Goal: Task Accomplishment & Management: Manage account settings

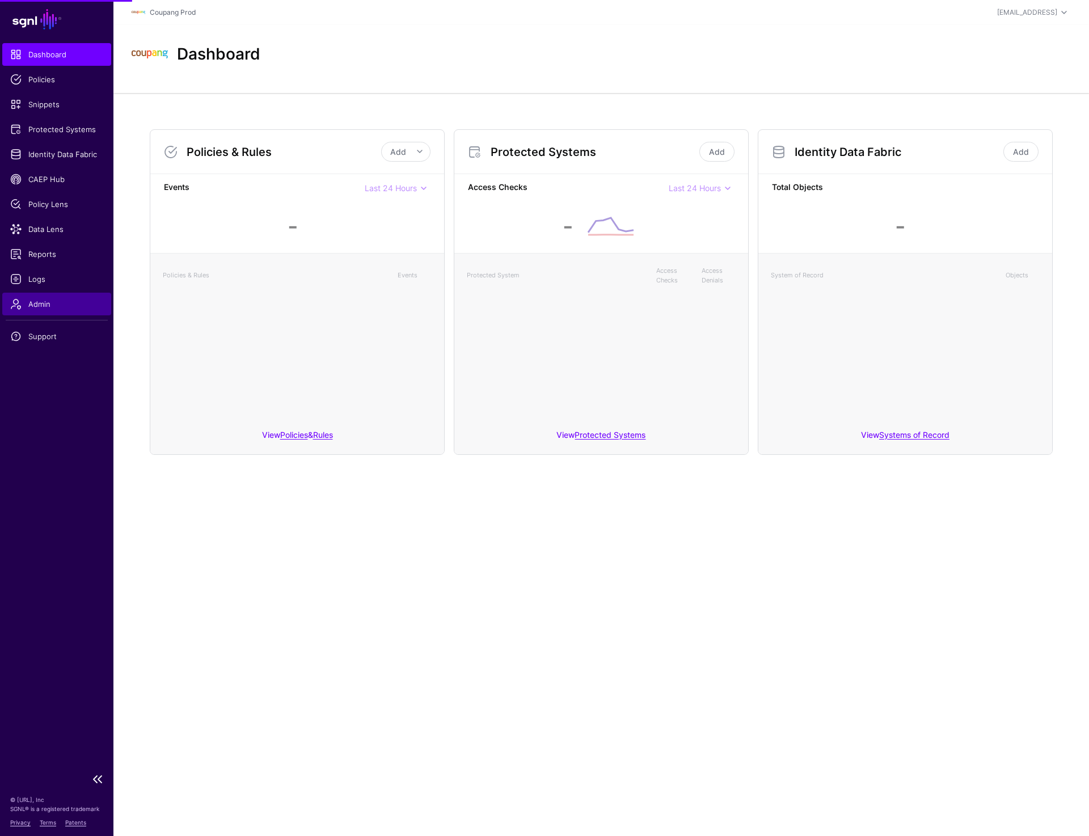
click at [57, 295] on link "Admin" at bounding box center [56, 304] width 109 height 23
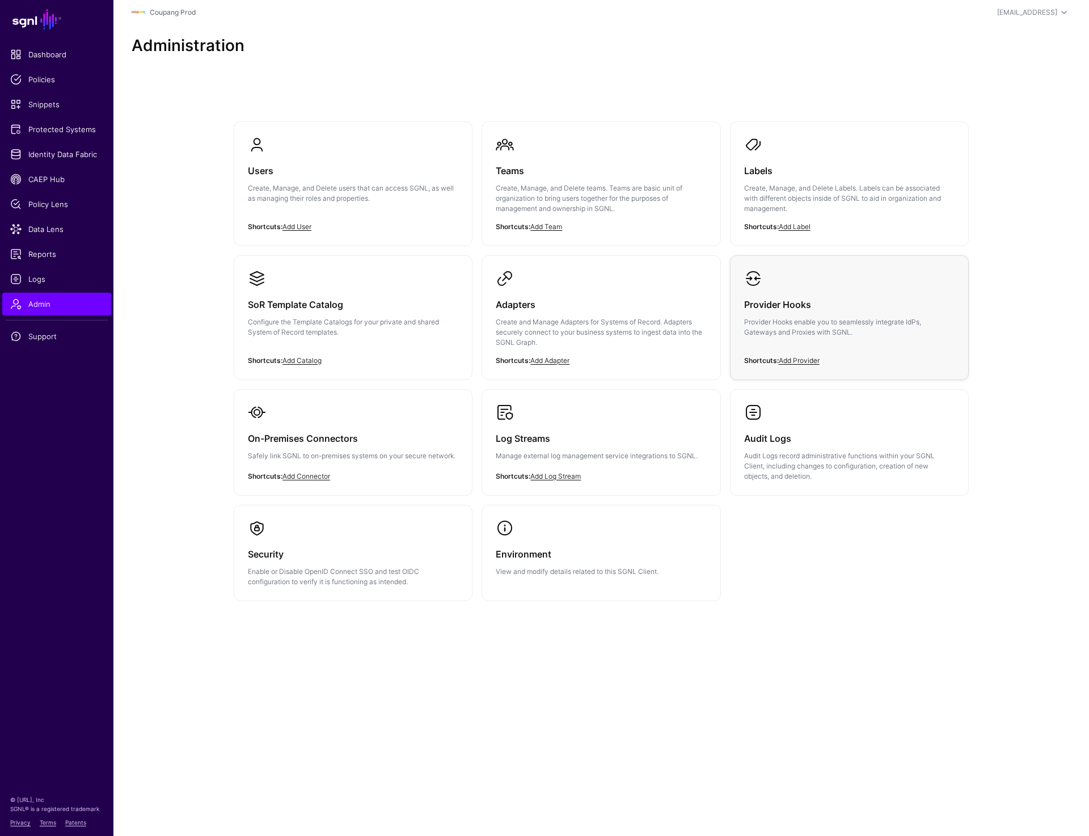
click at [775, 348] on div "Provider Hooks Provider Hooks enable you to seamlessly integrate IdPs, Gateways…" at bounding box center [849, 321] width 210 height 68
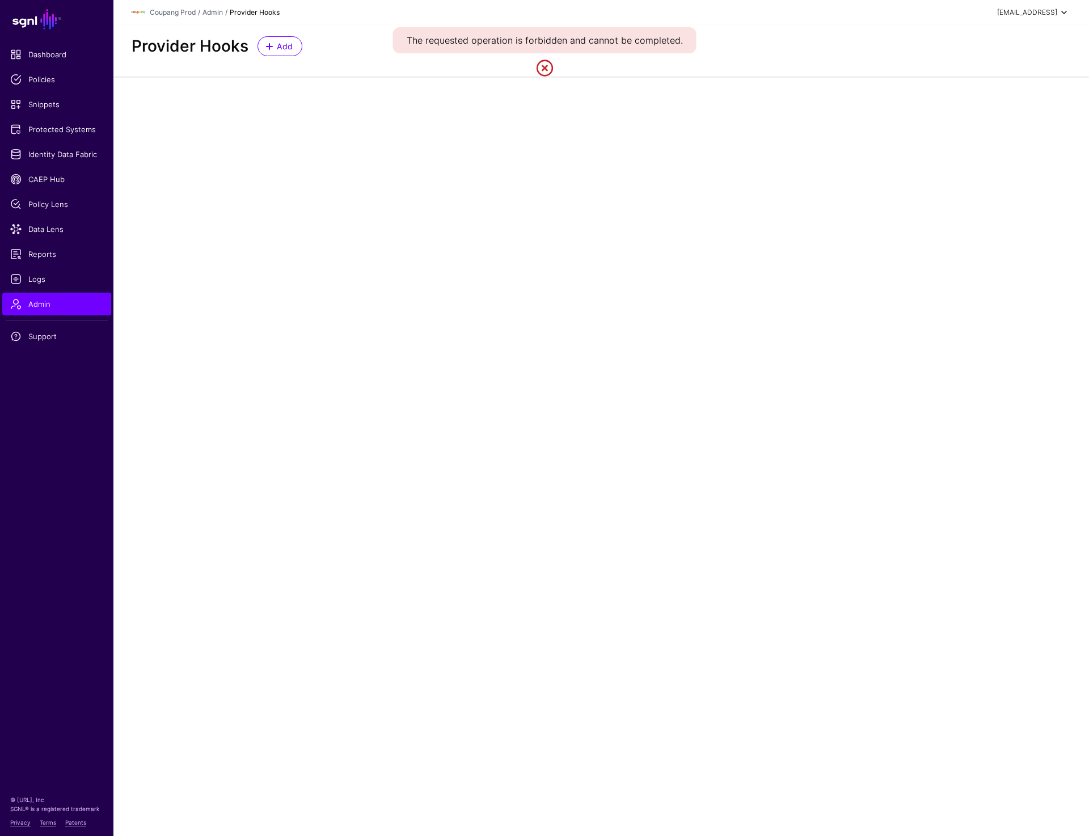
click at [1014, 7] on div "prashant+readonly@sgnl.ai" at bounding box center [1034, 13] width 74 height 14
click at [977, 106] on link "Log out" at bounding box center [1008, 98] width 124 height 23
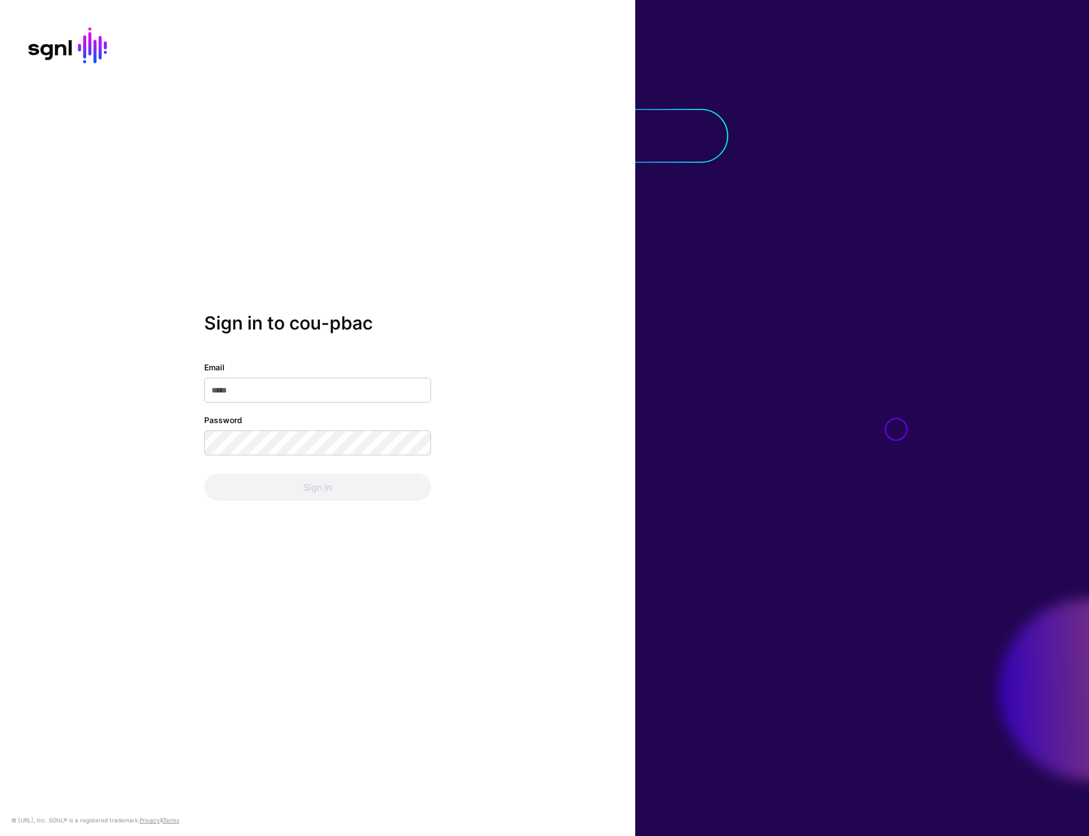
type input "**********"
click at [306, 485] on button "Sign In" at bounding box center [317, 486] width 227 height 27
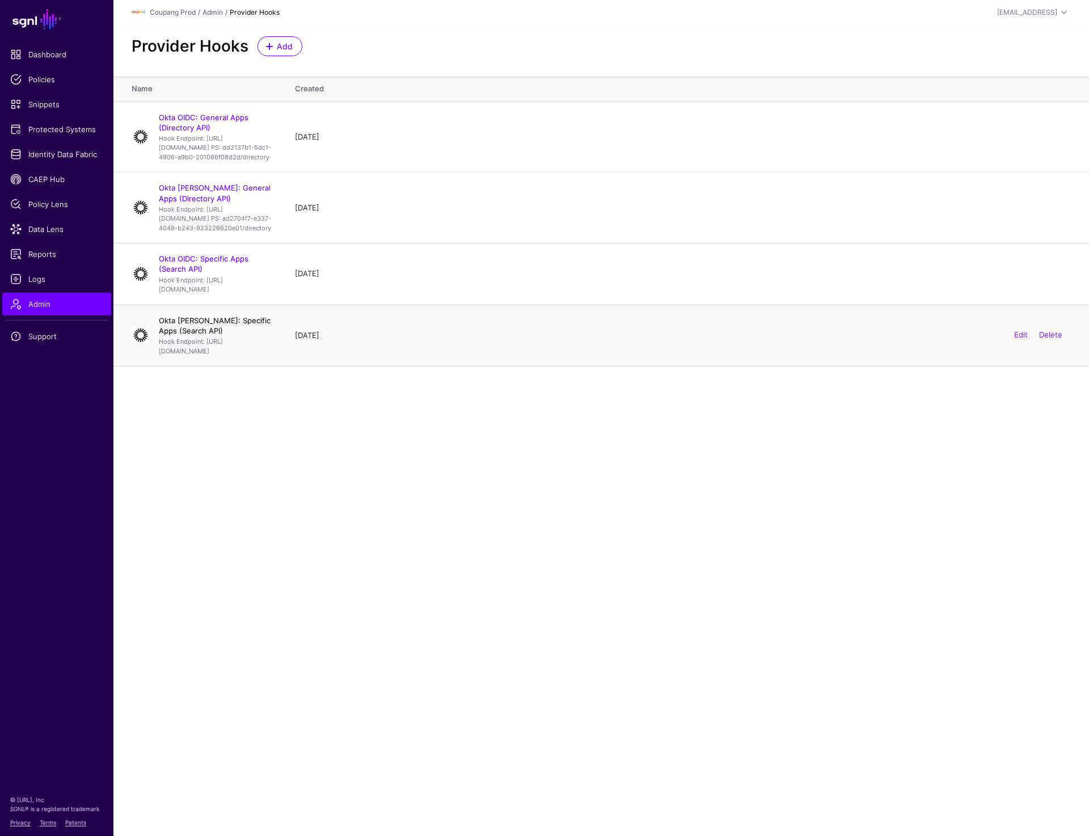
click at [208, 335] on link "Okta SAML: Specific Apps (Search API)" at bounding box center [215, 325] width 112 height 19
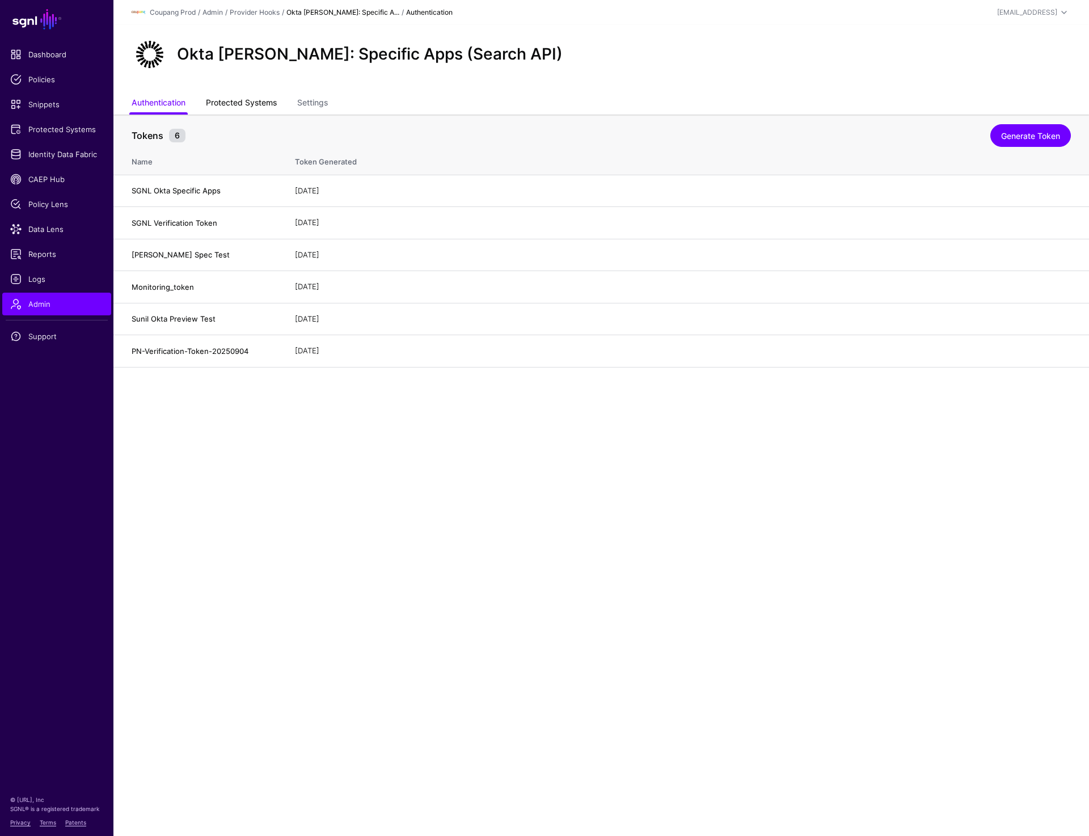
click at [256, 95] on link "Protected Systems" at bounding box center [241, 104] width 71 height 22
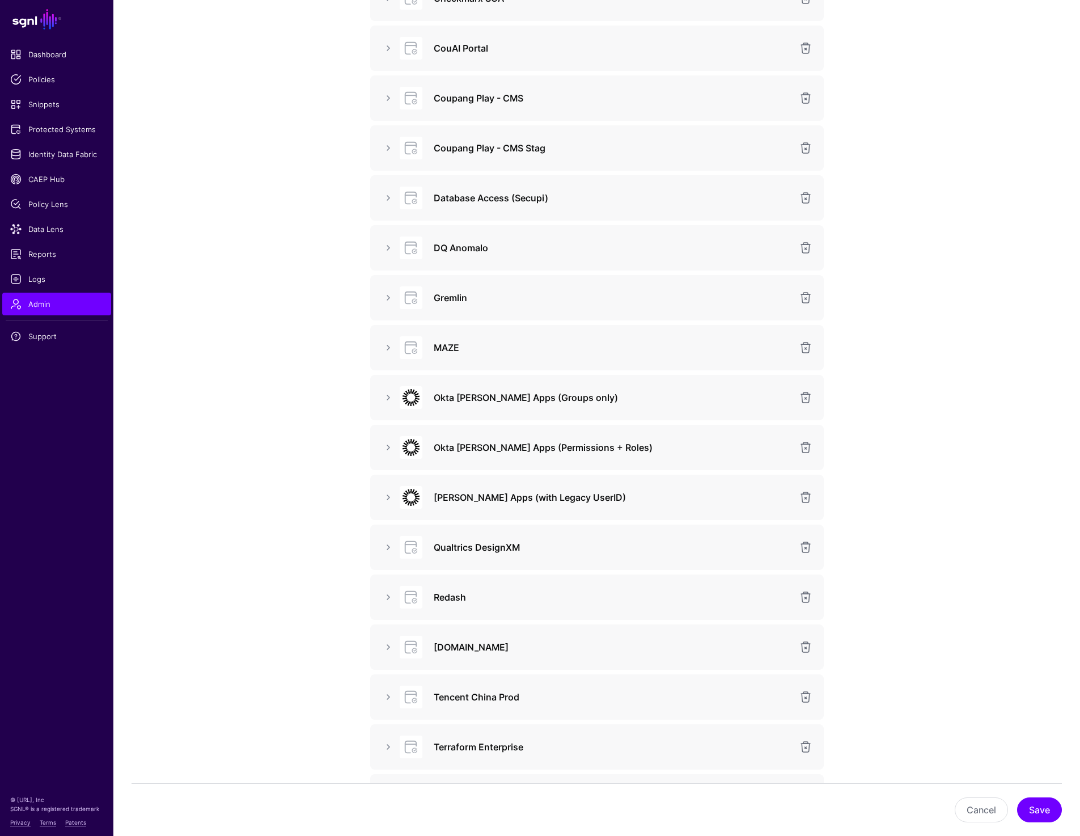
scroll to position [488, 0]
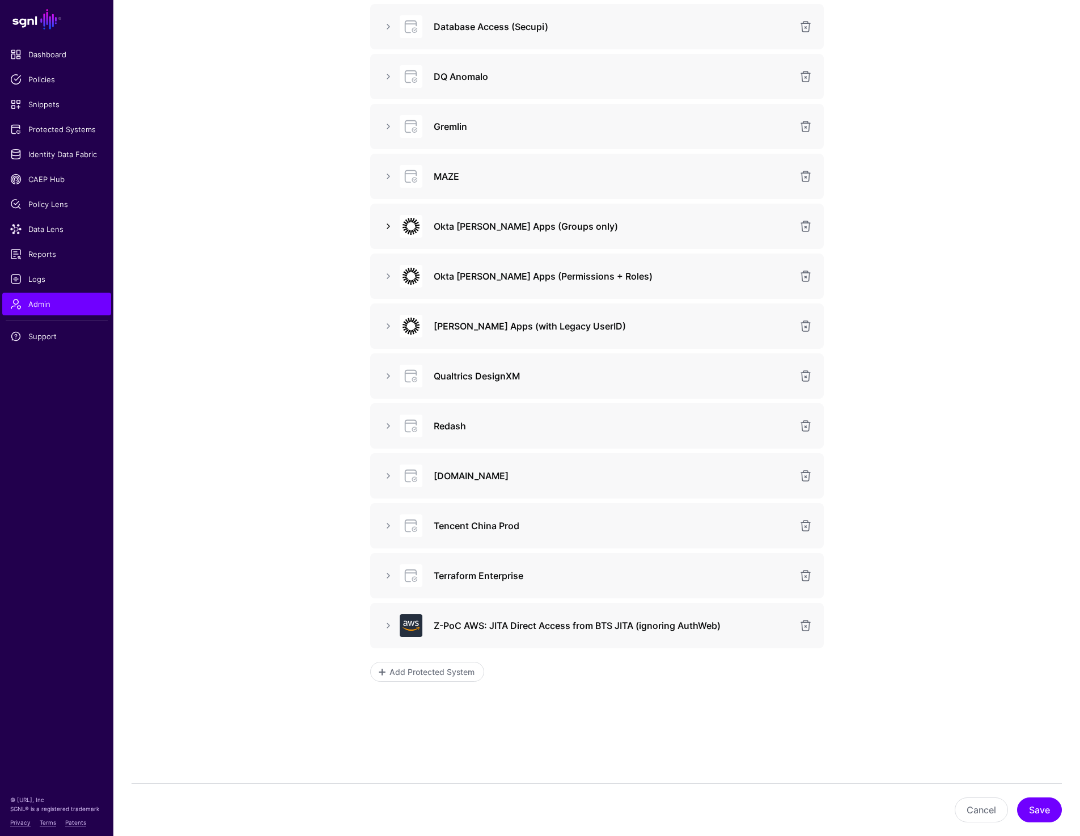
click at [386, 227] on link at bounding box center [389, 226] width 14 height 14
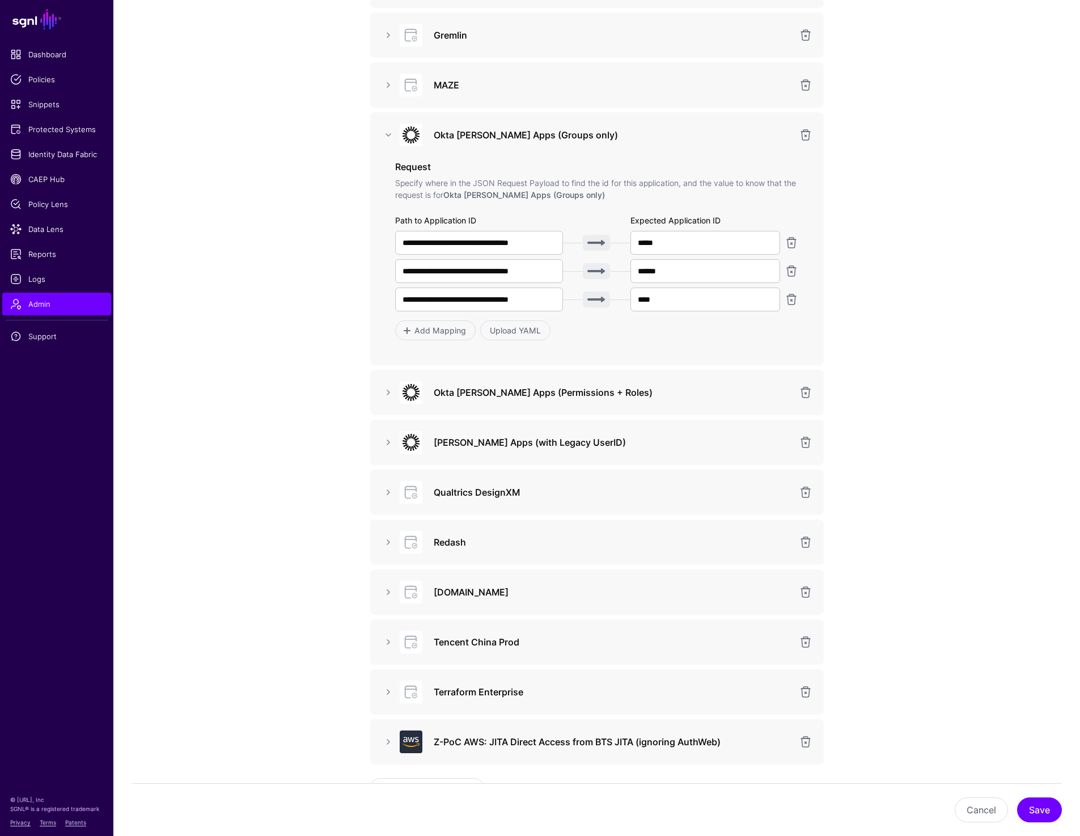
scroll to position [696, 0]
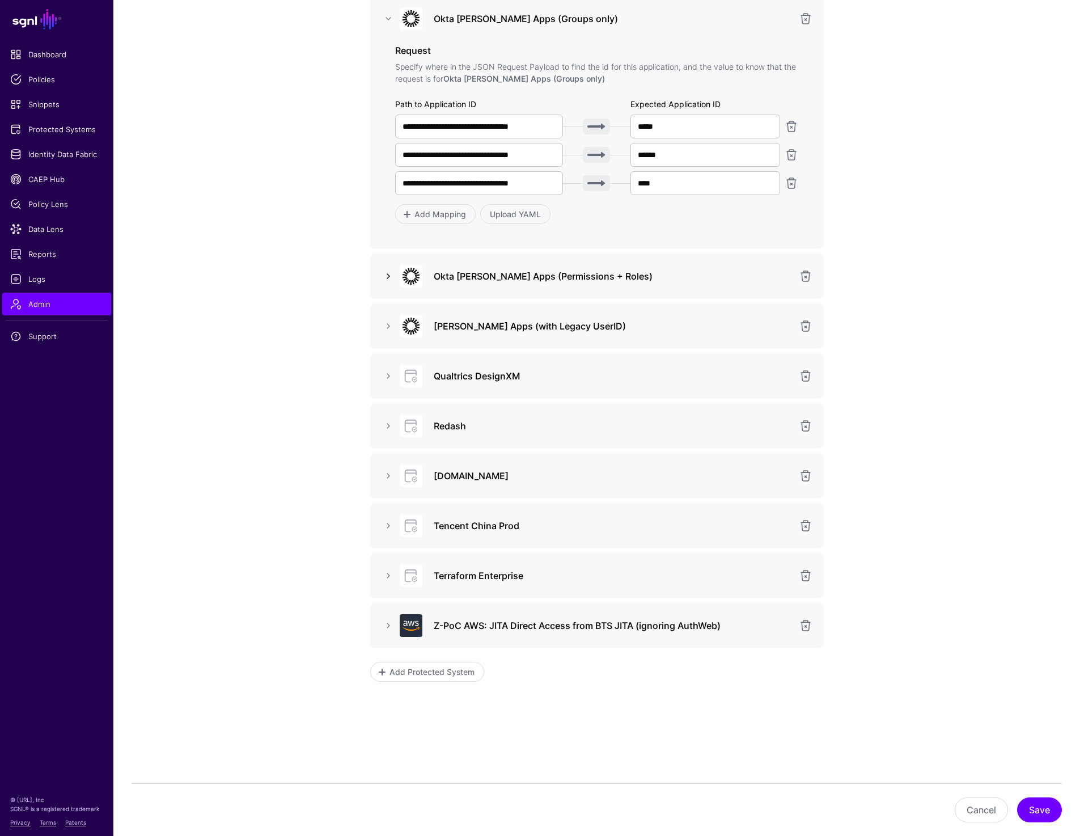
click at [383, 273] on link at bounding box center [389, 276] width 14 height 14
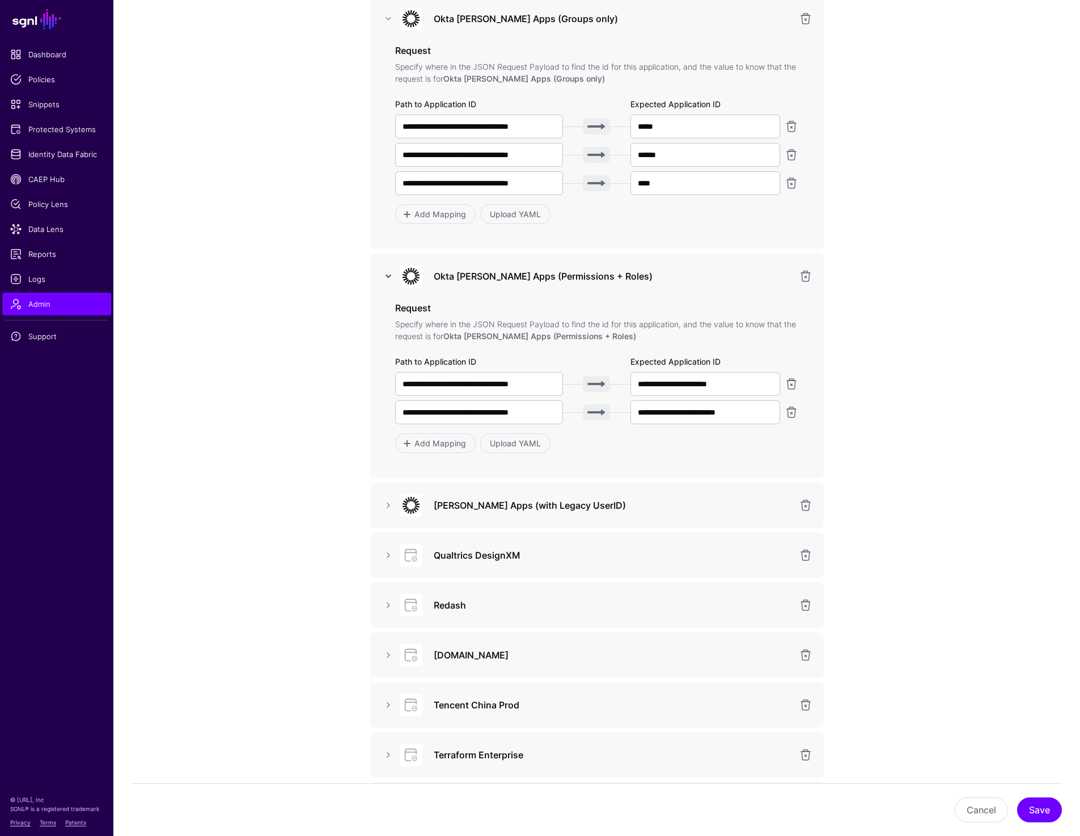
scroll to position [875, 0]
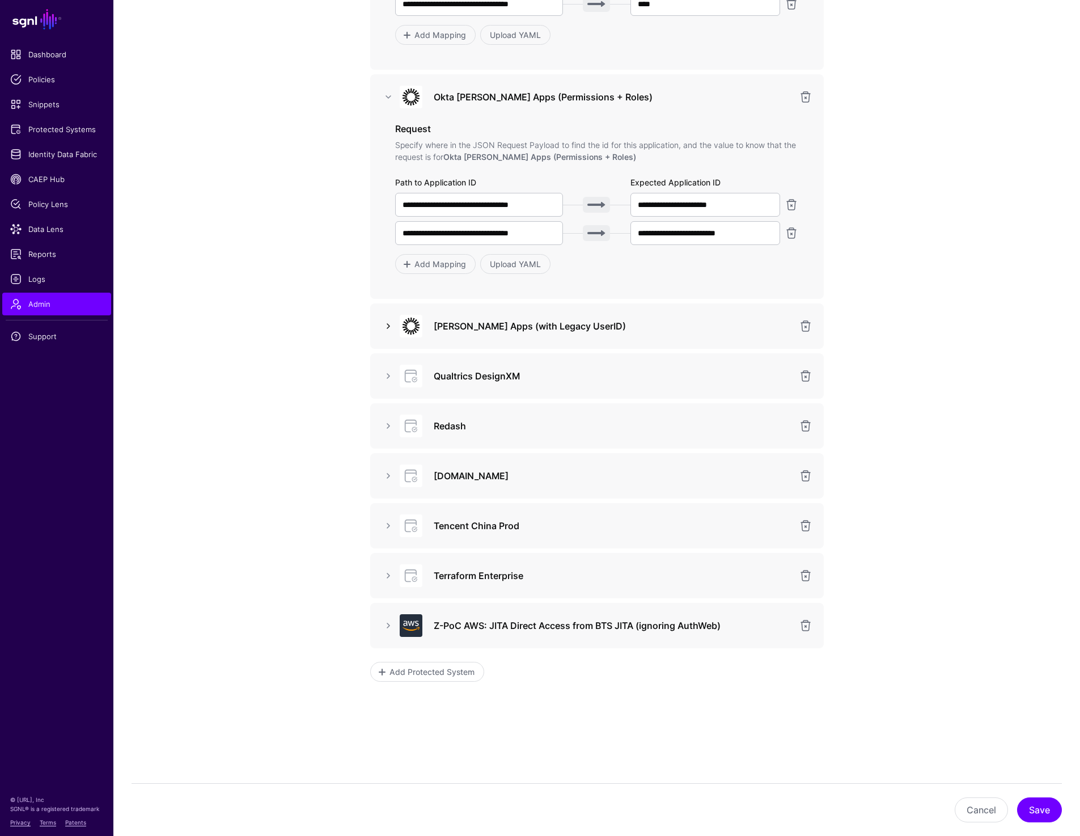
click at [390, 321] on link at bounding box center [389, 326] width 14 height 14
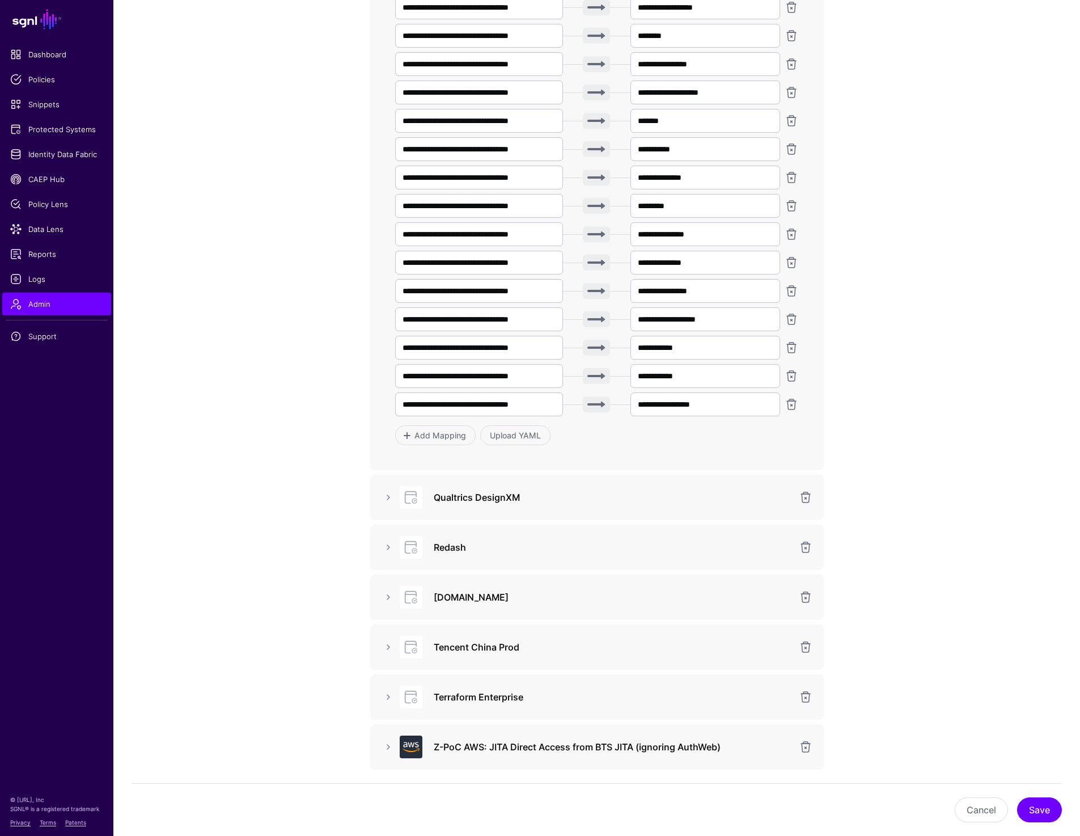
scroll to position [2663, 0]
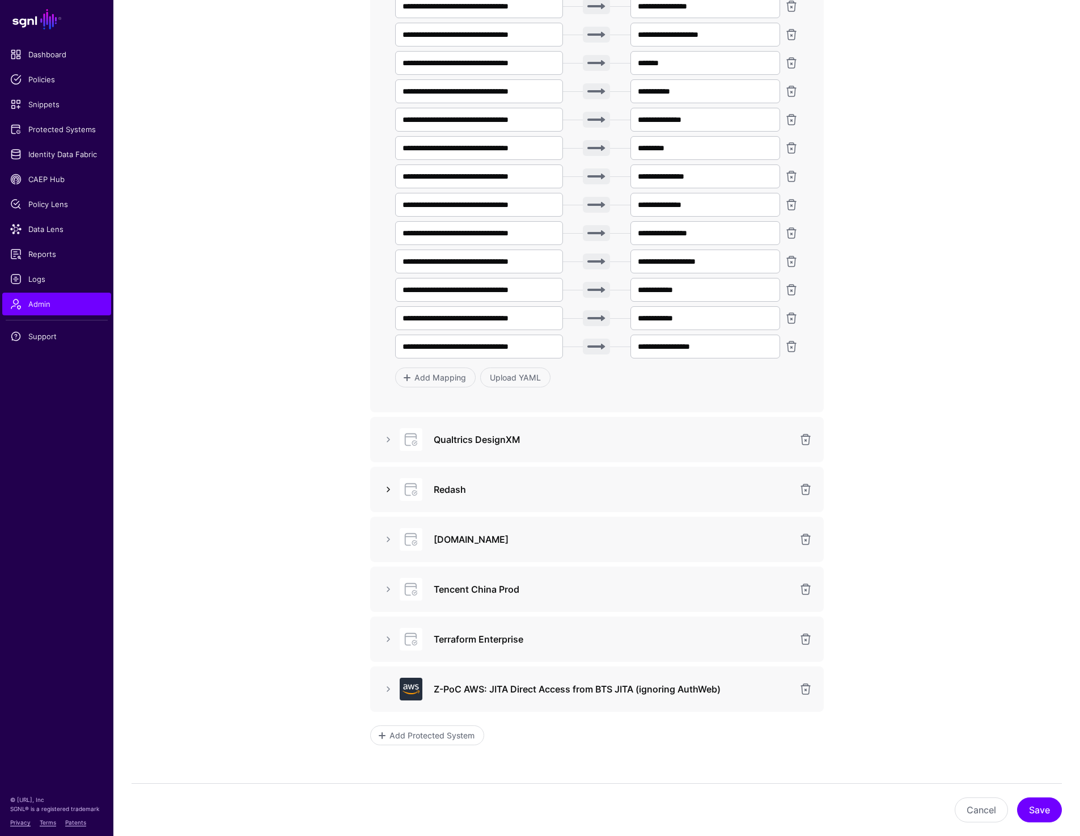
click at [383, 488] on link at bounding box center [389, 490] width 14 height 14
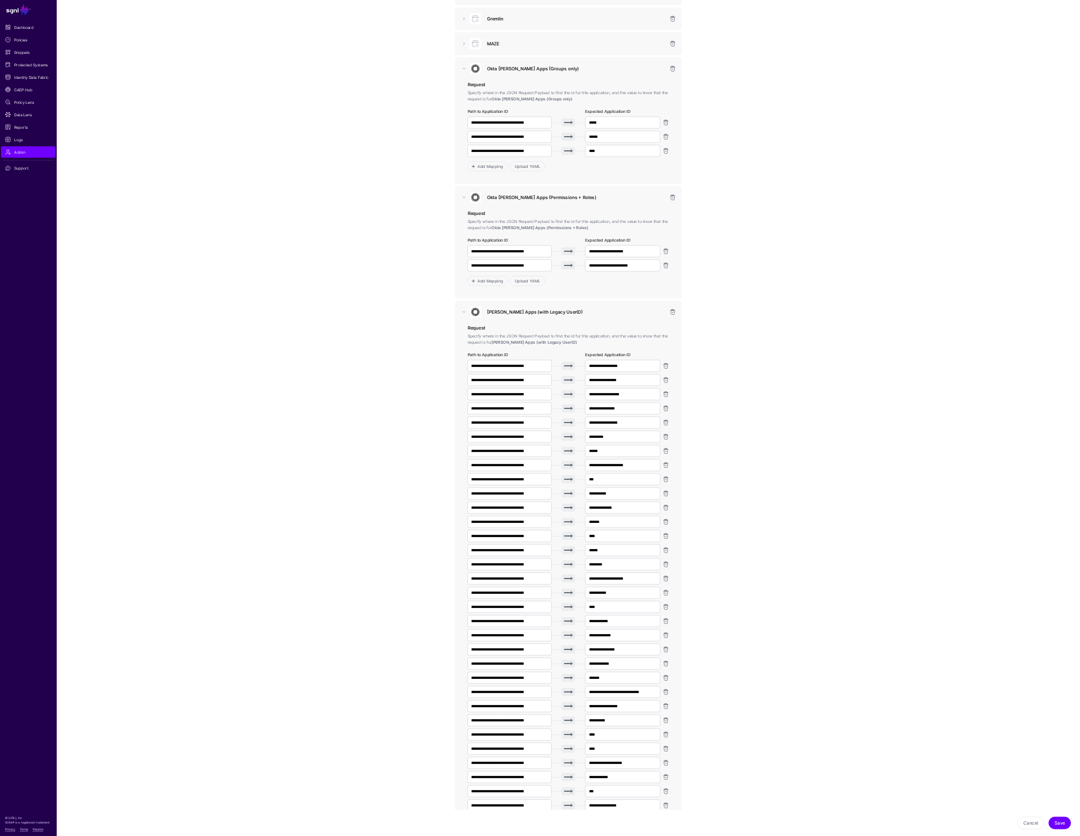
scroll to position [0, 0]
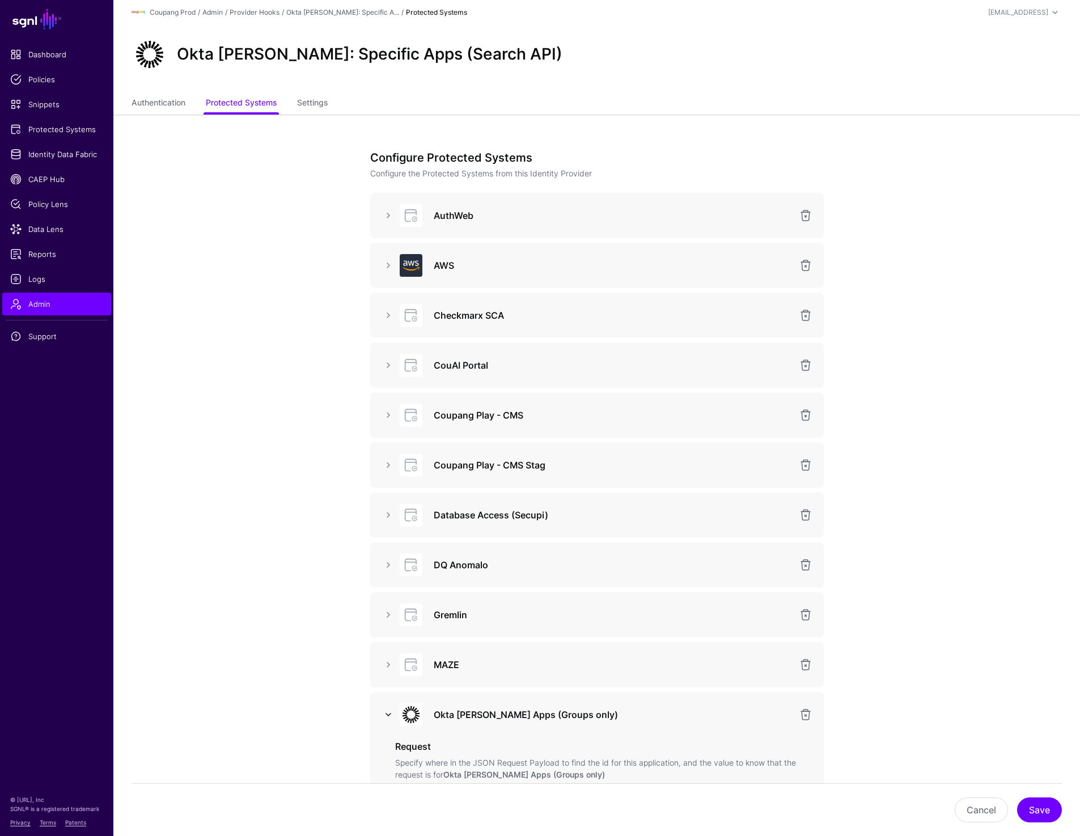
click at [386, 716] on link at bounding box center [389, 715] width 14 height 14
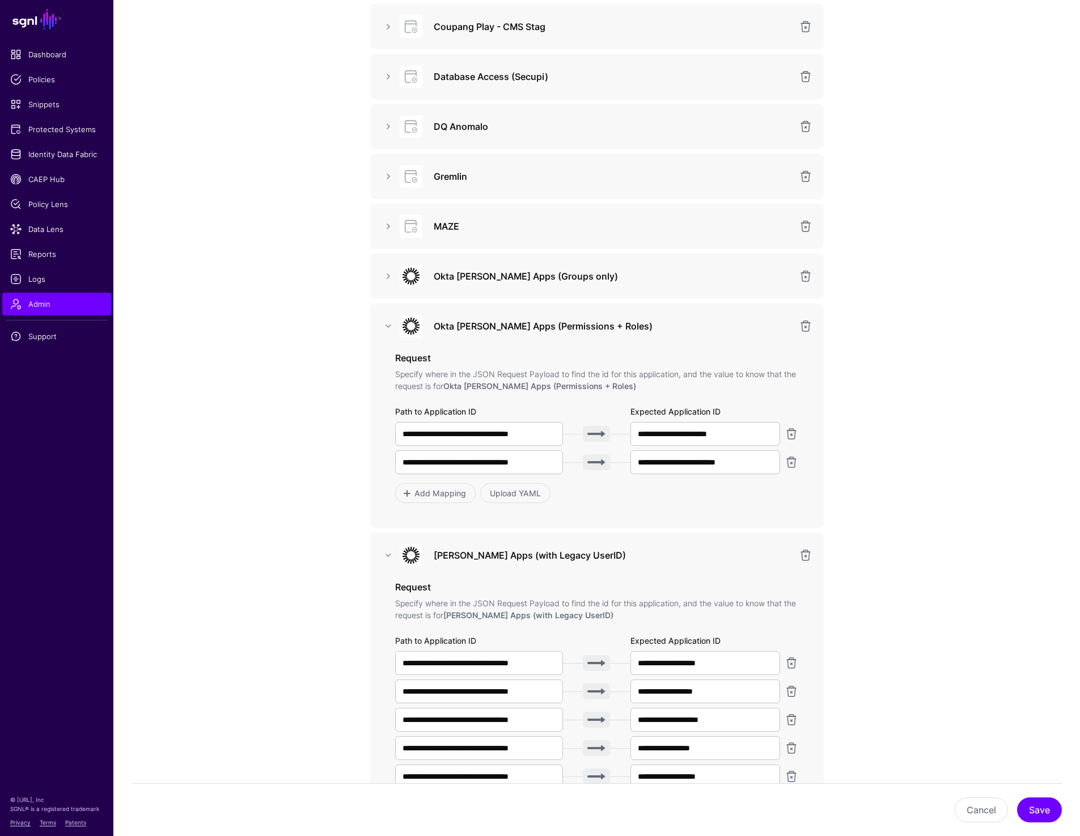
scroll to position [445, 0]
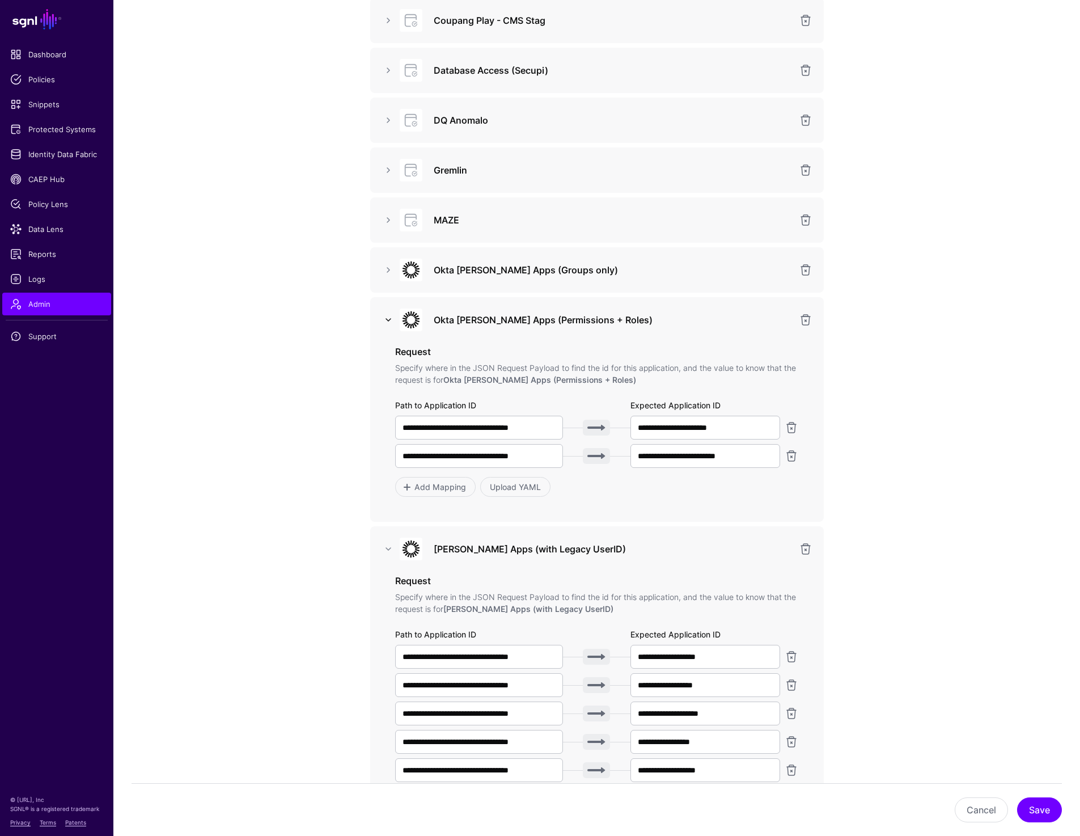
click at [390, 315] on link at bounding box center [389, 320] width 14 height 14
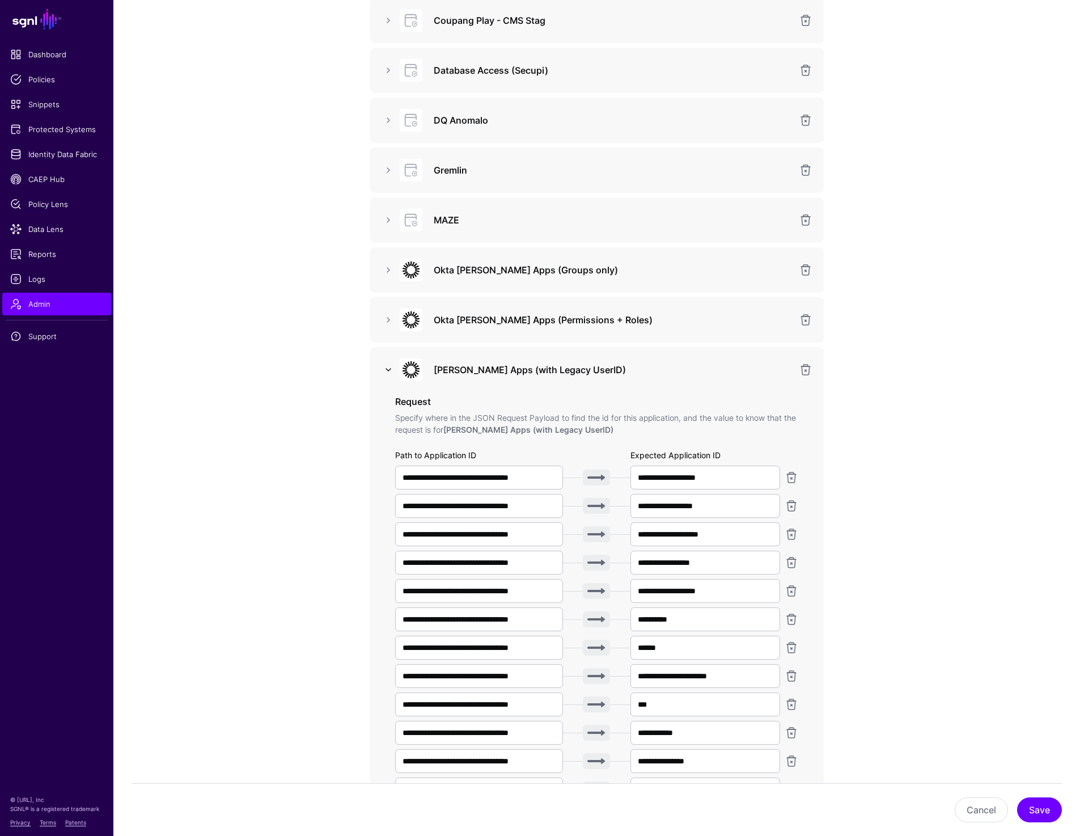
click at [386, 373] on link at bounding box center [389, 370] width 14 height 14
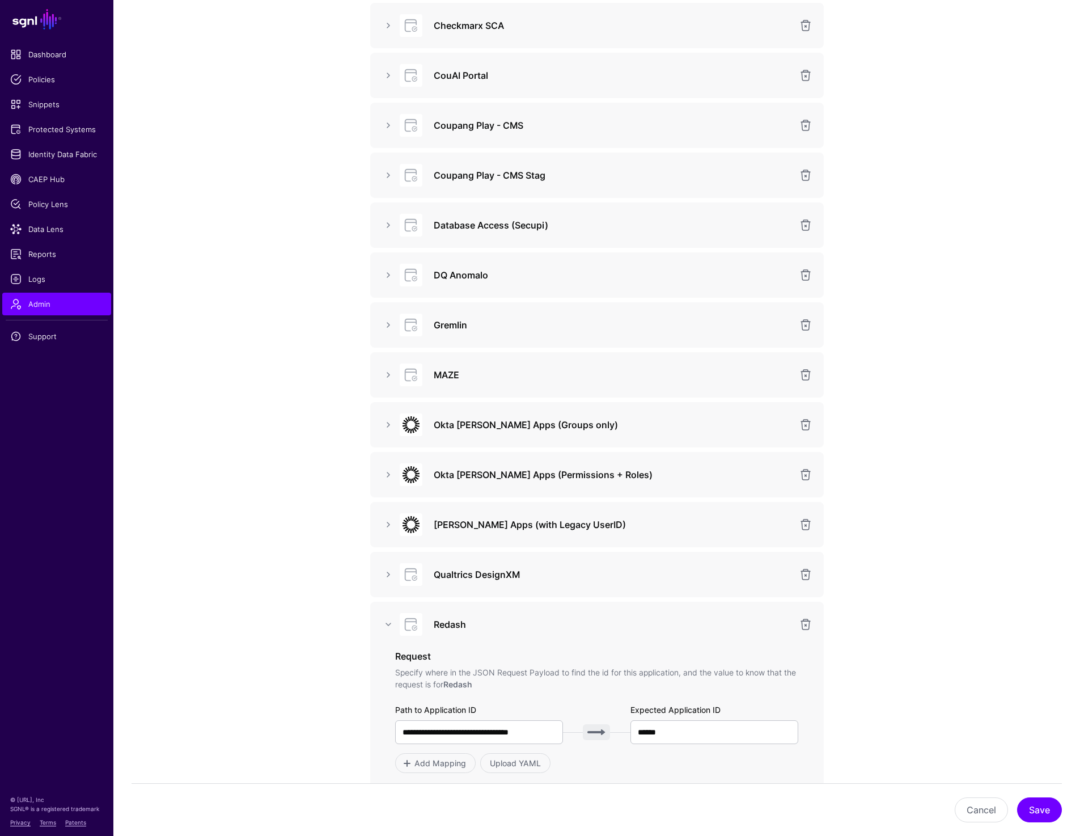
scroll to position [0, 0]
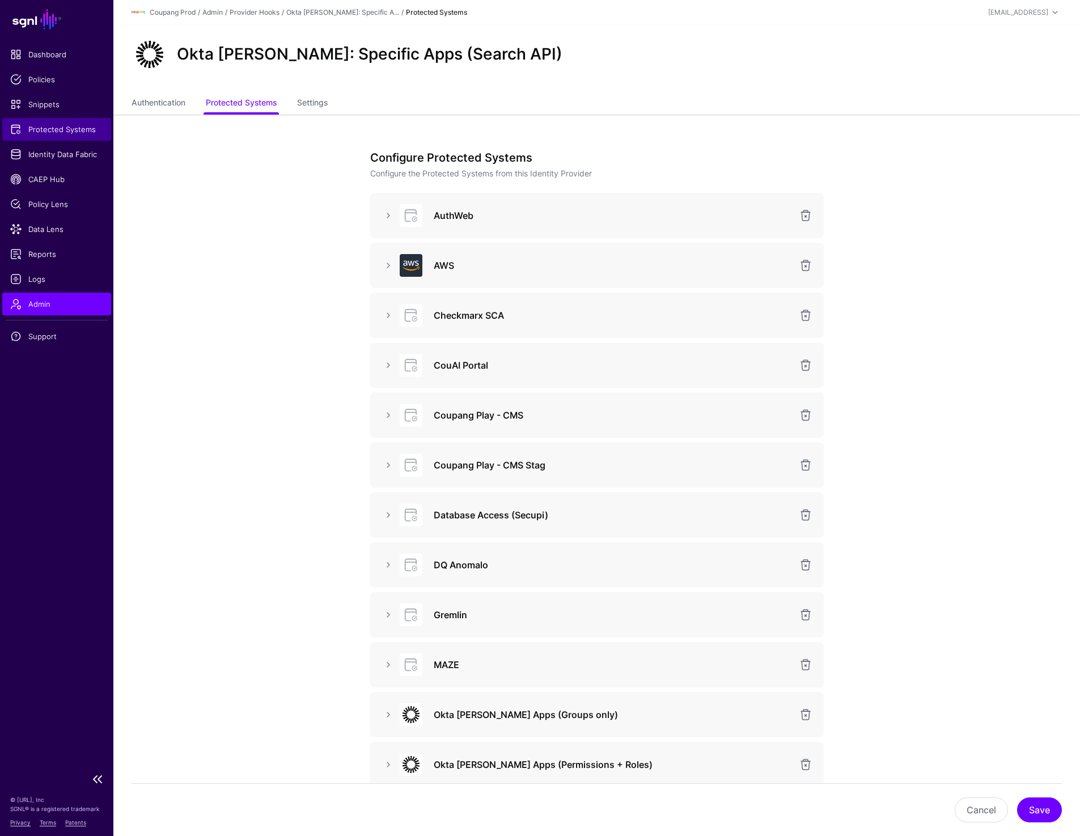
click at [55, 131] on span "Protected Systems" at bounding box center [56, 129] width 93 height 11
click at [266, 11] on link "Provider Hooks" at bounding box center [255, 12] width 50 height 9
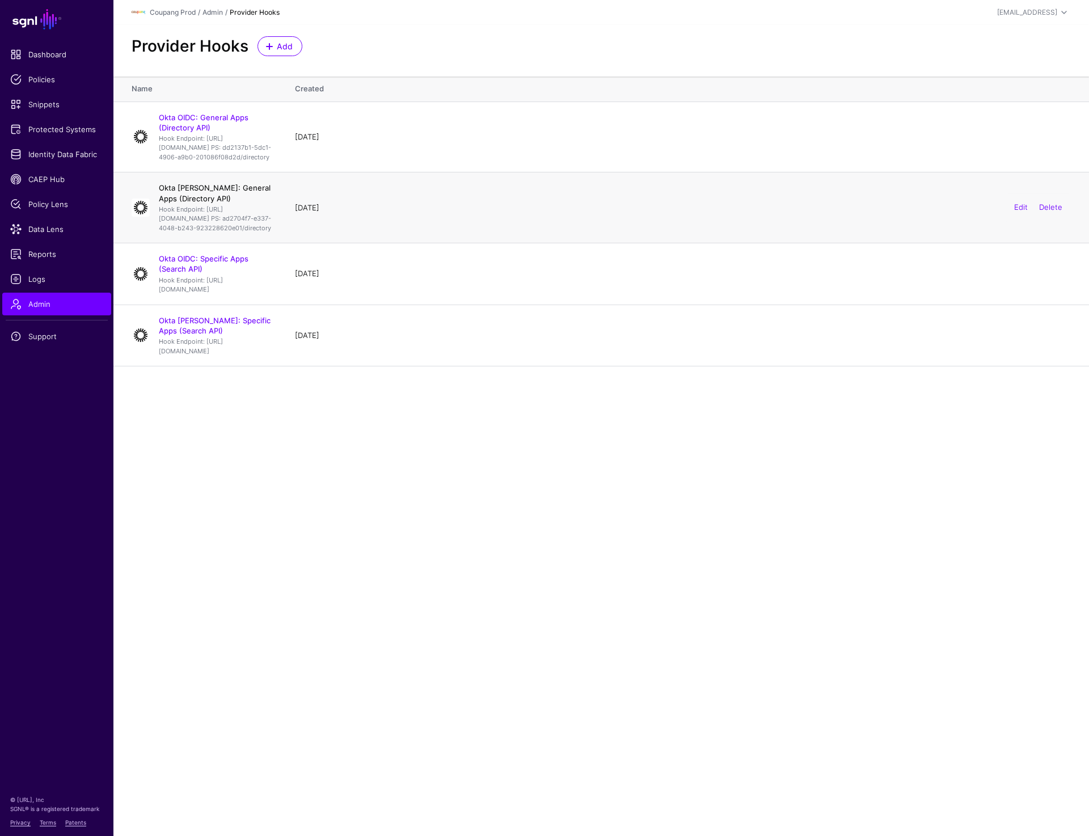
click at [251, 202] on link "Okta SAML: General Apps (Directory API)" at bounding box center [215, 192] width 112 height 19
drag, startPoint x: 161, startPoint y: 136, endPoint x: 302, endPoint y: 171, distance: 144.9
click at [277, 162] on div "Okta OIDC: General Apps (Directory API) Hook Endpoint: https://cou-pbac.sgnlapi…" at bounding box center [215, 137] width 122 height 50
drag, startPoint x: 301, startPoint y: 171, endPoint x: 159, endPoint y: 138, distance: 145.5
click at [159, 138] on div "Okta OIDC: General Apps (Directory API) Hook Endpoint: https://cou-pbac.sgnlapi…" at bounding box center [215, 137] width 122 height 50
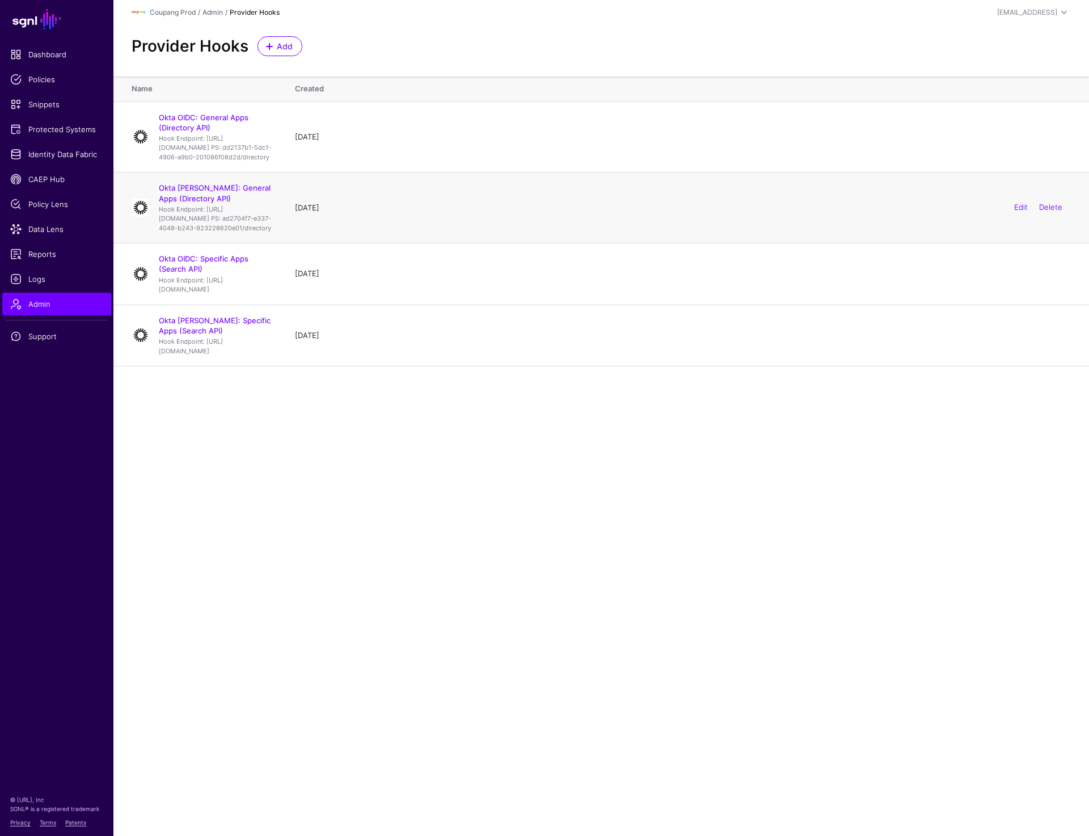
drag, startPoint x: 244, startPoint y: 264, endPoint x: 141, endPoint y: 247, distance: 104.6
click at [141, 243] on tr "Okta SAML: General Apps (Directory API) Hook Endpoint: https://cou-pbac.sgnlapi…" at bounding box center [600, 207] width 975 height 71
drag, startPoint x: 250, startPoint y: 329, endPoint x: 156, endPoint y: 311, distance: 95.7
click at [156, 294] on div "Okta OIDC: Specific Apps (Search API) Hook Endpoint: https://cou-pbac.sgnlapis.…" at bounding box center [215, 273] width 122 height 40
drag, startPoint x: 268, startPoint y: 393, endPoint x: 154, endPoint y: 364, distance: 118.1
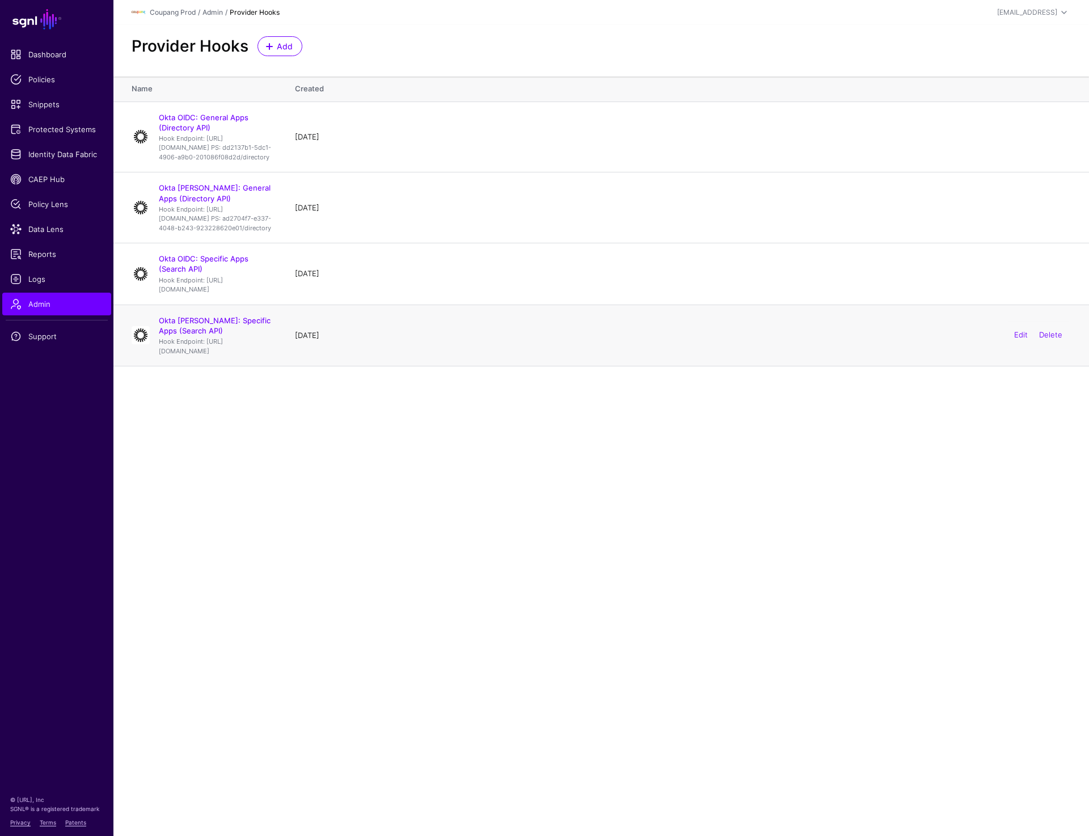
click at [154, 364] on td "Okta SAML: Specific Apps (Search API) Hook Endpoint: https://cou-pbac.sgnlapis.…" at bounding box center [198, 334] width 170 height 61
click at [247, 335] on link "Okta SAML: Specific Apps (Search API)" at bounding box center [215, 325] width 112 height 19
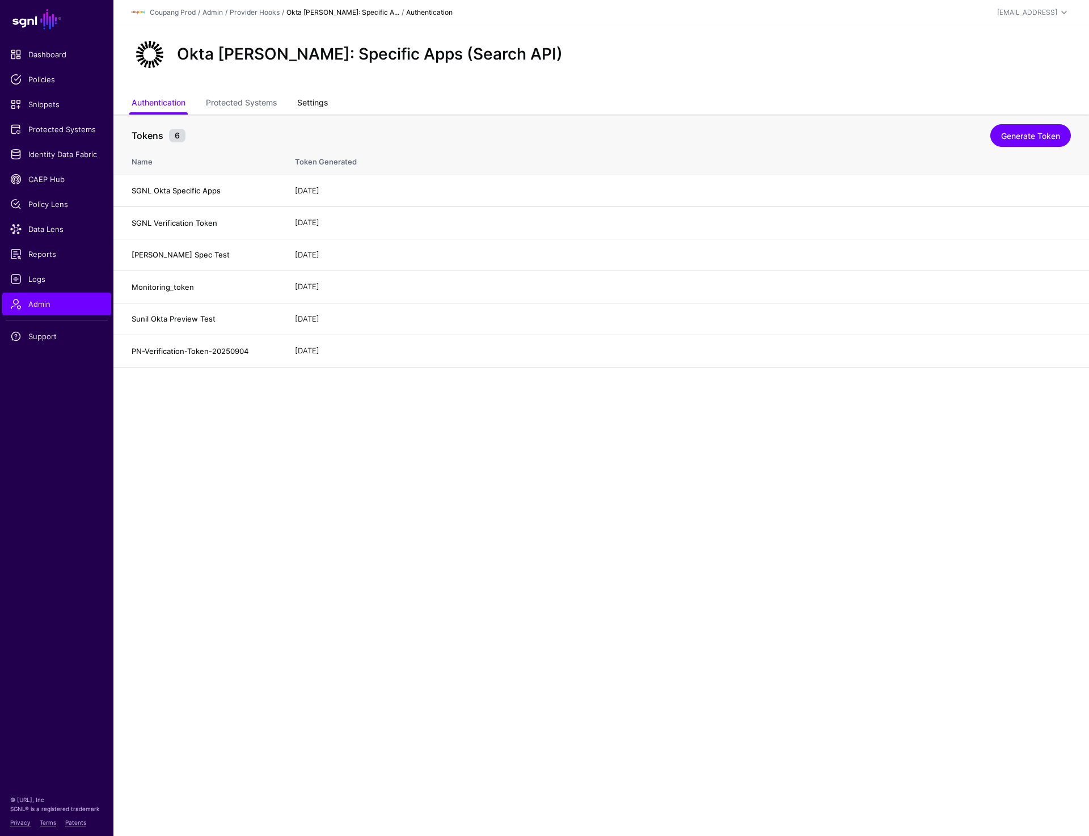
click at [318, 101] on link "Settings" at bounding box center [312, 104] width 31 height 22
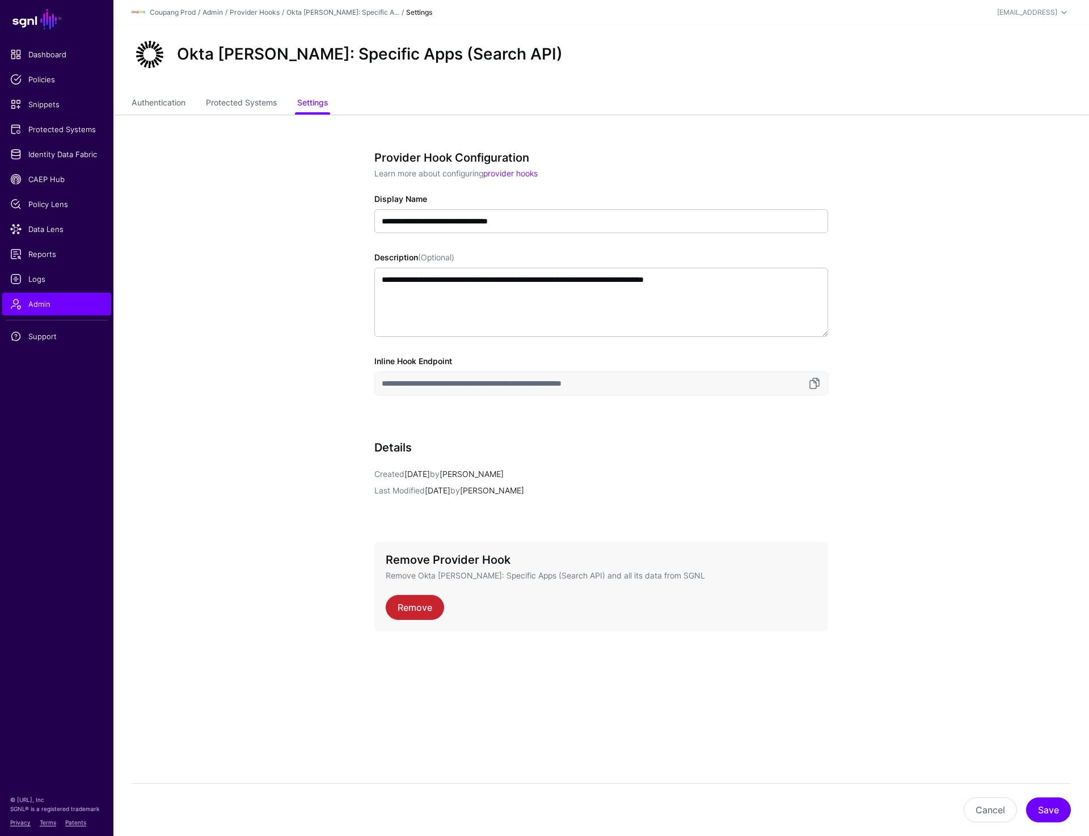
drag, startPoint x: 389, startPoint y: 381, endPoint x: 700, endPoint y: 381, distance: 310.7
click at [700, 381] on input "**********" at bounding box center [601, 383] width 454 height 24
click at [266, 10] on link "Provider Hooks" at bounding box center [255, 12] width 50 height 9
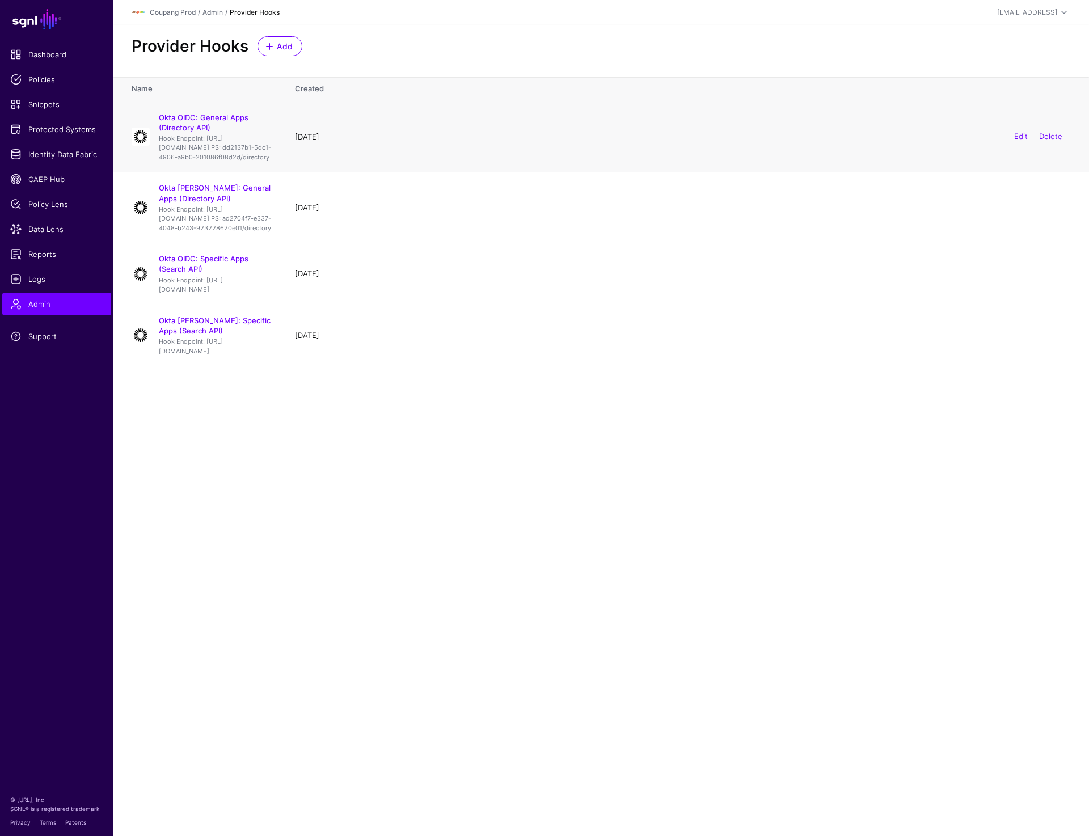
drag, startPoint x: 158, startPoint y: 142, endPoint x: 289, endPoint y: 180, distance: 136.4
click at [283, 172] on td "Okta OIDC: General Apps (Directory API) Hook Endpoint: https://cou-pbac.sgnlapi…" at bounding box center [198, 136] width 170 height 71
click at [181, 153] on p "Hook Endpoint: https://cou-pbac.sgnlapis.cloud/access/v2/directory/query?direct…" at bounding box center [215, 148] width 113 height 28
drag, startPoint x: 161, startPoint y: 139, endPoint x: 295, endPoint y: 181, distance: 140.6
click at [283, 172] on td "Okta OIDC: General Apps (Directory API) Hook Endpoint: https://cou-pbac.sgnlapi…" at bounding box center [198, 136] width 170 height 71
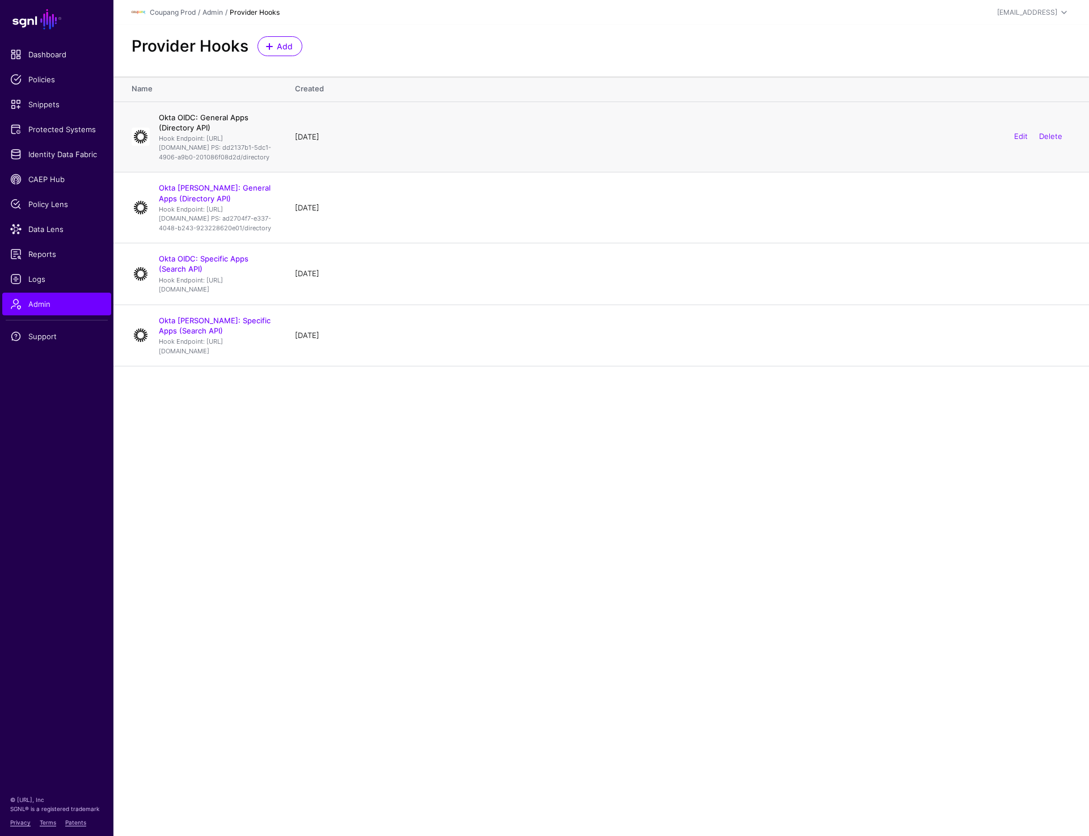
click at [239, 117] on link "Okta OIDC: General Apps (Directory API)" at bounding box center [204, 122] width 90 height 19
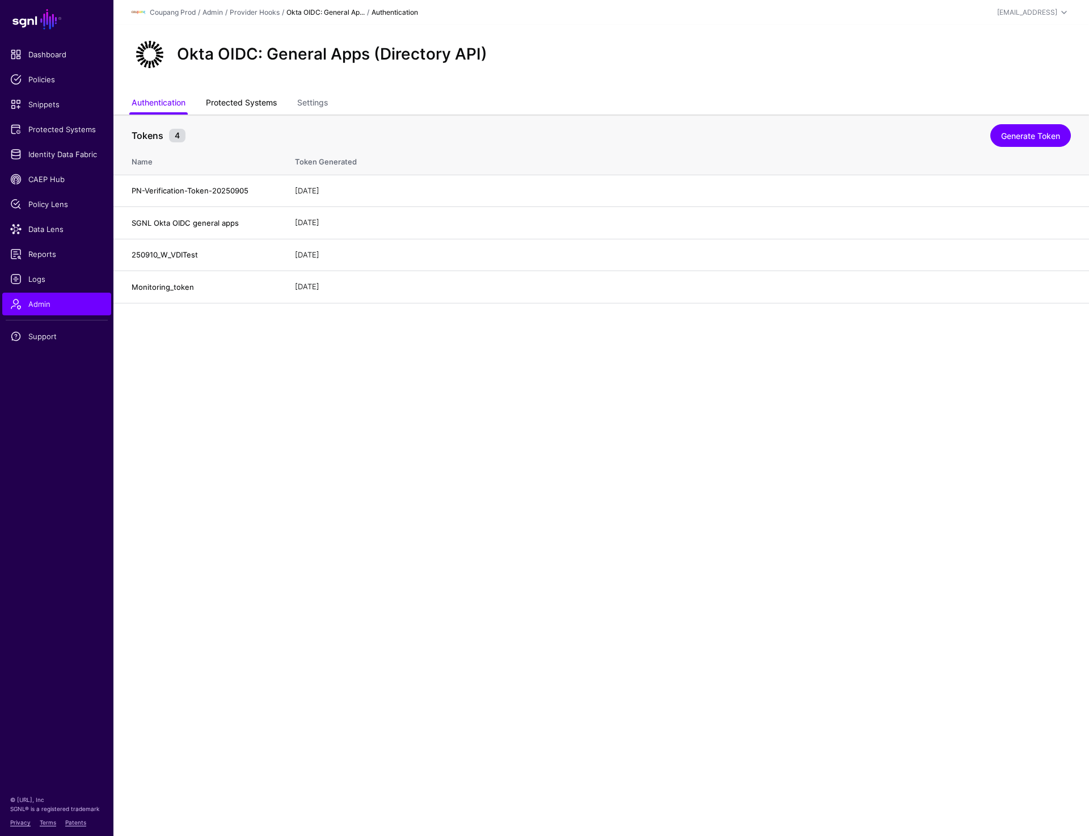
click at [240, 95] on link "Protected Systems" at bounding box center [241, 104] width 71 height 22
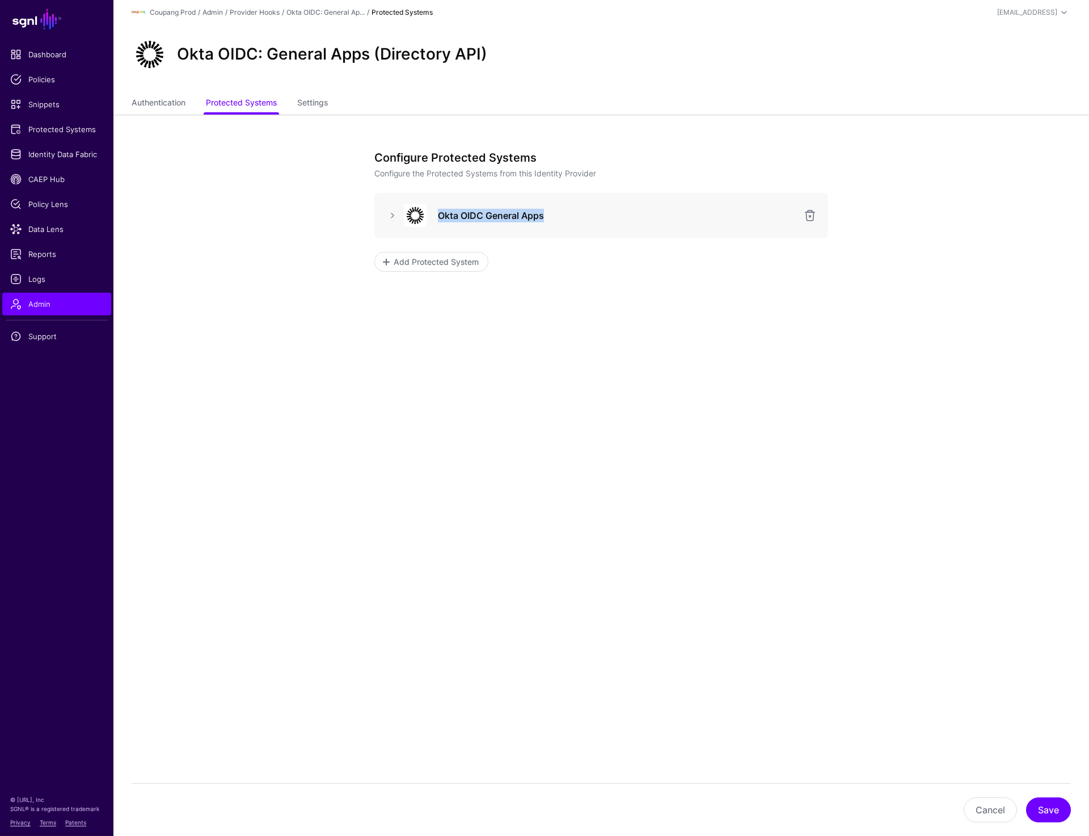
drag, startPoint x: 435, startPoint y: 215, endPoint x: 613, endPoint y: 215, distance: 178.6
click at [613, 215] on div "Okta OIDC General Apps" at bounding box center [617, 216] width 372 height 14
copy h3 "Okta OIDC General Apps"
click at [35, 128] on span "Protected Systems" at bounding box center [56, 129] width 93 height 11
click at [165, 100] on link "Authentication" at bounding box center [159, 104] width 54 height 22
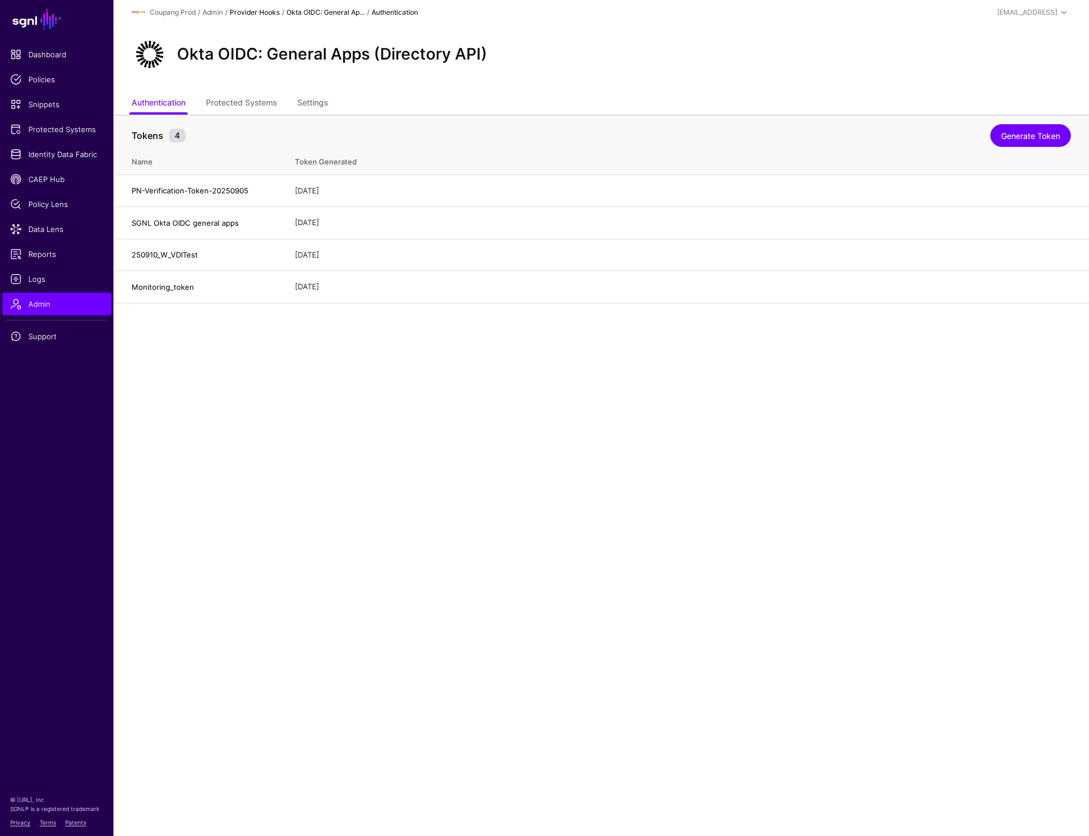
click at [266, 11] on link "Provider Hooks" at bounding box center [255, 12] width 50 height 9
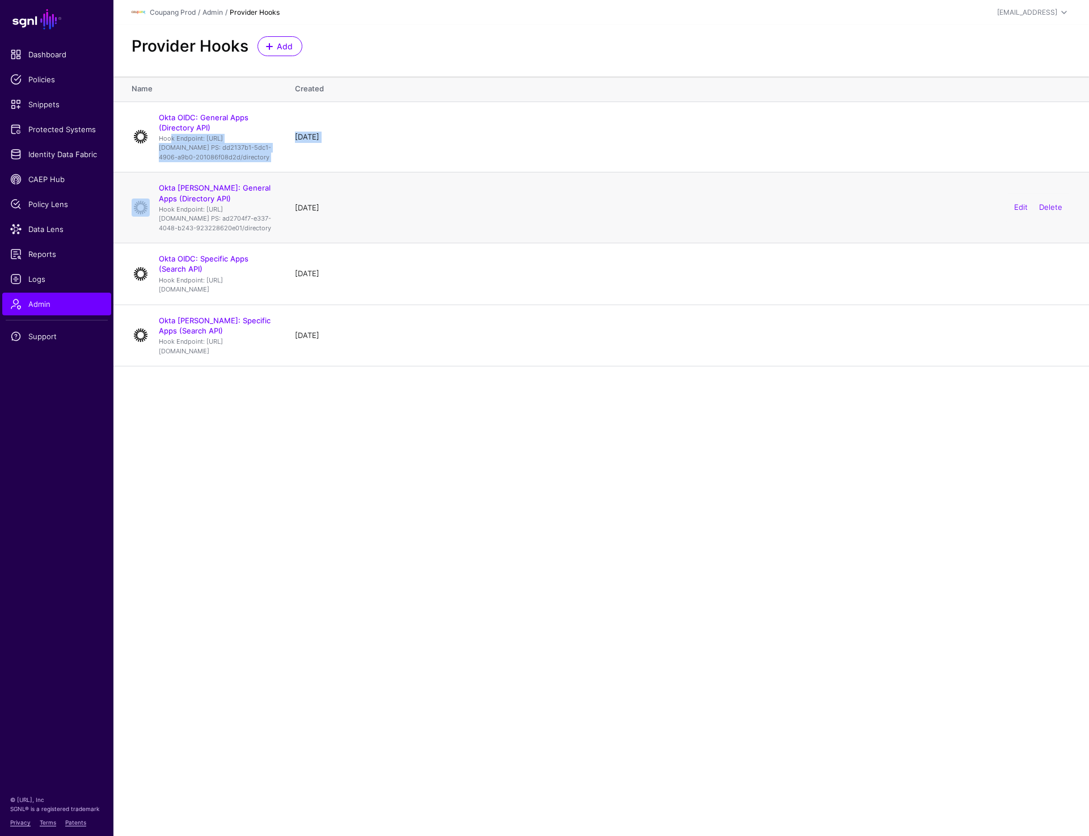
drag, startPoint x: 166, startPoint y: 139, endPoint x: 257, endPoint y: 194, distance: 107.1
click at [257, 194] on tbody "Okta OIDC: General Apps (Directory API) Hook Endpoint: https://cou-pbac.sgnlapi…" at bounding box center [600, 233] width 975 height 265
click at [210, 116] on link "Okta OIDC: General Apps (Directory API)" at bounding box center [204, 122] width 90 height 19
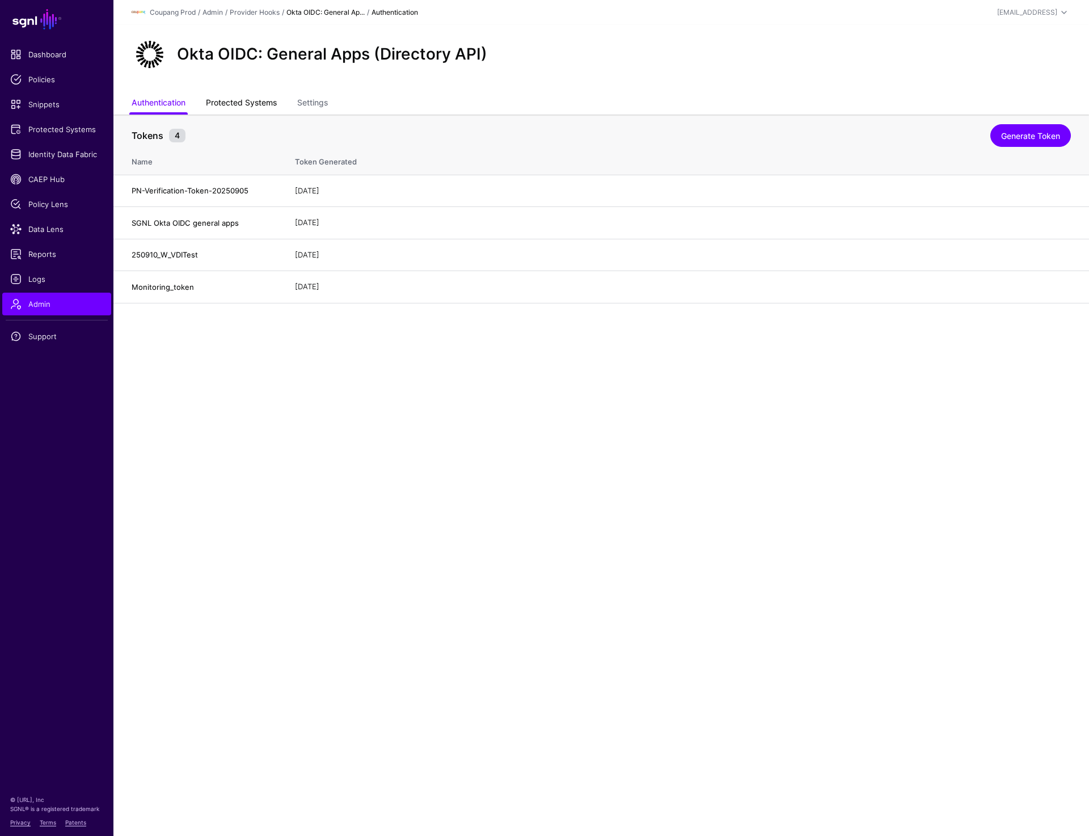
click at [232, 105] on link "Protected Systems" at bounding box center [241, 104] width 71 height 22
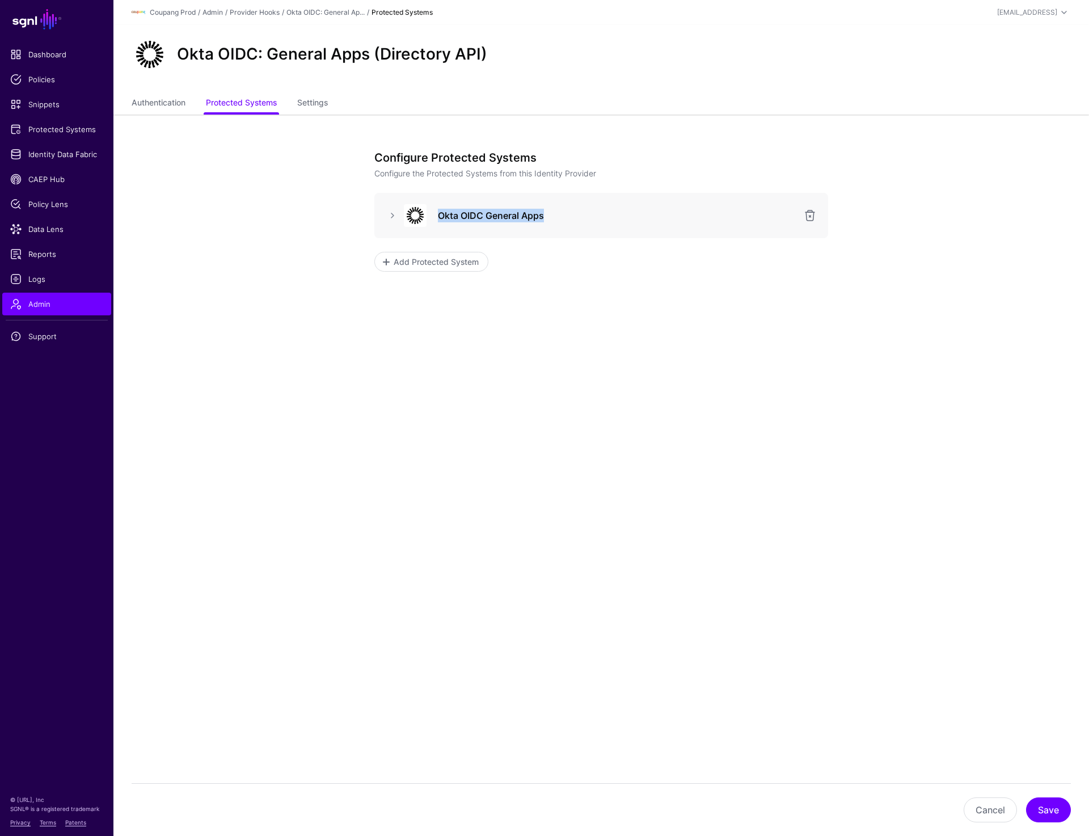
drag, startPoint x: 435, startPoint y: 214, endPoint x: 593, endPoint y: 214, distance: 157.6
click at [593, 214] on div "Okta OIDC General Apps" at bounding box center [617, 216] width 372 height 14
click at [390, 214] on link at bounding box center [393, 216] width 14 height 14
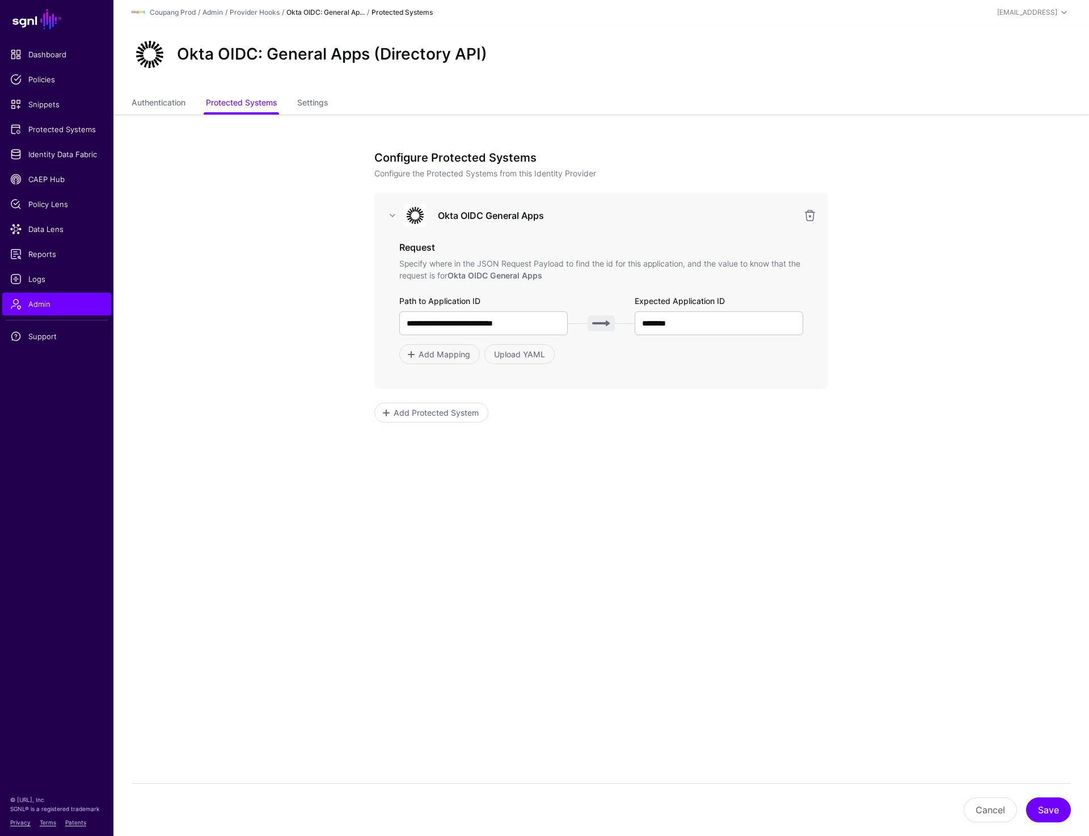
click at [345, 12] on link "Okta OIDC: General Ap..." at bounding box center [325, 12] width 78 height 9
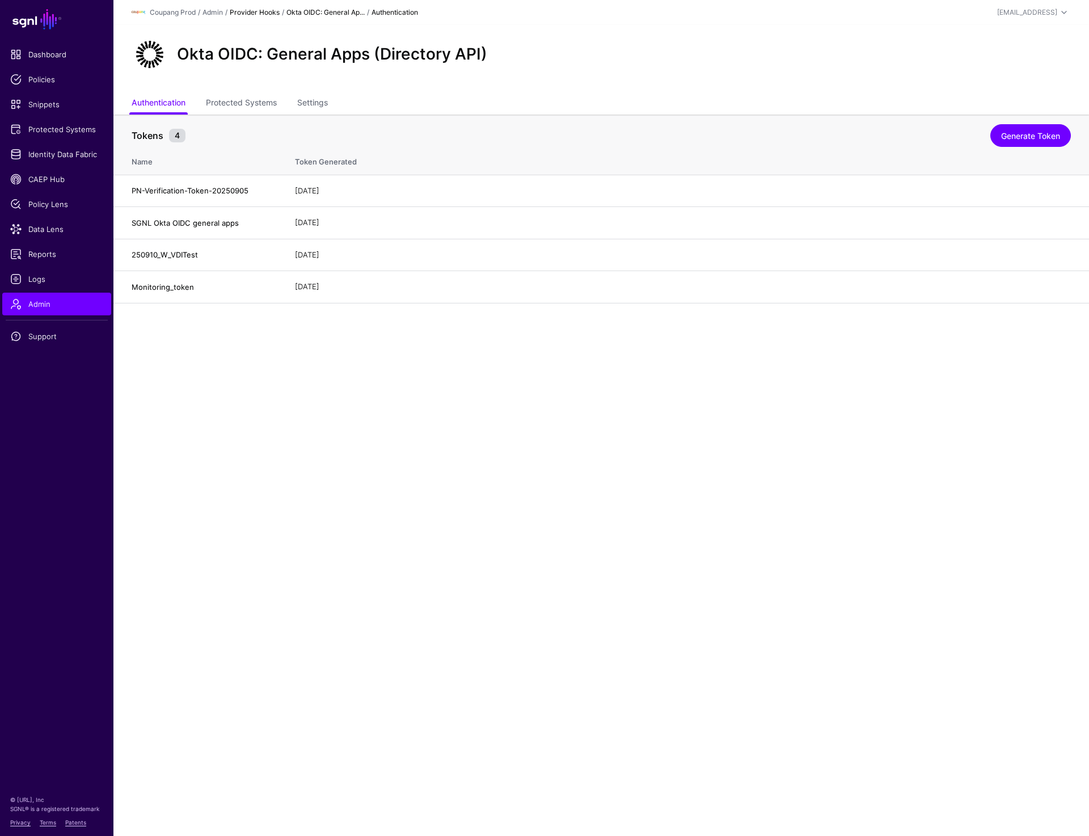
click at [246, 12] on link "Provider Hooks" at bounding box center [255, 12] width 50 height 9
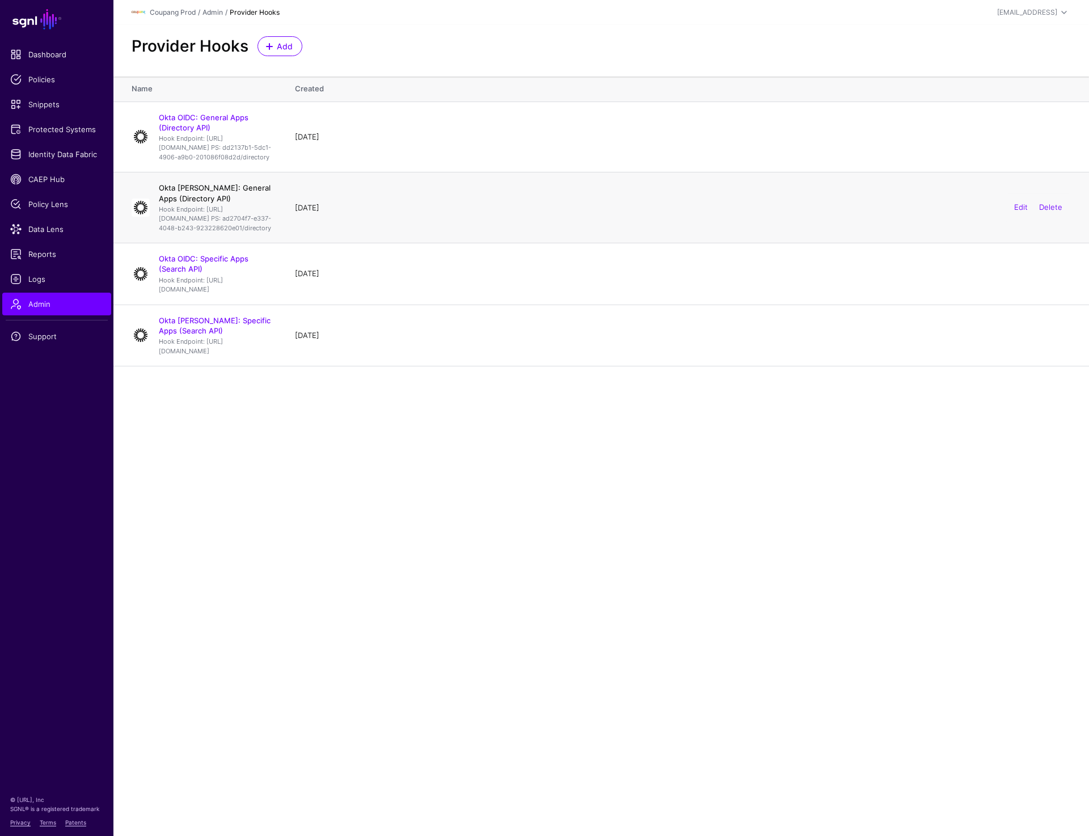
click at [211, 202] on link "Okta SAML: General Apps (Directory API)" at bounding box center [215, 192] width 112 height 19
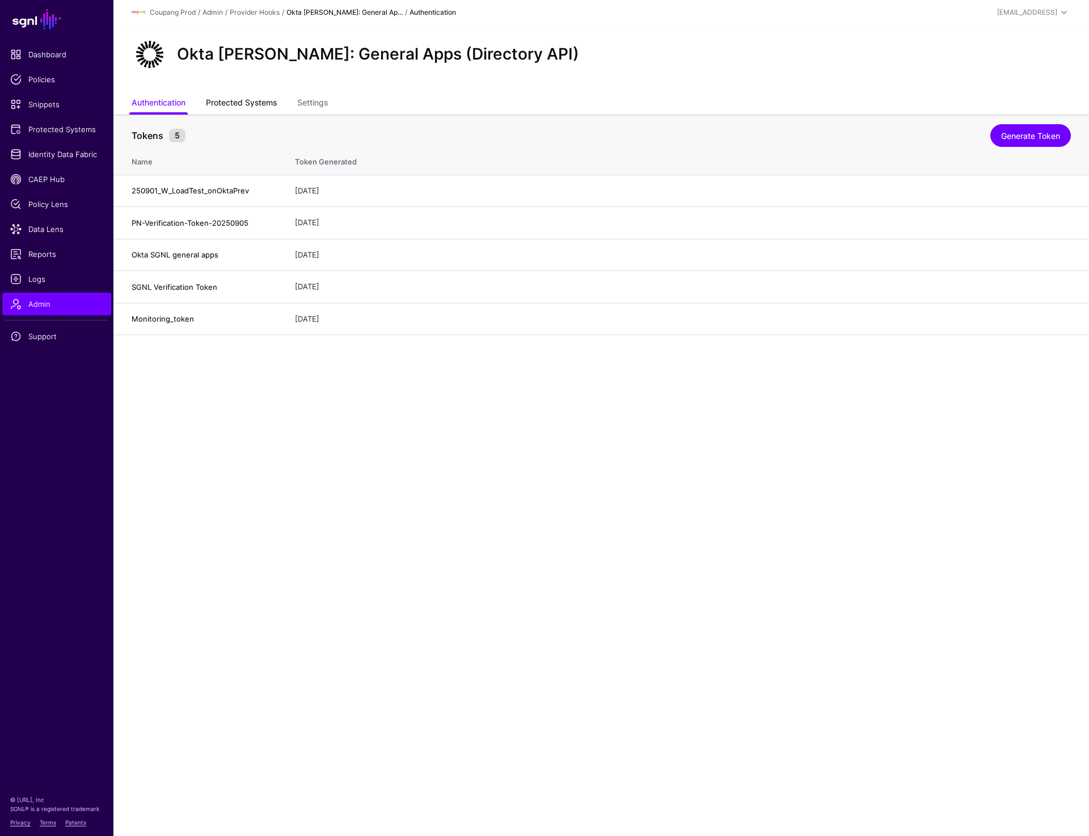
click at [255, 105] on link "Protected Systems" at bounding box center [241, 104] width 71 height 22
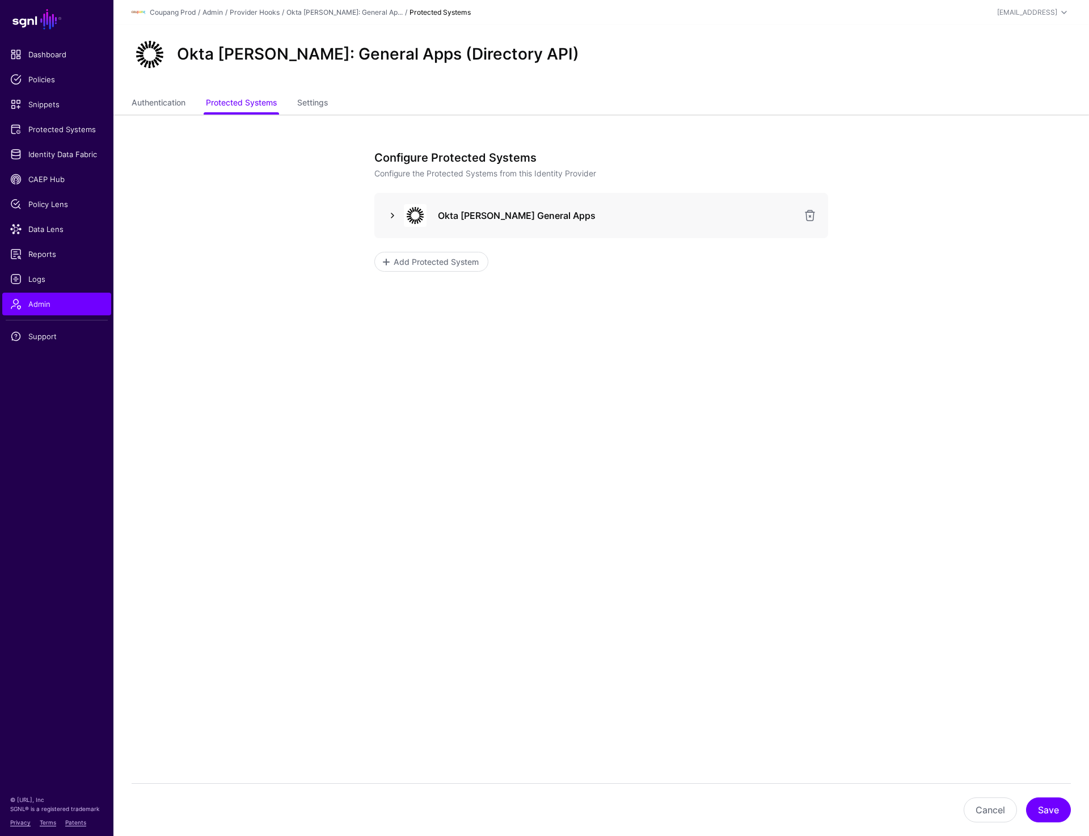
click at [390, 211] on link at bounding box center [393, 216] width 14 height 14
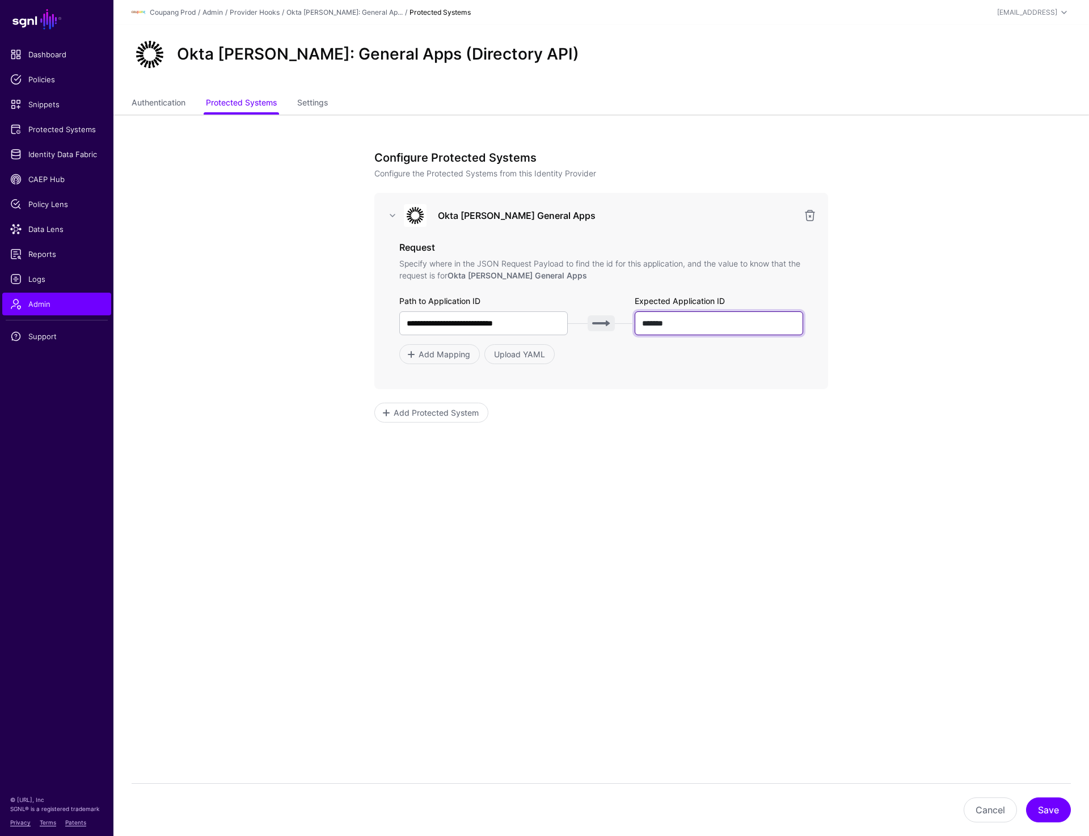
drag, startPoint x: 695, startPoint y: 316, endPoint x: 692, endPoint y: 331, distance: 15.0
click at [692, 331] on input "*******" at bounding box center [718, 323] width 168 height 24
click at [253, 10] on link "Provider Hooks" at bounding box center [255, 12] width 50 height 9
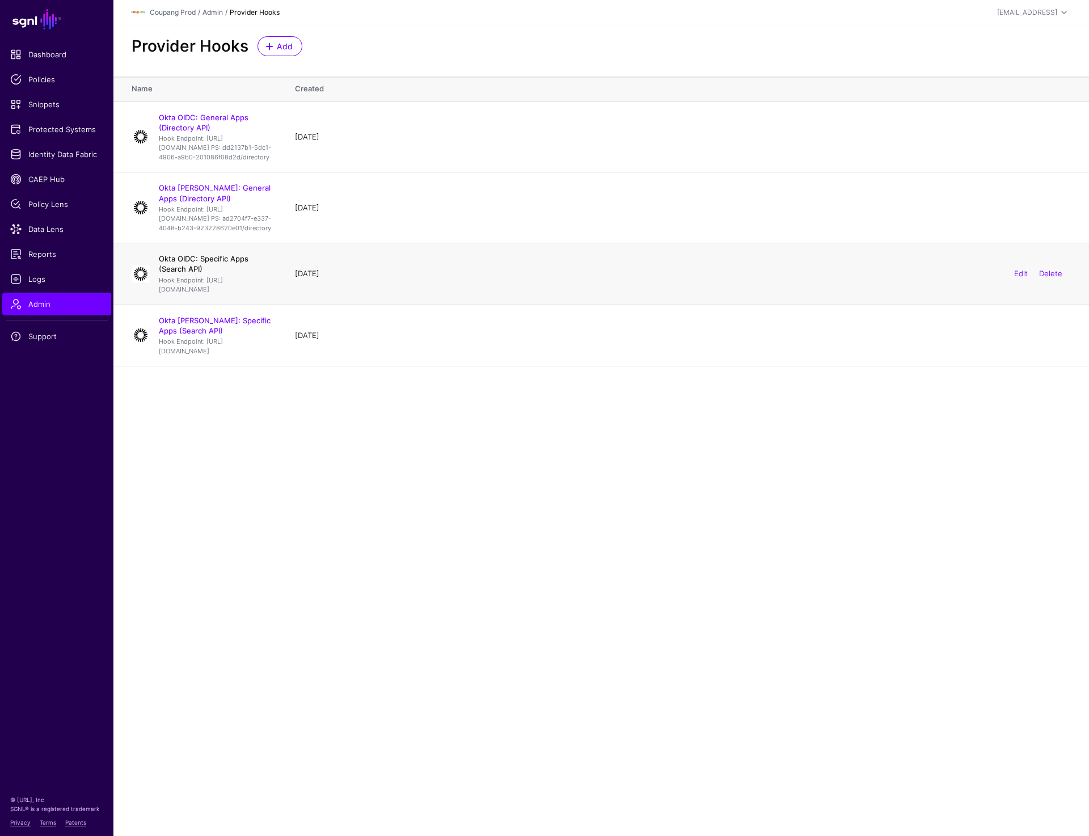
click at [205, 273] on link "Okta OIDC: Specific Apps (Search API)" at bounding box center [204, 263] width 90 height 19
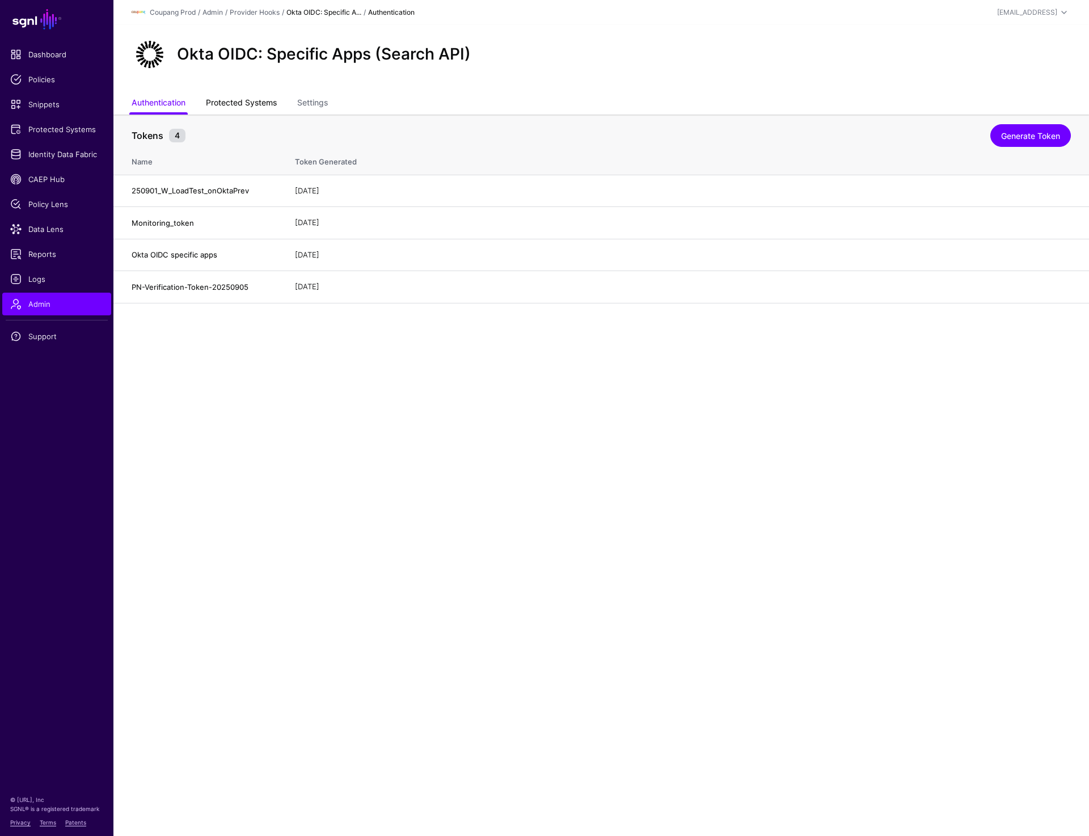
click at [246, 99] on link "Protected Systems" at bounding box center [241, 104] width 71 height 22
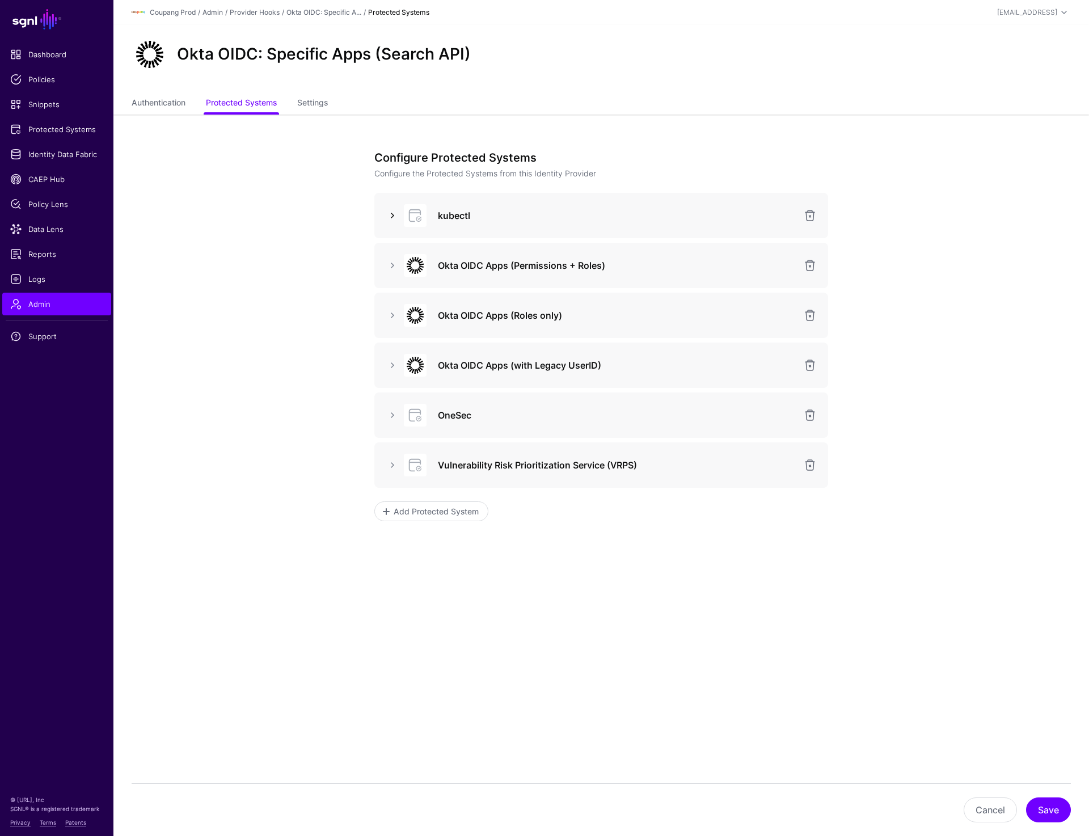
click at [388, 213] on link at bounding box center [393, 216] width 14 height 14
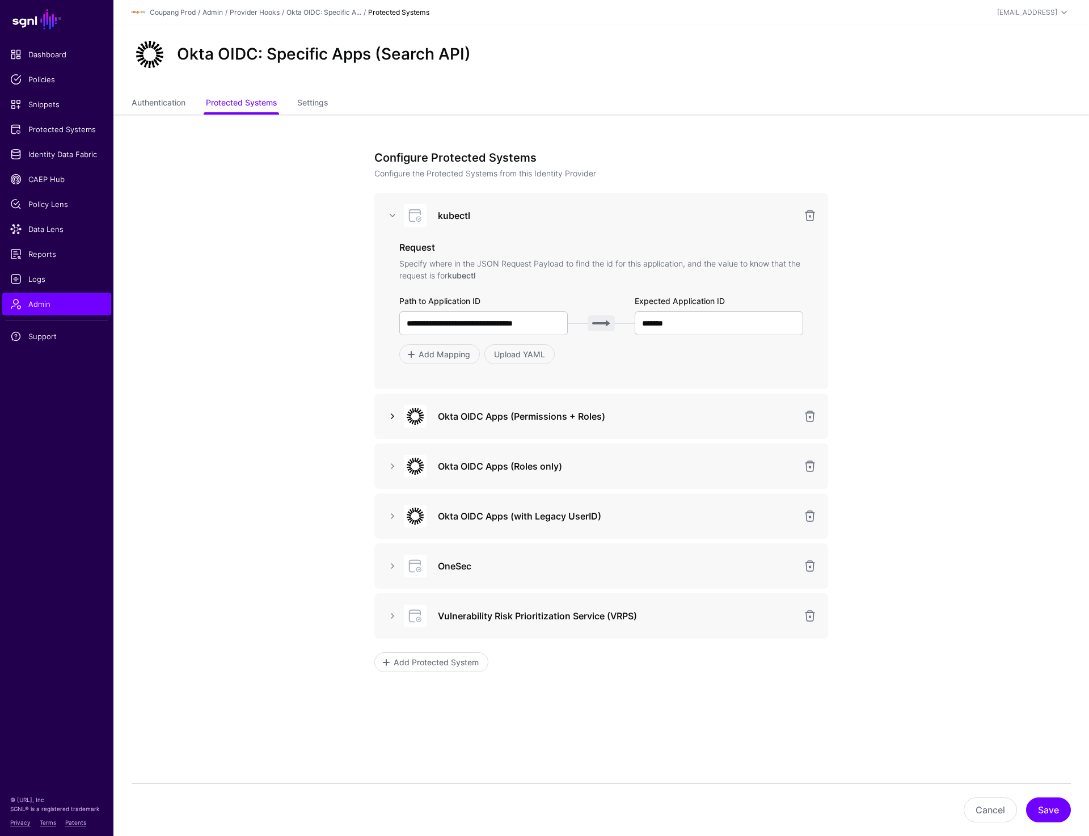
click at [395, 414] on link at bounding box center [393, 416] width 14 height 14
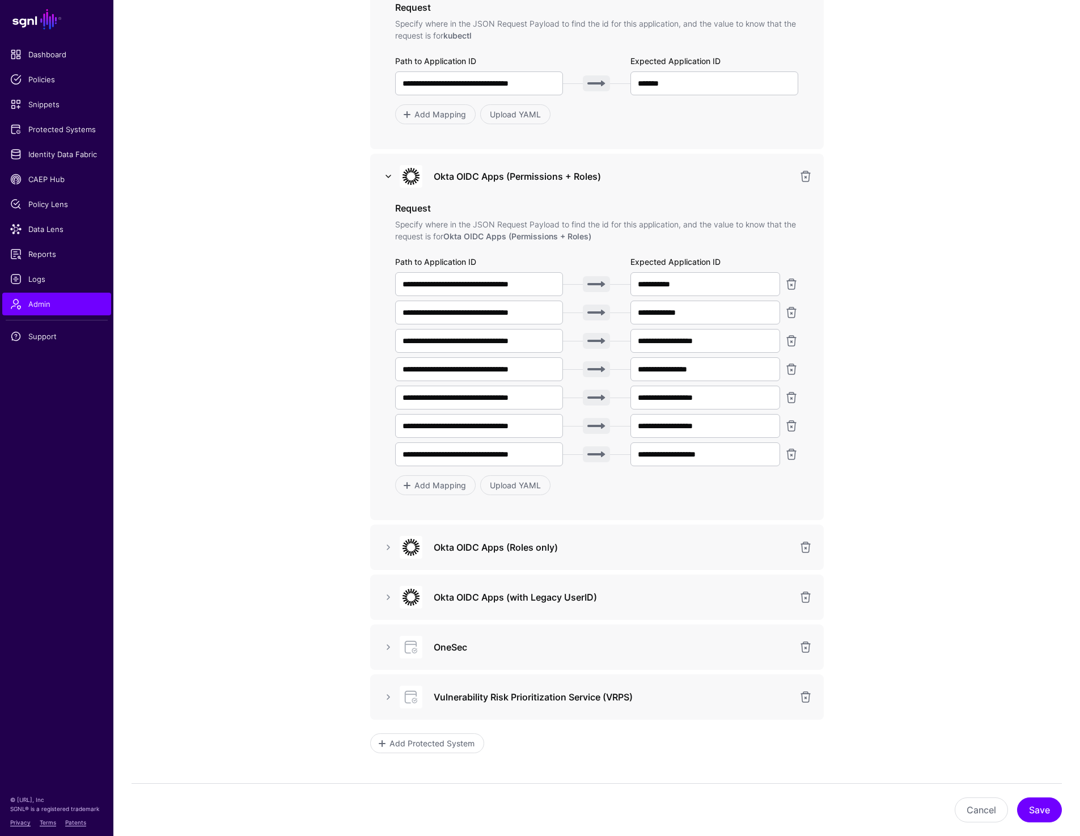
scroll to position [311, 0]
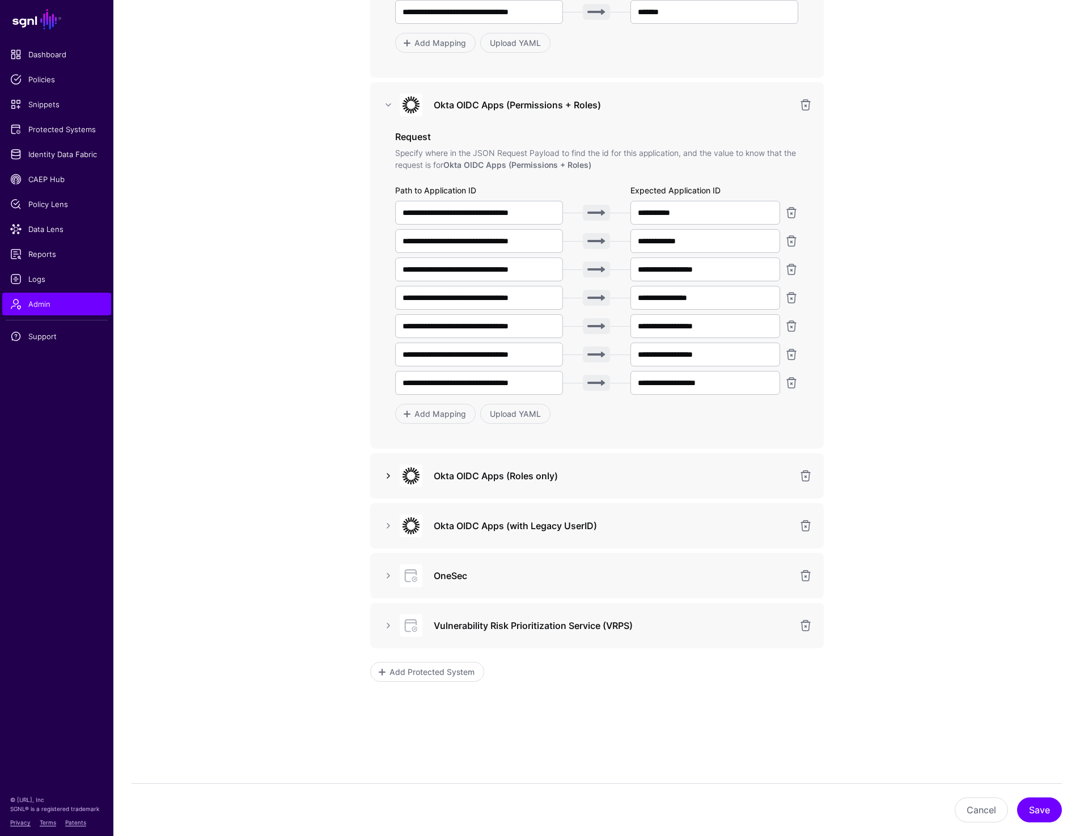
click at [385, 469] on link at bounding box center [389, 476] width 14 height 14
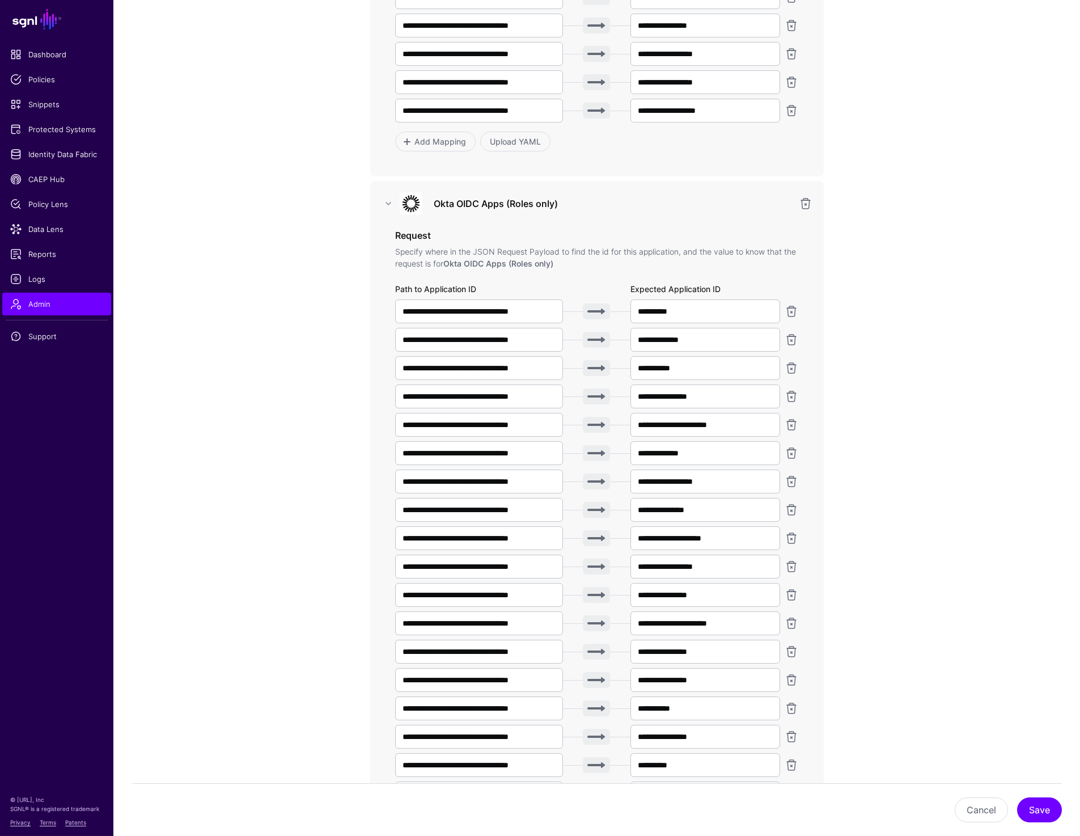
scroll to position [616, 0]
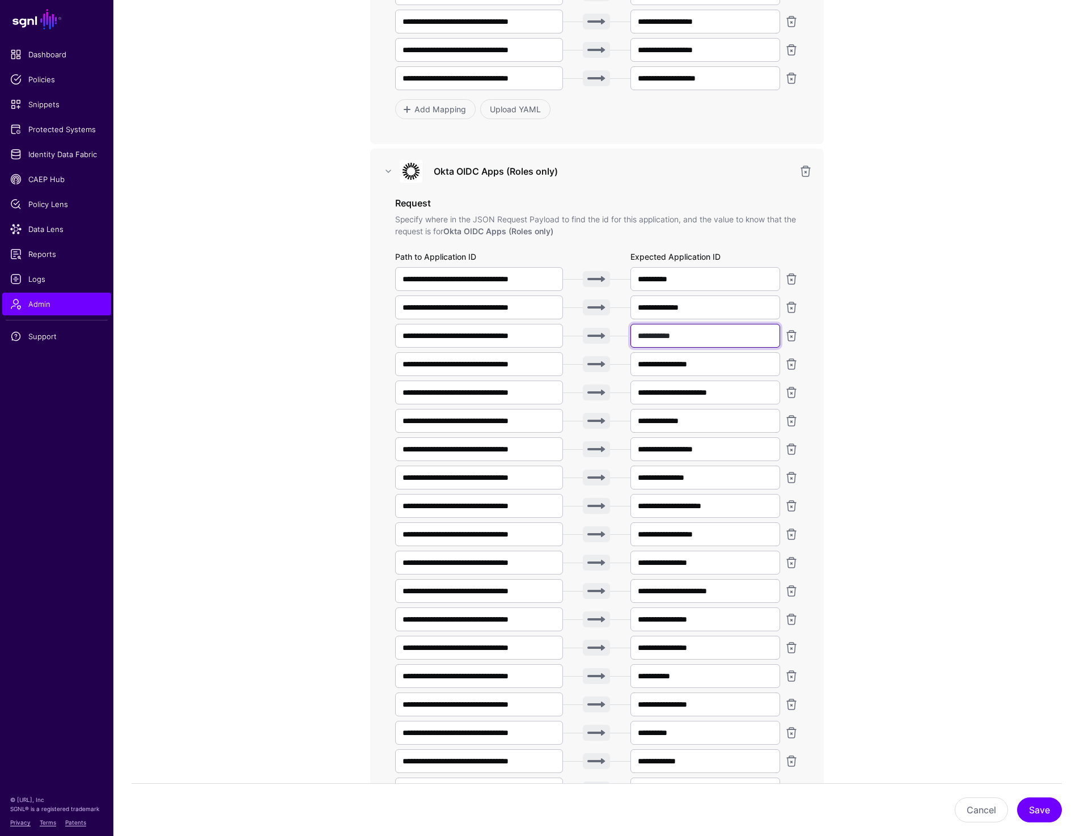
drag, startPoint x: 697, startPoint y: 341, endPoint x: 595, endPoint y: 341, distance: 101.5
click at [595, 341] on div "**********" at bounding box center [597, 336] width 404 height 24
click at [522, 277] on input "**********" at bounding box center [479, 279] width 168 height 24
type input "**********"
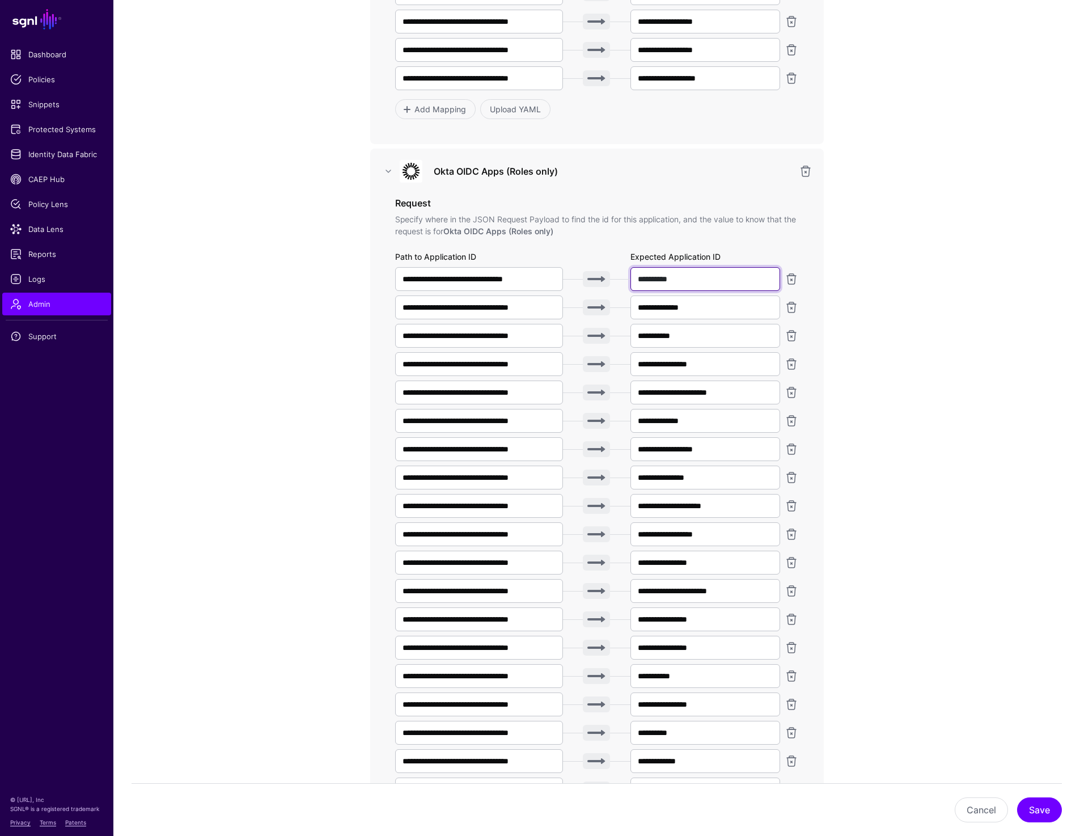
click at [691, 282] on input "**********" at bounding box center [705, 279] width 150 height 24
paste input "**********"
type input "**********"
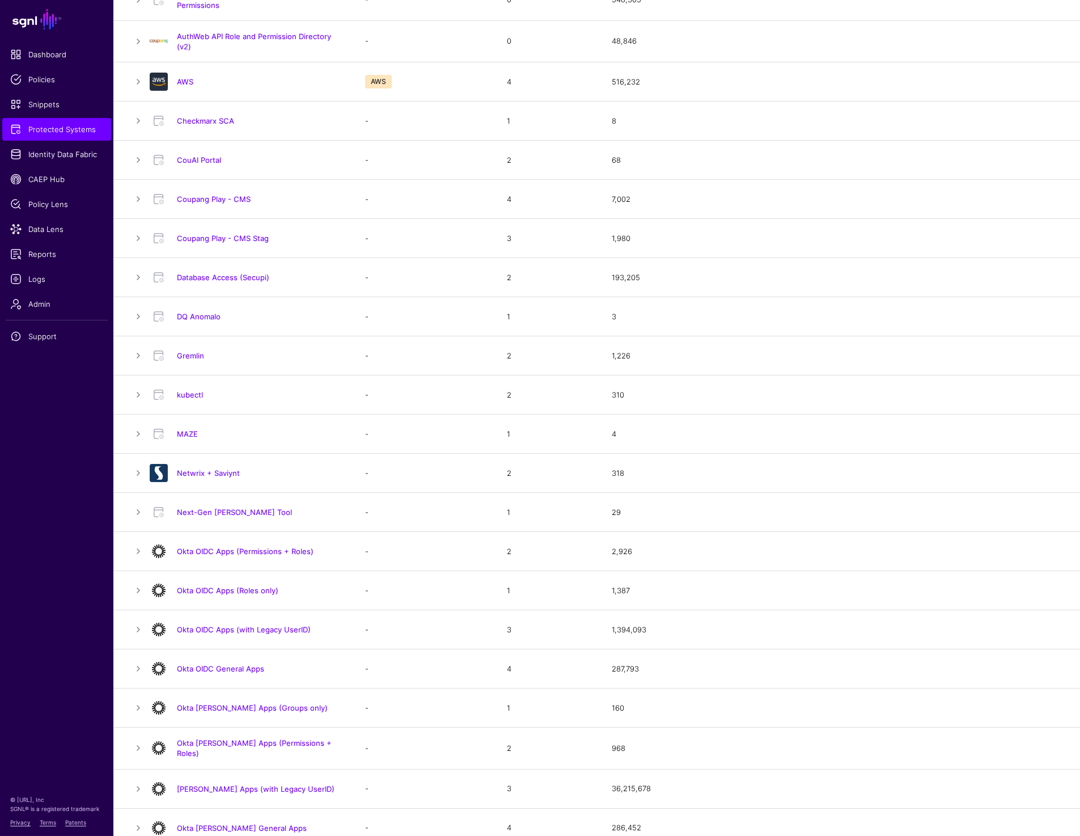
scroll to position [240, 0]
click at [190, 392] on link "kubectl" at bounding box center [190, 392] width 26 height 9
click at [191, 354] on link "Gremlin" at bounding box center [190, 353] width 27 height 9
click at [197, 198] on link "Coupang Play - CMS" at bounding box center [214, 197] width 74 height 9
click at [202, 237] on link "Coupang Play - CMS Stag" at bounding box center [223, 236] width 92 height 9
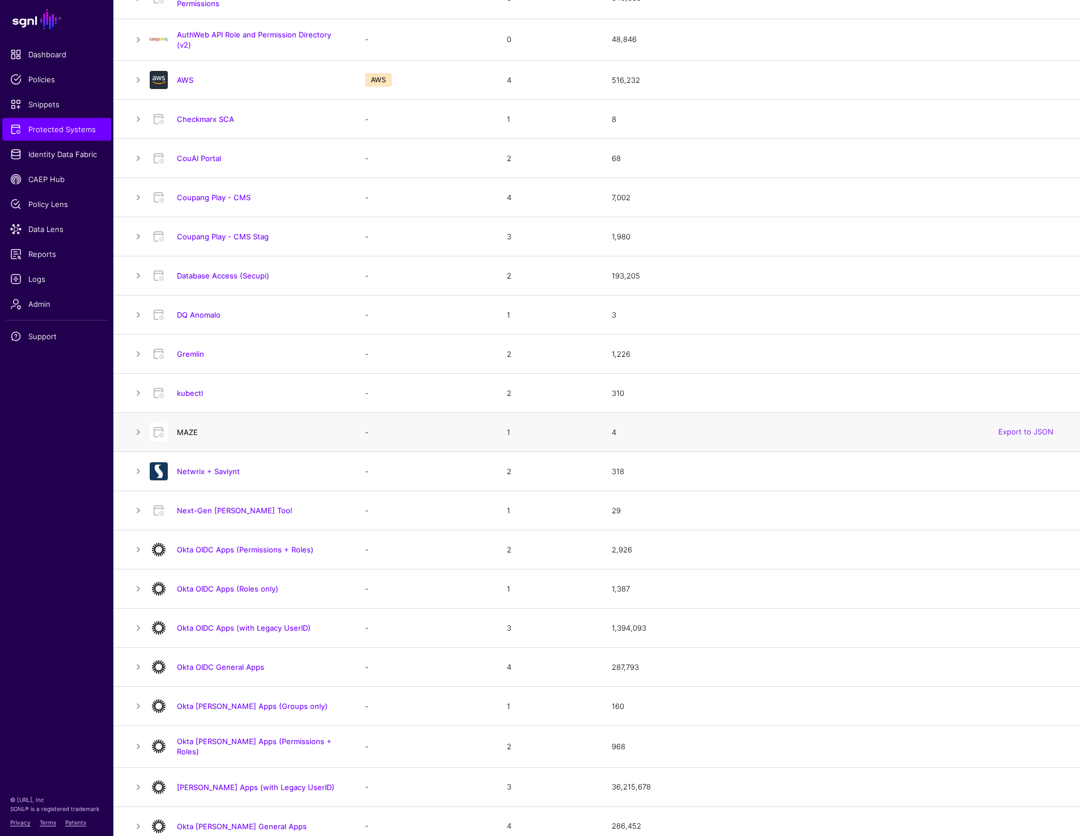
click at [190, 432] on link "MAZE" at bounding box center [187, 432] width 21 height 9
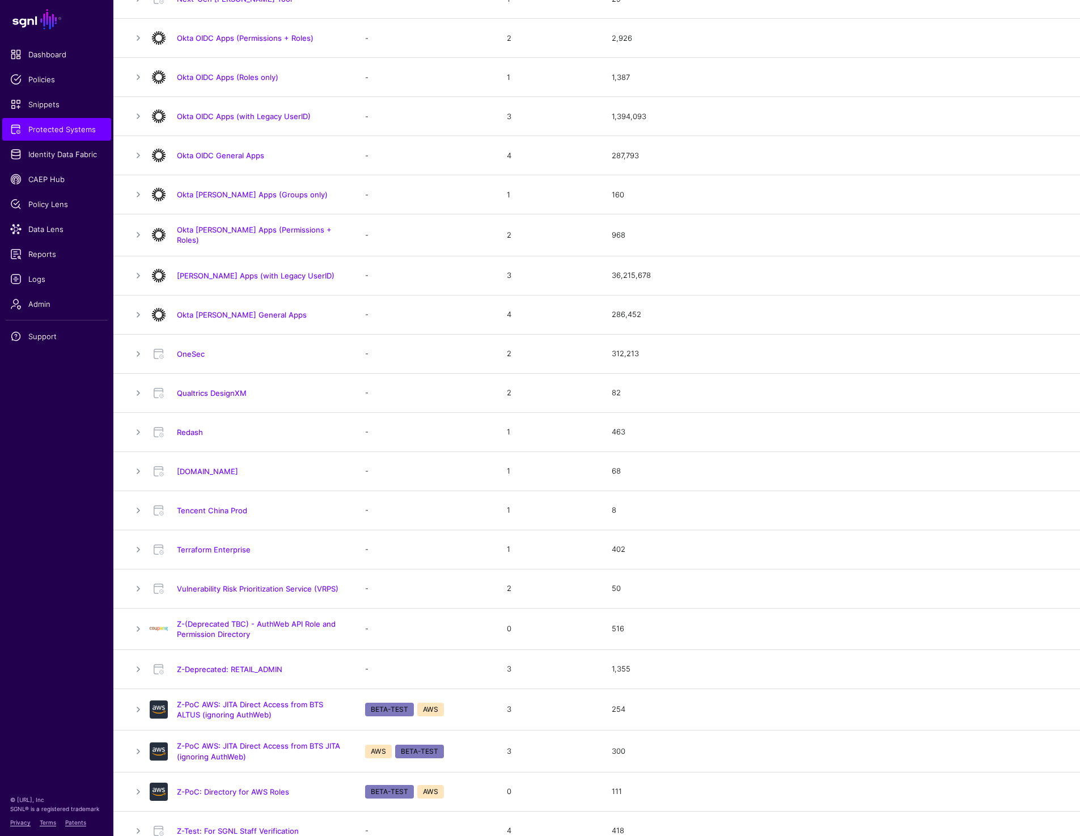
scroll to position [764, 0]
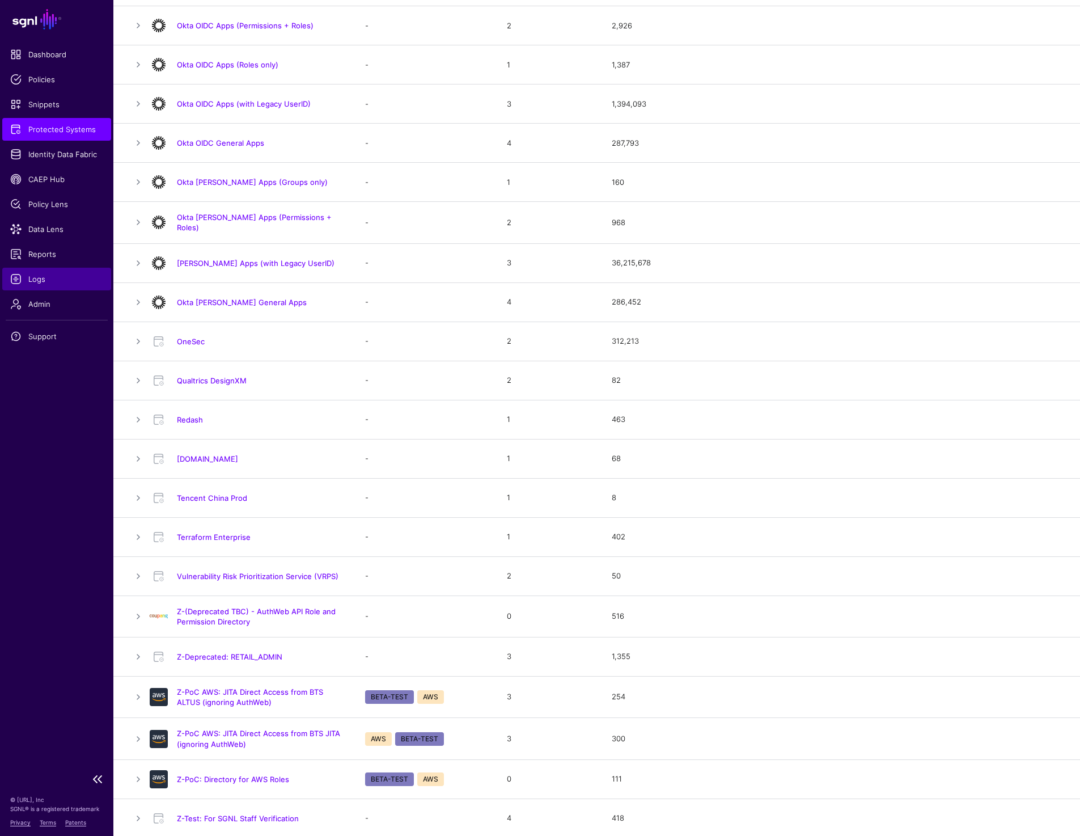
click at [46, 281] on span "Logs" at bounding box center [56, 278] width 93 height 11
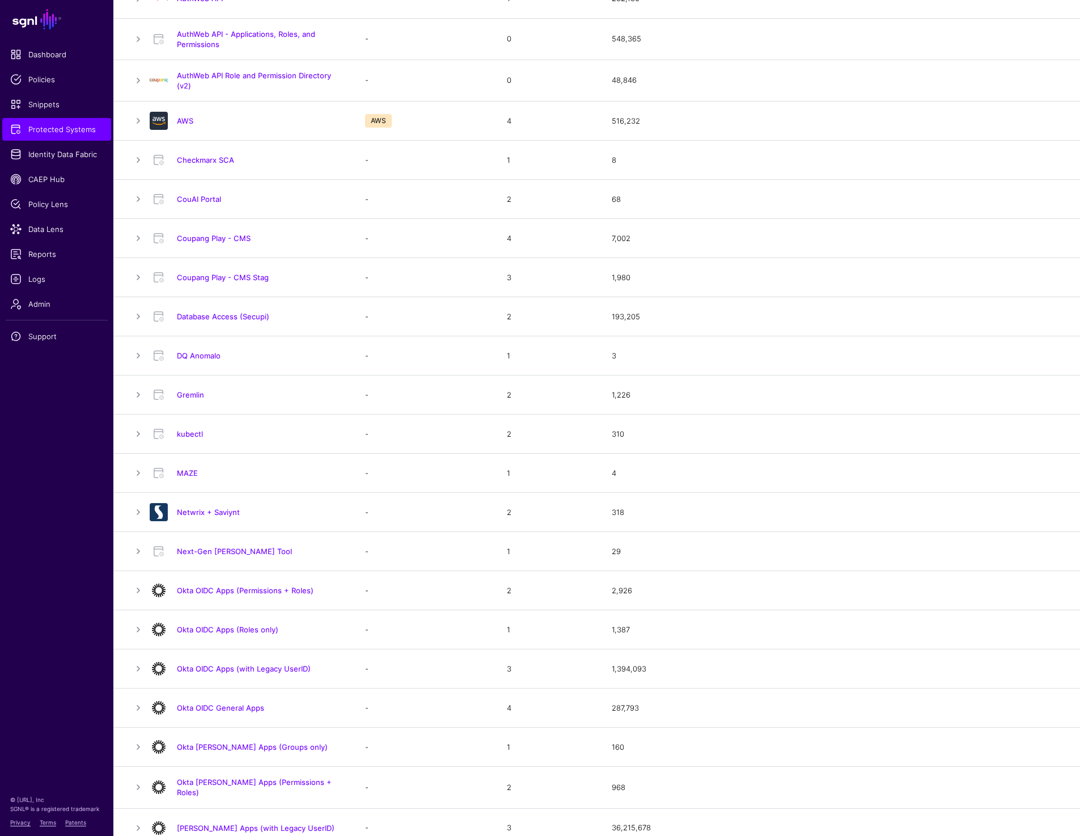
scroll to position [0, 0]
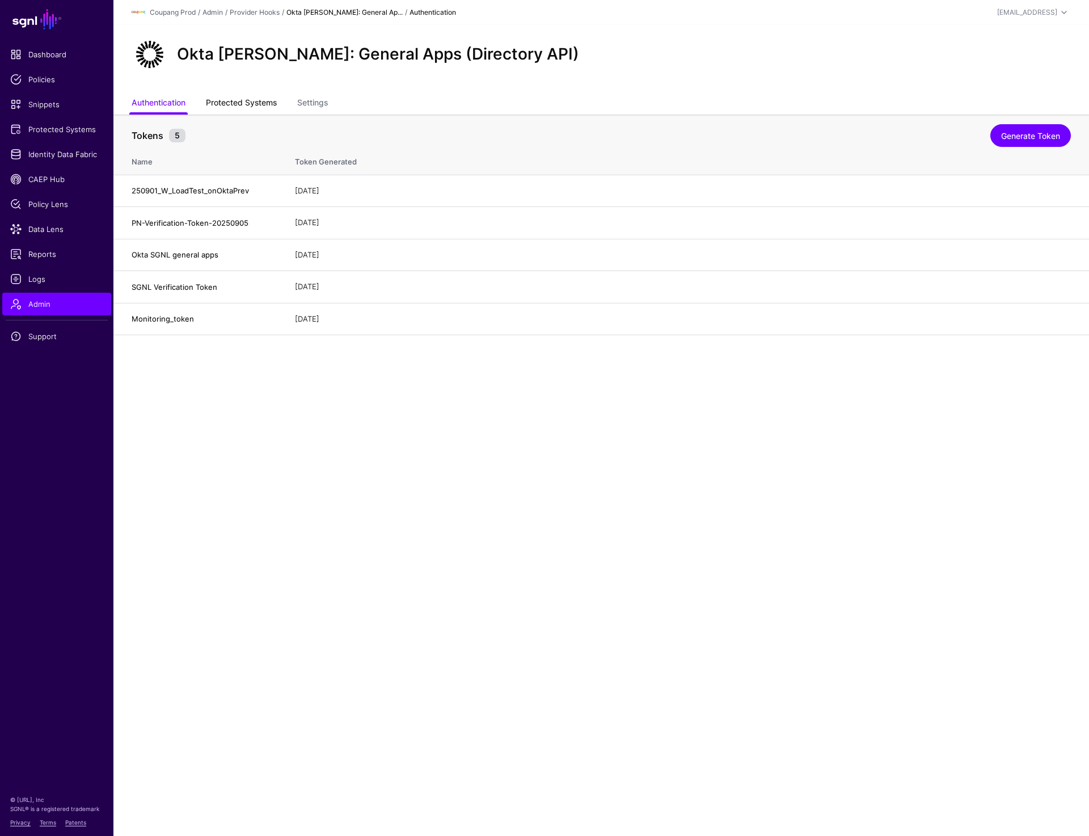
click at [236, 104] on link "Protected Systems" at bounding box center [241, 104] width 71 height 22
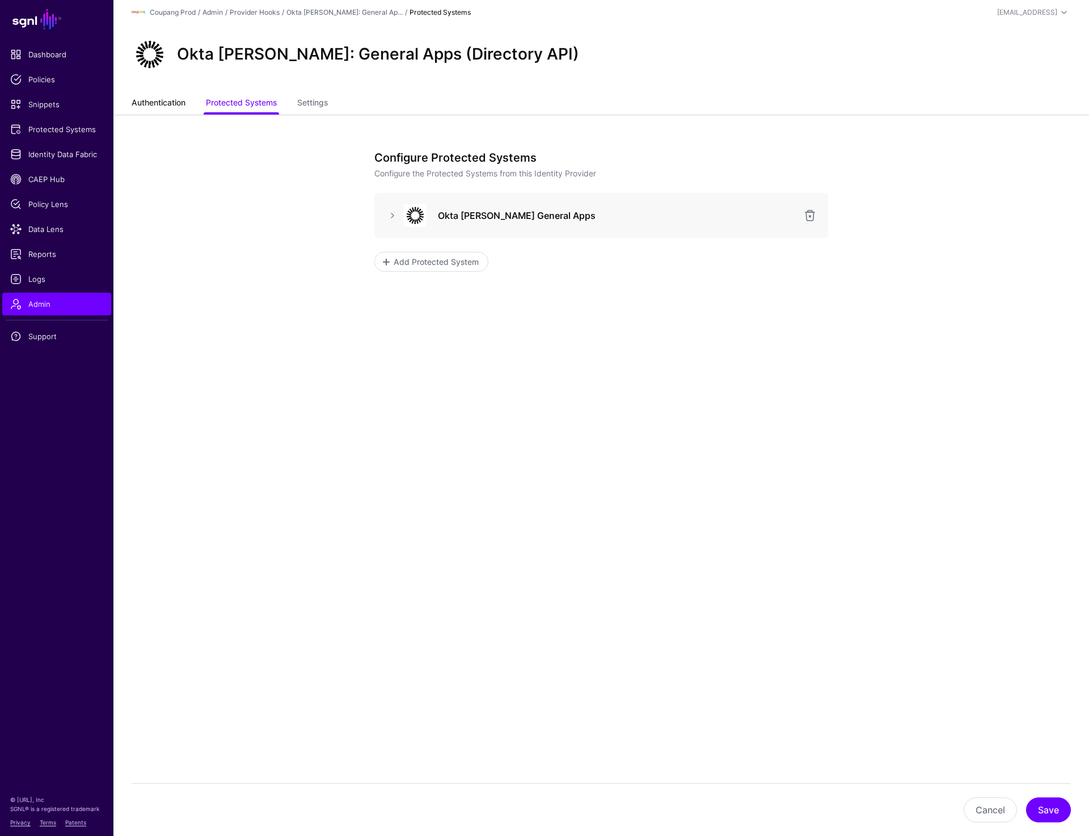
click at [167, 105] on link "Authentication" at bounding box center [159, 104] width 54 height 22
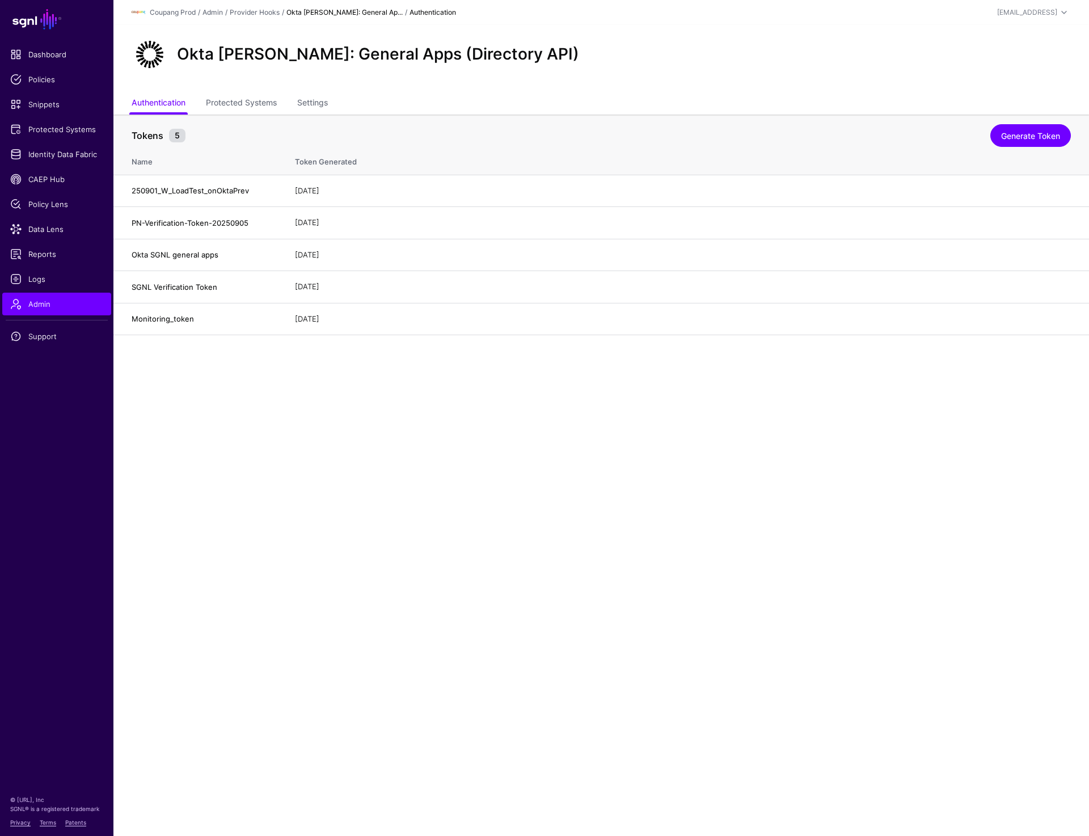
click at [333, 94] on ul "Authentication Protected Systems Settings" at bounding box center [601, 104] width 939 height 22
click at [306, 108] on link "Settings" at bounding box center [312, 104] width 31 height 22
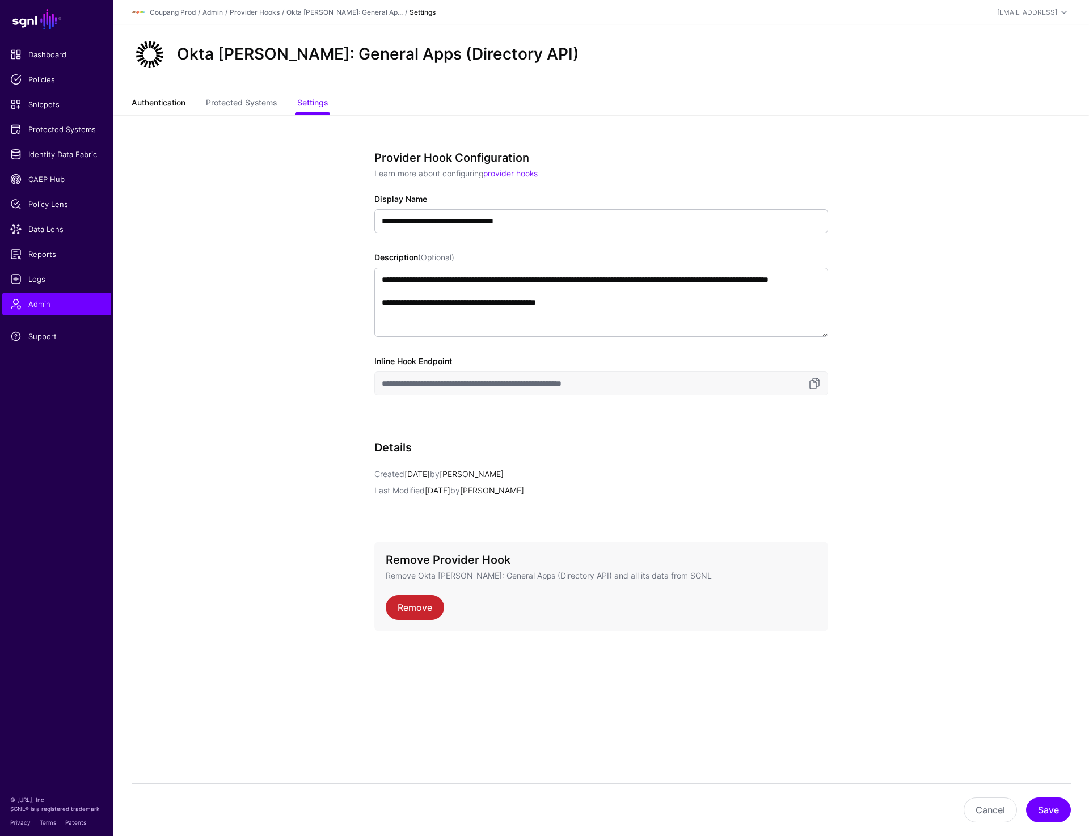
click at [166, 99] on link "Authentication" at bounding box center [159, 104] width 54 height 22
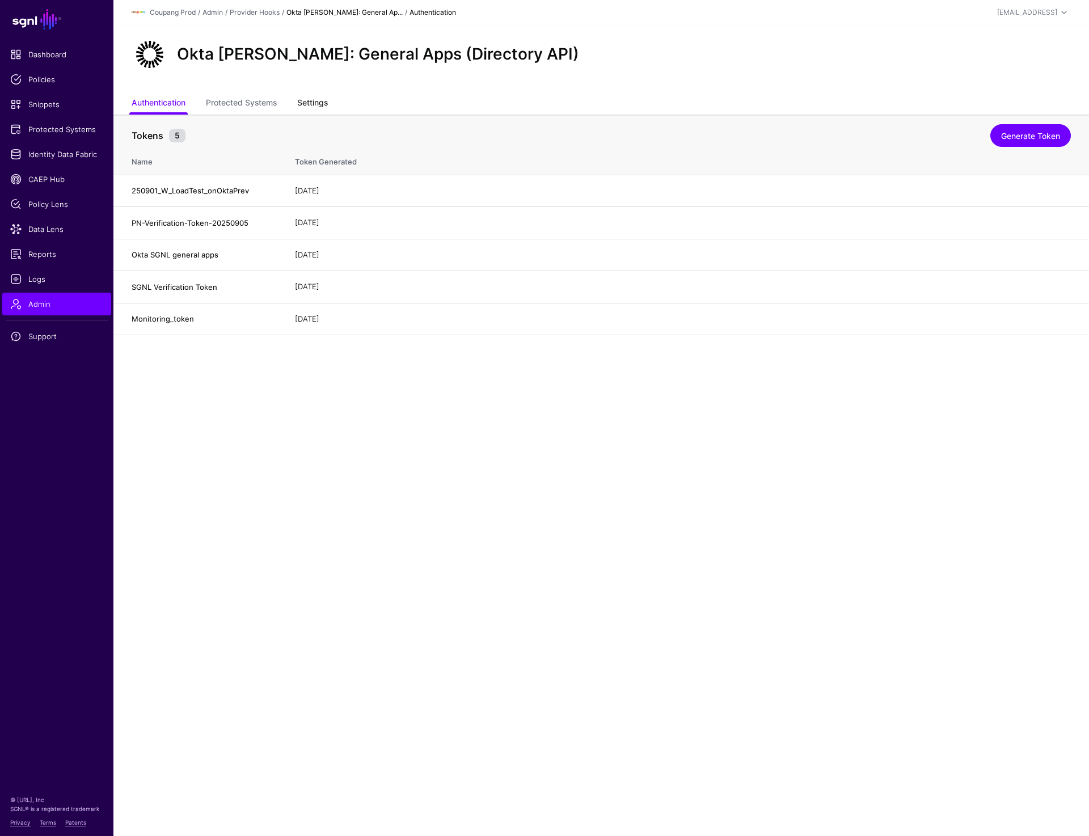
click at [305, 100] on link "Settings" at bounding box center [312, 104] width 31 height 22
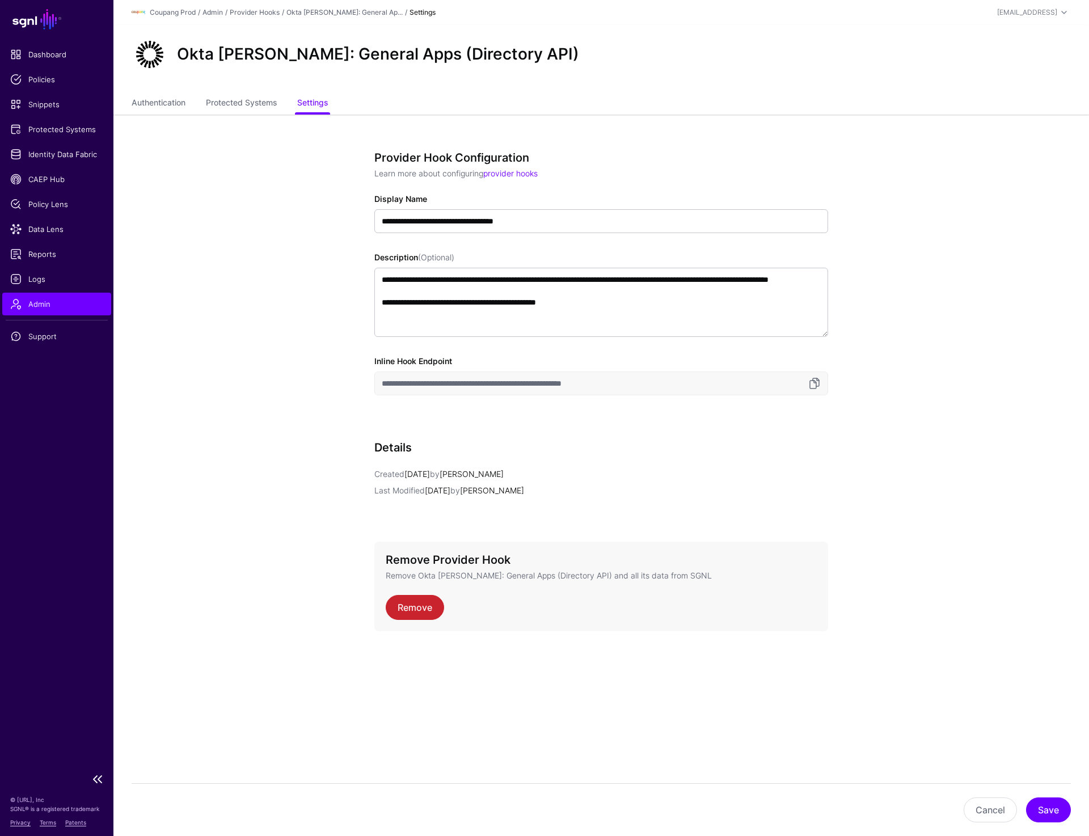
click at [35, 306] on span "Admin" at bounding box center [56, 303] width 93 height 11
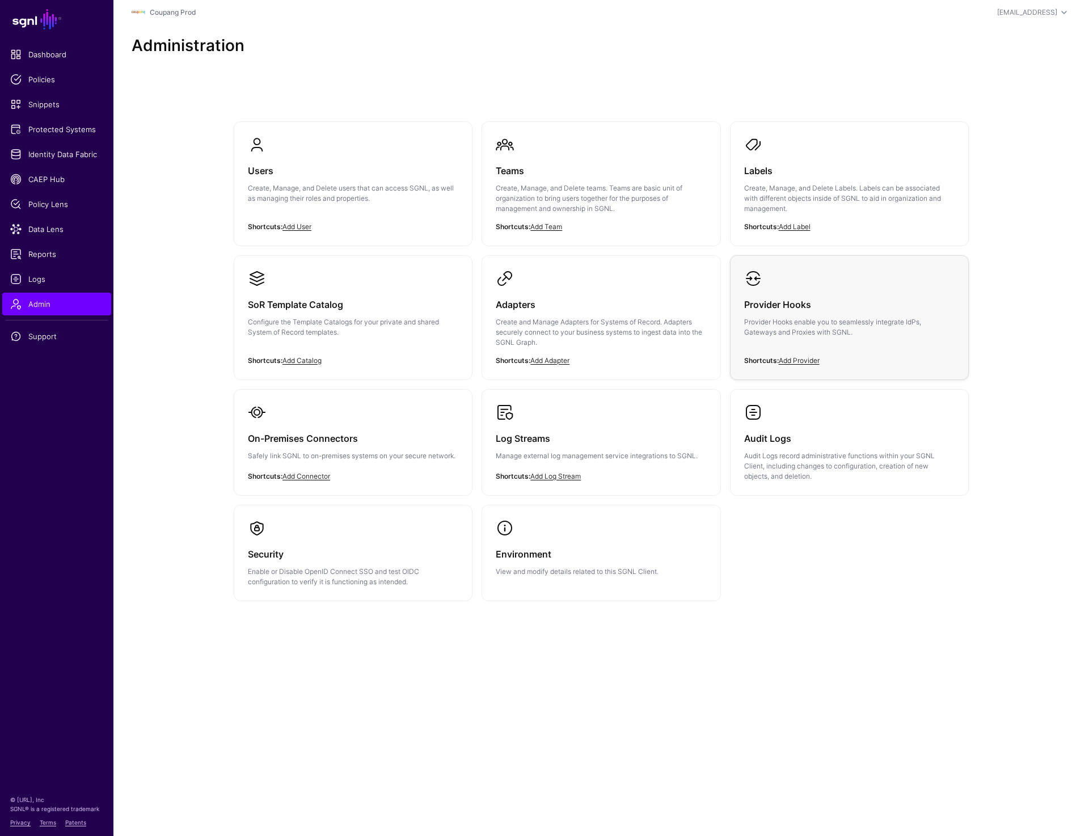
click at [824, 318] on p "Provider Hooks enable you to seamlessly integrate IdPs, Gateways and Proxies wi…" at bounding box center [849, 327] width 210 height 20
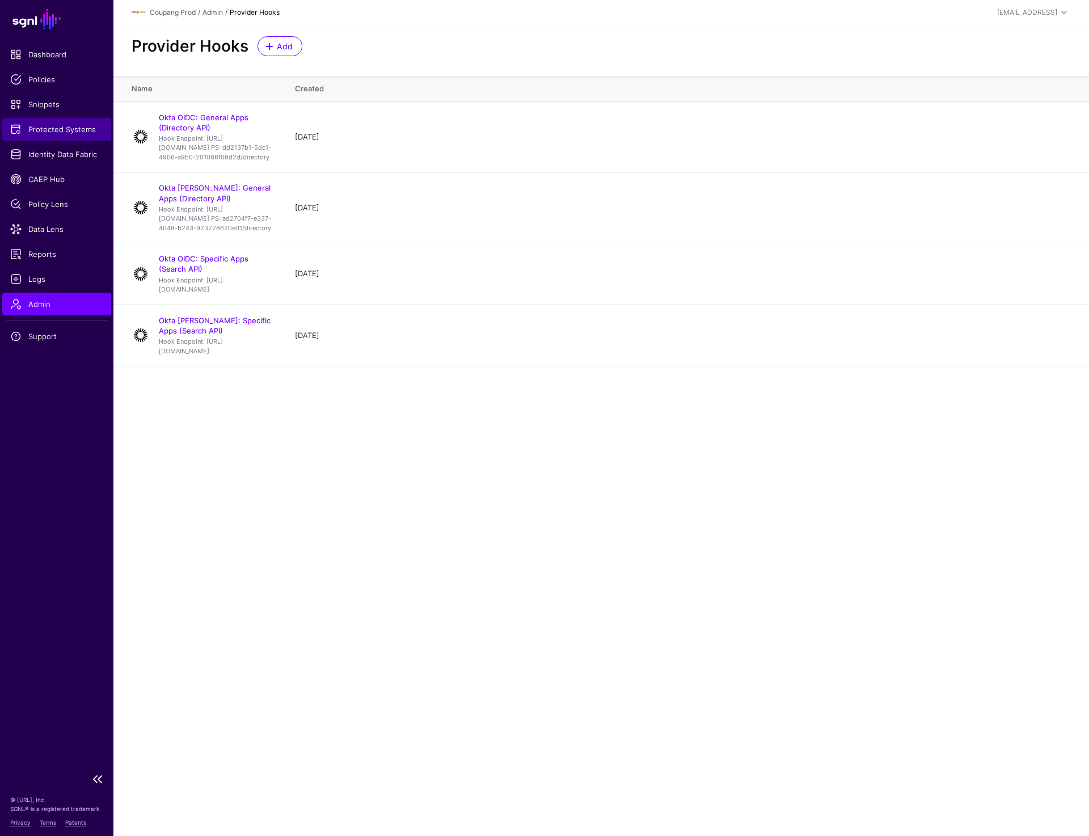
click at [86, 129] on span "Protected Systems" at bounding box center [56, 129] width 93 height 11
click at [56, 128] on span "Protected Systems" at bounding box center [56, 129] width 93 height 11
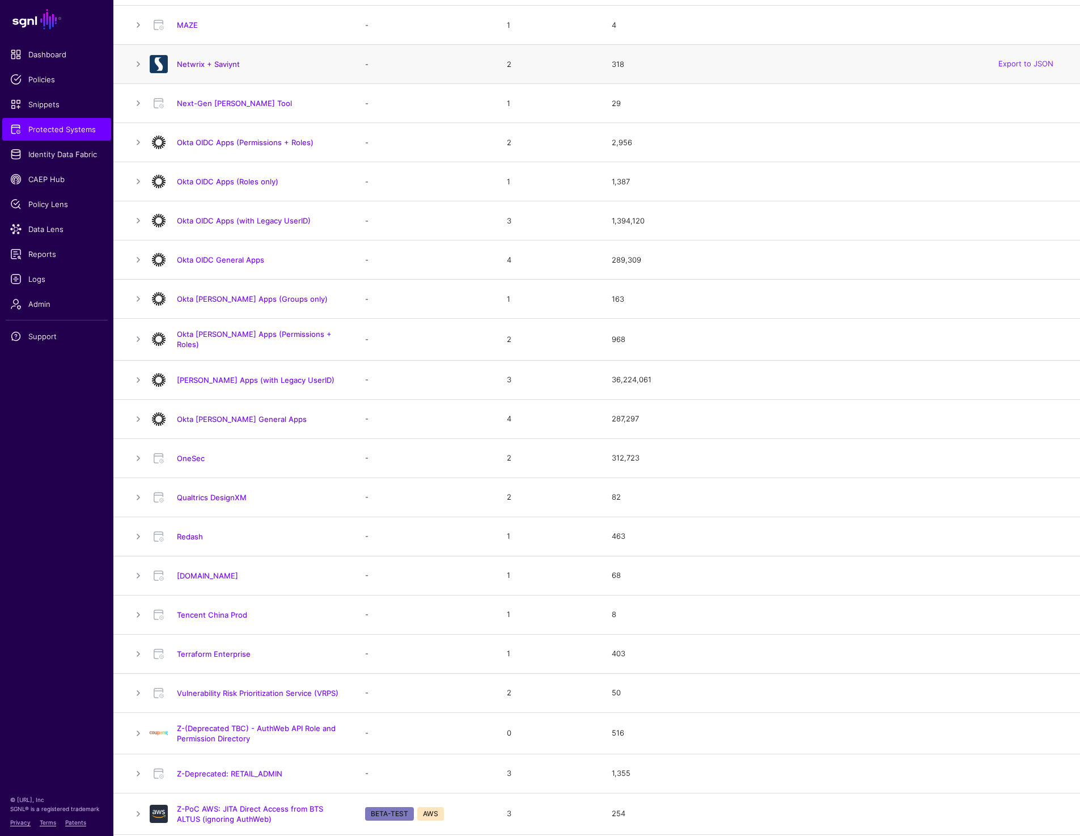
scroll to position [654, 0]
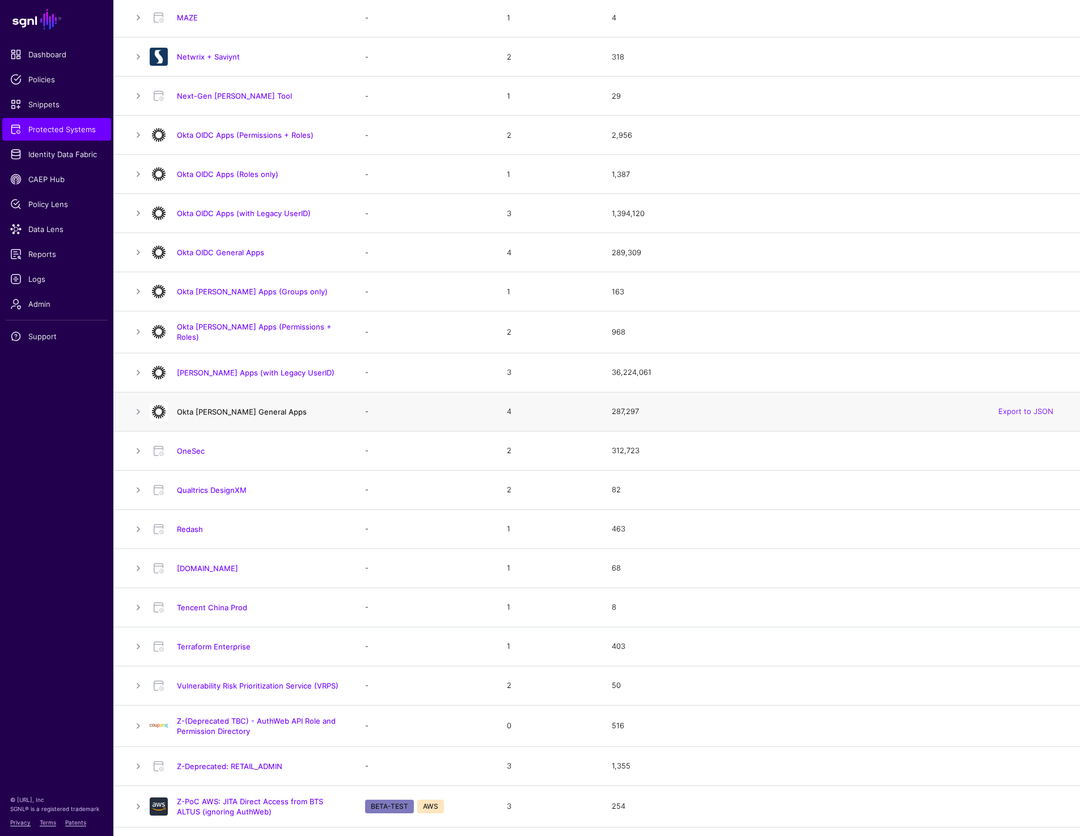
click at [225, 408] on link "Okta [PERSON_NAME] General Apps" at bounding box center [242, 411] width 130 height 9
click at [223, 296] on h4 "Okta [PERSON_NAME] Apps (Groups only)" at bounding box center [260, 291] width 166 height 10
click at [222, 293] on link "Okta [PERSON_NAME] Apps (Groups only)" at bounding box center [252, 291] width 151 height 9
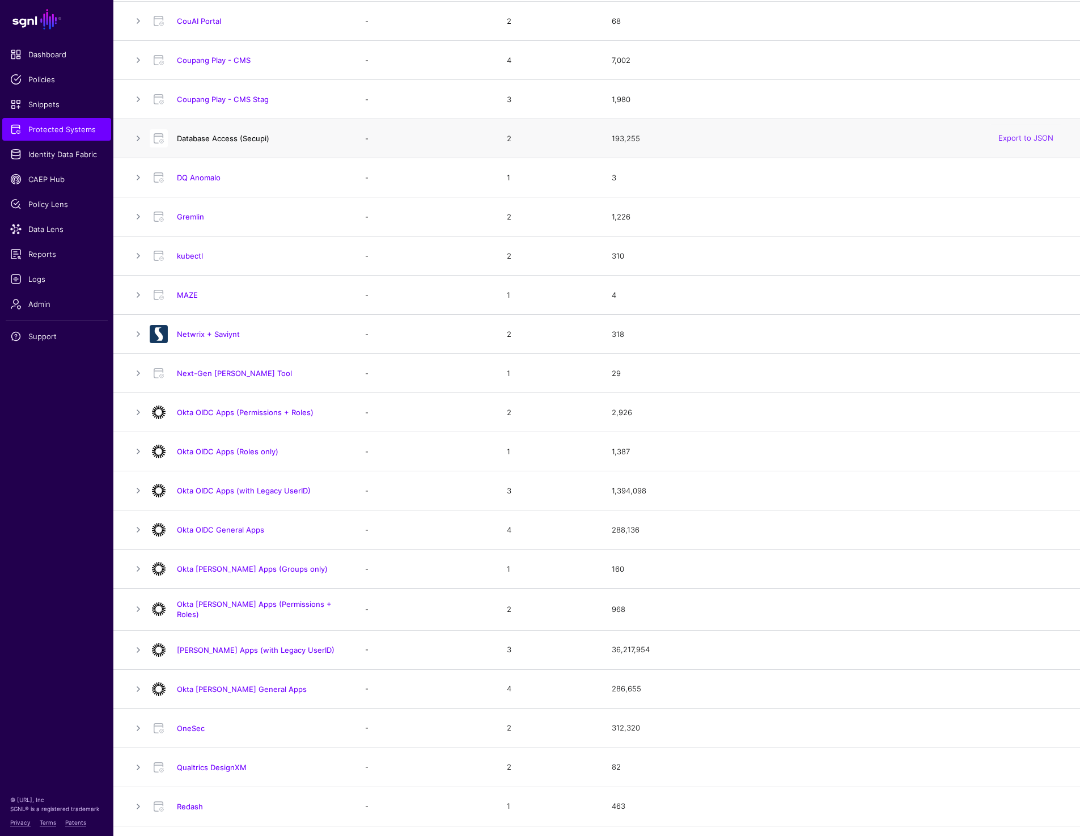
scroll to position [384, 0]
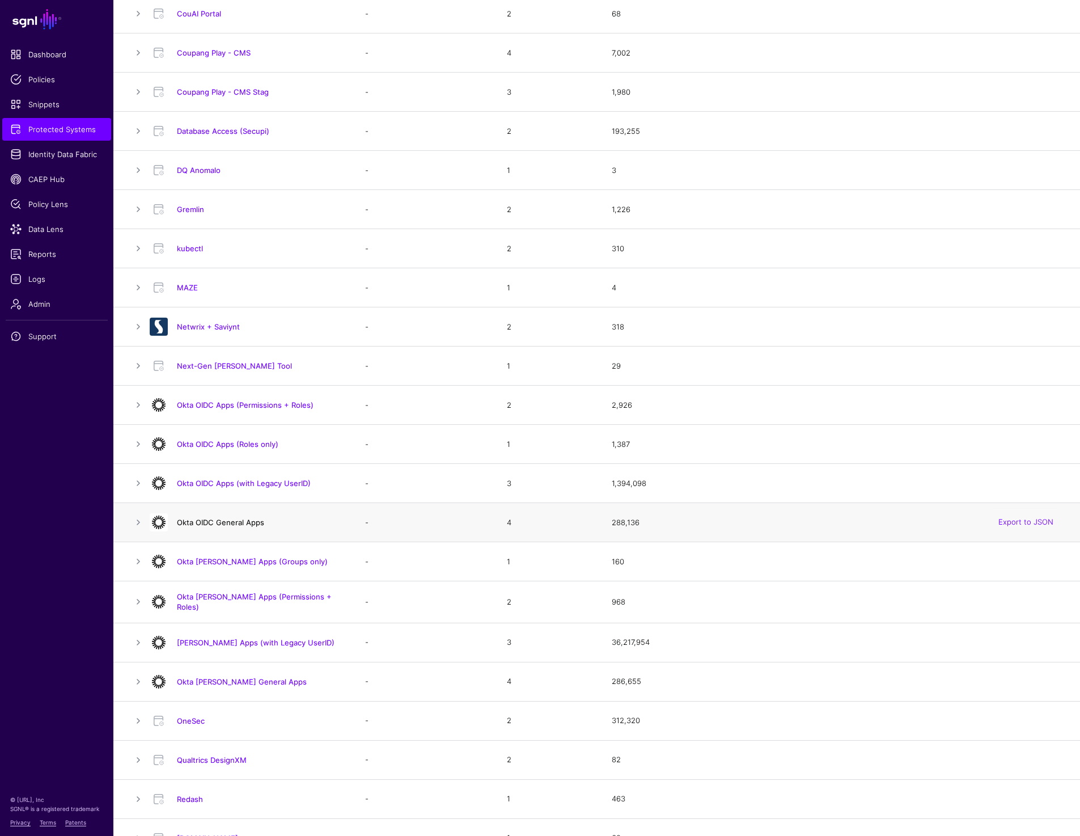
click at [217, 522] on link "Okta OIDC General Apps" at bounding box center [220, 522] width 87 height 9
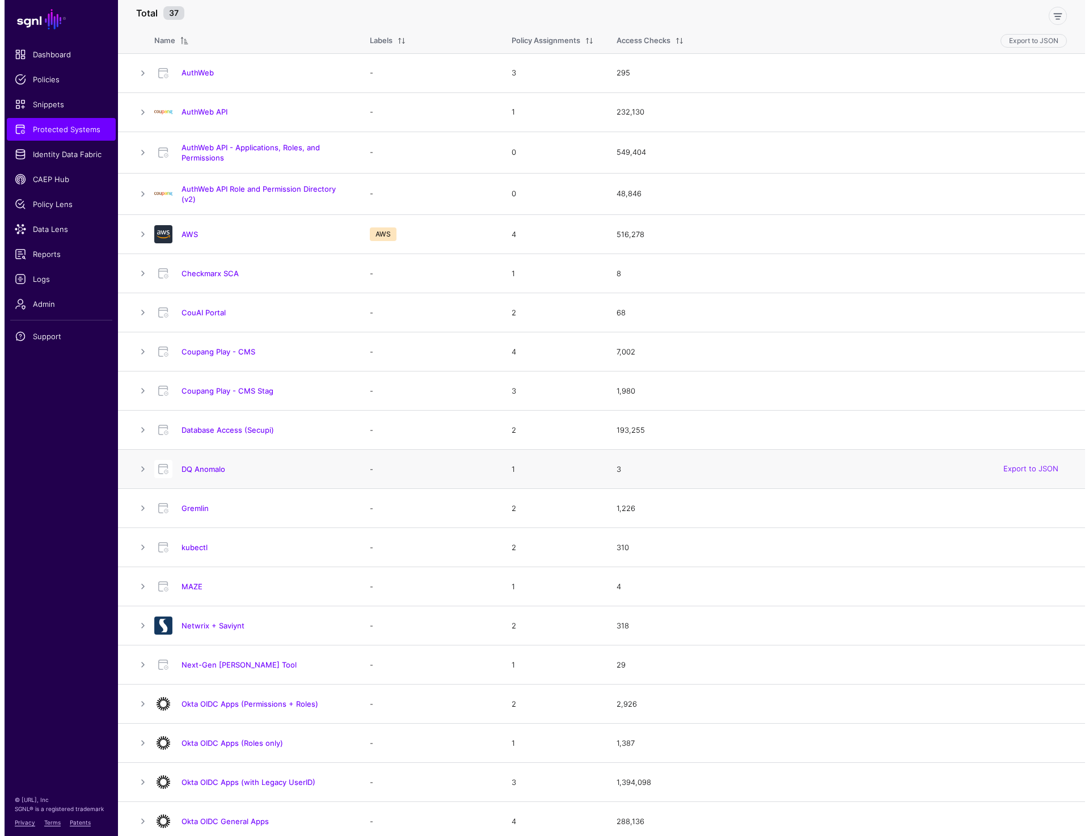
scroll to position [0, 0]
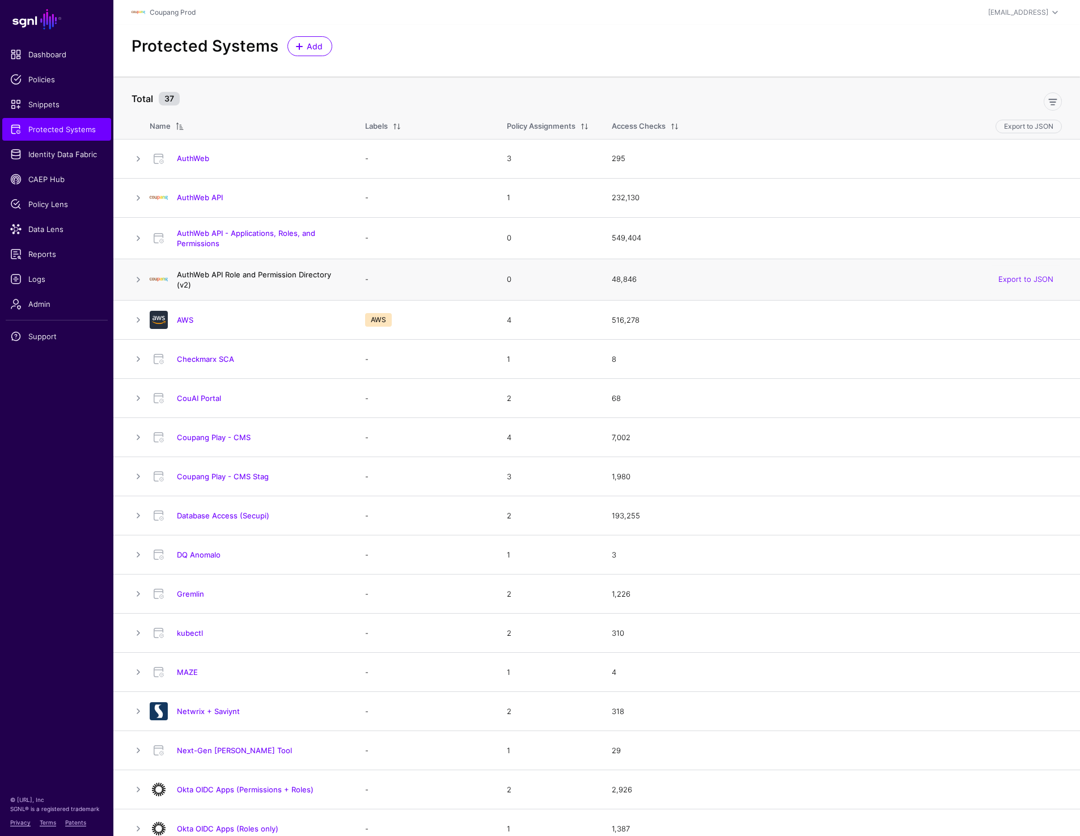
click at [238, 270] on link "AuthWeb API Role and Permission Directory (v2)" at bounding box center [254, 279] width 154 height 19
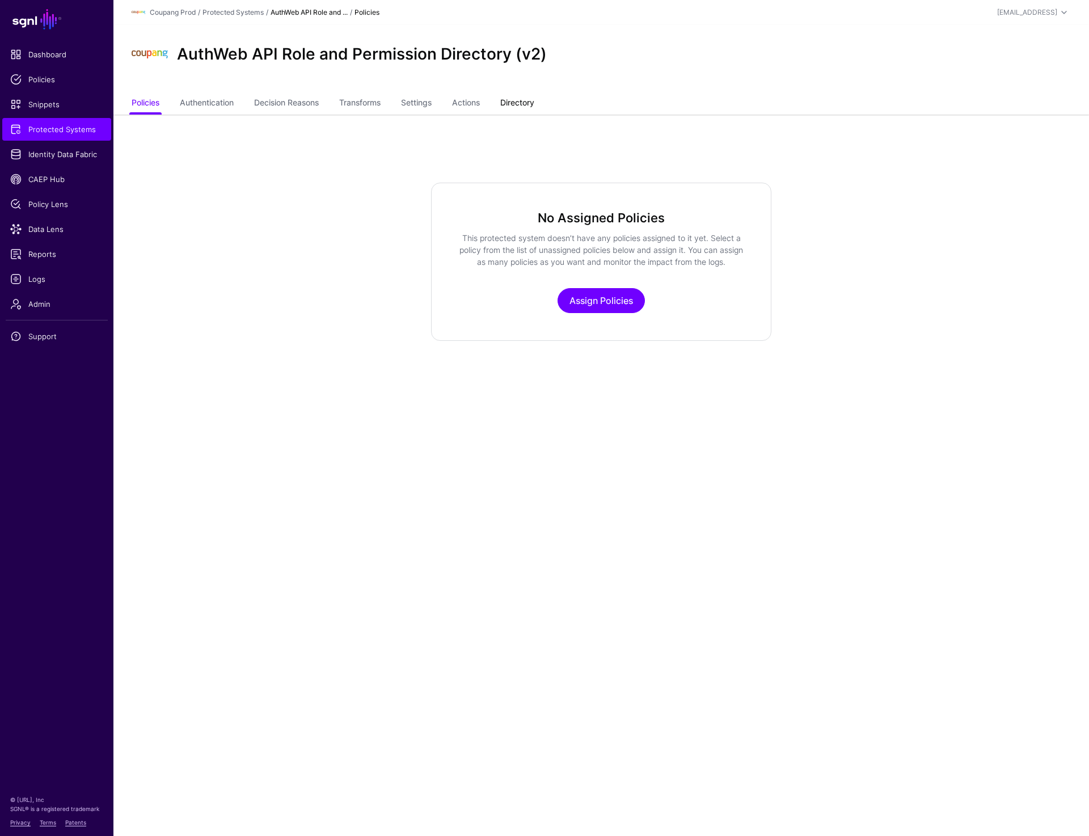
click at [513, 105] on link "Directory" at bounding box center [517, 104] width 34 height 22
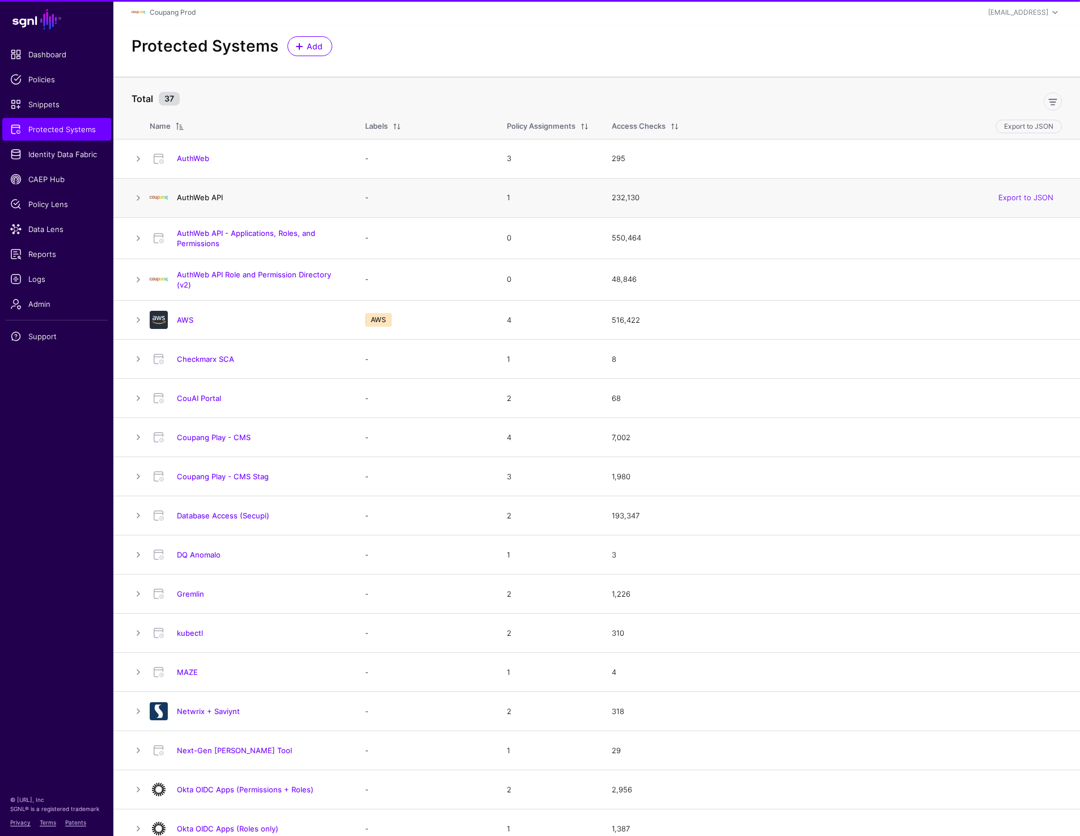
click at [204, 198] on link "AuthWeb API" at bounding box center [200, 197] width 46 height 9
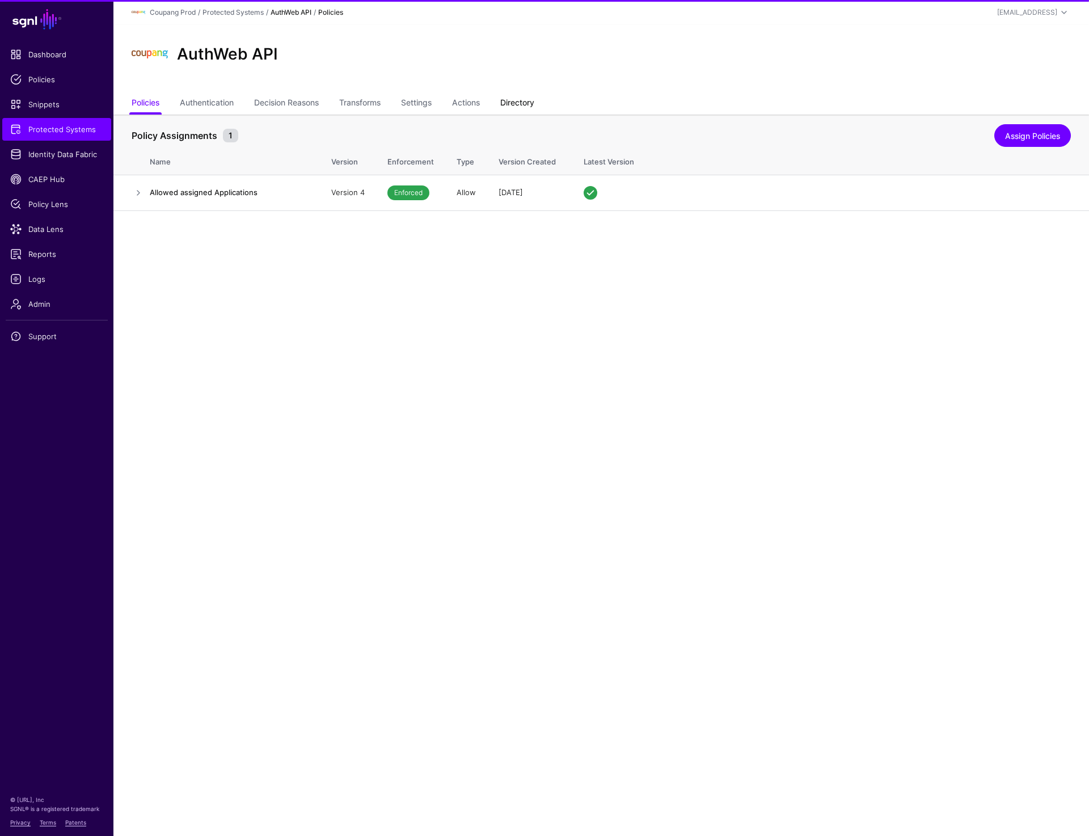
click at [532, 99] on link "Directory" at bounding box center [517, 104] width 34 height 22
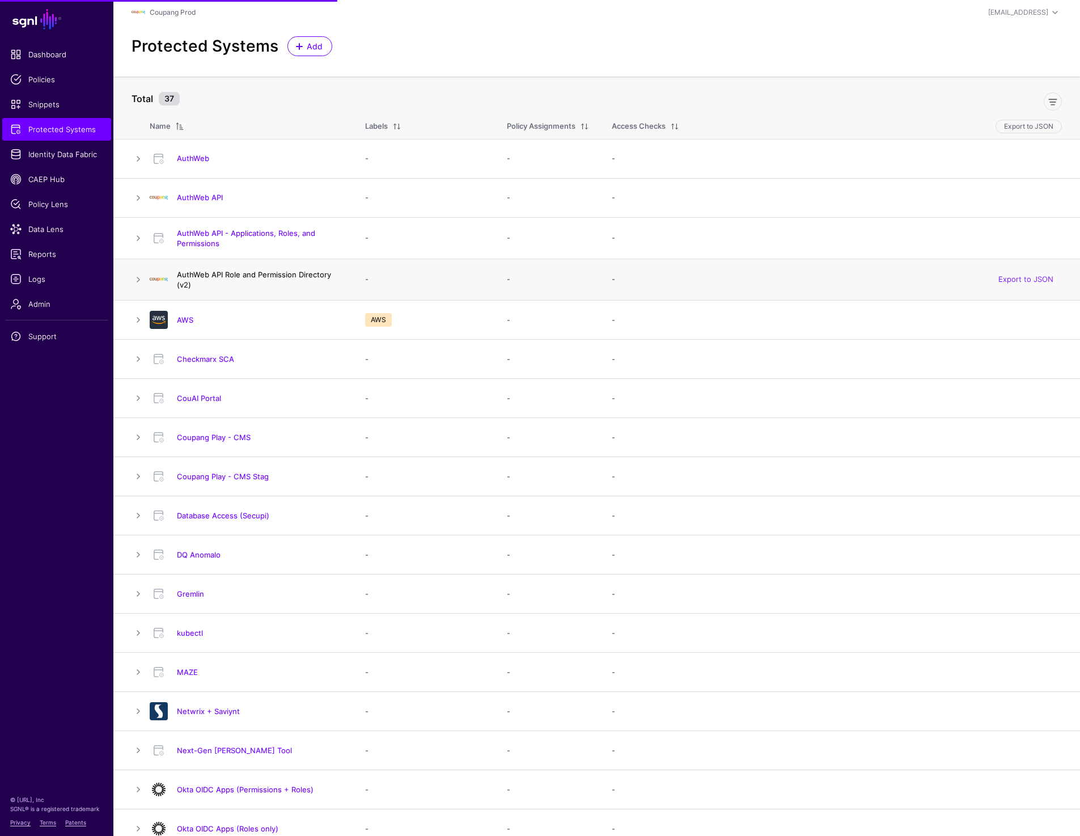
click at [248, 272] on link "AuthWeb API Role and Permission Directory (v2)" at bounding box center [254, 279] width 154 height 19
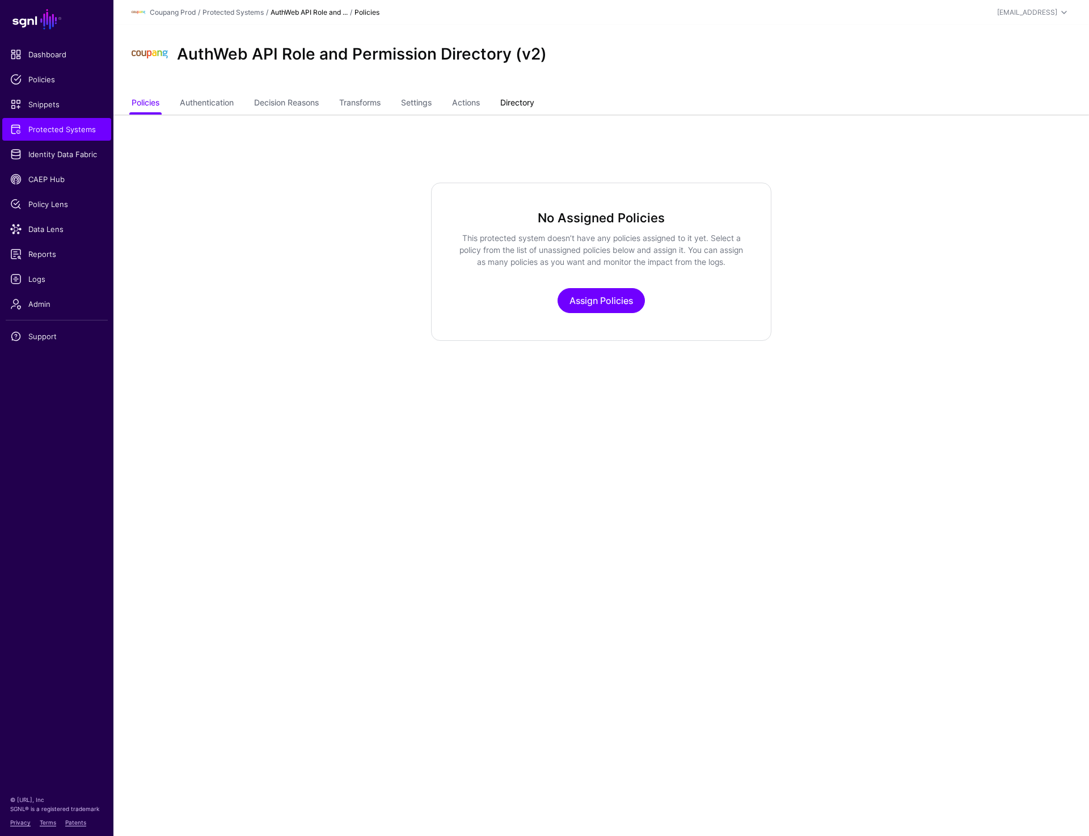
click at [529, 100] on link "Directory" at bounding box center [517, 104] width 34 height 22
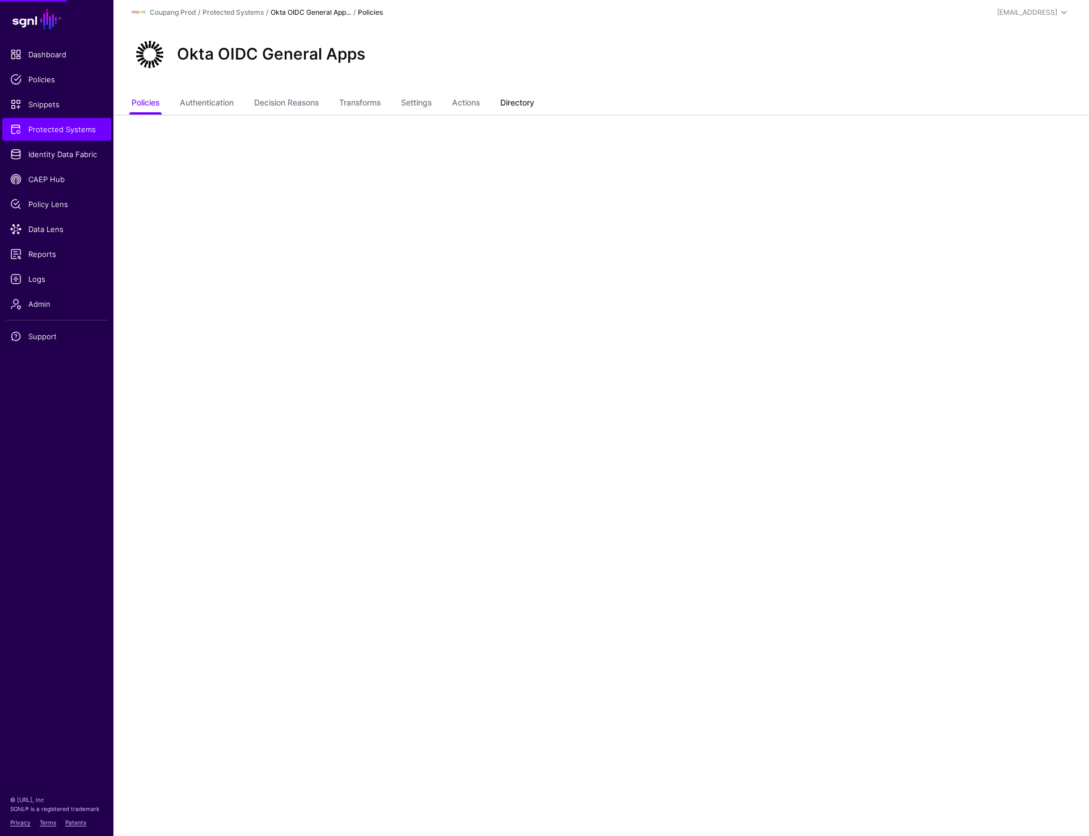
click at [517, 106] on link "Directory" at bounding box center [517, 104] width 34 height 22
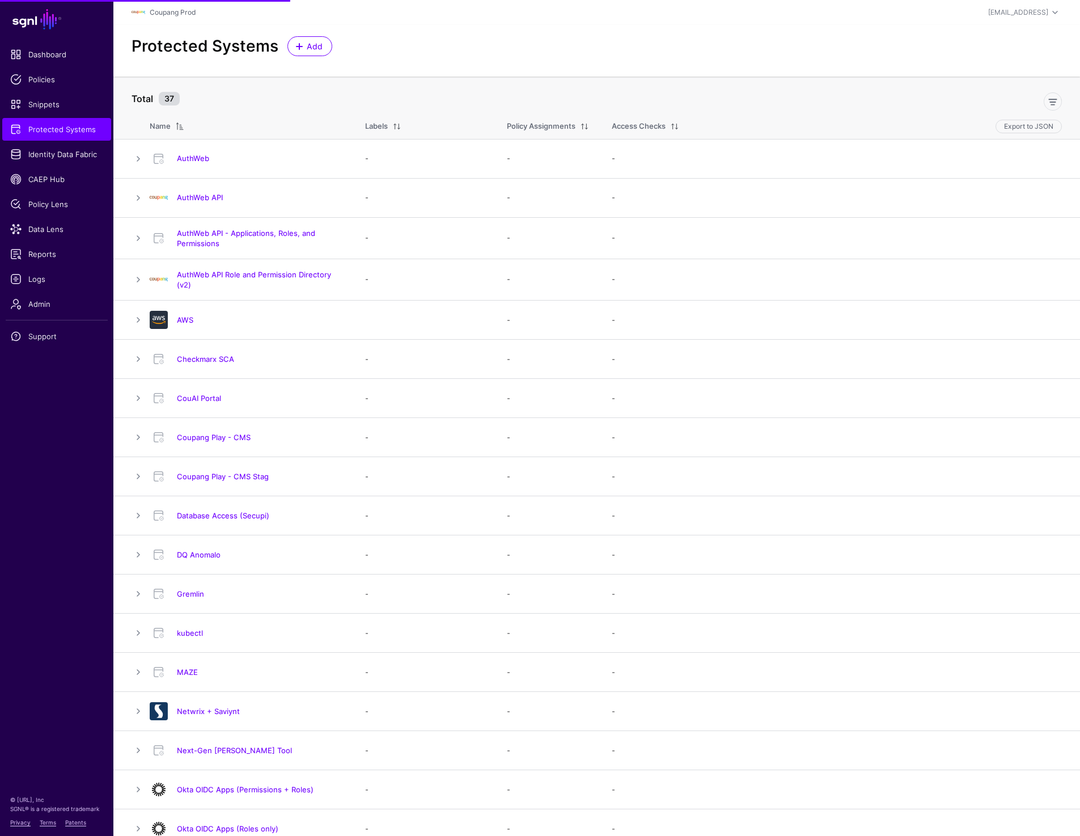
scroll to position [489, 0]
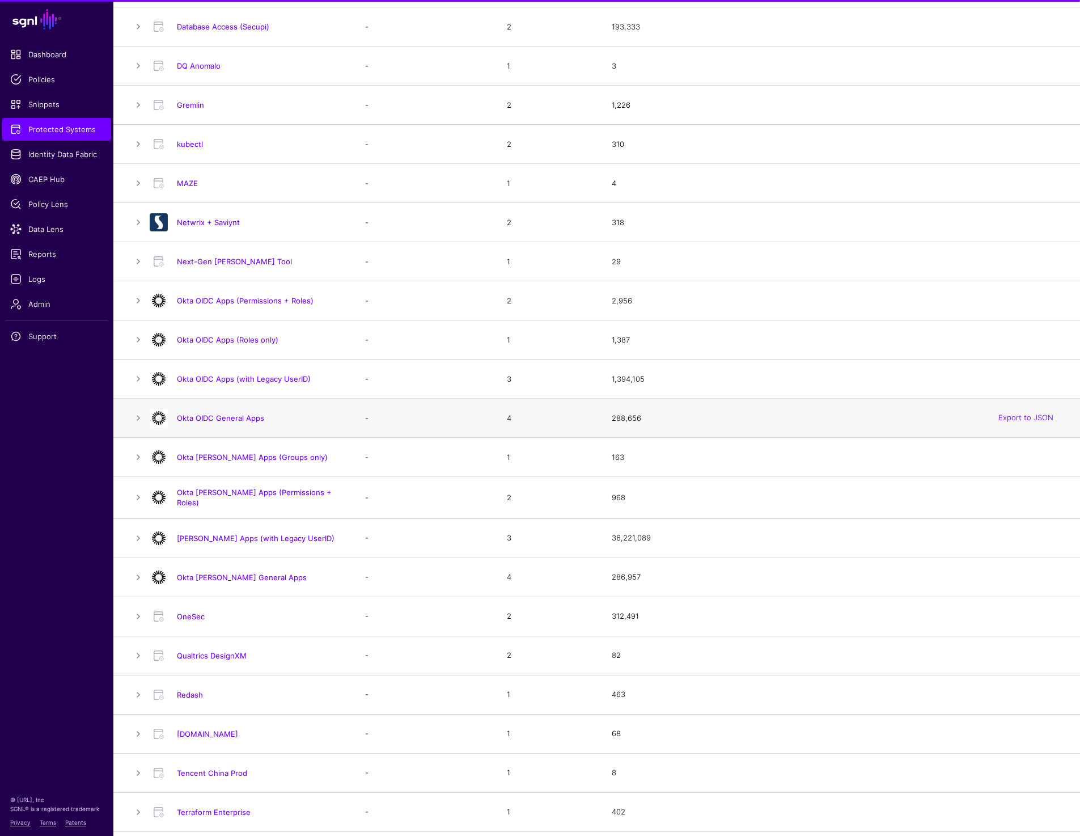
click at [234, 412] on div "Okta OIDC General Apps" at bounding box center [246, 418] width 202 height 18
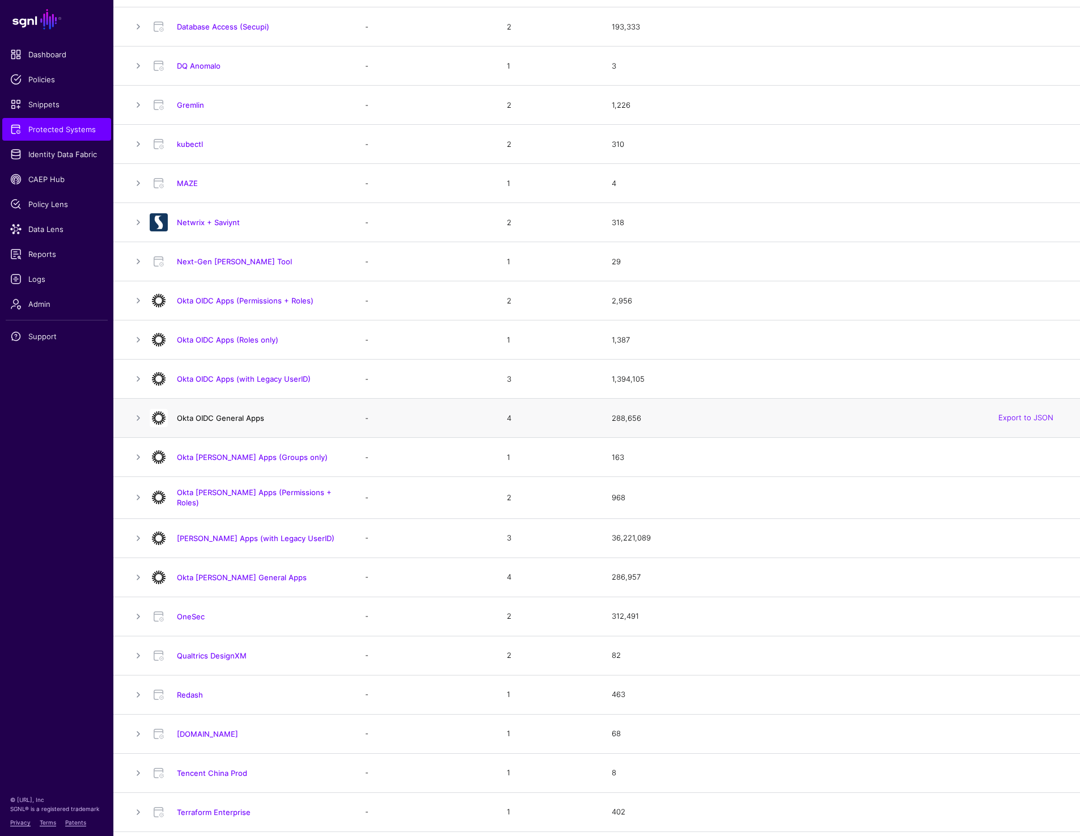
click at [228, 420] on link "Okta OIDC General Apps" at bounding box center [220, 417] width 87 height 9
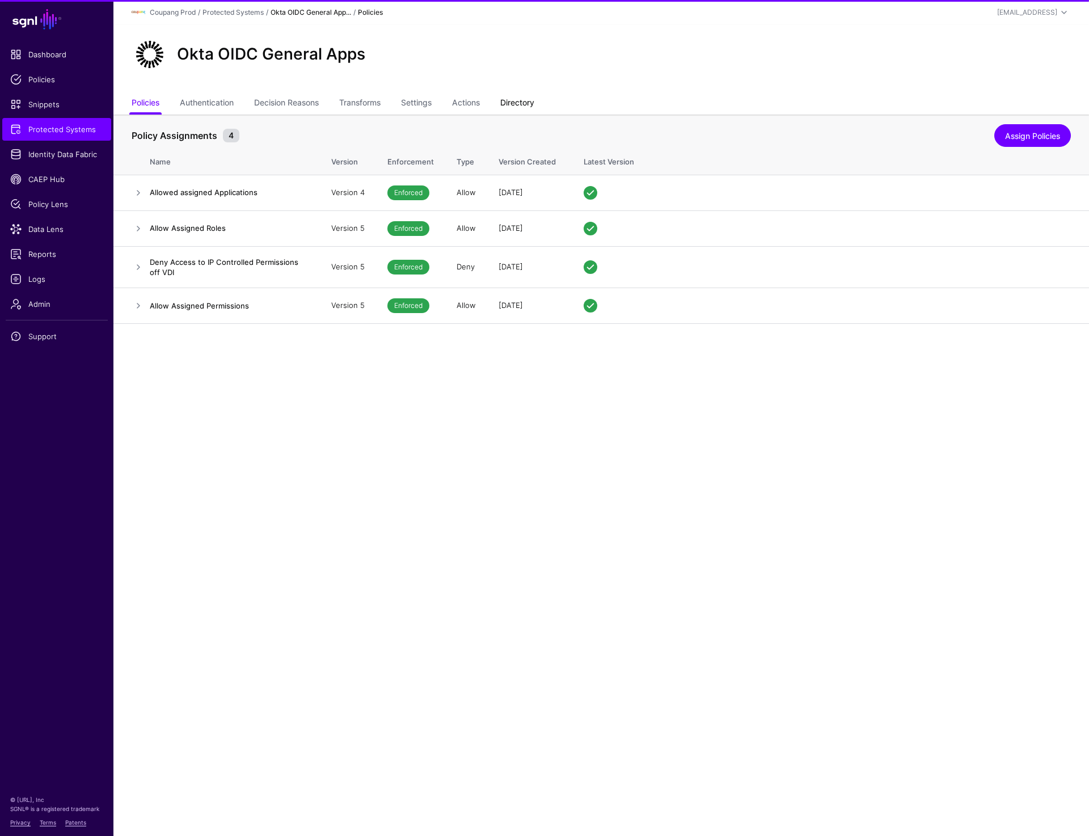
click at [519, 98] on link "Directory" at bounding box center [517, 104] width 34 height 22
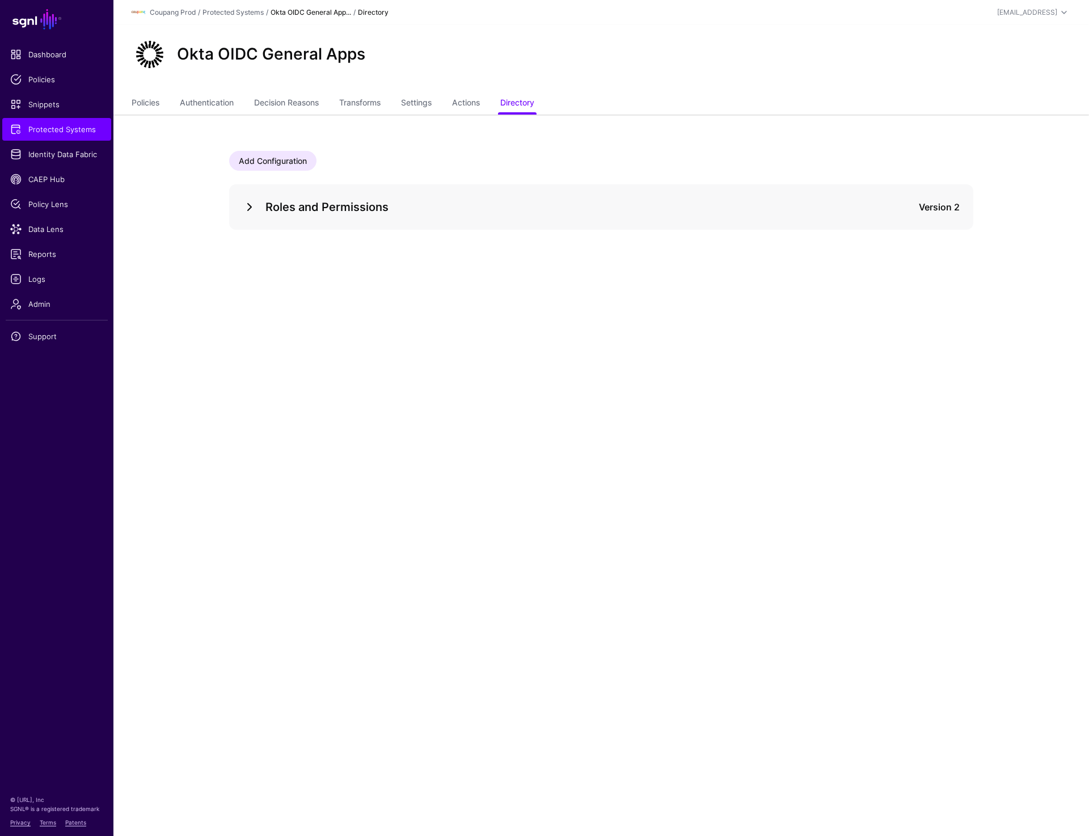
click at [252, 209] on link at bounding box center [250, 207] width 14 height 14
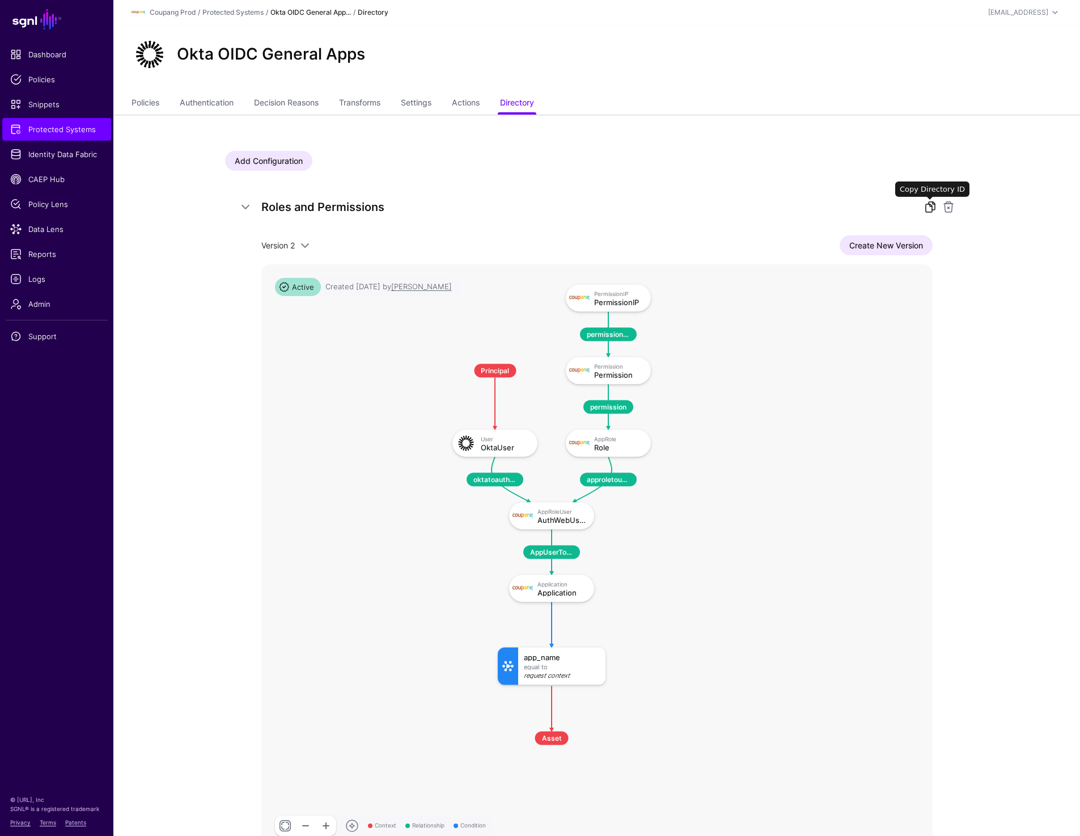
click at [928, 209] on link at bounding box center [931, 207] width 14 height 14
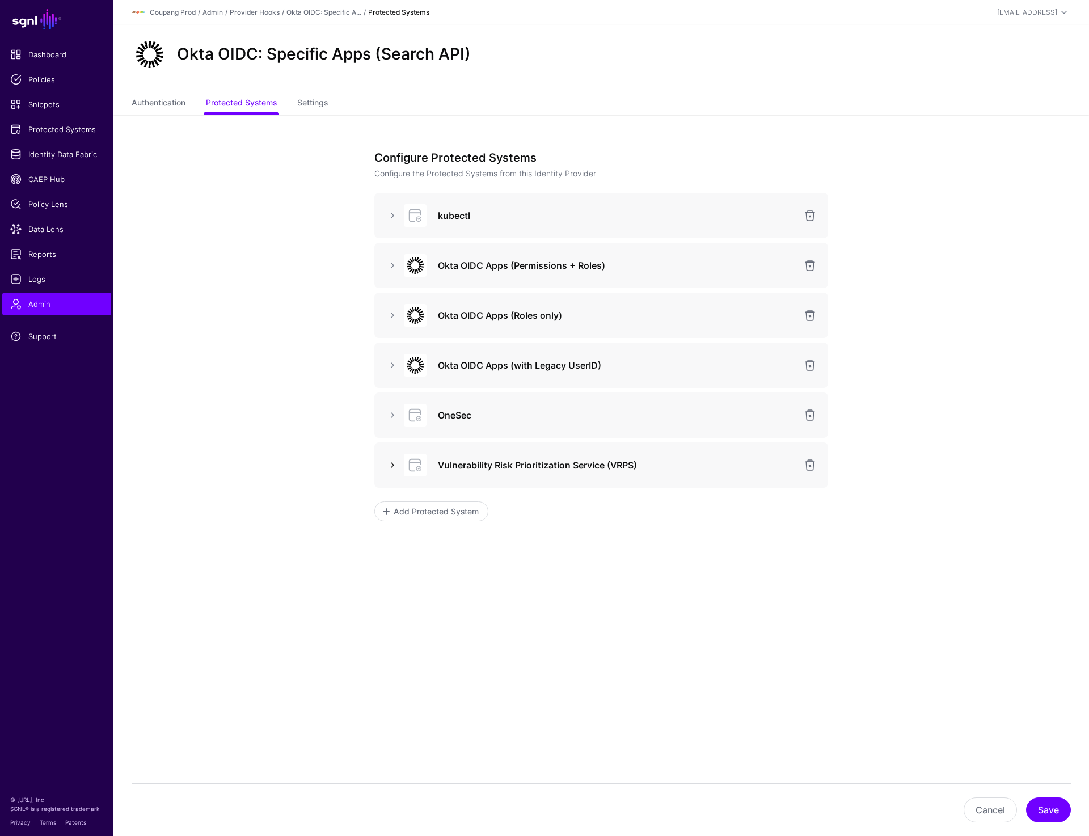
click at [391, 460] on link at bounding box center [393, 465] width 14 height 14
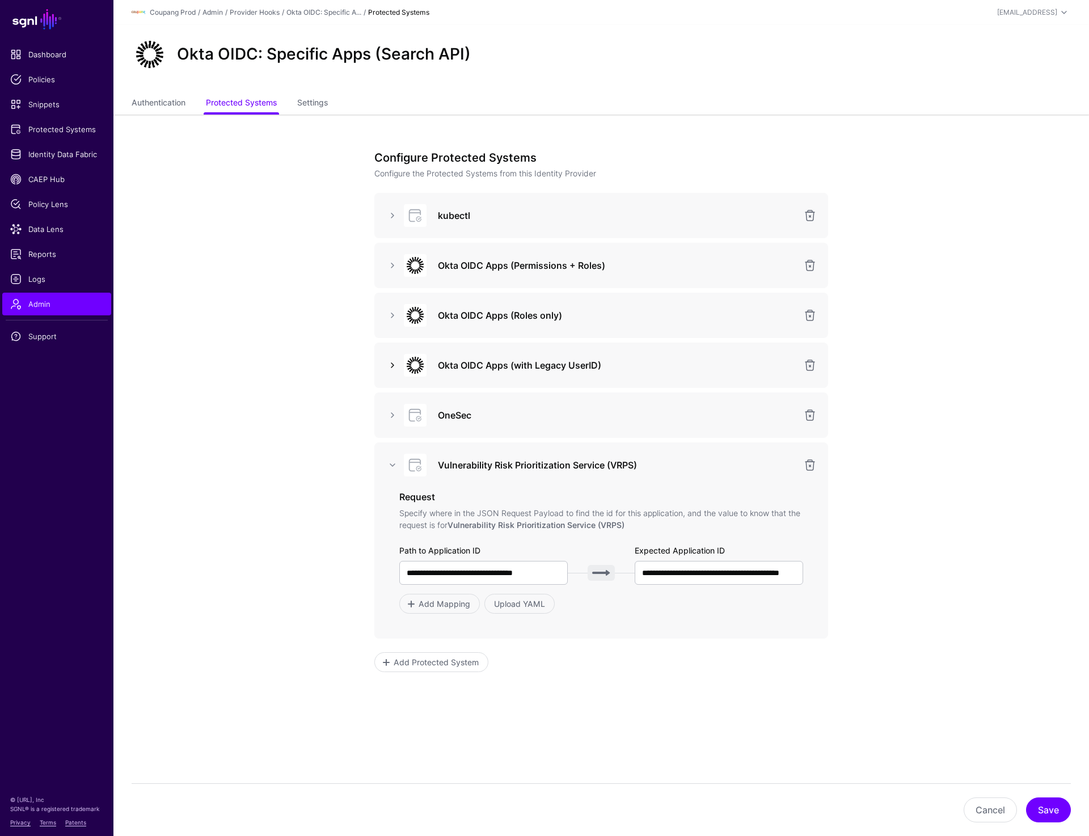
click at [395, 367] on link at bounding box center [393, 365] width 14 height 14
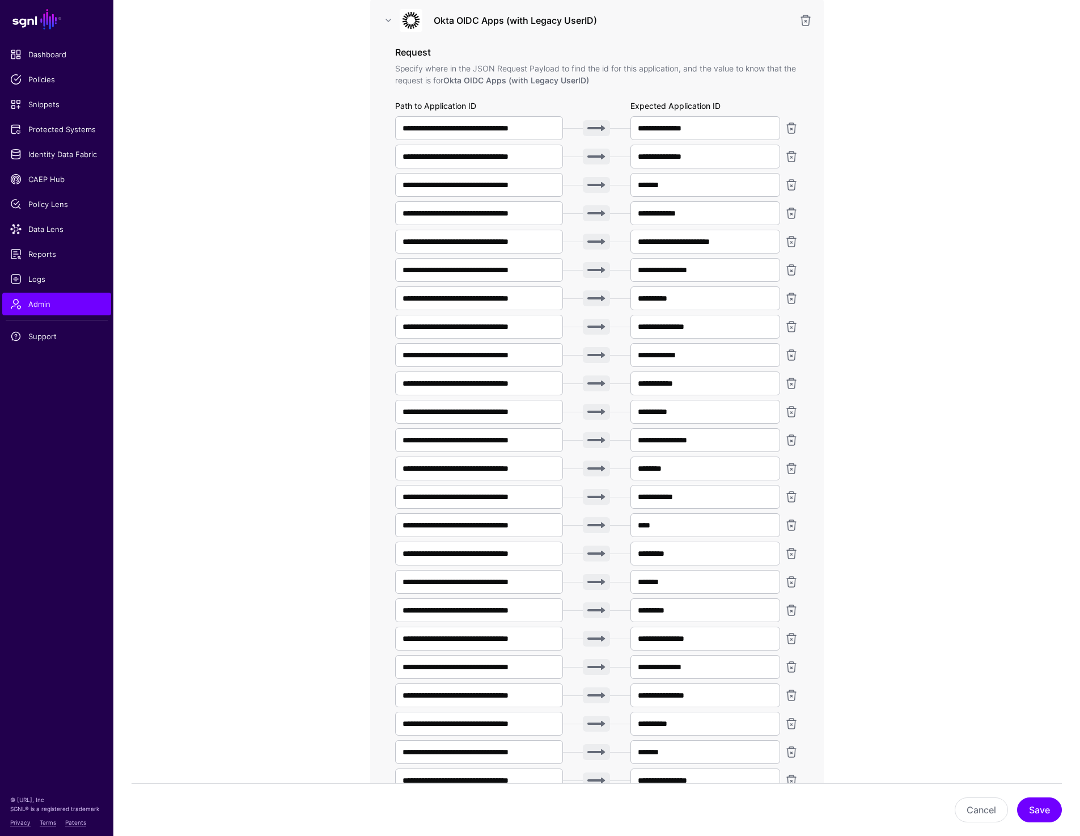
scroll to position [362, 0]
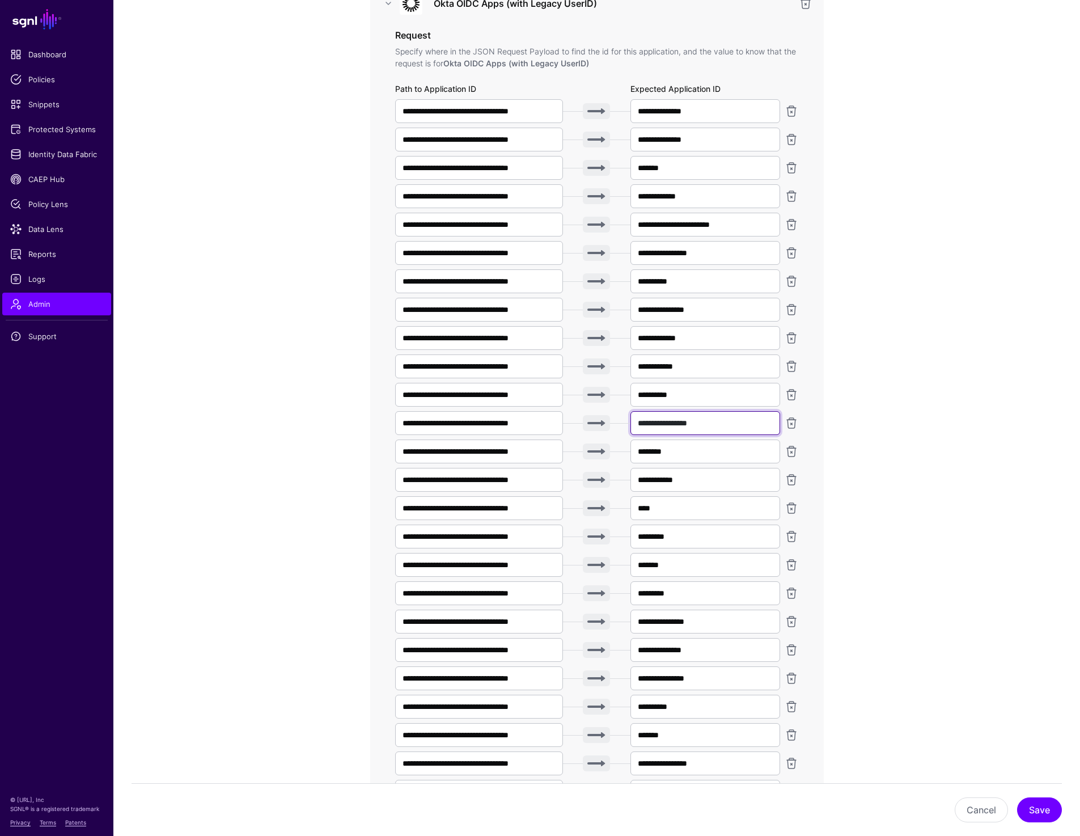
drag, startPoint x: 716, startPoint y: 424, endPoint x: 663, endPoint y: 424, distance: 53.3
click at [663, 424] on input "**********" at bounding box center [705, 423] width 150 height 24
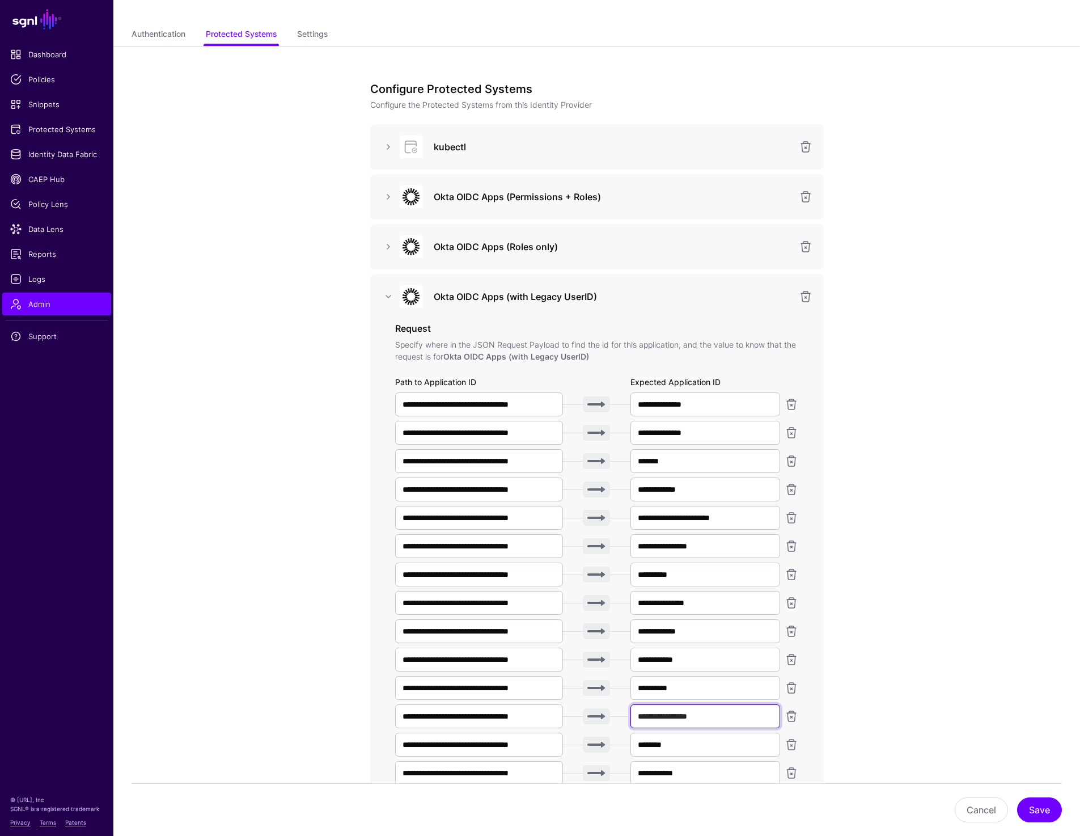
scroll to position [0, 0]
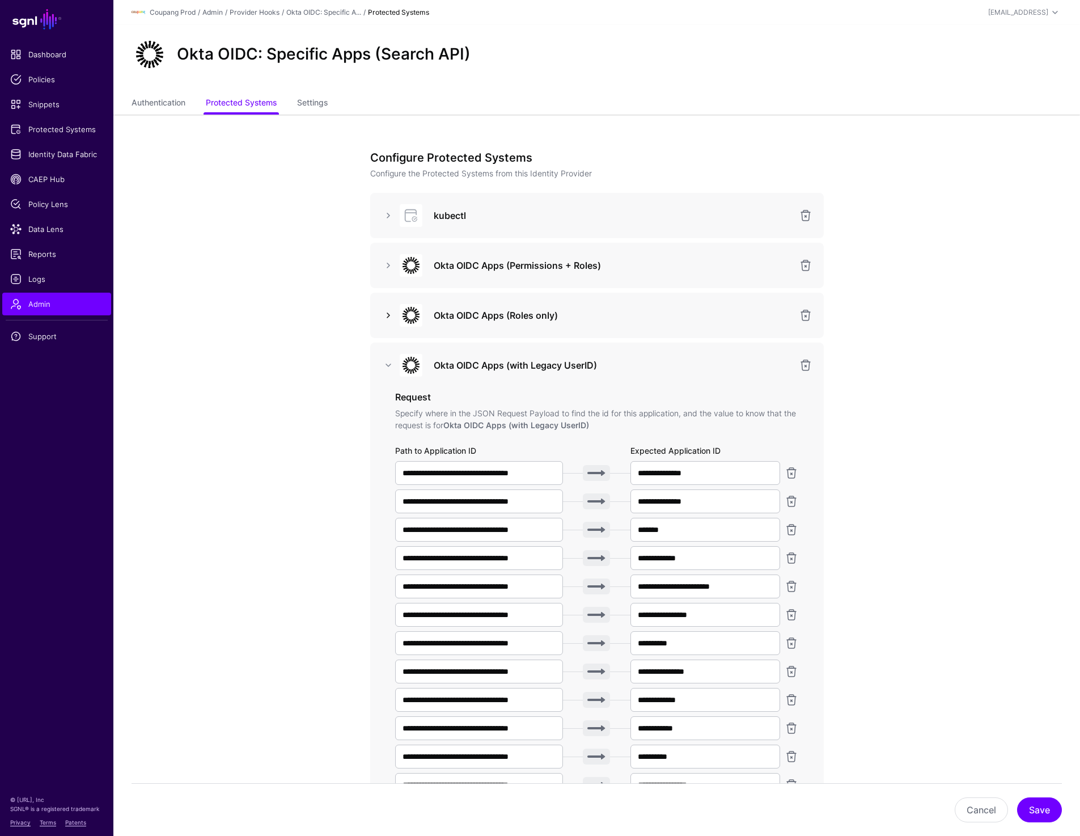
click at [388, 308] on link at bounding box center [389, 315] width 14 height 14
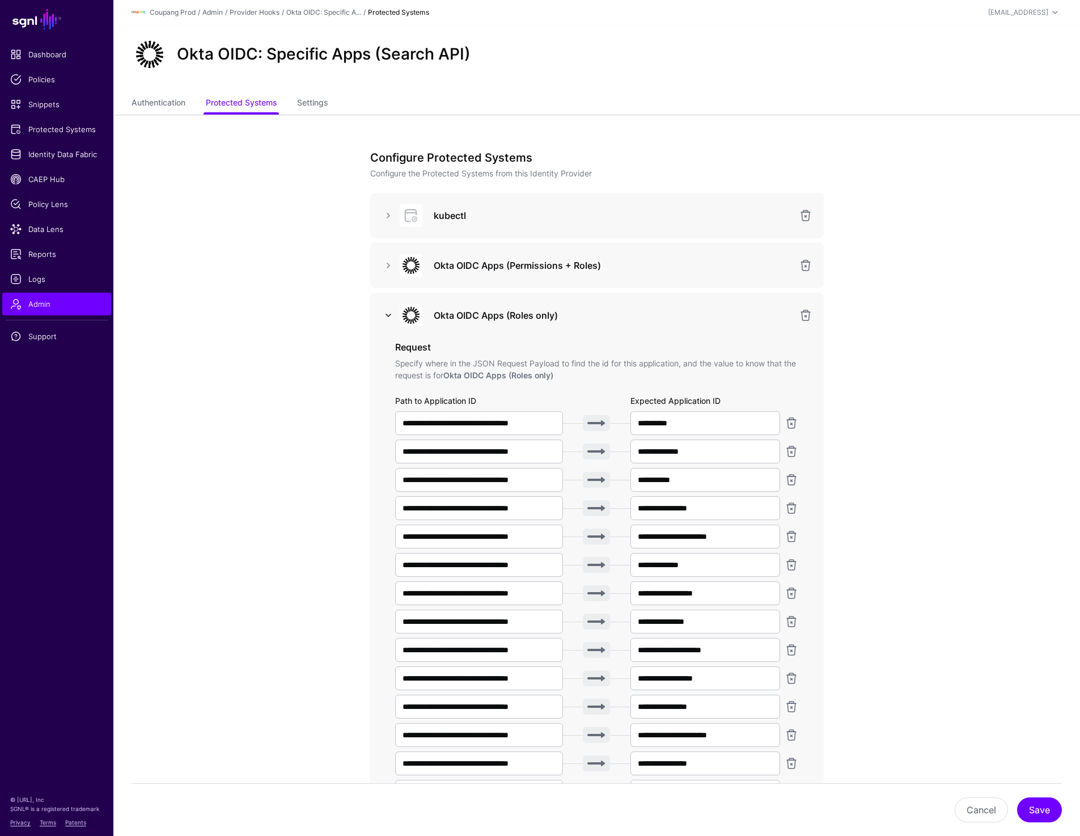
click at [384, 315] on link at bounding box center [389, 315] width 14 height 14
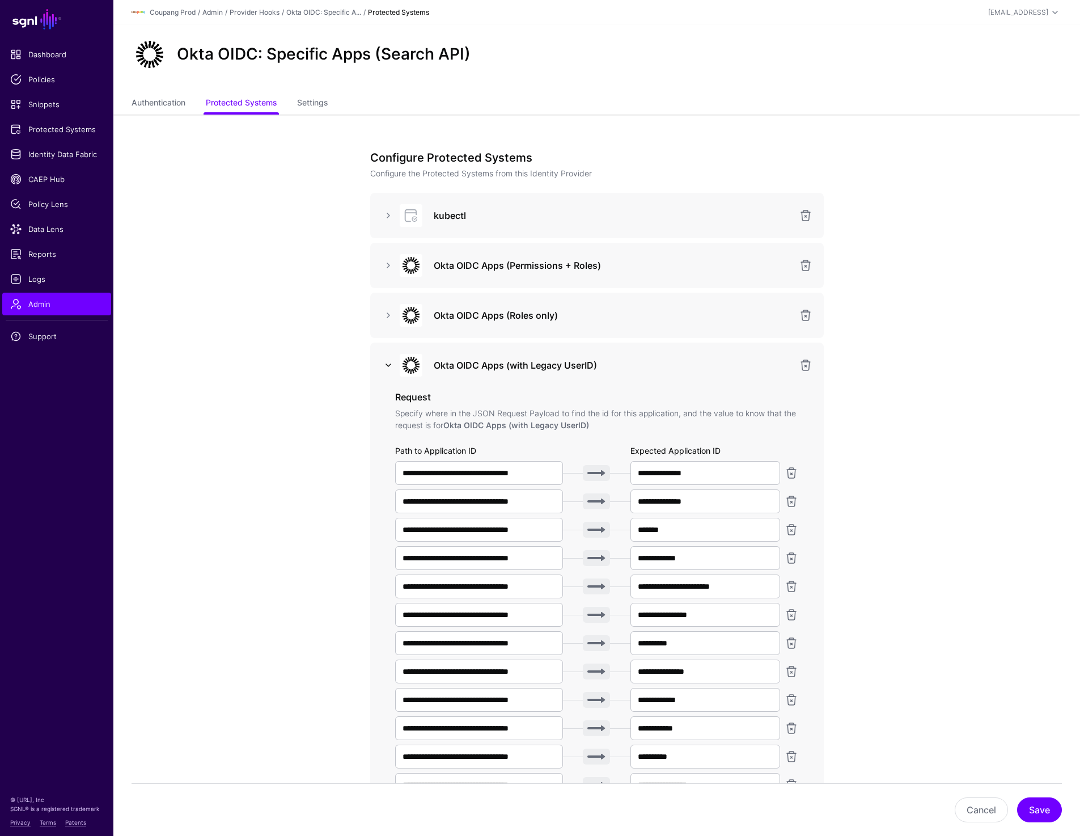
click at [388, 358] on link at bounding box center [389, 365] width 14 height 14
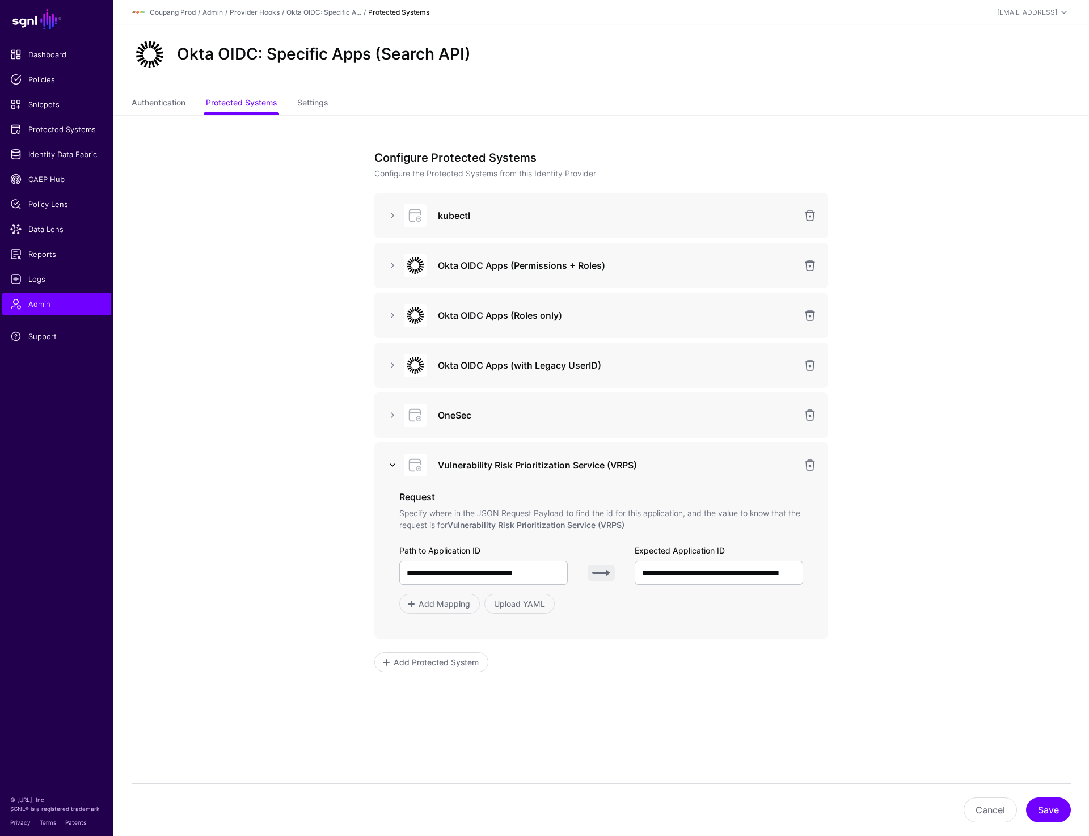
click at [393, 463] on link at bounding box center [393, 465] width 14 height 14
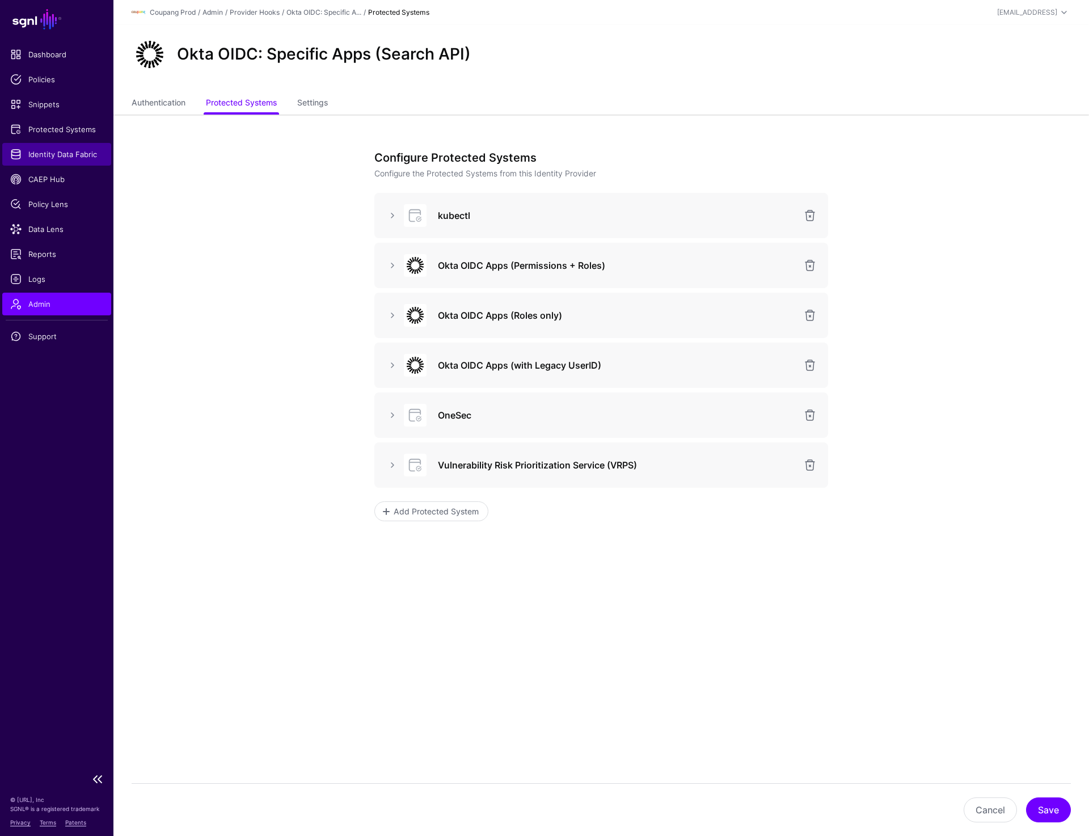
click at [46, 151] on span "Identity Data Fabric" at bounding box center [56, 154] width 93 height 11
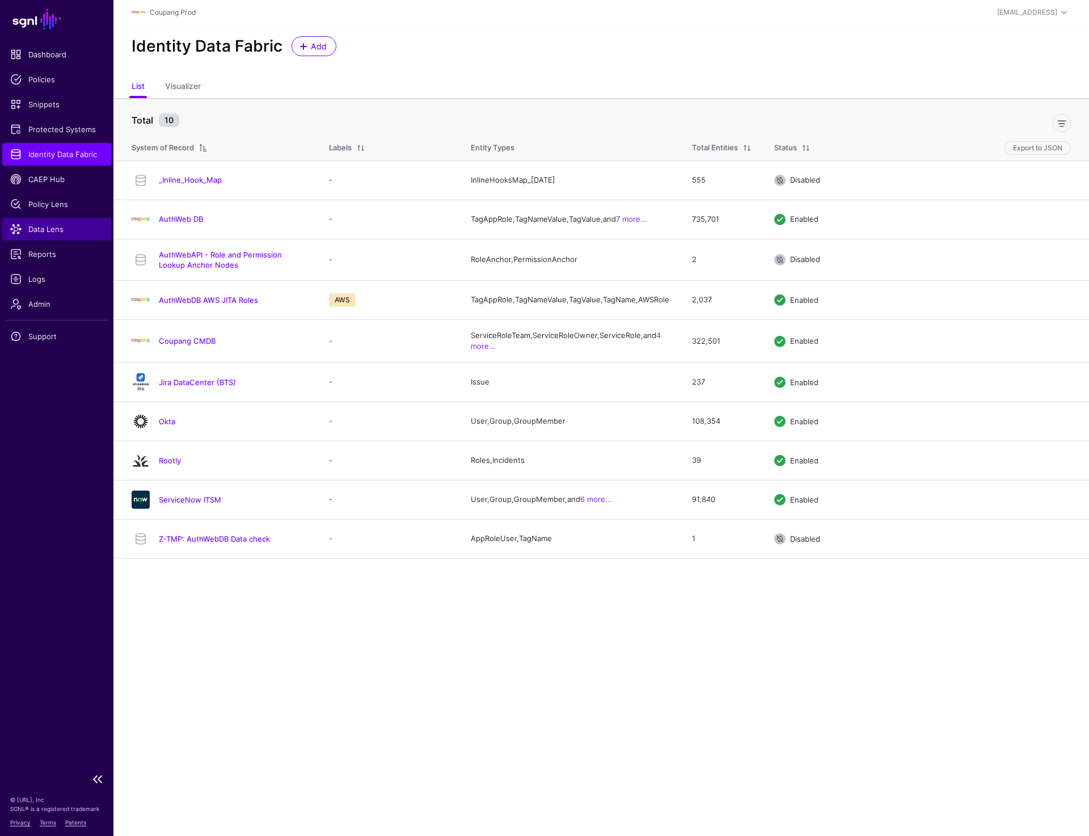
click at [52, 222] on link "Data Lens" at bounding box center [56, 229] width 109 height 23
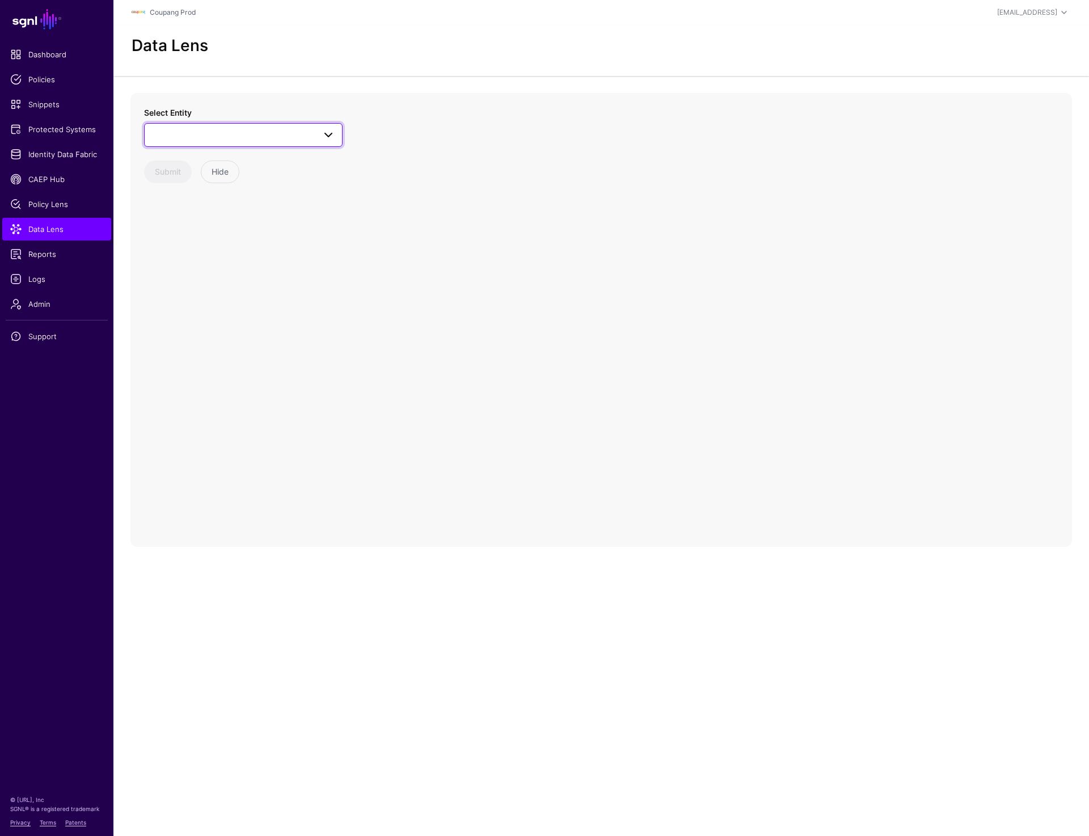
click at [235, 142] on link at bounding box center [243, 135] width 198 height 24
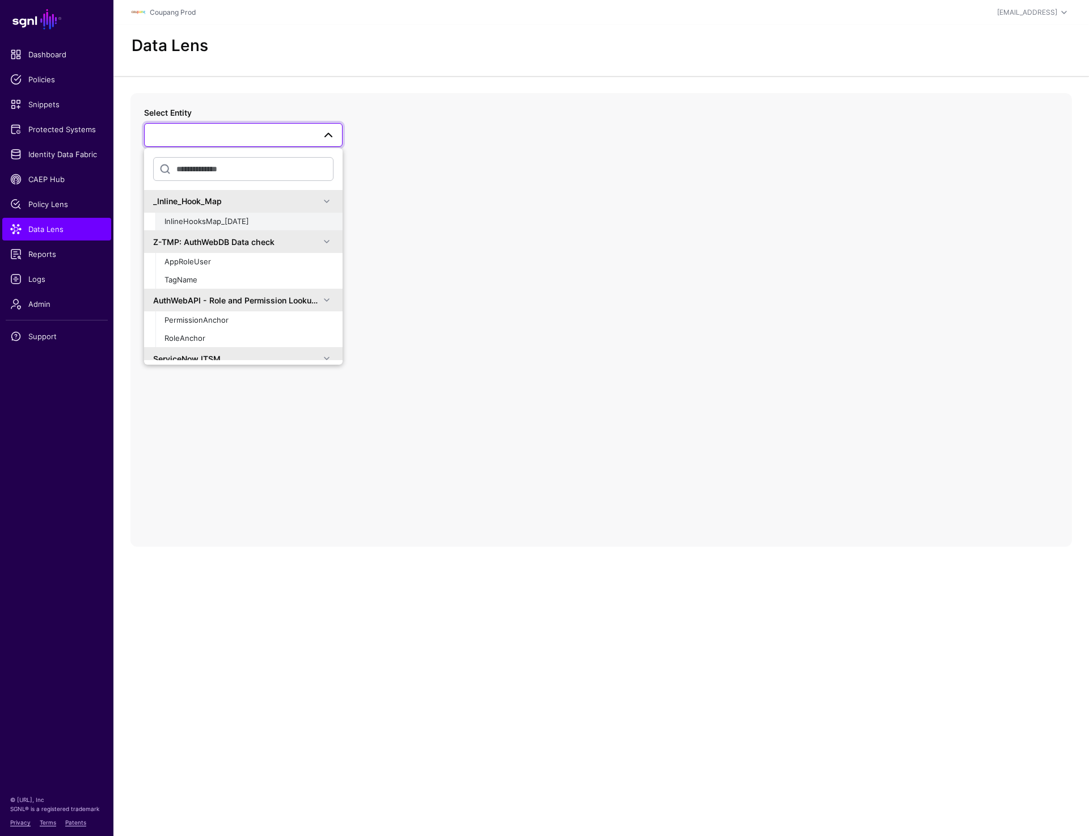
click at [214, 219] on span "InlineHooksMap_2025-09-16" at bounding box center [206, 221] width 84 height 9
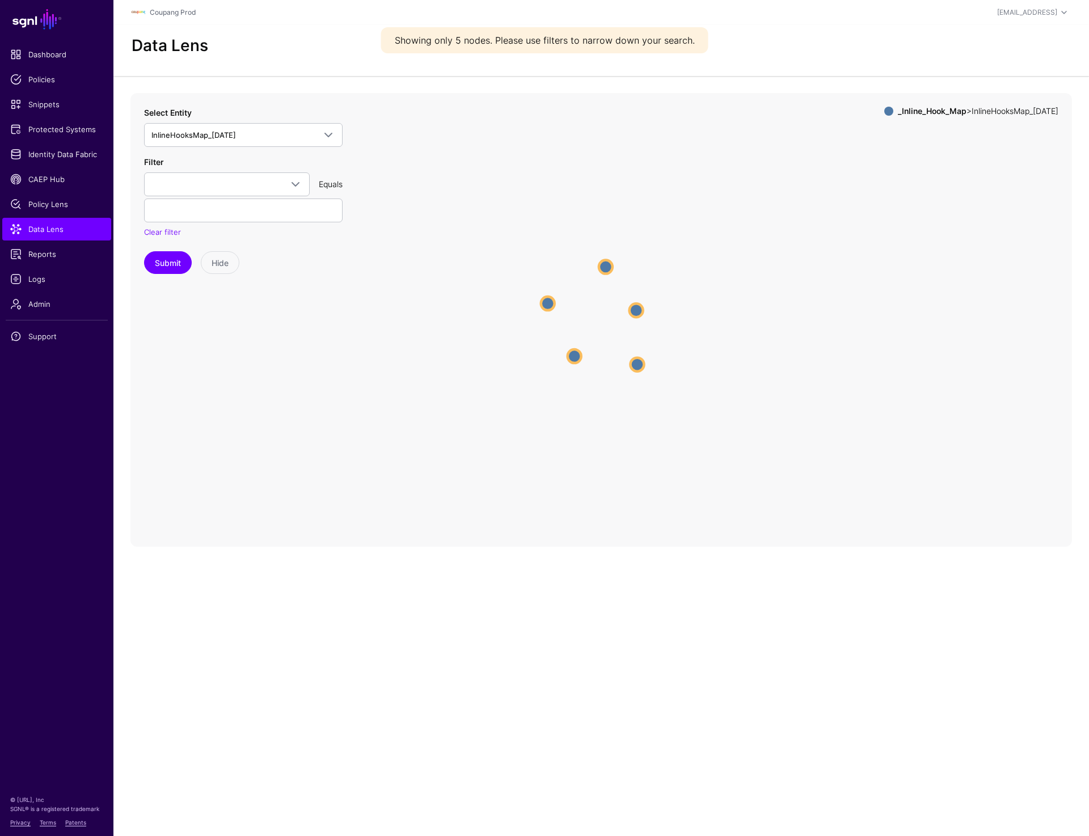
click at [636, 312] on circle at bounding box center [636, 310] width 14 height 14
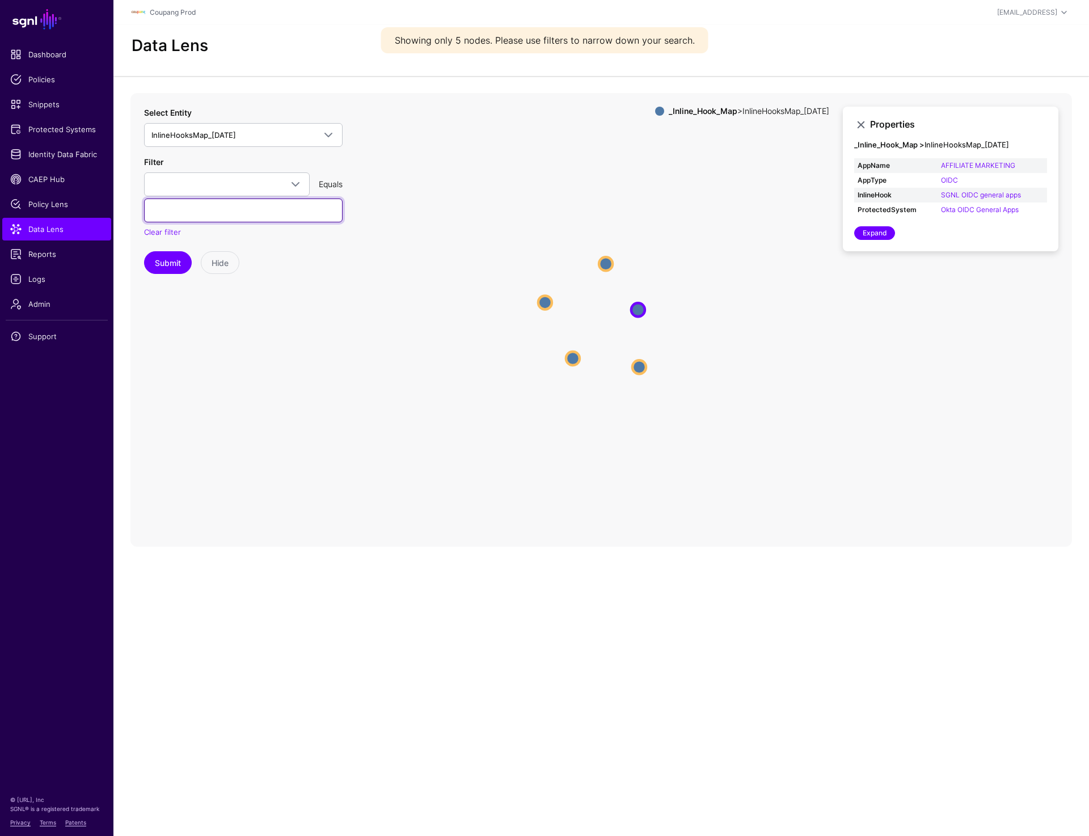
click at [211, 209] on input "text" at bounding box center [243, 210] width 198 height 24
click at [211, 180] on span at bounding box center [226, 184] width 151 height 14
click at [197, 247] on div "AppName" at bounding box center [226, 248] width 147 height 11
click at [209, 218] on input "text" at bounding box center [243, 210] width 198 height 24
type input "**********"
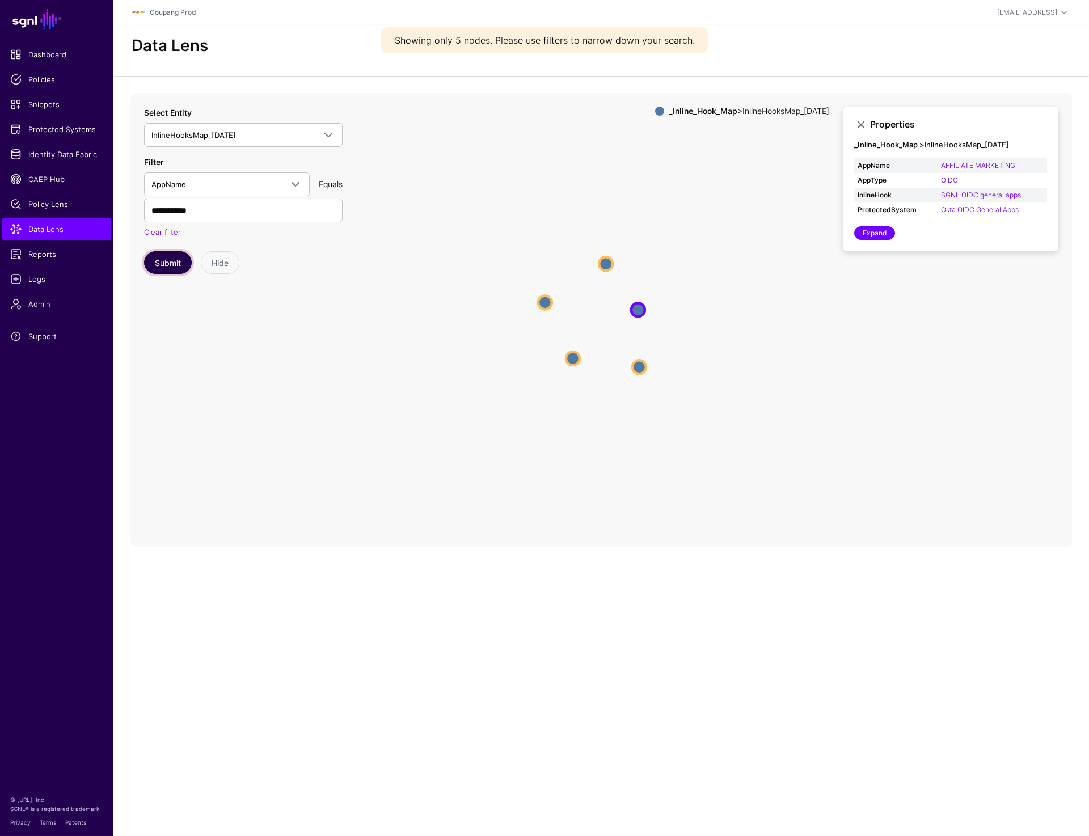
click at [171, 264] on button "Submit" at bounding box center [168, 262] width 48 height 23
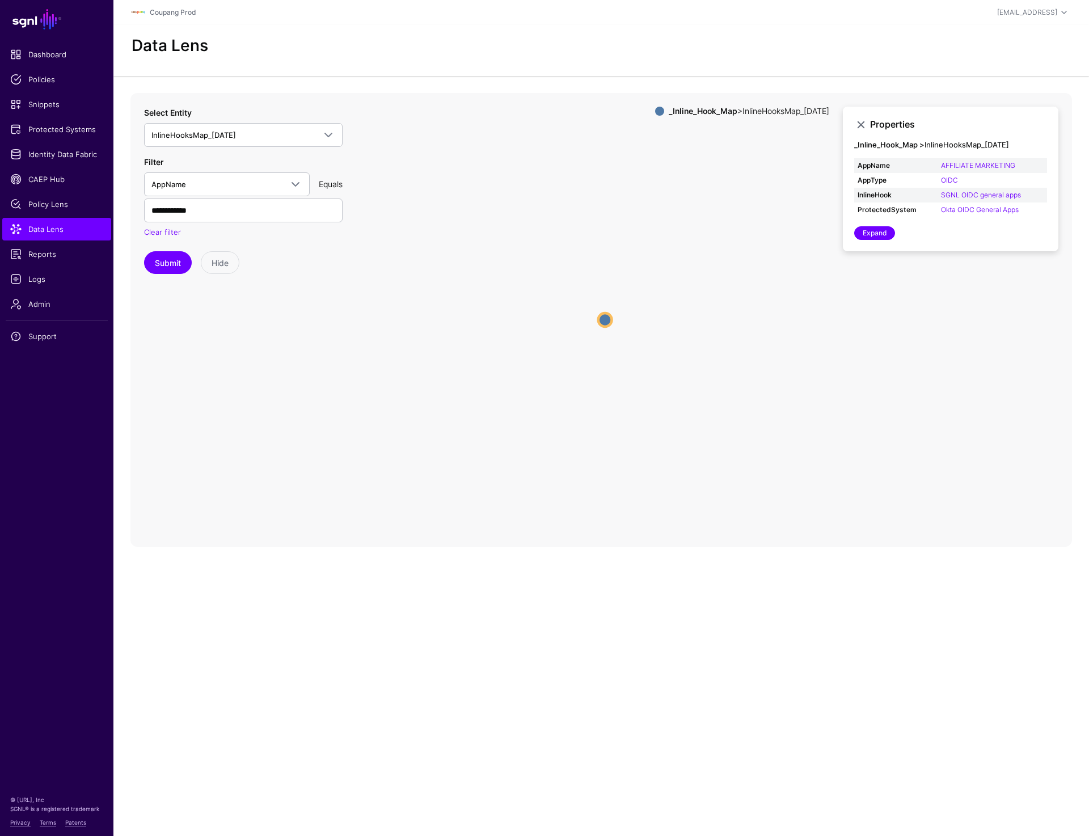
click at [606, 318] on circle at bounding box center [605, 320] width 14 height 14
drag, startPoint x: 1034, startPoint y: 197, endPoint x: 918, endPoint y: 196, distance: 116.2
click at [918, 196] on tr "InlineHook SGNL SAML specific apps" at bounding box center [950, 195] width 193 height 15
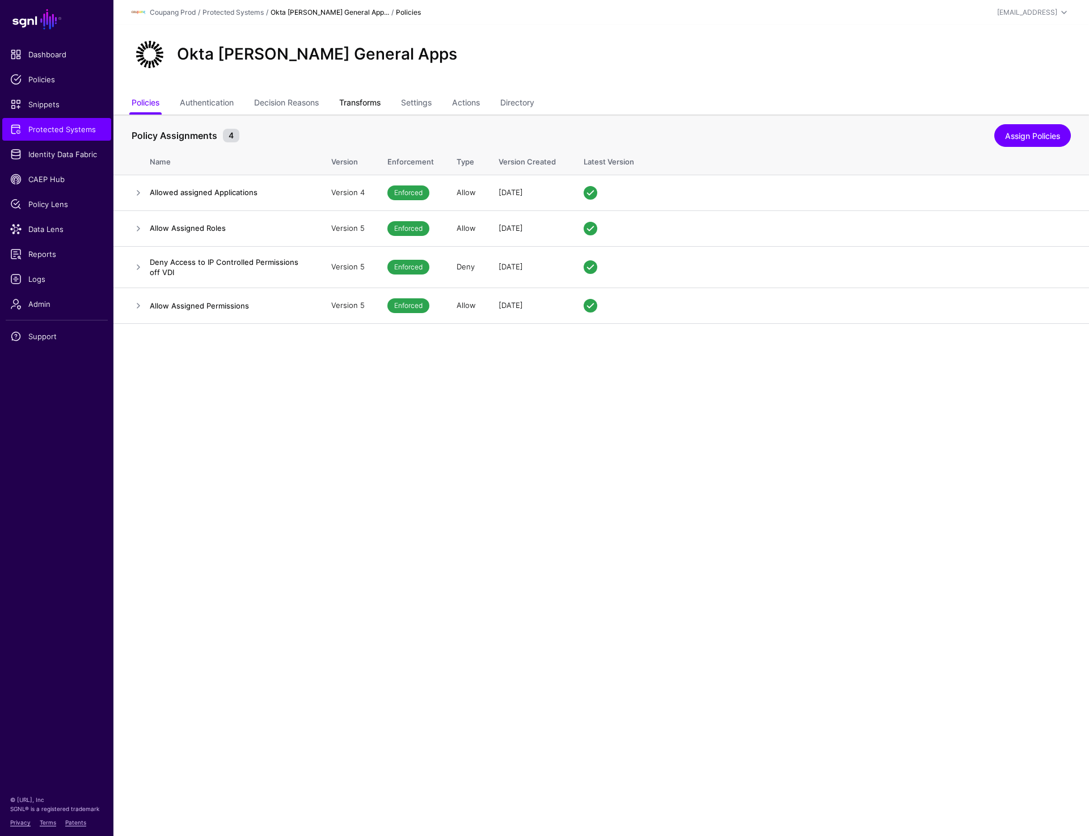
click at [373, 105] on link "Transforms" at bounding box center [359, 104] width 41 height 22
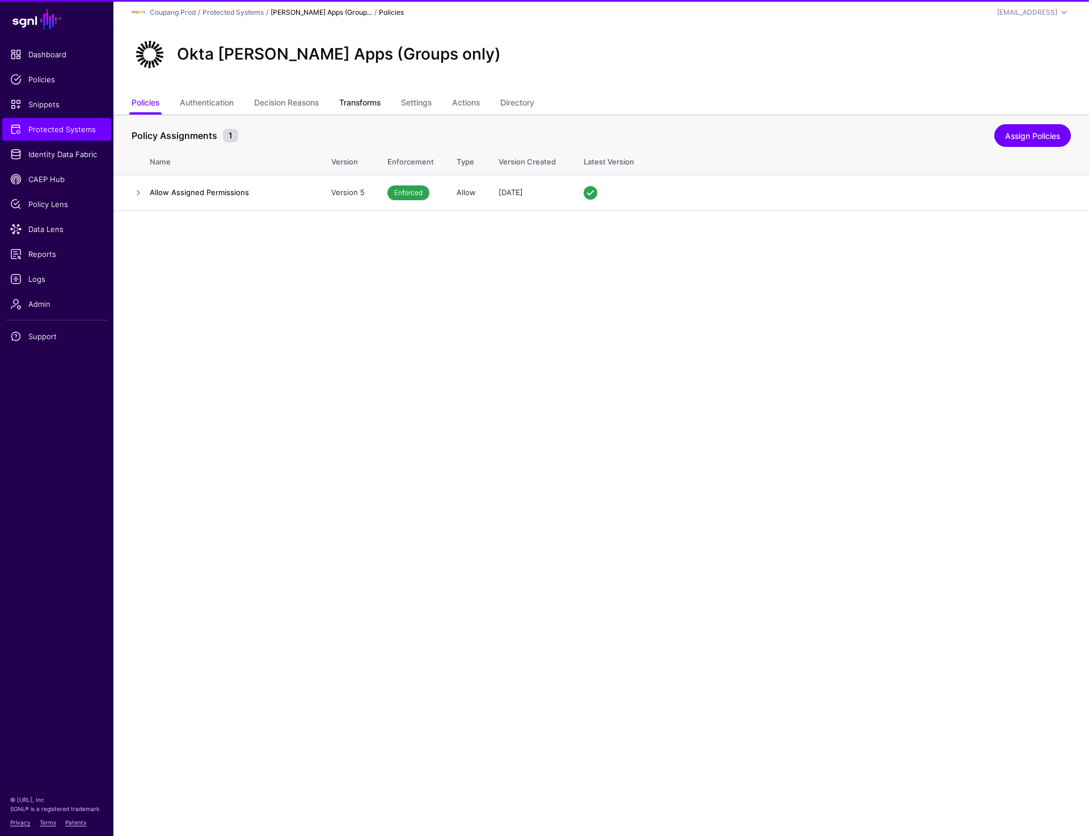
click at [366, 102] on link "Transforms" at bounding box center [359, 104] width 41 height 22
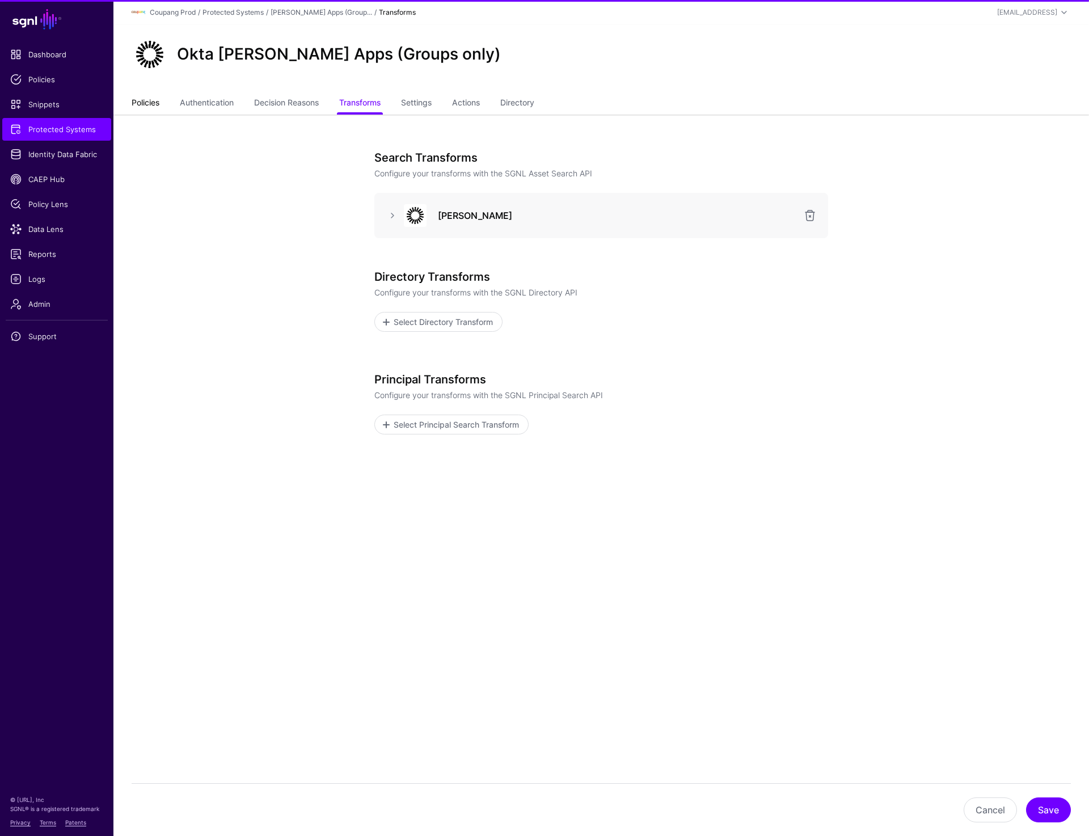
click at [142, 109] on link "Policies" at bounding box center [146, 104] width 28 height 22
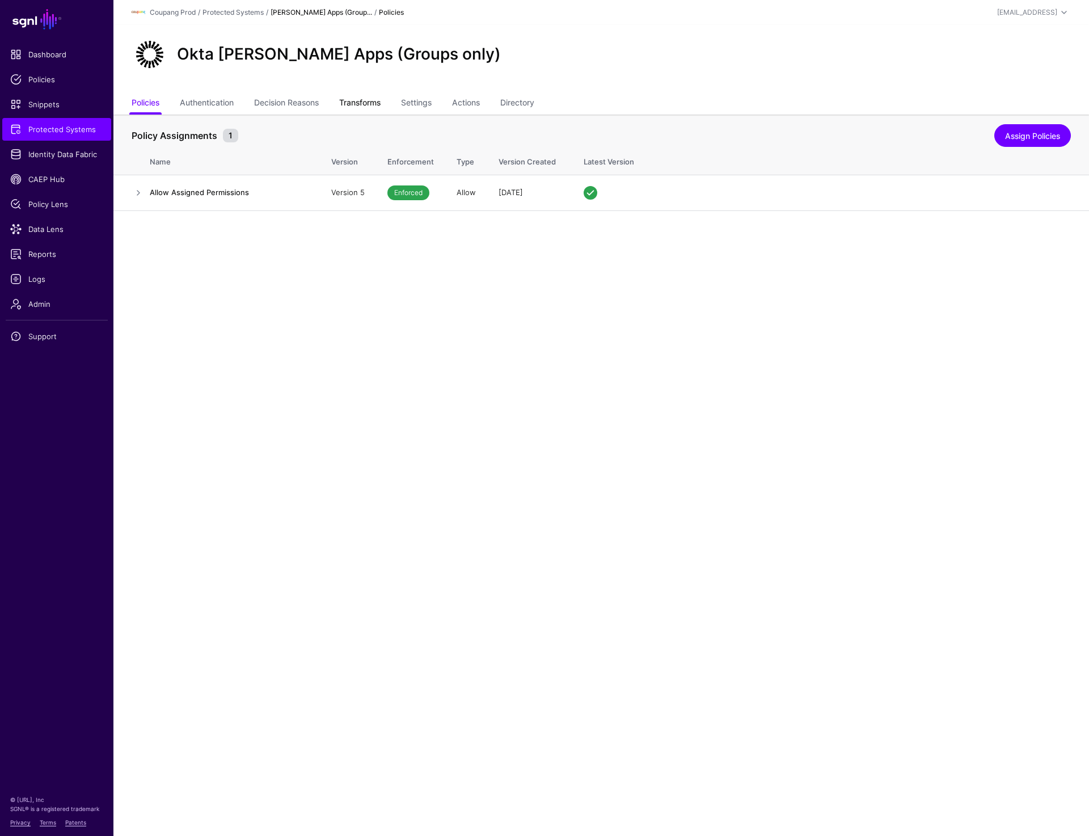
click at [352, 102] on link "Transforms" at bounding box center [359, 104] width 41 height 22
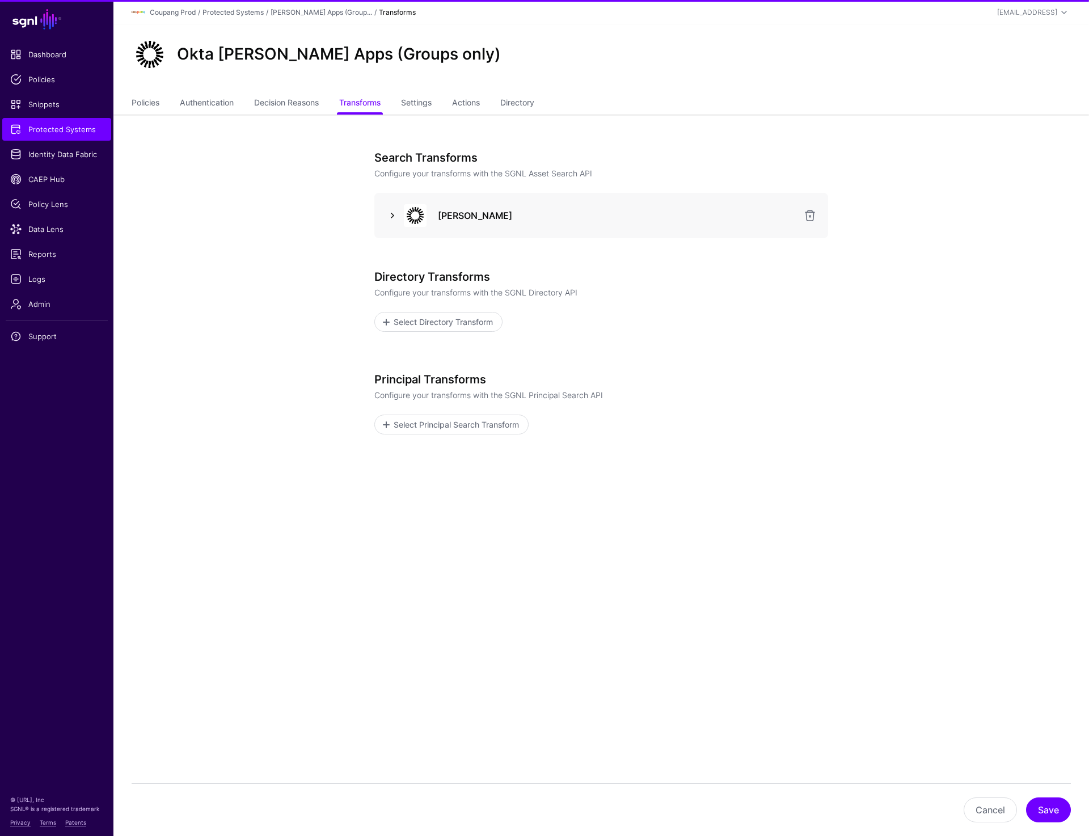
click at [391, 212] on link at bounding box center [393, 216] width 14 height 14
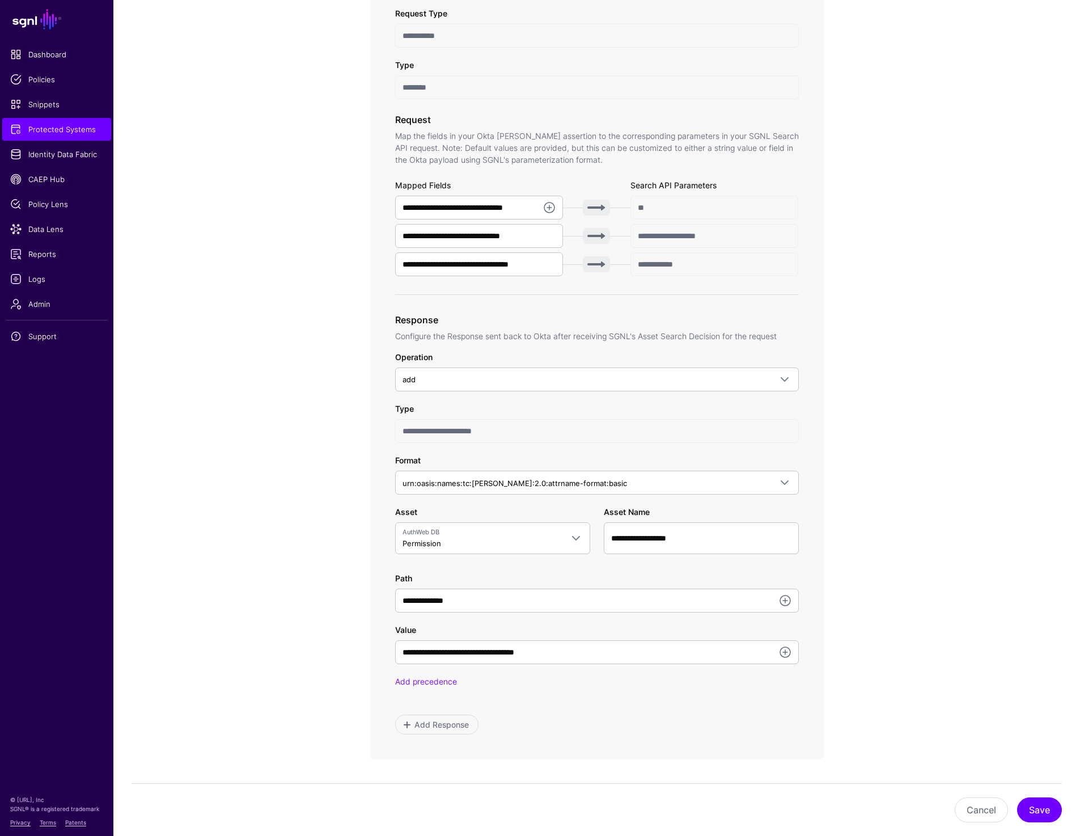
scroll to position [385, 0]
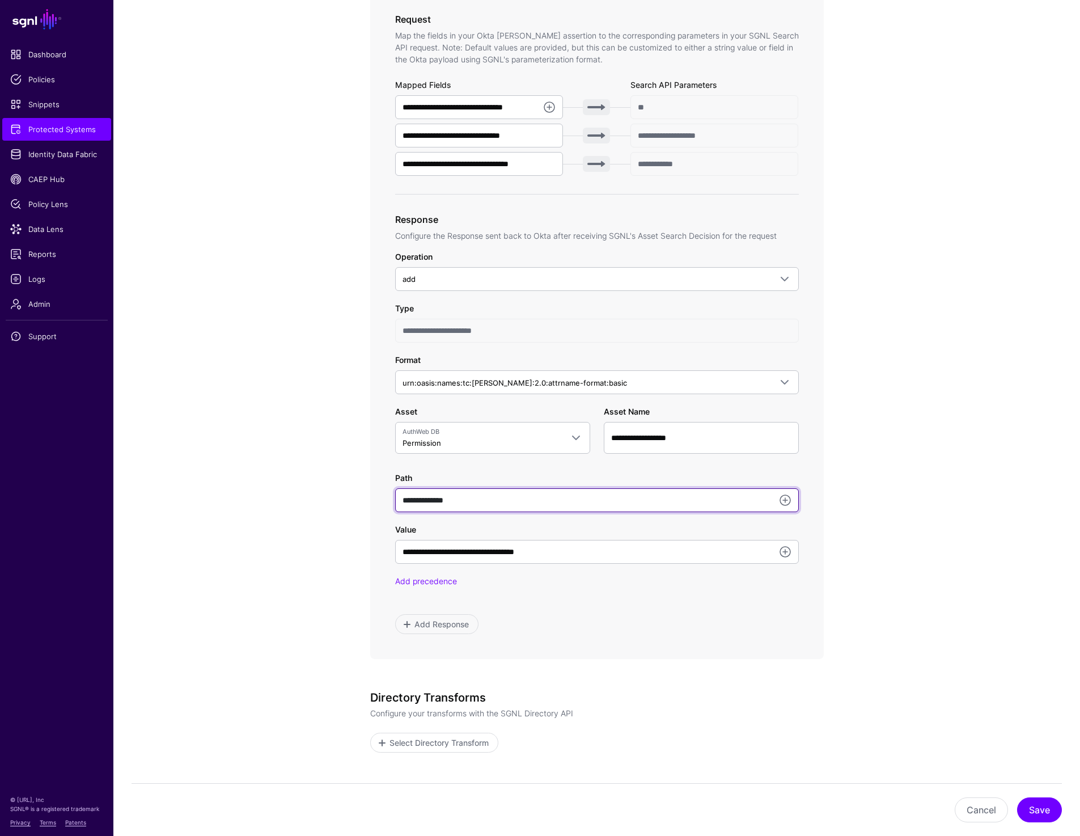
drag, startPoint x: 456, startPoint y: 503, endPoint x: 371, endPoint y: 503, distance: 85.0
click at [371, 503] on div "**********" at bounding box center [597, 233] width 454 height 851
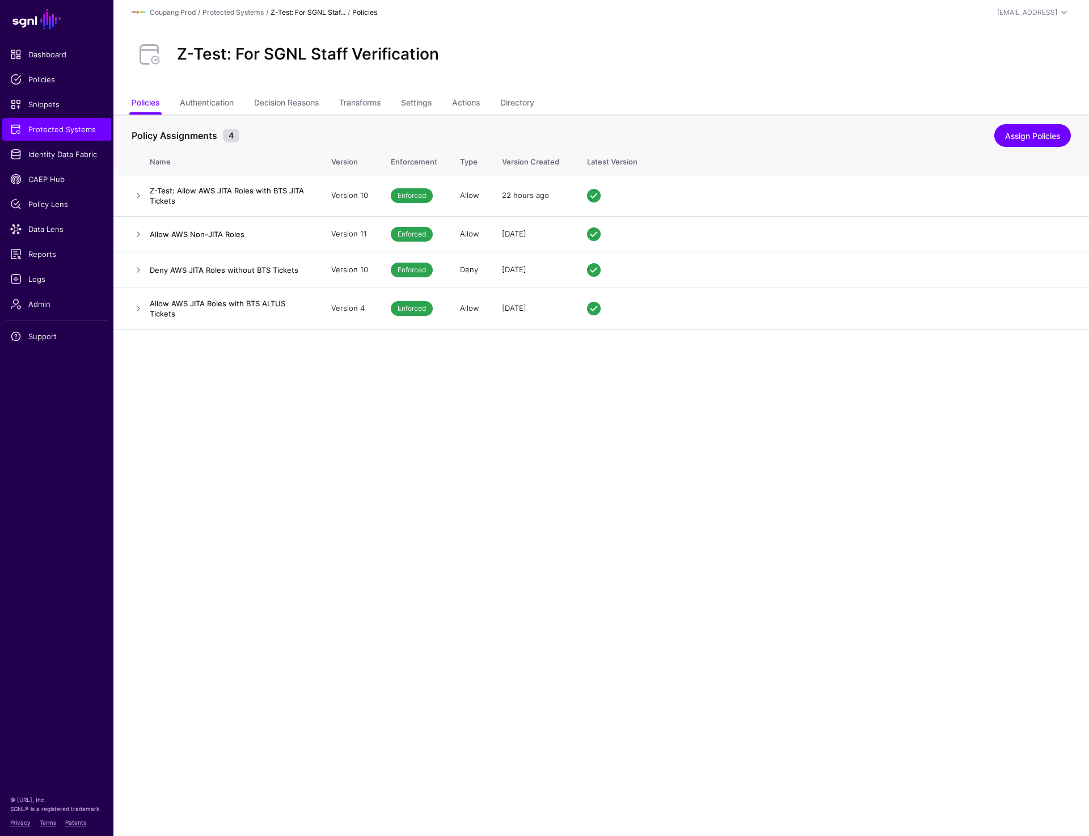
click at [437, 426] on main "SGNL Dashboard Policies Snippets Protected Systems Identity Data Fabric CAEP Hu…" at bounding box center [544, 418] width 1089 height 836
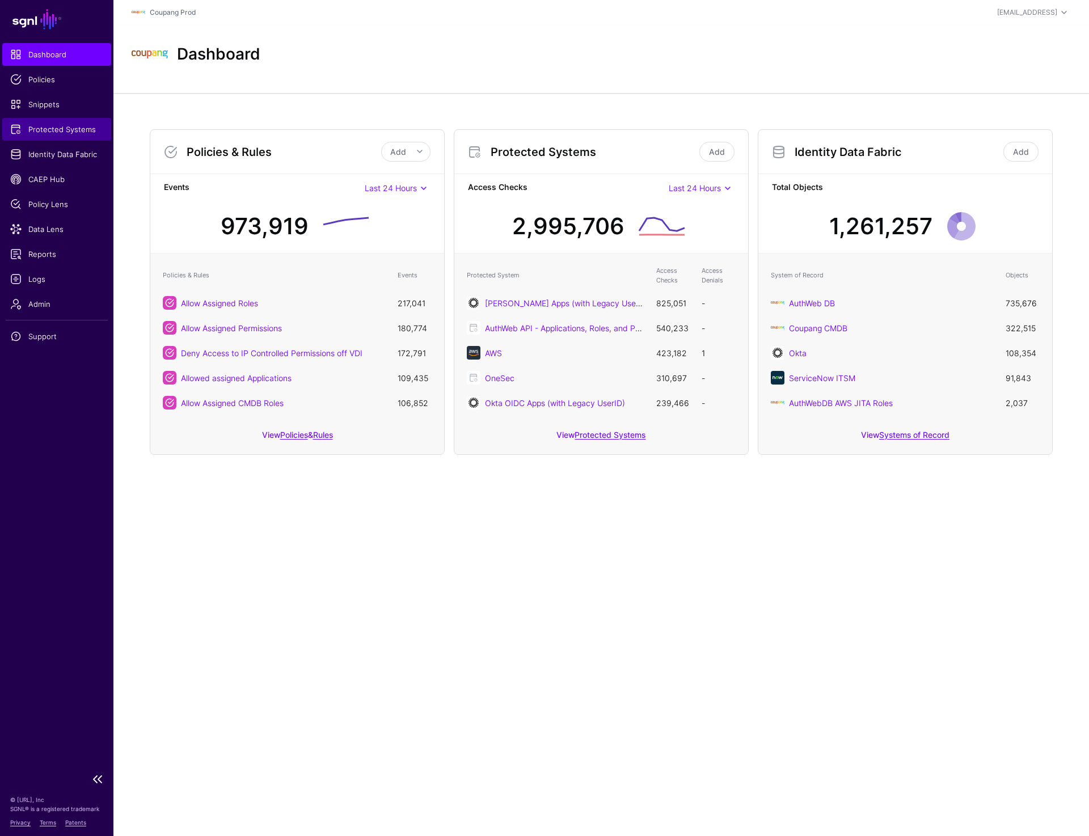
click at [77, 132] on span "Protected Systems" at bounding box center [56, 129] width 93 height 11
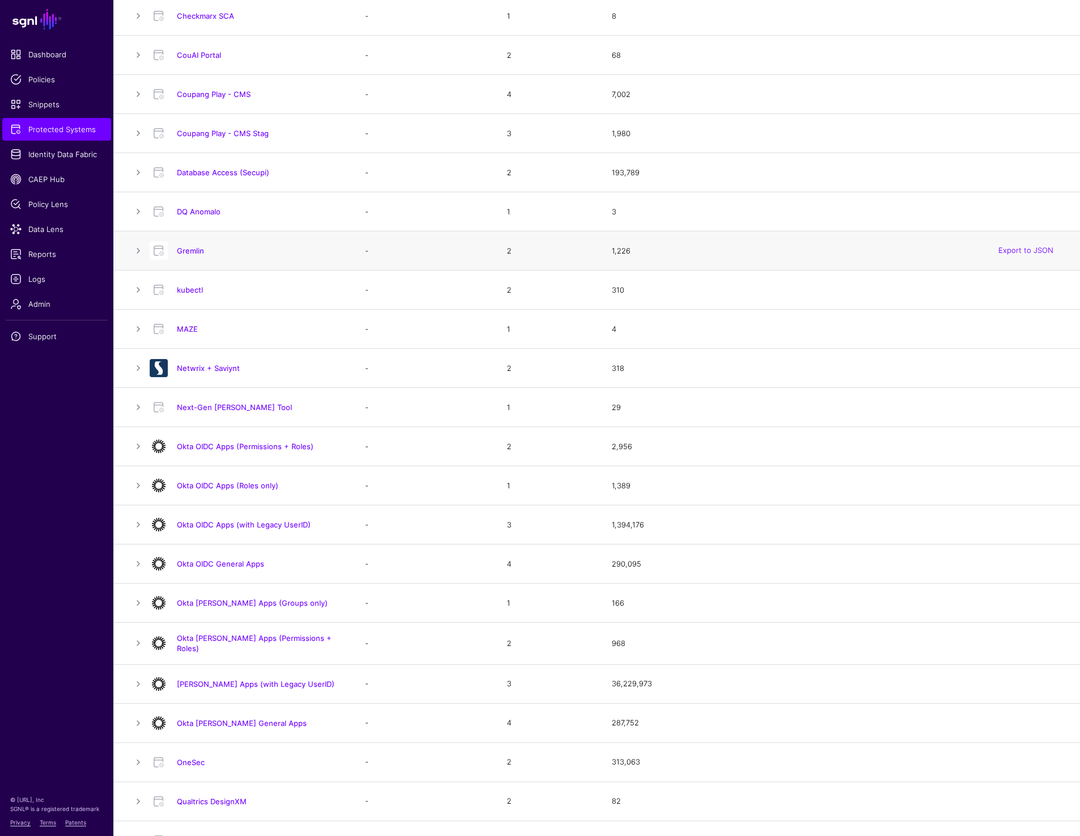
scroll to position [435, 0]
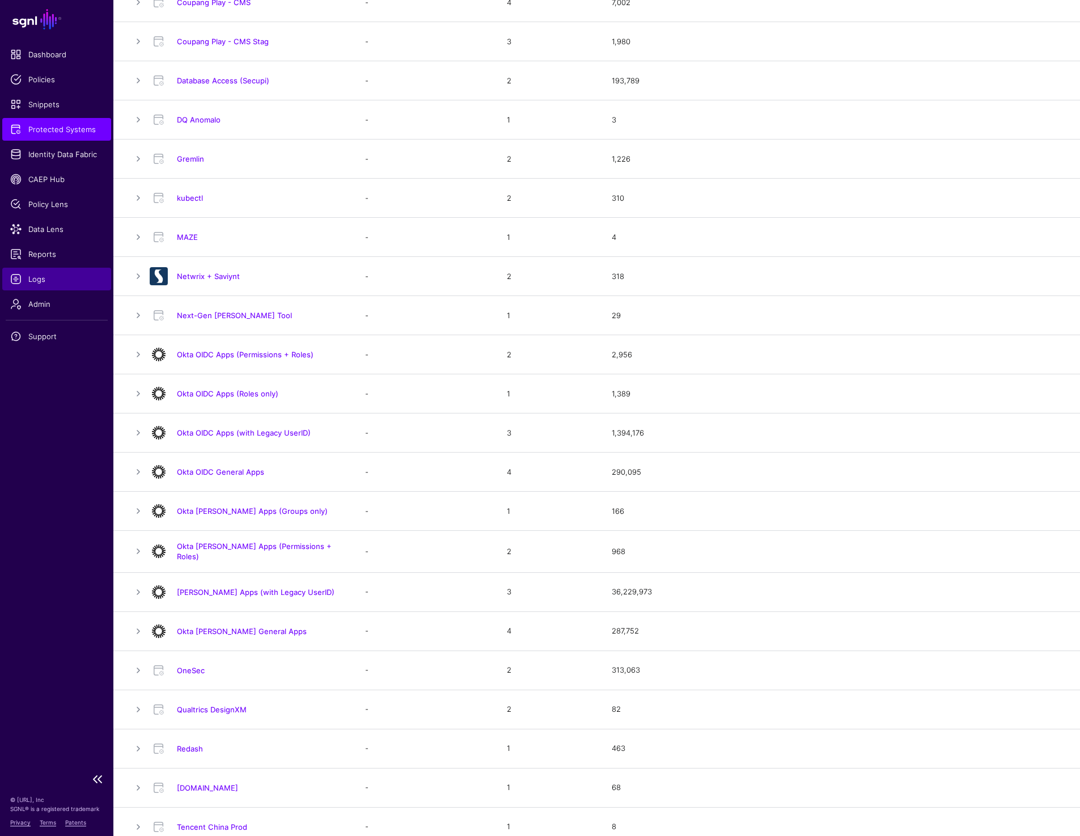
click at [28, 278] on span "Logs" at bounding box center [56, 278] width 93 height 11
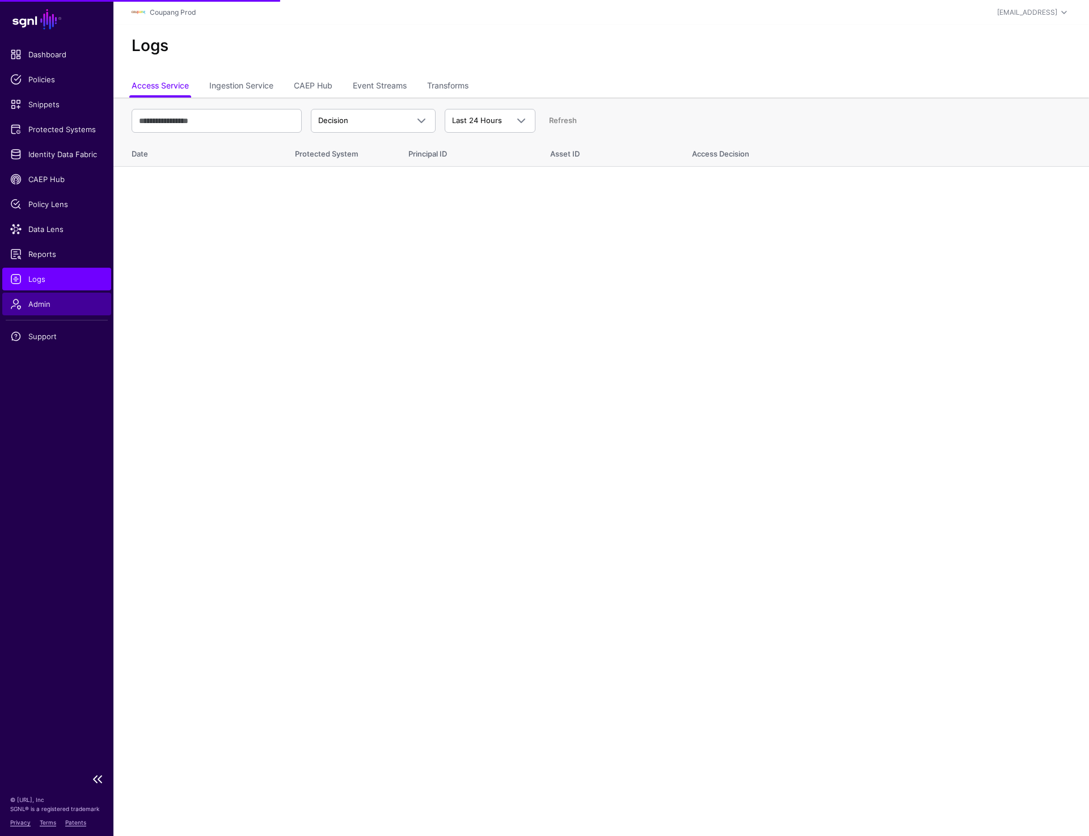
click at [60, 307] on span "Admin" at bounding box center [56, 303] width 93 height 11
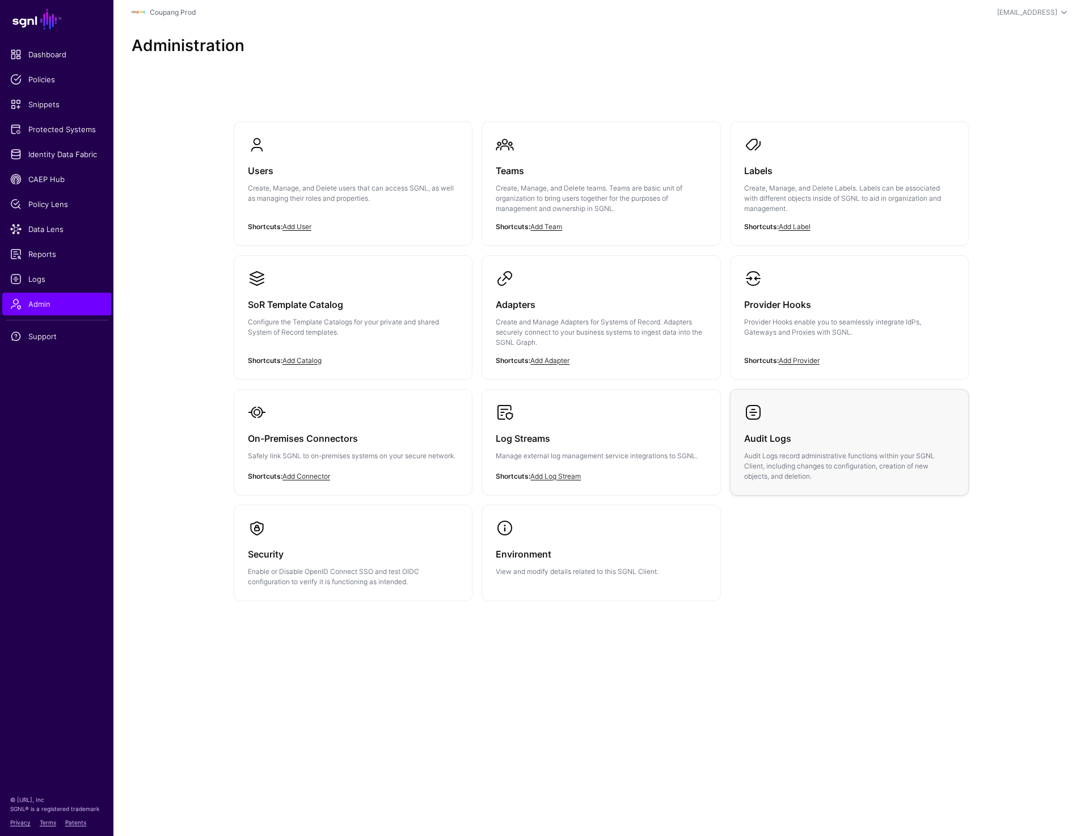
click at [784, 439] on h3 "Audit Logs" at bounding box center [849, 438] width 210 height 16
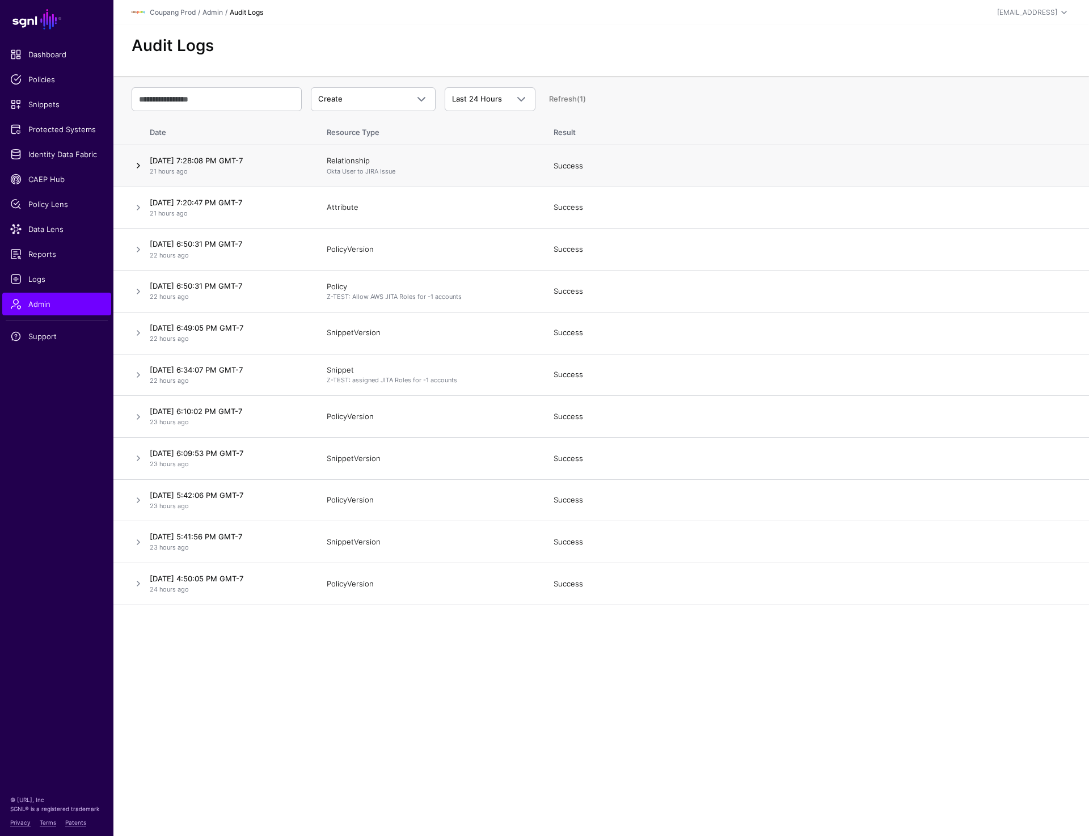
click at [134, 163] on link at bounding box center [139, 166] width 14 height 14
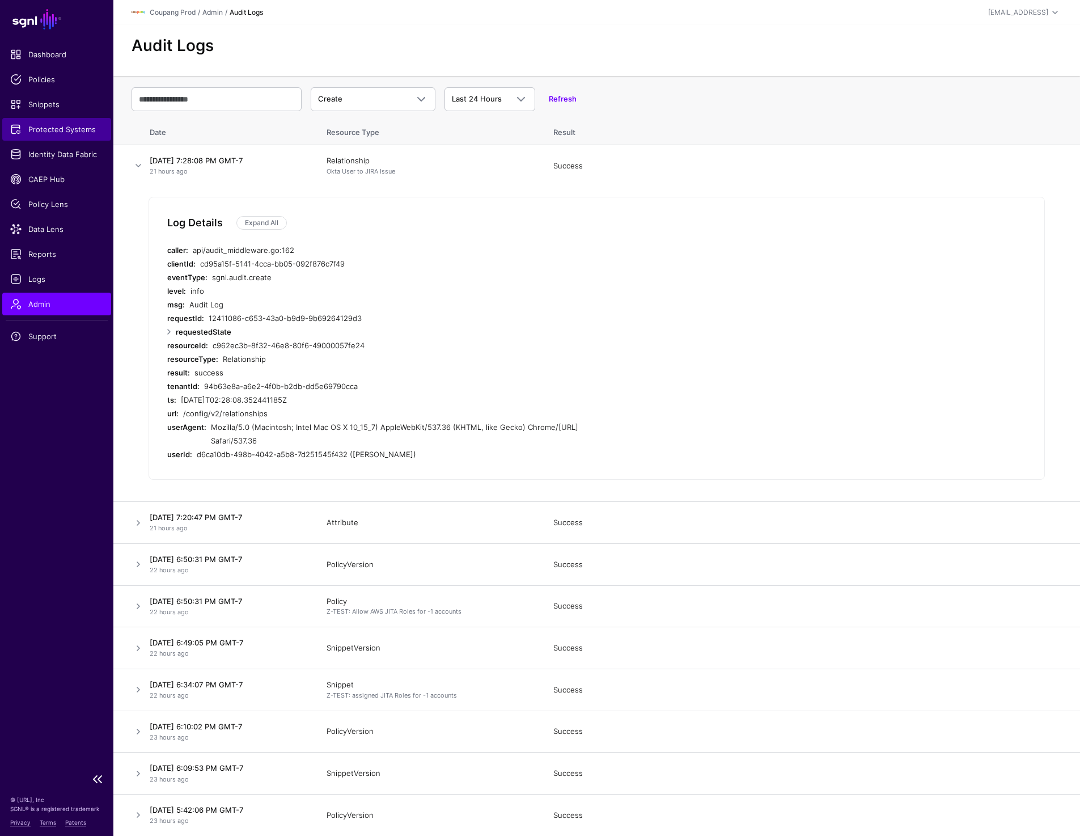
click at [60, 134] on span "Protected Systems" at bounding box center [56, 129] width 93 height 11
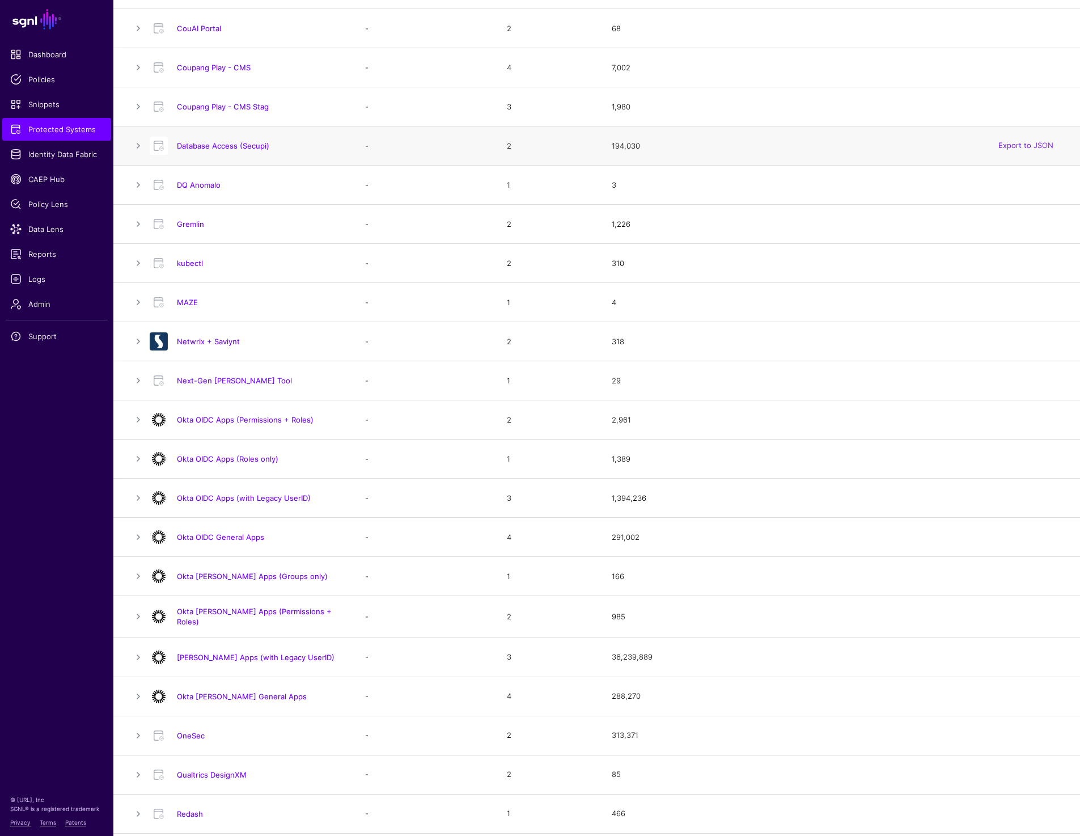
scroll to position [370, 0]
click at [253, 617] on link "Okta SAML Apps (Permissions + Roles)" at bounding box center [254, 616] width 155 height 19
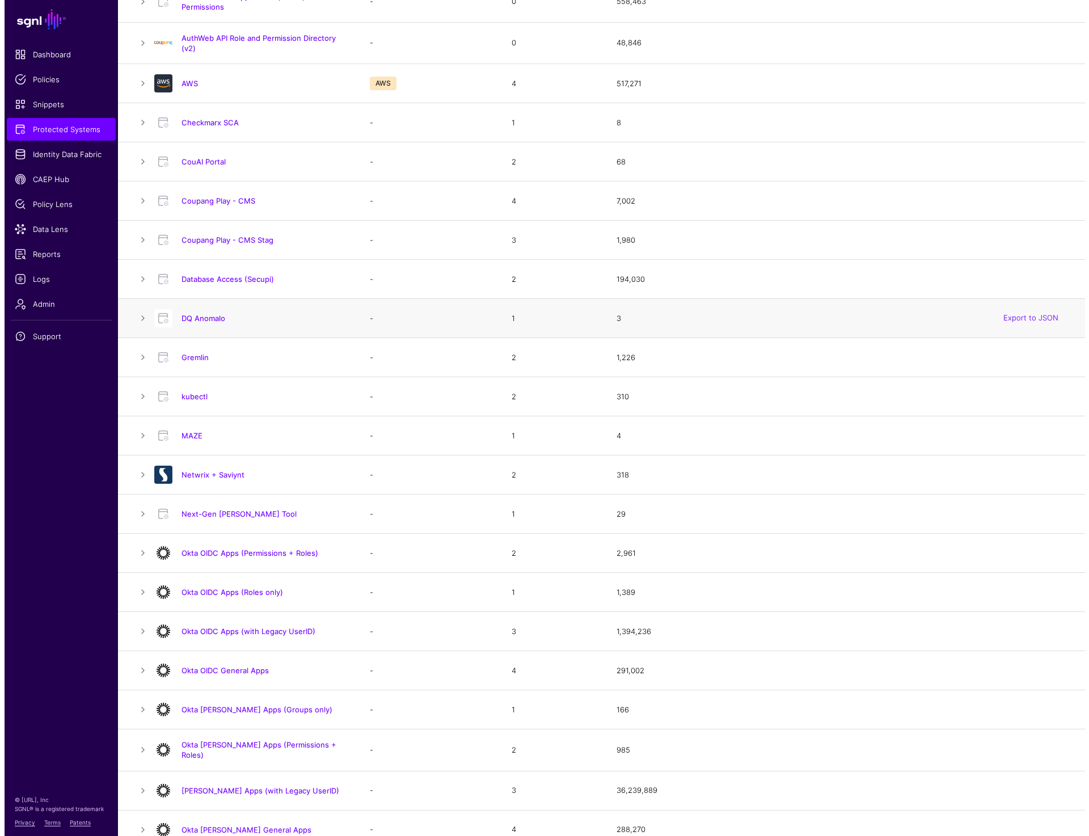
scroll to position [0, 0]
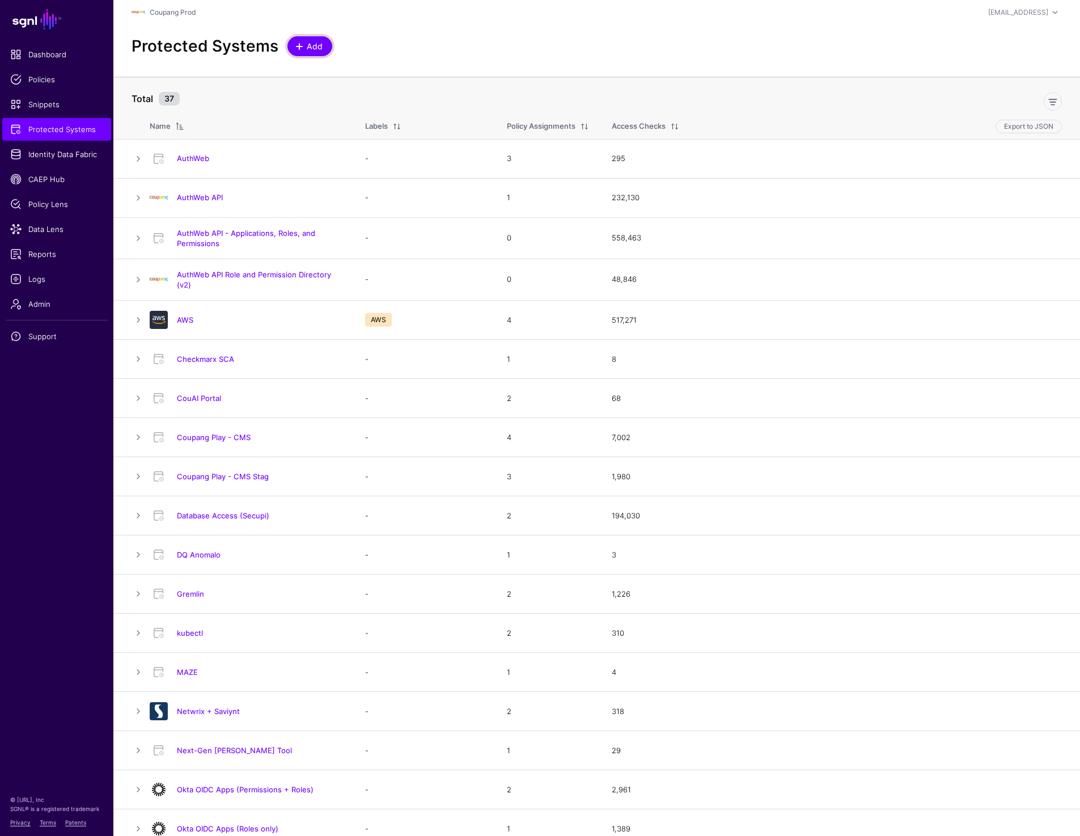
click at [301, 46] on span at bounding box center [299, 46] width 9 height 9
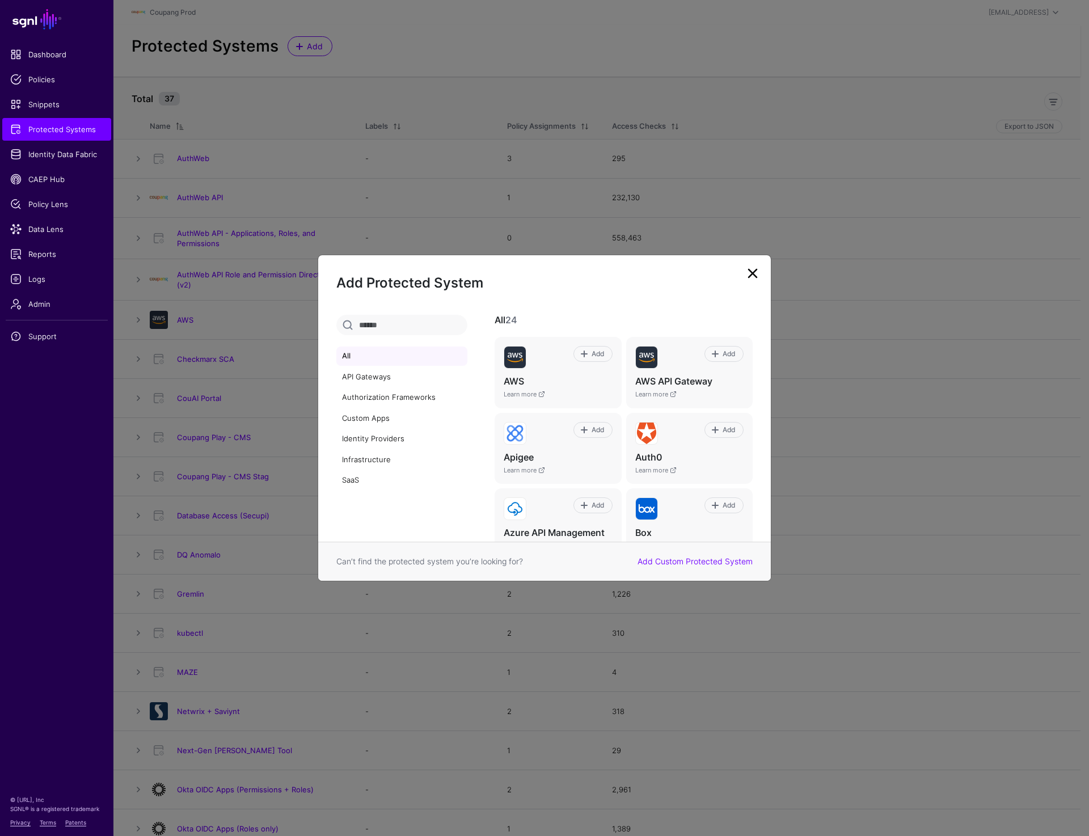
click at [754, 268] on link at bounding box center [752, 273] width 18 height 18
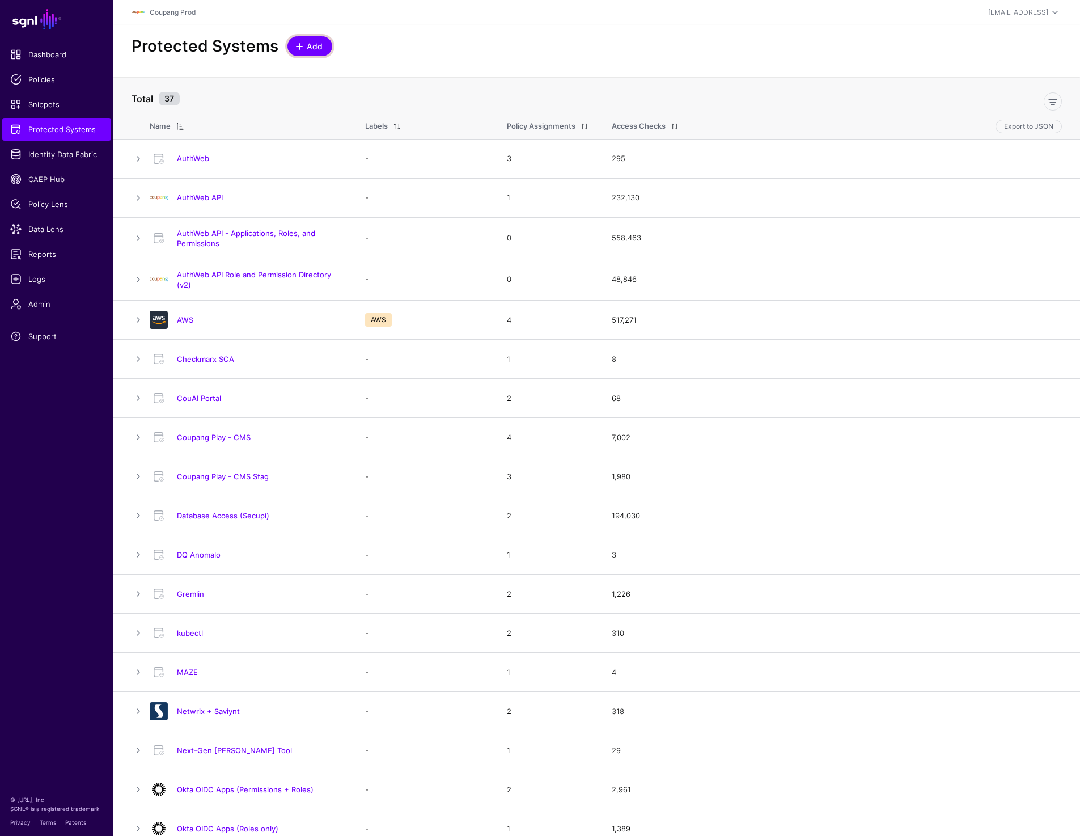
click at [315, 42] on span "Add" at bounding box center [315, 46] width 19 height 12
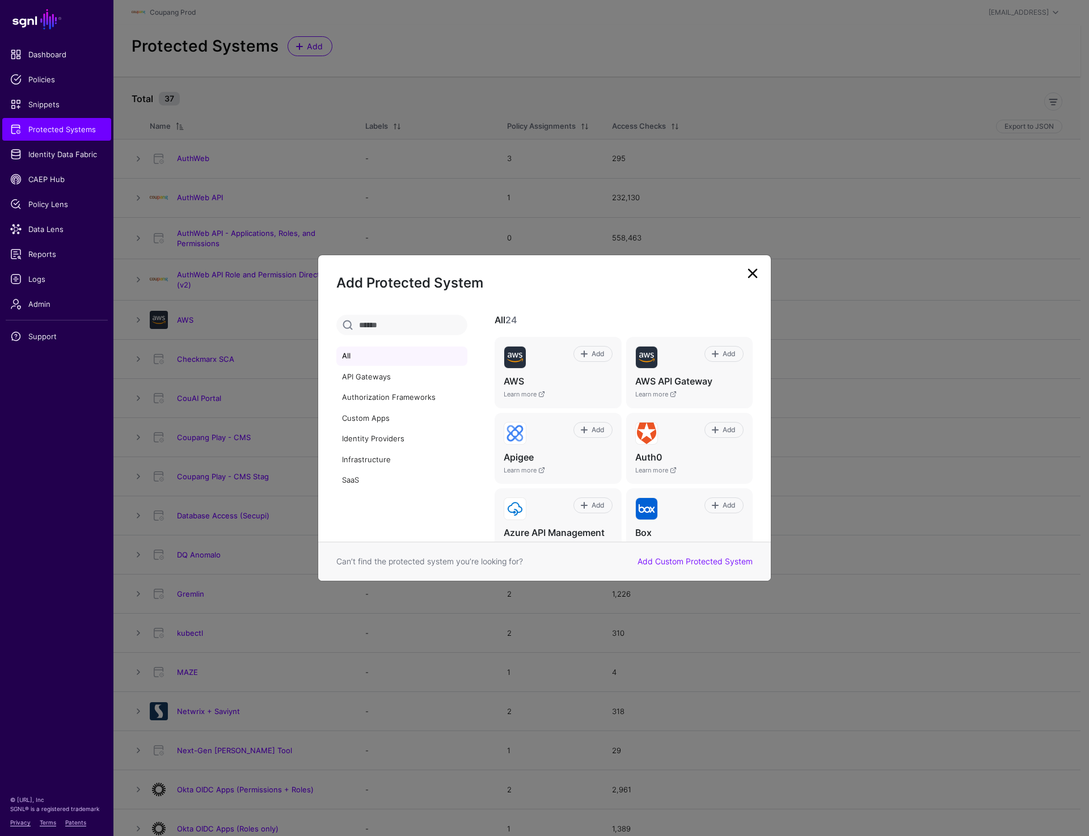
click at [469, 61] on ngb-modal-window "Add Protected System All API Gateways Authorization Frameworks Custom Apps Iden…" at bounding box center [544, 418] width 1089 height 836
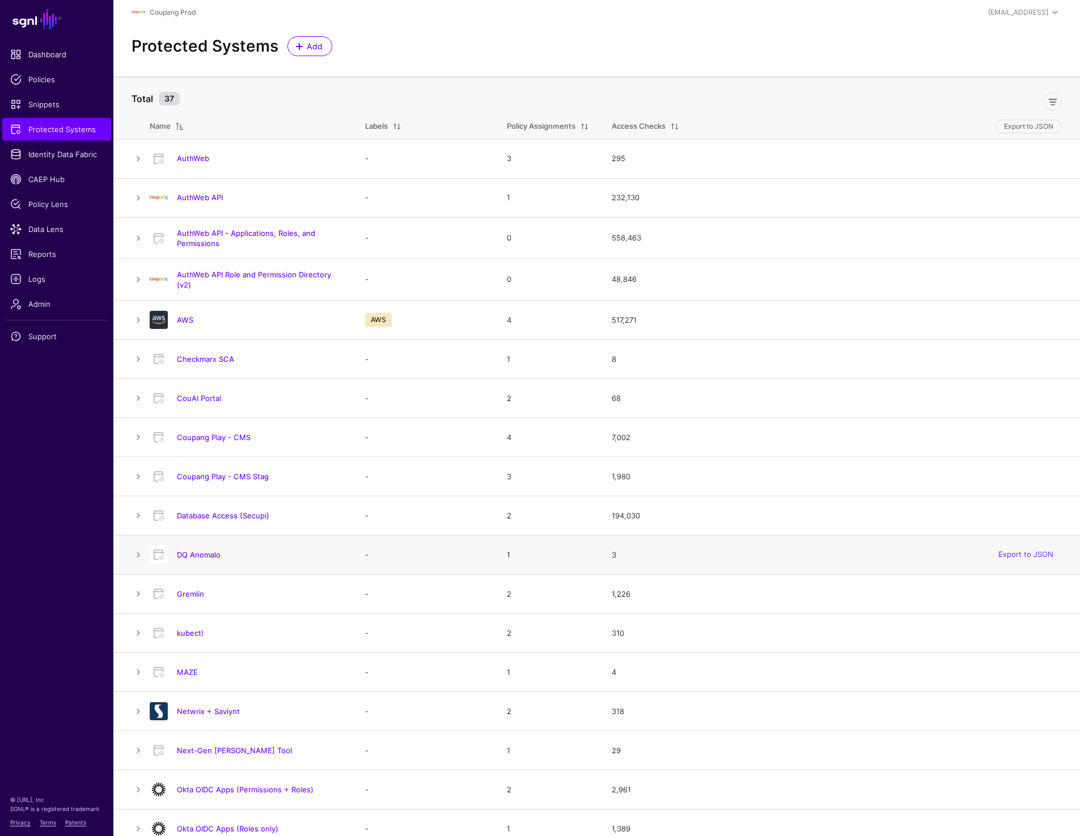
drag, startPoint x: 239, startPoint y: 633, endPoint x: 154, endPoint y: 539, distance: 126.9
click at [154, 539] on table "Total 37 Name Labels Policy Assignments Access Checks Export to JSON AuthWeb - …" at bounding box center [596, 839] width 967 height 1525
click at [366, 34] on div "Protected Systems Add" at bounding box center [596, 51] width 967 height 52
click at [306, 48] on span "Add" at bounding box center [315, 46] width 19 height 12
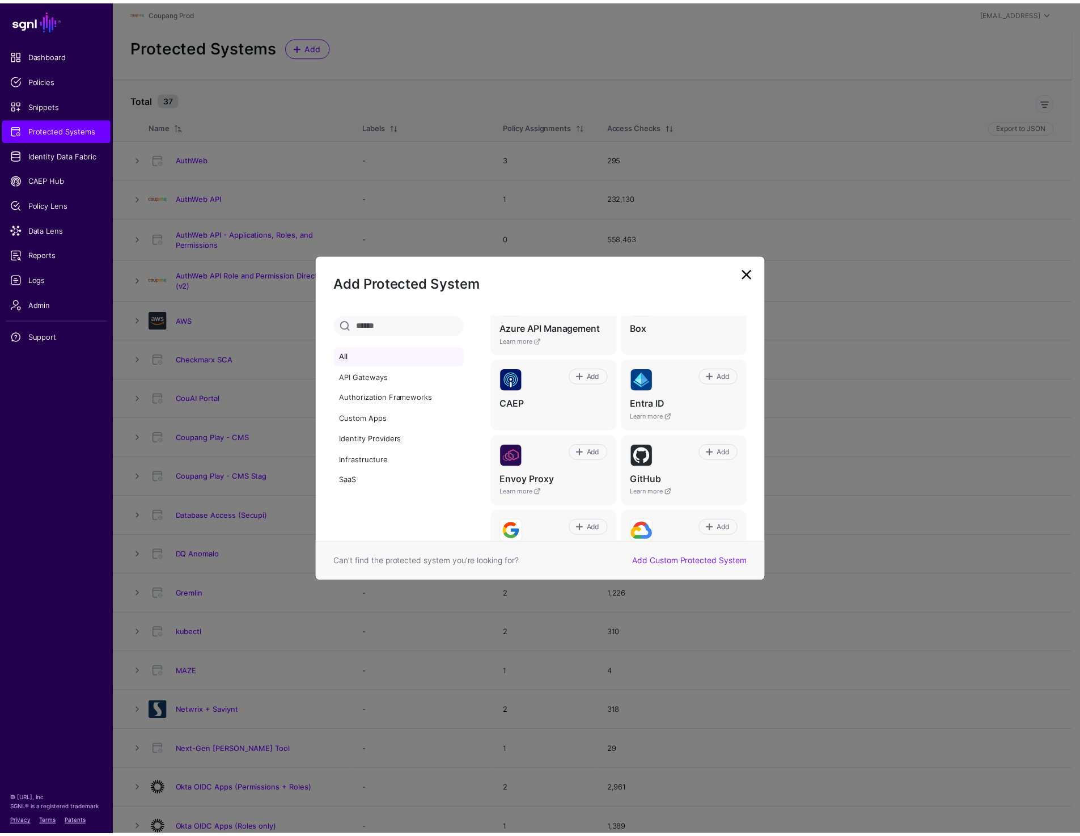
scroll to position [219, 0]
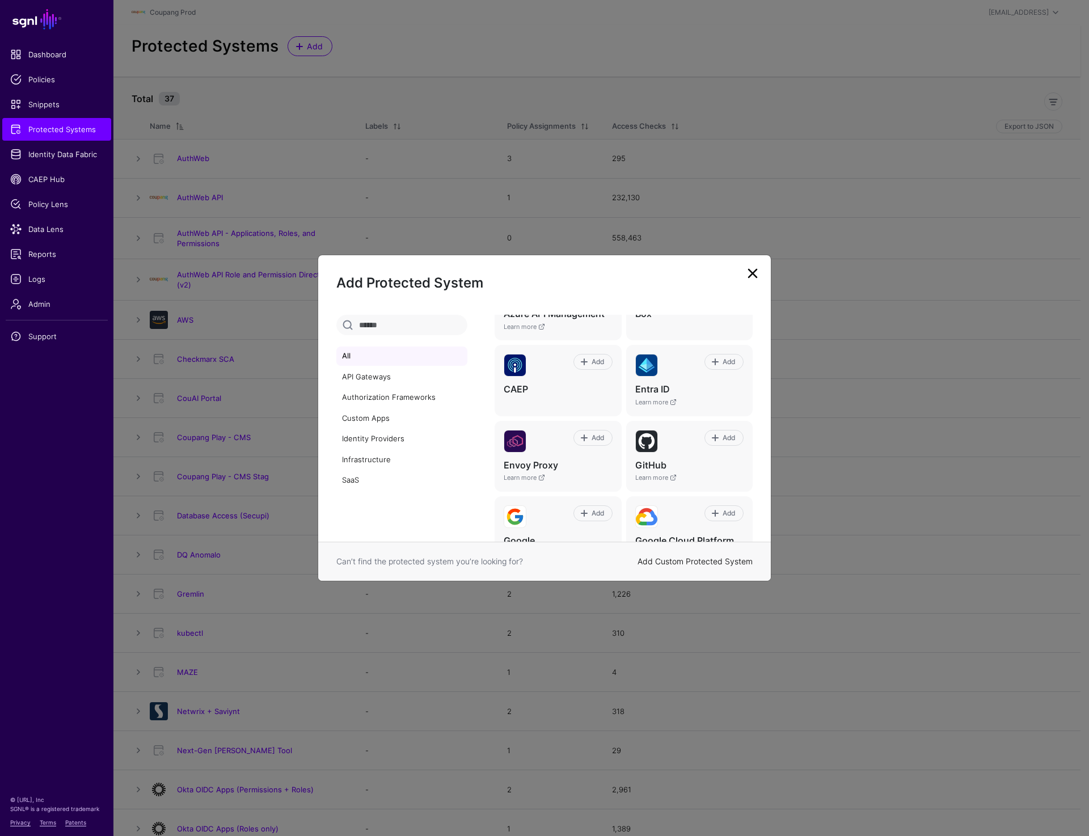
click at [697, 561] on link "Add Custom Protected System" at bounding box center [694, 561] width 115 height 10
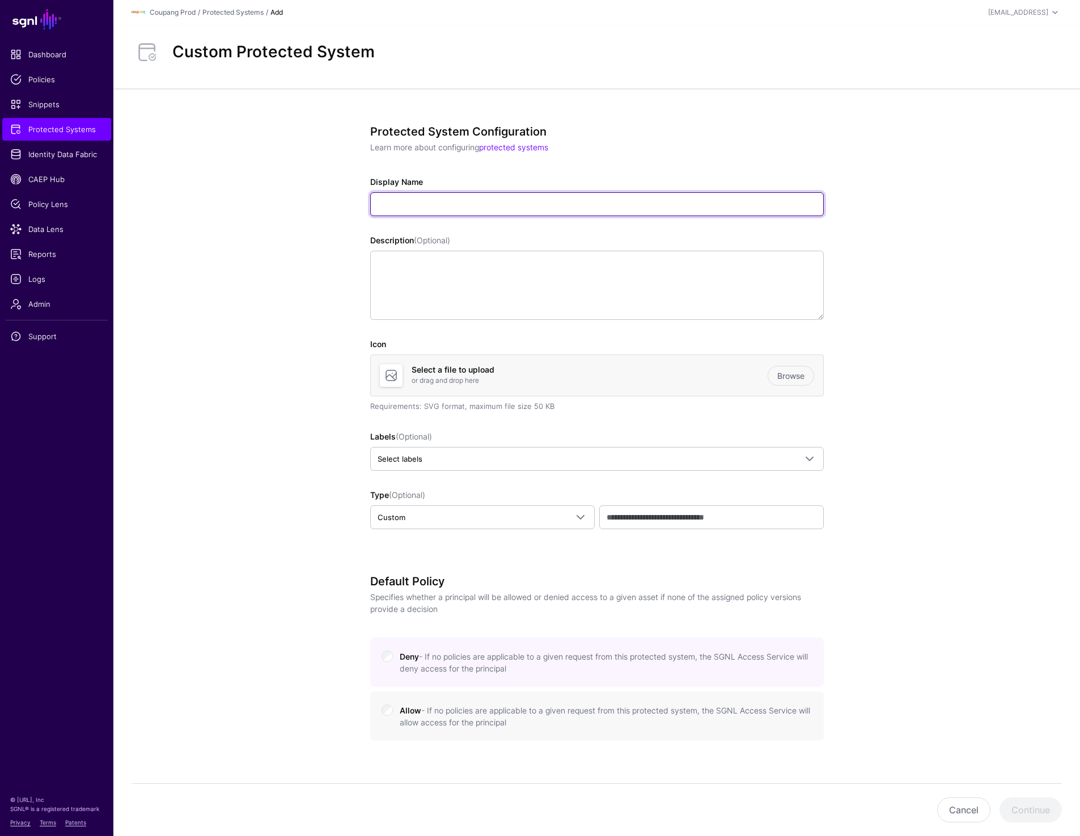
click at [399, 198] on input "Display Name" at bounding box center [597, 204] width 454 height 24
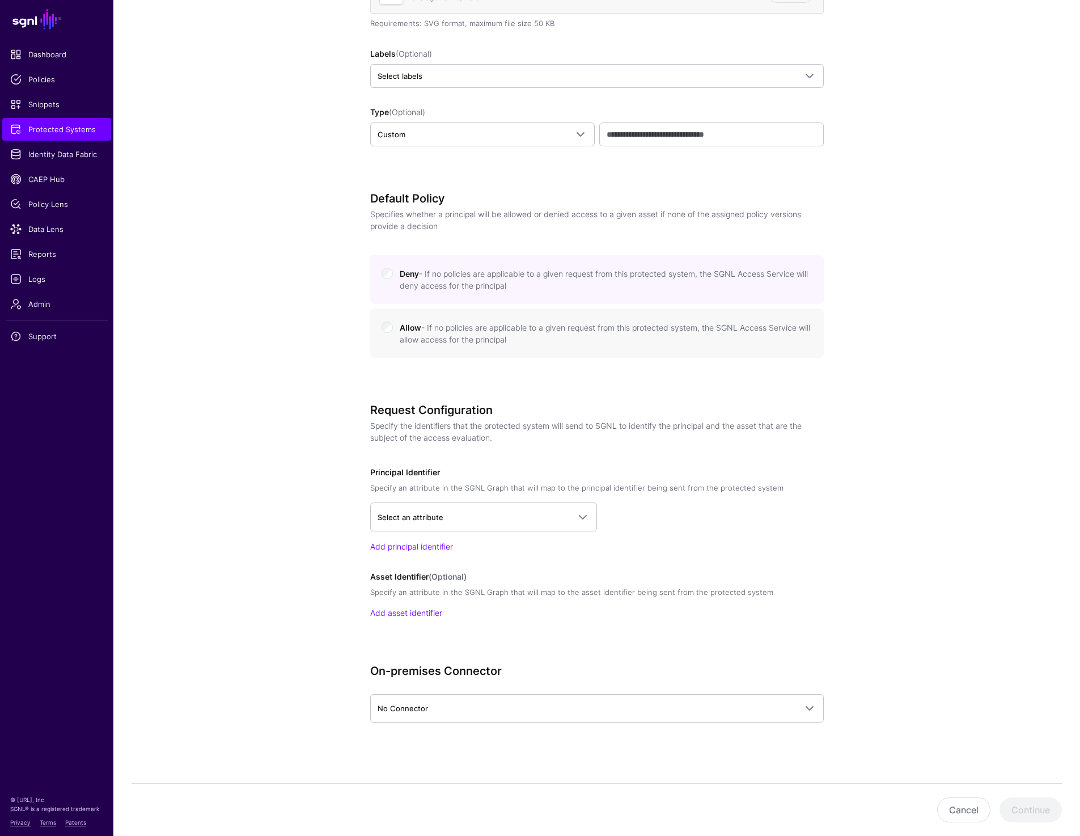
scroll to position [387, 0]
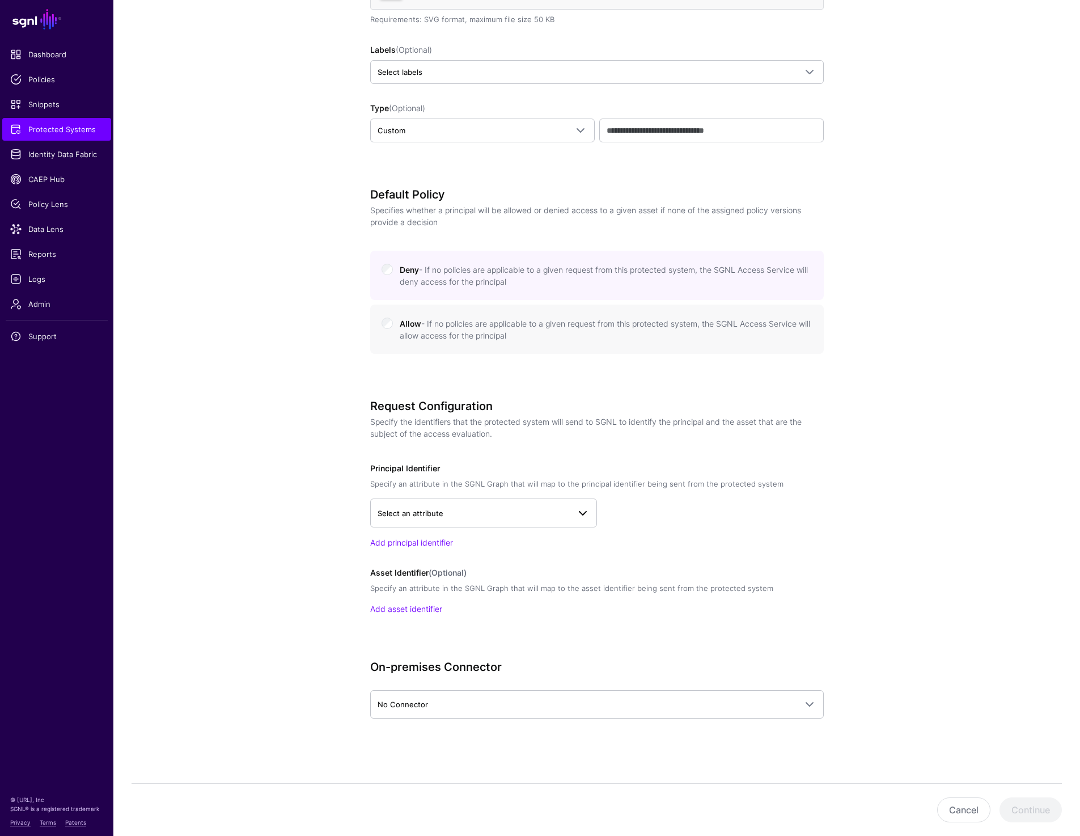
type input "**********"
click at [469, 526] on link "Select an attribute" at bounding box center [483, 512] width 227 height 28
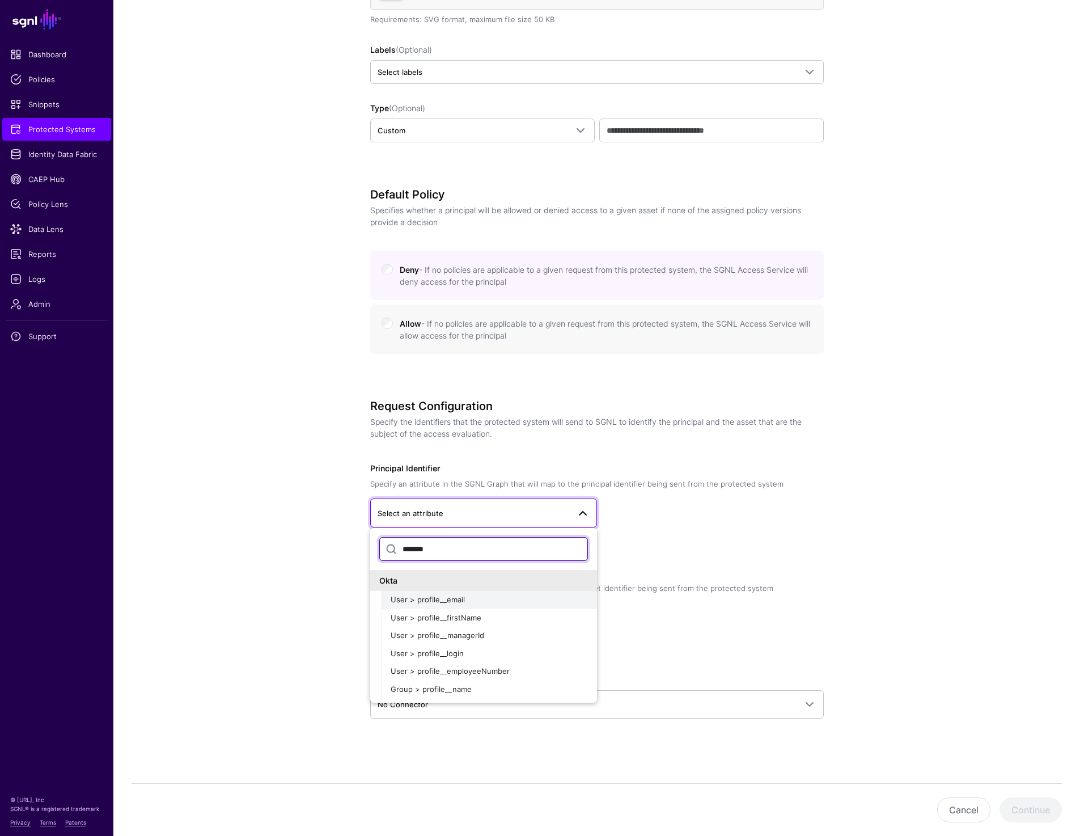
type input "*******"
click at [439, 605] on button "User > profile__email" at bounding box center [489, 600] width 215 height 18
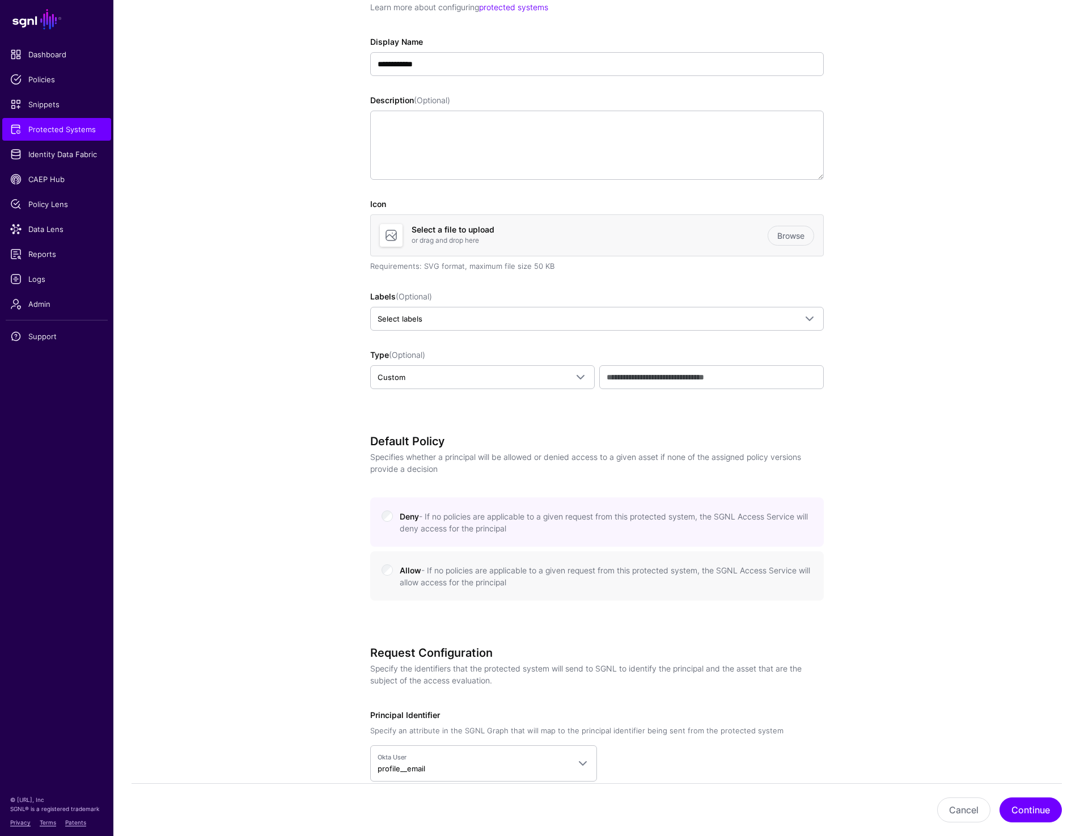
scroll to position [0, 0]
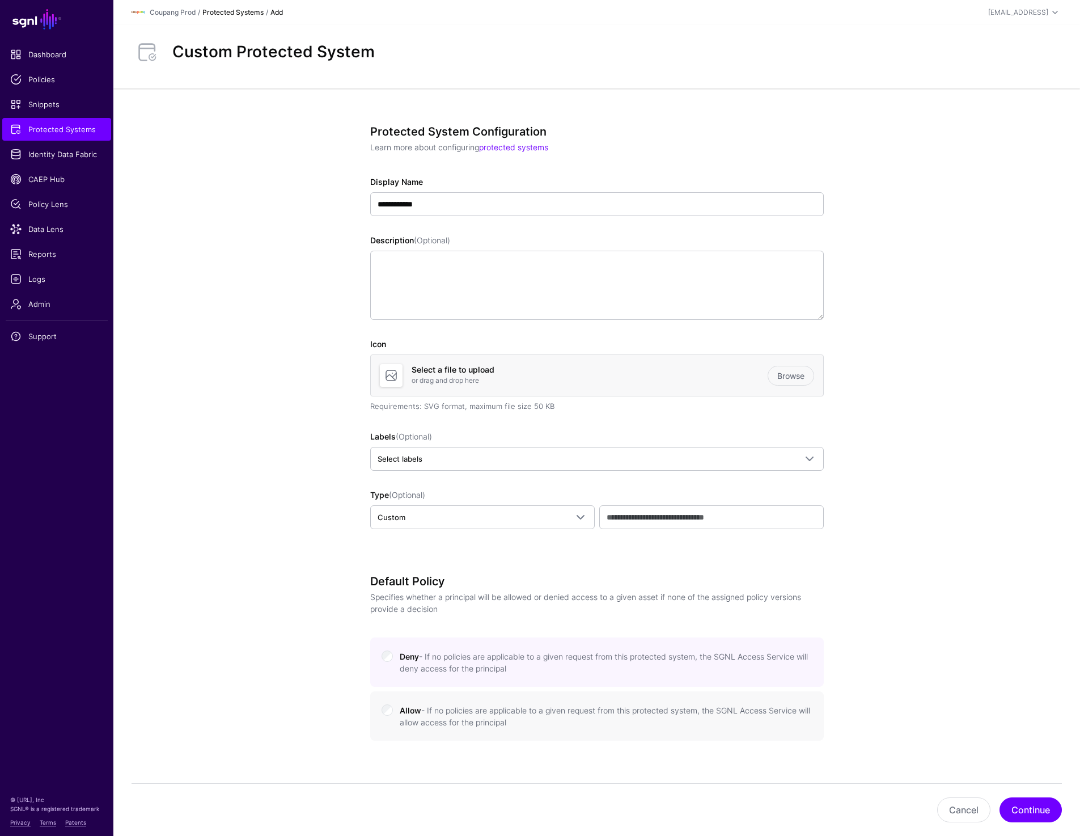
click at [234, 10] on link "Protected Systems" at bounding box center [232, 12] width 61 height 9
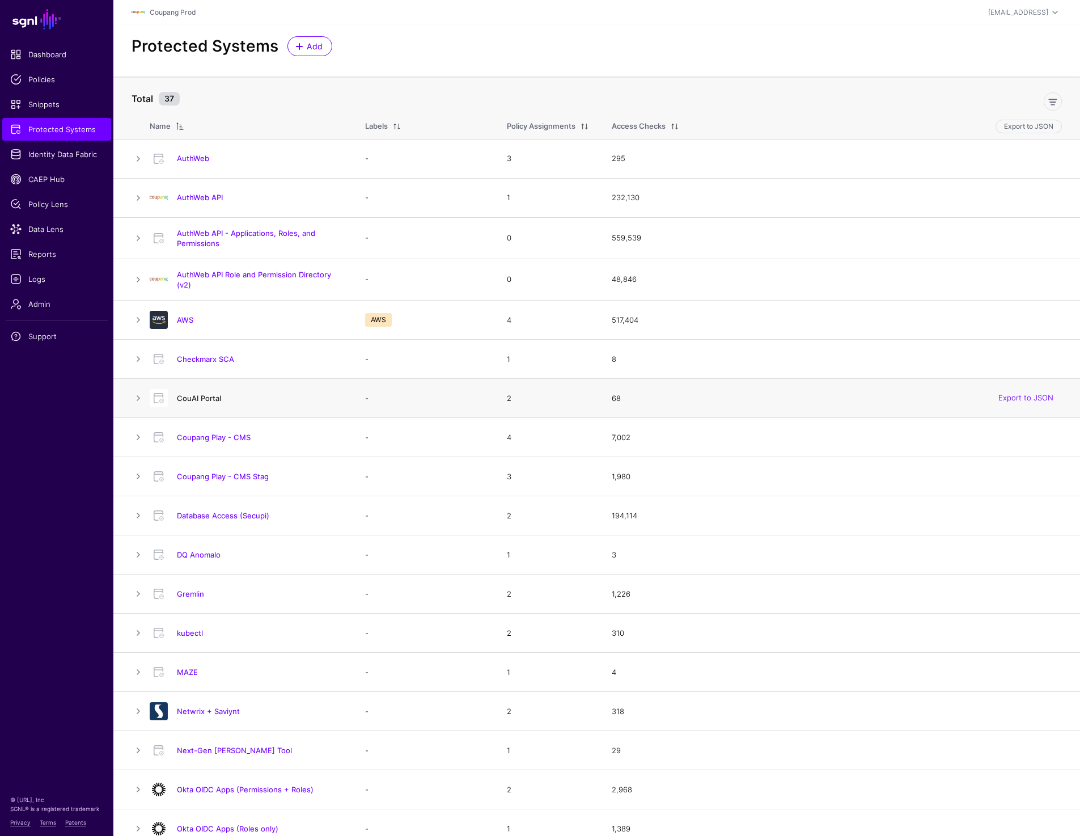
click at [201, 401] on link "CouAI Portal" at bounding box center [199, 397] width 44 height 9
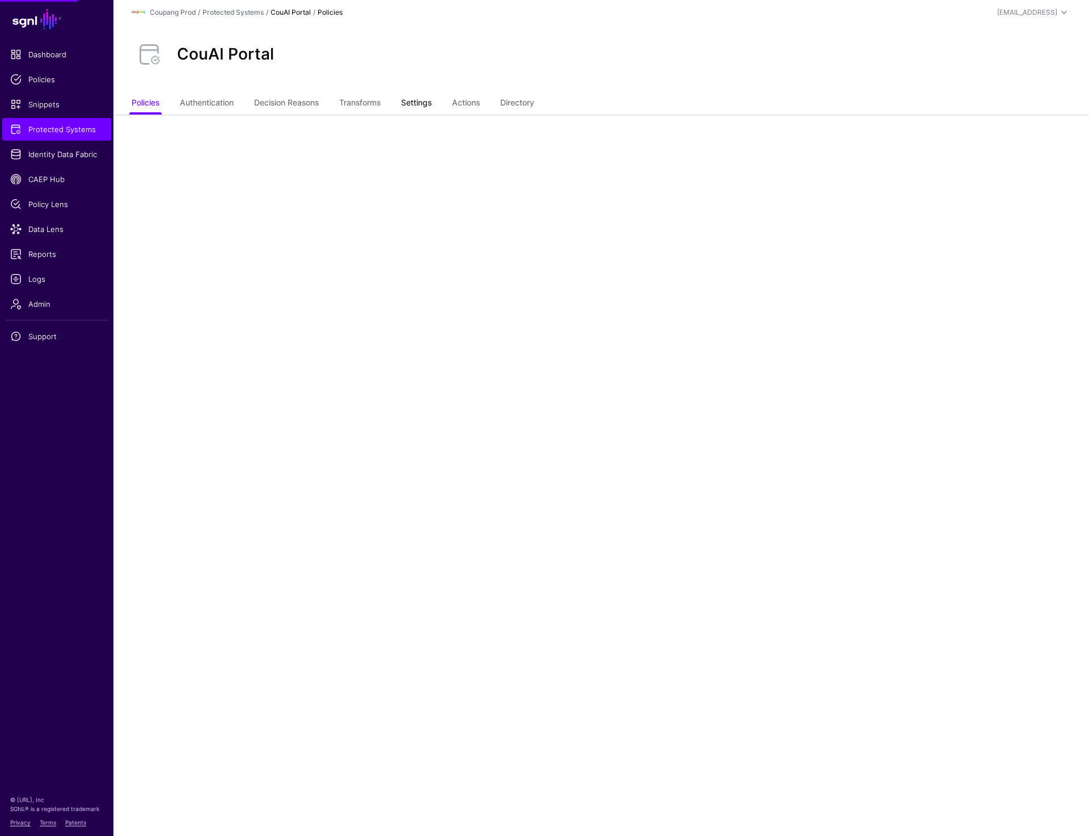
click at [429, 98] on link "Settings" at bounding box center [416, 104] width 31 height 22
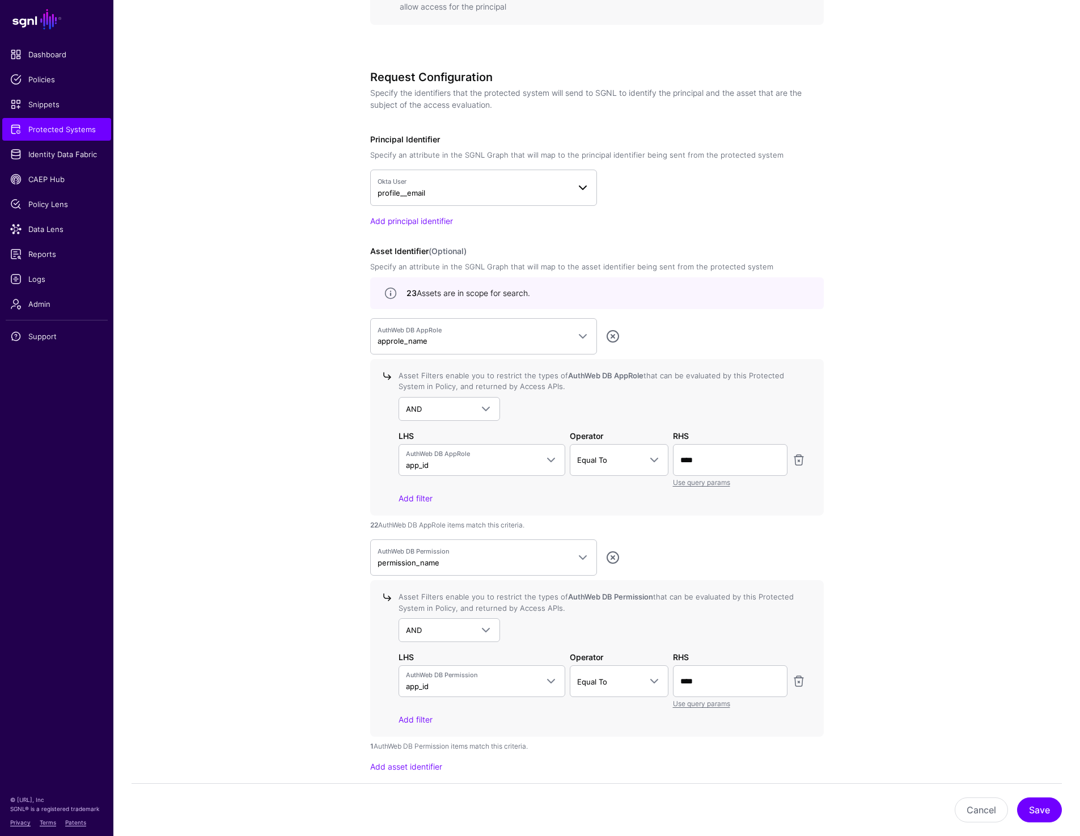
scroll to position [893, 0]
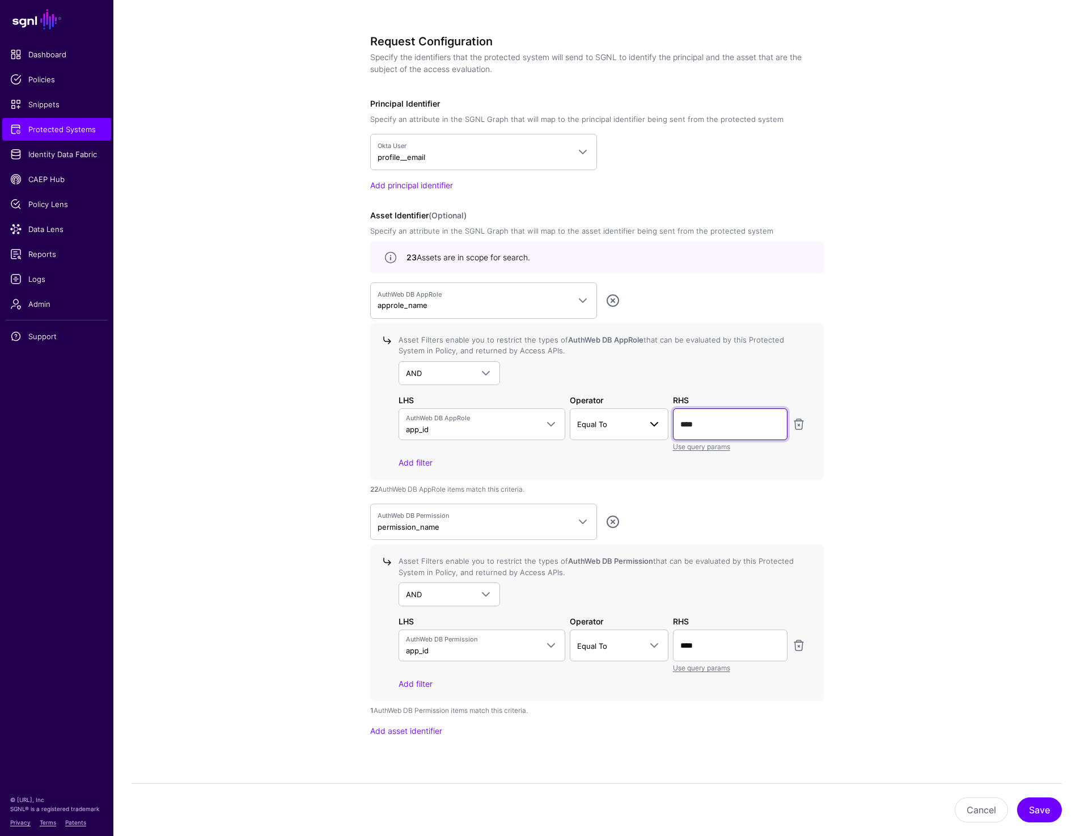
drag, startPoint x: 751, startPoint y: 424, endPoint x: 622, endPoint y: 424, distance: 129.3
click at [622, 424] on div "AuthWeb DB AppRole app_id aws_role_arn app_id approle_status description approl…" at bounding box center [602, 430] width 412 height 44
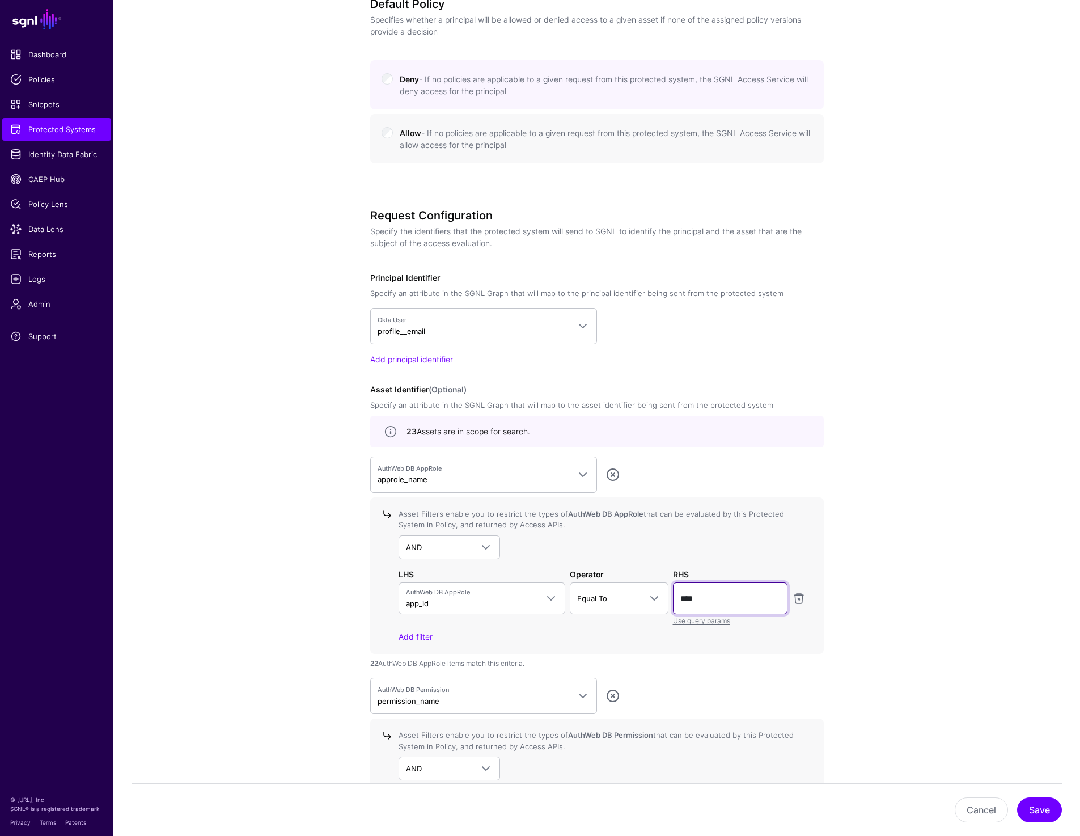
scroll to position [848, 0]
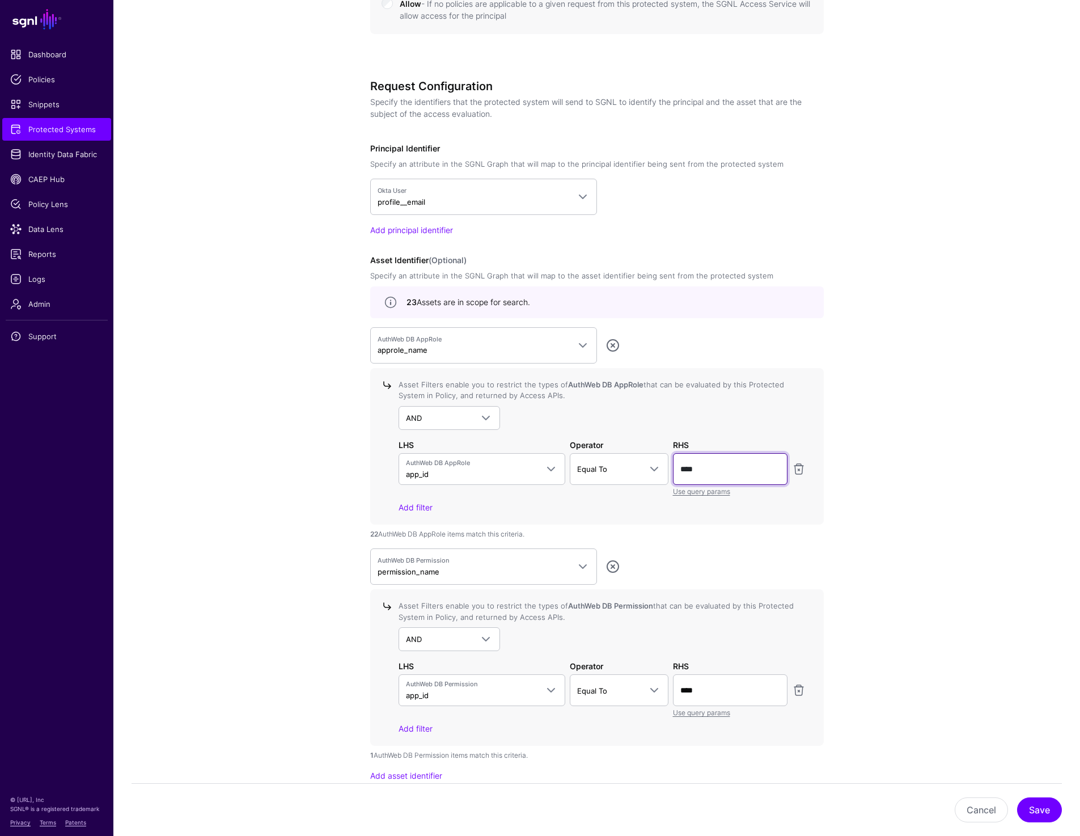
click at [728, 475] on input "****" at bounding box center [730, 469] width 115 height 32
drag, startPoint x: 728, startPoint y: 475, endPoint x: 658, endPoint y: 463, distance: 71.4
click at [658, 463] on div "AuthWeb DB AppRole app_id aws_role_arn app_id approle_status description approl…" at bounding box center [602, 475] width 412 height 44
click at [718, 466] on input "****" at bounding box center [730, 469] width 115 height 32
drag, startPoint x: 718, startPoint y: 466, endPoint x: 682, endPoint y: 466, distance: 36.9
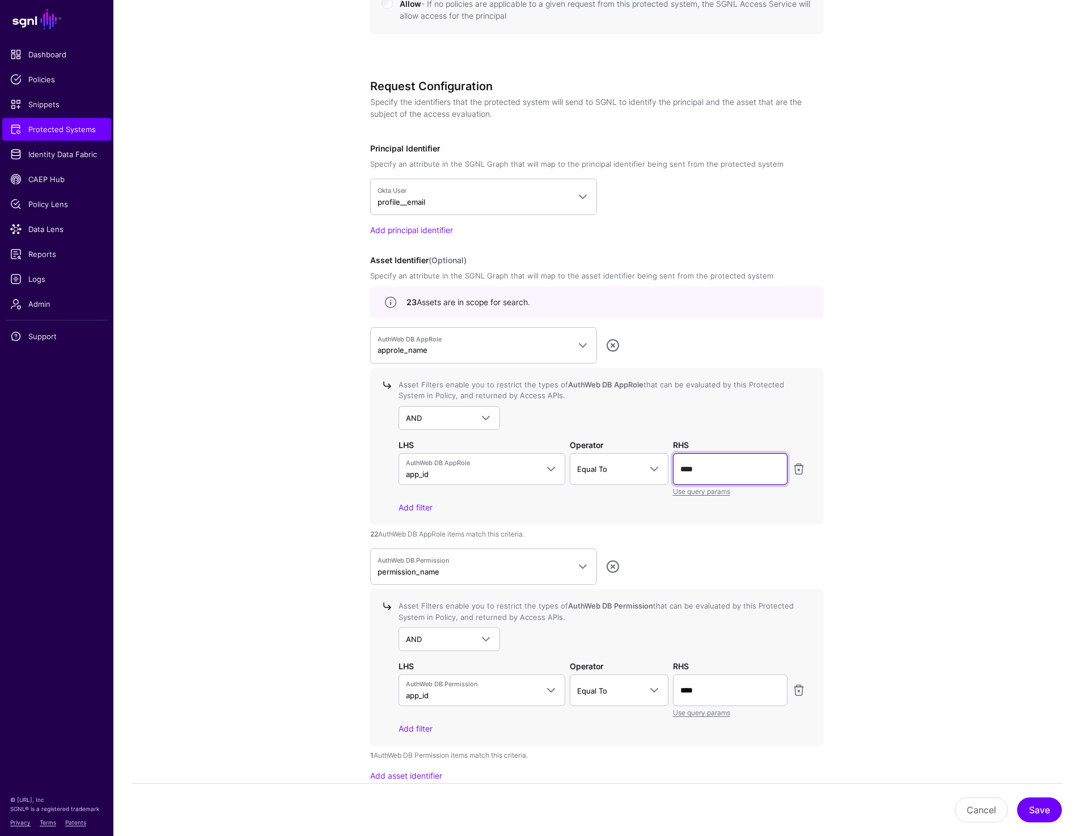
click at [682, 466] on input "****" at bounding box center [730, 469] width 115 height 32
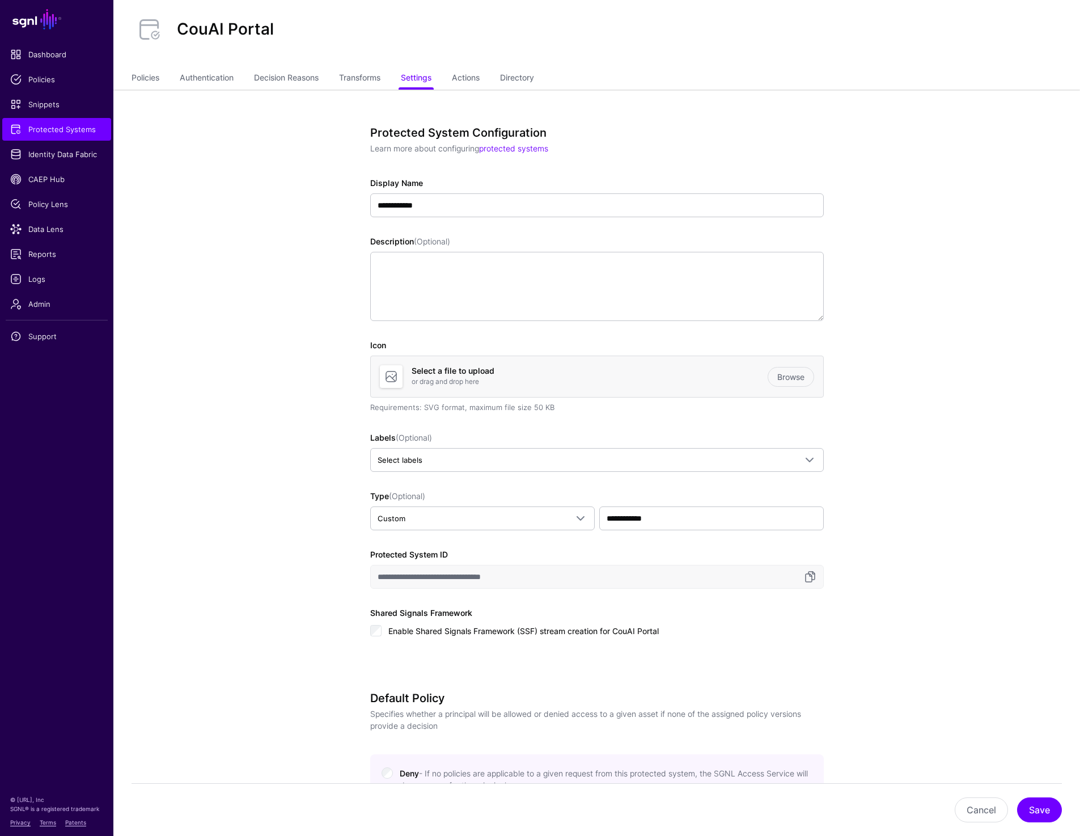
scroll to position [0, 0]
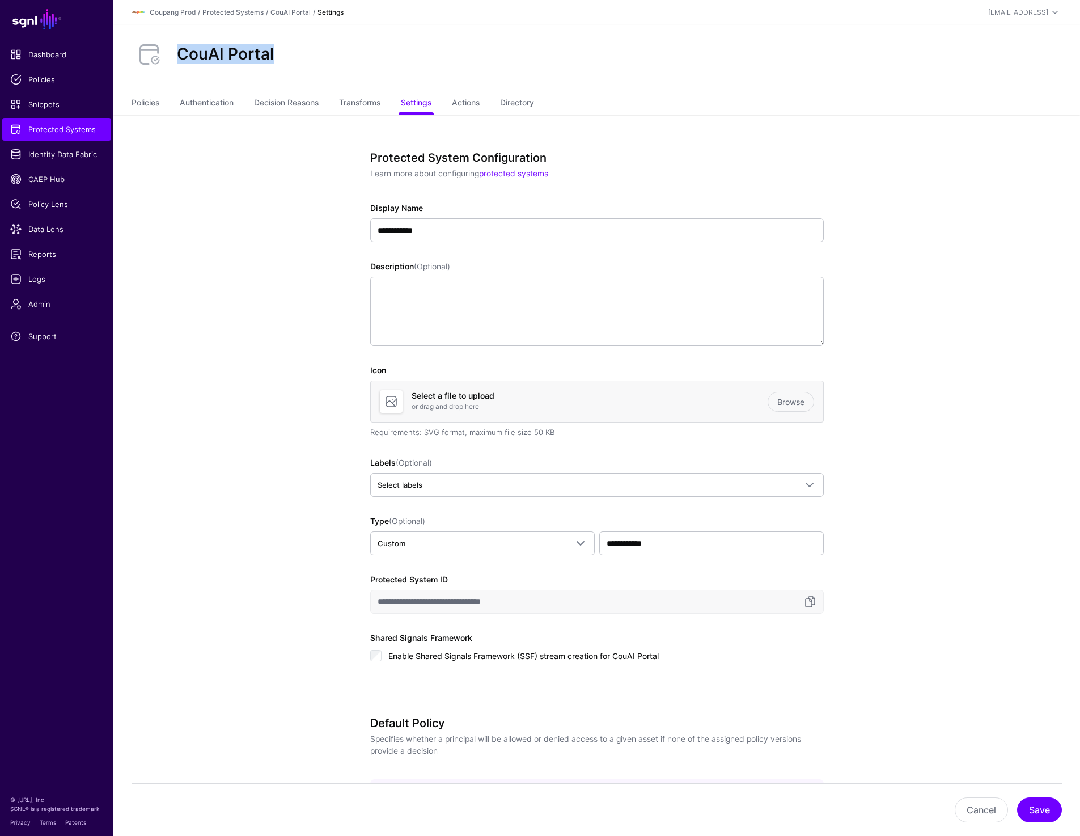
drag, startPoint x: 170, startPoint y: 49, endPoint x: 298, endPoint y: 50, distance: 128.7
click at [298, 50] on div "CouAI Portal" at bounding box center [597, 54] width 940 height 36
click at [142, 108] on link "Policies" at bounding box center [146, 104] width 28 height 22
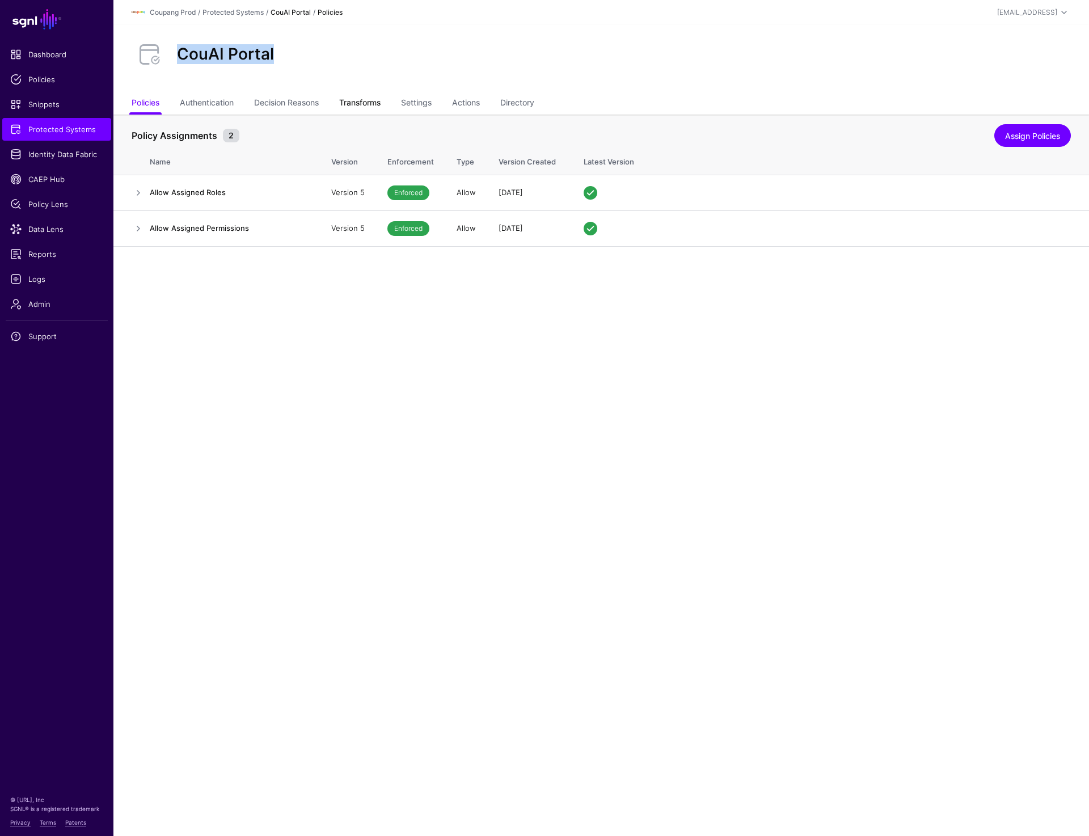
click at [363, 102] on link "Transforms" at bounding box center [359, 104] width 41 height 22
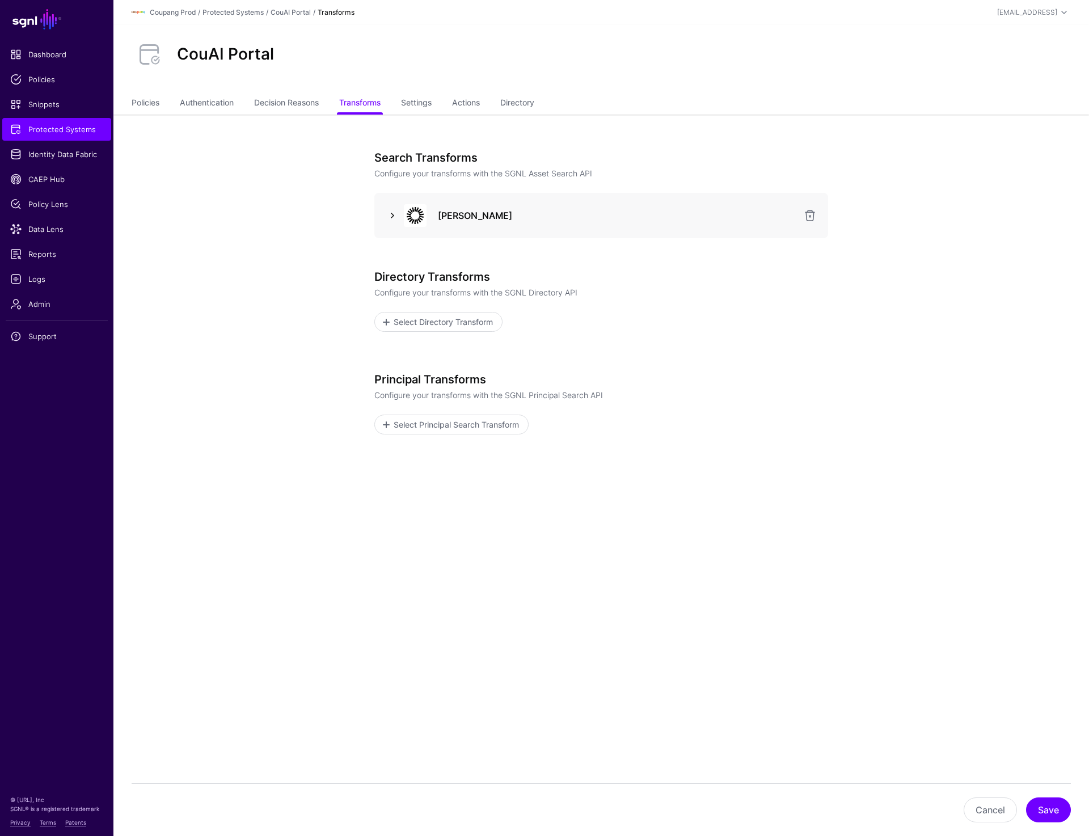
click at [394, 212] on link at bounding box center [393, 216] width 14 height 14
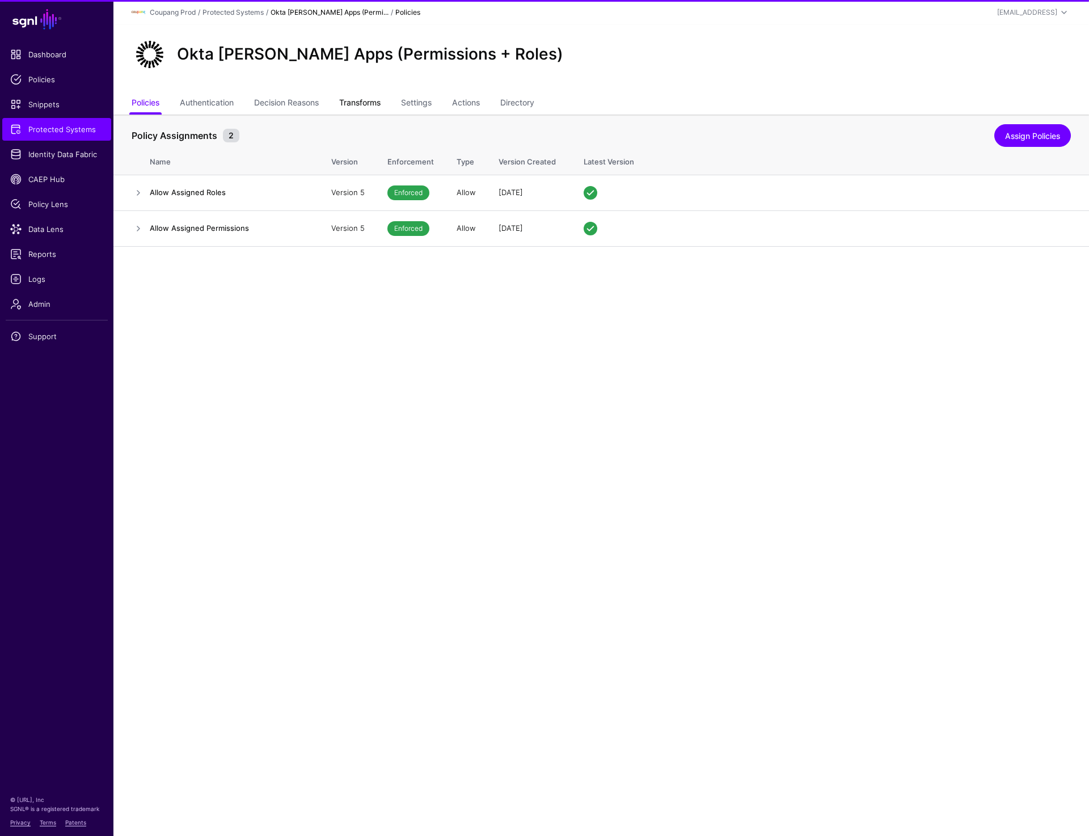
click at [357, 105] on link "Transforms" at bounding box center [359, 104] width 41 height 22
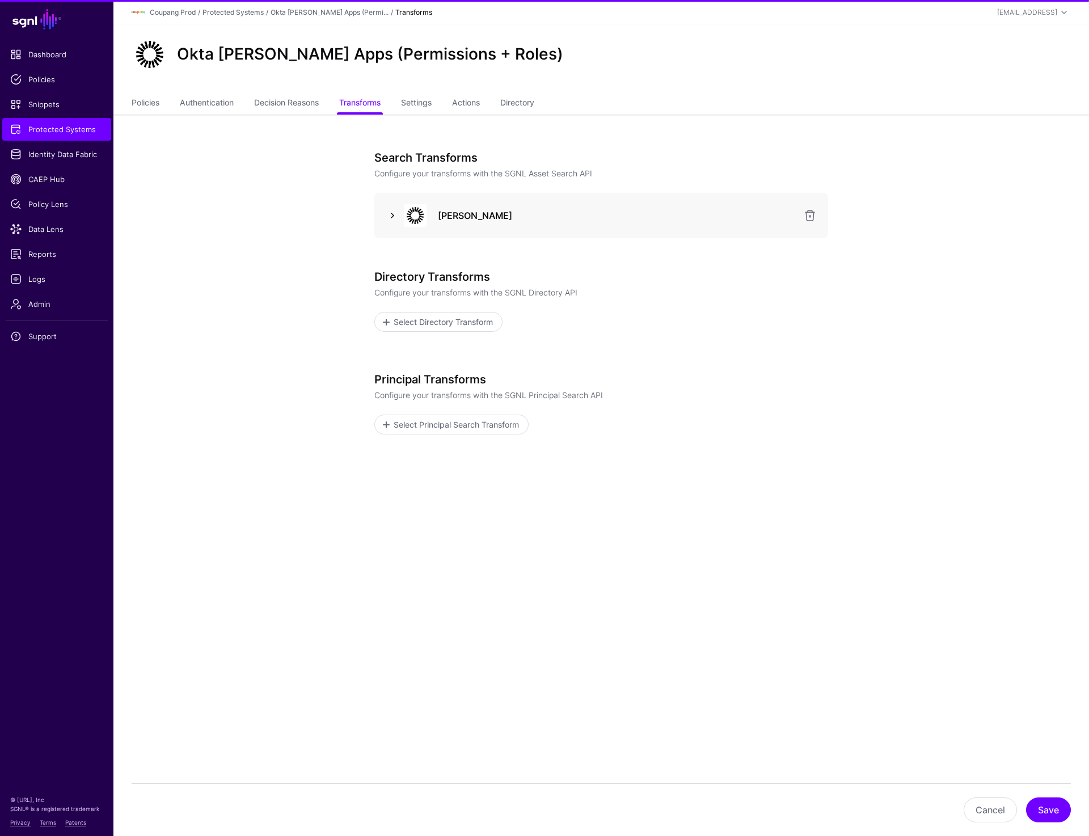
click at [387, 218] on link at bounding box center [393, 216] width 14 height 14
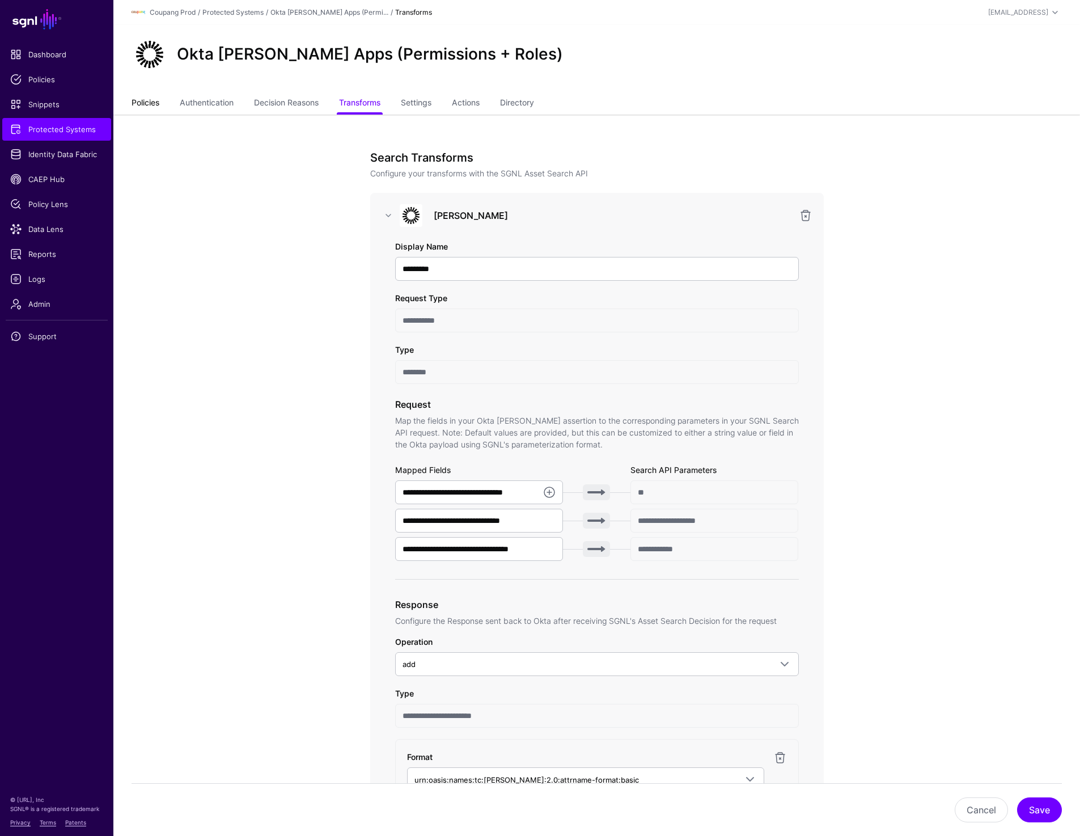
click at [144, 101] on link "Policies" at bounding box center [146, 104] width 28 height 22
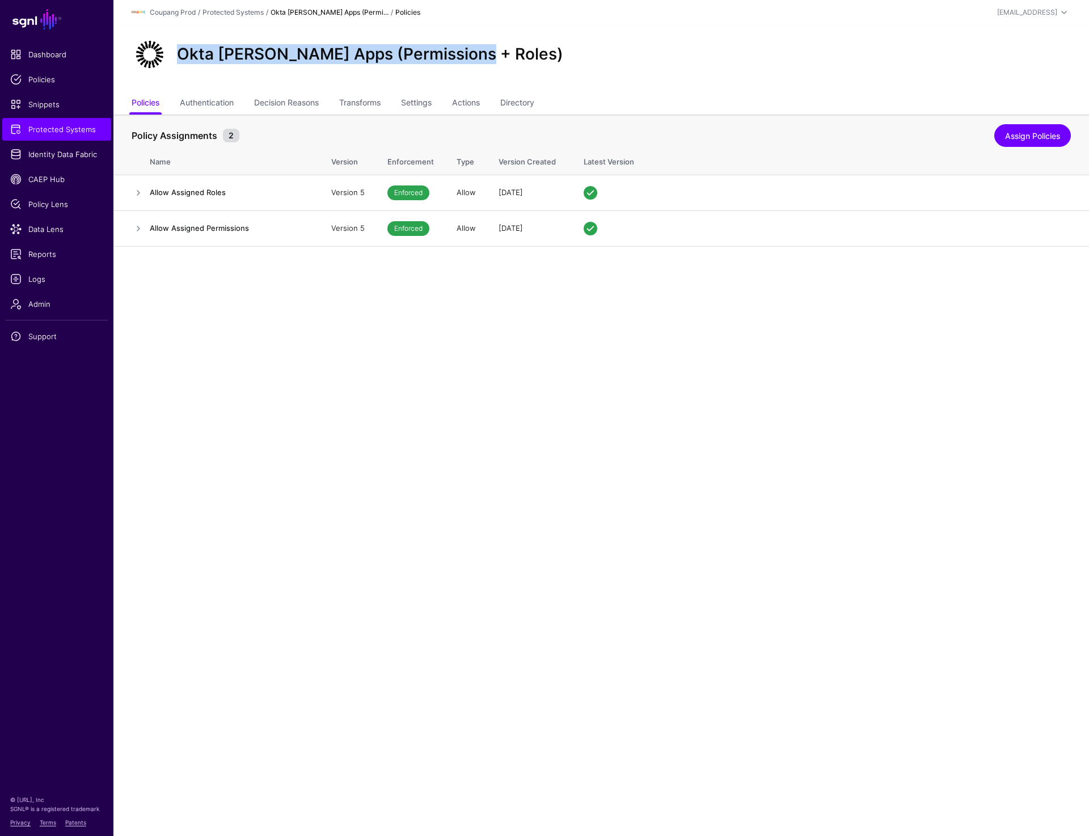
drag, startPoint x: 175, startPoint y: 48, endPoint x: 573, endPoint y: 54, distance: 398.1
click at [573, 54] on div "Okta SAML Apps (Permissions + Roles)" at bounding box center [601, 54] width 948 height 36
copy h2 "Okta SAML Apps (Permissions + Roles)"
click at [50, 126] on span "Protected Systems" at bounding box center [56, 129] width 93 height 11
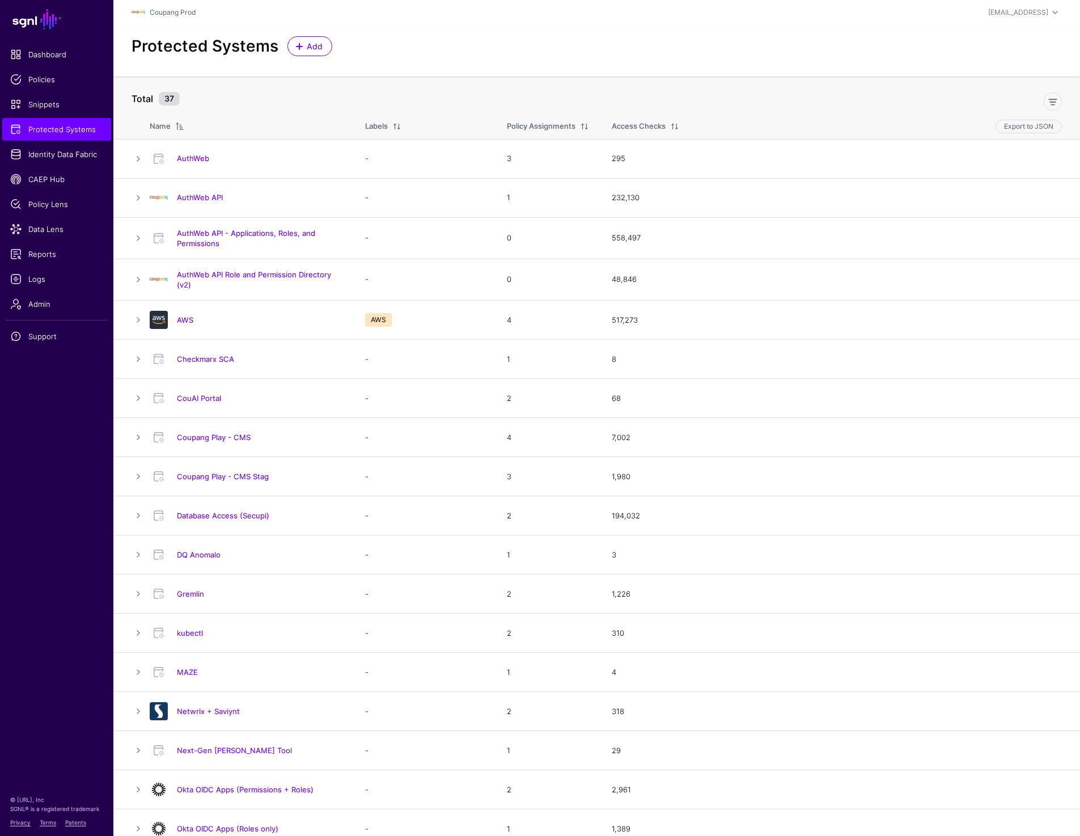
click at [418, 43] on div "Protected Systems Add" at bounding box center [597, 46] width 940 height 20
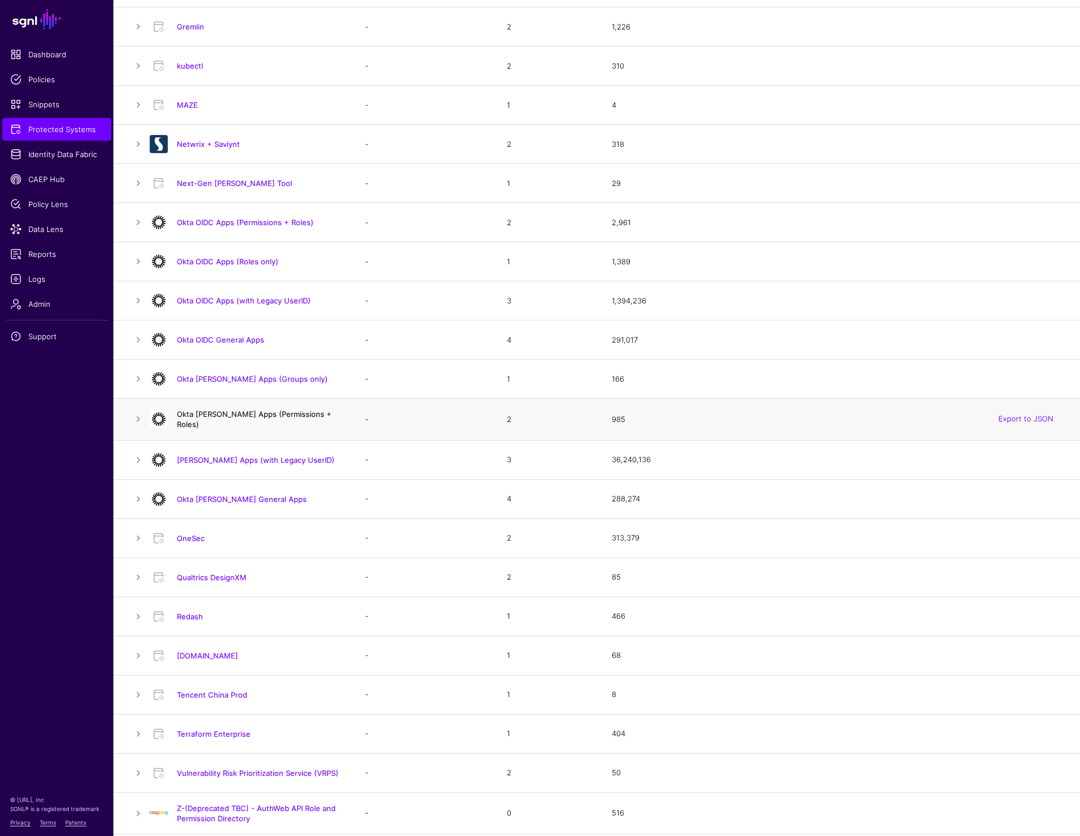
click at [266, 414] on link "Okta SAML Apps (Permissions + Roles)" at bounding box center [254, 418] width 155 height 19
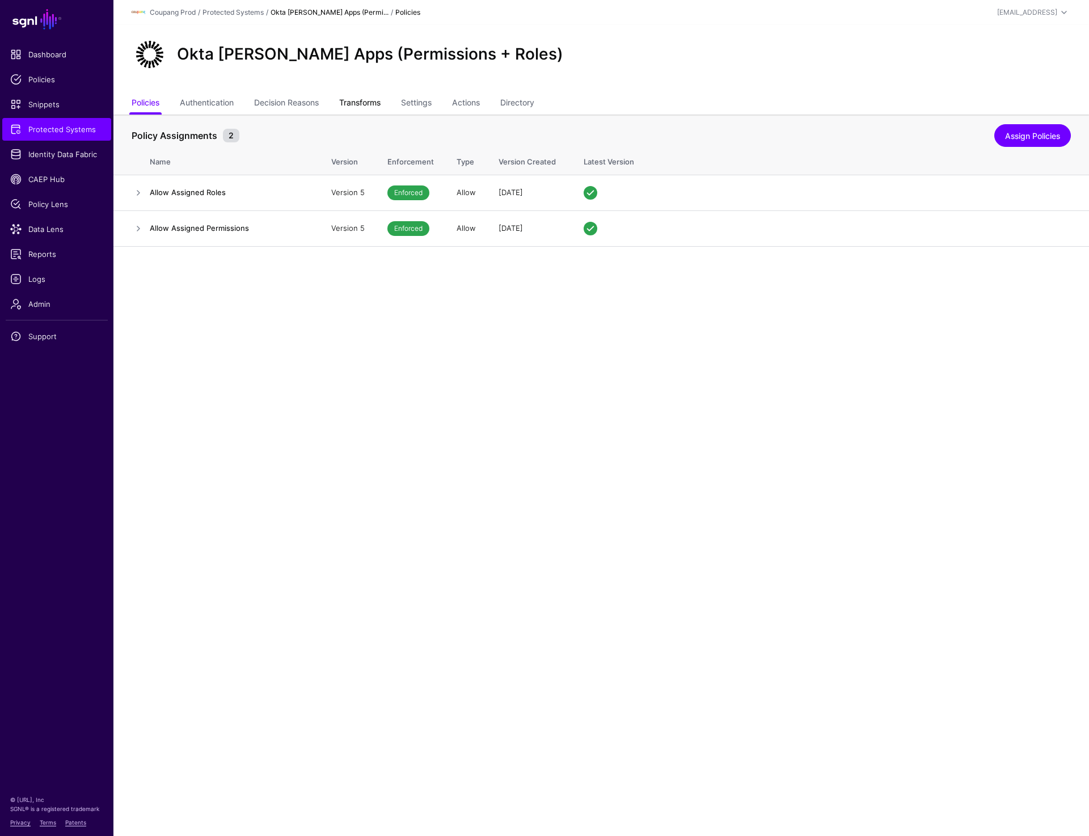
click at [367, 100] on link "Transforms" at bounding box center [359, 104] width 41 height 22
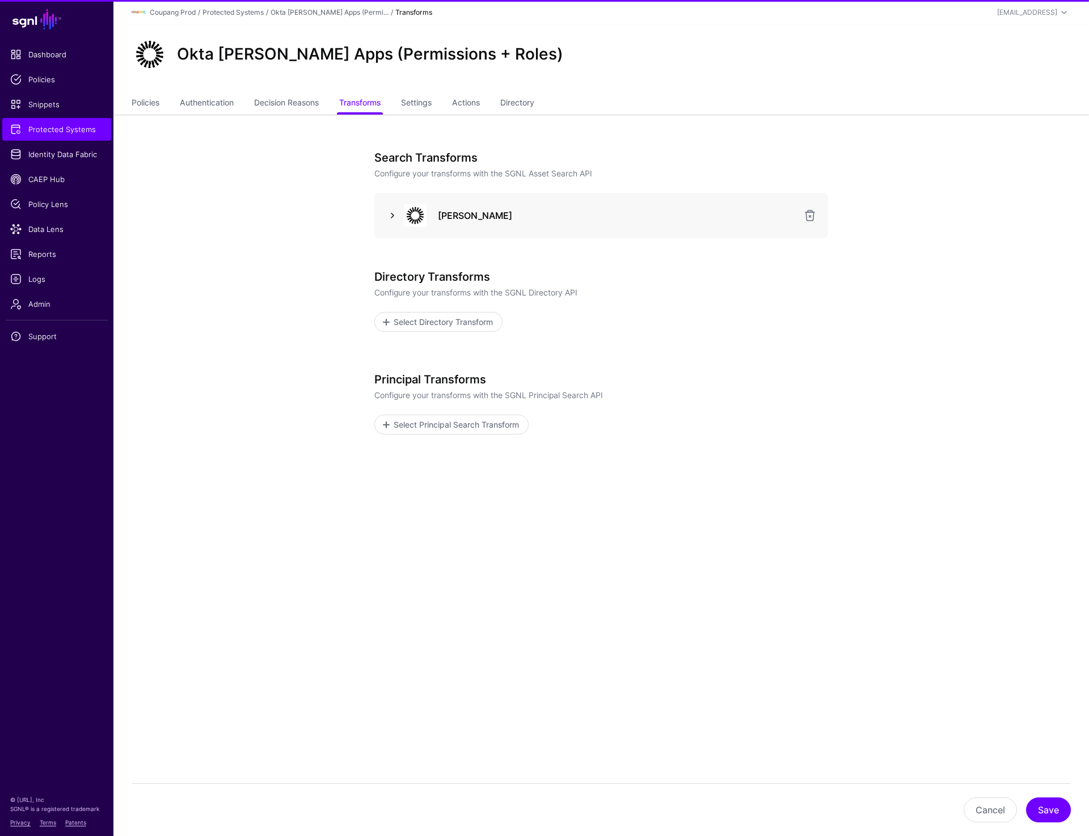
click at [387, 219] on link at bounding box center [393, 216] width 14 height 14
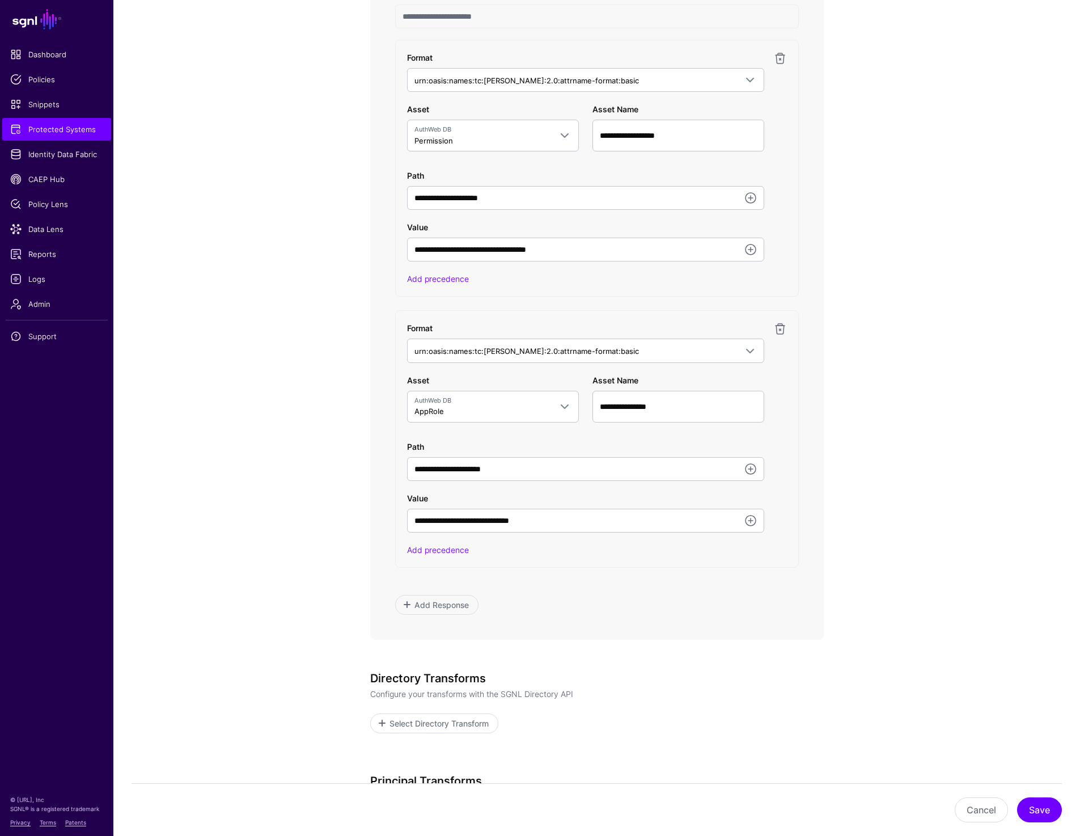
scroll to position [691, 0]
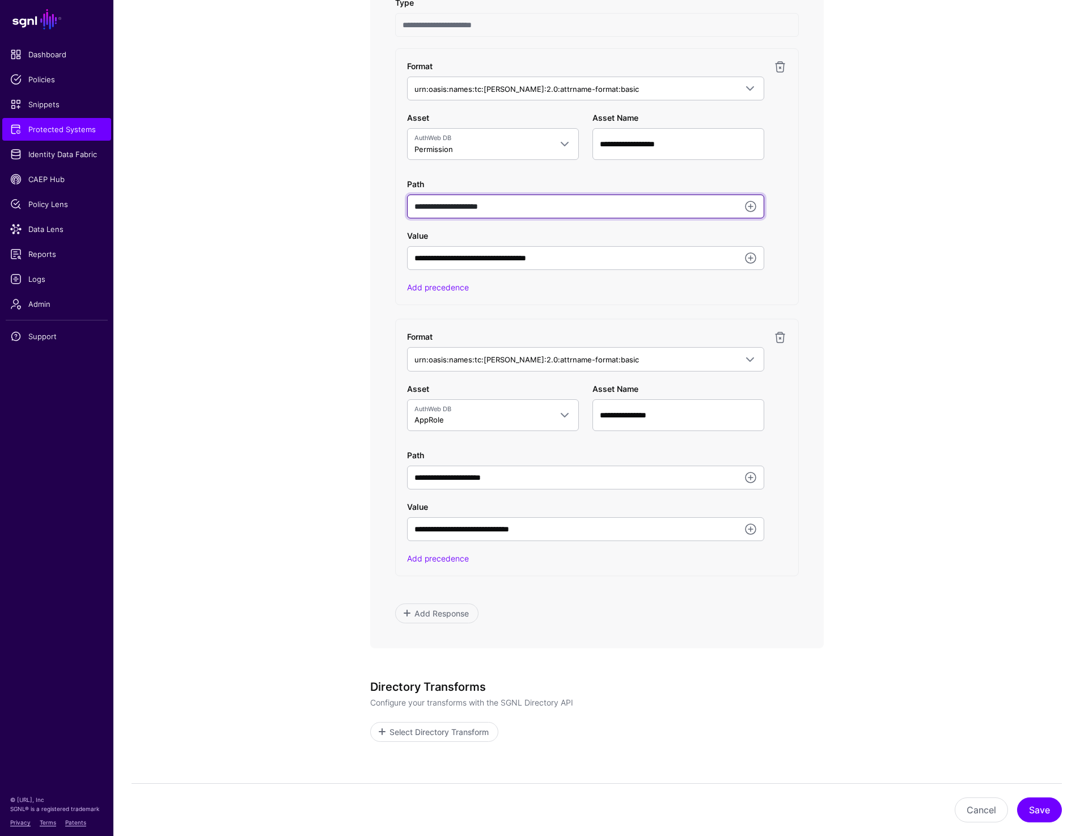
drag, startPoint x: 518, startPoint y: 206, endPoint x: 363, endPoint y: 206, distance: 154.2
click at [363, 206] on div "**********" at bounding box center [597, 218] width 526 height 1588
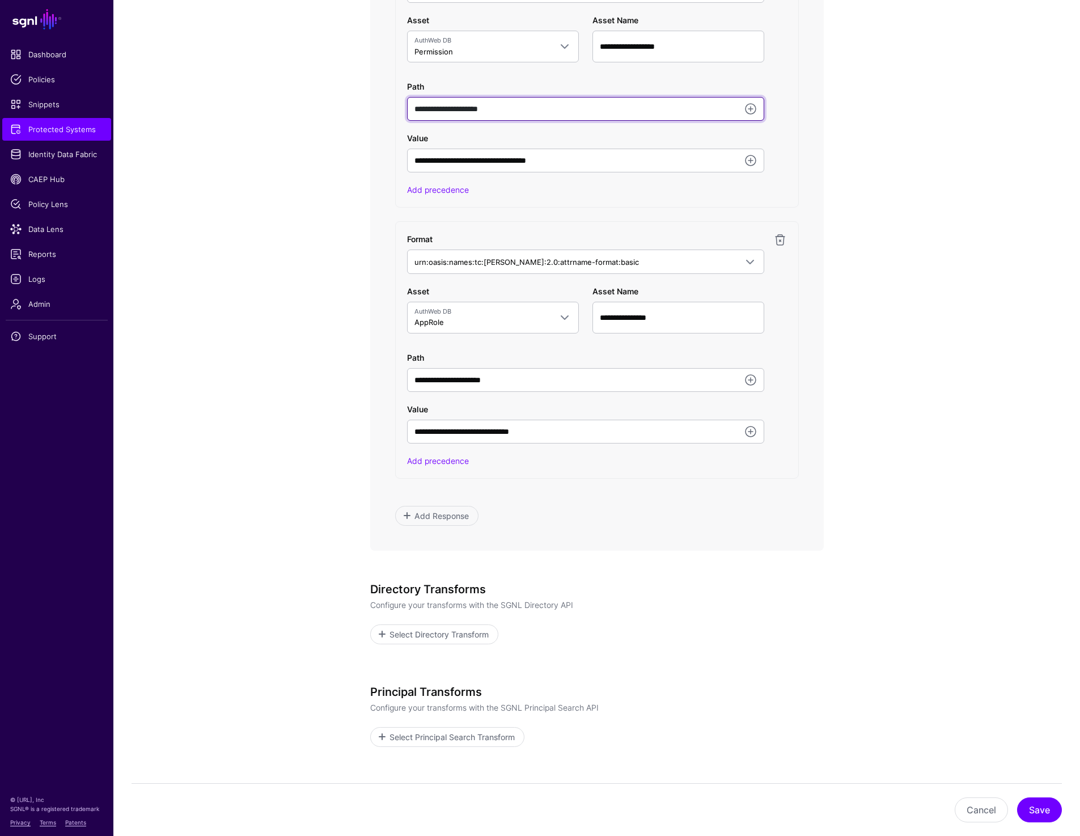
scroll to position [824, 0]
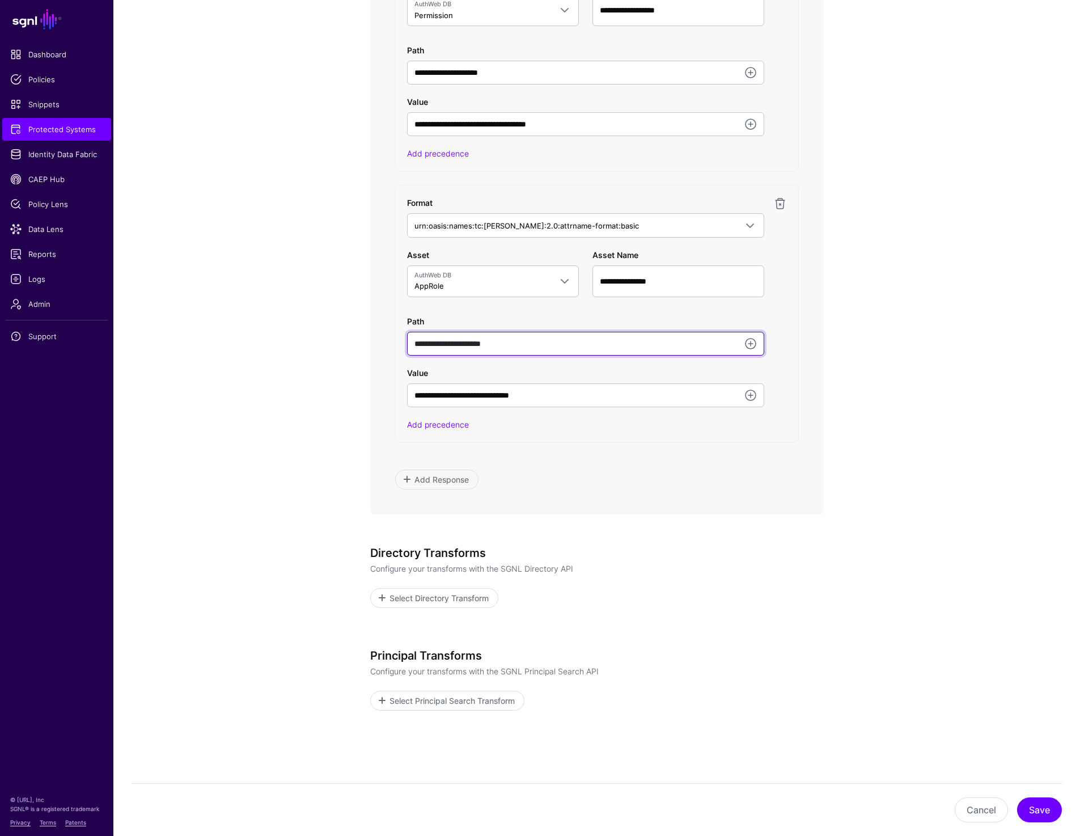
drag, startPoint x: 528, startPoint y: 344, endPoint x: 319, endPoint y: 344, distance: 209.2
click at [319, 344] on app-integrations-item-transforms "**********" at bounding box center [596, 84] width 967 height 1588
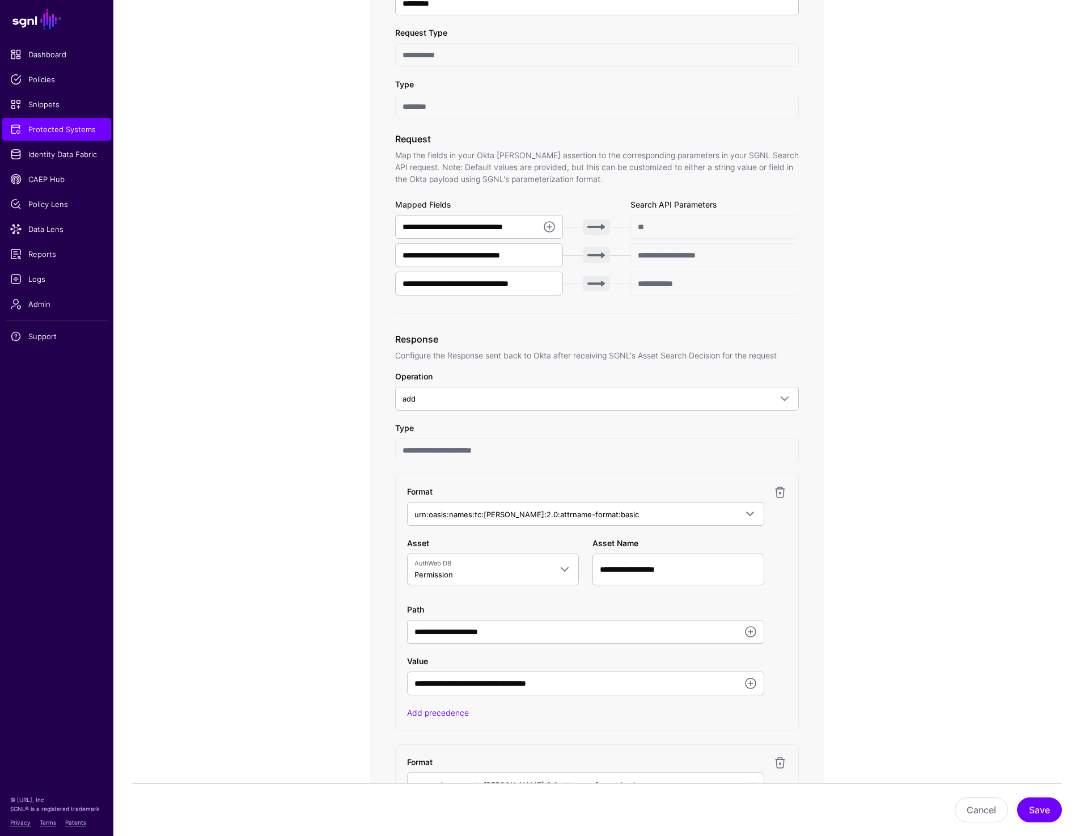
scroll to position [250, 0]
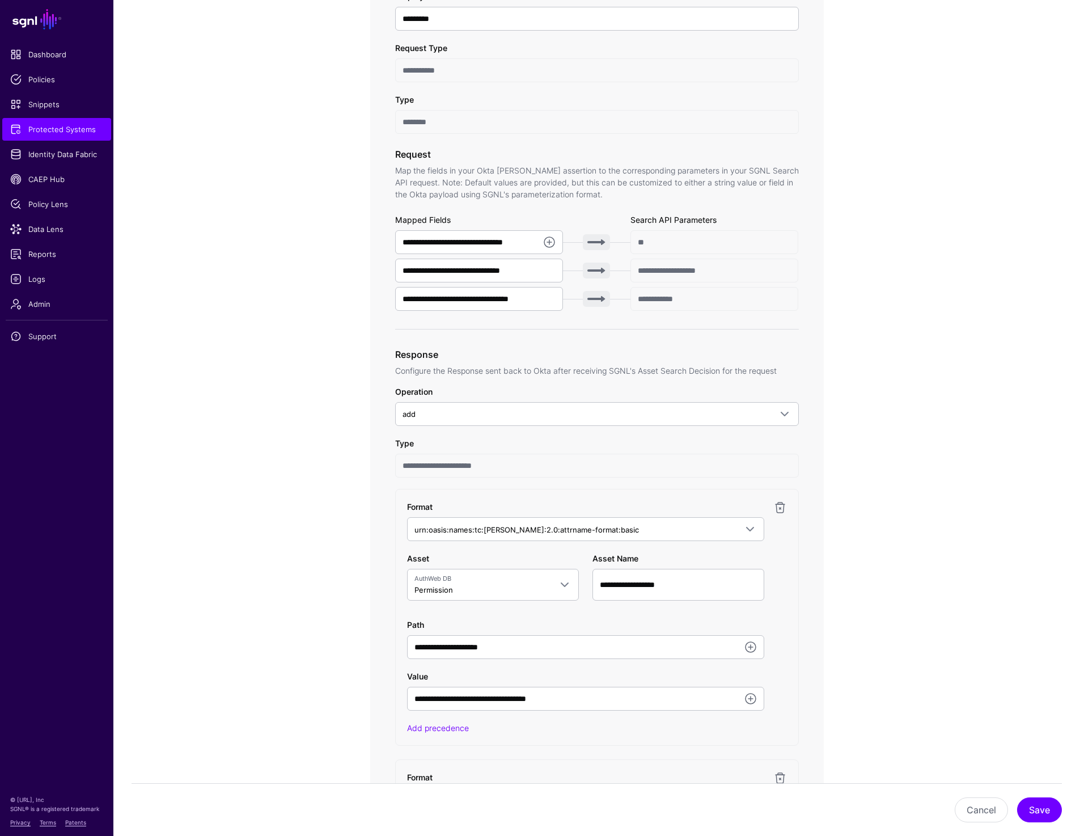
click at [219, 281] on app-integrations-item-transforms "**********" at bounding box center [596, 658] width 967 height 1588
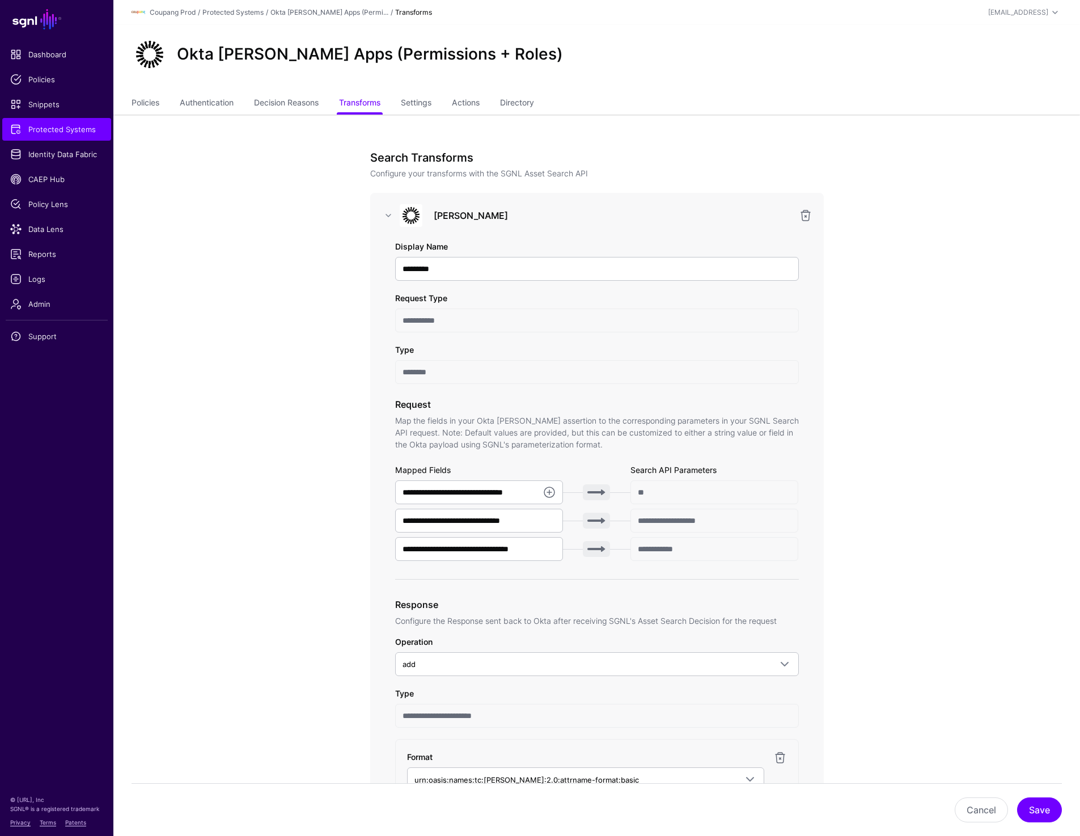
click at [663, 66] on div "Okta [PERSON_NAME] Apps (Permissions + Roles)" at bounding box center [597, 54] width 940 height 36
drag, startPoint x: 181, startPoint y: 55, endPoint x: 650, endPoint y: 56, distance: 468.3
click at [650, 55] on div "Okta [PERSON_NAME] Apps (Permissions + Roles)" at bounding box center [597, 54] width 940 height 36
click at [429, 104] on link "Settings" at bounding box center [416, 104] width 31 height 22
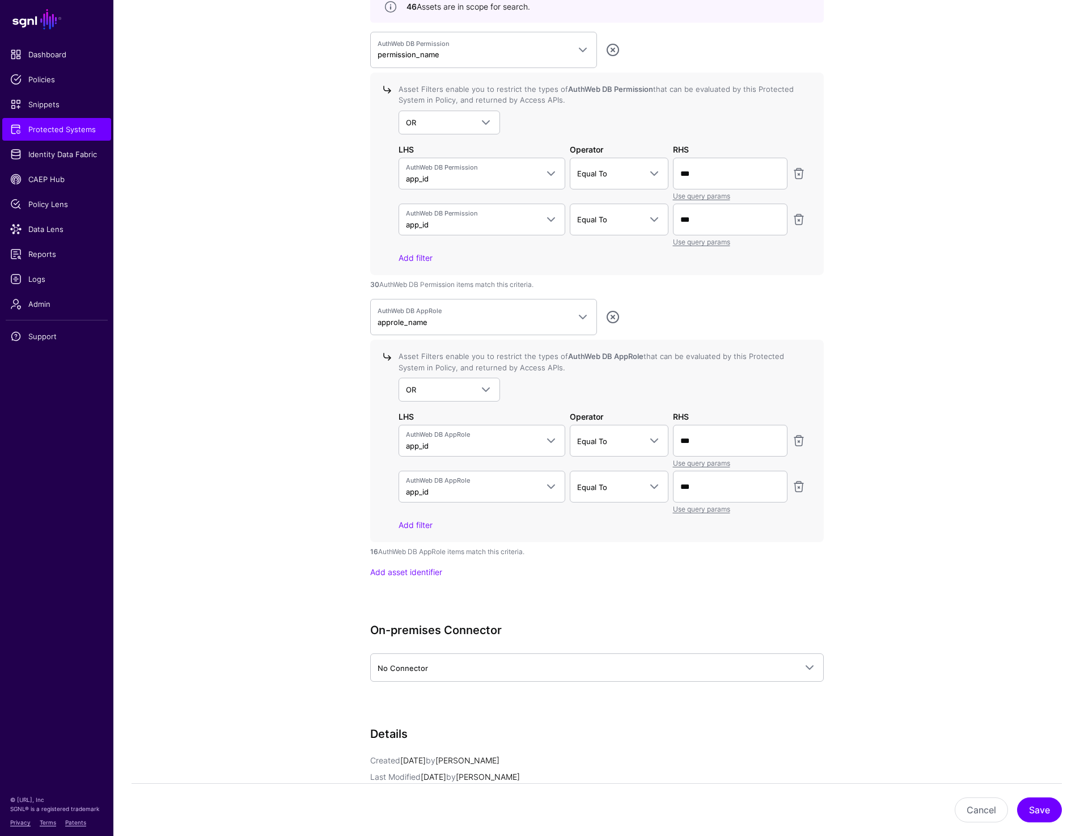
scroll to position [1149, 0]
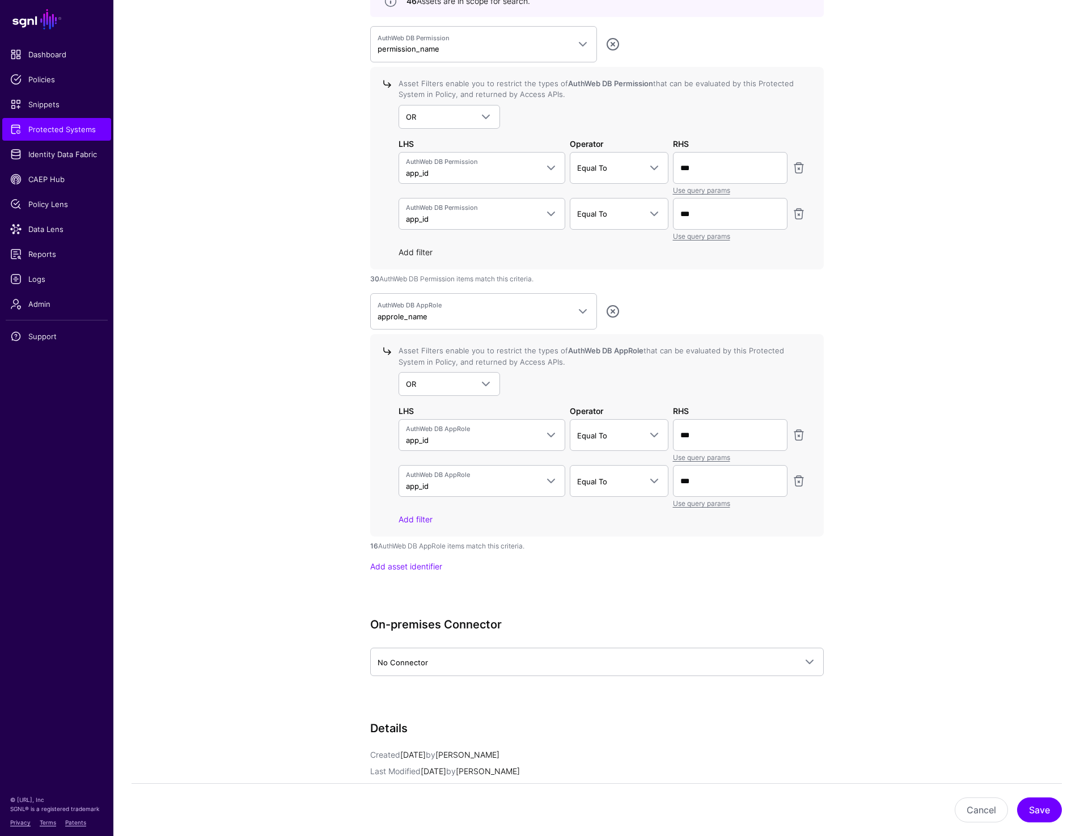
click at [428, 249] on link "Add filter" at bounding box center [416, 252] width 34 height 10
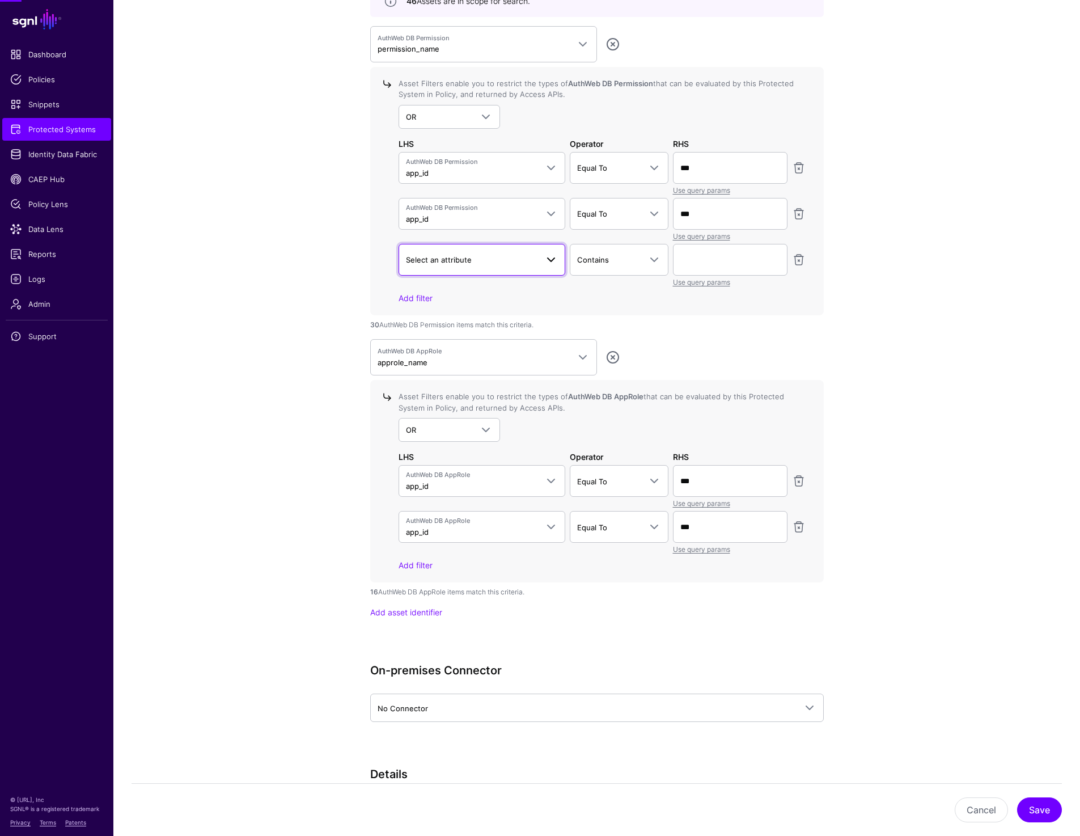
click at [442, 256] on span "Select an attribute" at bounding box center [439, 259] width 66 height 9
click at [443, 307] on div "app_id" at bounding box center [482, 308] width 149 height 11
click at [607, 261] on span "Contains" at bounding box center [593, 259] width 32 height 9
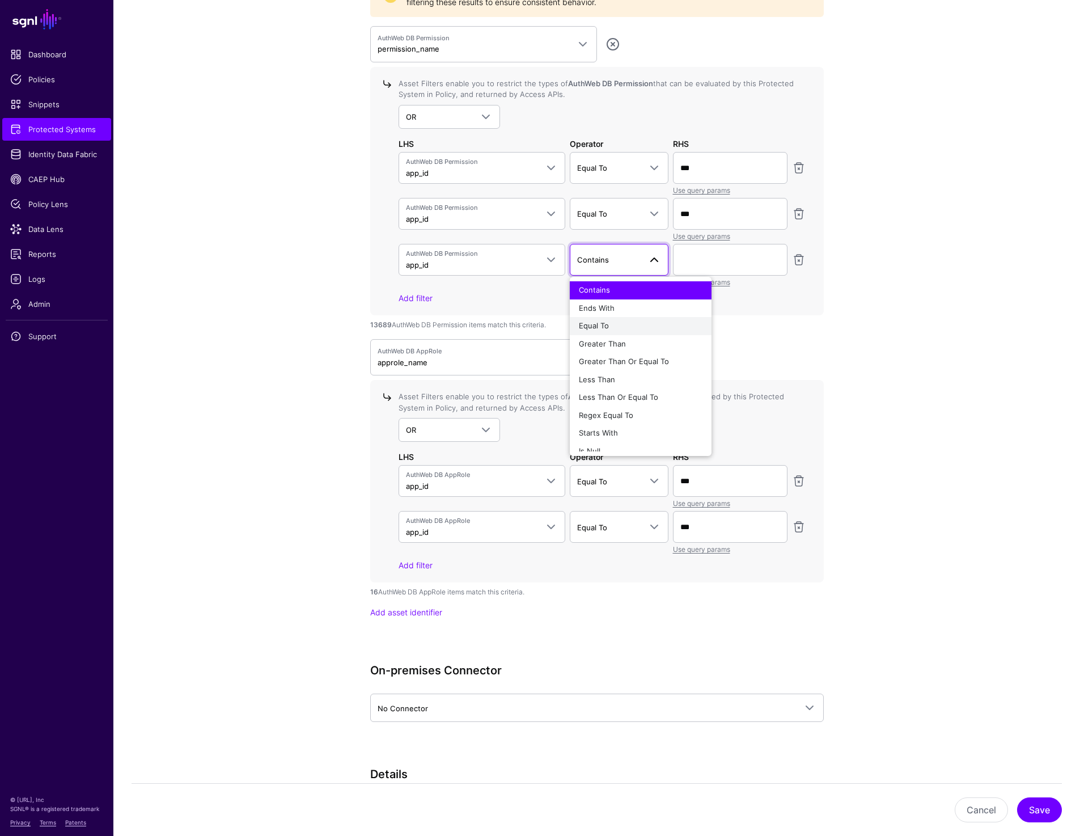
click at [602, 322] on span "Equal To" at bounding box center [594, 325] width 30 height 9
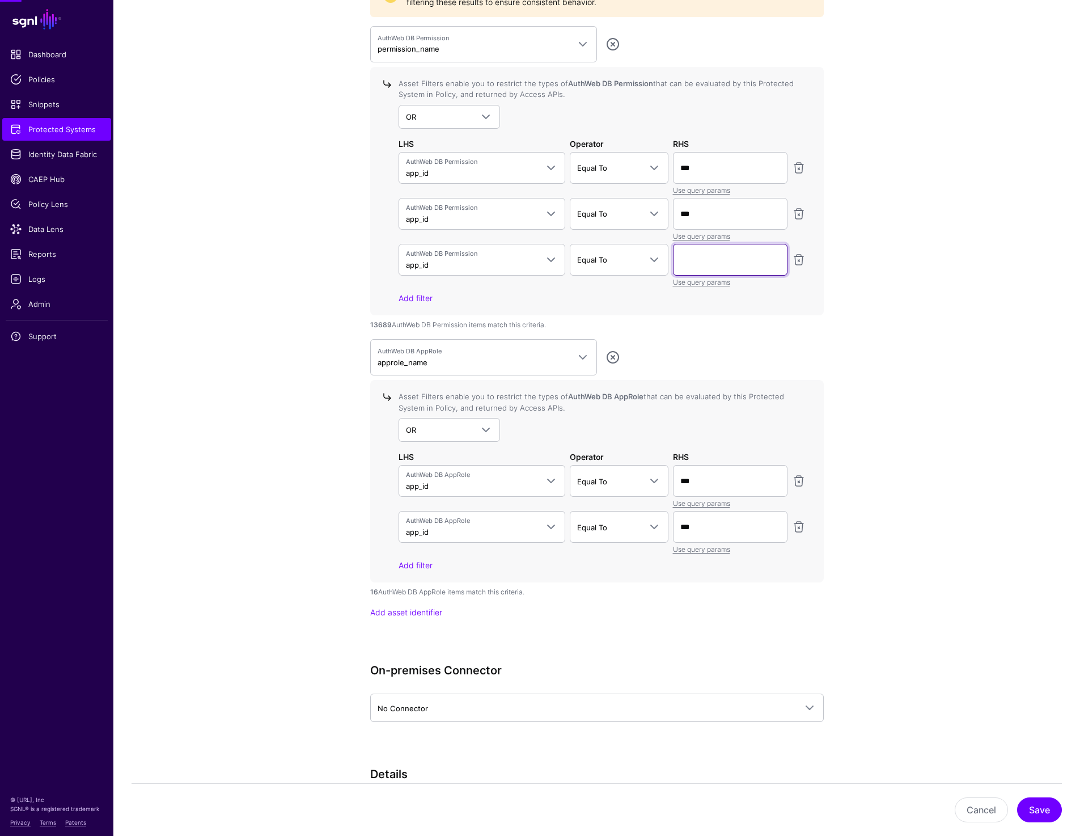
click at [721, 268] on input "text" at bounding box center [730, 260] width 115 height 32
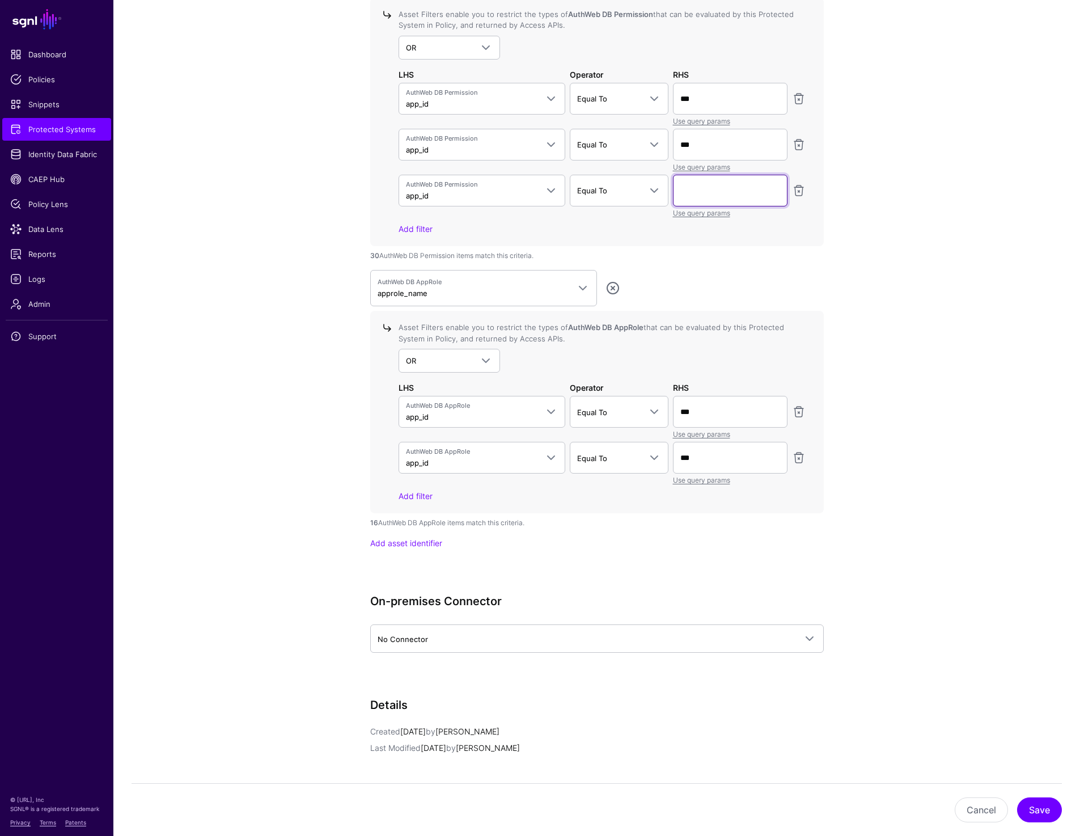
scroll to position [1277, 0]
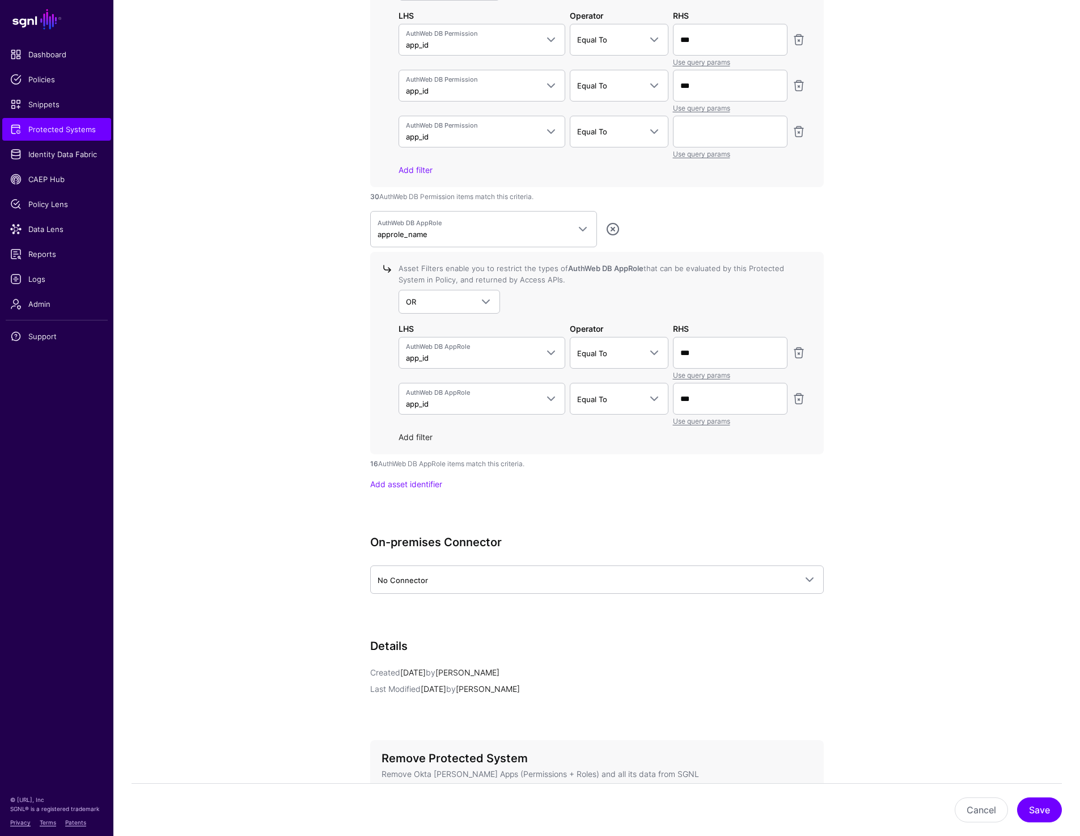
click at [417, 440] on link "Add filter" at bounding box center [416, 437] width 34 height 10
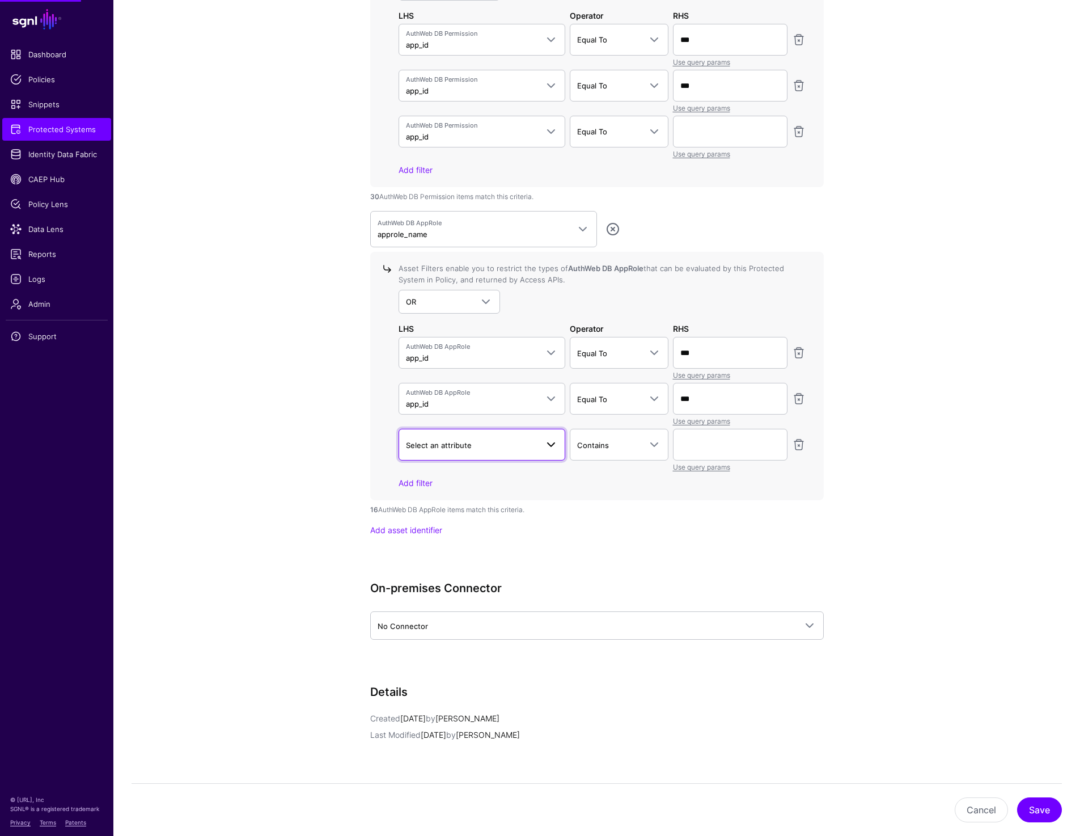
click at [484, 456] on link "Select an attribute" at bounding box center [482, 445] width 167 height 32
click at [462, 531] on div "app_id" at bounding box center [482, 530] width 149 height 11
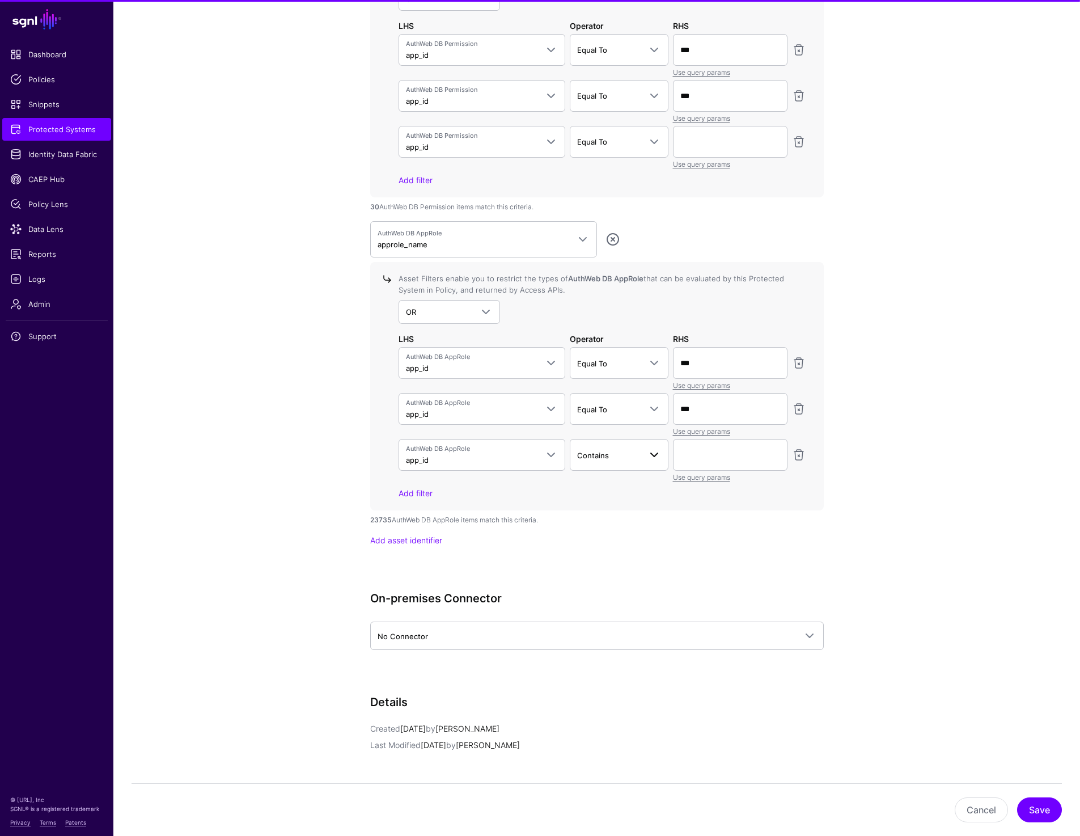
scroll to position [1288, 0]
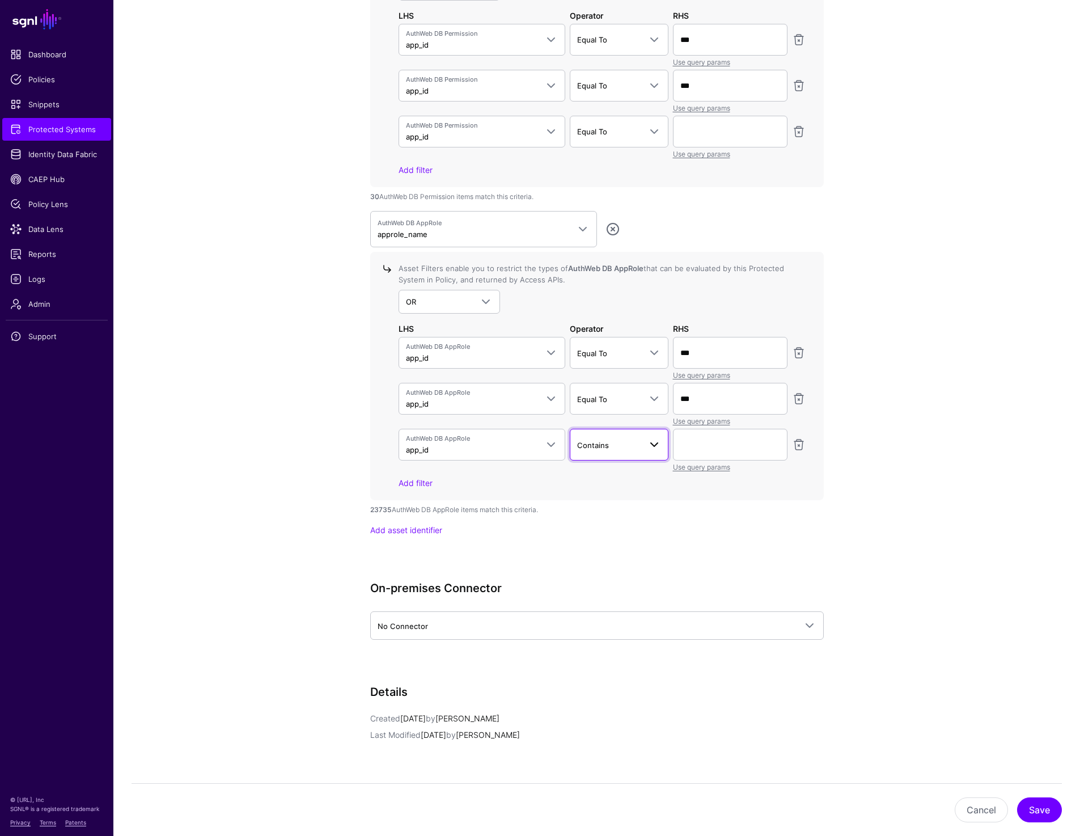
click at [620, 452] on link "Contains" at bounding box center [619, 445] width 99 height 32
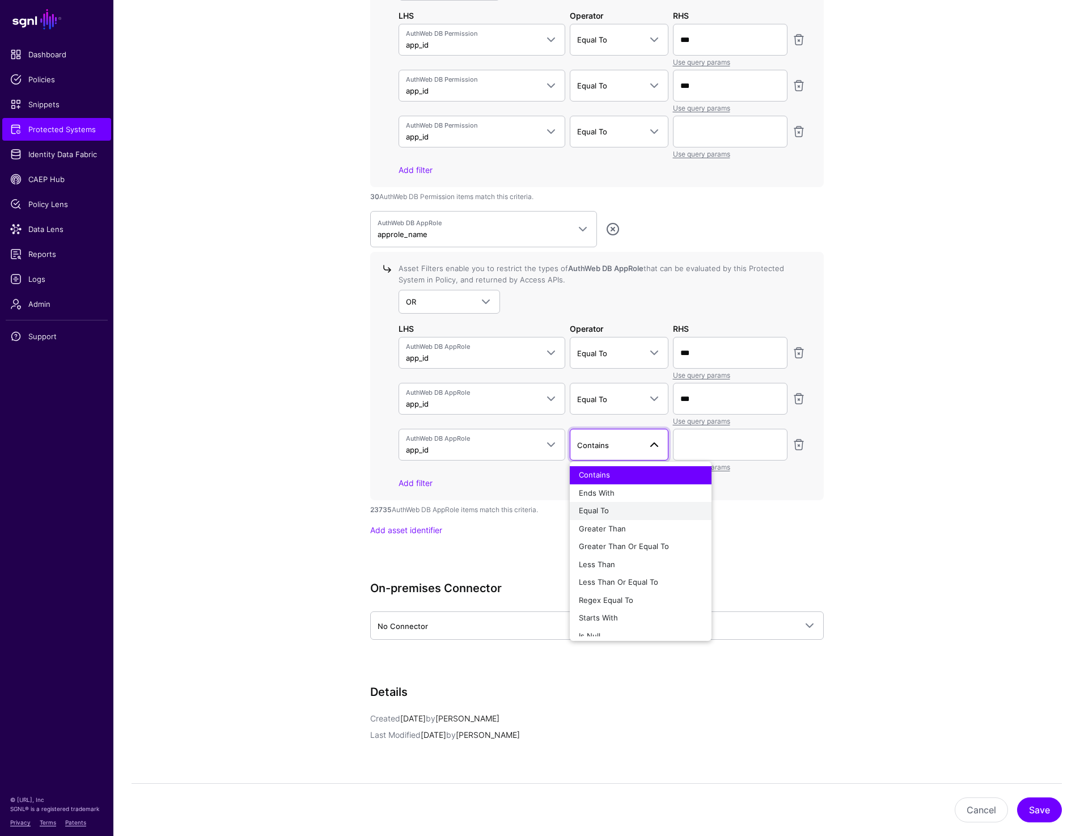
click at [615, 515] on button "Equal To" at bounding box center [641, 511] width 142 height 18
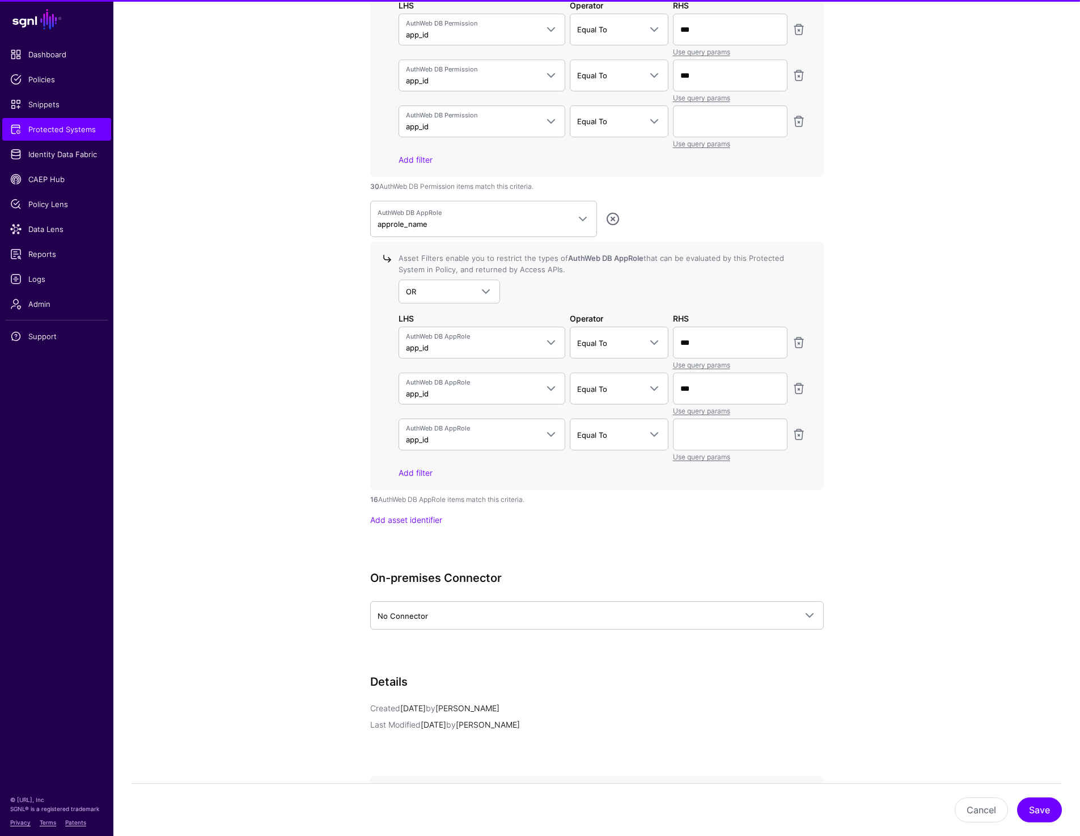
scroll to position [1277, 0]
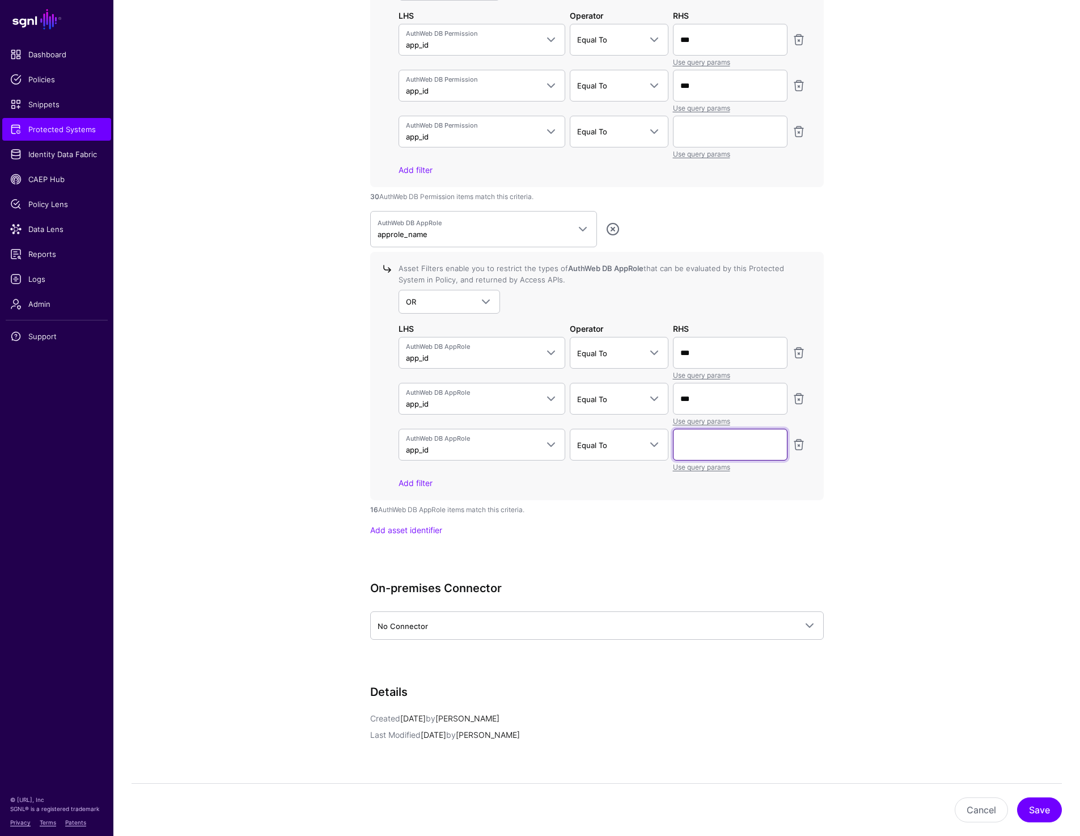
click at [704, 445] on input "text" at bounding box center [730, 445] width 115 height 32
click at [709, 131] on input "text" at bounding box center [730, 132] width 115 height 32
type input "**"
click at [714, 452] on input "text" at bounding box center [730, 445] width 115 height 32
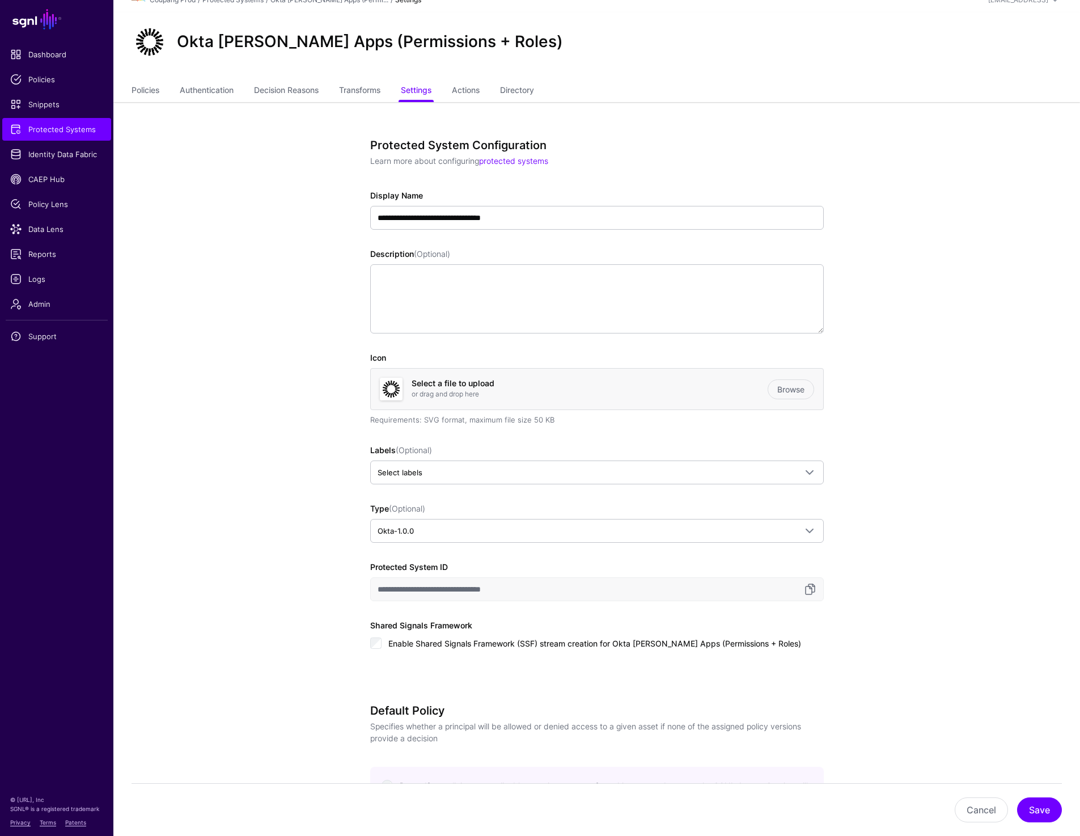
scroll to position [0, 0]
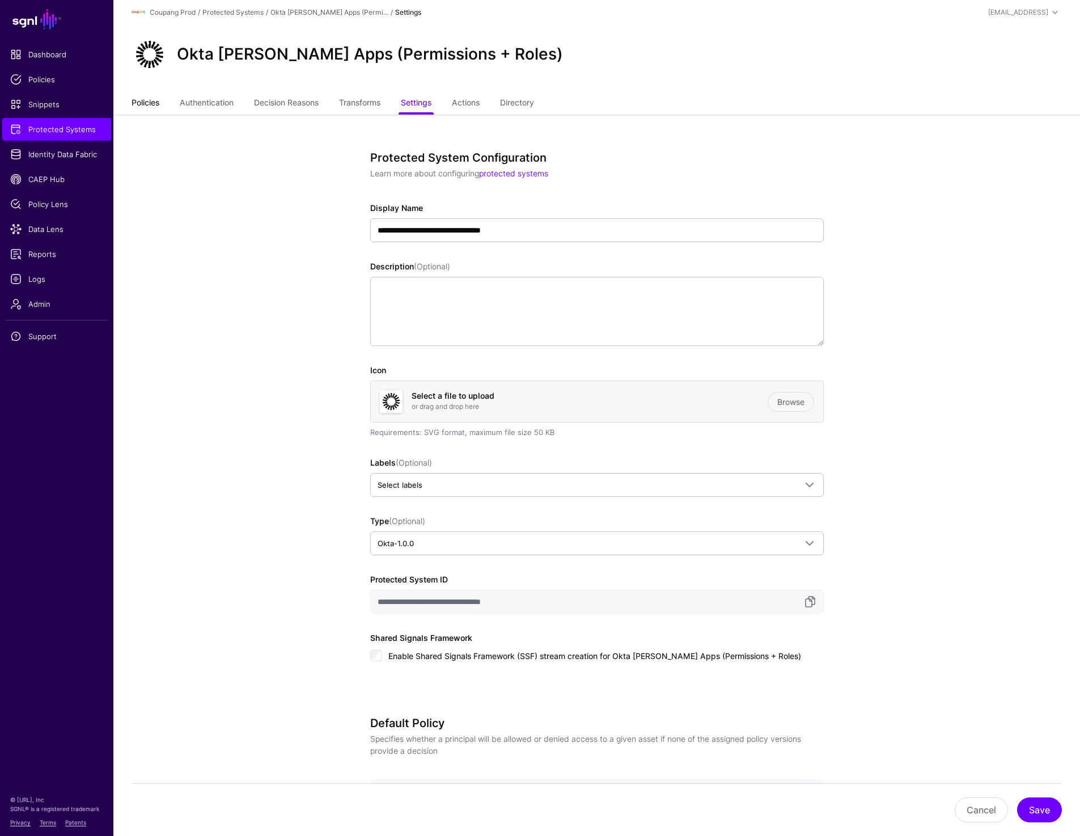
type input "**"
click at [144, 101] on link "Policies" at bounding box center [146, 104] width 28 height 22
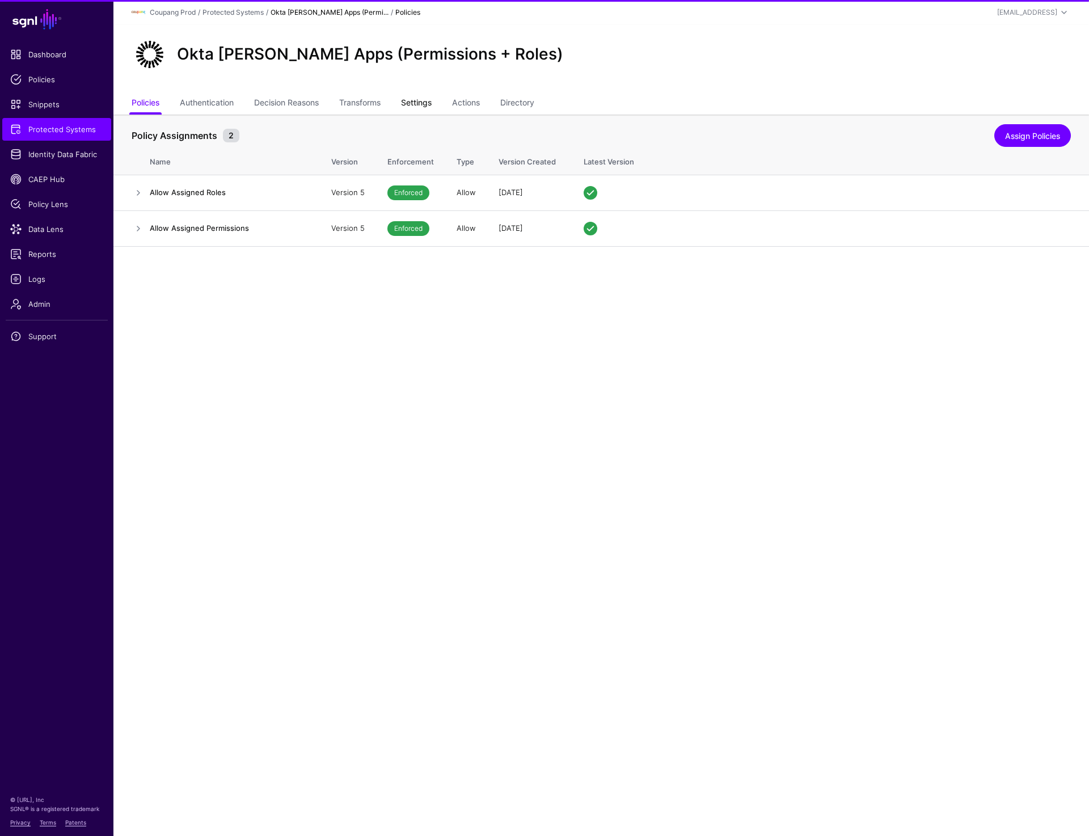
click at [423, 103] on link "Settings" at bounding box center [416, 104] width 31 height 22
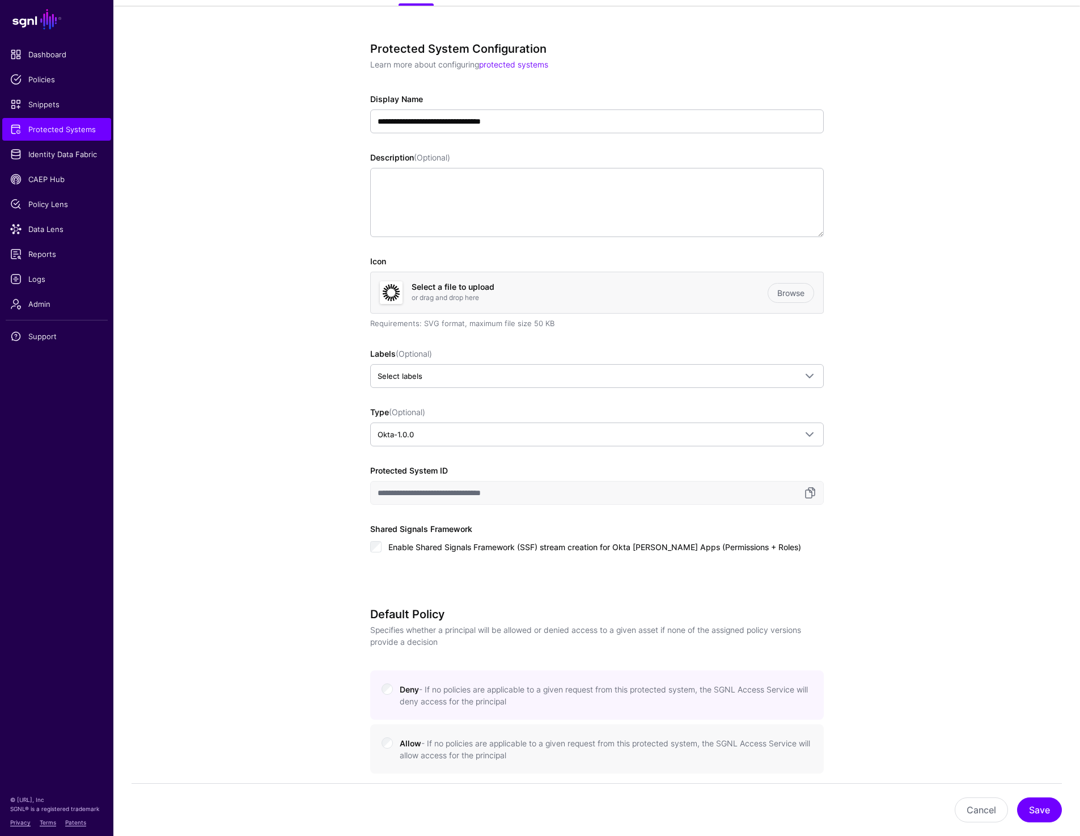
scroll to position [57, 0]
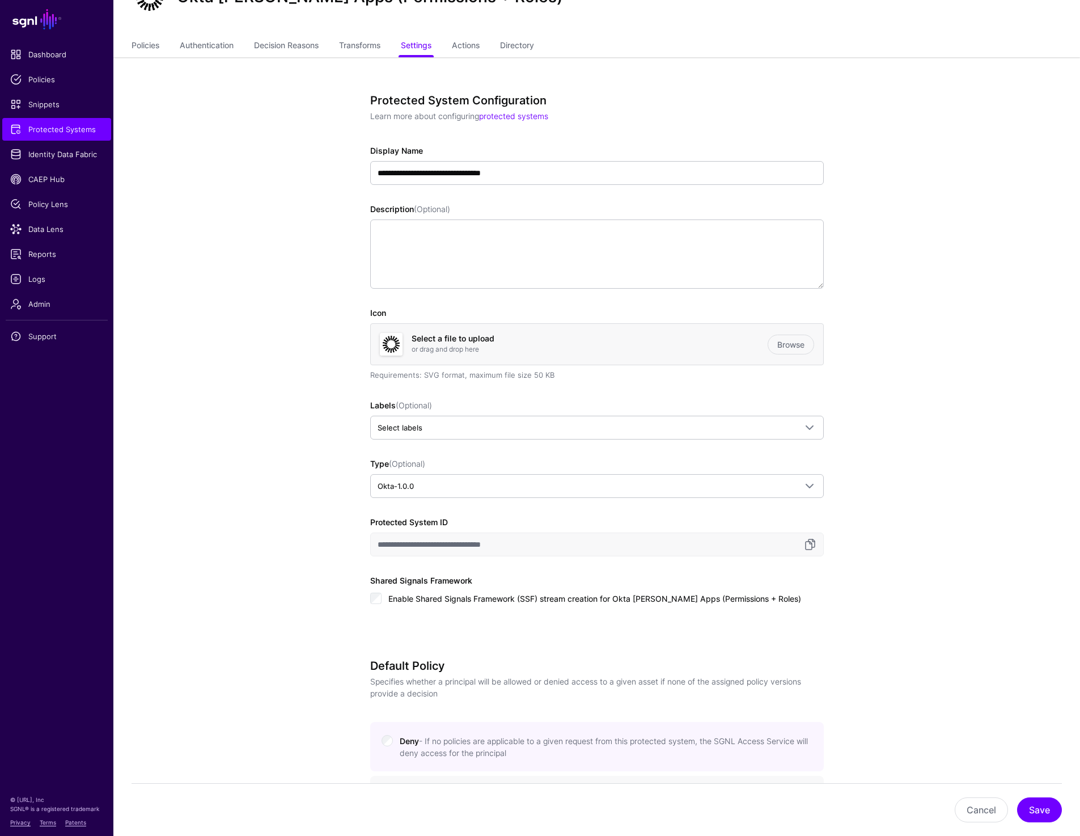
click at [366, 50] on link "Transforms" at bounding box center [359, 47] width 41 height 22
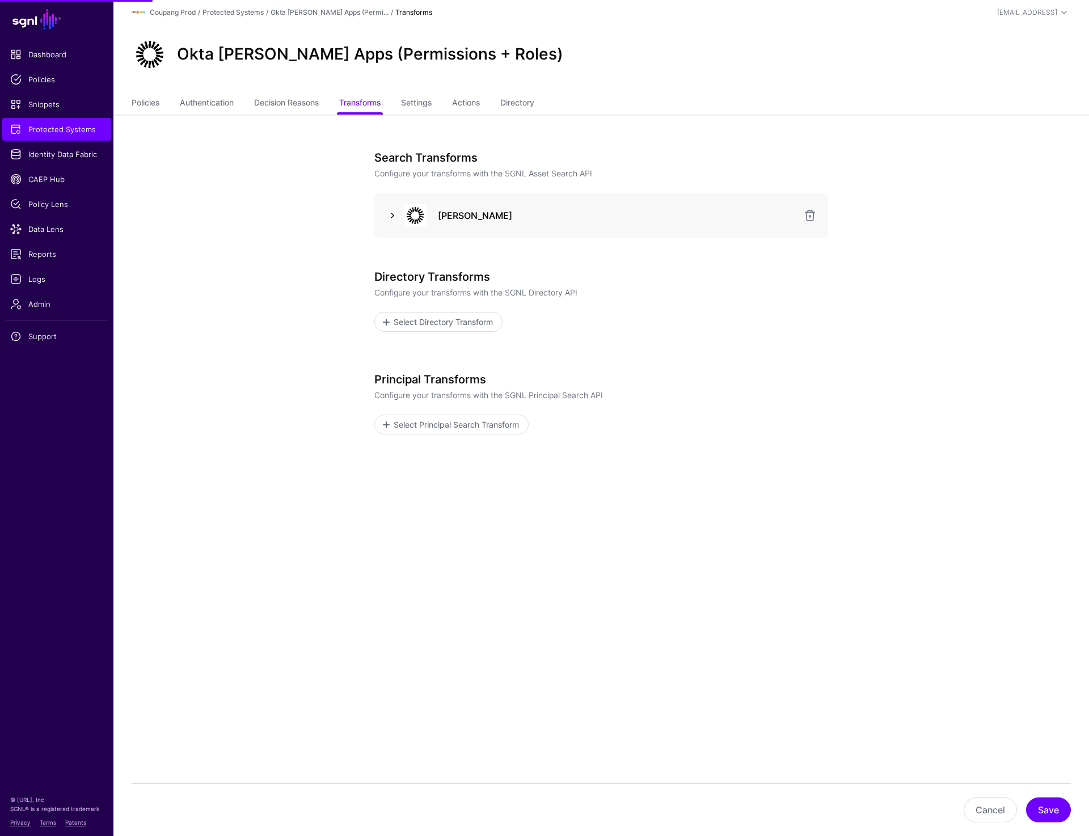
click at [386, 214] on link at bounding box center [393, 216] width 14 height 14
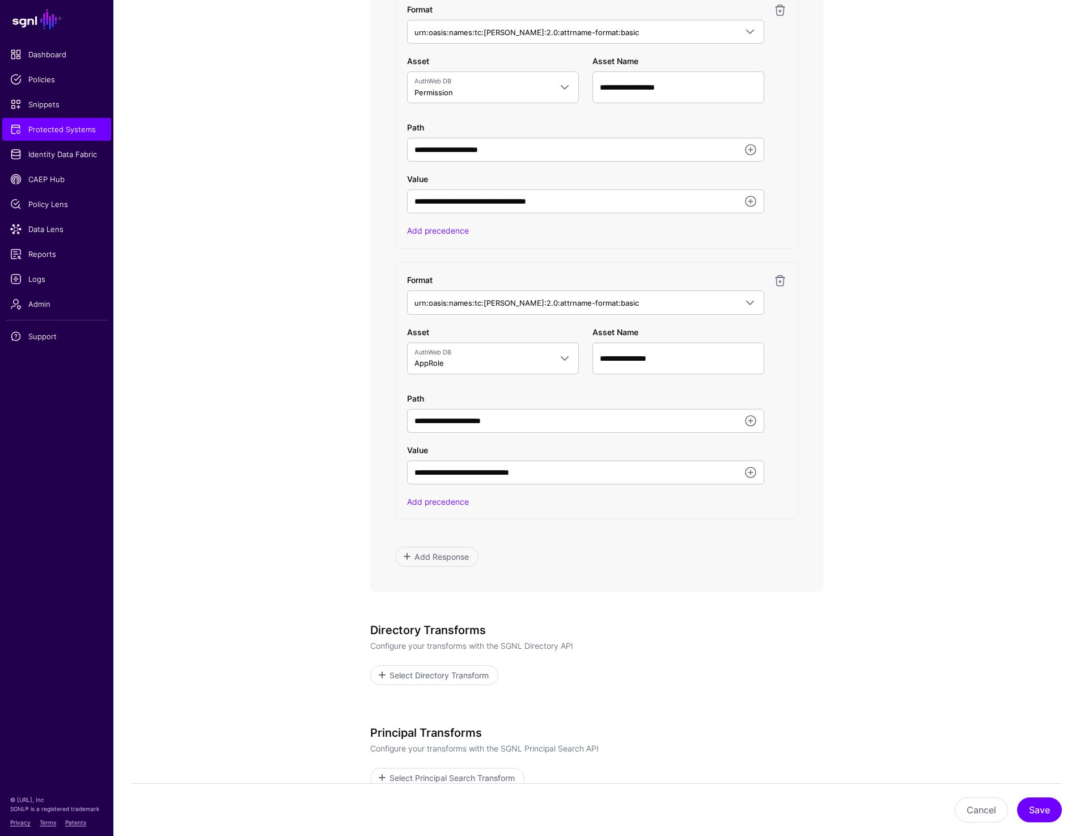
scroll to position [747, 0]
click at [43, 132] on span "Protected Systems" at bounding box center [56, 129] width 93 height 11
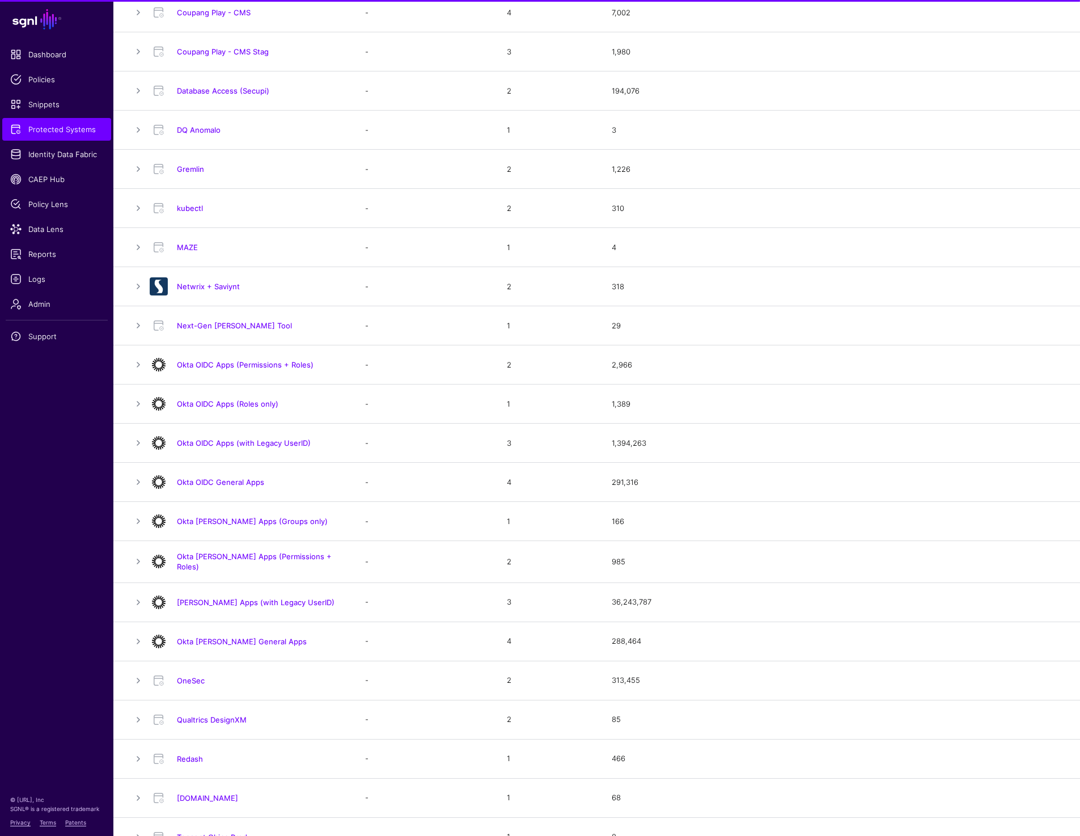
scroll to position [456, 0]
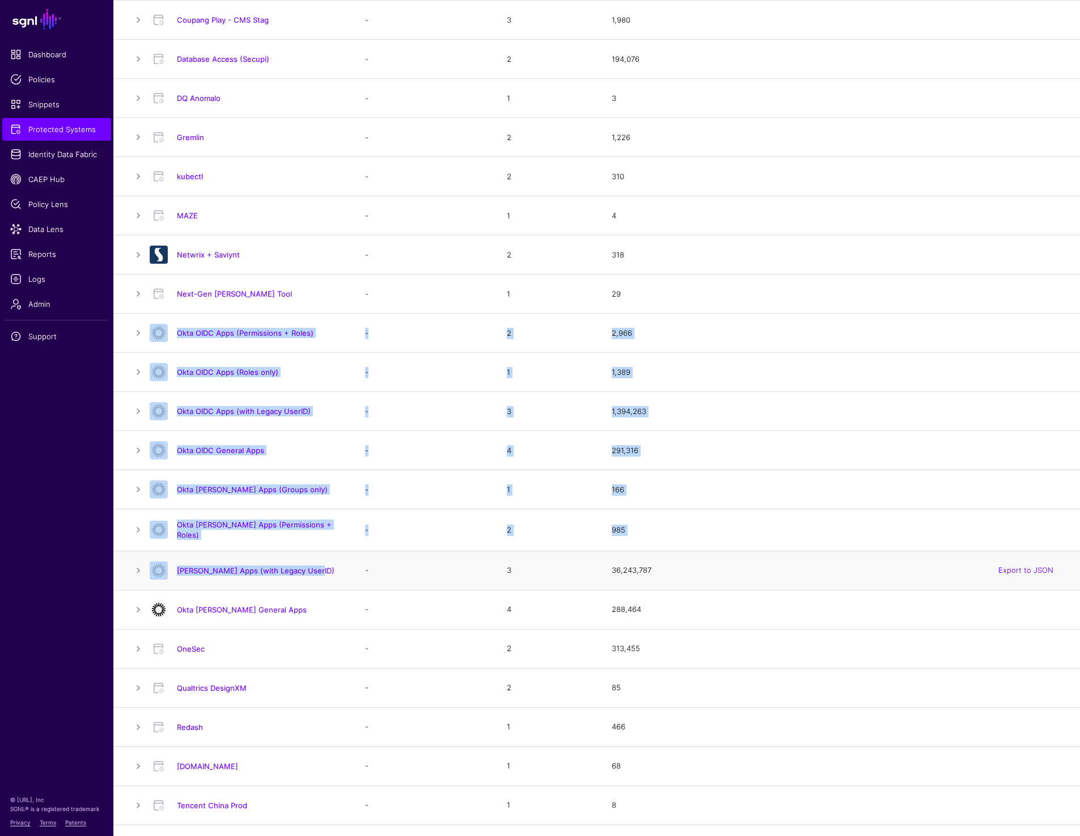
drag, startPoint x: 122, startPoint y: 327, endPoint x: 329, endPoint y: 564, distance: 315.0
click at [329, 564] on table "Total 37 Name Labels Policy Assignments Access Checks Export to JSON AuthWeb - …" at bounding box center [596, 382] width 967 height 1525
click at [126, 492] on td at bounding box center [131, 489] width 36 height 39
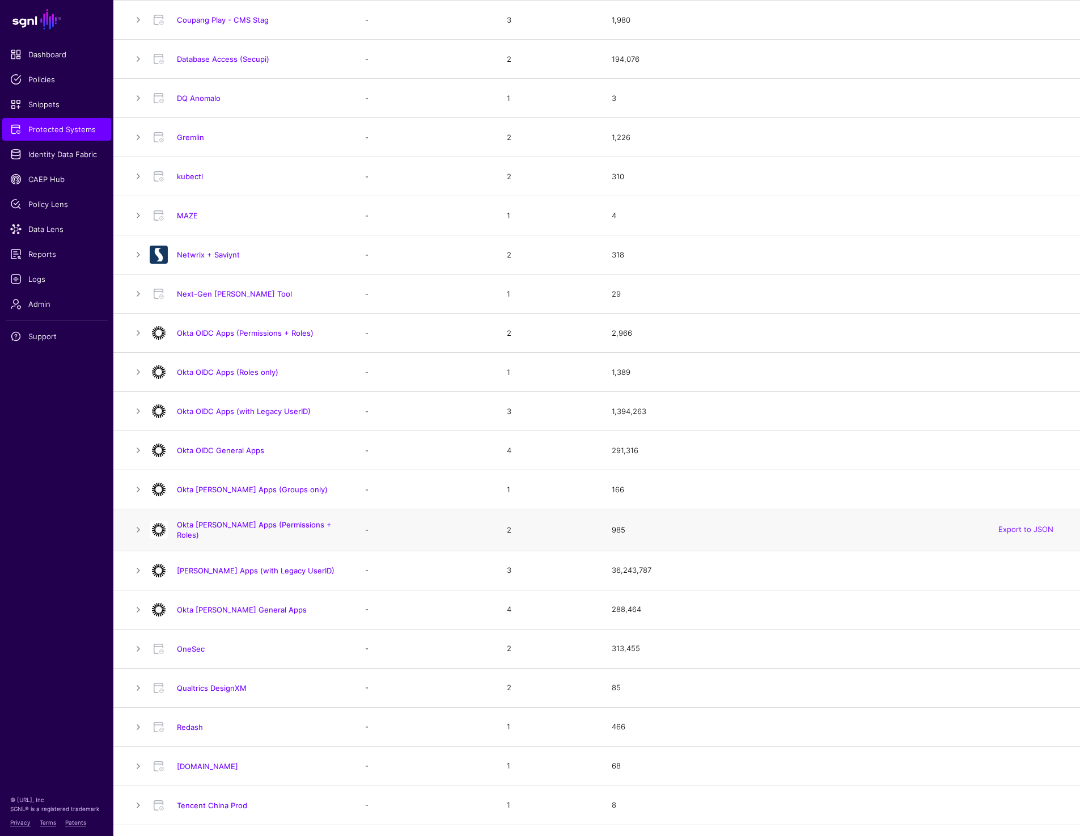
click at [344, 524] on div "Okta [PERSON_NAME] Apps (Permissions + Roles)" at bounding box center [259, 529] width 175 height 20
click at [244, 493] on link "Okta [PERSON_NAME] Apps (Groups only)" at bounding box center [252, 489] width 151 height 9
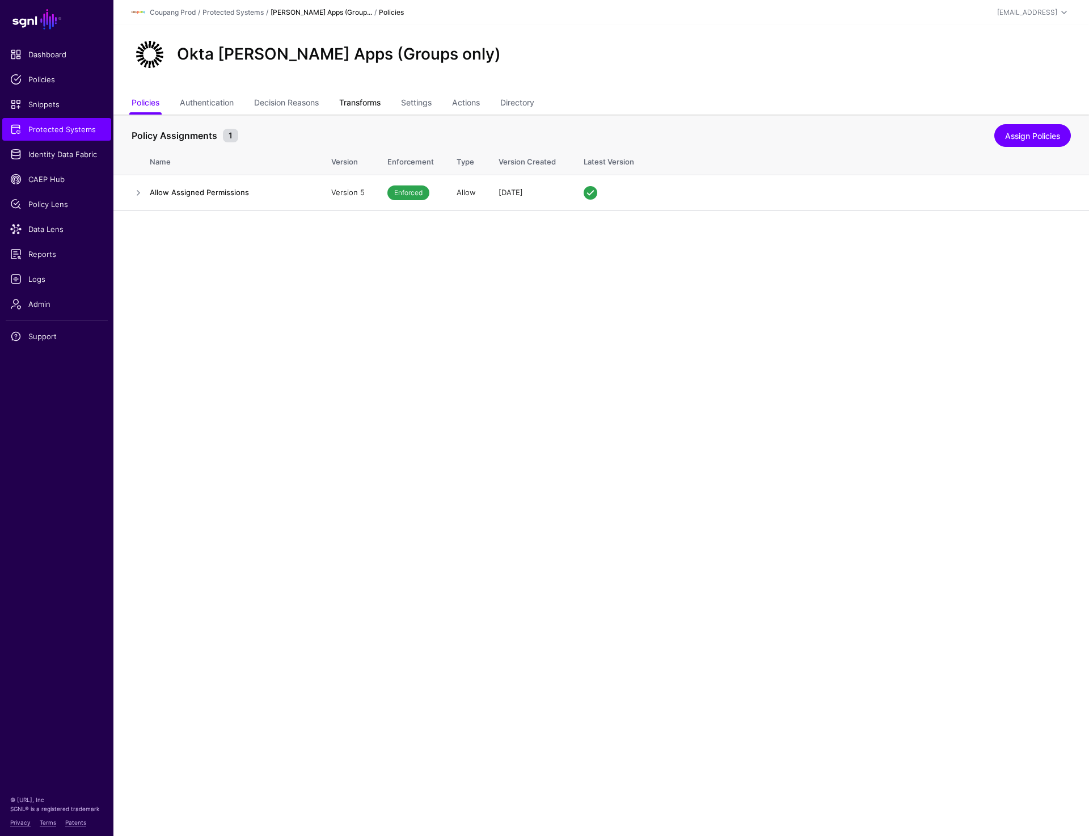
click at [379, 98] on link "Transforms" at bounding box center [359, 104] width 41 height 22
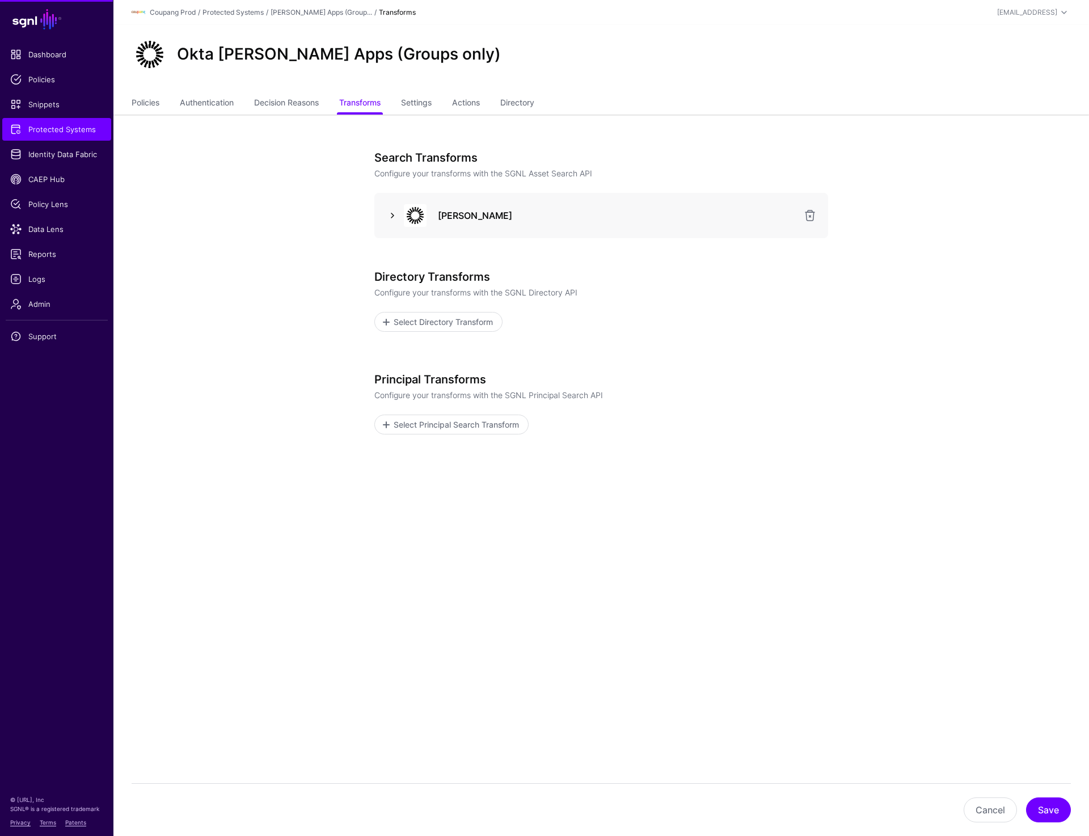
click at [398, 217] on link at bounding box center [393, 216] width 14 height 14
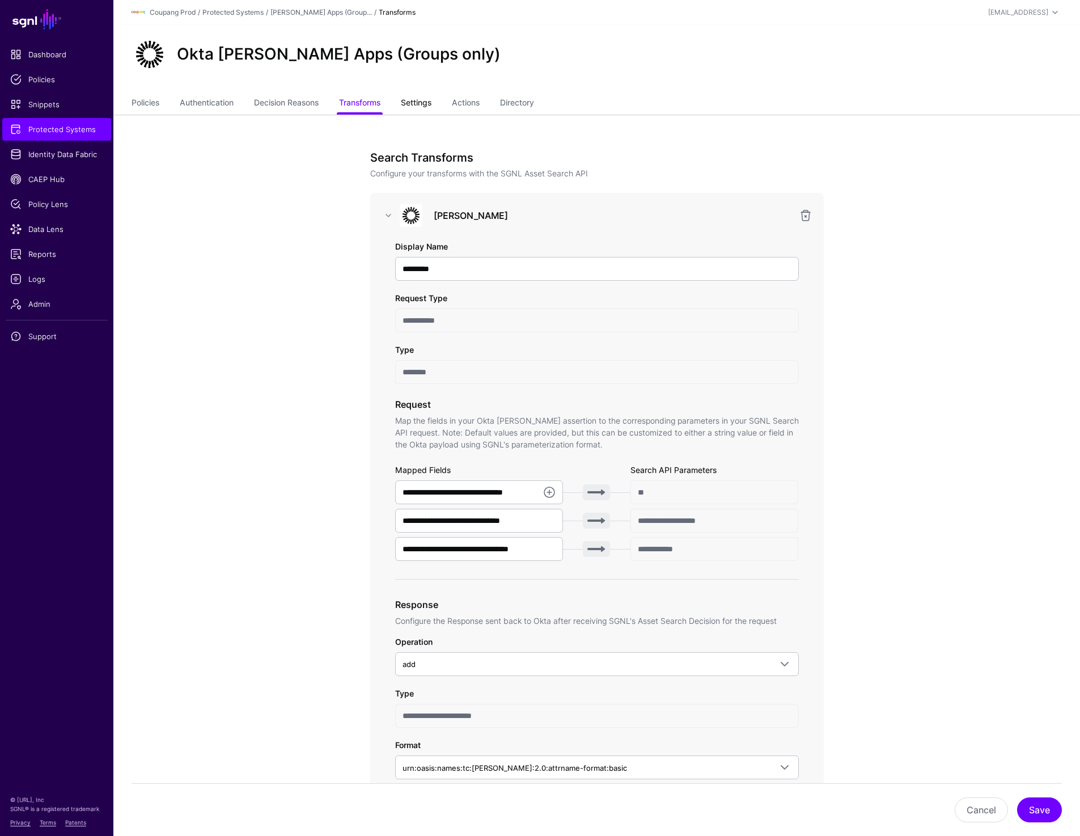
click at [426, 107] on link "Settings" at bounding box center [416, 104] width 31 height 22
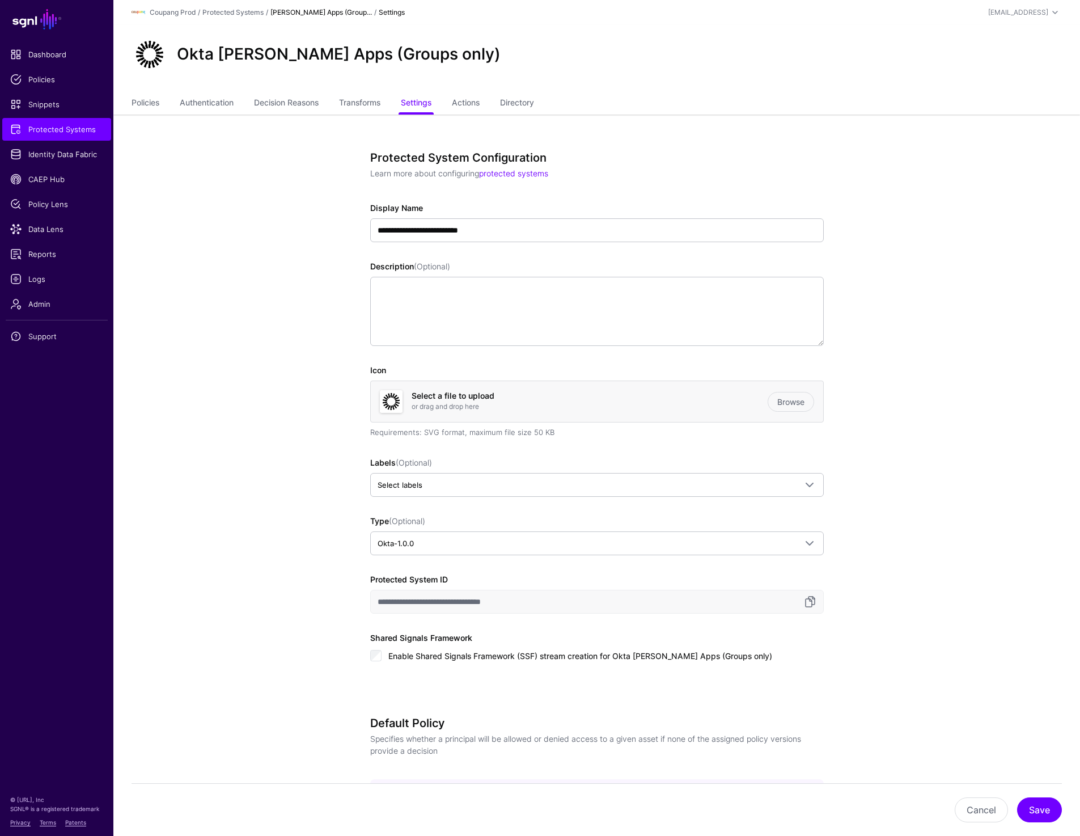
click at [302, 11] on link "Okta SAML Apps (Group..." at bounding box center [320, 12] width 101 height 9
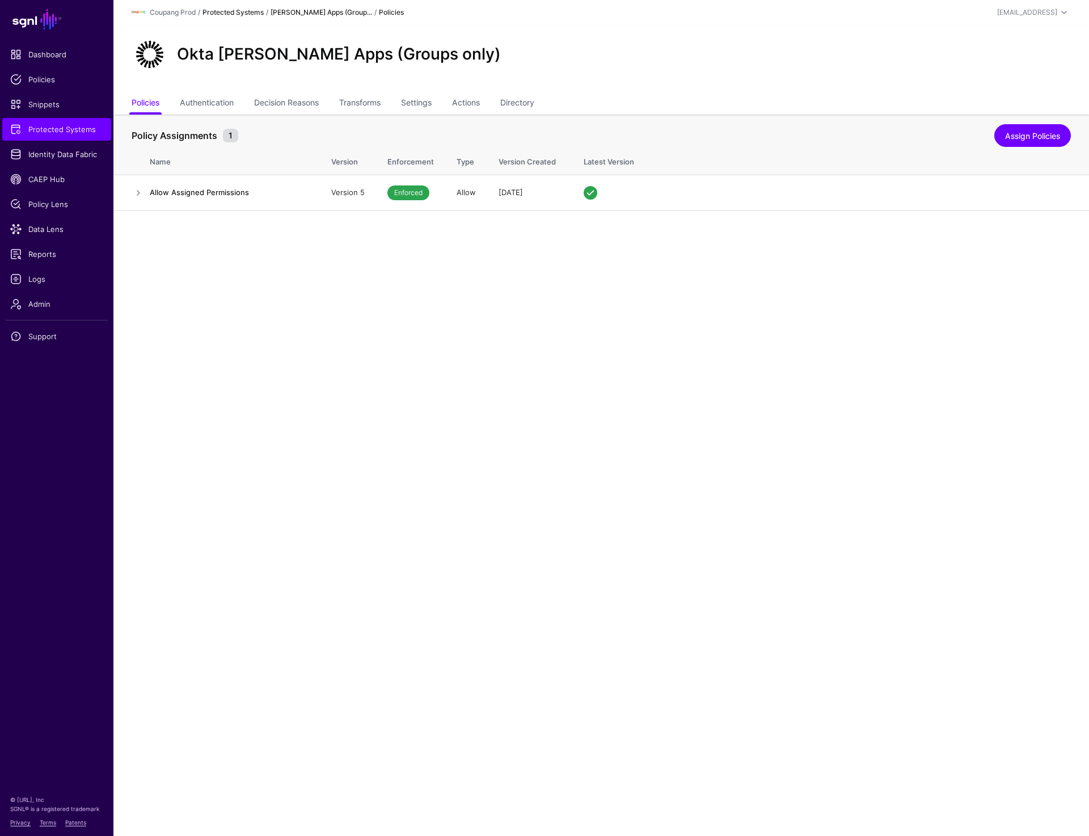
click at [228, 11] on link "Protected Systems" at bounding box center [232, 12] width 61 height 9
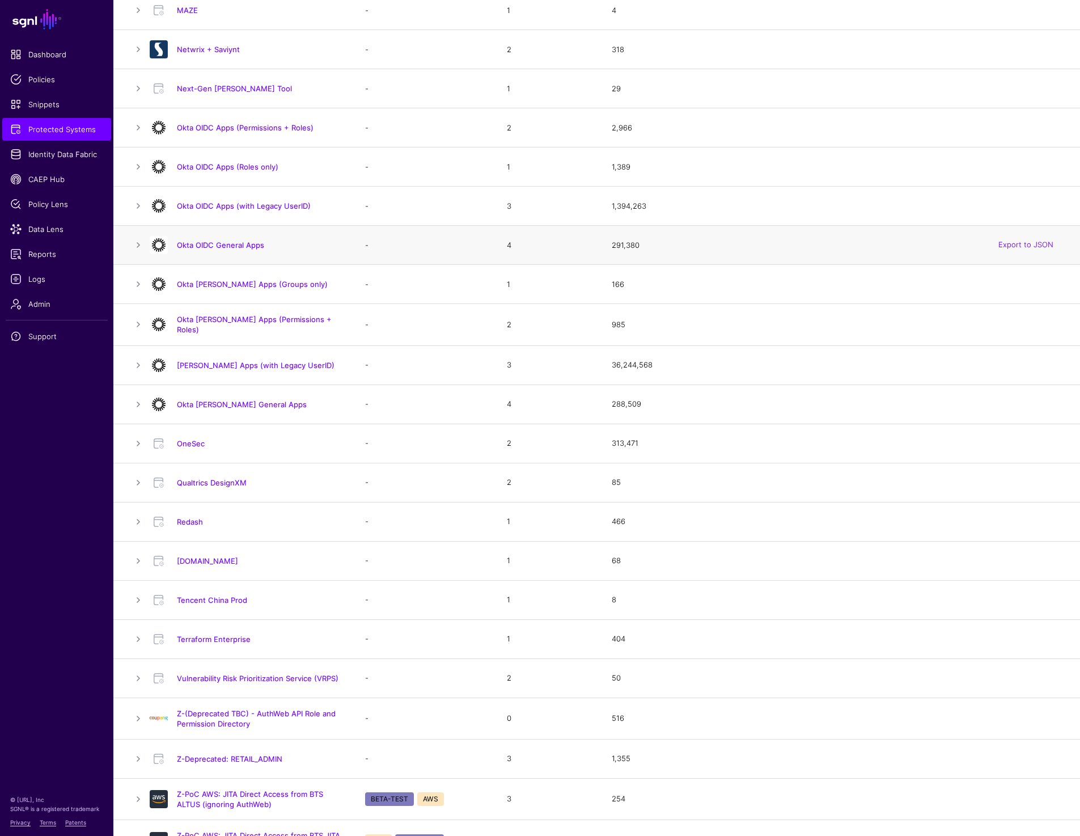
scroll to position [661, 0]
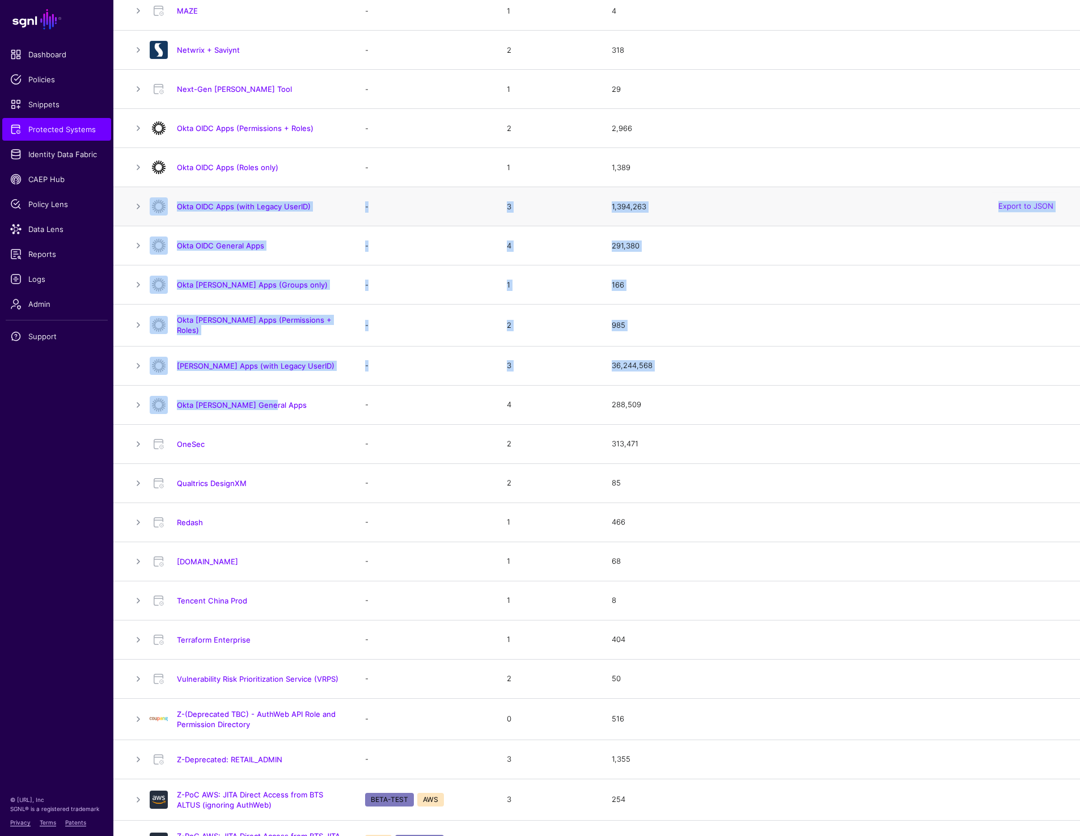
drag, startPoint x: 310, startPoint y: 401, endPoint x: 153, endPoint y: 207, distance: 249.9
click at [153, 206] on table "Total 37 Name Labels Policy Assignments Access Checks Export to JSON AuthWeb - …" at bounding box center [596, 177] width 967 height 1525
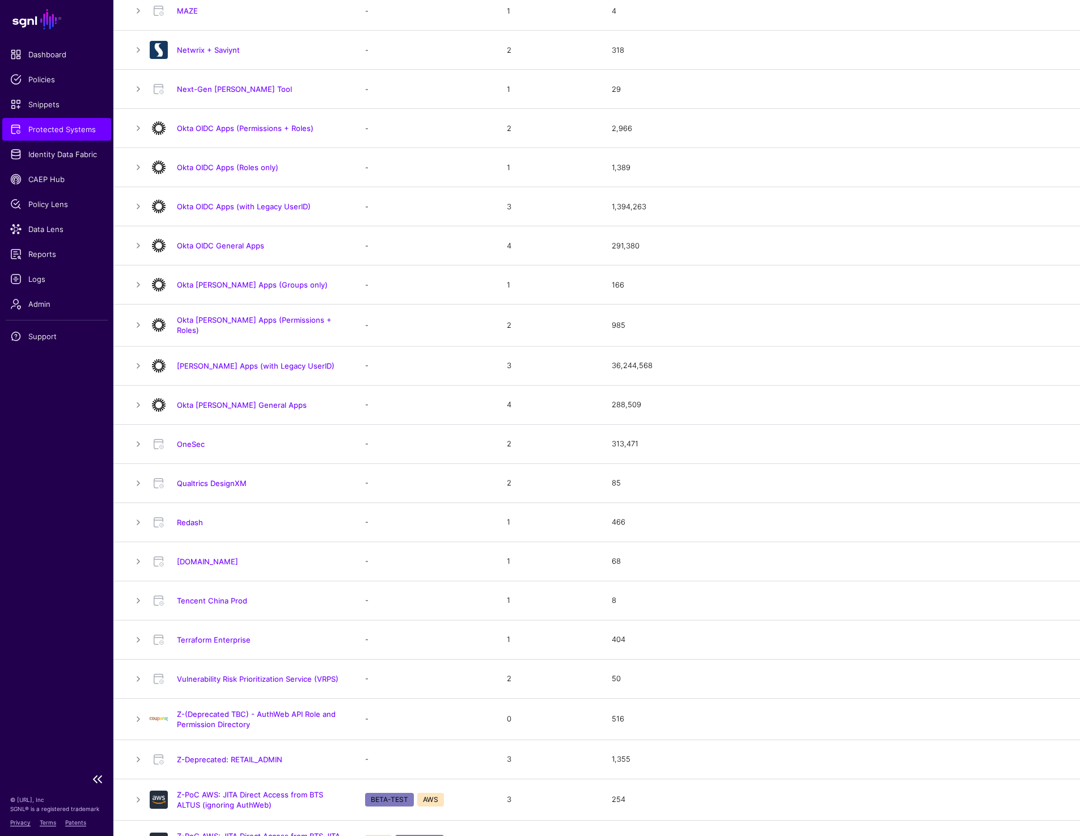
click at [79, 542] on ul "Dashboard Policies Snippets Protected Systems Identity Data Fabric CAEP Hub Pol…" at bounding box center [56, 404] width 113 height 723
click at [193, 481] on link "Qualtrics DesignXM" at bounding box center [212, 483] width 70 height 9
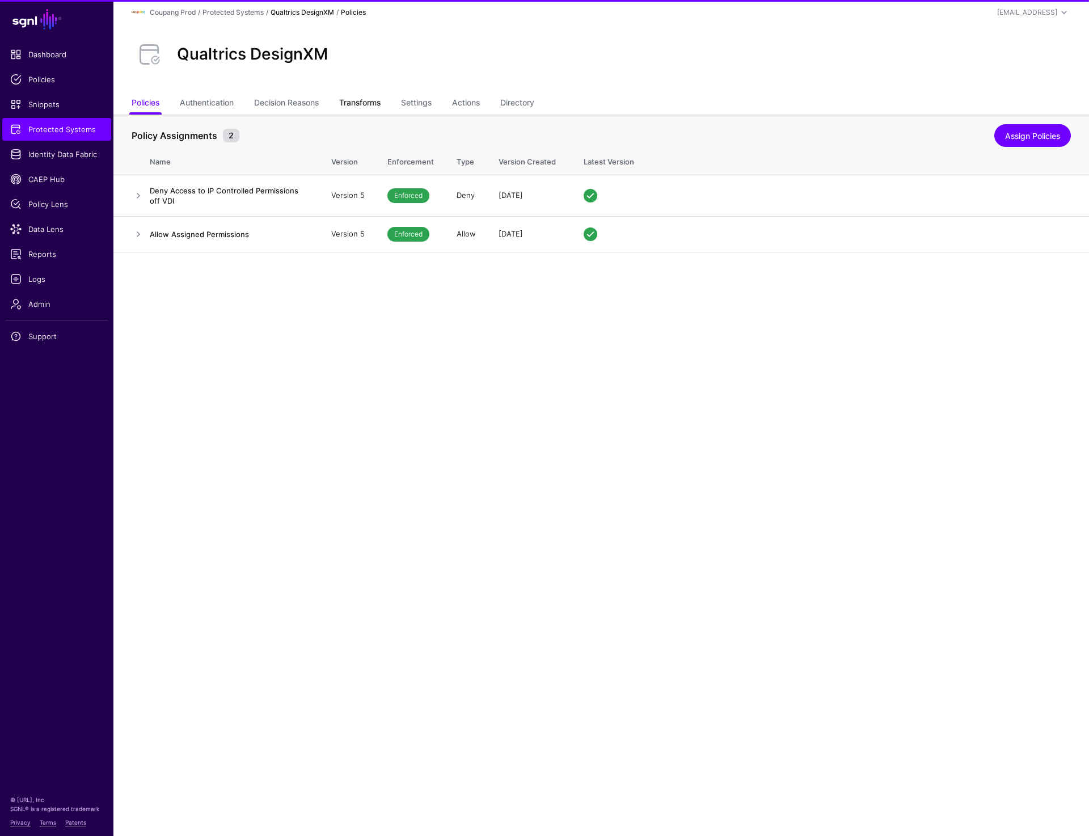
click at [363, 103] on link "Transforms" at bounding box center [359, 104] width 41 height 22
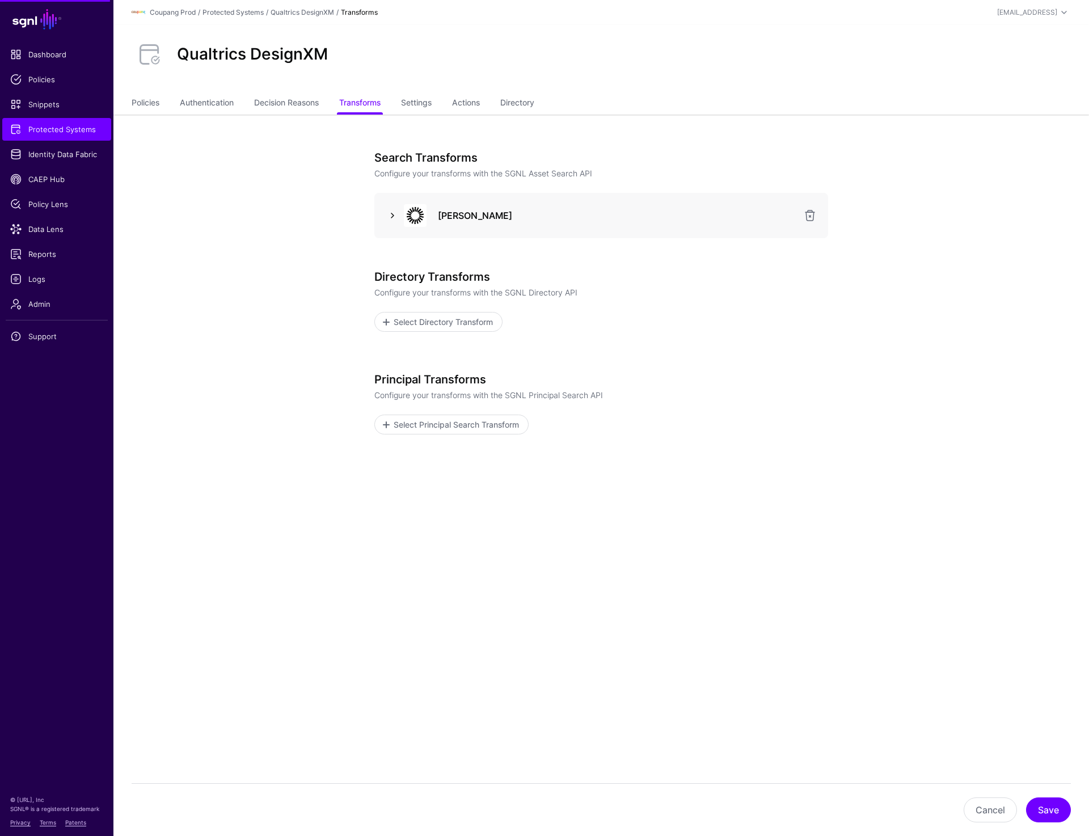
click at [392, 214] on link at bounding box center [393, 216] width 14 height 14
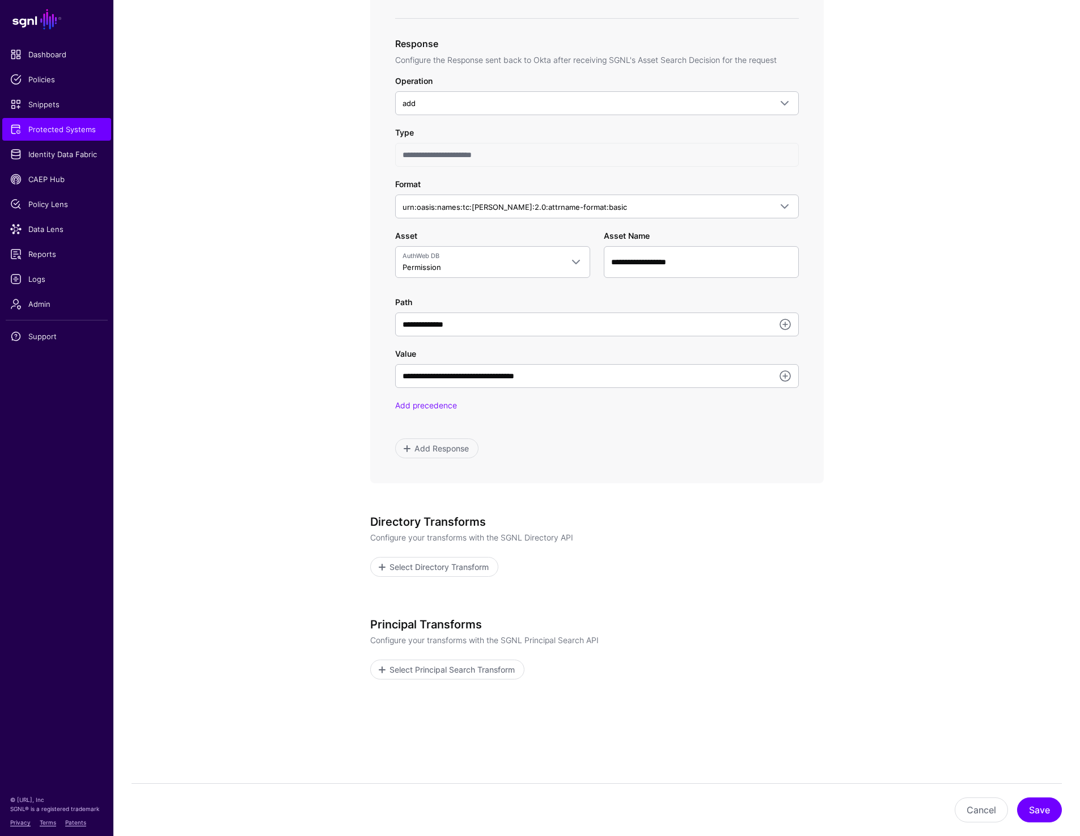
scroll to position [572, 0]
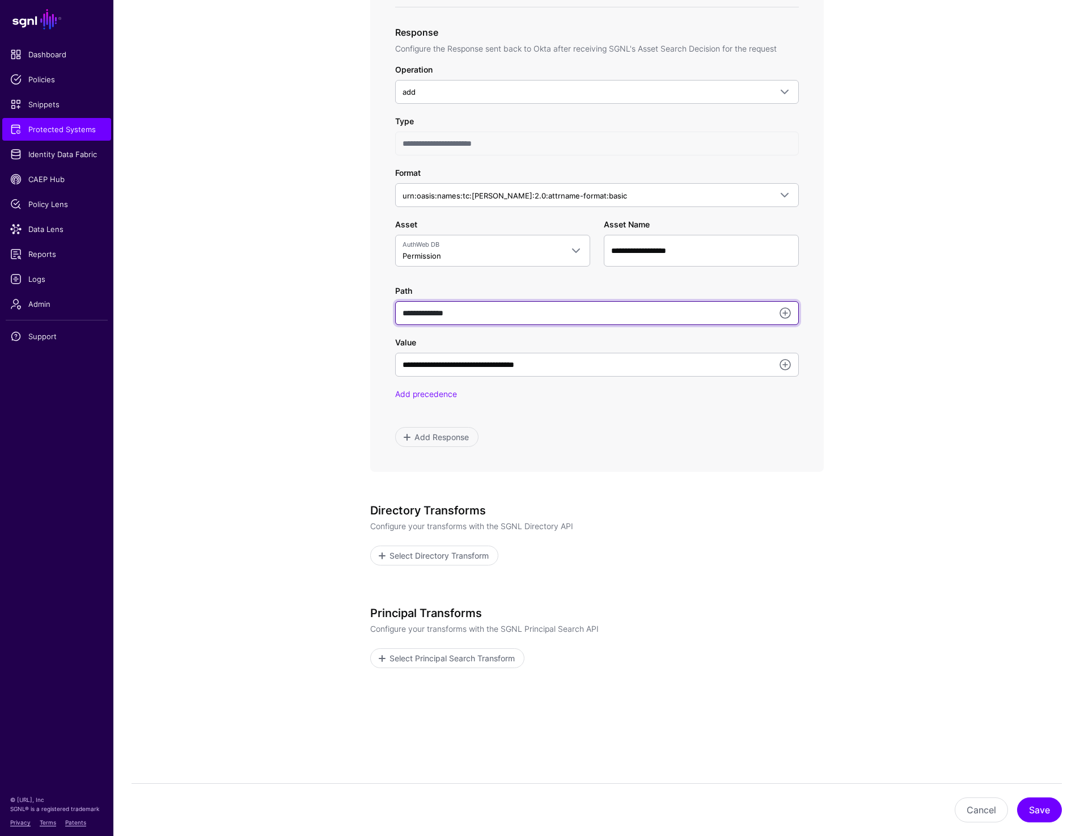
drag, startPoint x: 467, startPoint y: 312, endPoint x: 365, endPoint y: 312, distance: 102.6
click at [365, 312] on div "**********" at bounding box center [597, 188] width 526 height 1293
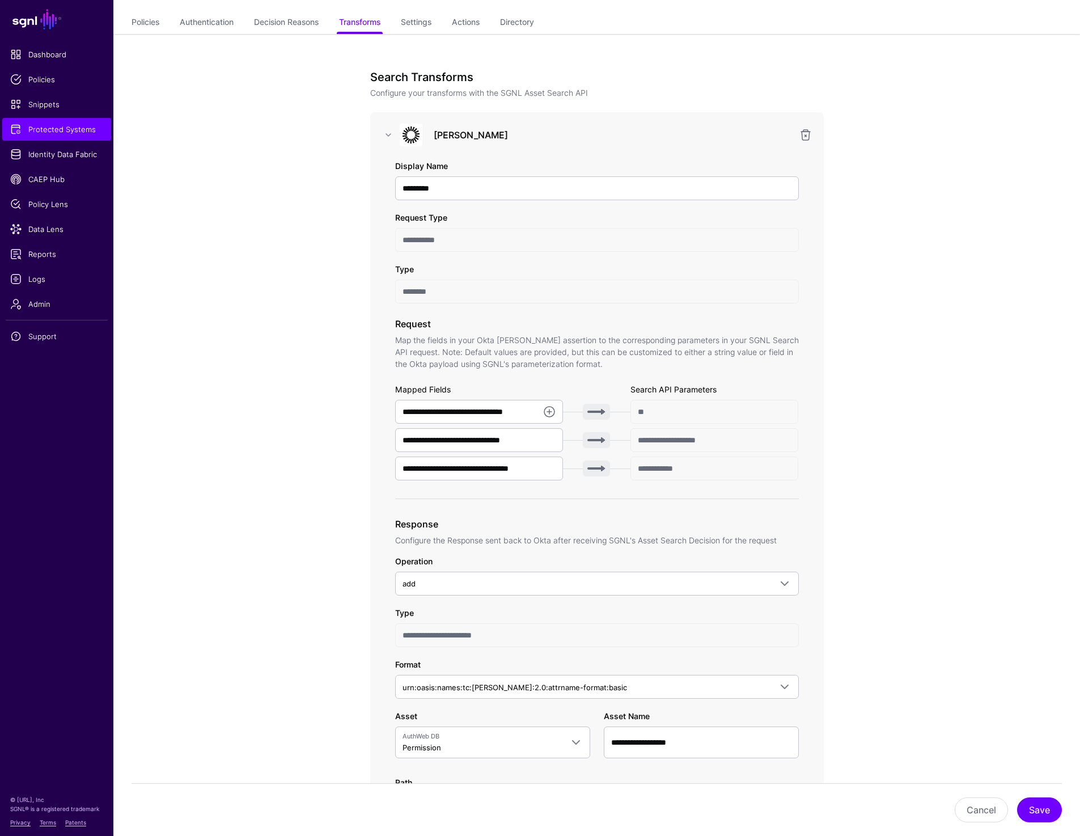
scroll to position [0, 0]
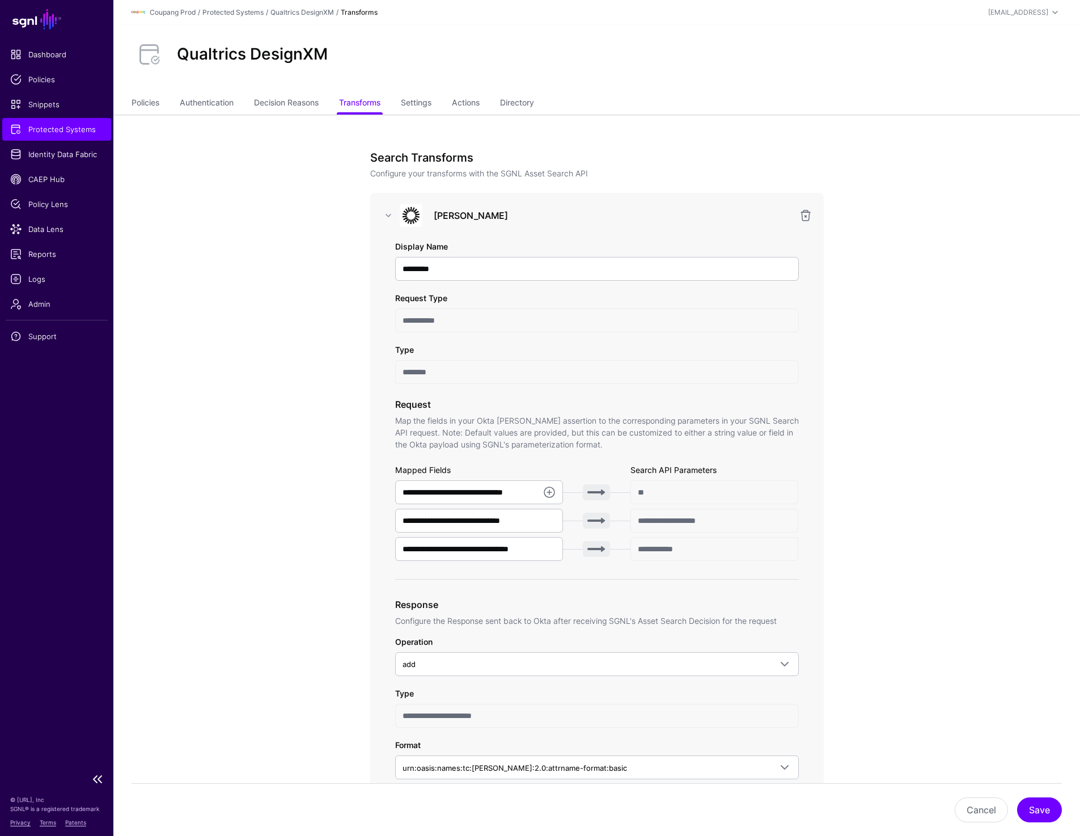
click at [57, 132] on span "Protected Systems" at bounding box center [56, 129] width 93 height 11
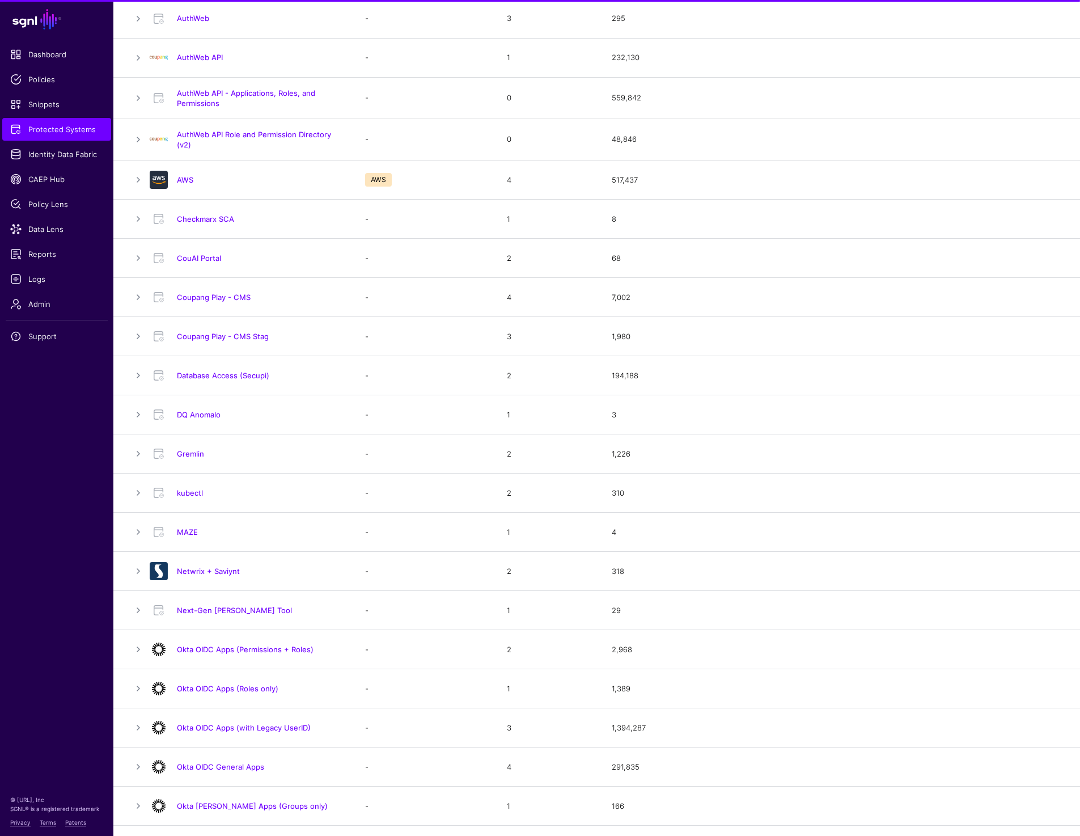
scroll to position [151, 0]
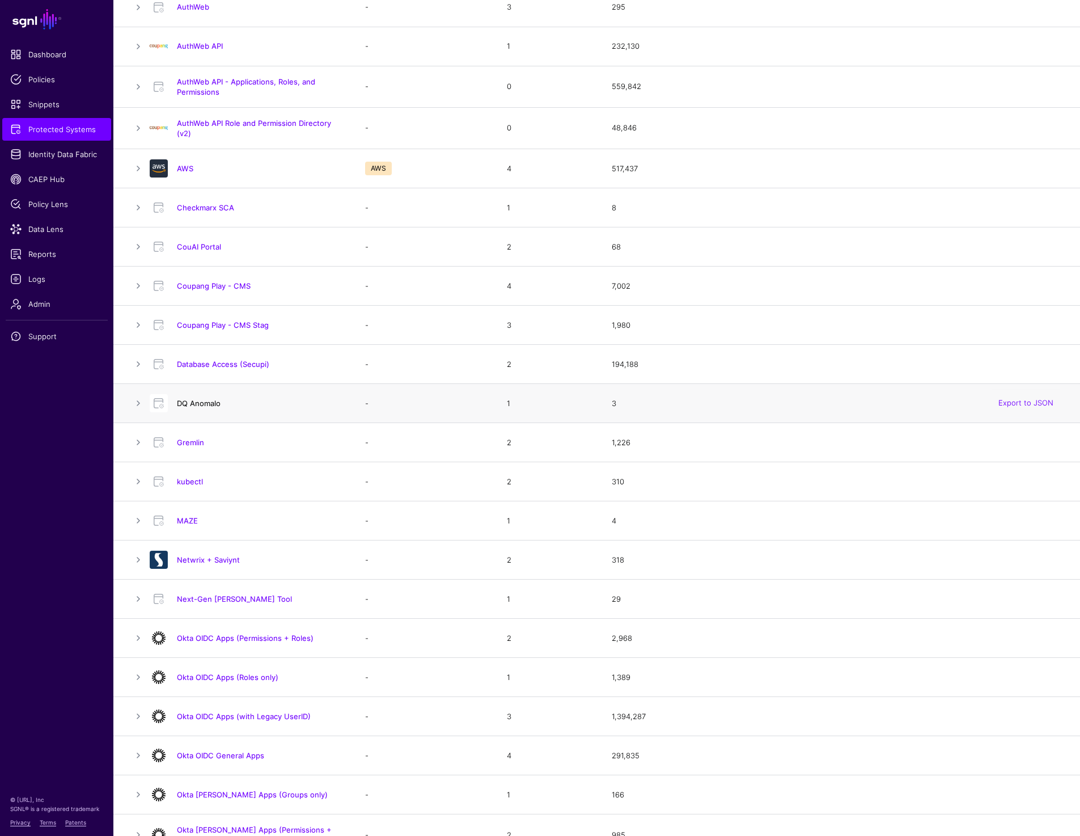
click at [207, 404] on link "DQ Anomalo" at bounding box center [199, 403] width 44 height 9
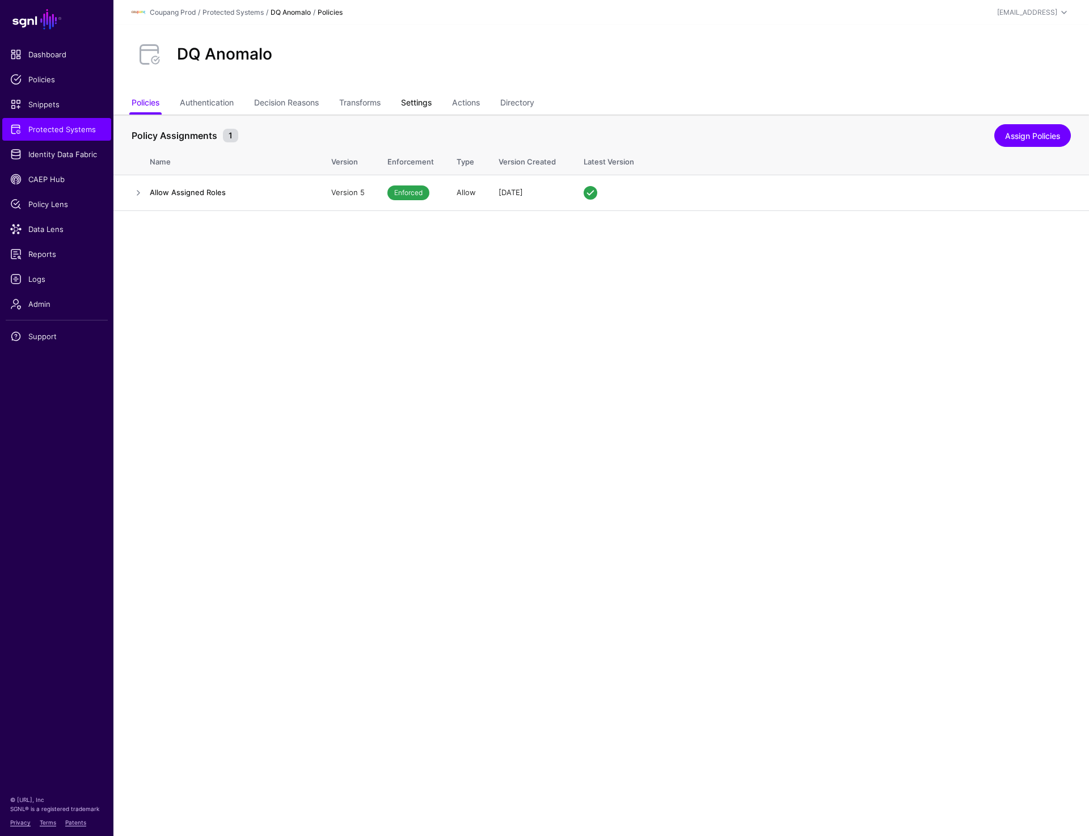
click at [420, 100] on link "Settings" at bounding box center [416, 104] width 31 height 22
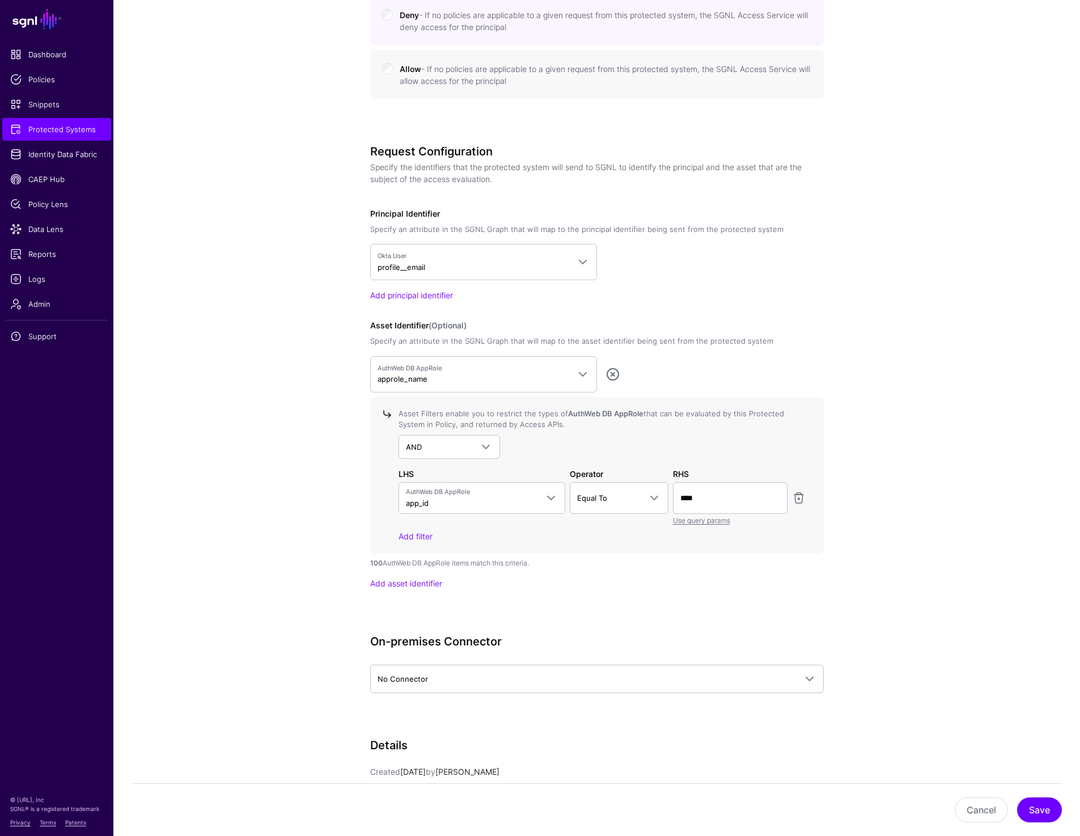
scroll to position [817, 0]
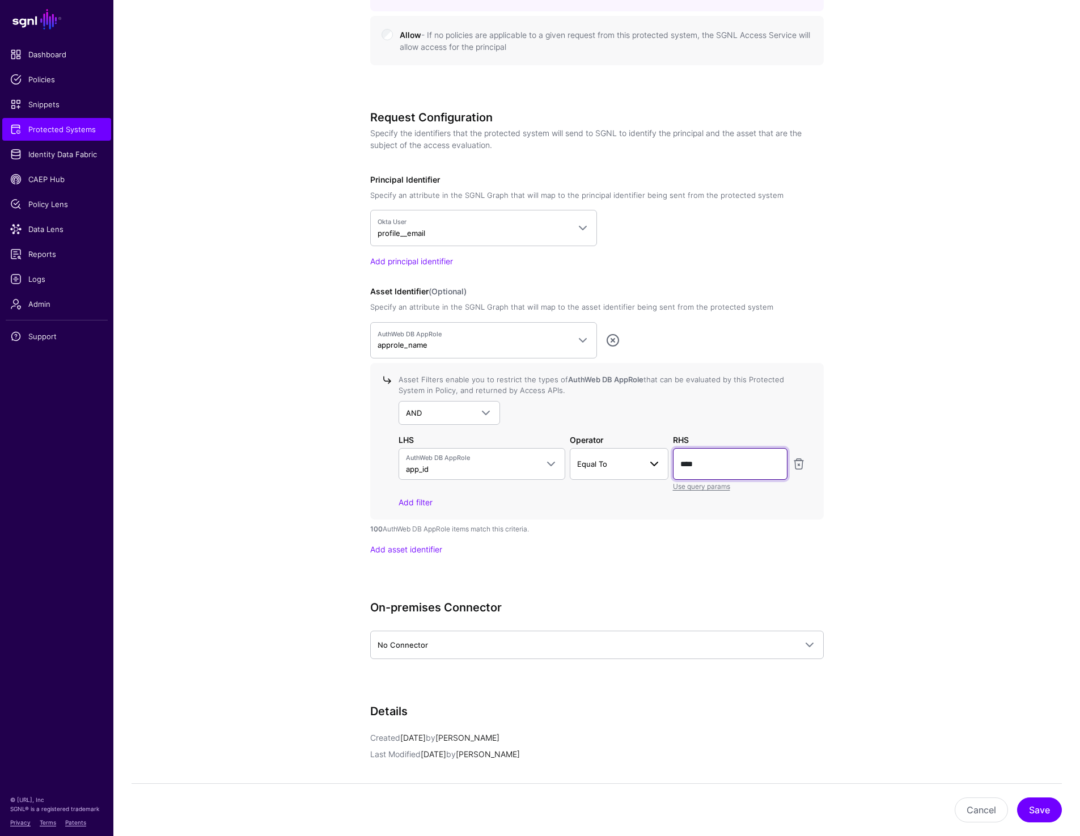
drag, startPoint x: 719, startPoint y: 469, endPoint x: 658, endPoint y: 469, distance: 60.7
click at [658, 469] on div "AuthWeb DB AppRole app_id aws_role_arn app_id approle_status description approl…" at bounding box center [602, 470] width 412 height 44
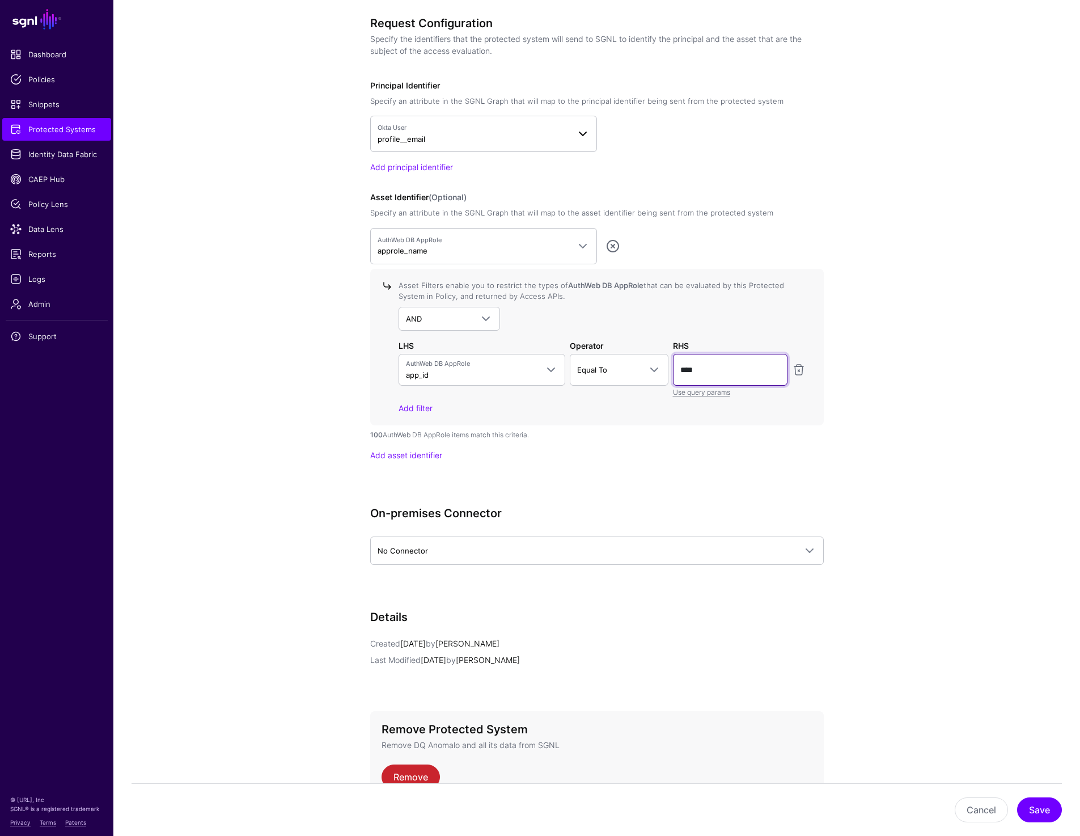
scroll to position [913, 0]
drag, startPoint x: 367, startPoint y: 429, endPoint x: 568, endPoint y: 437, distance: 201.4
click at [579, 429] on div "**********" at bounding box center [597, 52] width 526 height 1702
click at [803, 365] on link at bounding box center [799, 368] width 14 height 14
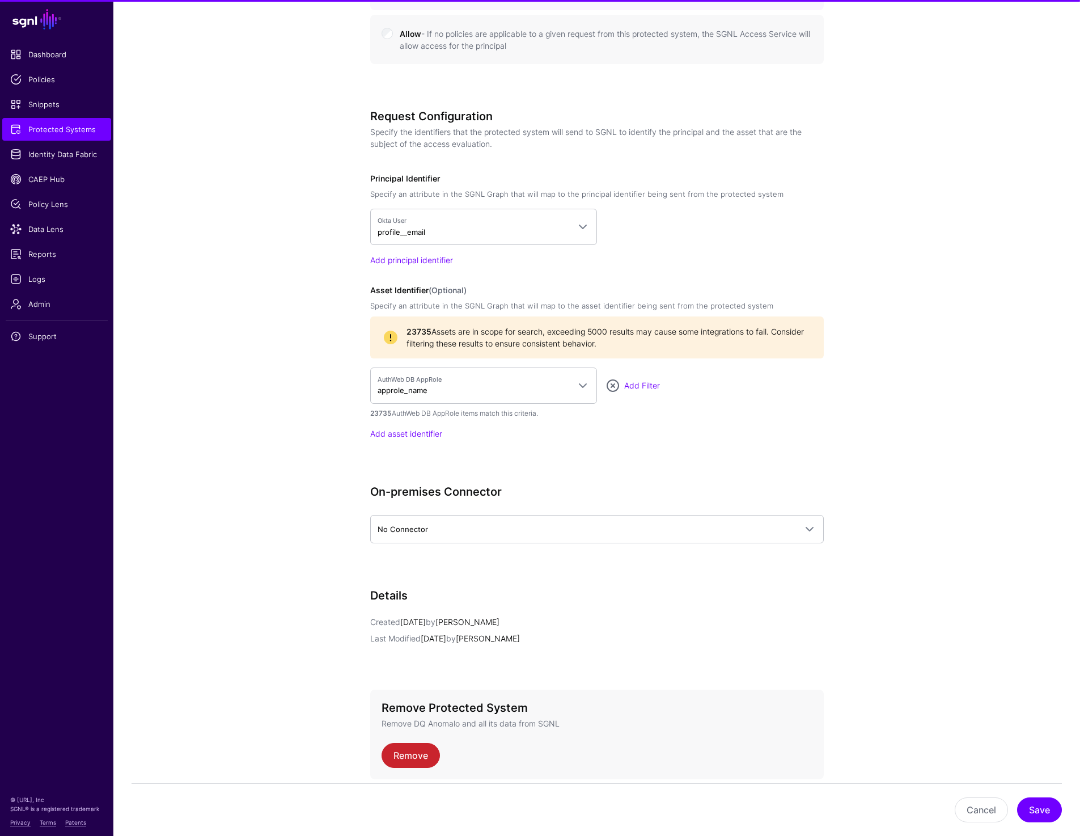
scroll to position [865, 0]
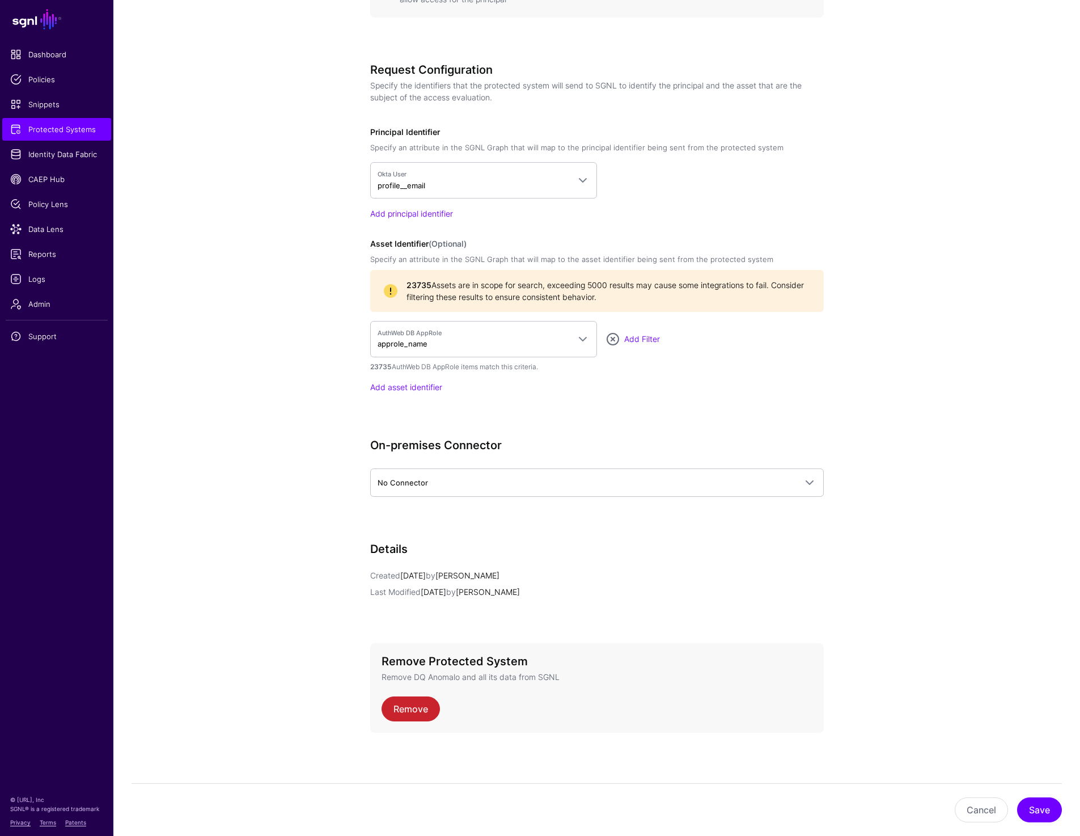
drag, startPoint x: 370, startPoint y: 363, endPoint x: 560, endPoint y: 369, distance: 190.0
click at [560, 368] on div "23735 AuthWeb DB AppRole items match this criteria." at bounding box center [597, 367] width 454 height 10
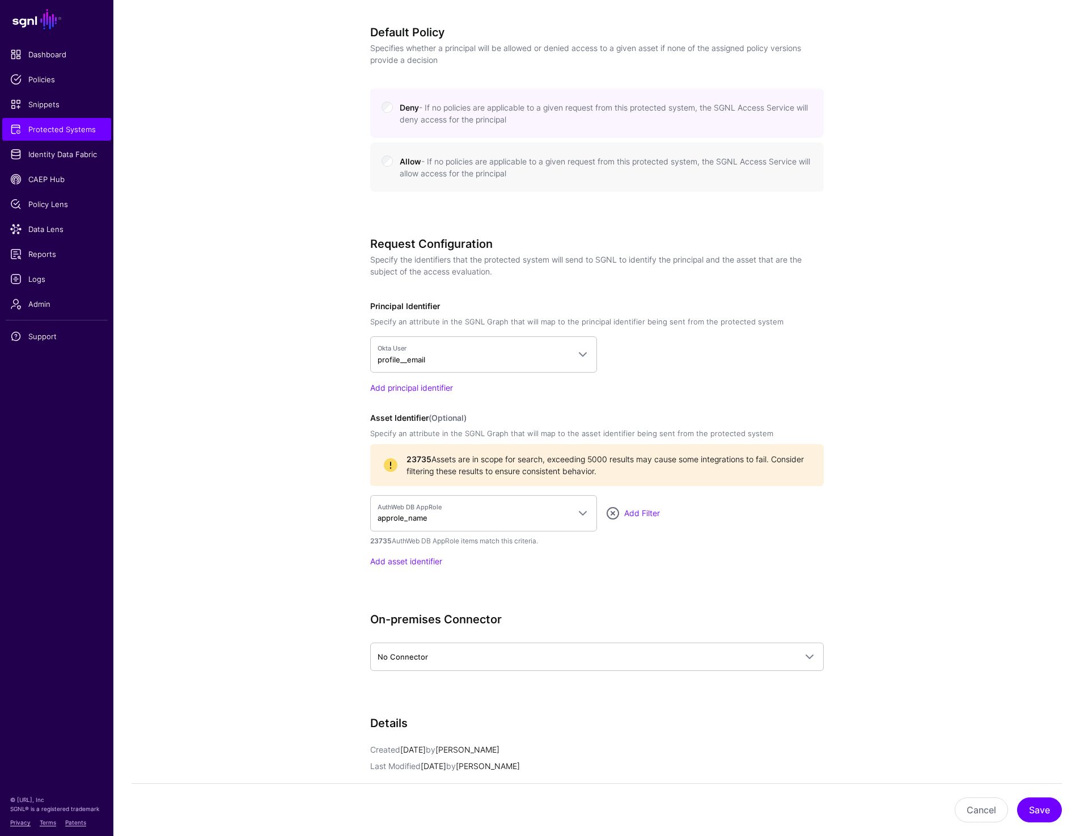
scroll to position [858, 0]
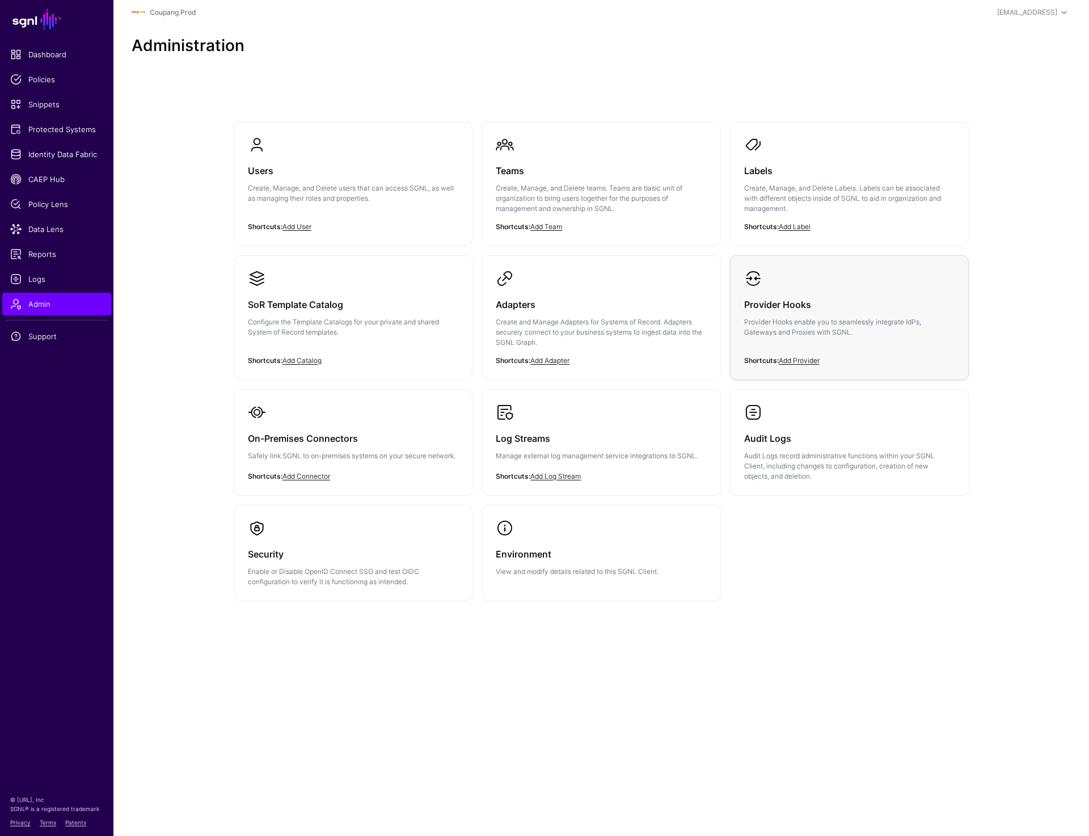
click at [784, 340] on div "Provider Hooks Provider Hooks enable you to seamlessly integrate IdPs, Gateways…" at bounding box center [849, 321] width 210 height 68
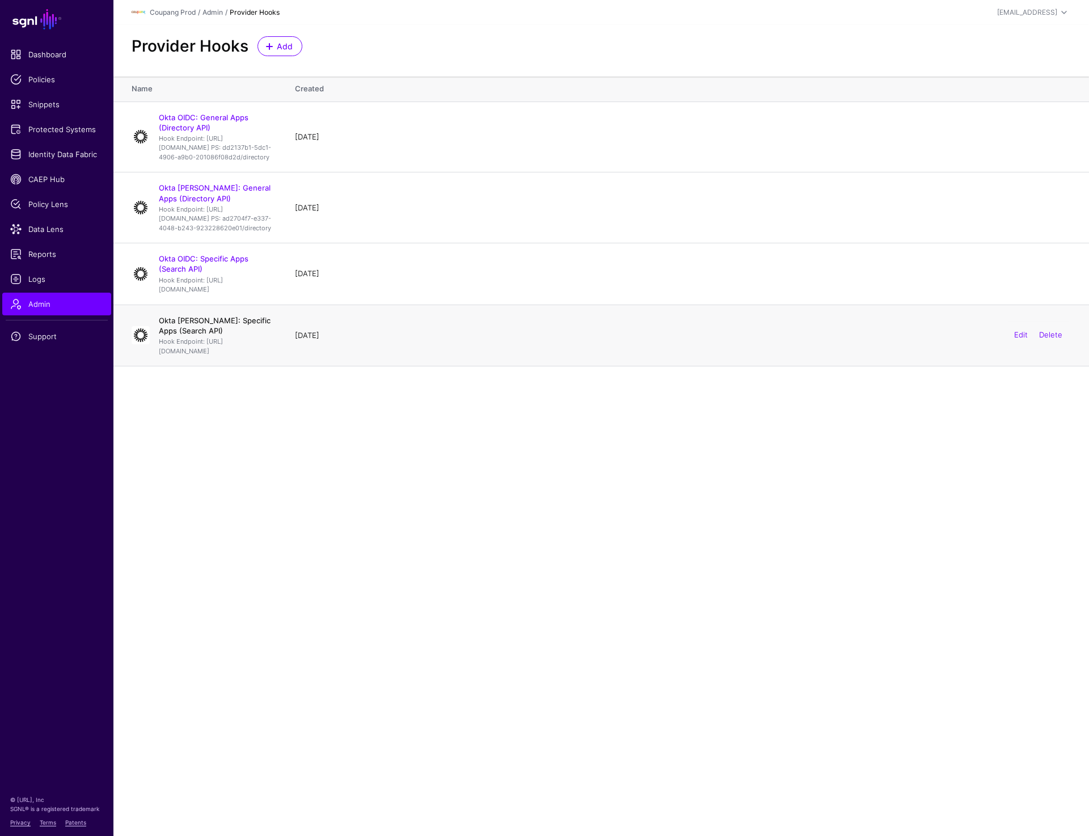
click at [259, 335] on link "Okta SAML: Specific Apps (Search API)" at bounding box center [215, 325] width 112 height 19
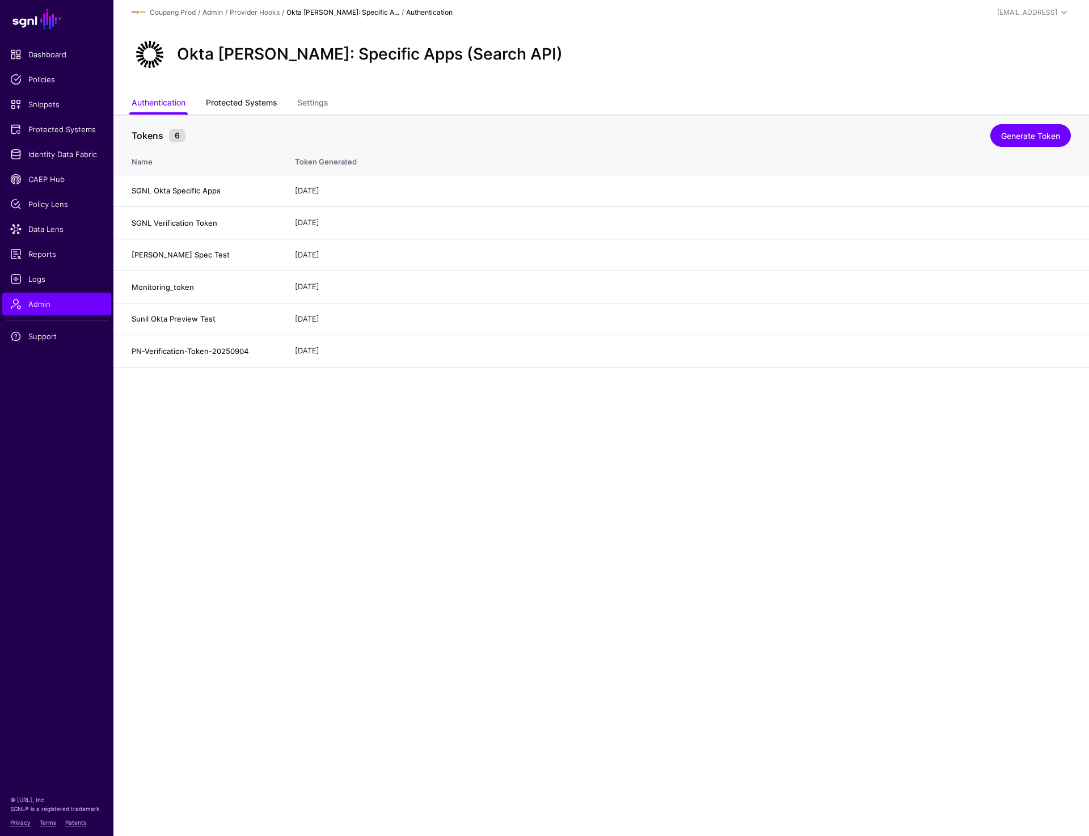
click at [231, 105] on link "Protected Systems" at bounding box center [241, 104] width 71 height 22
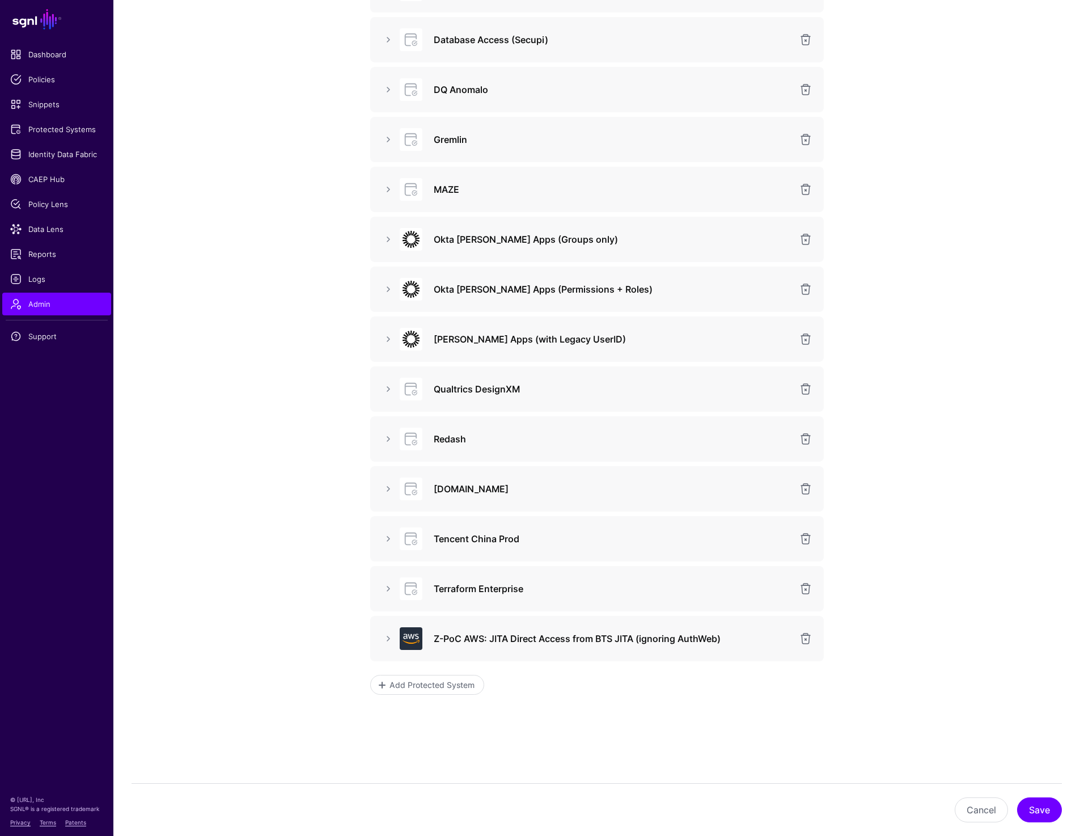
scroll to position [477, 0]
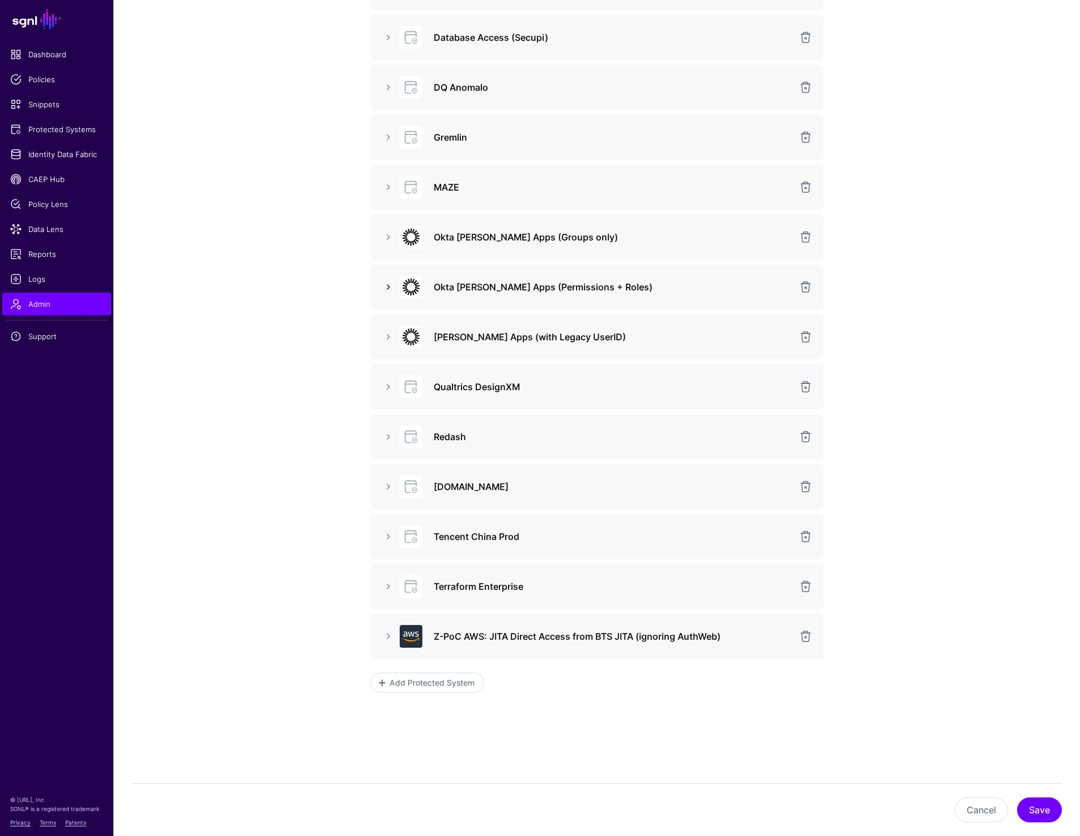
click at [390, 285] on link at bounding box center [389, 287] width 14 height 14
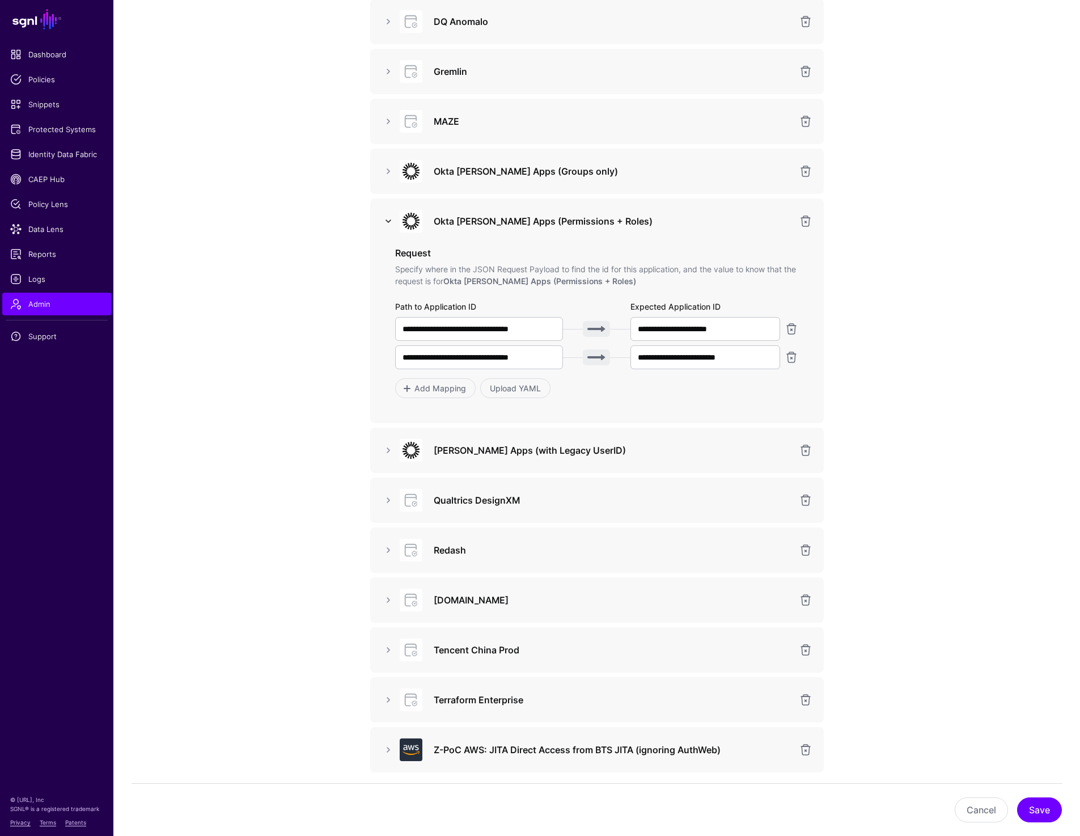
scroll to position [548, 0]
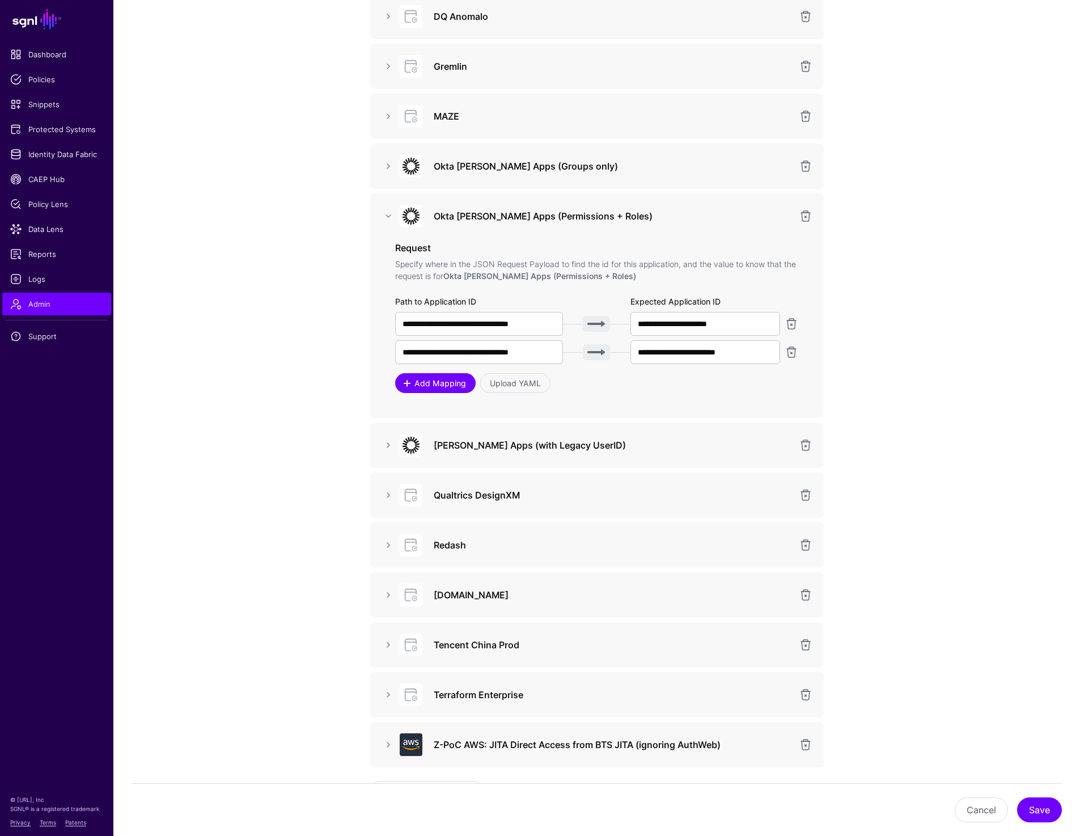
click at [436, 384] on span "Add Mapping" at bounding box center [440, 383] width 54 height 12
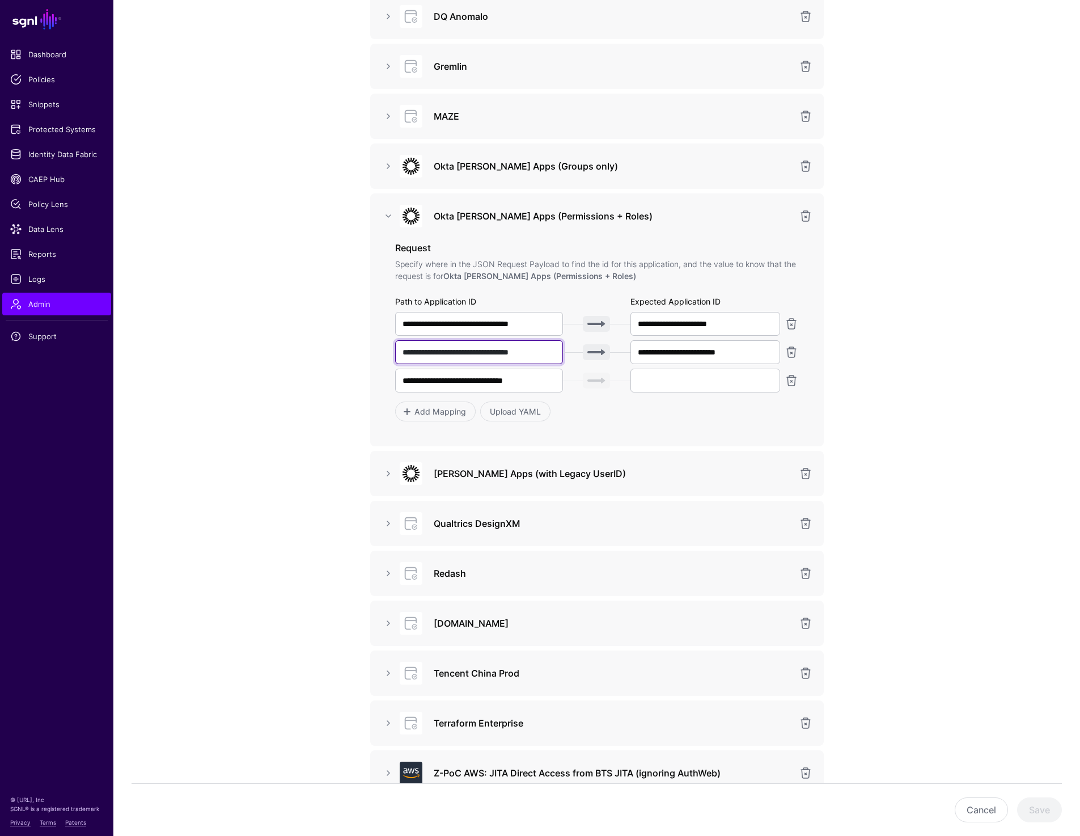
click at [545, 354] on input "**********" at bounding box center [479, 352] width 168 height 24
click at [536, 386] on input "**********" at bounding box center [479, 381] width 168 height 24
paste input "**"
type input "**********"
click at [665, 383] on input "text" at bounding box center [705, 381] width 150 height 24
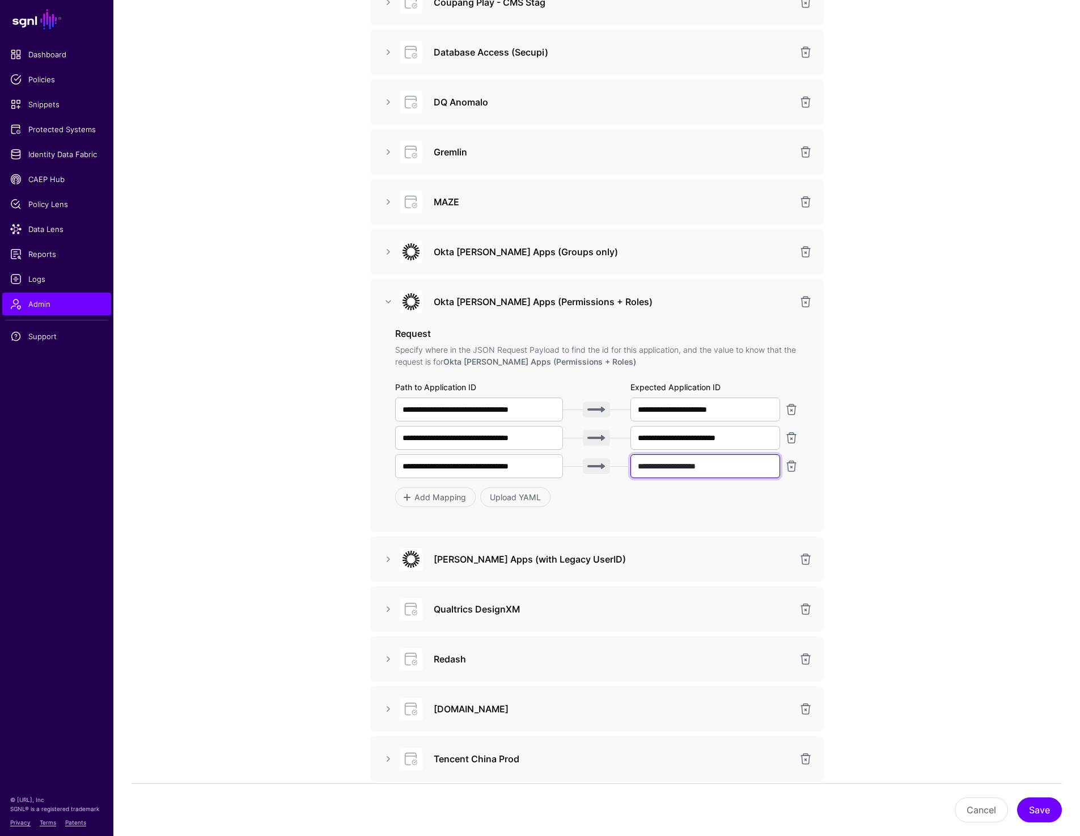
scroll to position [410, 0]
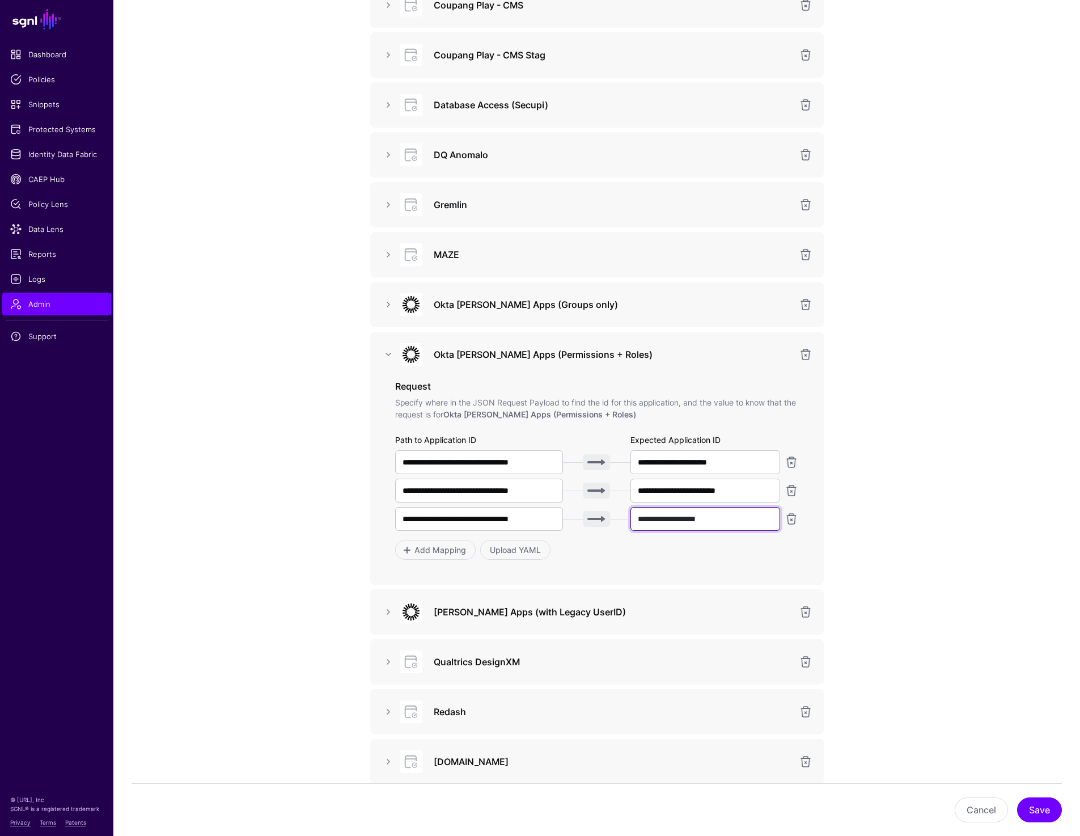
type input "**********"
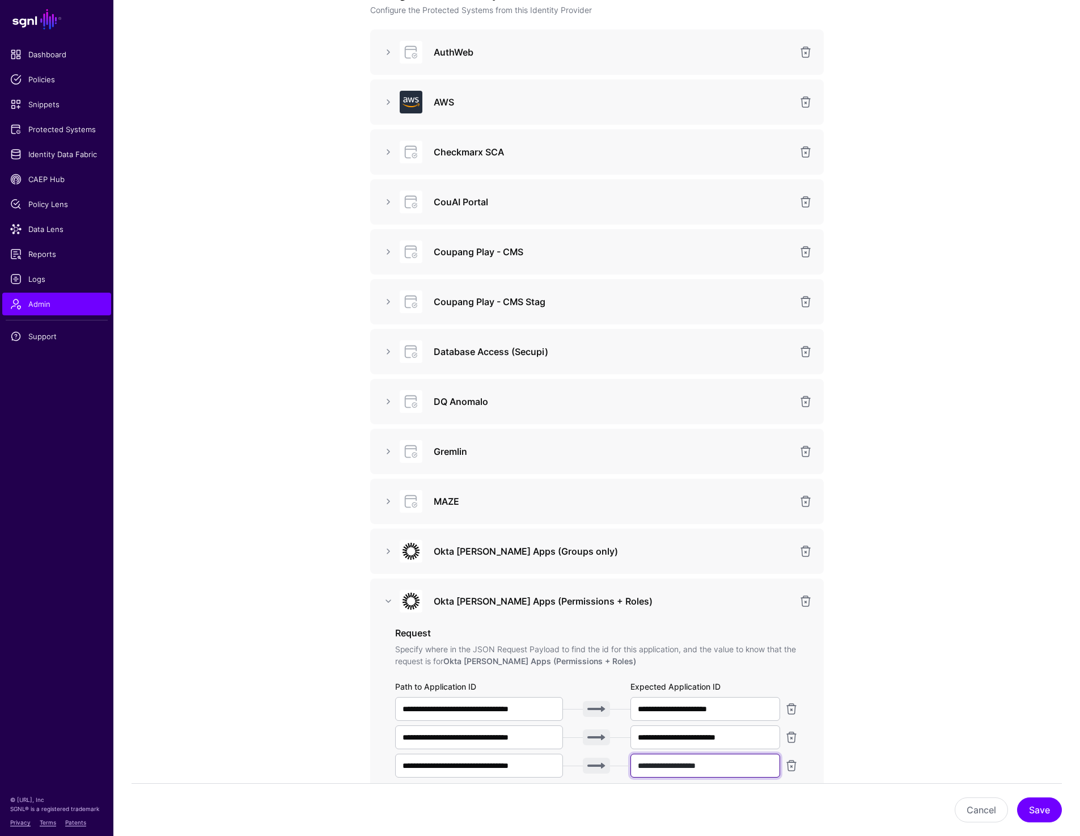
scroll to position [0, 0]
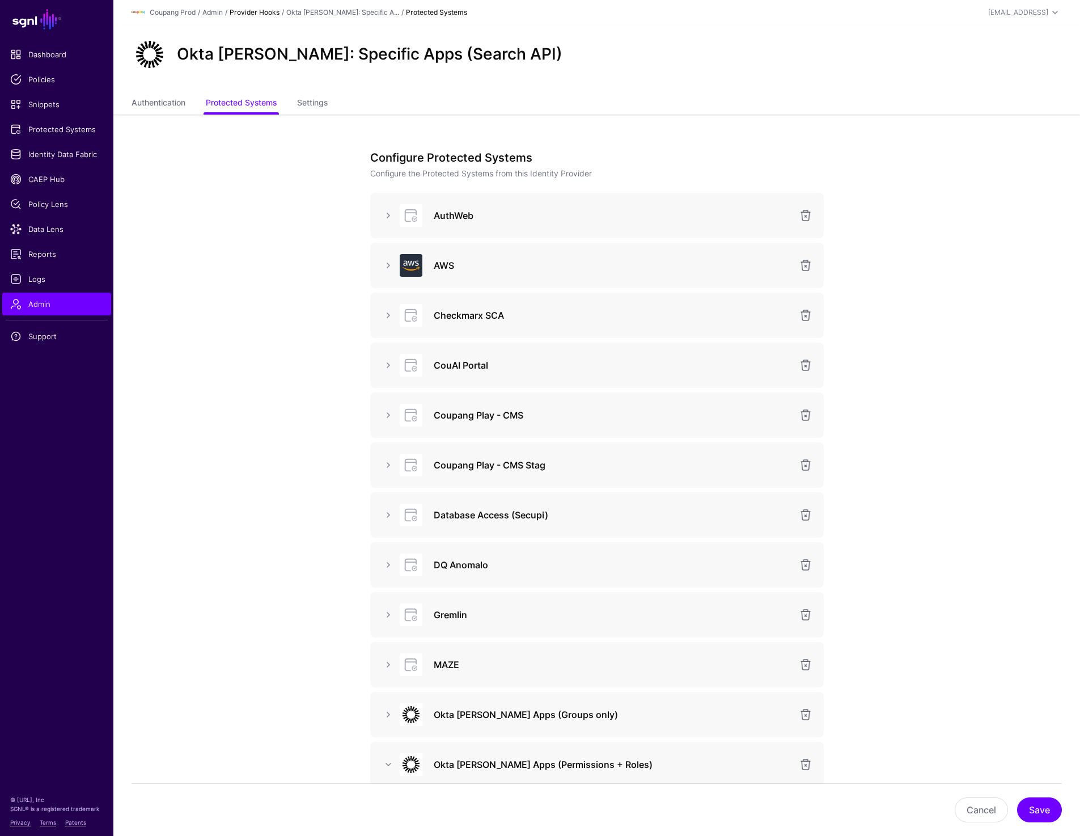
click at [259, 14] on link "Provider Hooks" at bounding box center [255, 12] width 50 height 9
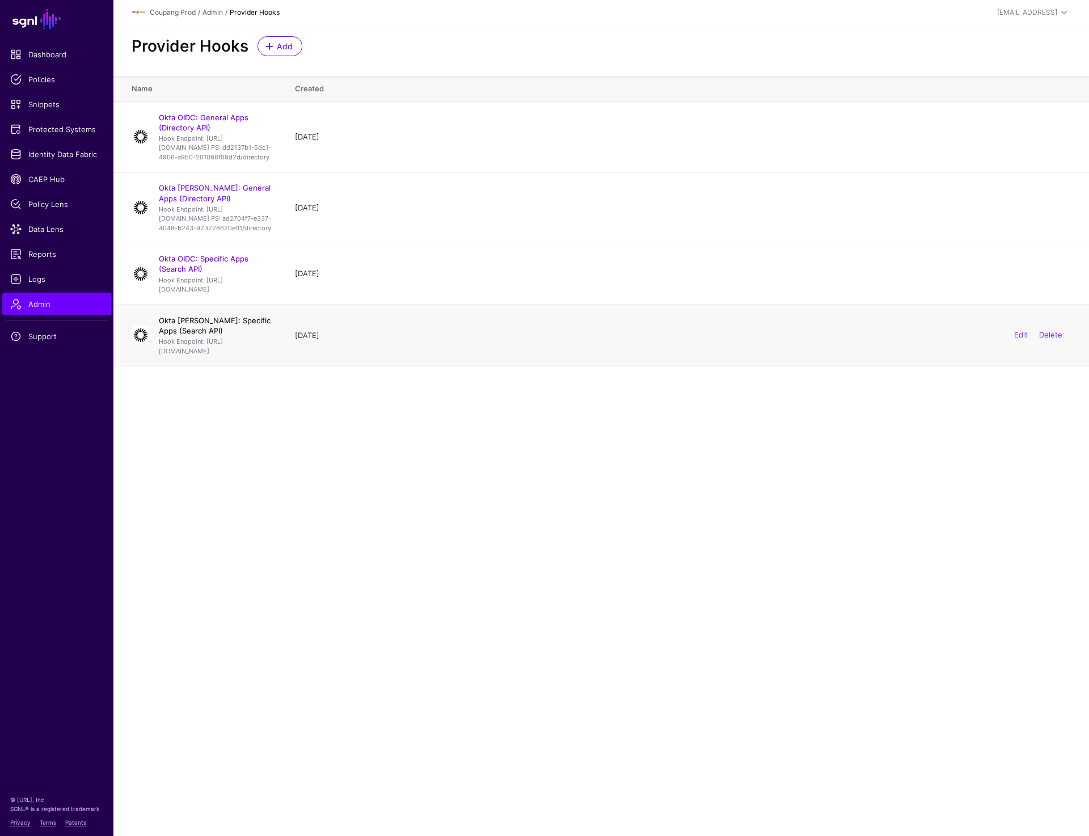
click at [268, 335] on link "Okta SAML: Specific Apps (Search API)" at bounding box center [215, 325] width 112 height 19
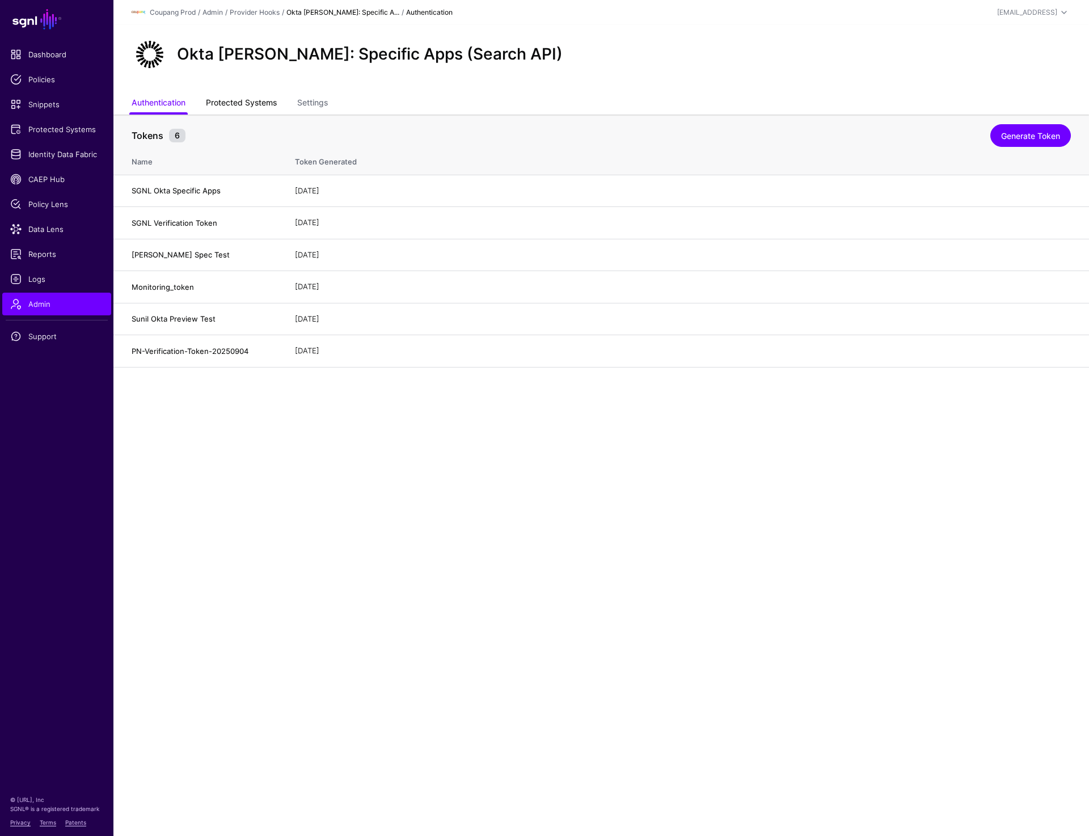
click at [247, 109] on link "Protected Systems" at bounding box center [241, 104] width 71 height 22
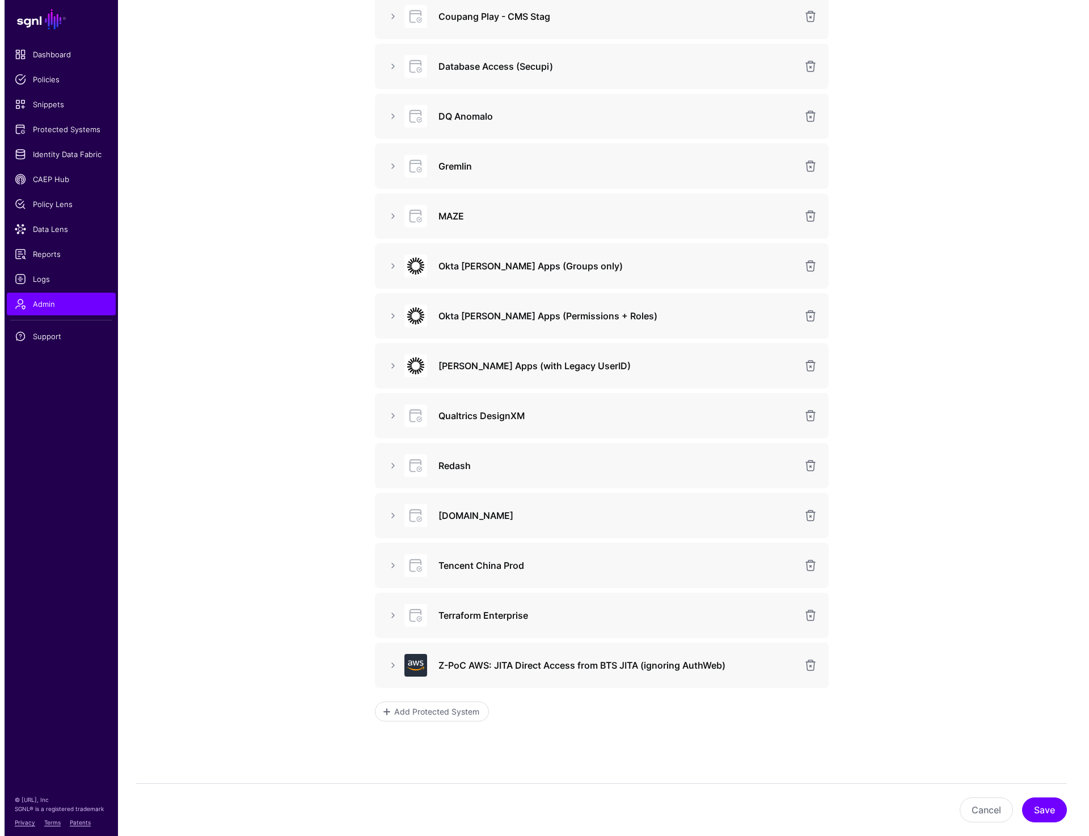
scroll to position [488, 0]
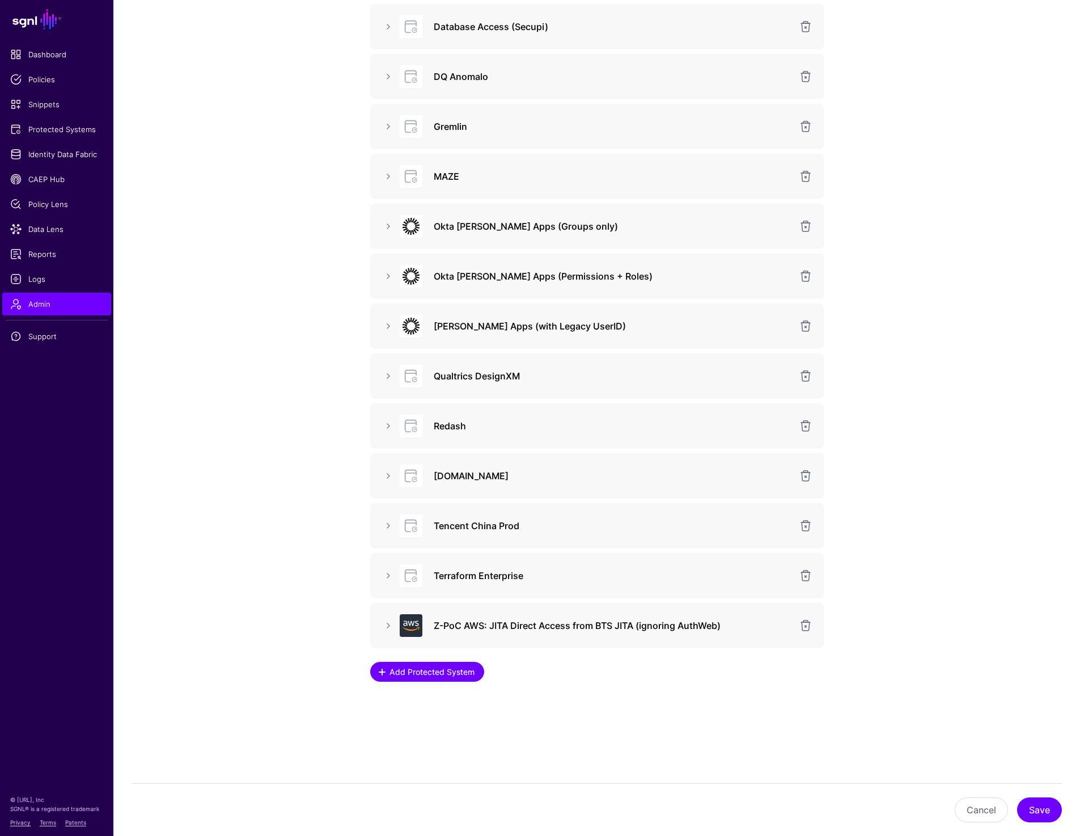
click at [390, 672] on span "Add Protected System" at bounding box center [432, 672] width 88 height 12
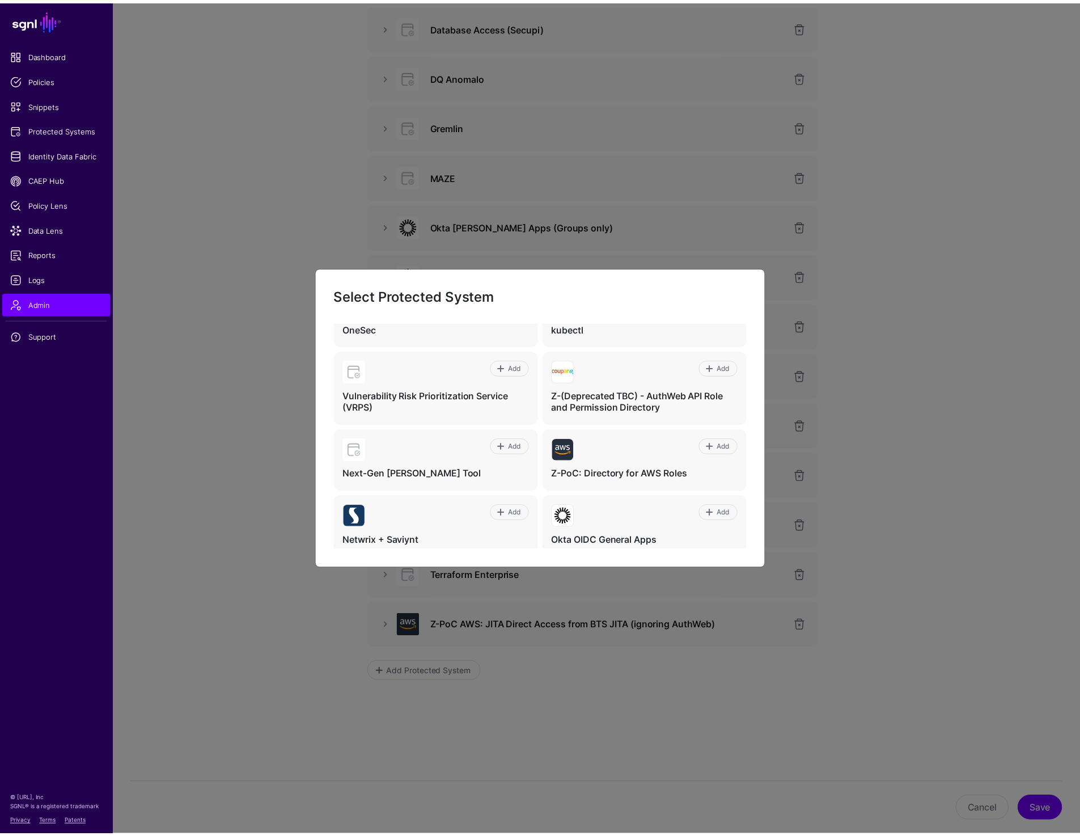
scroll to position [418, 0]
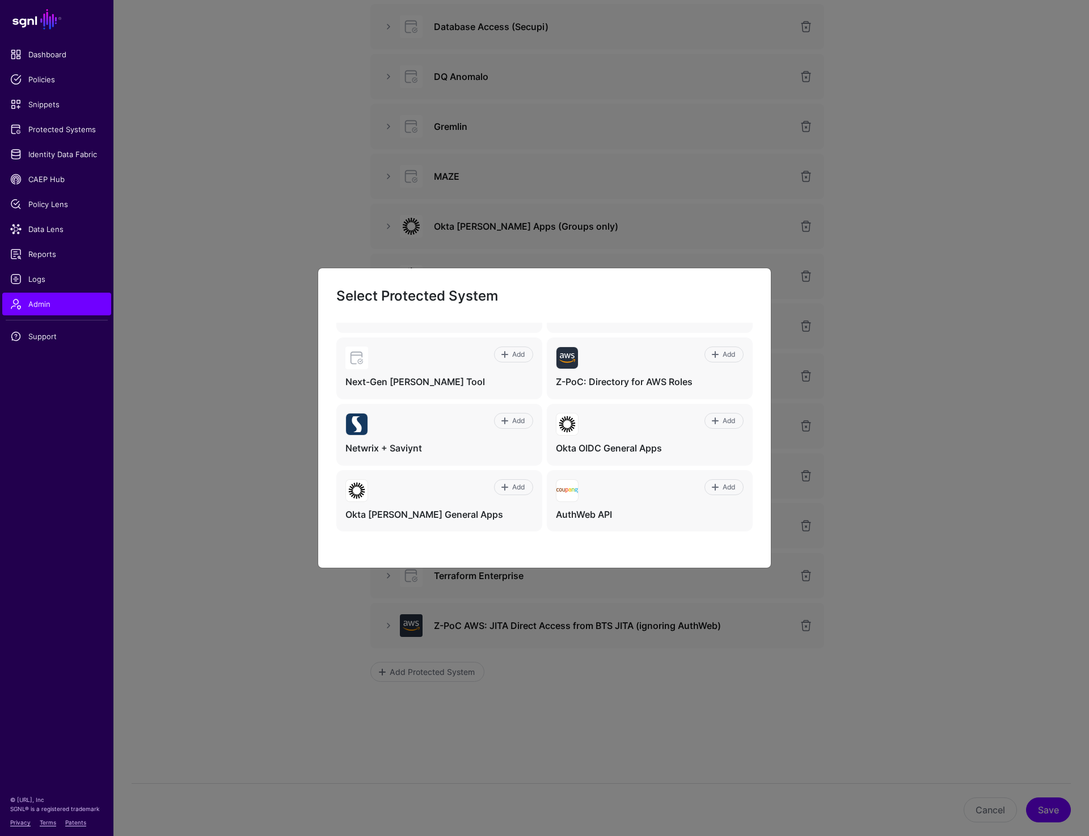
click at [275, 199] on ngb-modal-window "Select Protected System Add Z-Test: For SGNL Staff Verification Add Z-Deprecate…" at bounding box center [544, 418] width 1089 height 836
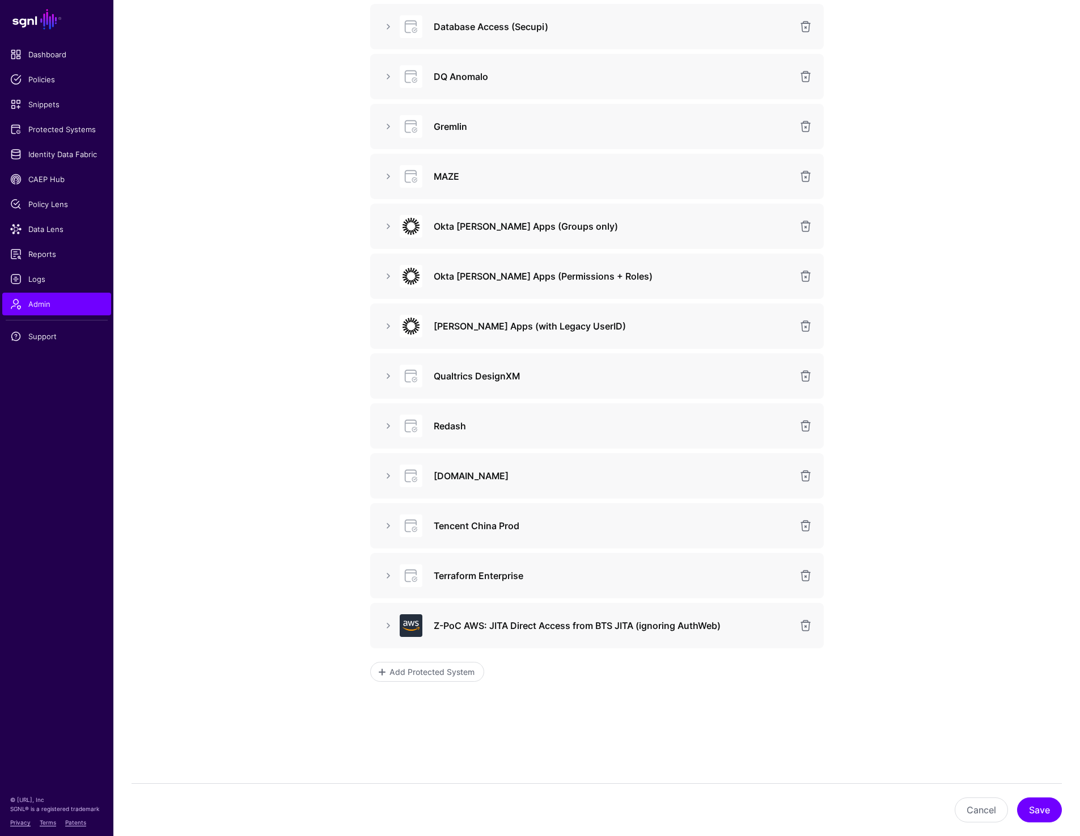
click at [302, 214] on app-admin-providers-item-integrations "Configure Protected Systems Configure the Protected Systems from this Identity …" at bounding box center [596, 230] width 967 height 1209
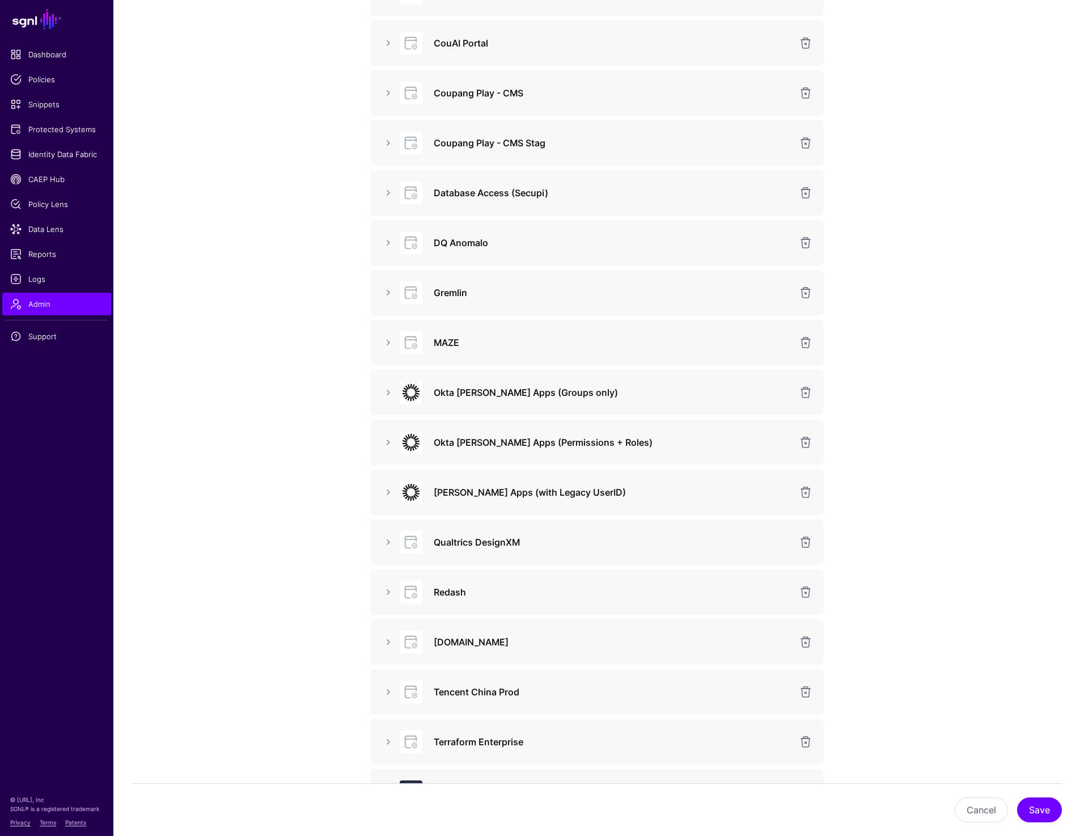
scroll to position [488, 0]
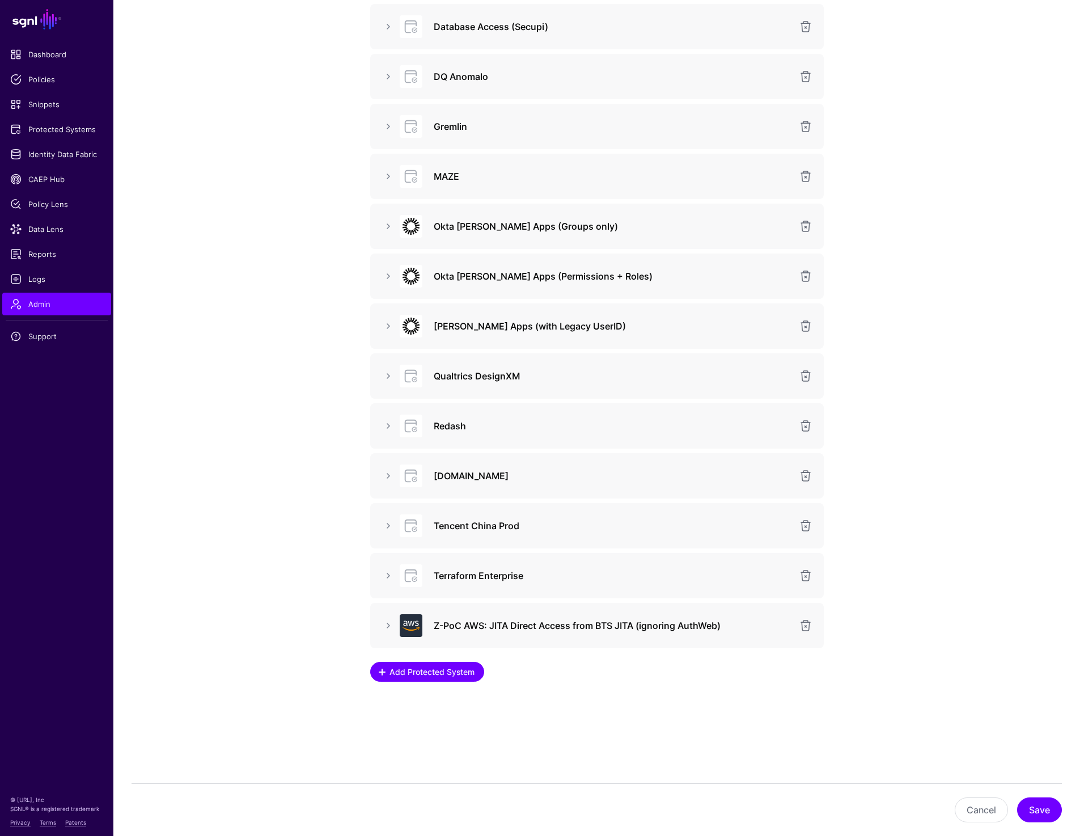
click at [387, 681] on div "Configure Protected Systems Configure the Protected Systems from this Identity …" at bounding box center [597, 179] width 454 height 1032
click at [386, 675] on span at bounding box center [382, 671] width 9 height 9
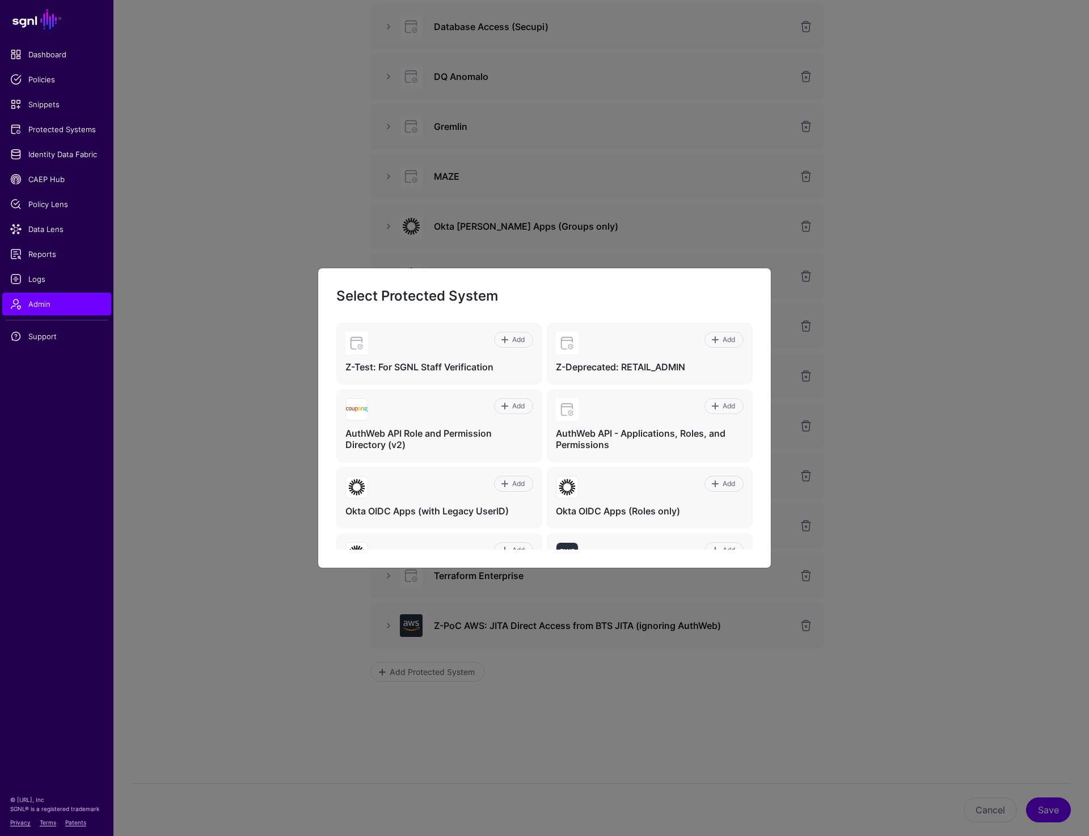
click at [145, 504] on ngb-modal-window "Select Protected System Add Z-Test: For SGNL Staff Verification Add Z-Deprecate…" at bounding box center [544, 418] width 1089 height 836
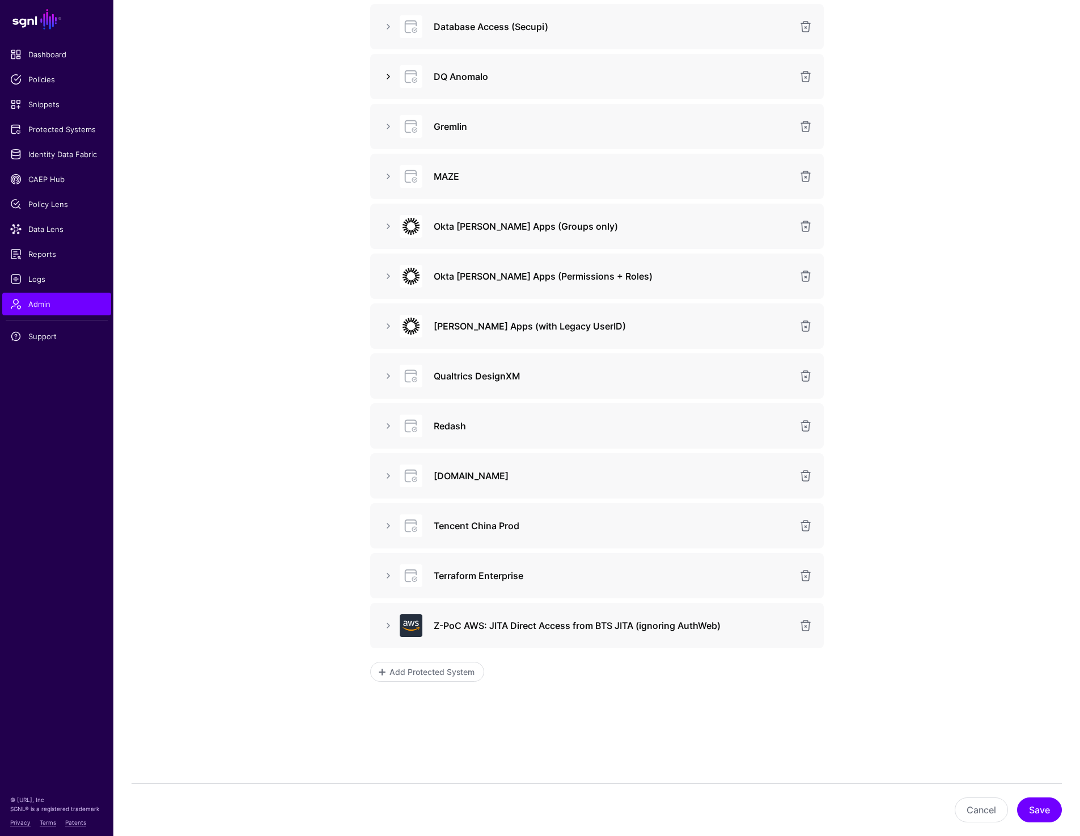
click at [389, 75] on link at bounding box center [389, 77] width 14 height 14
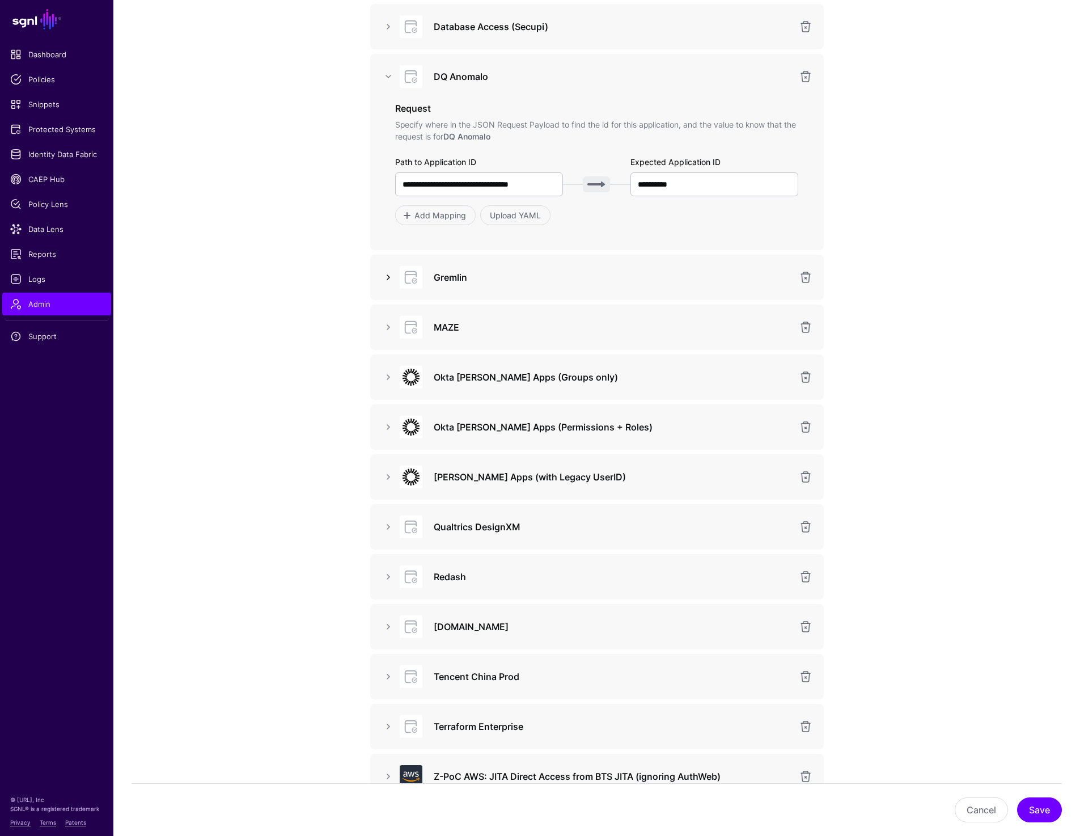
click at [387, 277] on link at bounding box center [389, 277] width 14 height 14
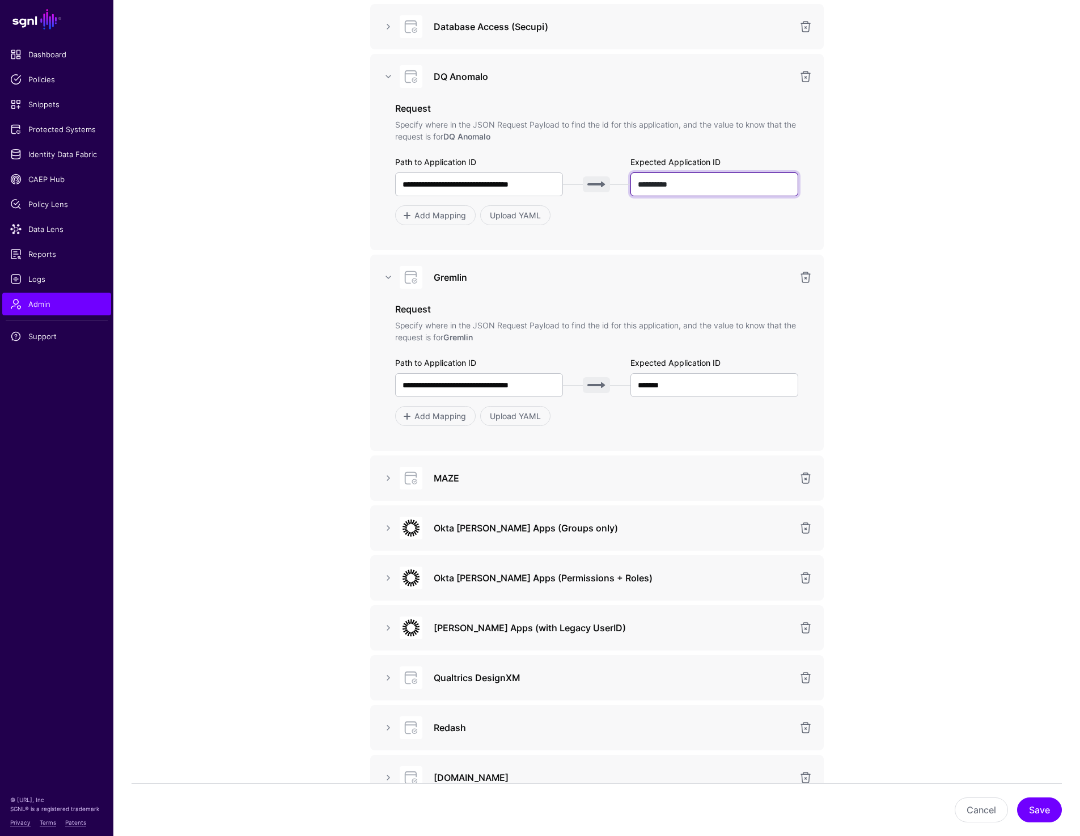
drag, startPoint x: 694, startPoint y: 187, endPoint x: 615, endPoint y: 187, distance: 78.8
click at [615, 187] on div "**********" at bounding box center [597, 184] width 404 height 24
click at [715, 184] on input "**********" at bounding box center [714, 184] width 168 height 24
drag, startPoint x: 715, startPoint y: 184, endPoint x: 614, endPoint y: 181, distance: 101.0
click at [614, 181] on div "**********" at bounding box center [597, 184] width 404 height 24
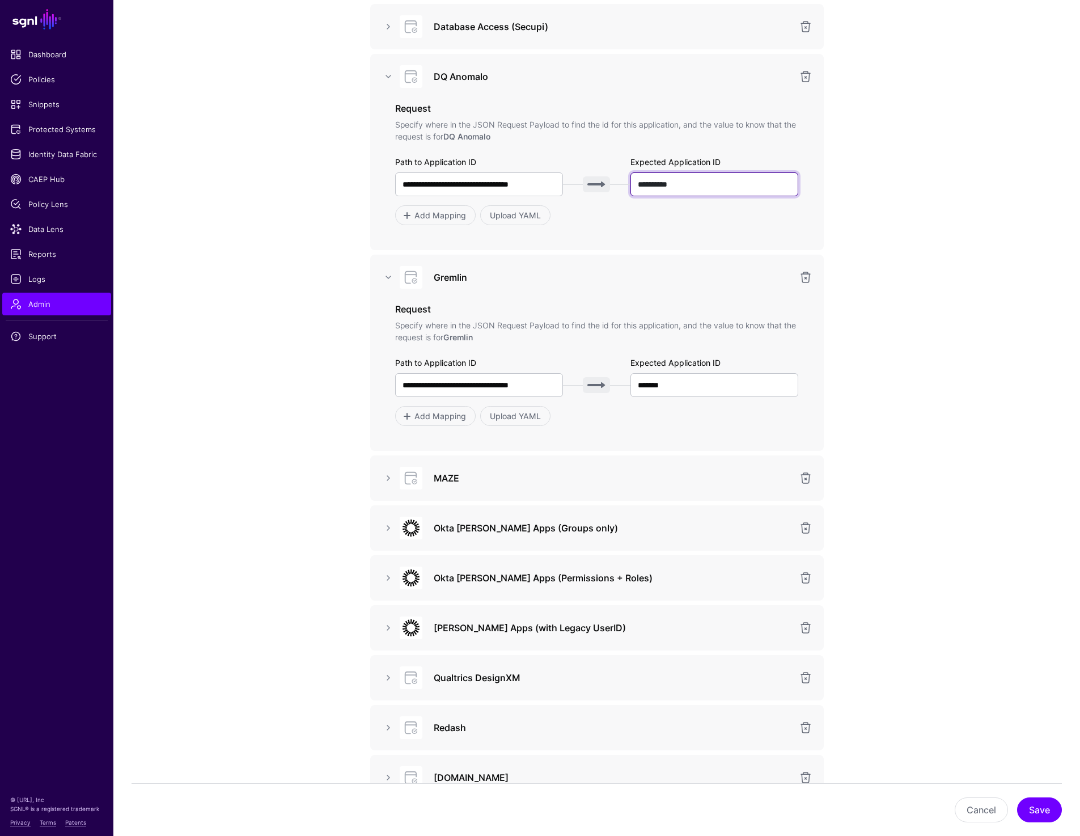
click at [694, 181] on input "**********" at bounding box center [714, 184] width 168 height 24
drag, startPoint x: 694, startPoint y: 181, endPoint x: 622, endPoint y: 182, distance: 72.0
click at [622, 182] on div "**********" at bounding box center [597, 184] width 404 height 24
drag, startPoint x: 435, startPoint y: 74, endPoint x: 506, endPoint y: 74, distance: 70.9
click at [506, 74] on h3 "DQ Anomalo" at bounding box center [613, 77] width 358 height 14
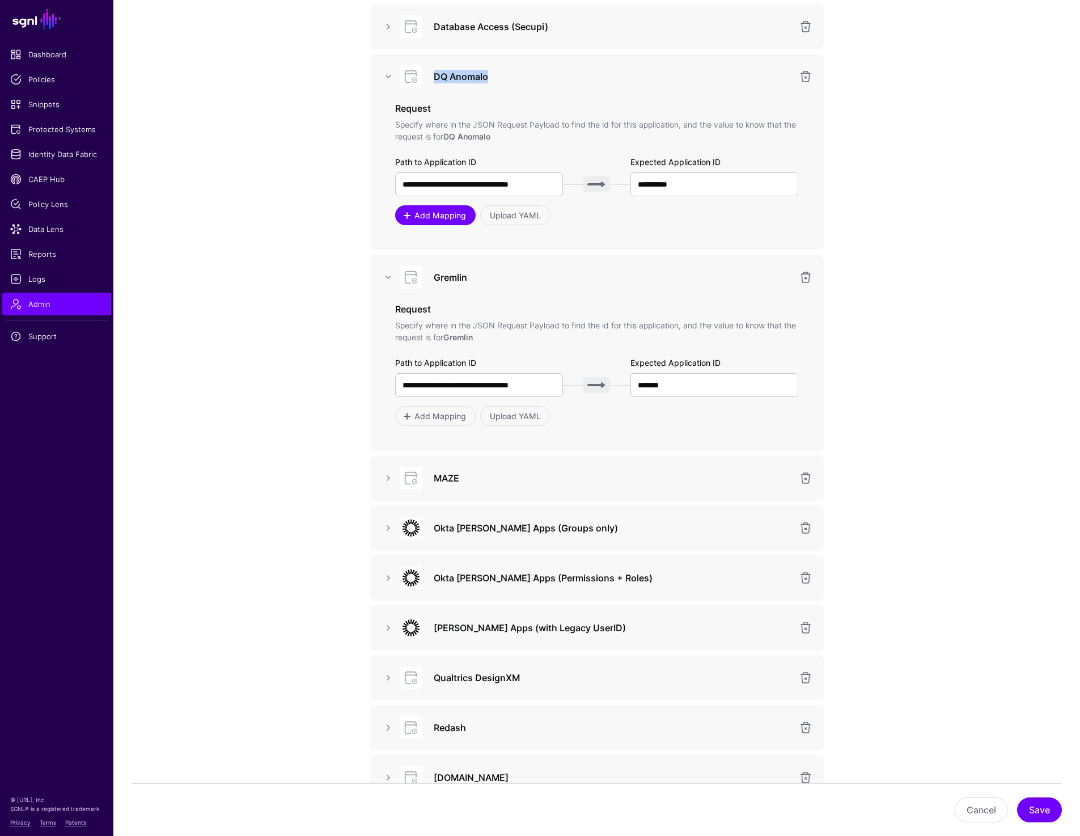
click at [457, 215] on span "Add Mapping" at bounding box center [440, 215] width 54 height 12
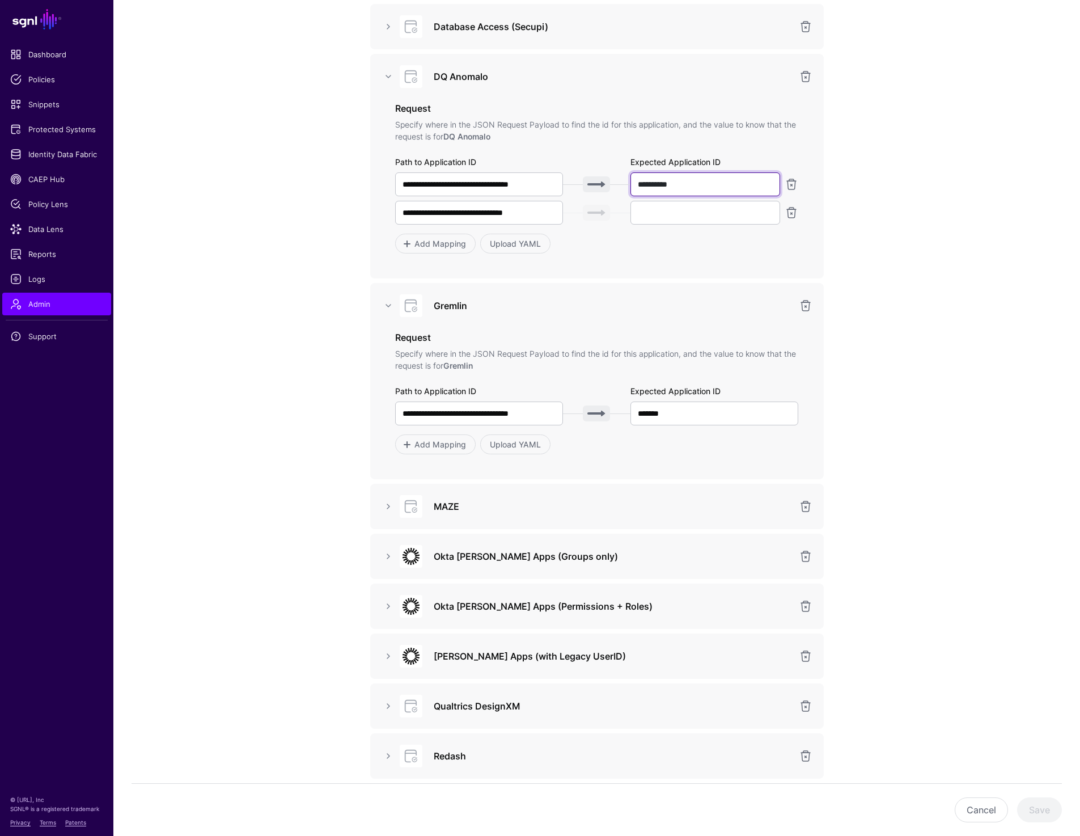
drag, startPoint x: 693, startPoint y: 189, endPoint x: 636, endPoint y: 188, distance: 57.3
click at [636, 188] on input "**********" at bounding box center [705, 184] width 150 height 24
click at [72, 136] on link "Protected Systems" at bounding box center [56, 129] width 109 height 23
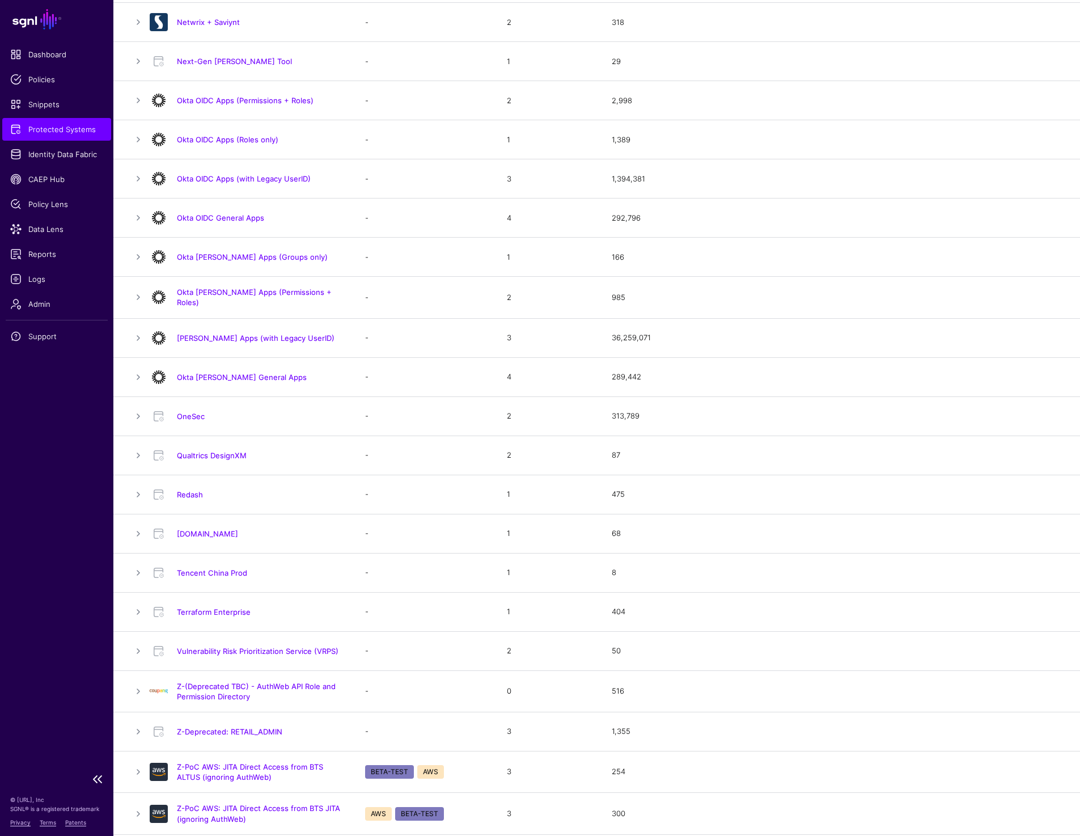
scroll to position [764, 0]
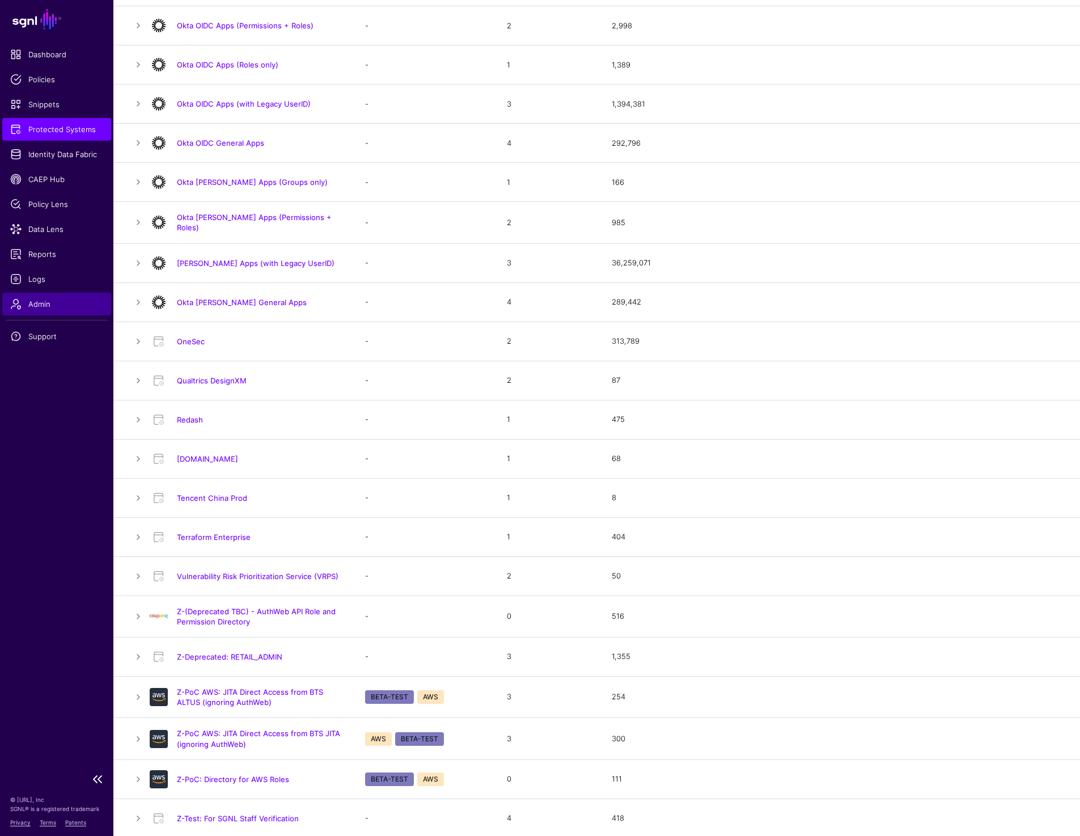
click at [43, 309] on span "Admin" at bounding box center [56, 303] width 93 height 11
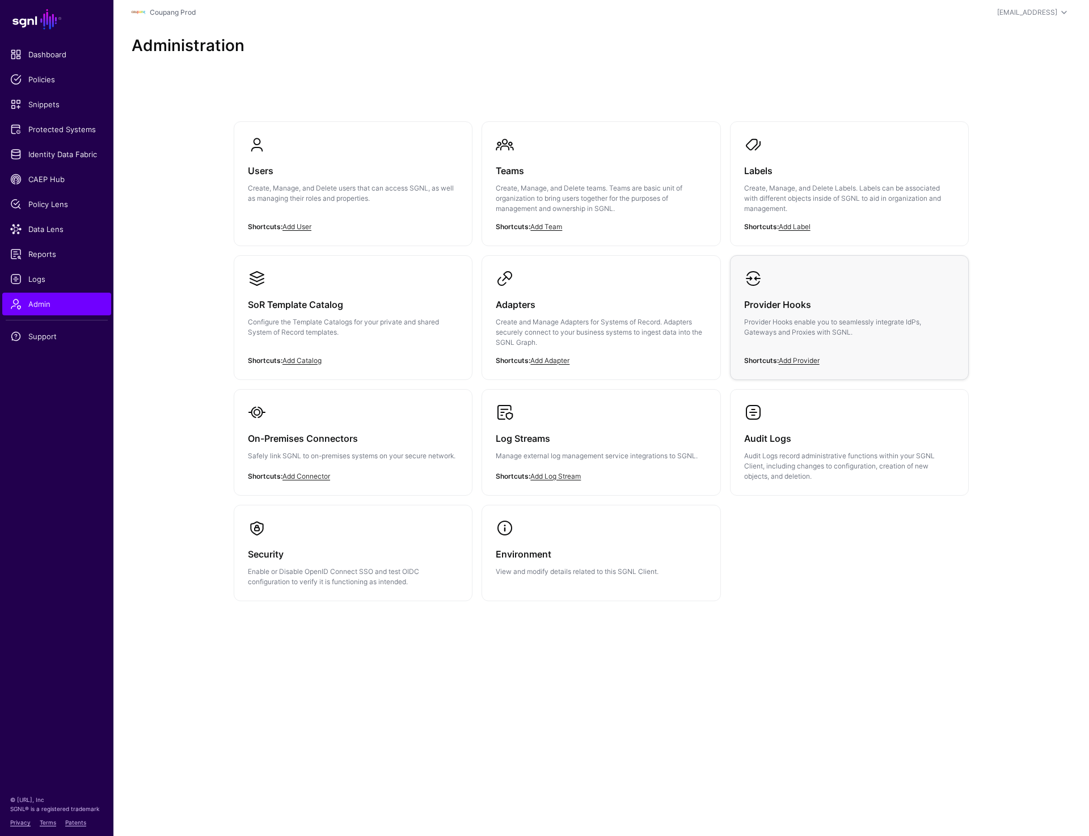
click at [812, 319] on p "Provider Hooks enable you to seamlessly integrate IdPs, Gateways and Proxies wi…" at bounding box center [849, 327] width 210 height 20
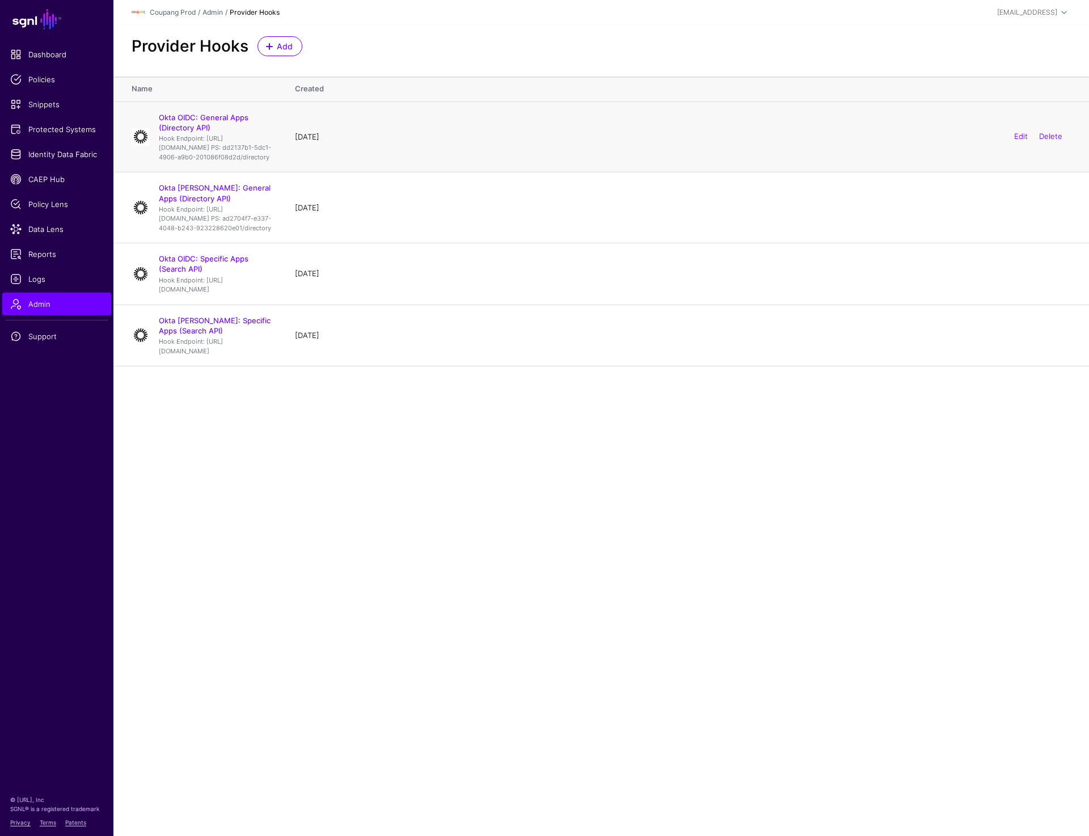
drag, startPoint x: 147, startPoint y: 125, endPoint x: 310, endPoint y: 178, distance: 171.1
click at [310, 172] on tr "Okta OIDC: General Apps (Directory API) Hook Endpoint: https://cou-pbac.sgnlapi…" at bounding box center [600, 136] width 975 height 71
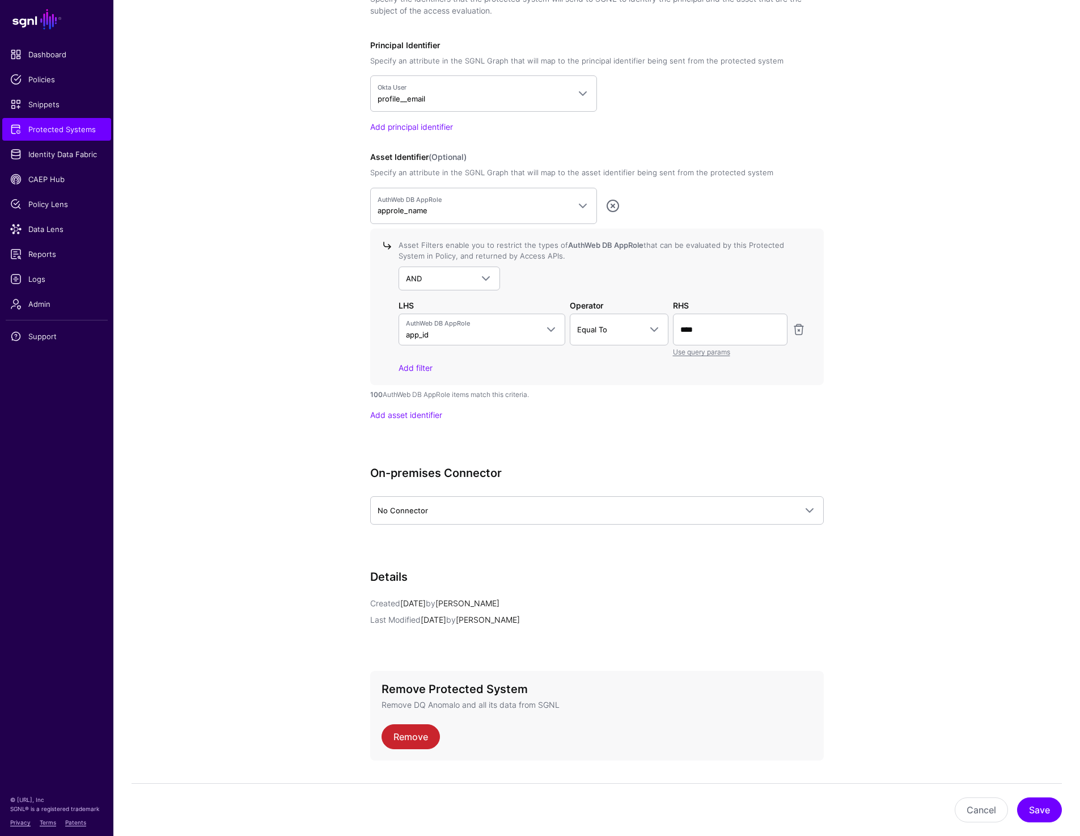
scroll to position [968, 0]
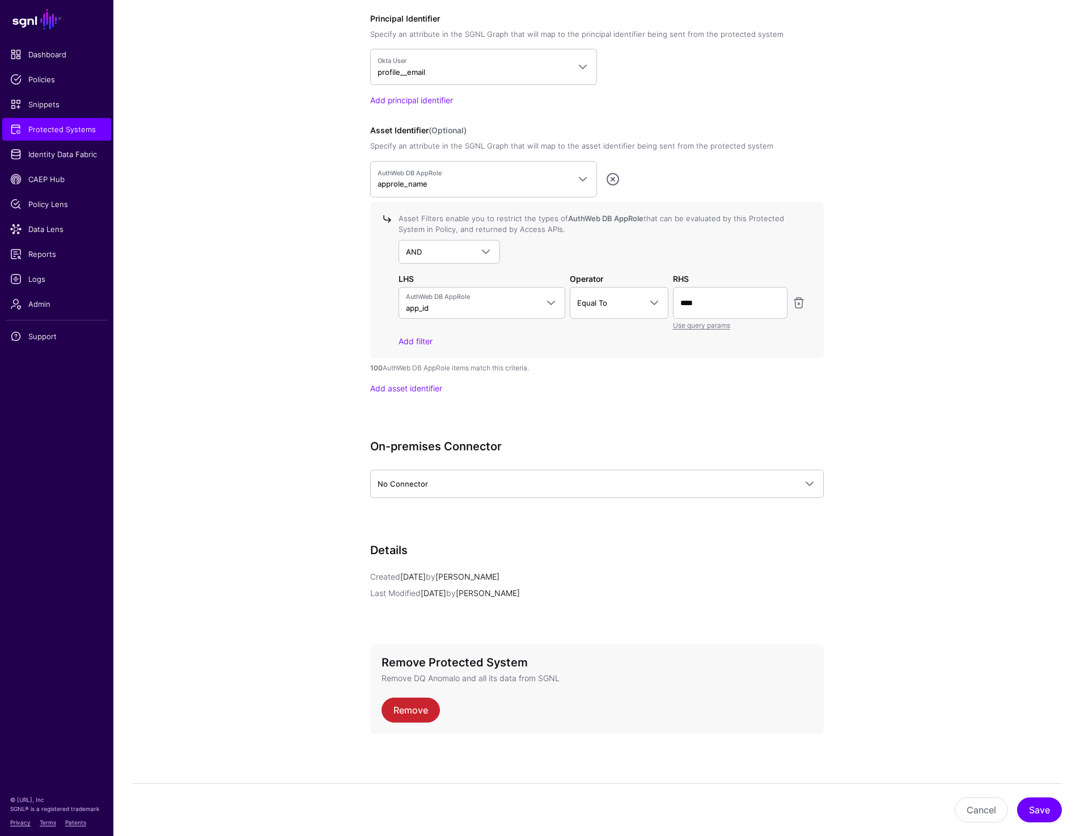
scroll to position [979, 0]
click at [799, 301] on link at bounding box center [799, 302] width 14 height 14
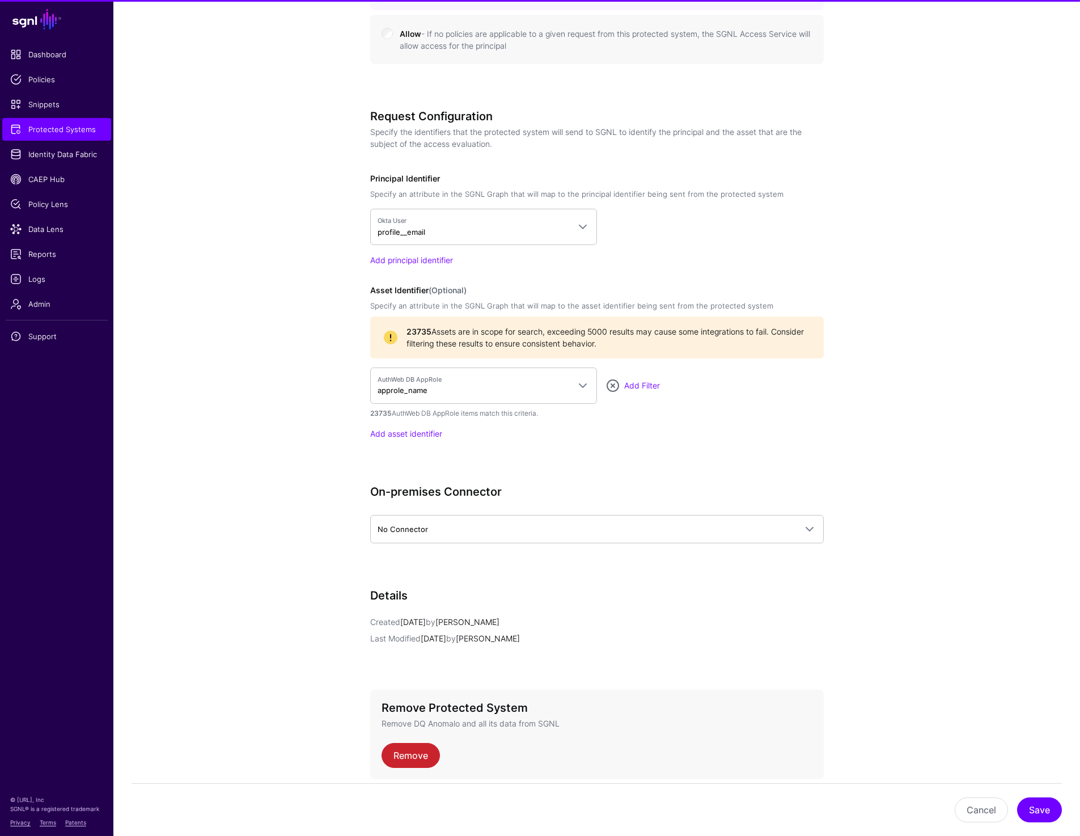
scroll to position [865, 0]
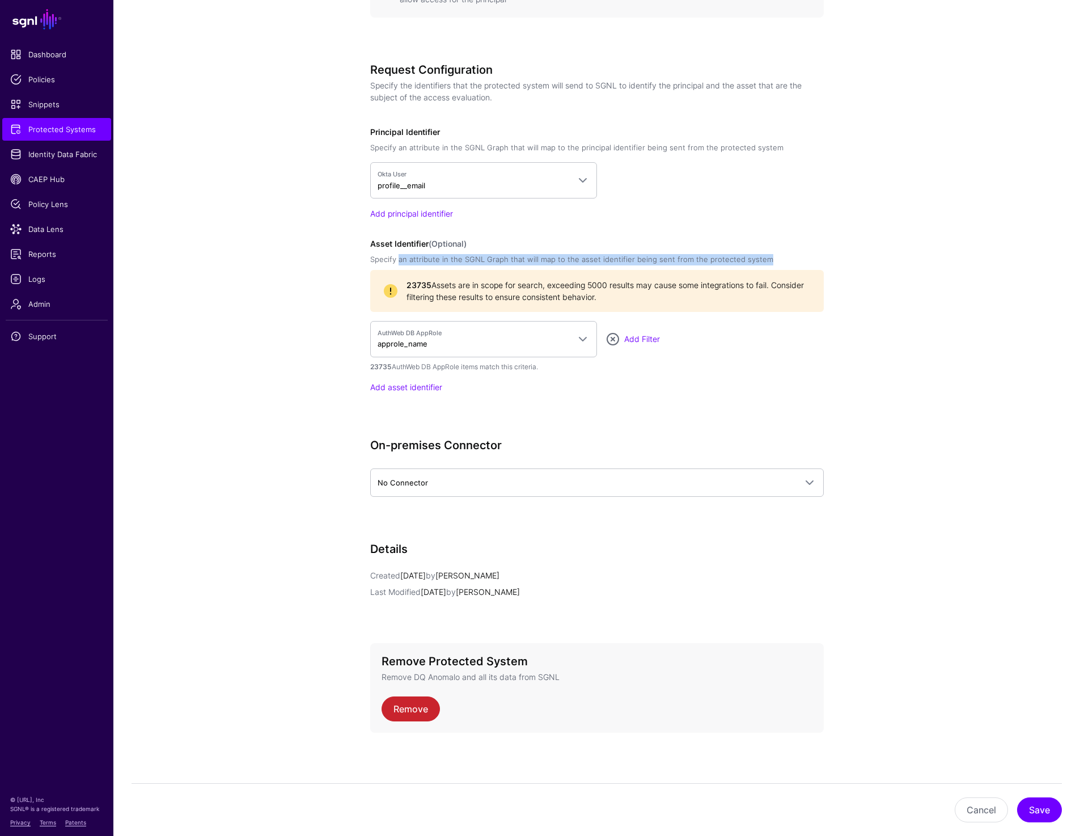
drag, startPoint x: 408, startPoint y: 281, endPoint x: 396, endPoint y: 256, distance: 27.6
click at [396, 256] on div "Asset Identifier (Optional) Specify an attribute in the SGNL Graph that will ma…" at bounding box center [597, 315] width 454 height 155
click at [244, 277] on app-integrations-details-form "**********" at bounding box center [596, 43] width 967 height 1587
drag, startPoint x: 405, startPoint y: 283, endPoint x: 466, endPoint y: 283, distance: 60.7
click at [466, 283] on div "23735 Assets are in scope for search, exceeding 5000 results may cause some int…" at bounding box center [597, 291] width 426 height 24
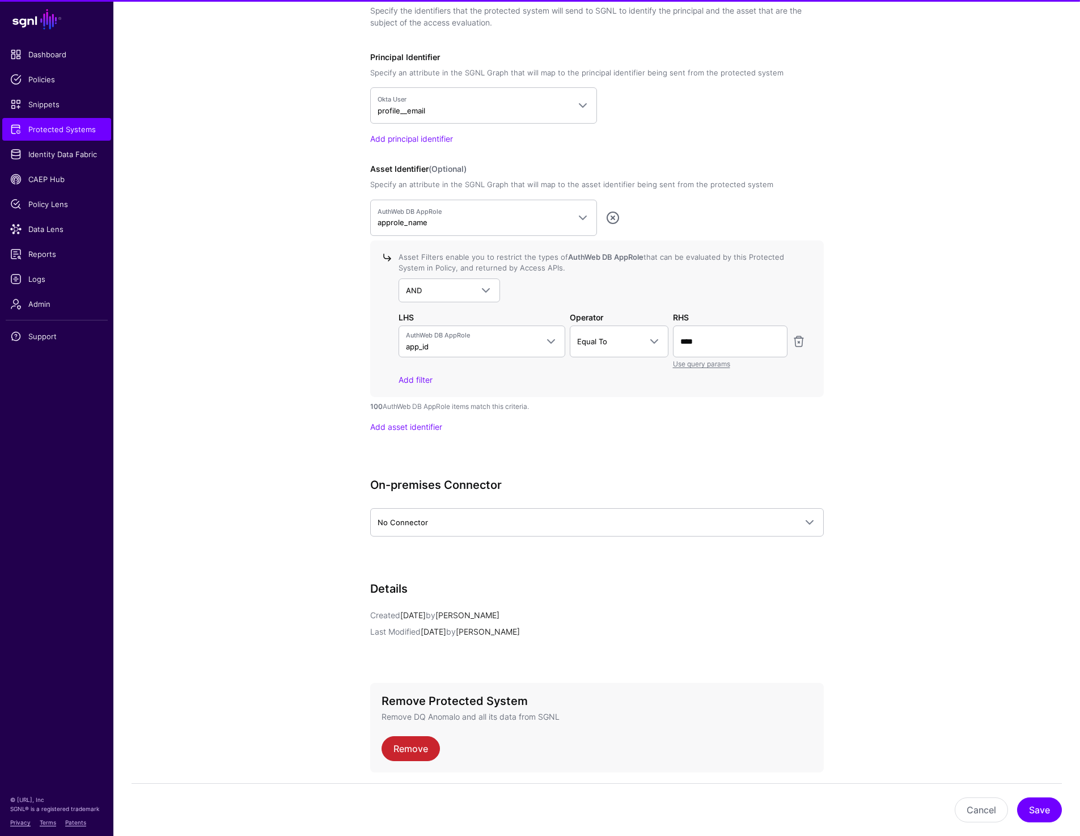
scroll to position [967, 0]
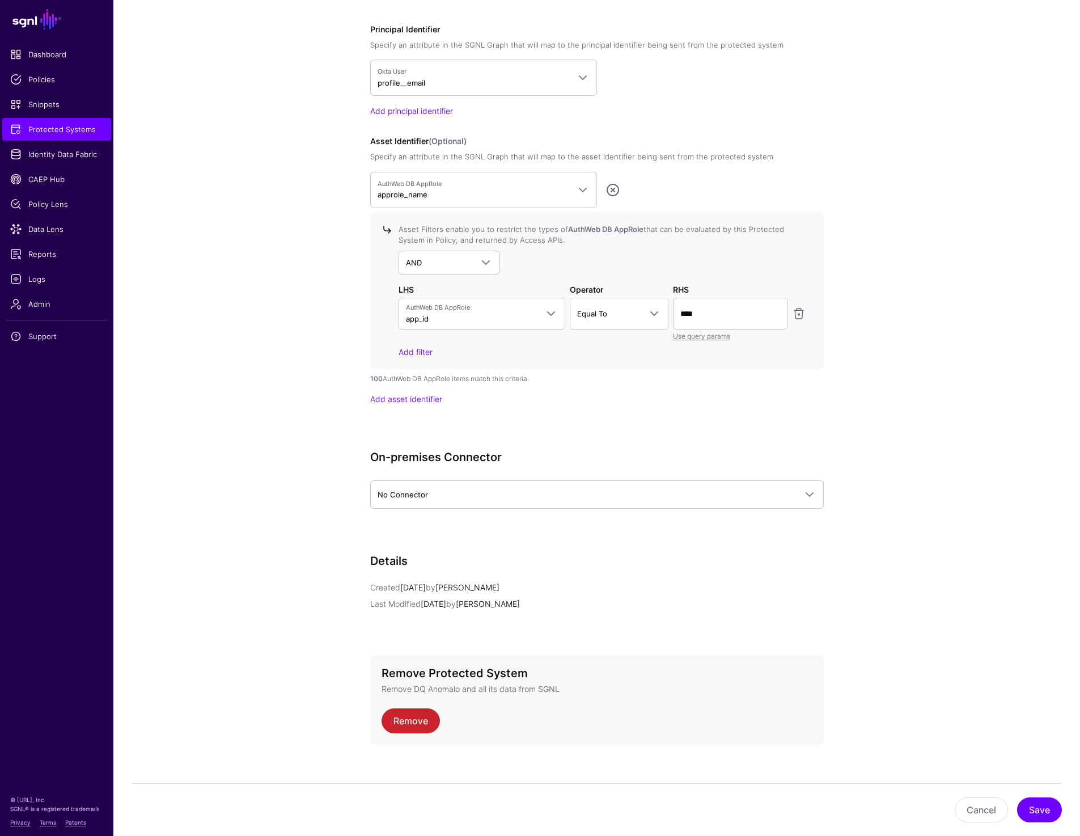
drag, startPoint x: 366, startPoint y: 378, endPoint x: 537, endPoint y: 378, distance: 171.2
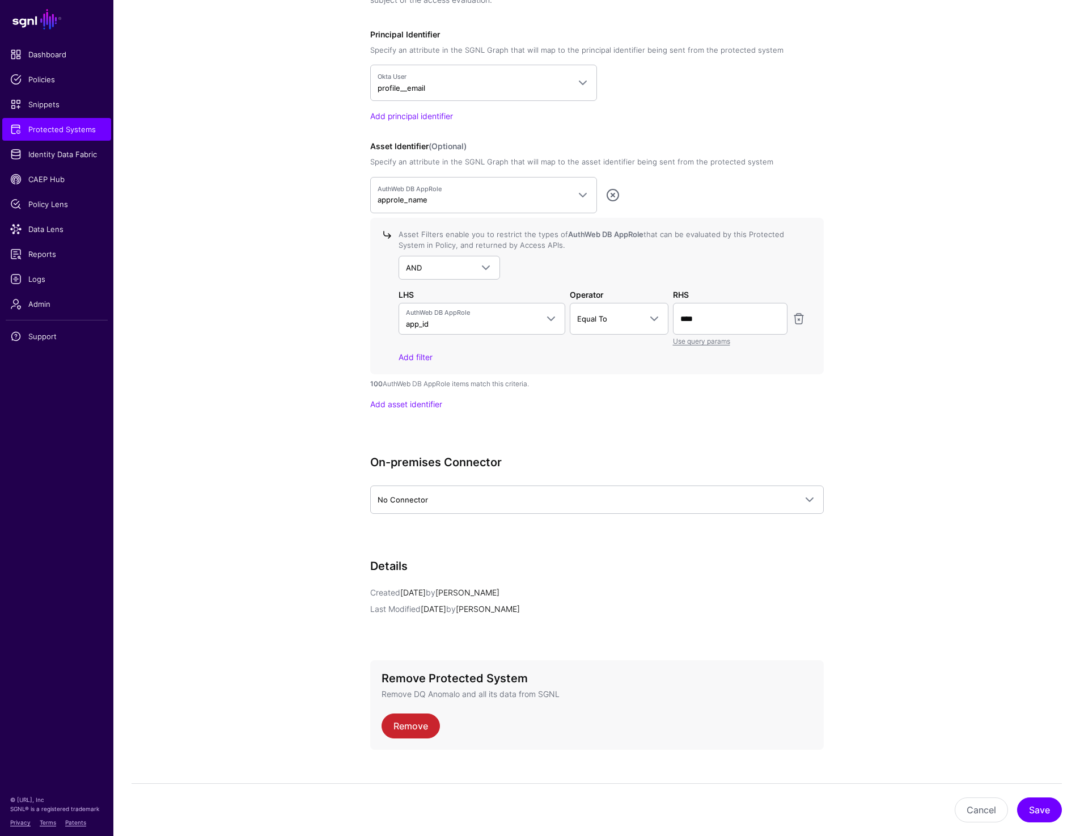
scroll to position [954, 0]
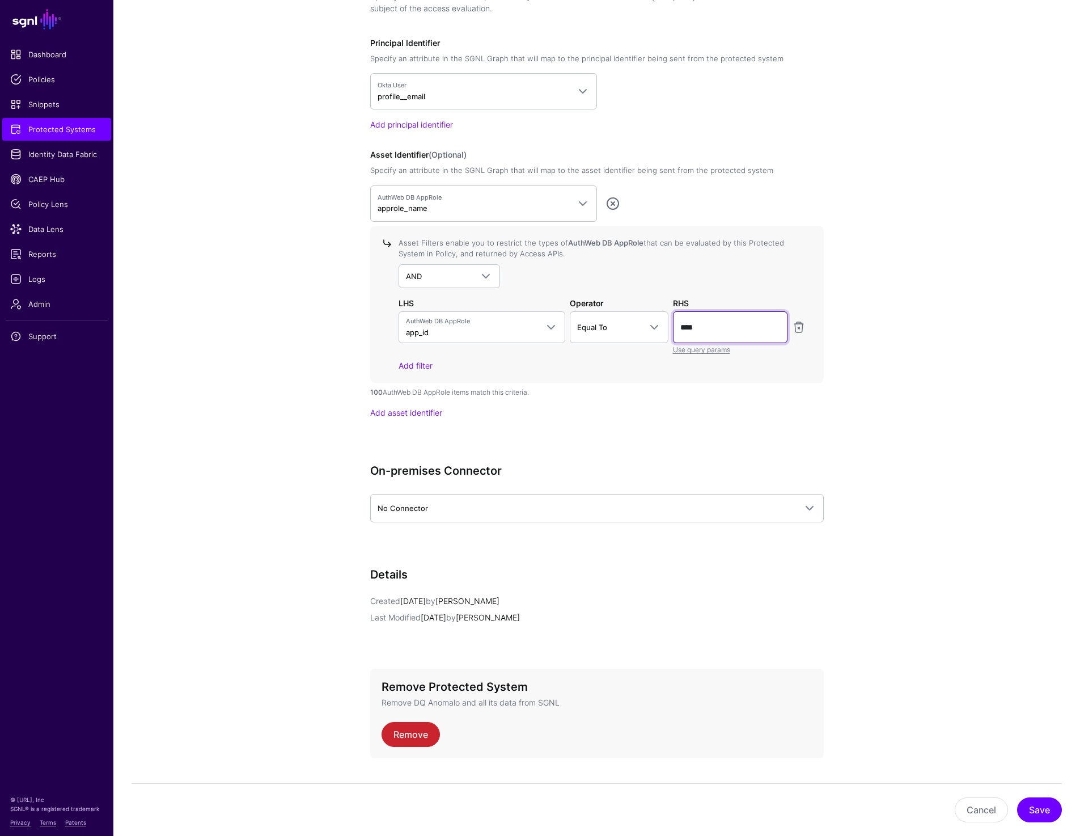
drag, startPoint x: 727, startPoint y: 333, endPoint x: 668, endPoint y: 327, distance: 59.3
click at [668, 327] on div "AuthWeb DB AppRole app_id aws_role_arn app_id approle_status description approl…" at bounding box center [602, 333] width 412 height 44
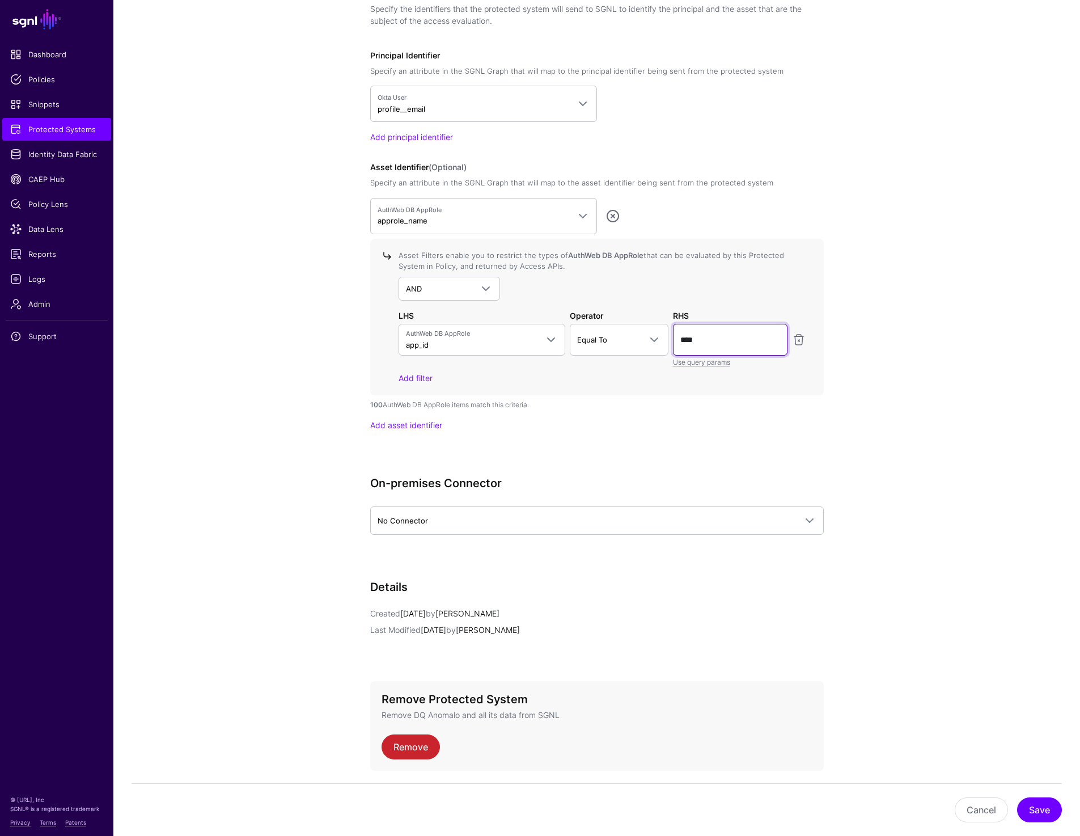
scroll to position [944, 0]
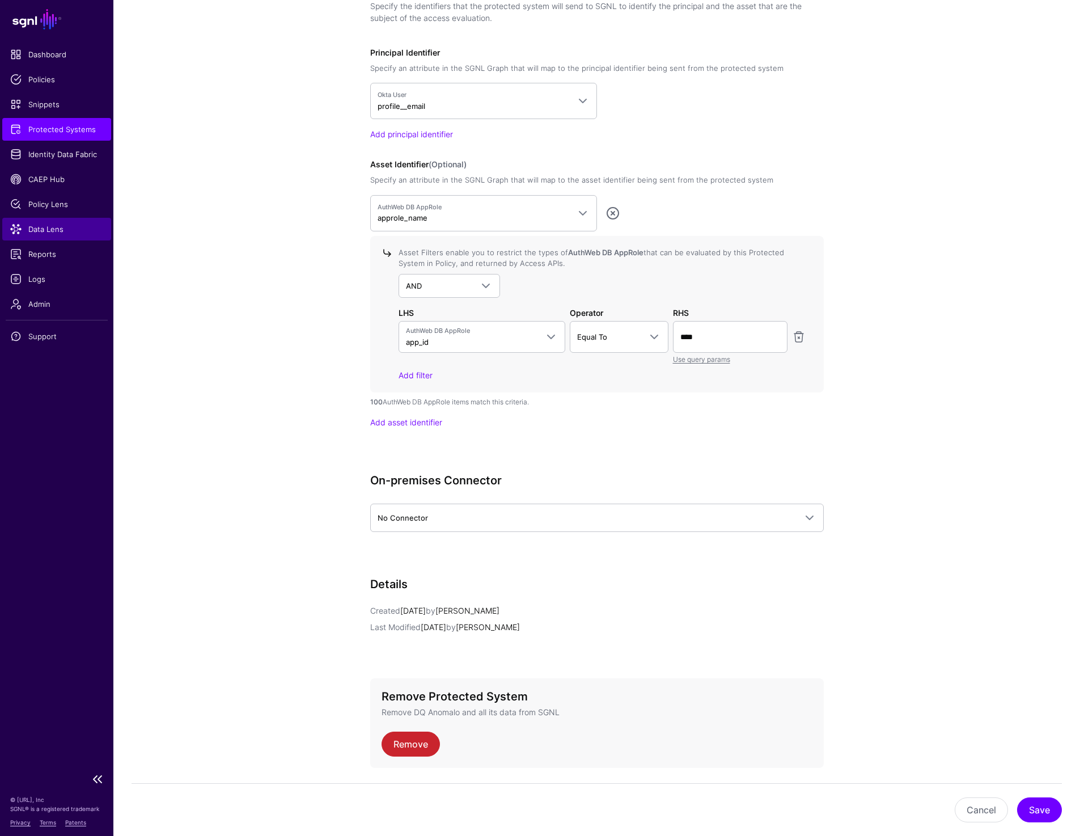
click at [57, 227] on span "Data Lens" at bounding box center [56, 228] width 93 height 11
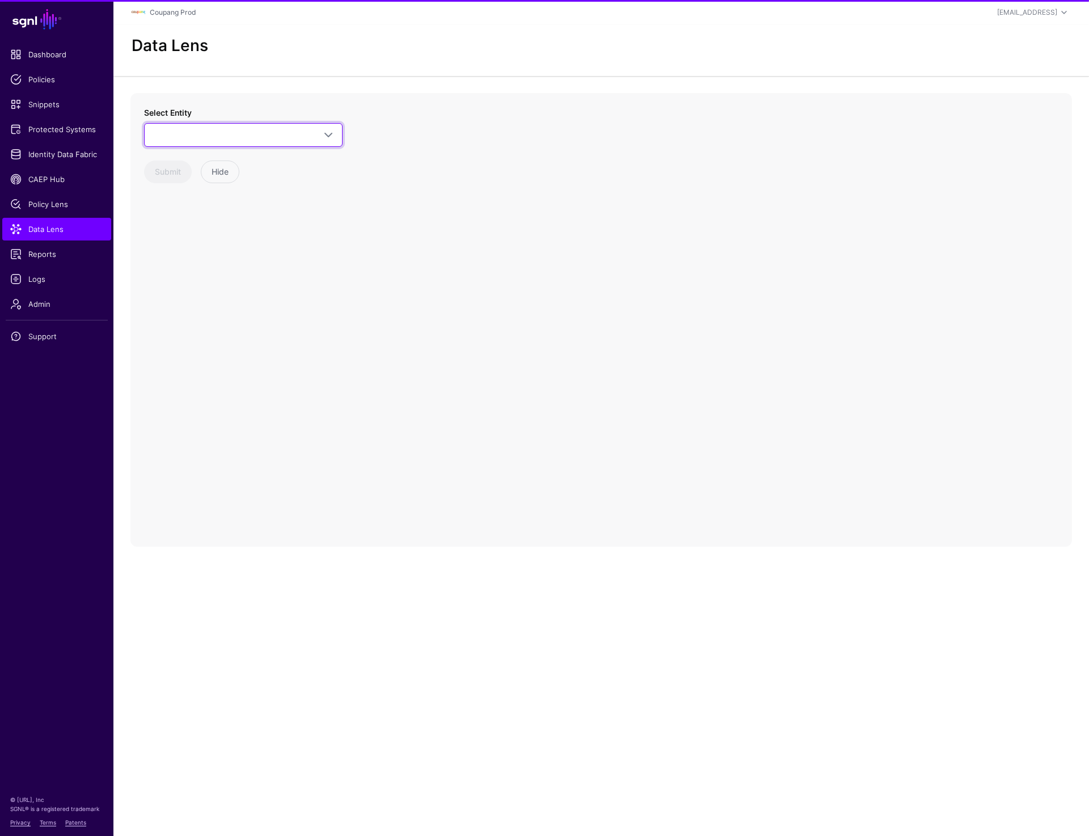
click at [247, 141] on span at bounding box center [243, 135] width 184 height 14
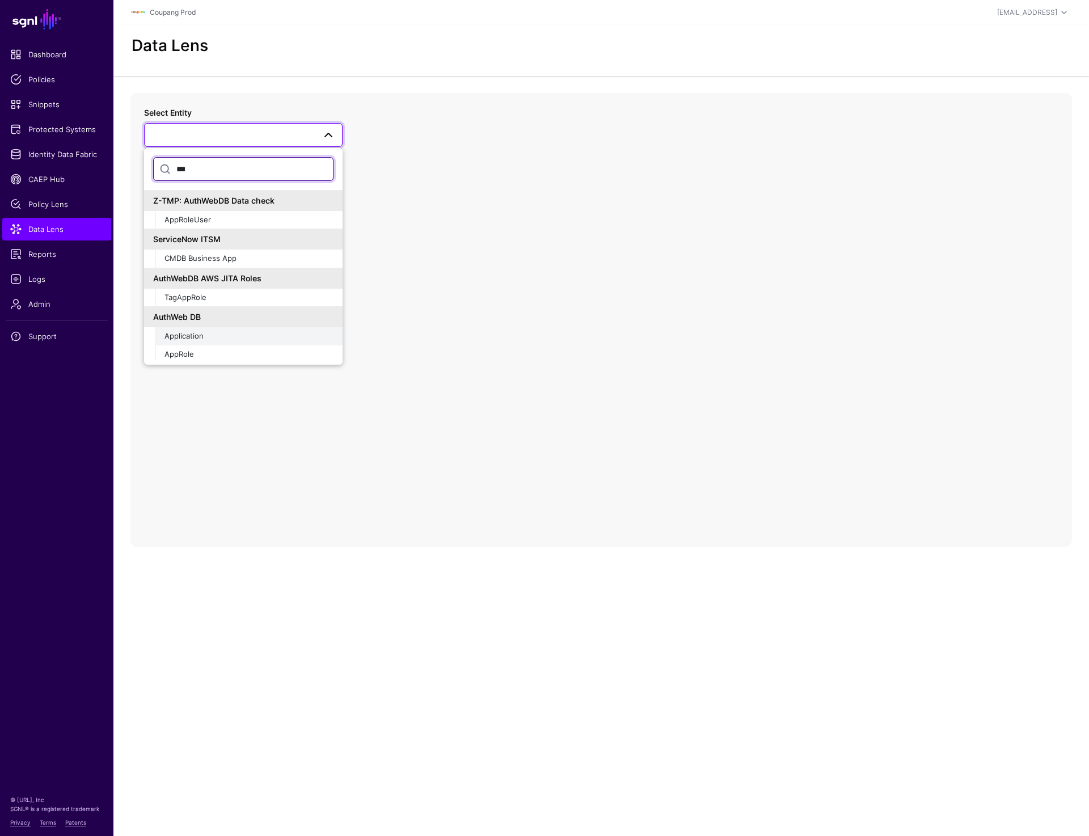
type input "***"
click at [184, 332] on span "Application" at bounding box center [183, 335] width 39 height 9
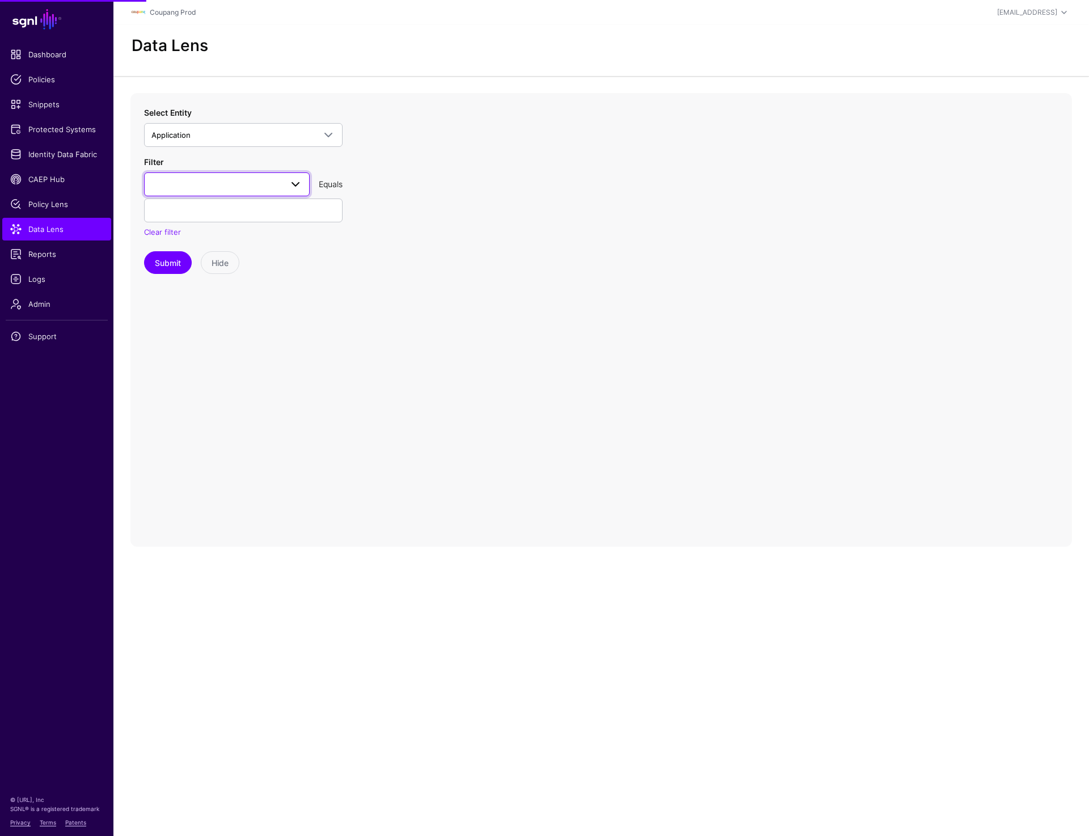
click at [213, 181] on span at bounding box center [226, 184] width 151 height 14
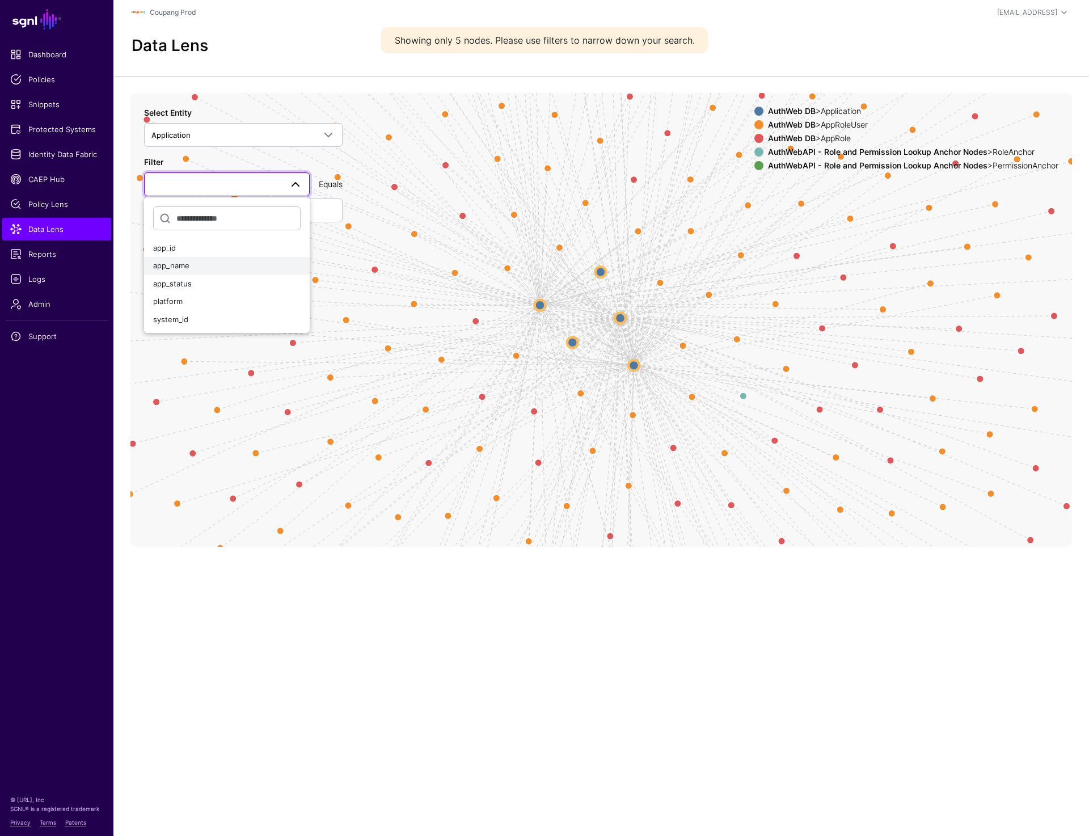
click at [201, 260] on div "app_name" at bounding box center [226, 265] width 147 height 11
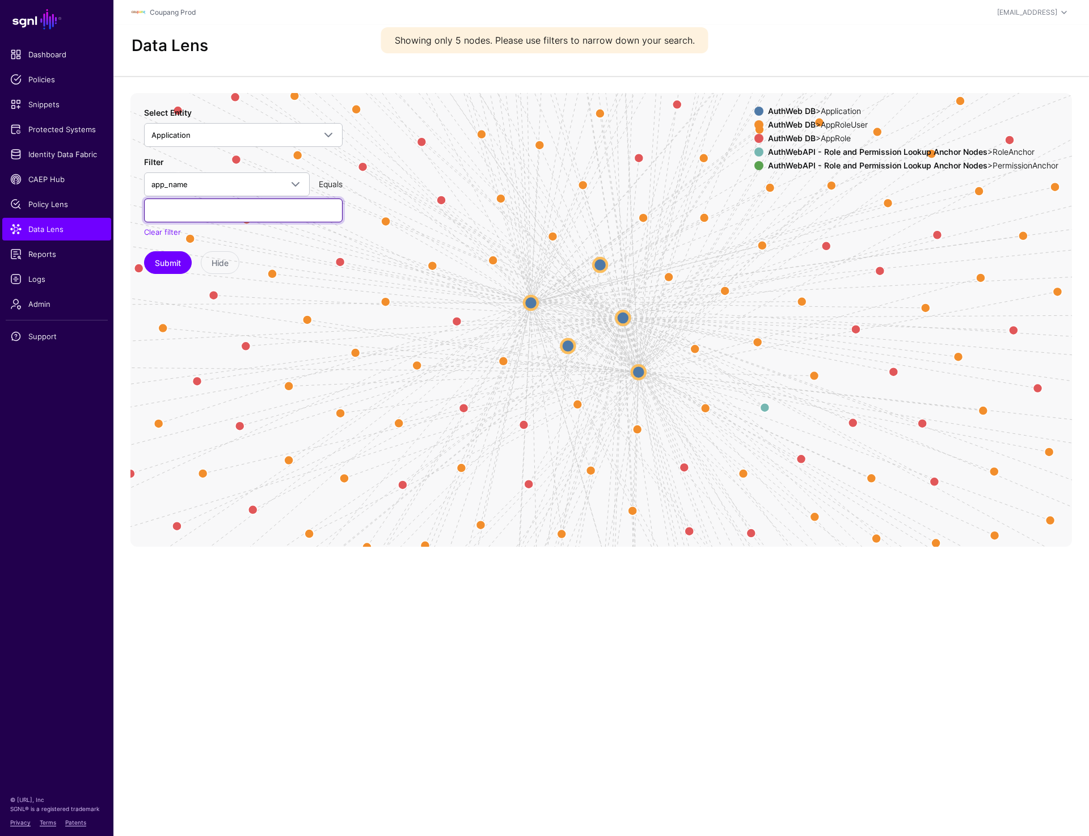
click at [202, 219] on input "text" at bounding box center [243, 210] width 198 height 24
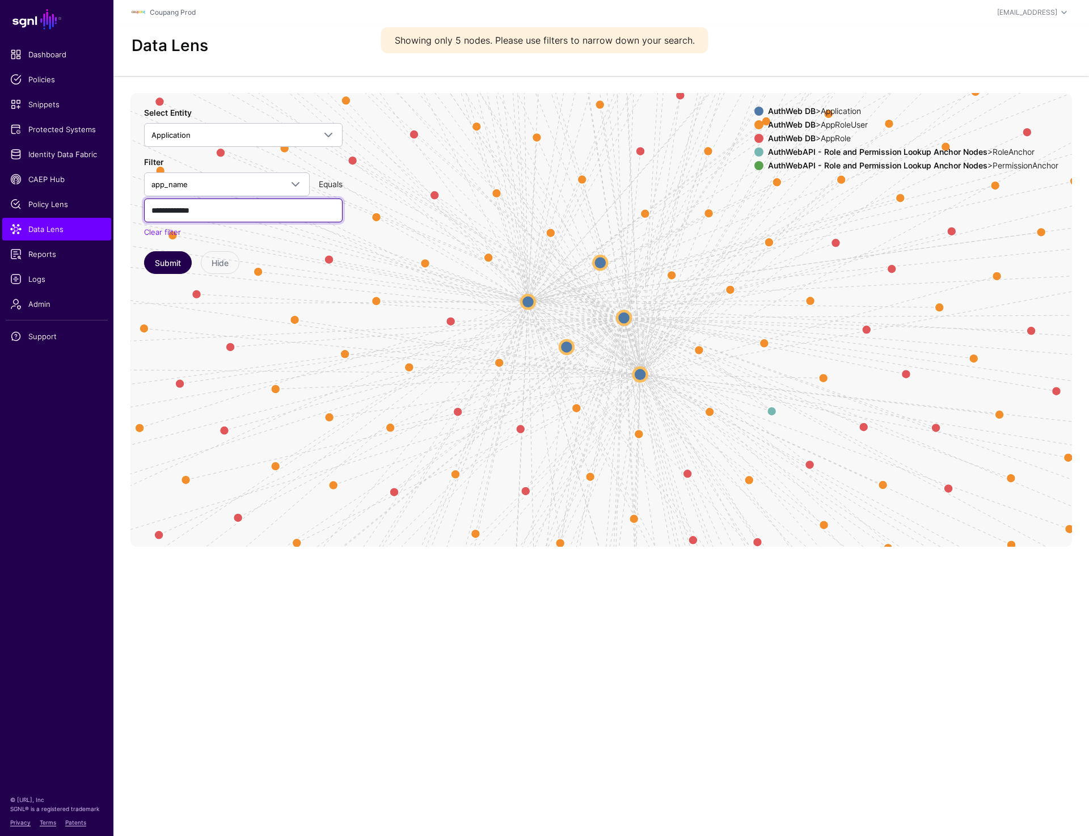
type input "**********"
click at [161, 256] on button "Submit" at bounding box center [168, 262] width 48 height 23
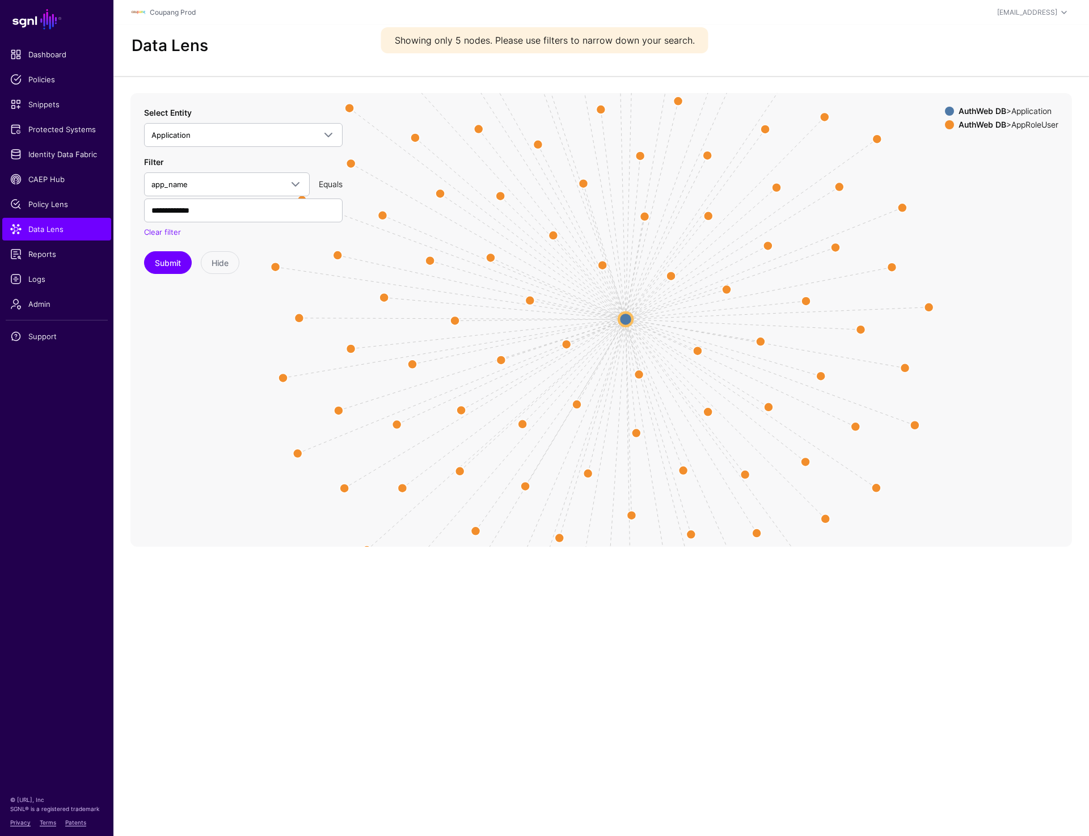
click at [625, 318] on circle at bounding box center [626, 319] width 14 height 14
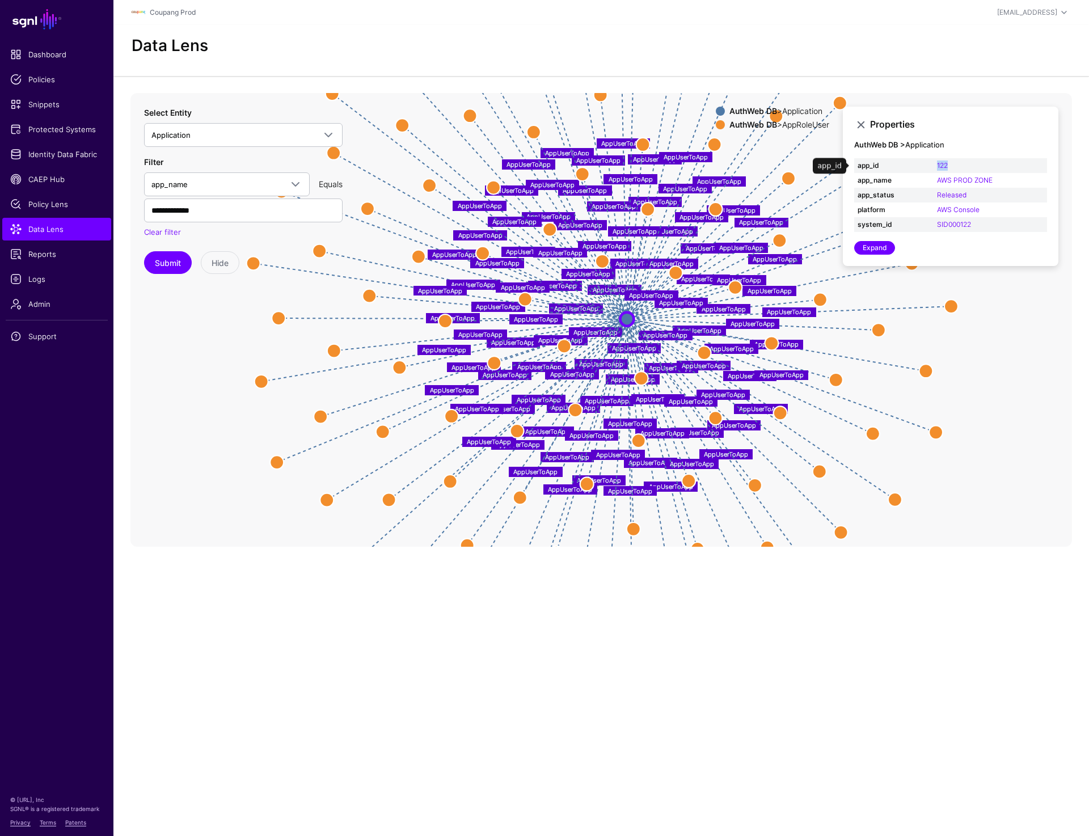
drag, startPoint x: 954, startPoint y: 164, endPoint x: 930, endPoint y: 164, distance: 23.2
click at [930, 164] on tr "app_id 122" at bounding box center [950, 165] width 193 height 15
click at [48, 133] on span "Protected Systems" at bounding box center [56, 129] width 93 height 11
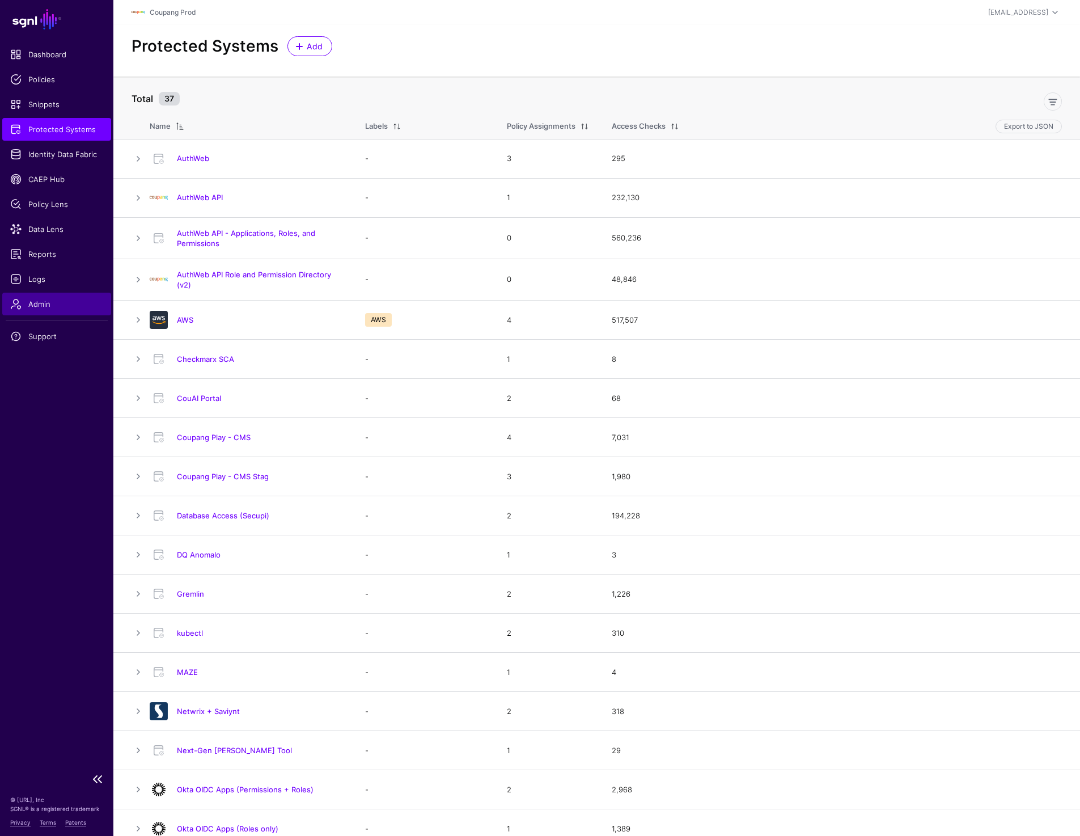
click at [39, 300] on span "Admin" at bounding box center [56, 303] width 93 height 11
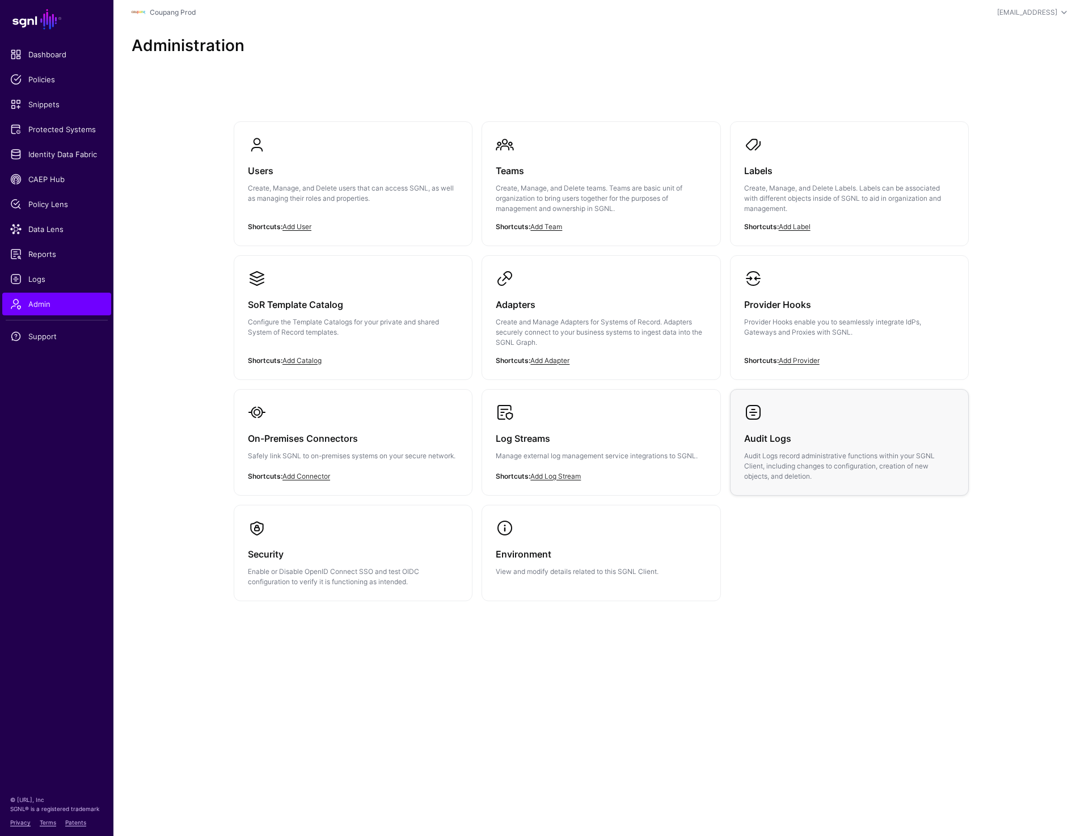
click at [803, 438] on h3 "Audit Logs" at bounding box center [849, 438] width 210 height 16
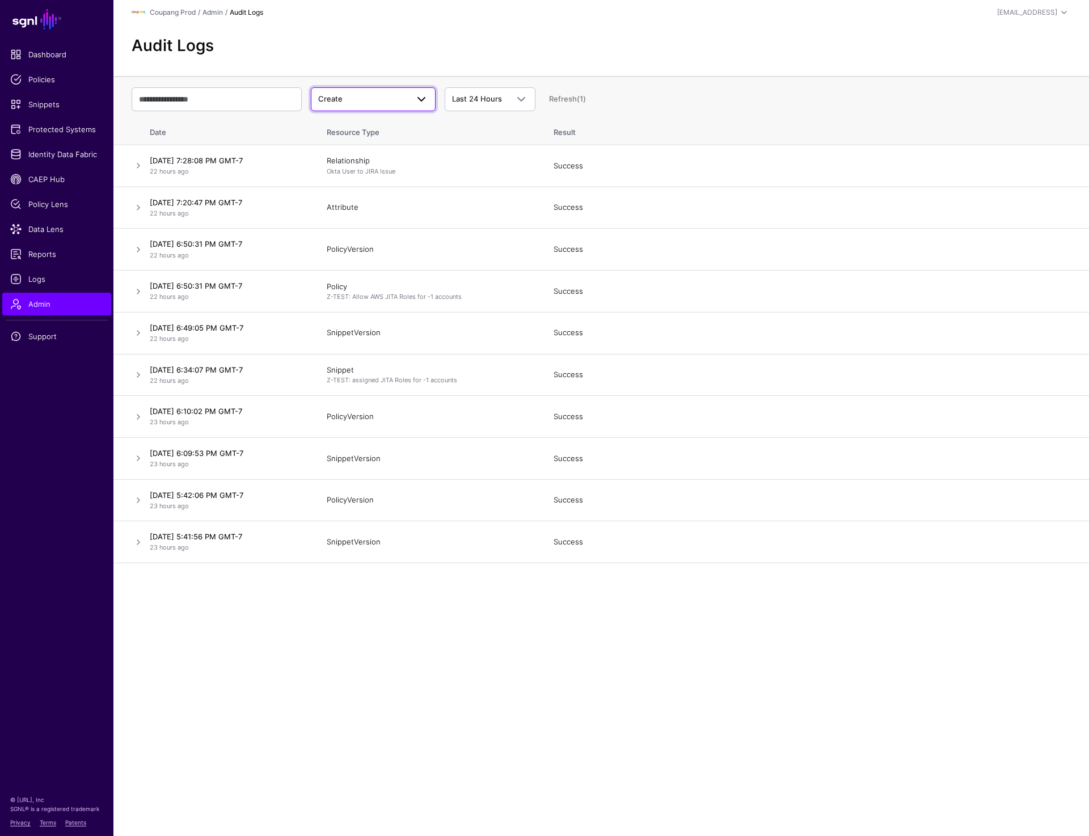
click at [405, 90] on link "Create" at bounding box center [373, 99] width 125 height 24
click at [397, 141] on div "Update" at bounding box center [373, 143] width 107 height 11
click at [395, 96] on span "Update" at bounding box center [363, 99] width 90 height 11
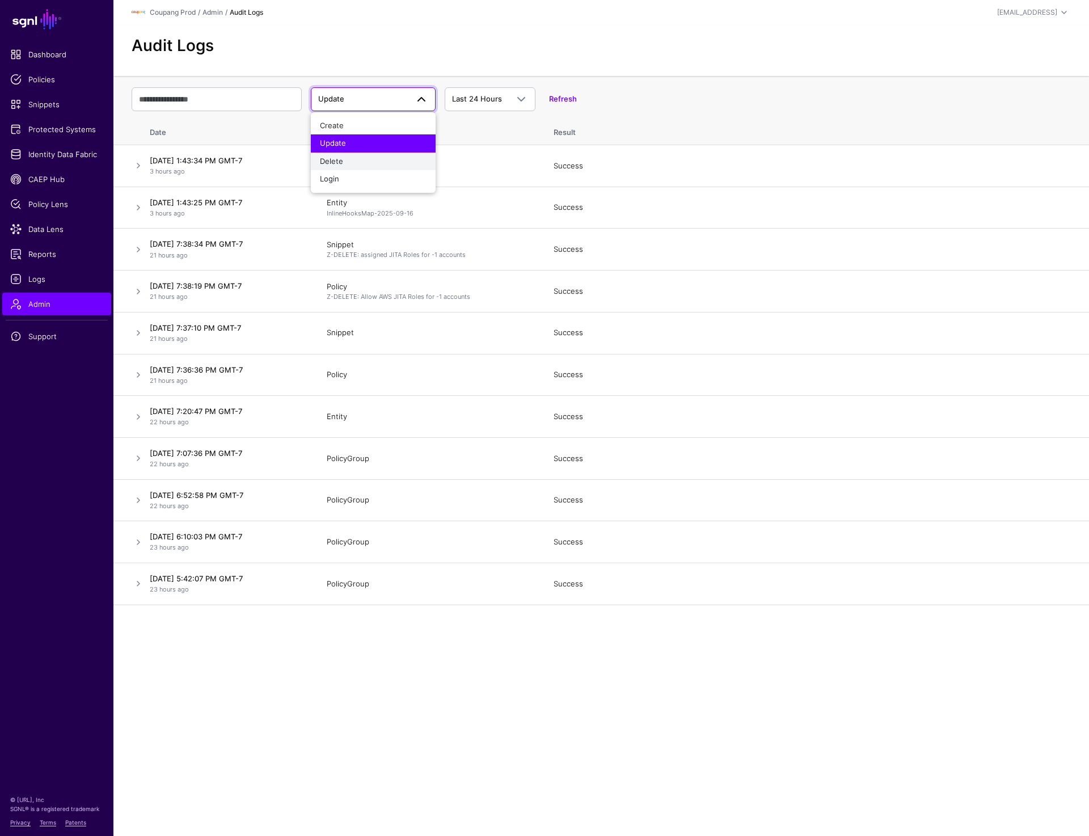
click at [378, 160] on div "Delete" at bounding box center [373, 161] width 107 height 11
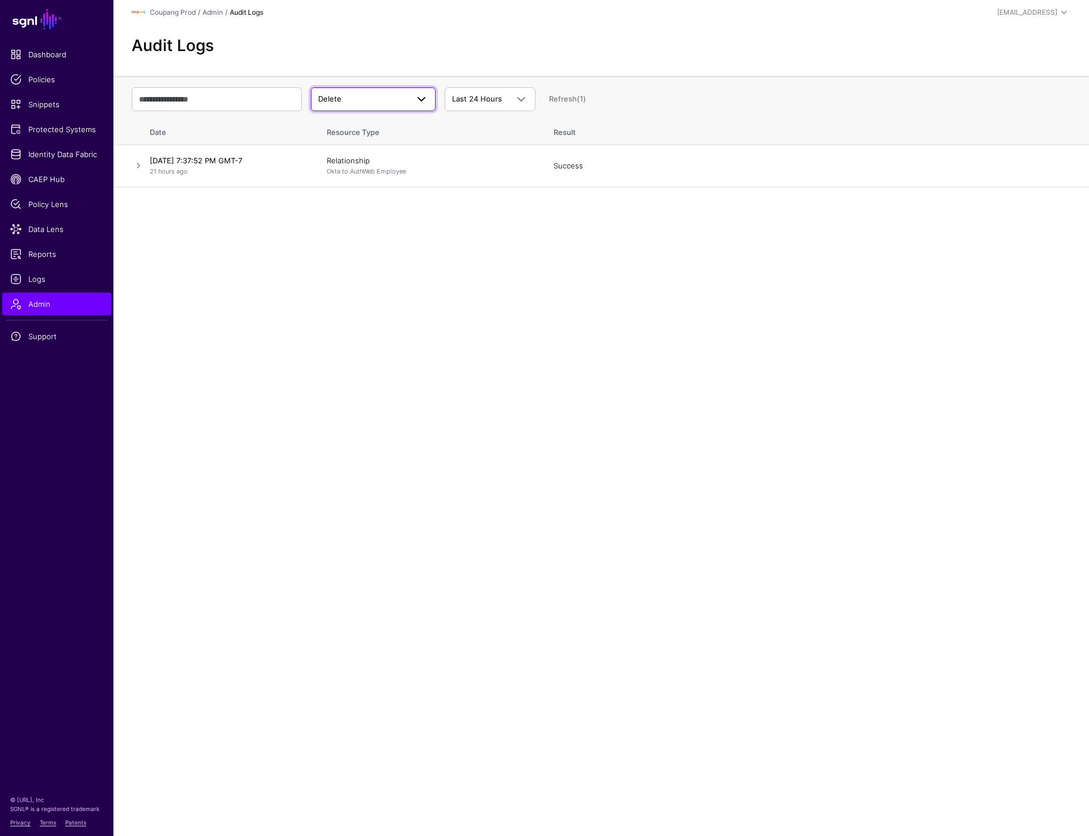
click at [392, 92] on span "Delete" at bounding box center [373, 99] width 110 height 14
click at [376, 187] on button "Login" at bounding box center [373, 179] width 125 height 18
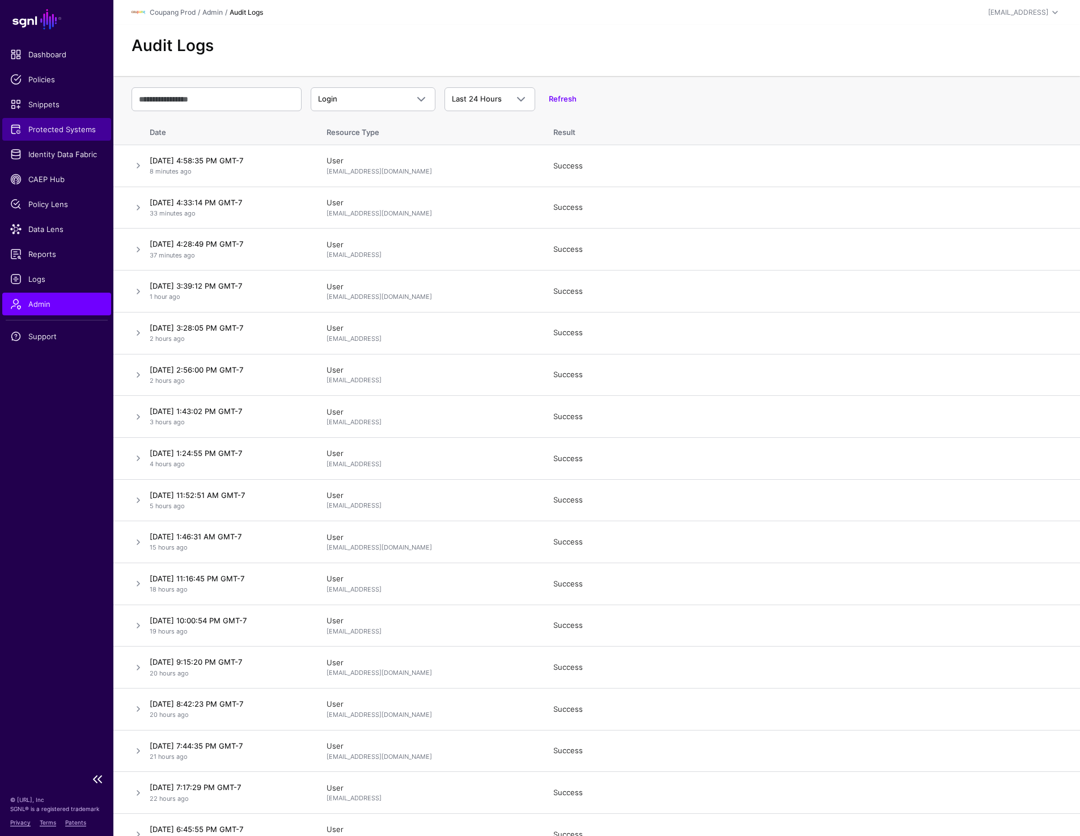
click at [66, 127] on span "Protected Systems" at bounding box center [56, 129] width 93 height 11
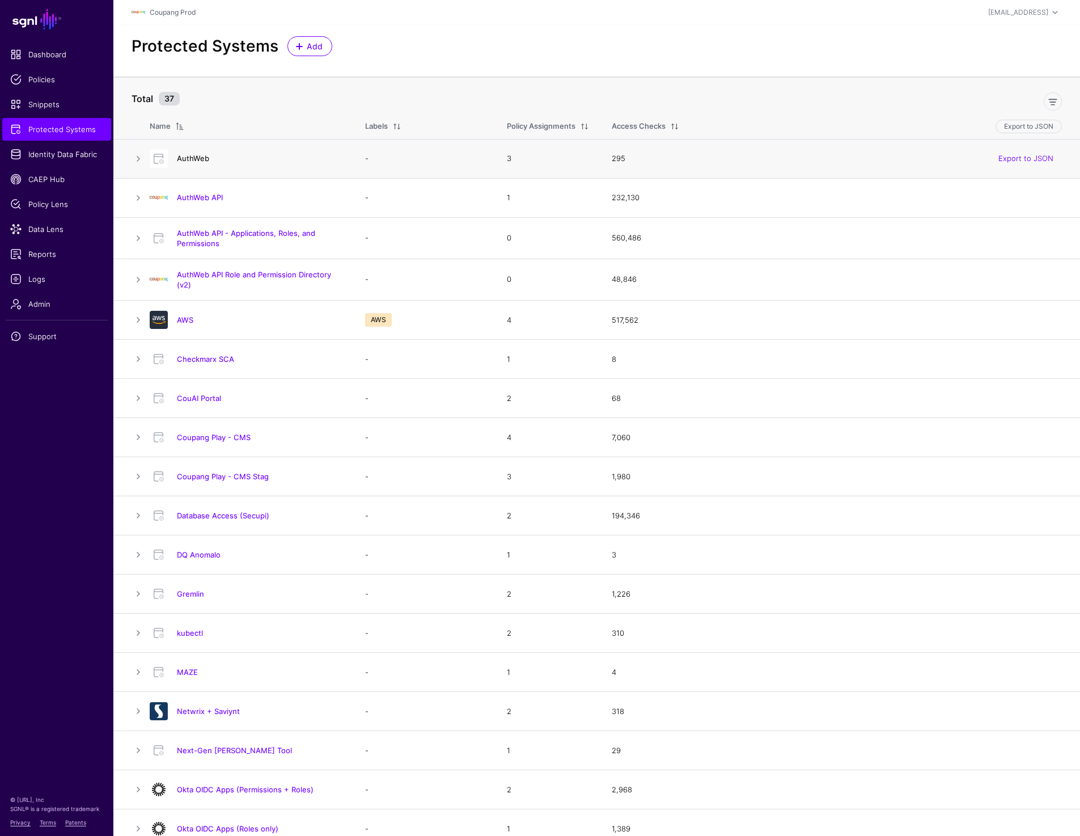
click at [196, 158] on link "AuthWeb" at bounding box center [193, 158] width 32 height 9
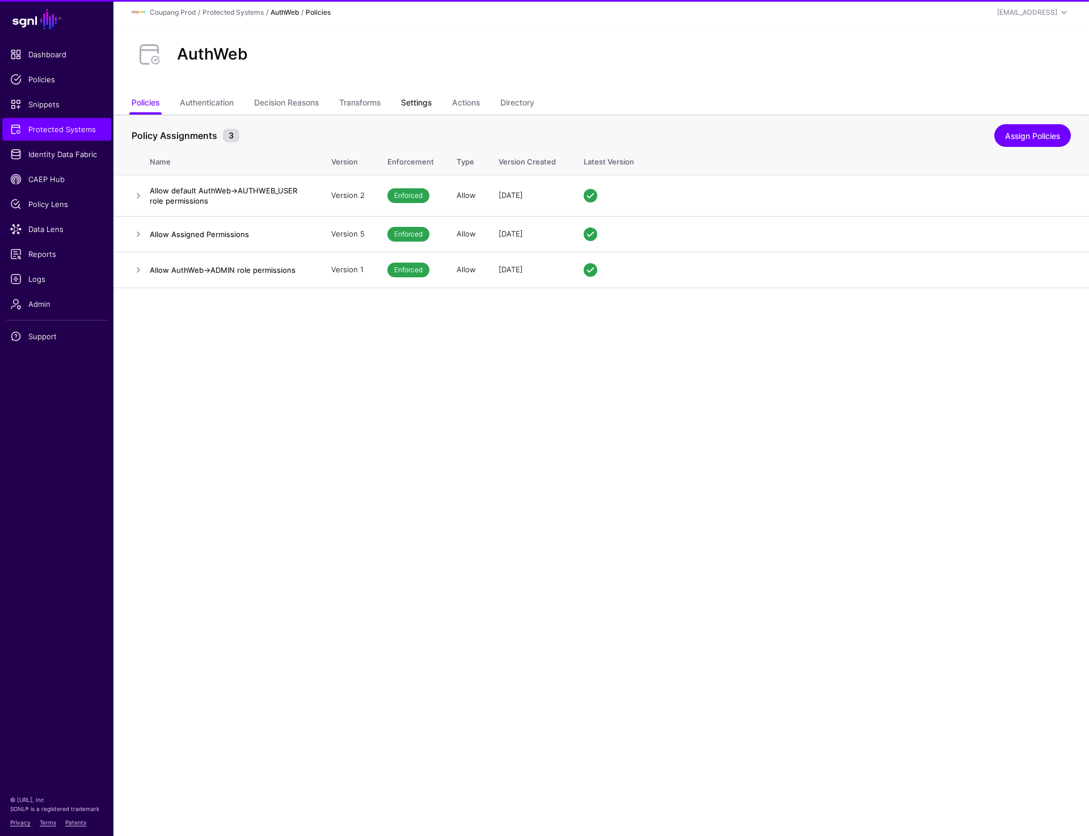
click at [416, 105] on link "Settings" at bounding box center [416, 104] width 31 height 22
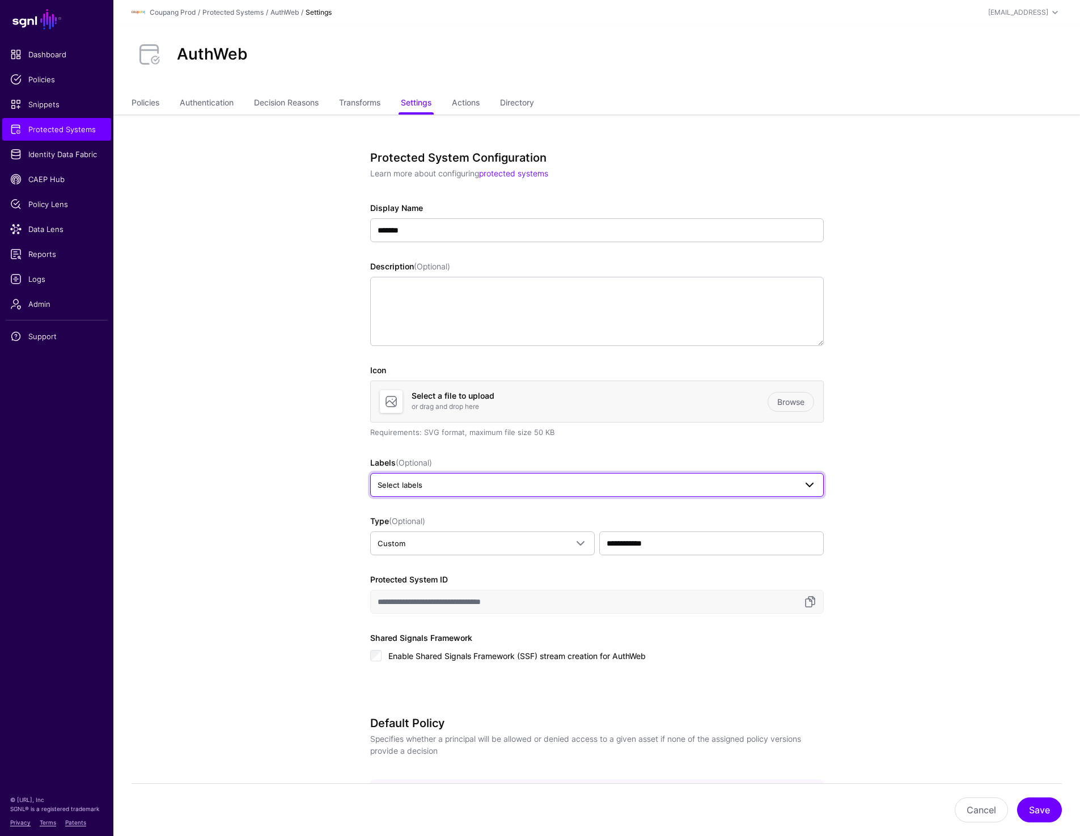
click at [523, 485] on span "Select labels" at bounding box center [587, 485] width 418 height 12
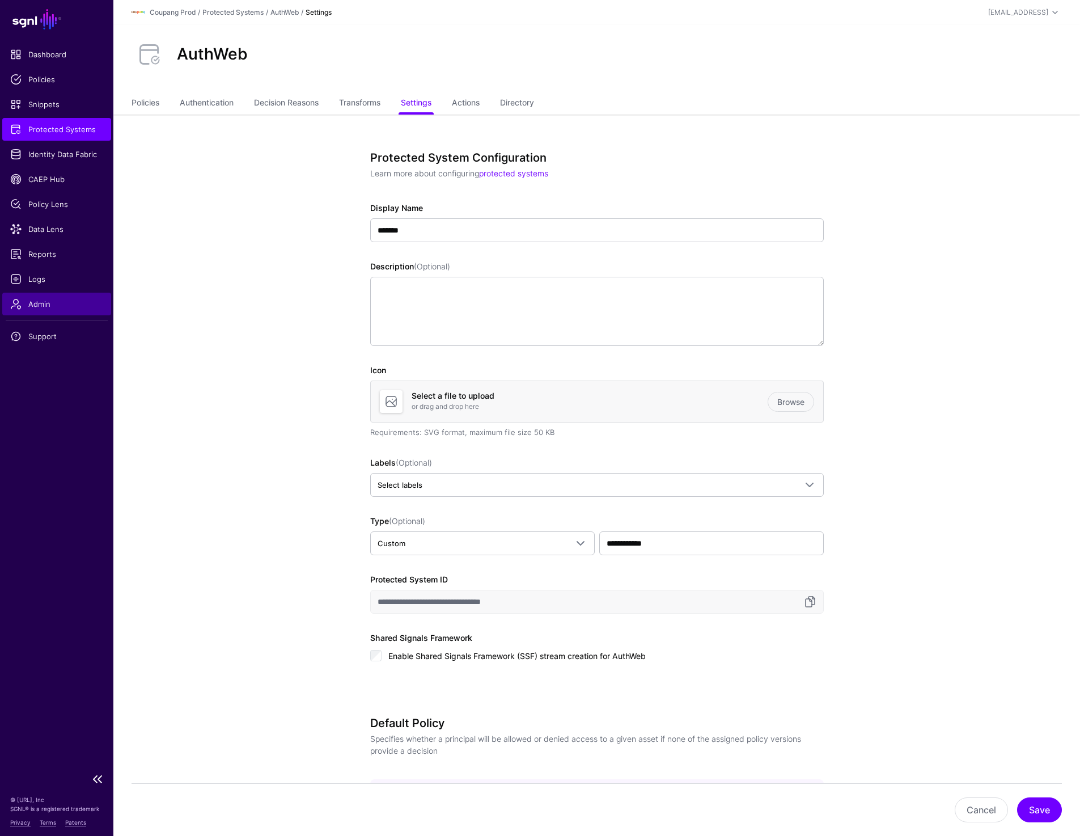
click at [42, 307] on span "Admin" at bounding box center [56, 303] width 93 height 11
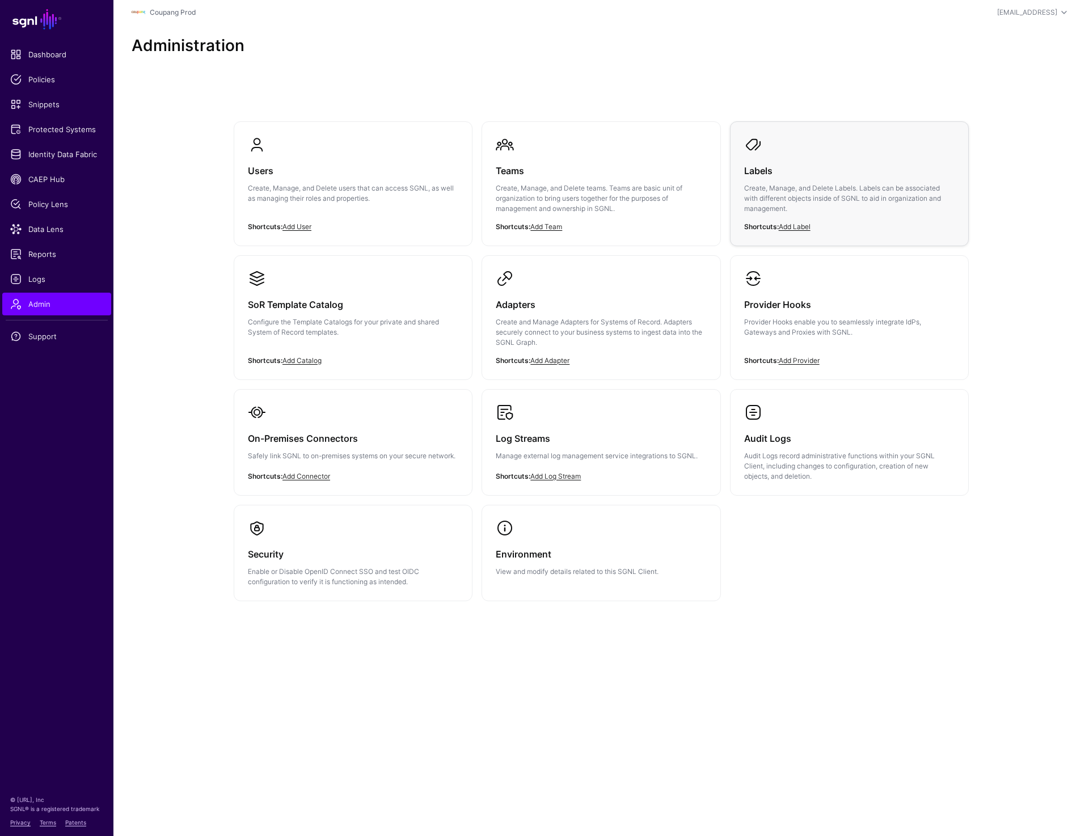
click at [786, 163] on h3 "Labels" at bounding box center [849, 171] width 210 height 16
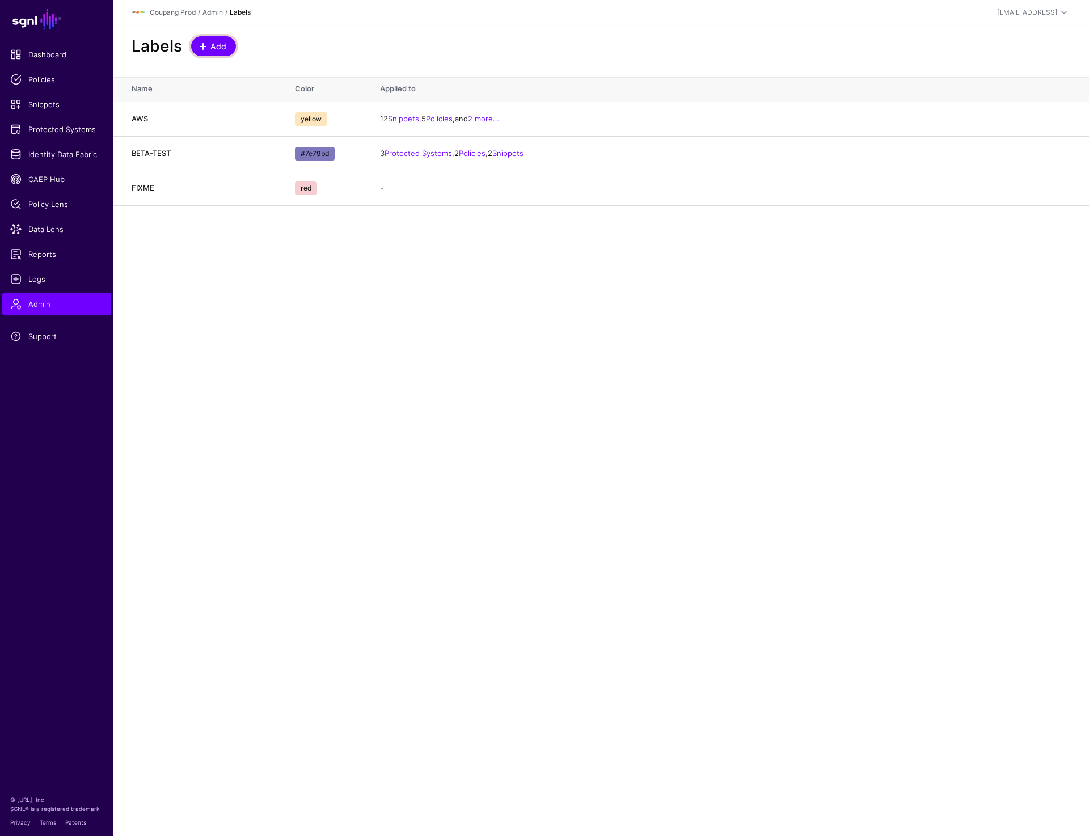
click at [227, 49] on link "Add" at bounding box center [213, 46] width 45 height 20
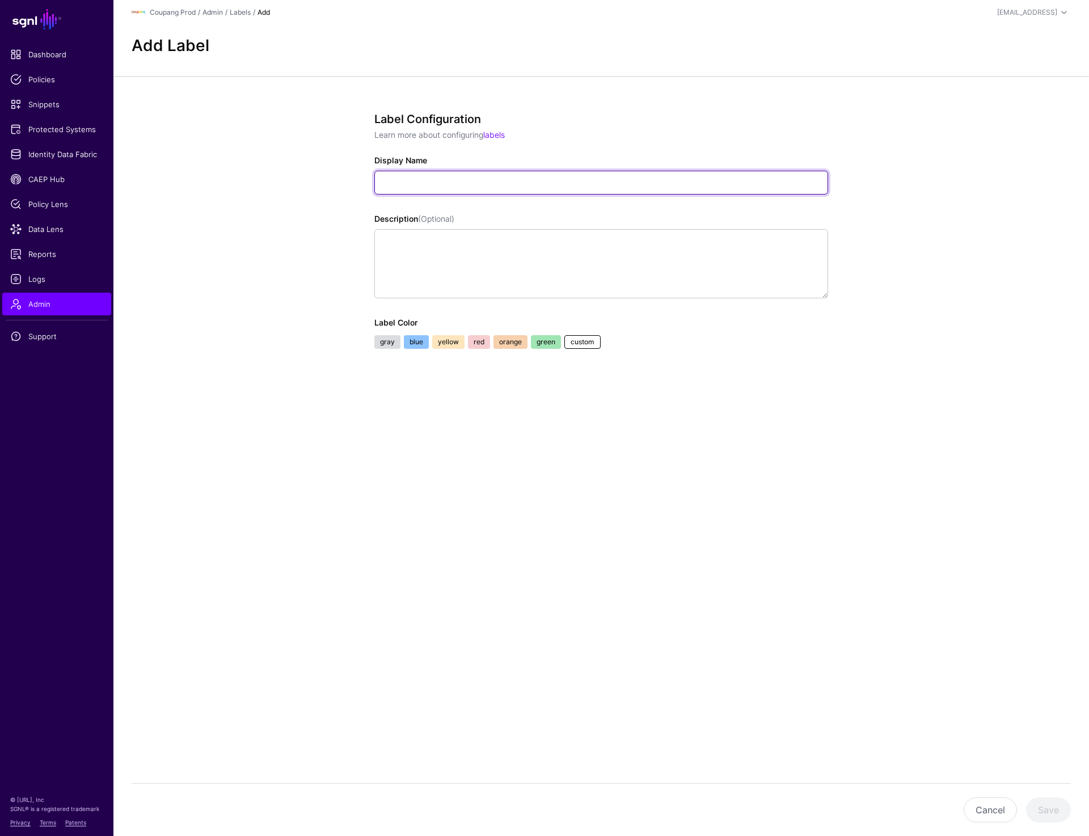
click at [454, 182] on input "Display Name" at bounding box center [601, 183] width 454 height 24
type input "**********"
click at [575, 337] on link "custom" at bounding box center [582, 342] width 36 height 14
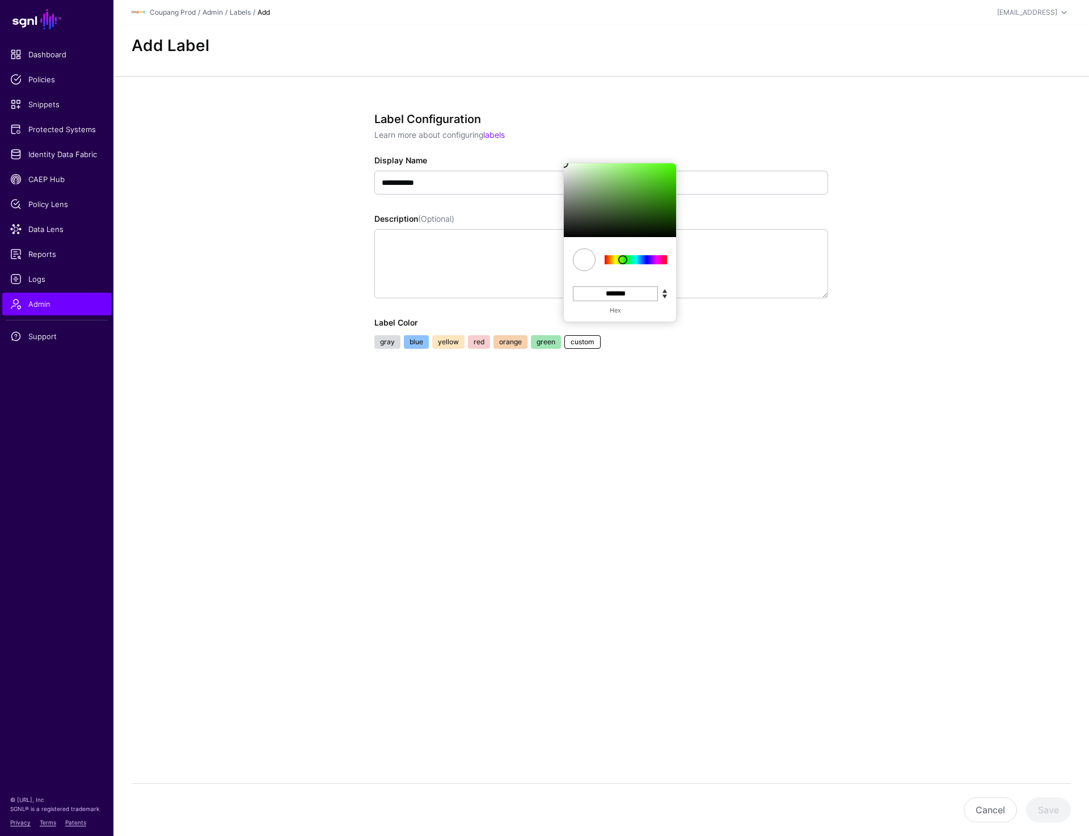
click at [623, 255] on div at bounding box center [635, 259] width 62 height 9
drag, startPoint x: 623, startPoint y: 258, endPoint x: 644, endPoint y: 259, distance: 21.6
click at [644, 259] on div at bounding box center [644, 259] width 9 height 9
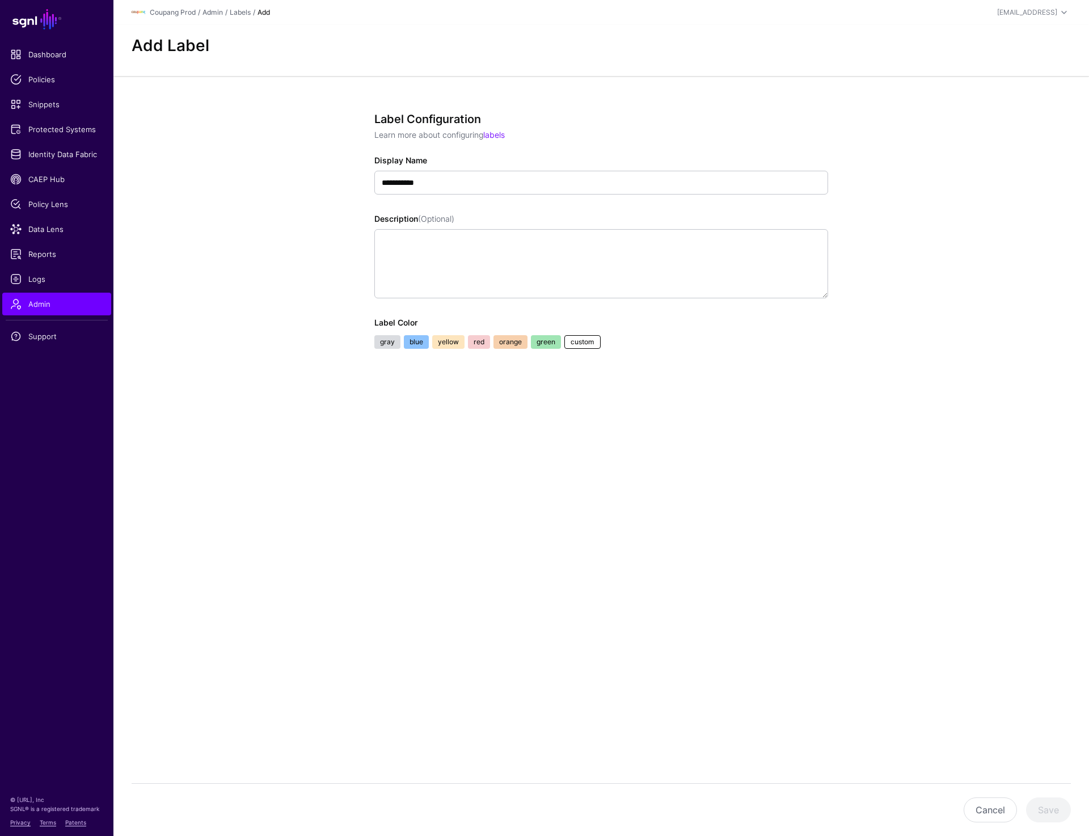
click at [743, 437] on div "**********" at bounding box center [601, 271] width 526 height 391
click at [595, 349] on ul "gray blue yellow red orange green custom C M Y K *** *** *** H S L *** *** *** …" at bounding box center [601, 343] width 457 height 17
click at [557, 253] on textarea "Description (Optional)" at bounding box center [601, 263] width 454 height 69
type textarea "*"
click at [557, 253] on textarea "*" at bounding box center [601, 263] width 454 height 69
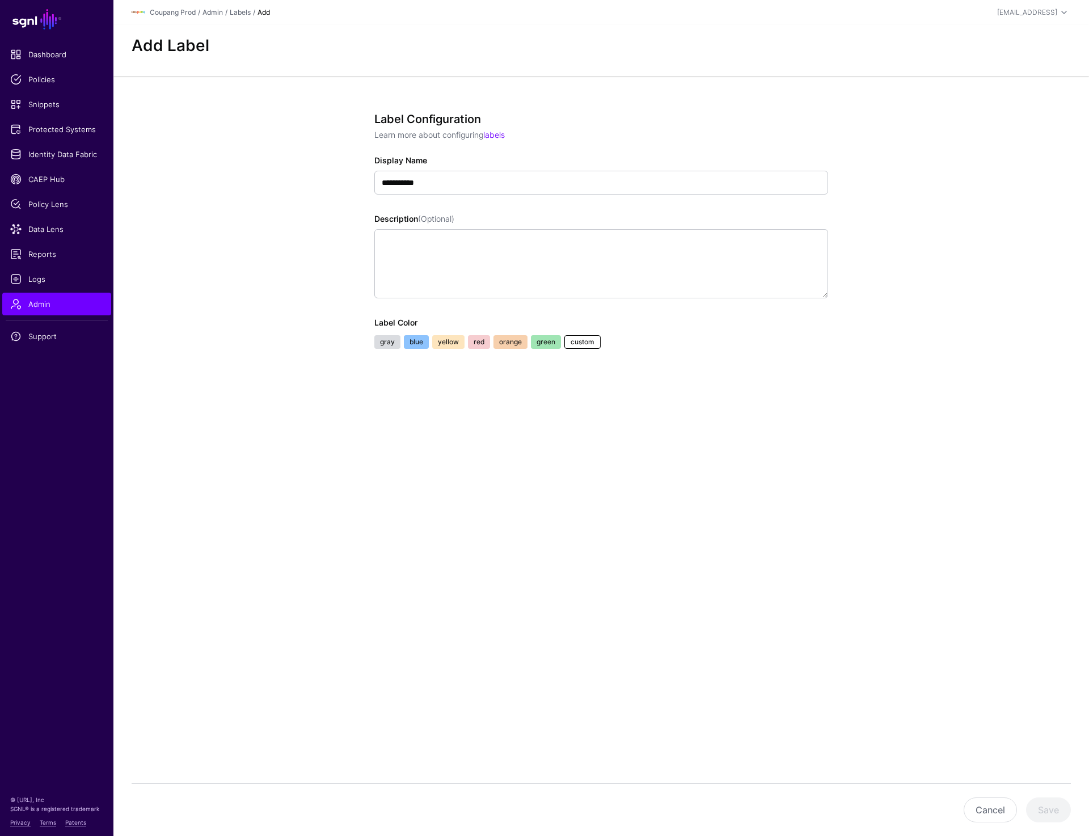
click at [572, 341] on link "custom" at bounding box center [582, 342] width 36 height 14
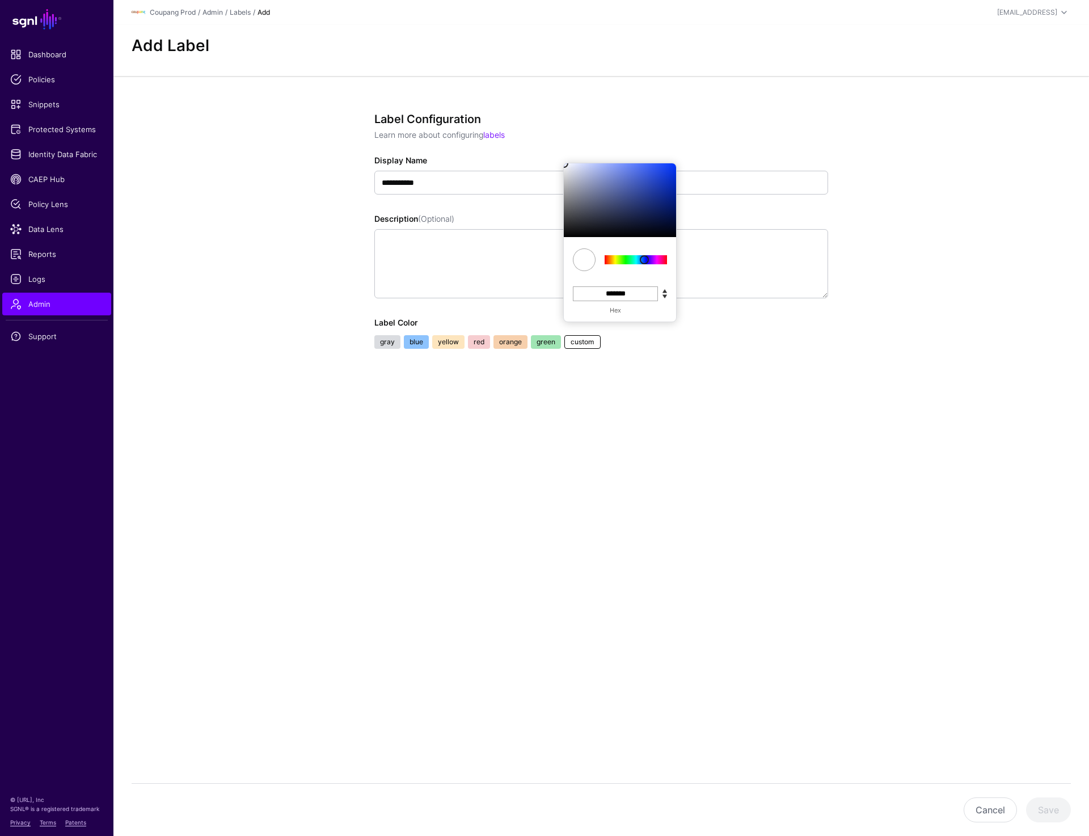
click at [627, 206] on div at bounding box center [620, 200] width 112 height 74
type input "*******"
click at [647, 177] on div at bounding box center [620, 200] width 112 height 74
click at [840, 427] on div "**********" at bounding box center [601, 271] width 526 height 391
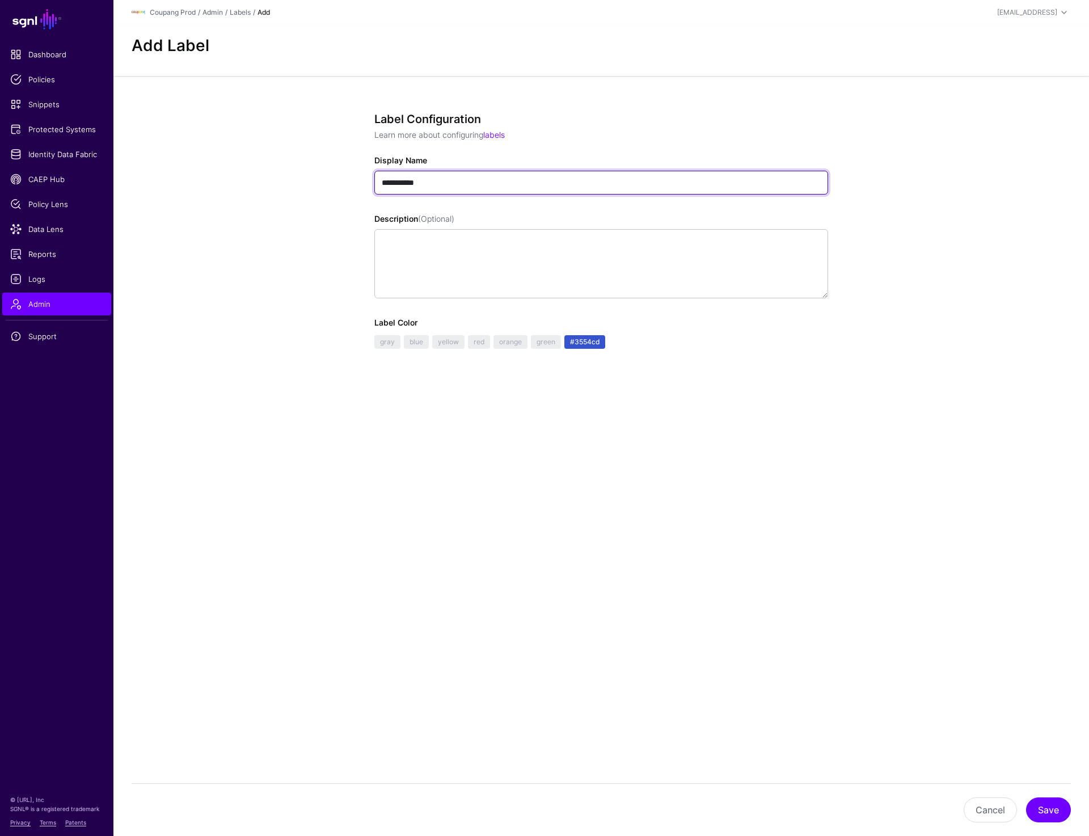
click at [436, 178] on input "**********" at bounding box center [601, 183] width 454 height 24
type input "**********"
click at [639, 516] on main "**********" at bounding box center [544, 418] width 1089 height 836
click at [1041, 814] on button "Save" at bounding box center [1048, 809] width 45 height 25
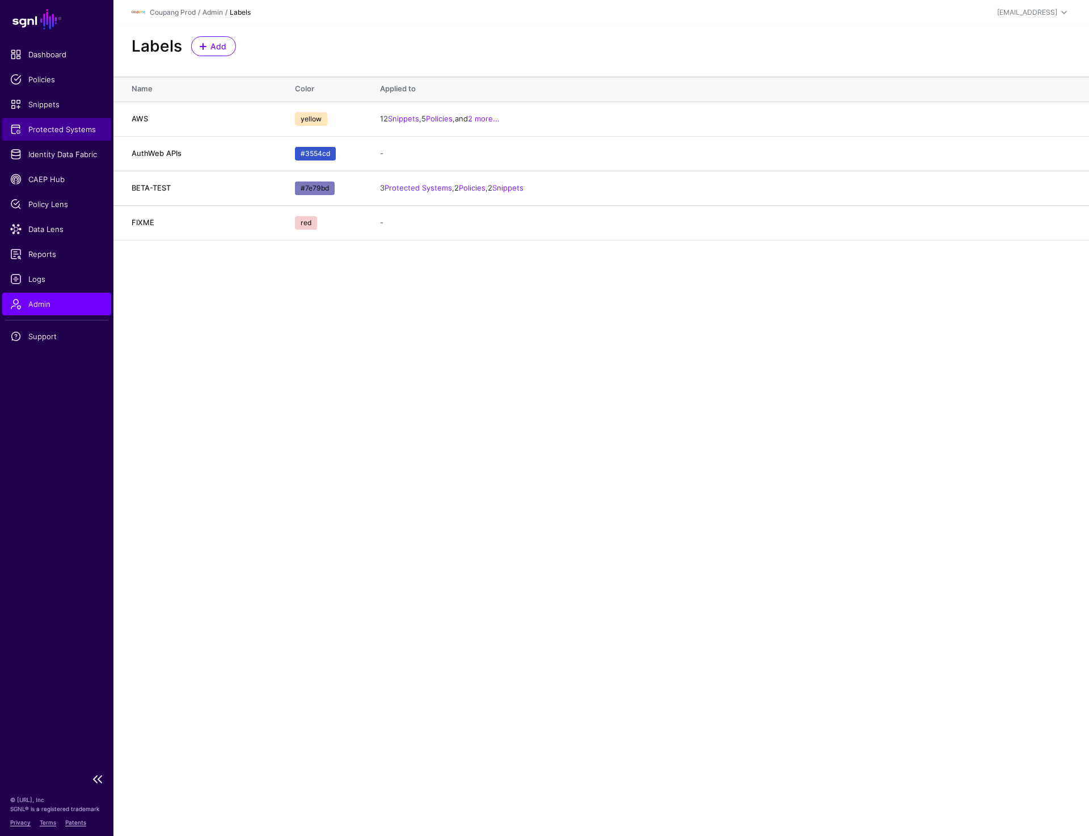
click at [54, 135] on link "Protected Systems" at bounding box center [56, 129] width 109 height 23
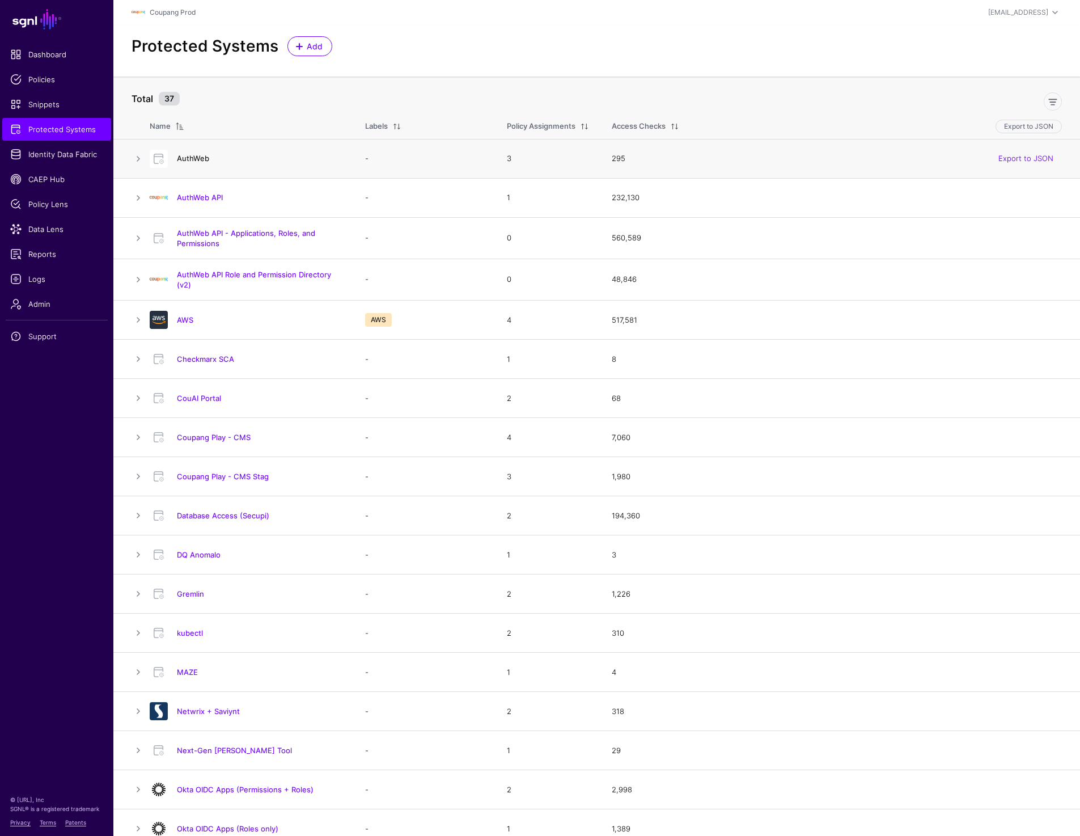
click at [193, 160] on link "AuthWeb" at bounding box center [193, 158] width 32 height 9
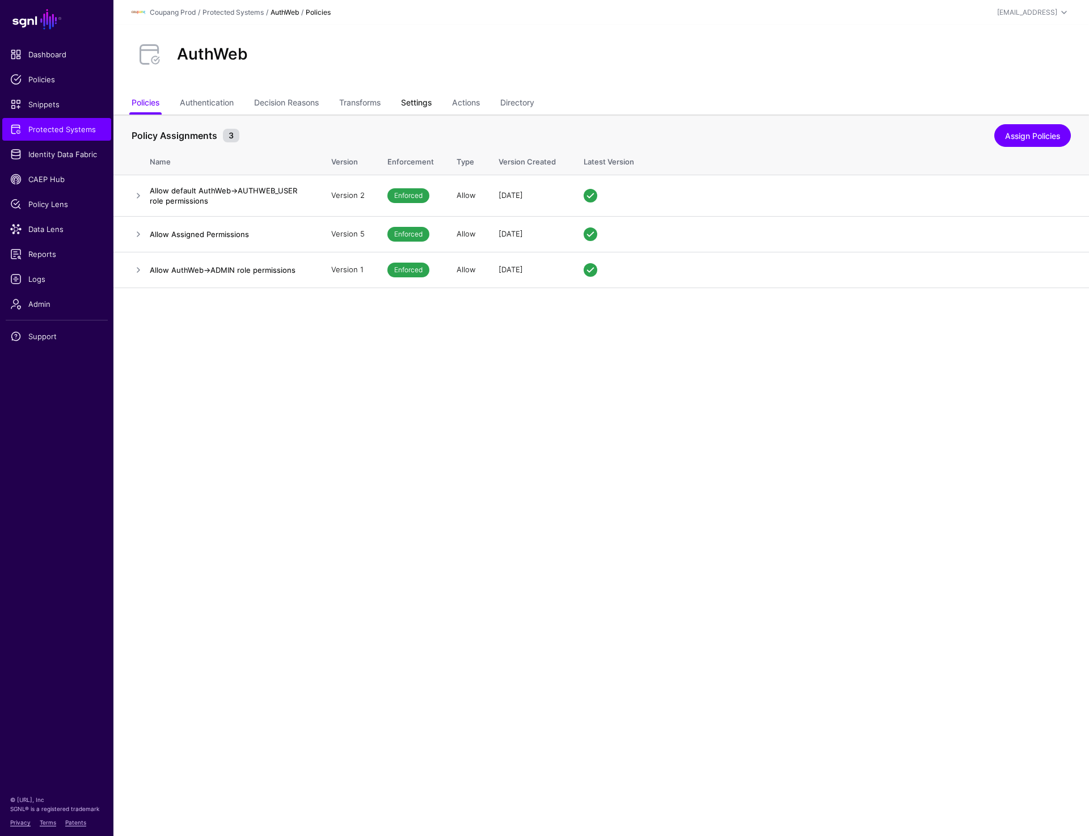
click at [416, 103] on link "Settings" at bounding box center [416, 104] width 31 height 22
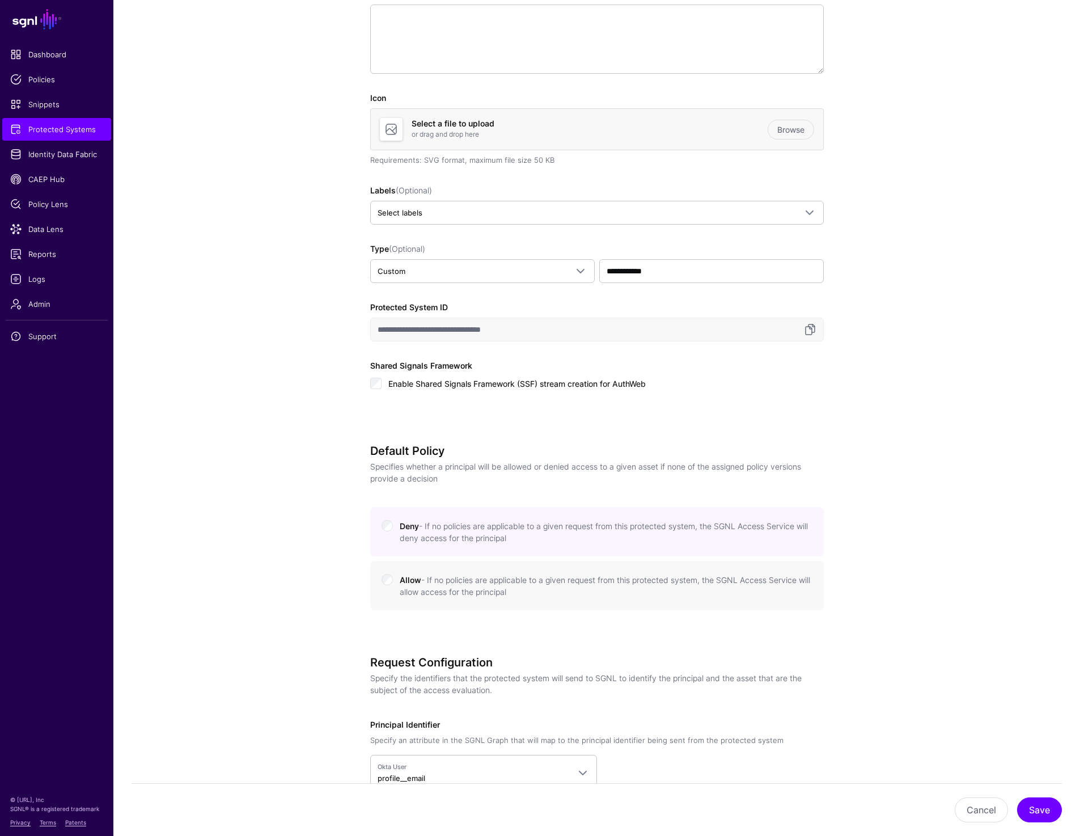
scroll to position [240, 0]
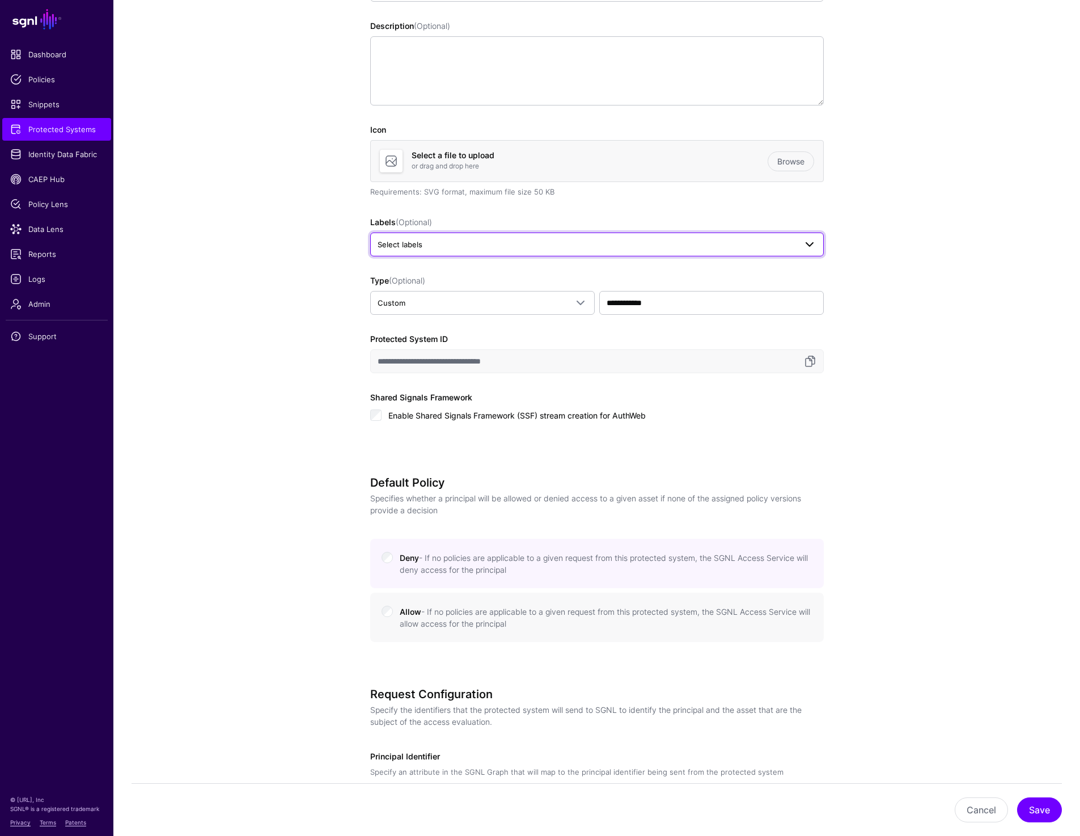
click at [384, 244] on span "Select labels" at bounding box center [400, 244] width 45 height 9
click at [438, 302] on div "AuthWeb APIs" at bounding box center [436, 306] width 44 height 11
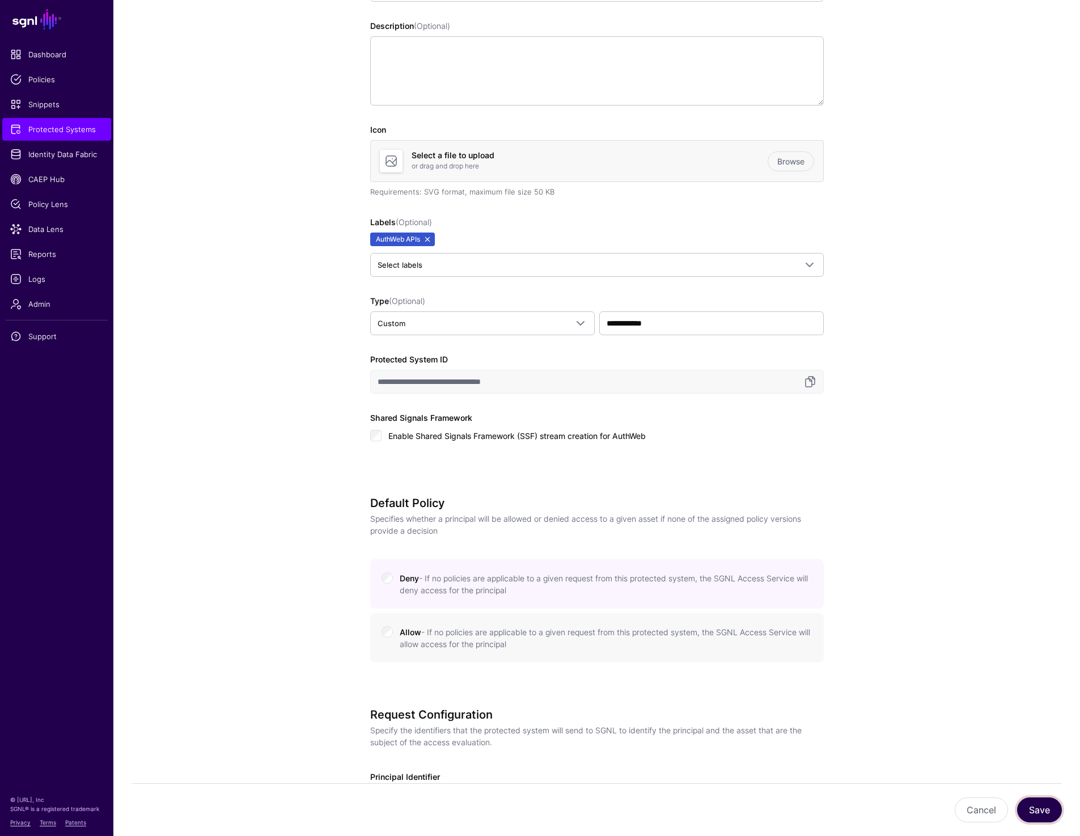
click at [1039, 800] on button "Save" at bounding box center [1039, 809] width 45 height 25
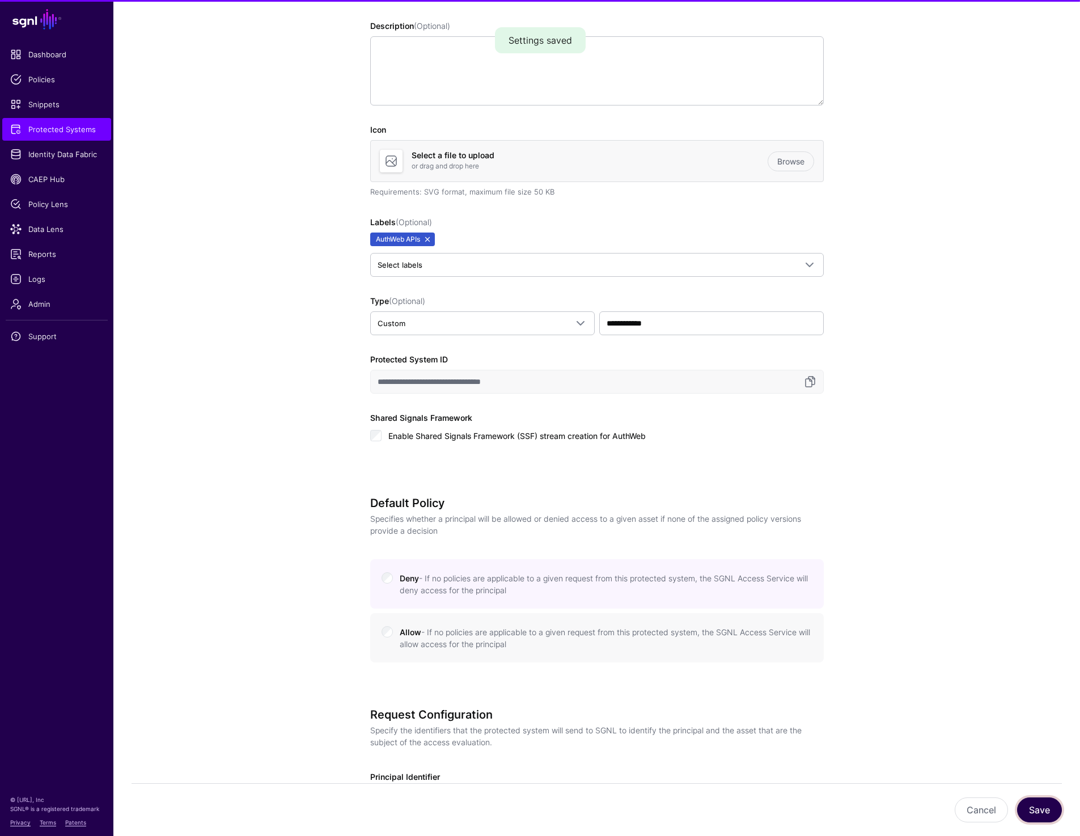
scroll to position [0, 0]
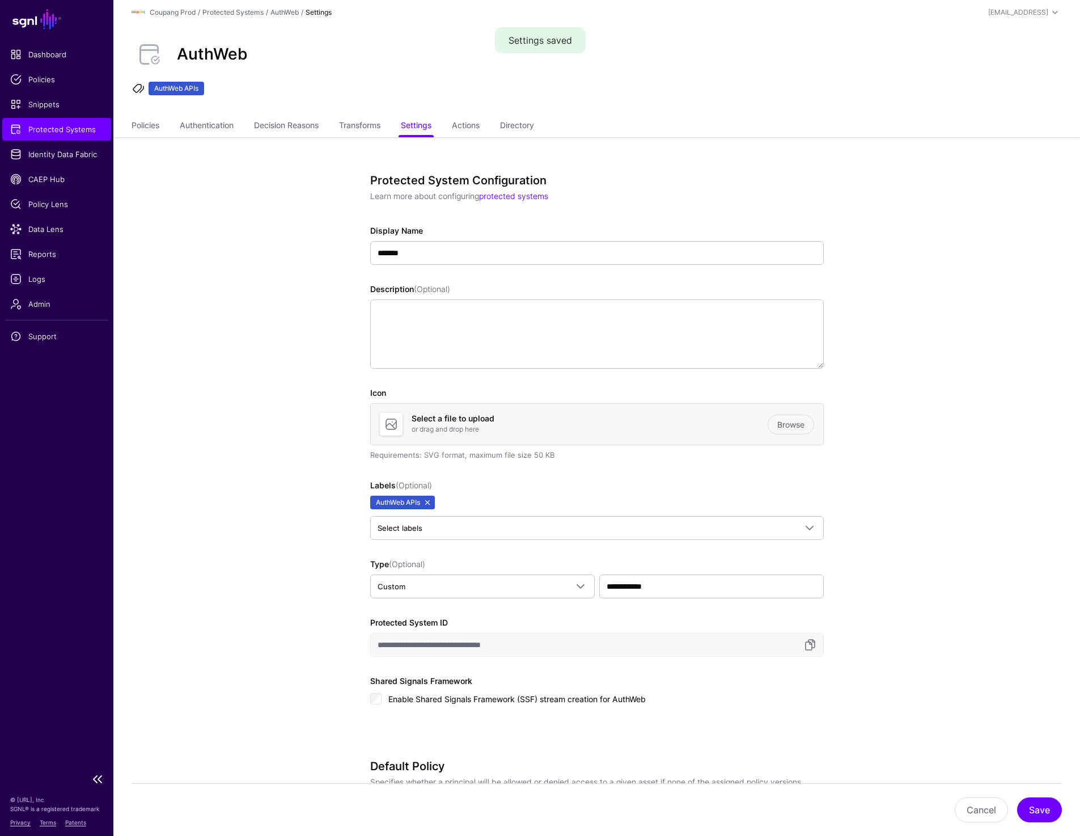
click at [66, 132] on span "Protected Systems" at bounding box center [56, 129] width 93 height 11
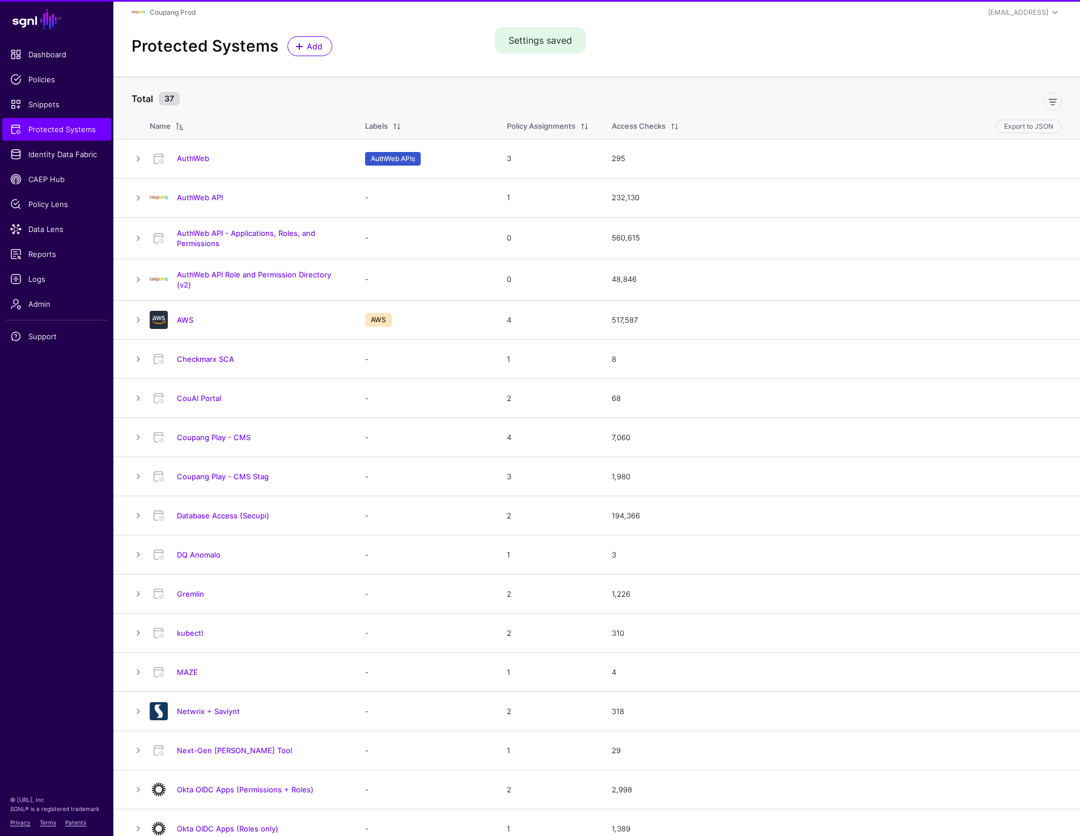
click at [197, 198] on link "AuthWeb API" at bounding box center [200, 197] width 46 height 9
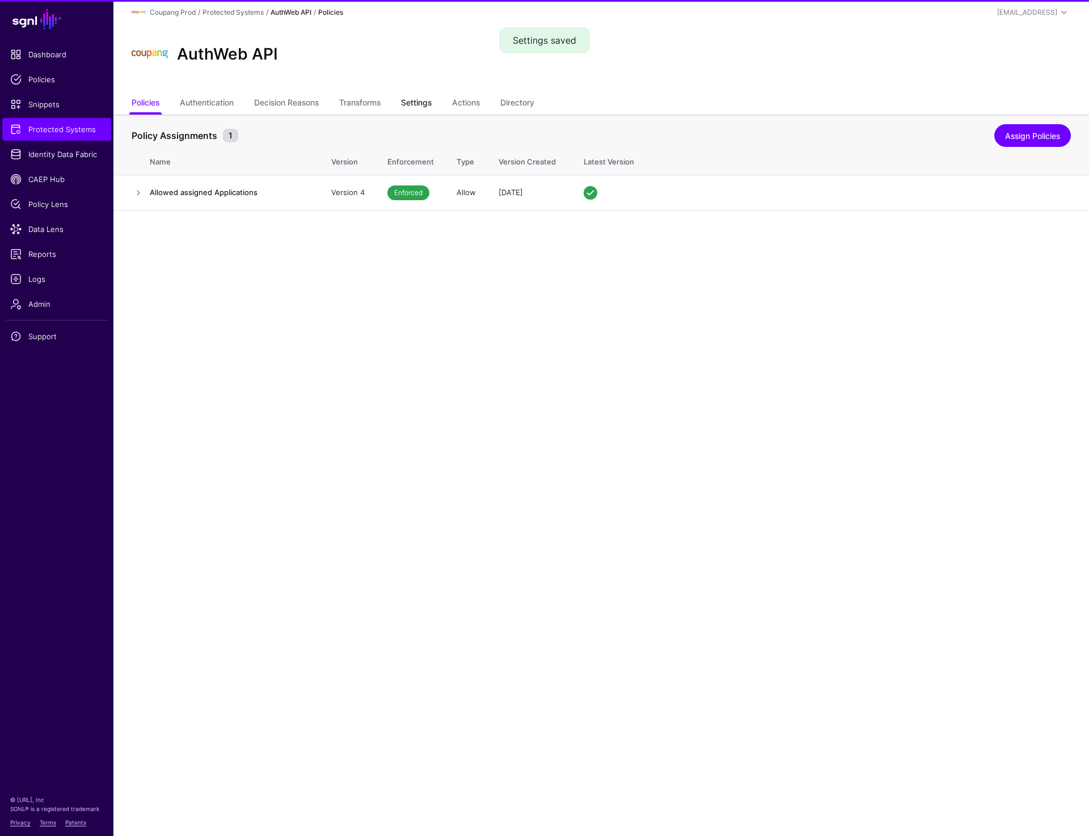
click at [431, 99] on link "Settings" at bounding box center [416, 104] width 31 height 22
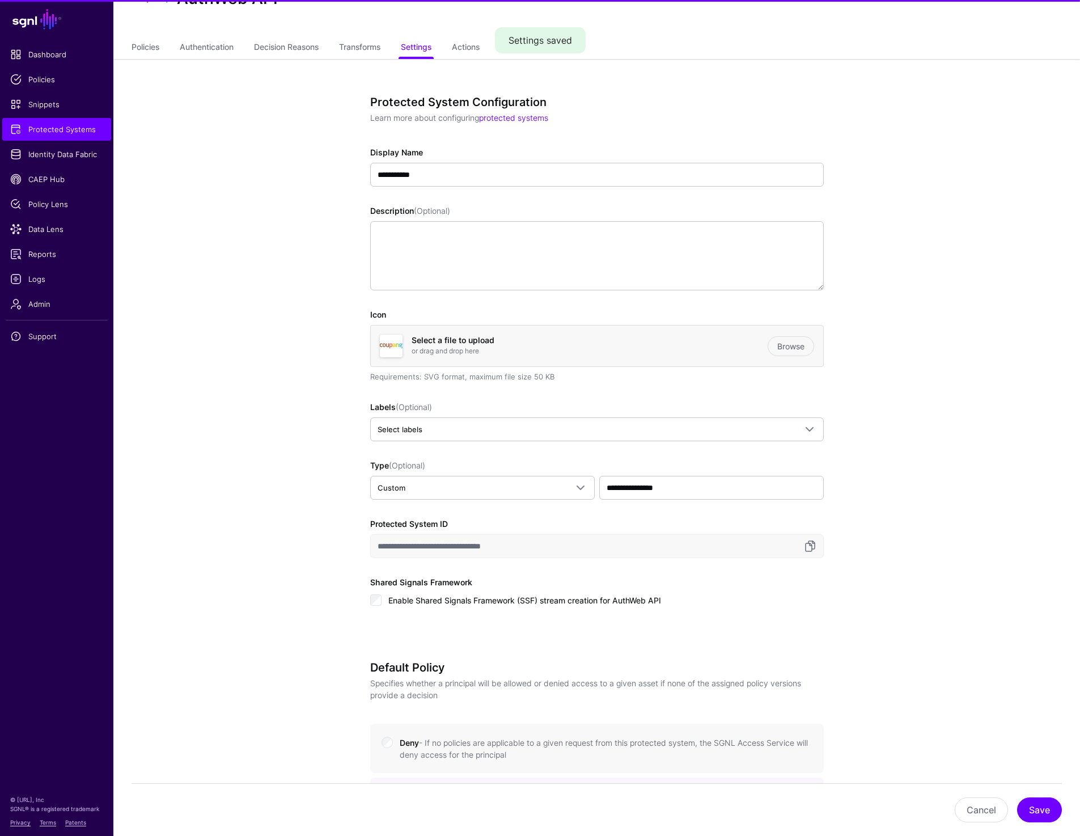
scroll to position [103, 0]
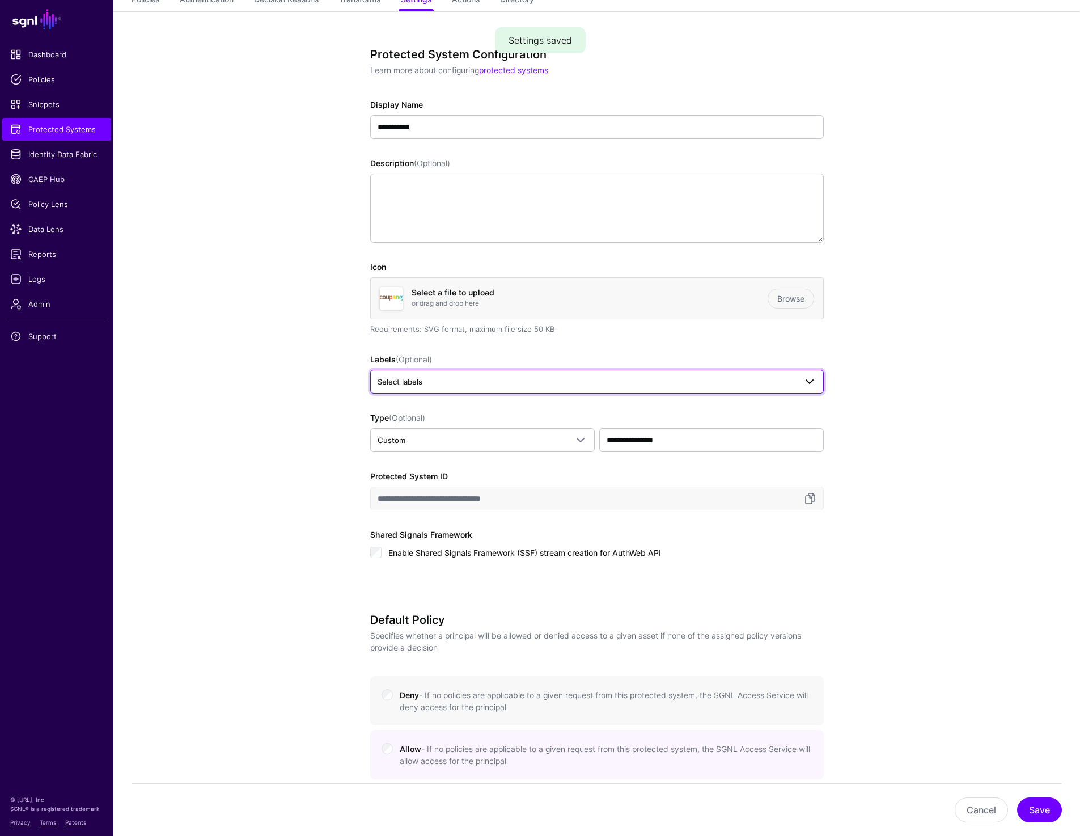
click at [416, 379] on span "Select labels" at bounding box center [400, 381] width 45 height 9
click at [437, 441] on span "AuthWeb APIs" at bounding box center [436, 443] width 44 height 9
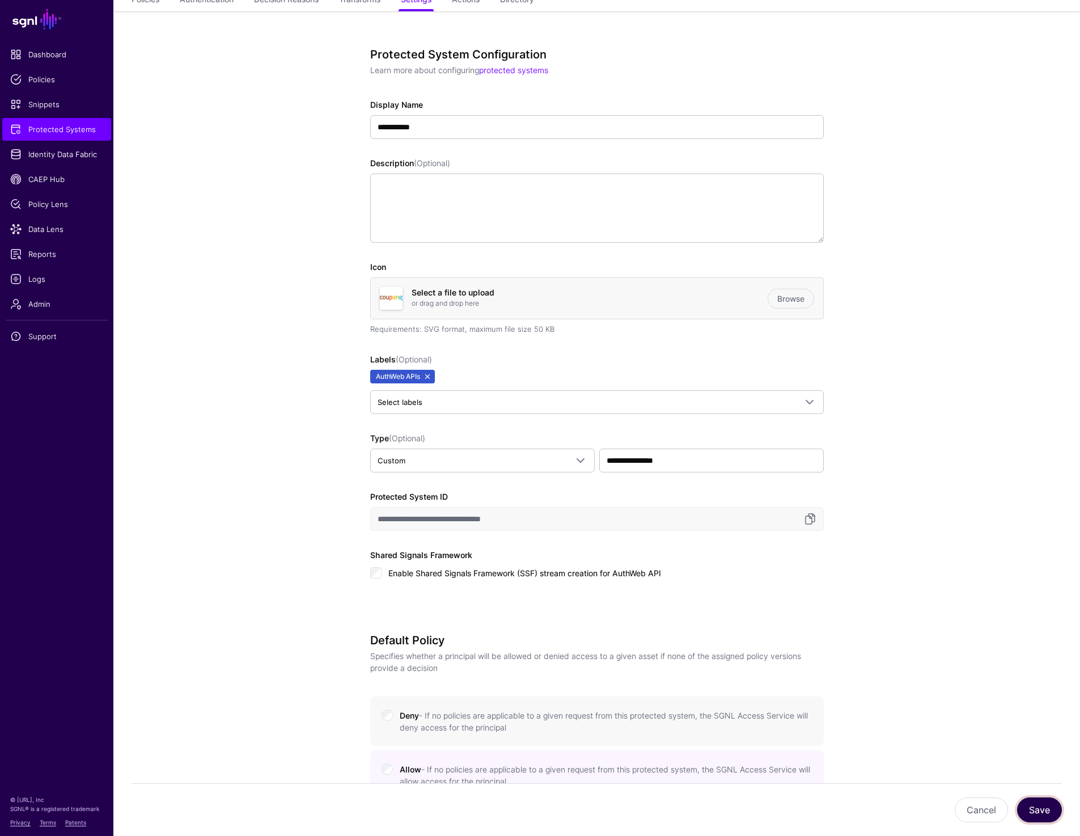
click at [1047, 814] on button "Save" at bounding box center [1039, 809] width 45 height 25
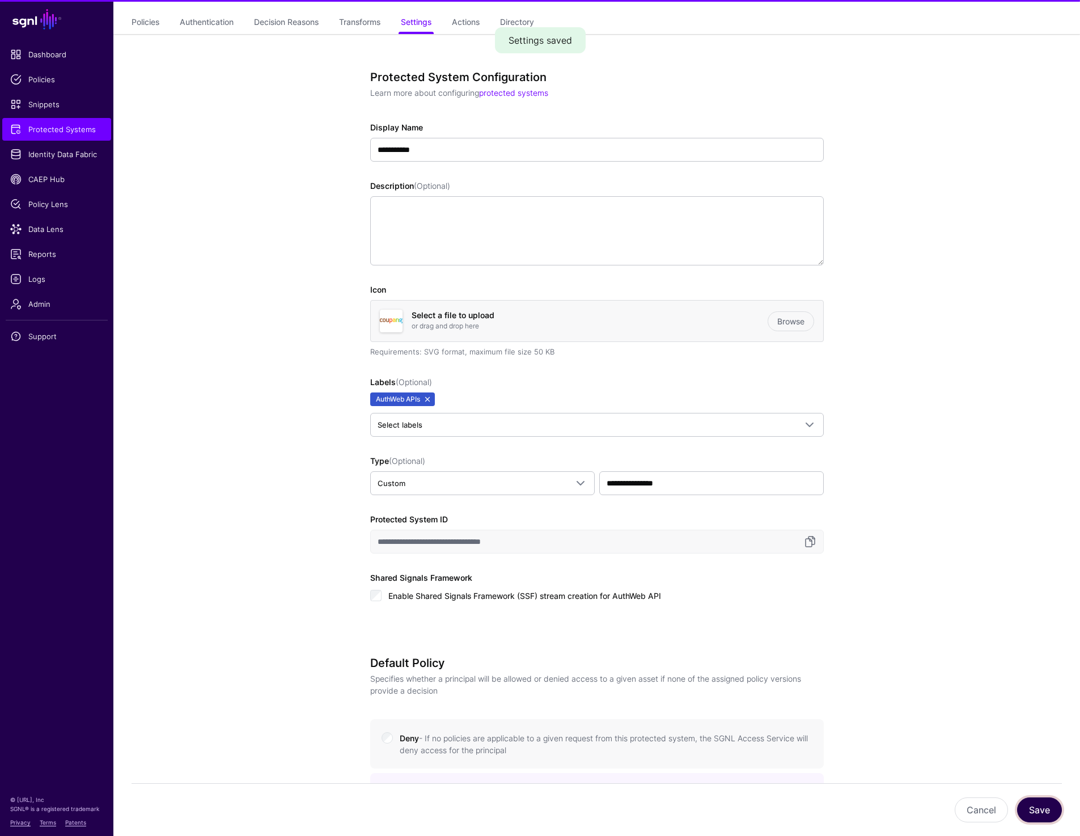
scroll to position [126, 0]
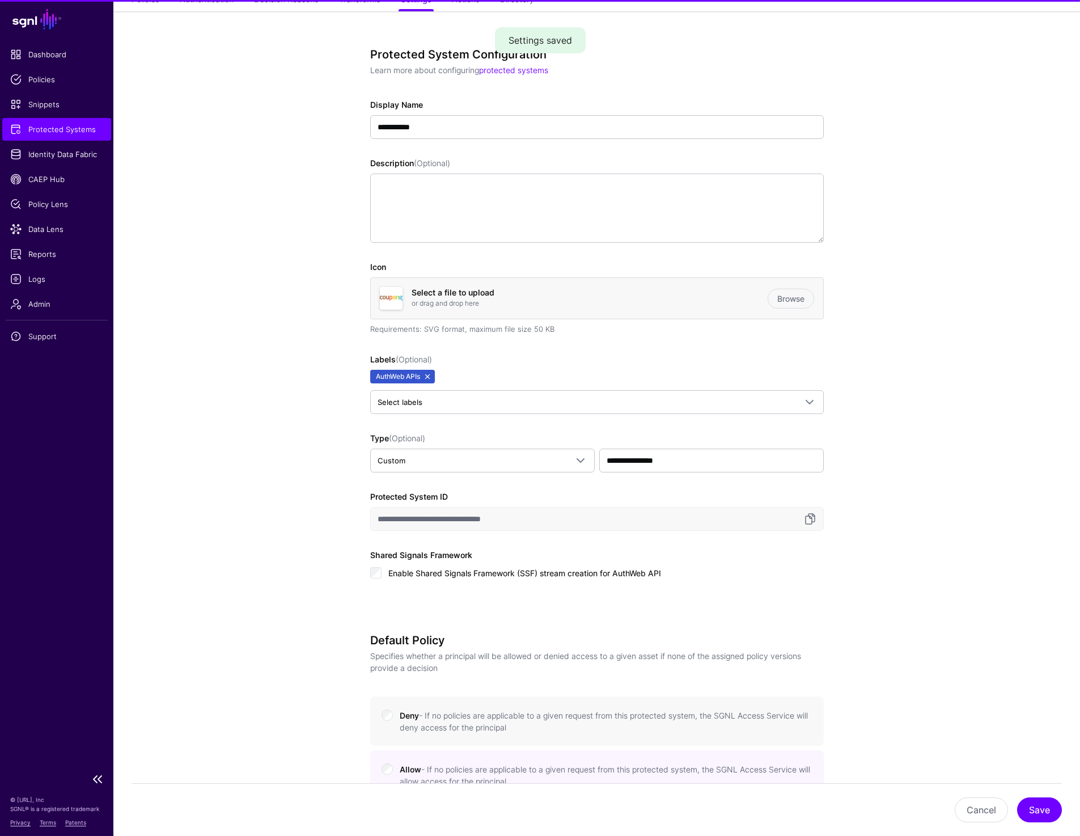
click at [66, 132] on span "Protected Systems" at bounding box center [56, 129] width 93 height 11
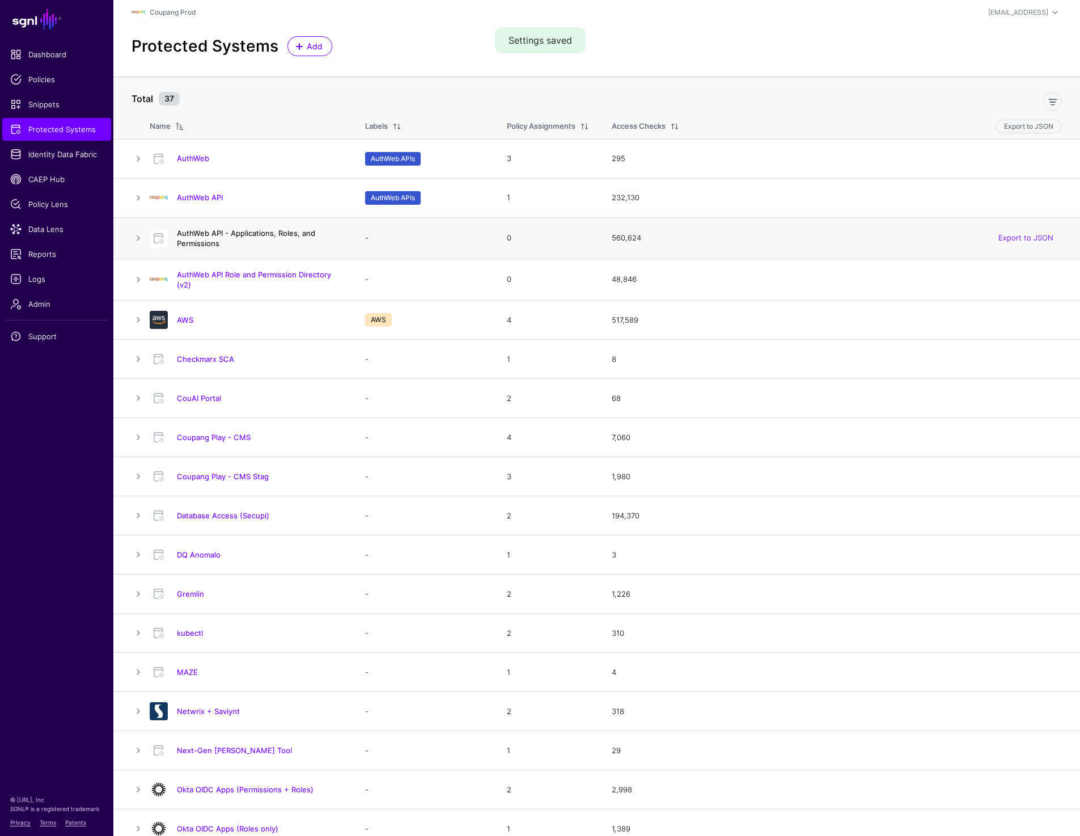
click at [208, 243] on link "AuthWeb API - Applications, Roles, and Permissions" at bounding box center [246, 237] width 138 height 19
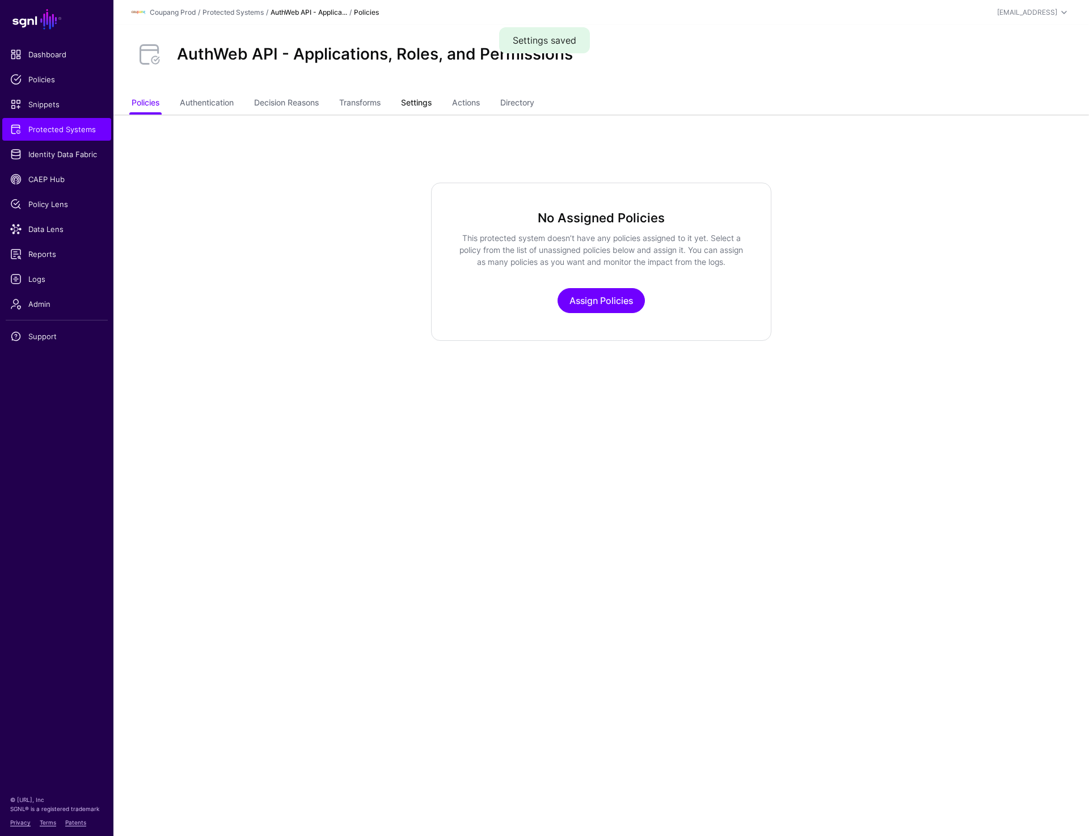
click at [421, 100] on link "Settings" at bounding box center [416, 104] width 31 height 22
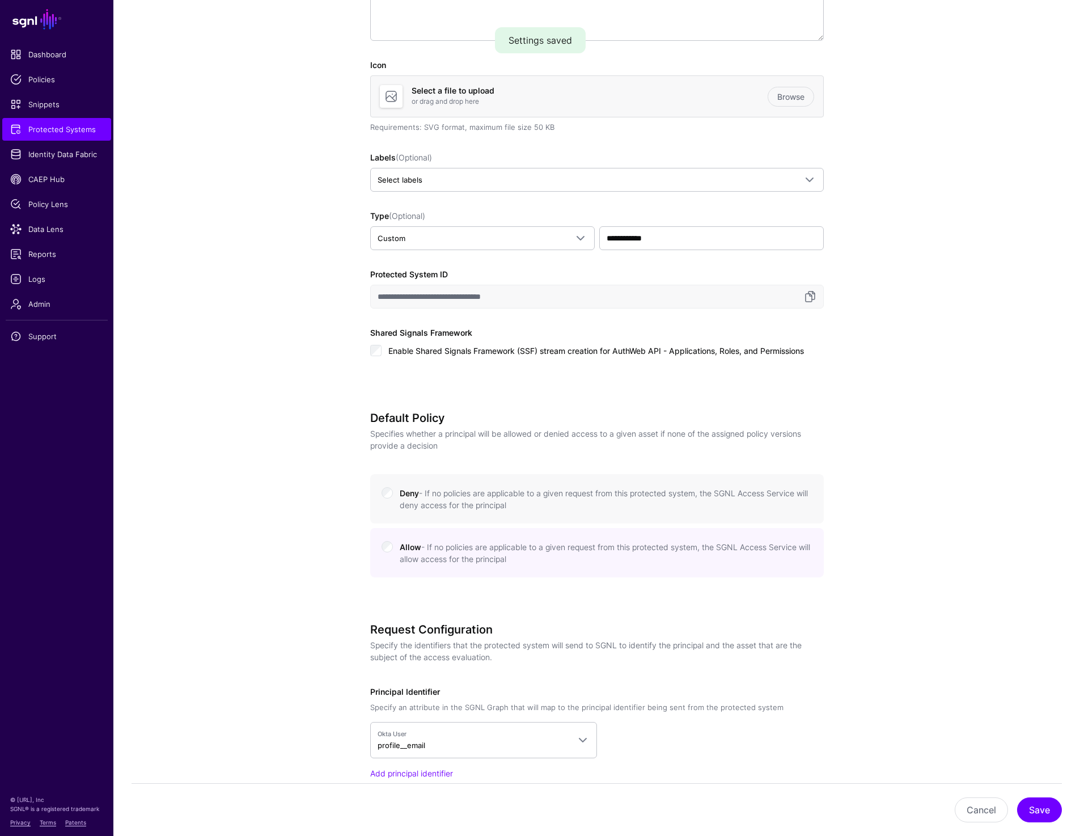
scroll to position [293, 0]
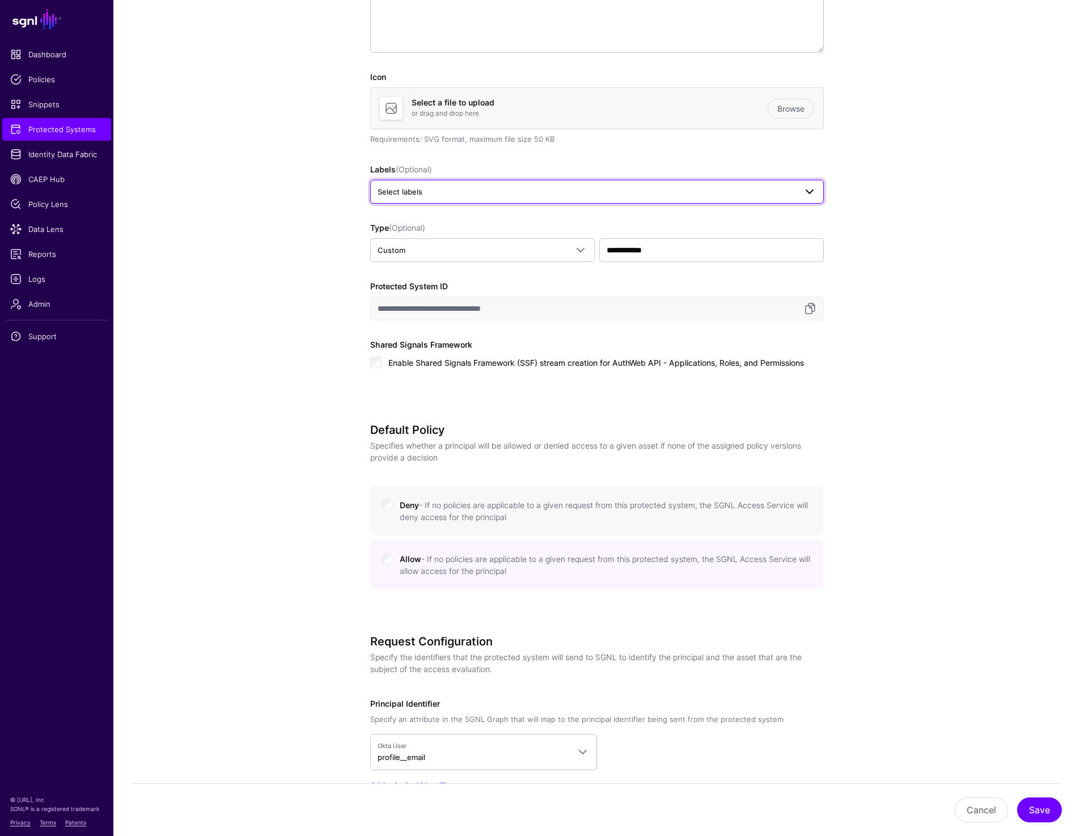
click at [578, 193] on span "Select labels" at bounding box center [587, 191] width 418 height 12
click at [449, 252] on span "AuthWeb APIs" at bounding box center [436, 253] width 44 height 9
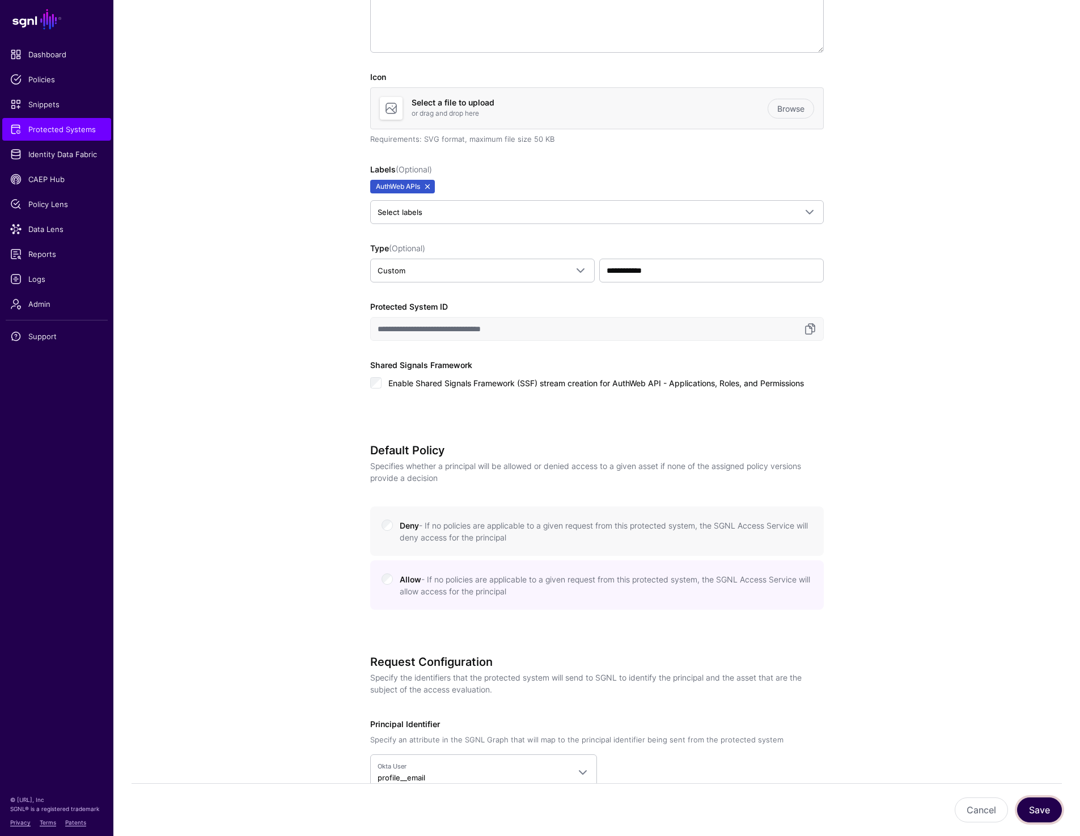
click at [1041, 811] on button "Save" at bounding box center [1039, 809] width 45 height 25
click at [53, 128] on span "Protected Systems" at bounding box center [56, 129] width 93 height 11
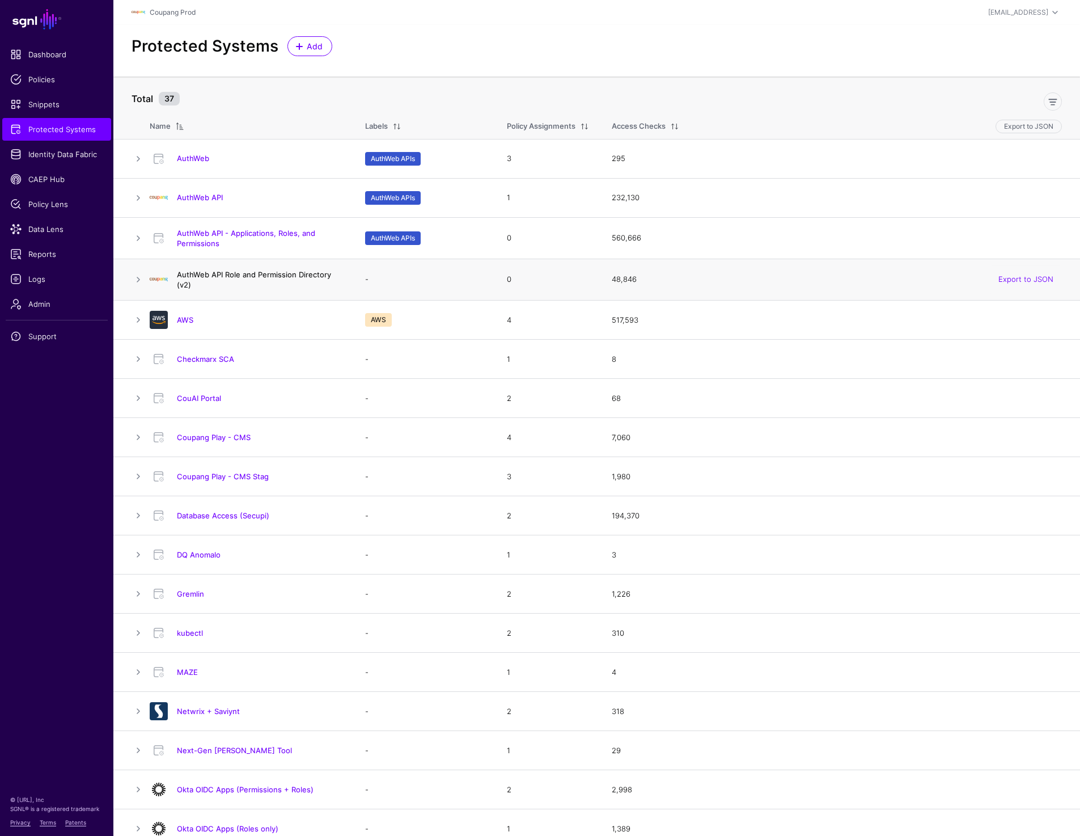
click at [246, 274] on link "AuthWeb API Role and Permission Directory (v2)" at bounding box center [254, 279] width 154 height 19
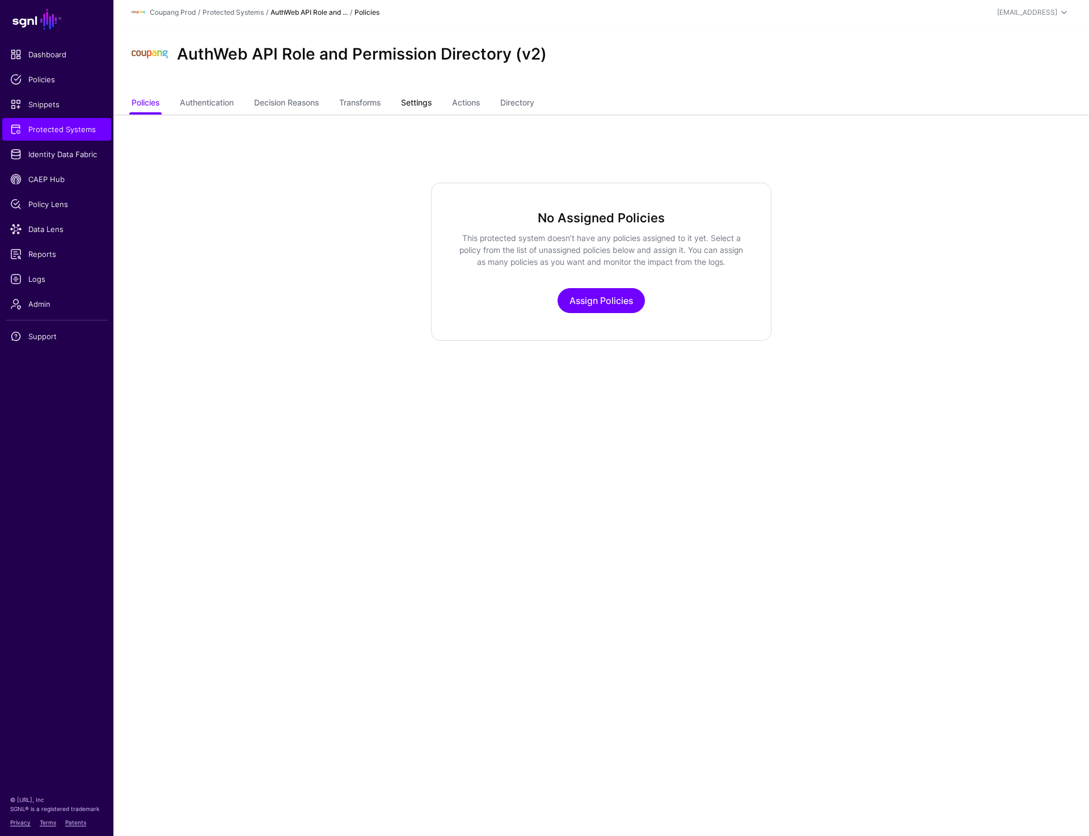
click at [413, 104] on link "Settings" at bounding box center [416, 104] width 31 height 22
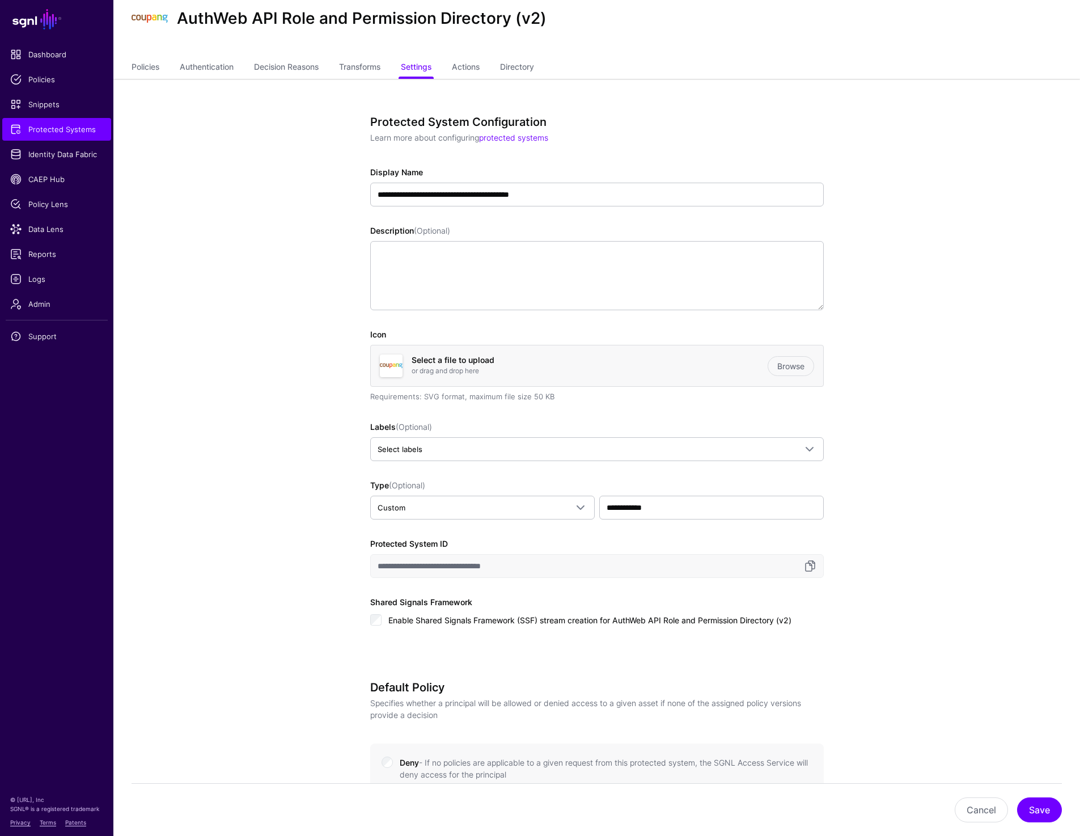
scroll to position [40, 0]
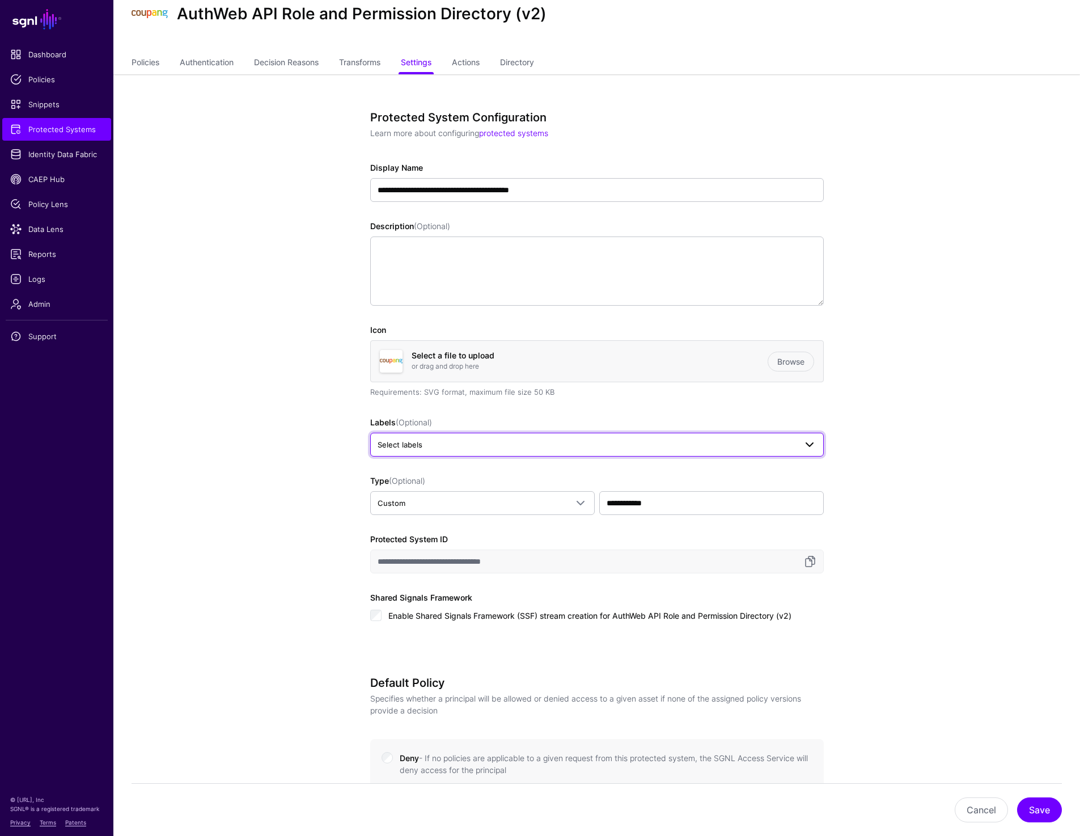
click at [526, 449] on span "Select labels" at bounding box center [587, 444] width 418 height 12
click at [430, 510] on span "AuthWeb APIs" at bounding box center [436, 506] width 44 height 9
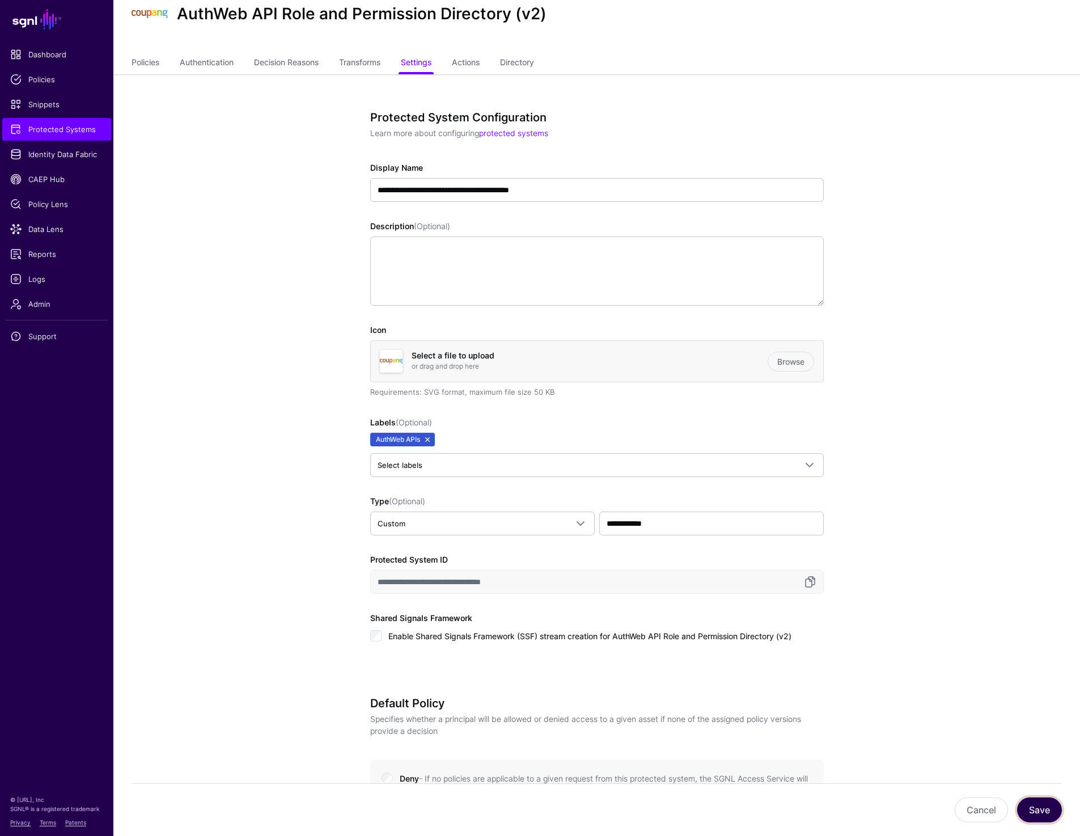
click at [1042, 802] on button "Save" at bounding box center [1039, 809] width 45 height 25
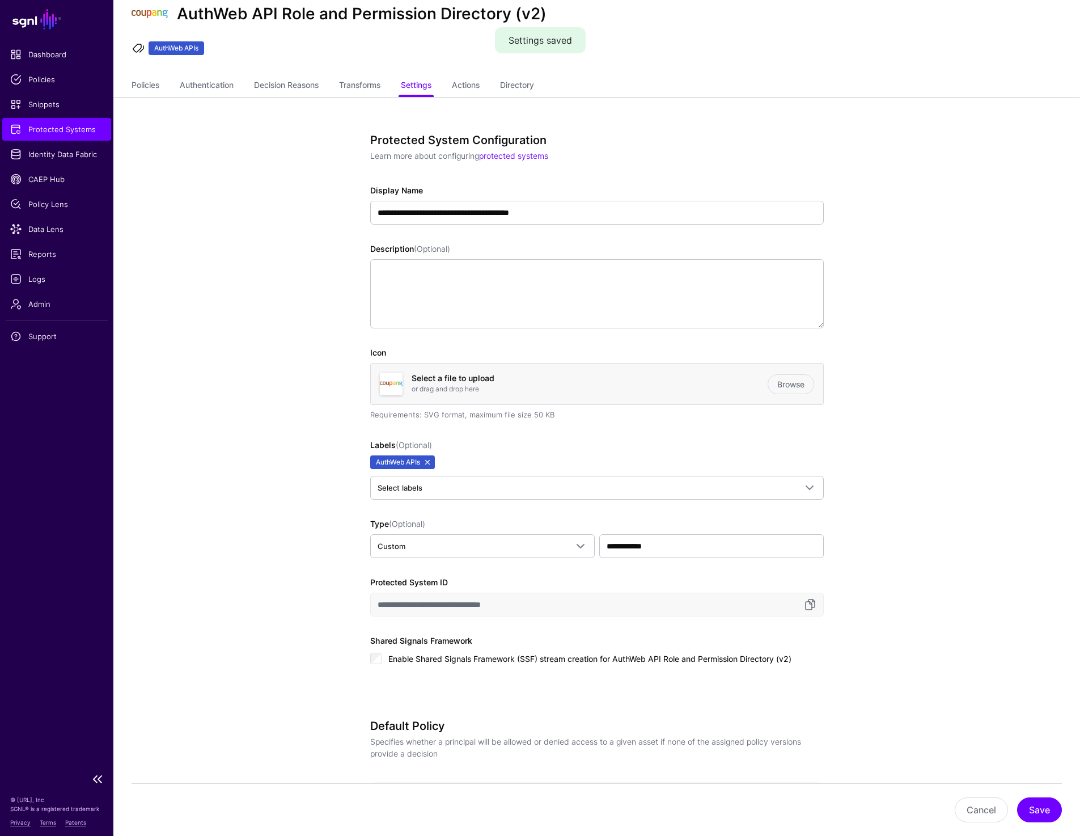
click at [21, 134] on span "Protected Systems" at bounding box center [56, 129] width 93 height 11
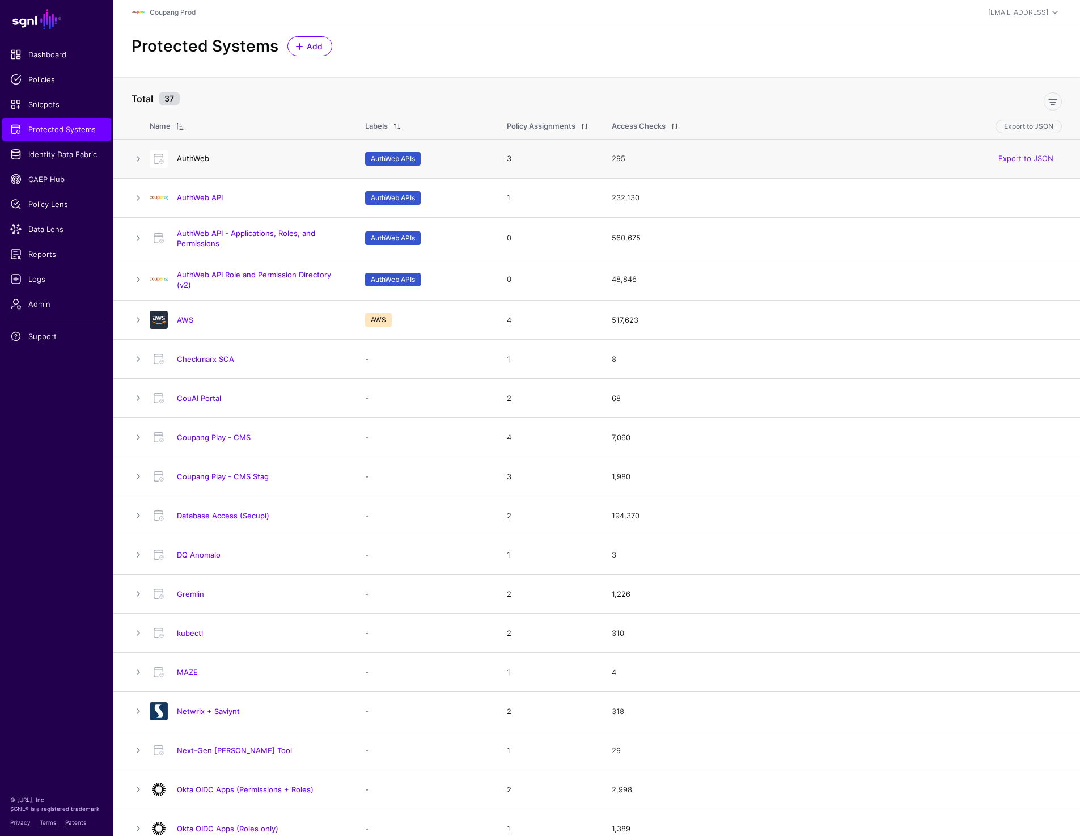
click at [190, 158] on link "AuthWeb" at bounding box center [193, 158] width 32 height 9
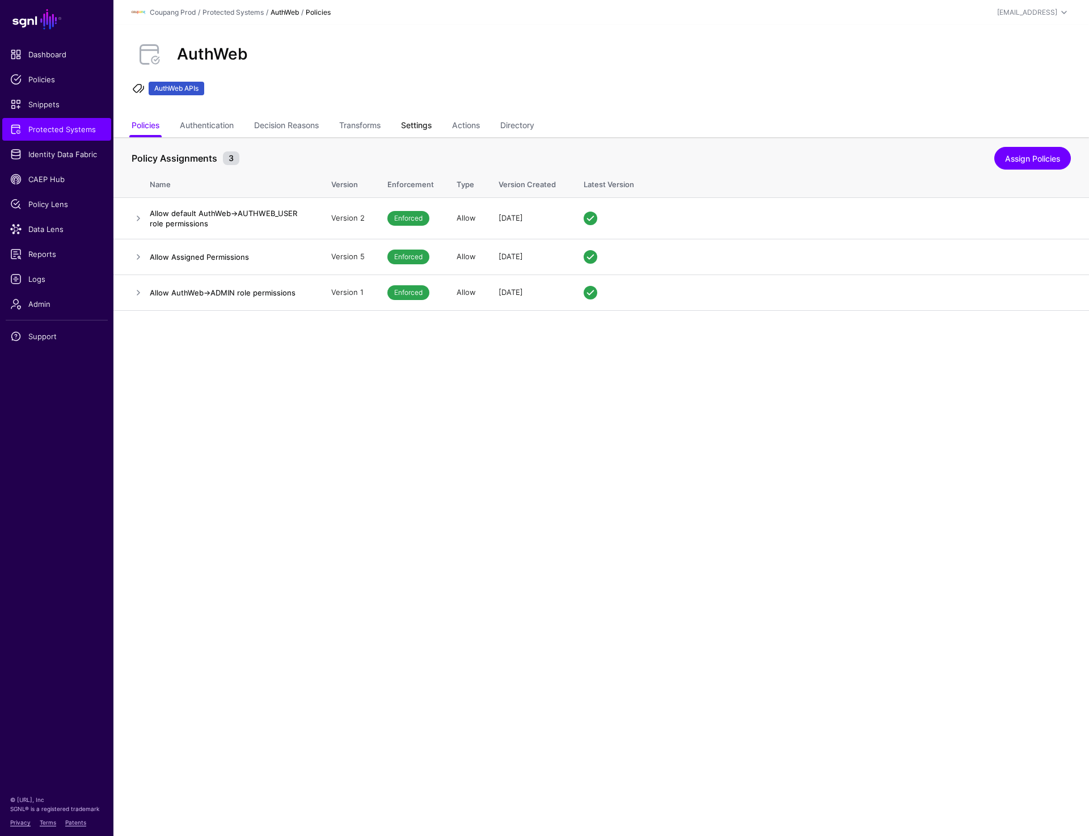
click at [424, 125] on link "Settings" at bounding box center [416, 127] width 31 height 22
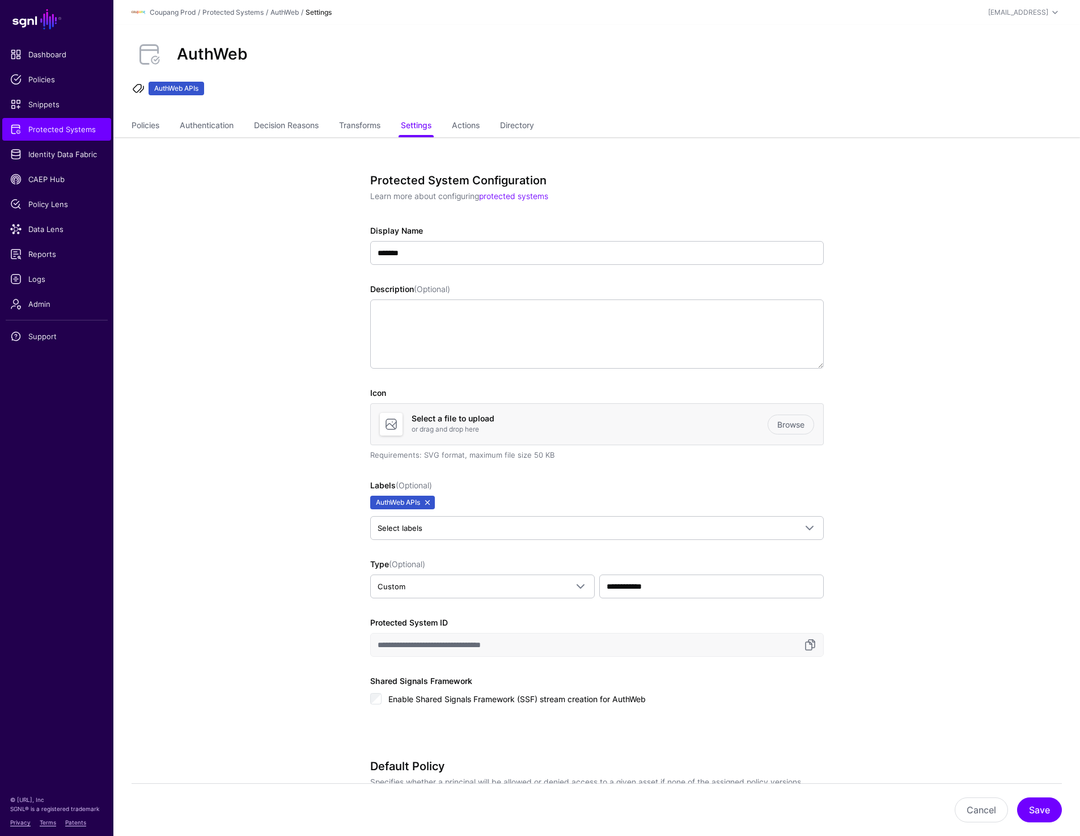
click at [429, 498] on link at bounding box center [427, 502] width 9 height 9
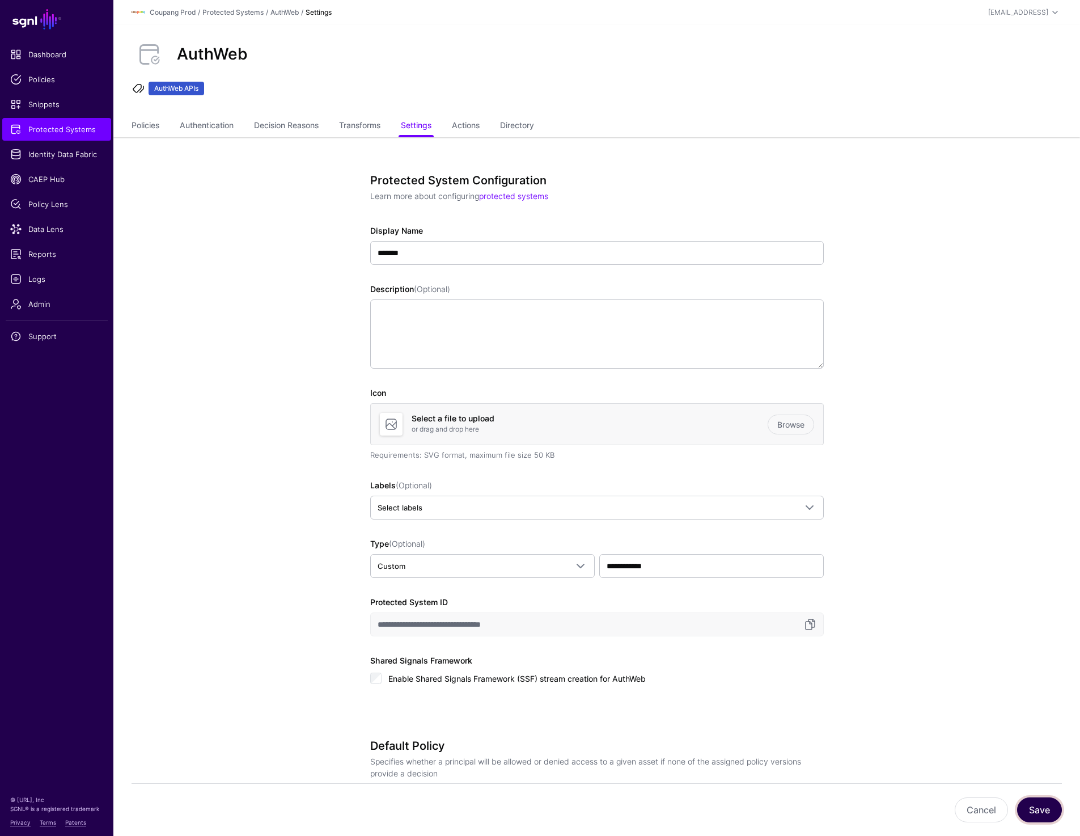
click at [1053, 811] on button "Save" at bounding box center [1039, 809] width 45 height 25
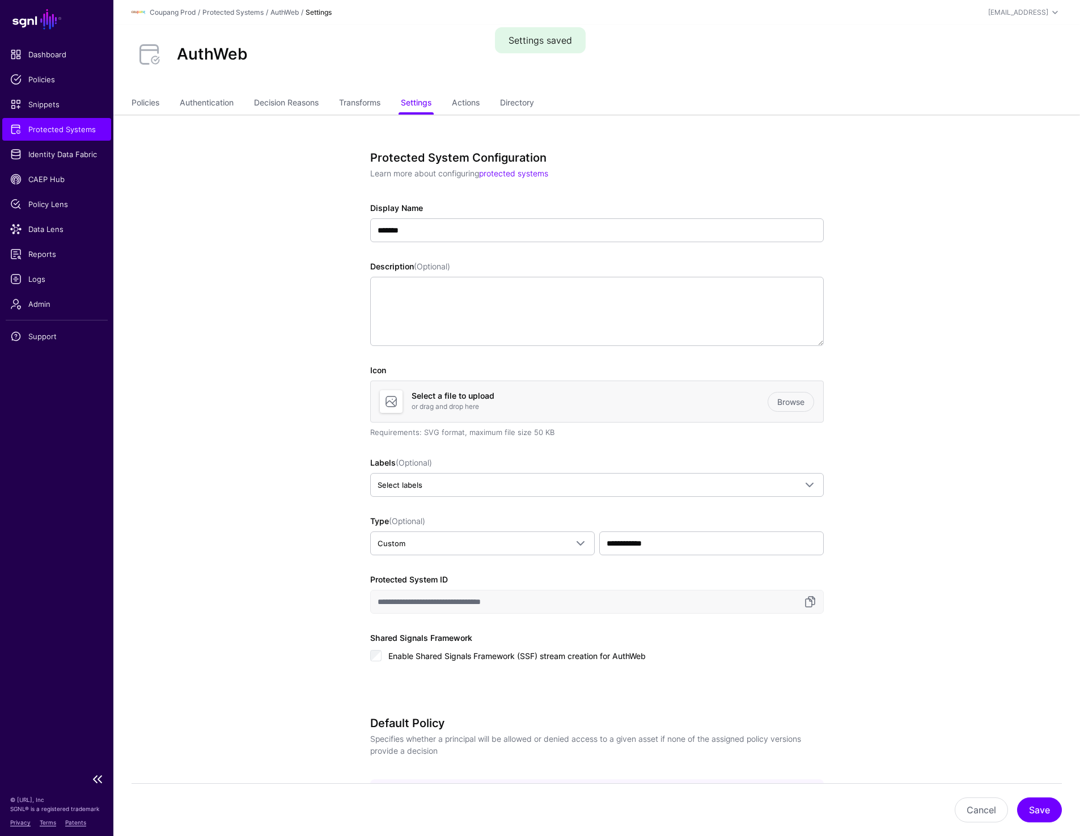
click at [39, 134] on span "Protected Systems" at bounding box center [56, 129] width 93 height 11
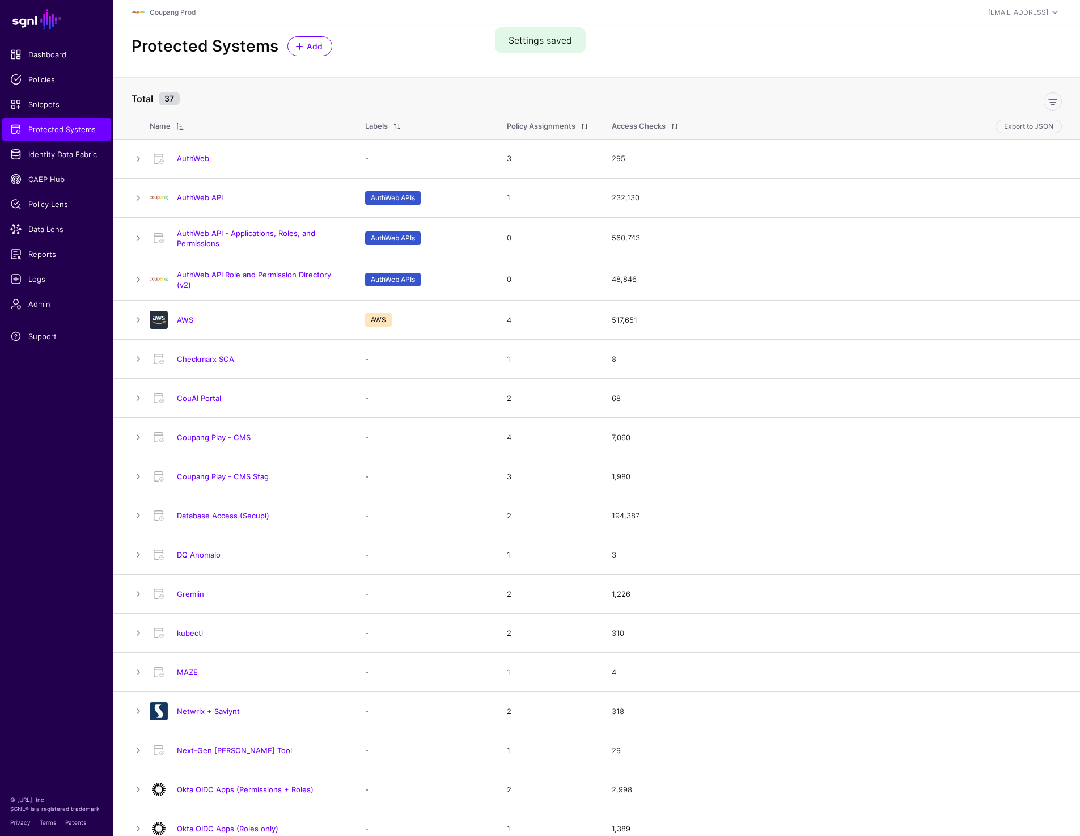
click at [420, 48] on div "Protected Systems Add" at bounding box center [597, 46] width 940 height 20
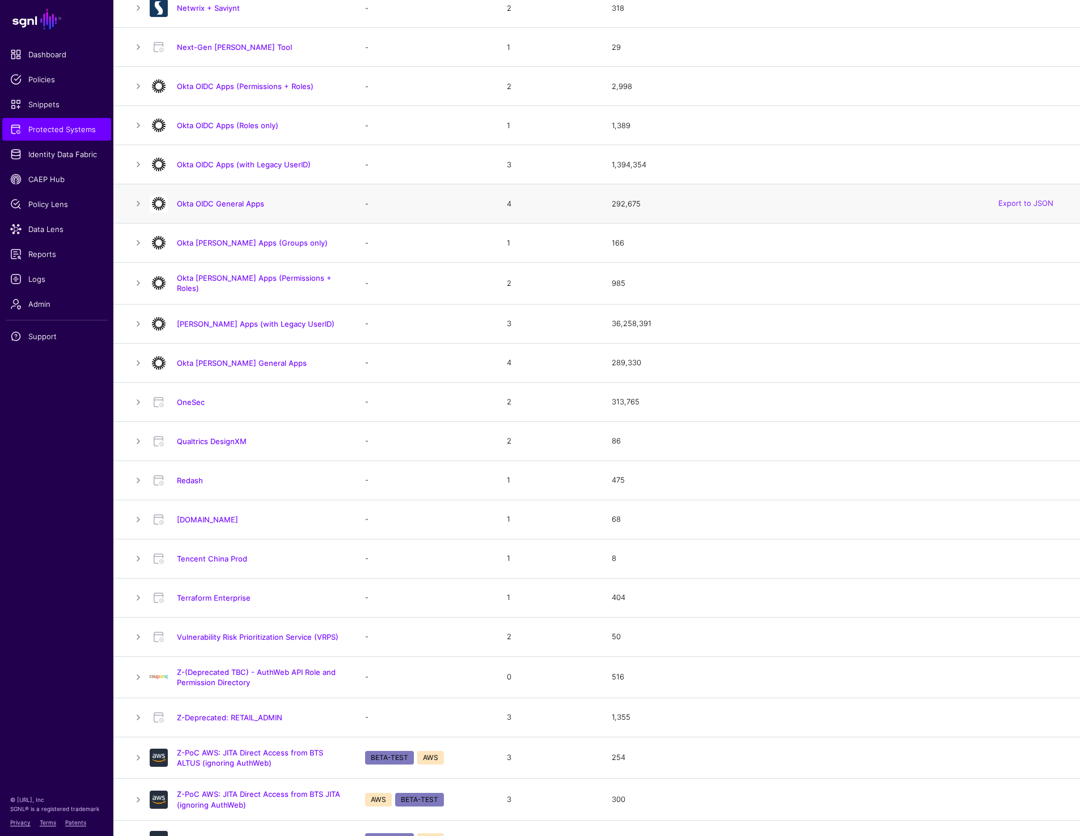
scroll to position [764, 0]
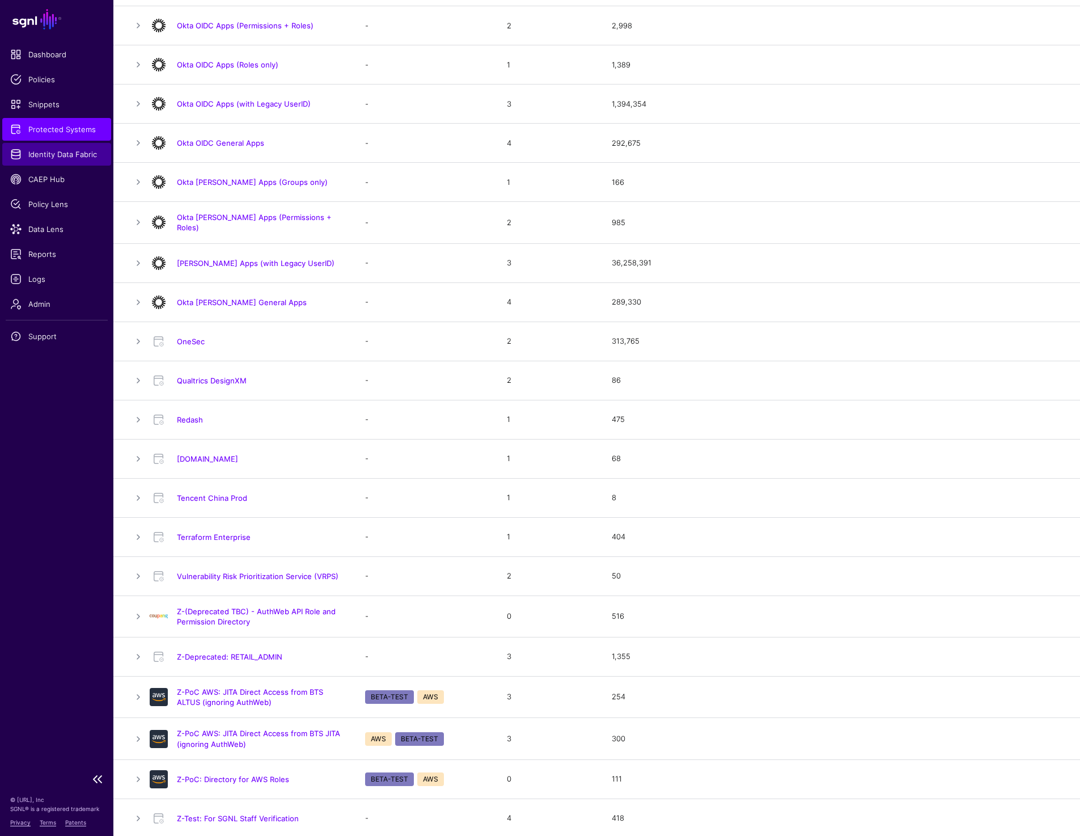
click at [60, 154] on span "Identity Data Fabric" at bounding box center [56, 154] width 93 height 11
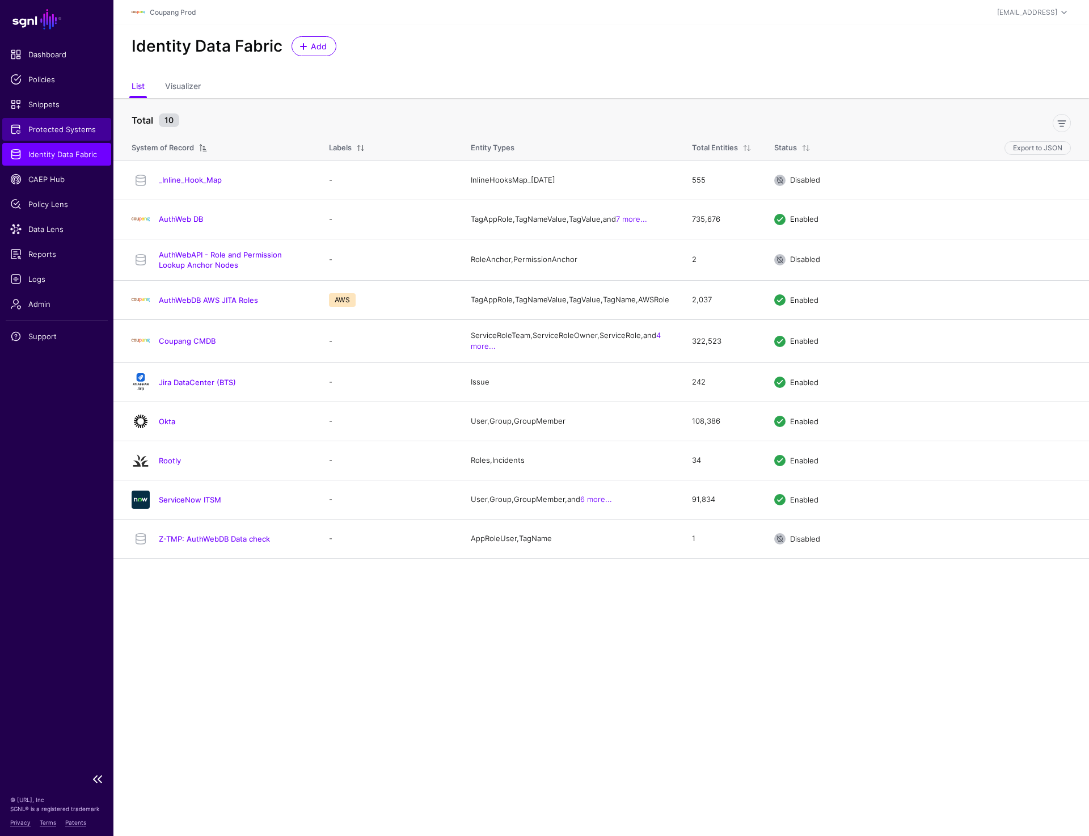
click at [40, 120] on link "Protected Systems" at bounding box center [56, 129] width 109 height 23
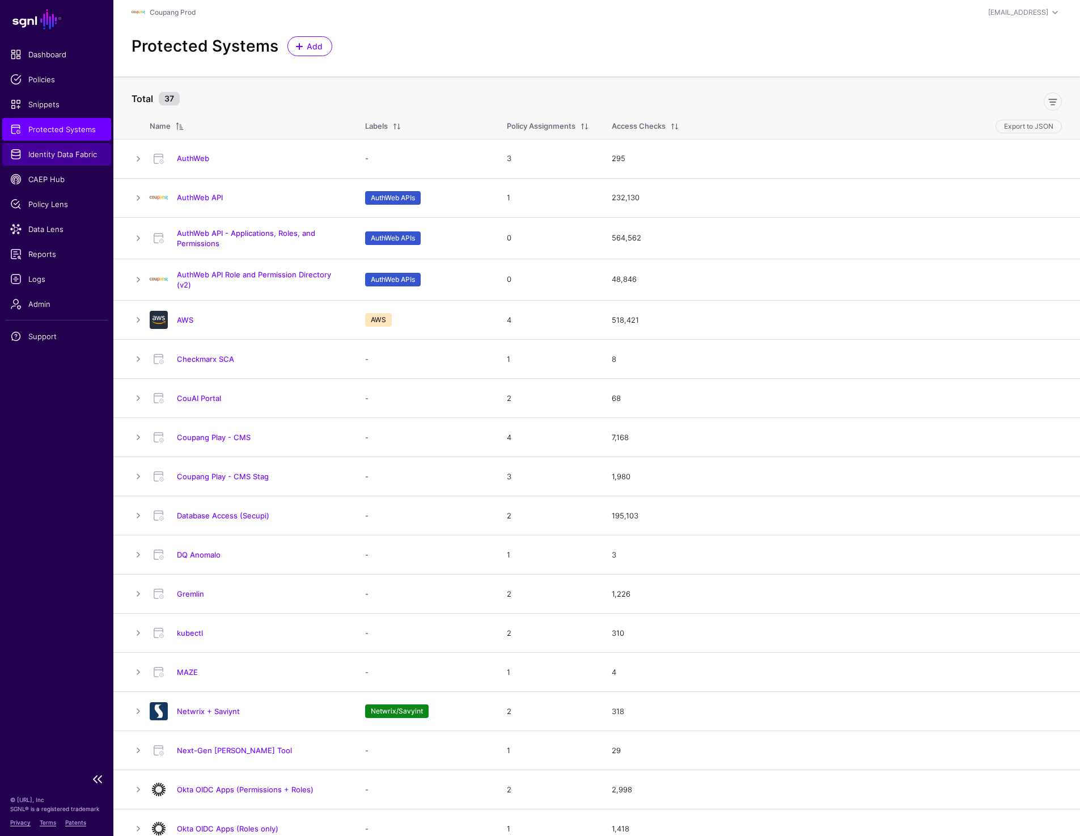
click at [70, 150] on span "Identity Data Fabric" at bounding box center [56, 154] width 93 height 11
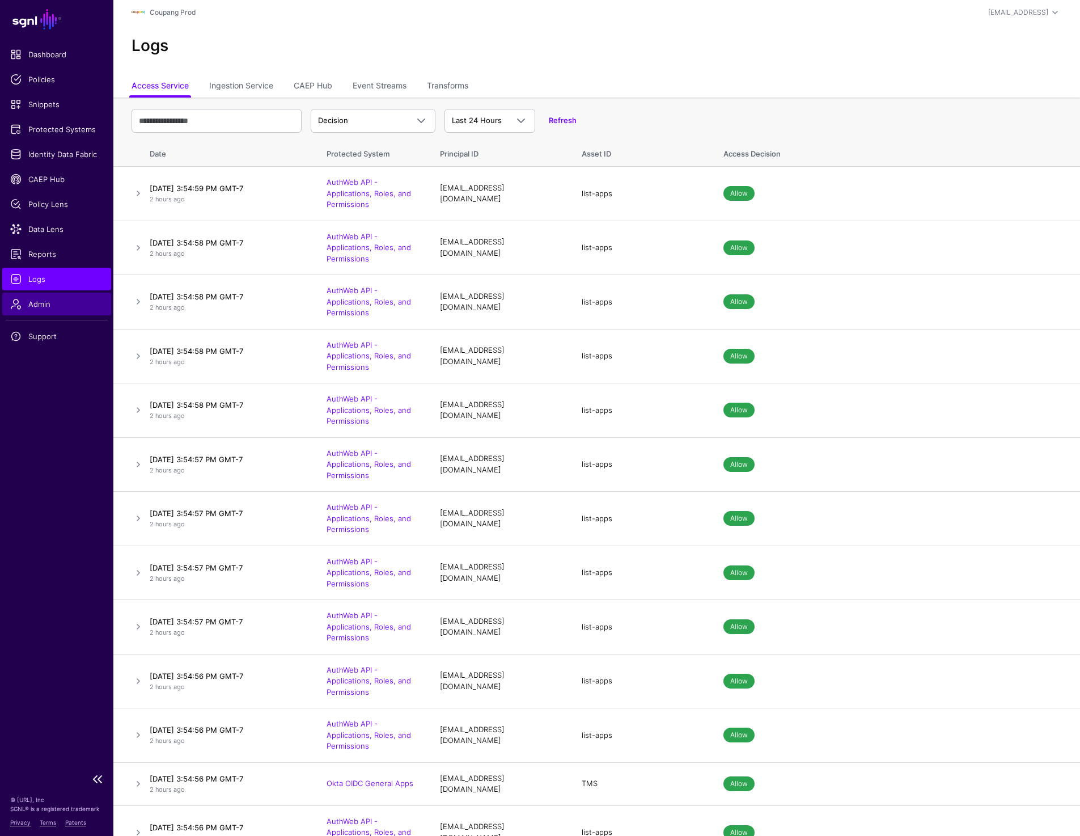
click at [57, 303] on span "Admin" at bounding box center [56, 303] width 93 height 11
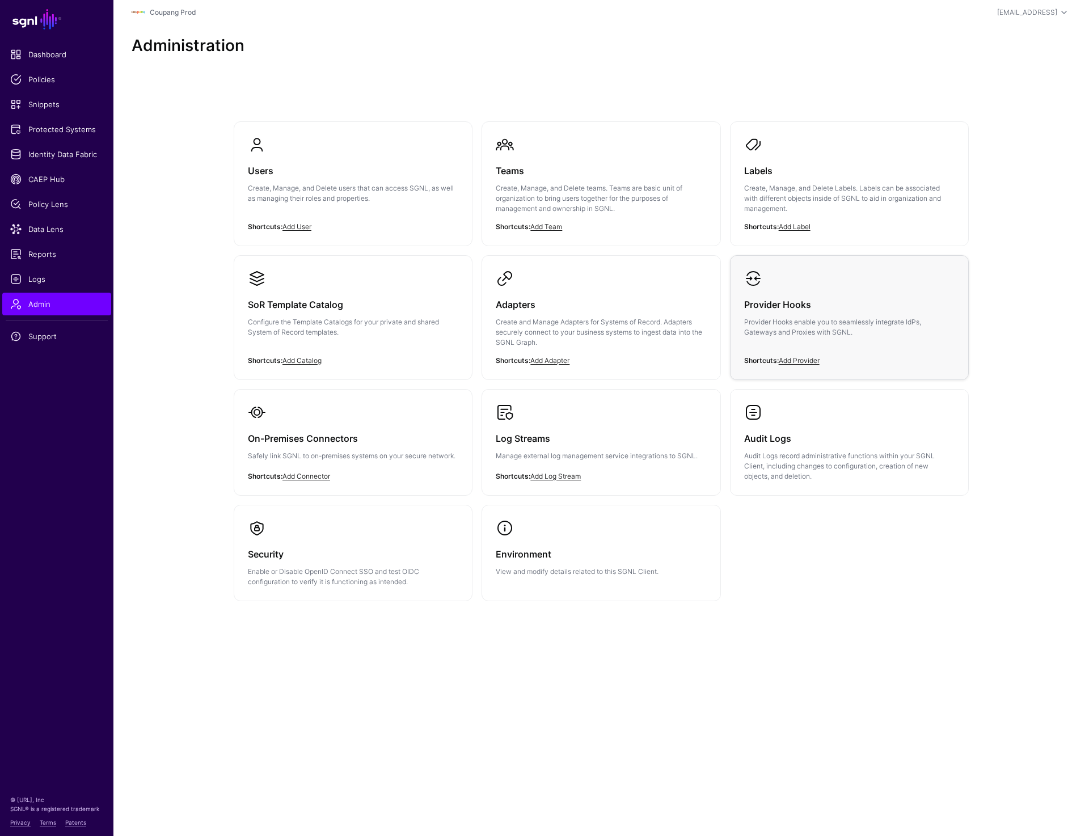
click at [750, 307] on h3 "Provider Hooks" at bounding box center [849, 305] width 210 height 16
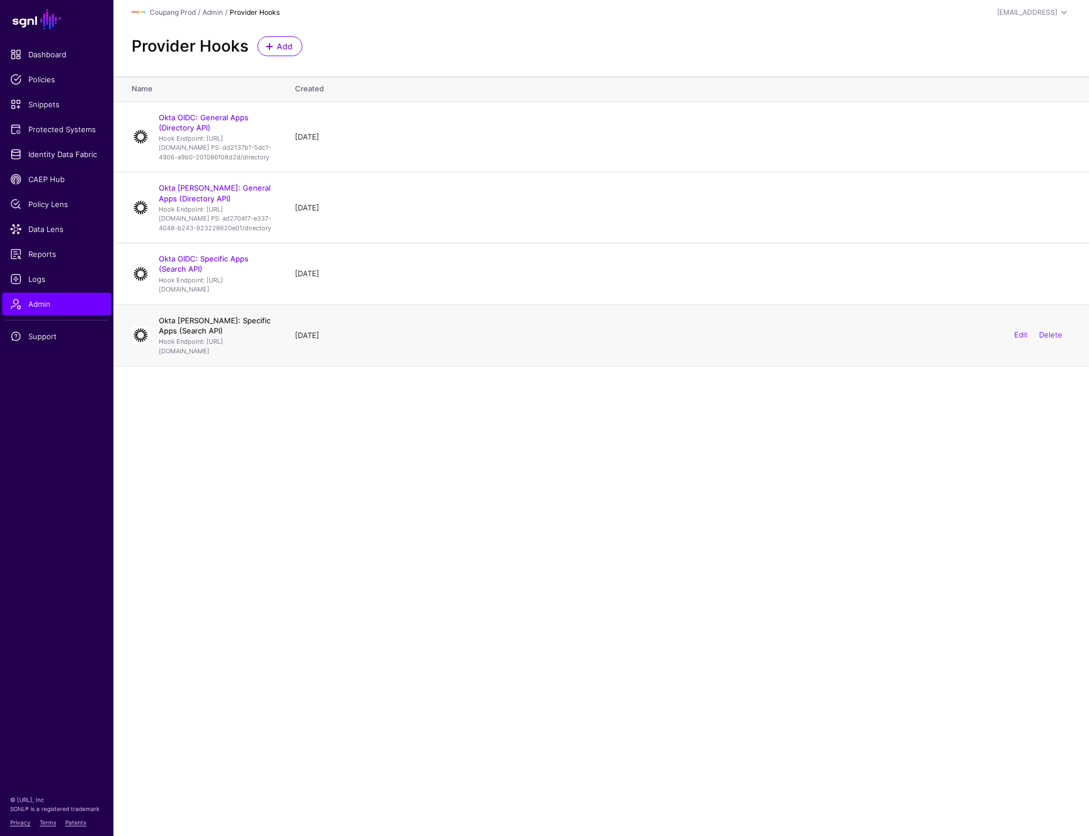
click at [191, 335] on link "Okta SAML: Specific Apps (Search API)" at bounding box center [215, 325] width 112 height 19
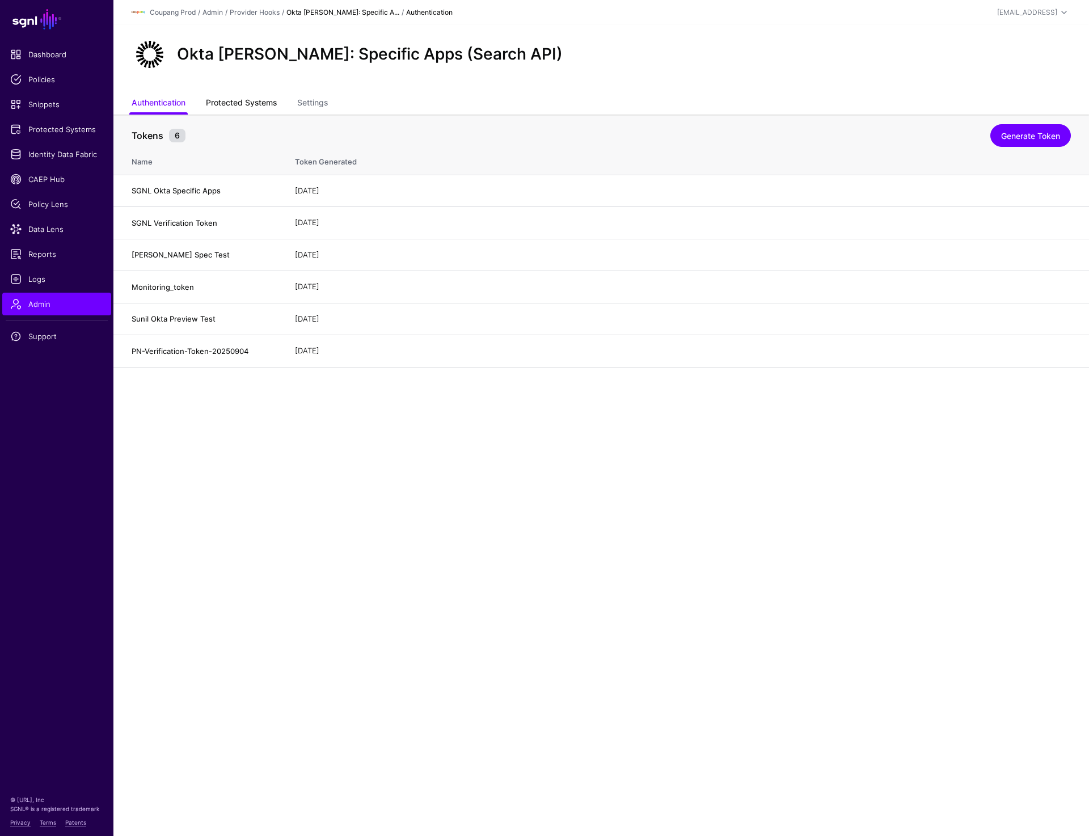
click at [235, 93] on link "Protected Systems" at bounding box center [241, 104] width 71 height 22
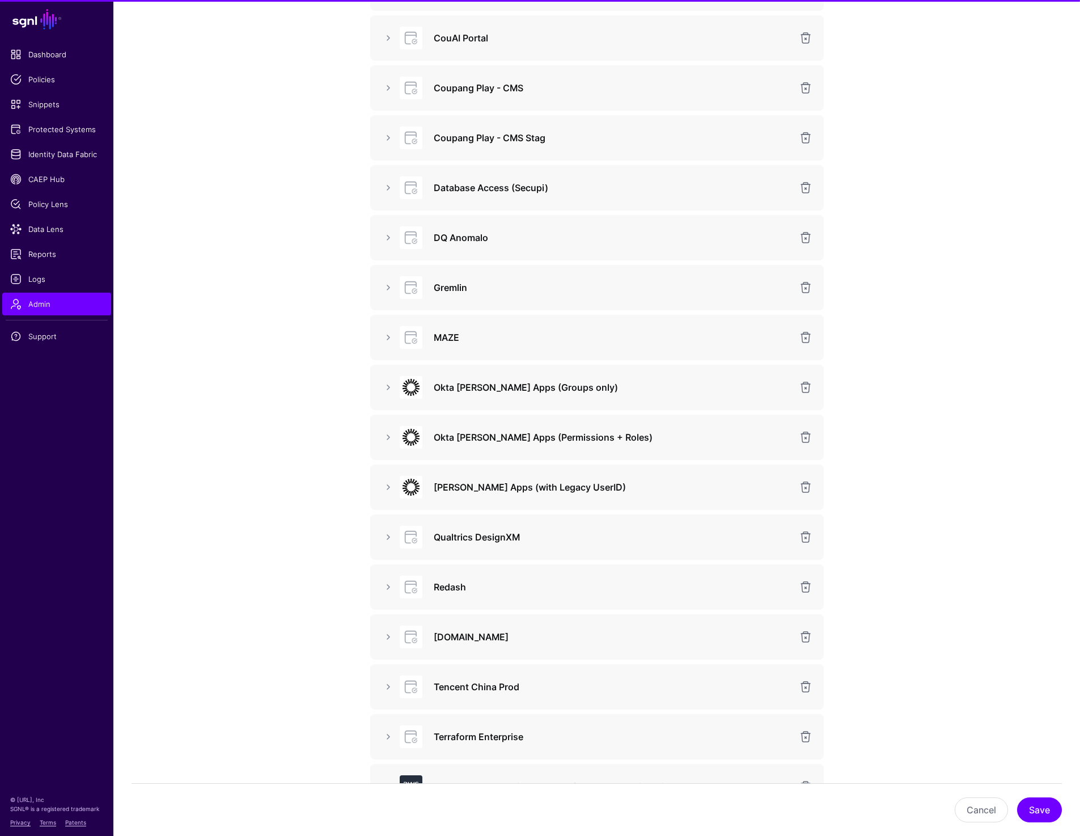
scroll to position [488, 0]
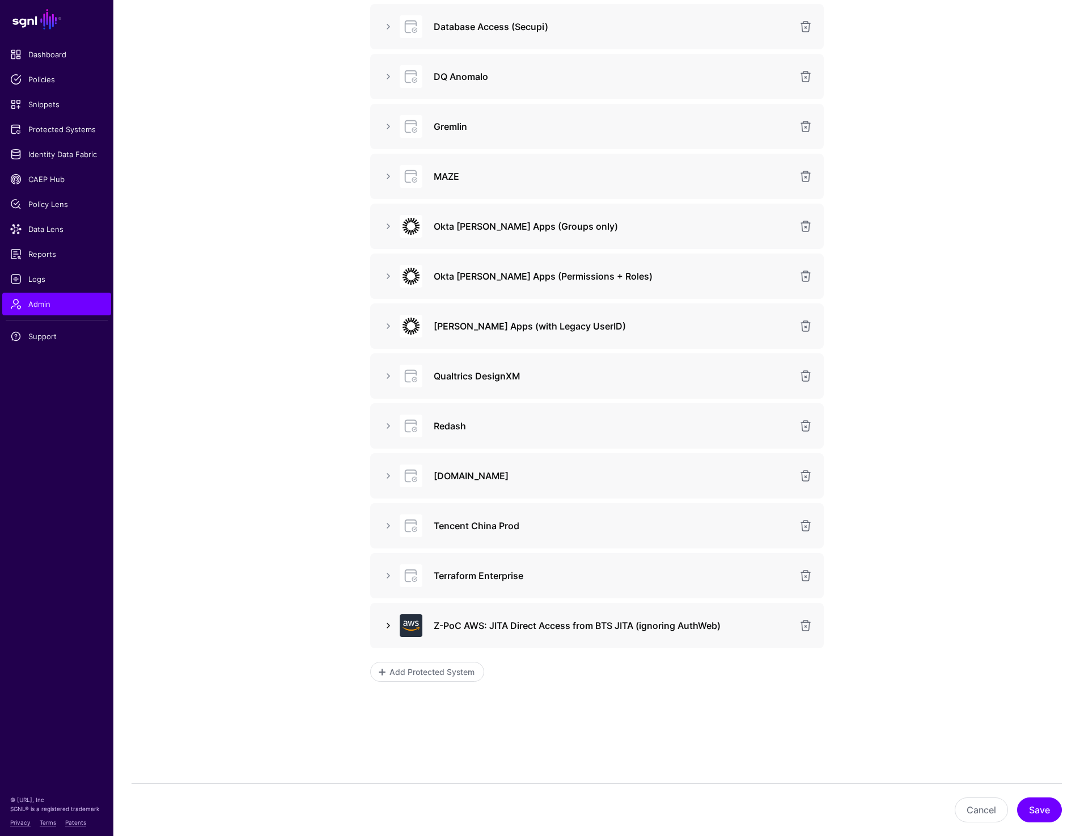
click at [386, 625] on link at bounding box center [389, 626] width 14 height 14
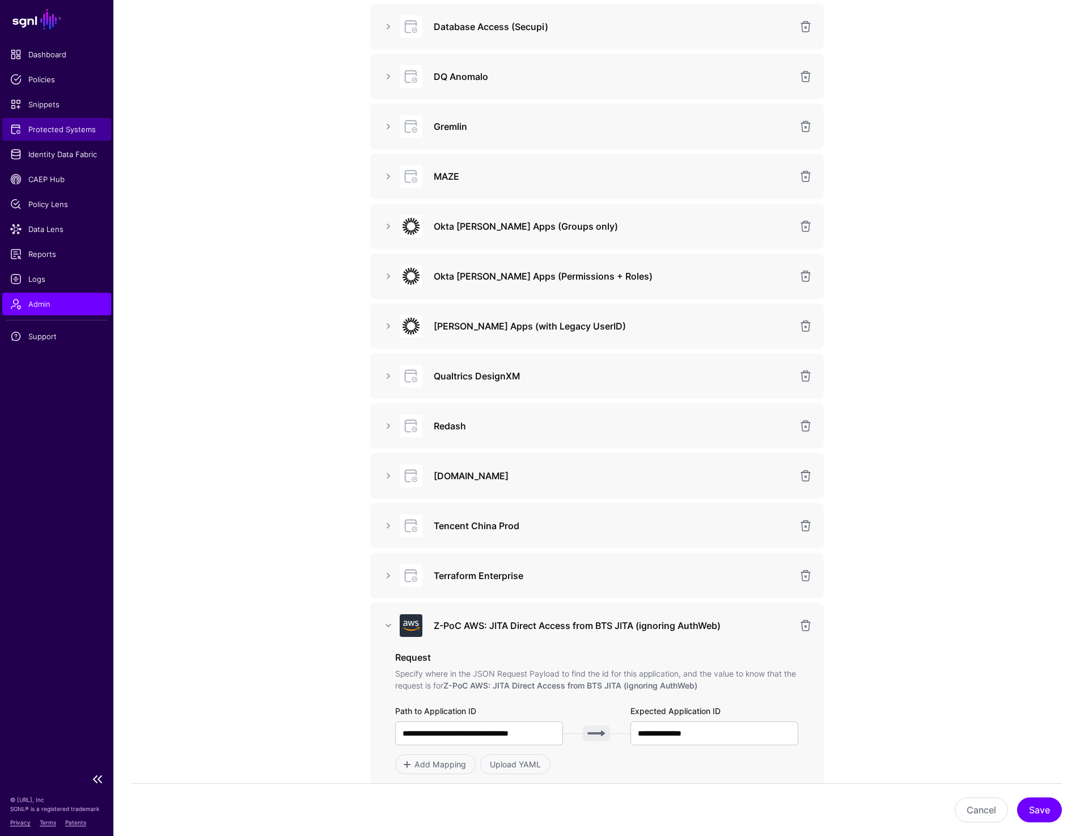
click at [73, 133] on span "Protected Systems" at bounding box center [56, 129] width 93 height 11
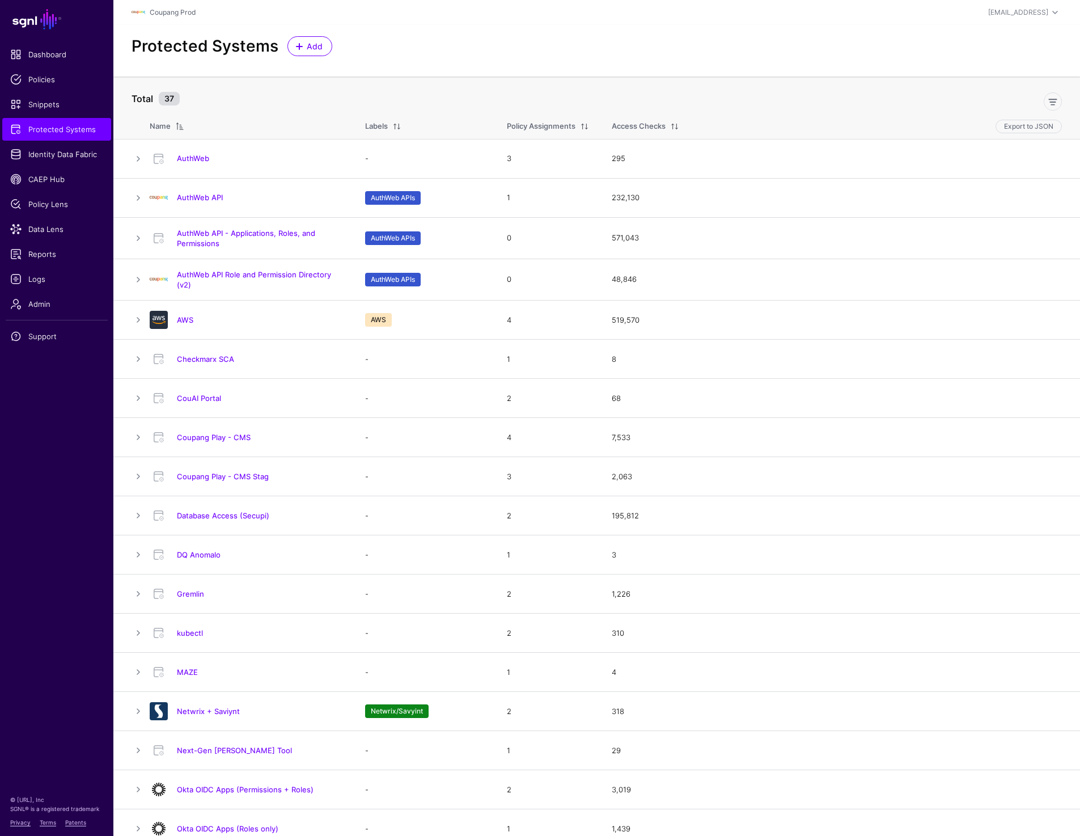
click at [455, 11] on div "Coupang Prod" at bounding box center [442, 13] width 620 height 14
click at [35, 281] on span "Logs" at bounding box center [56, 278] width 93 height 11
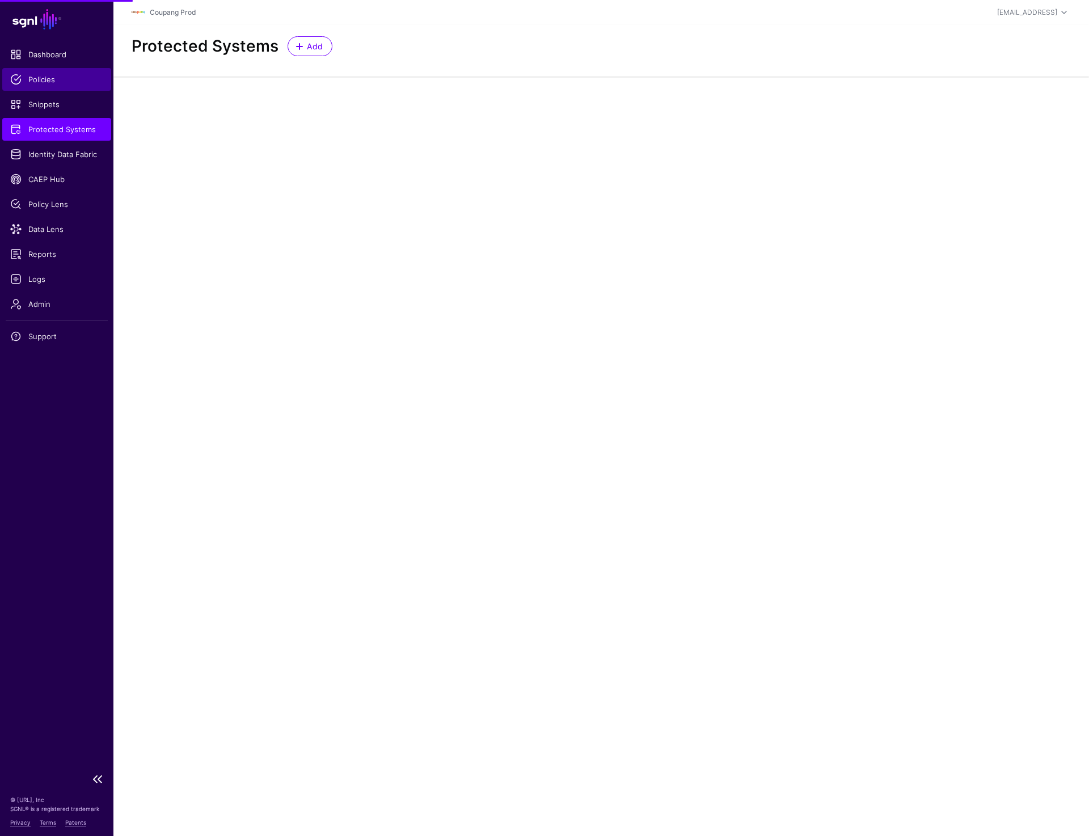
click at [53, 78] on span "Policies" at bounding box center [56, 79] width 93 height 11
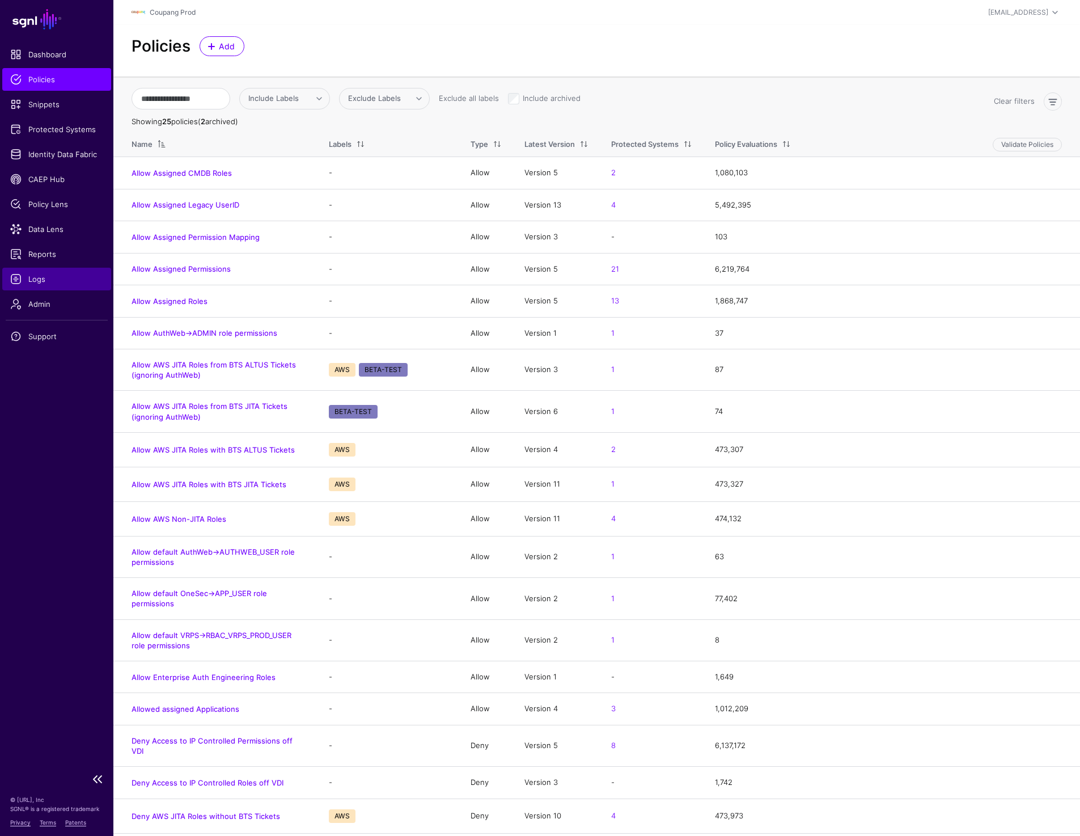
click at [39, 279] on span "Logs" at bounding box center [56, 278] width 93 height 11
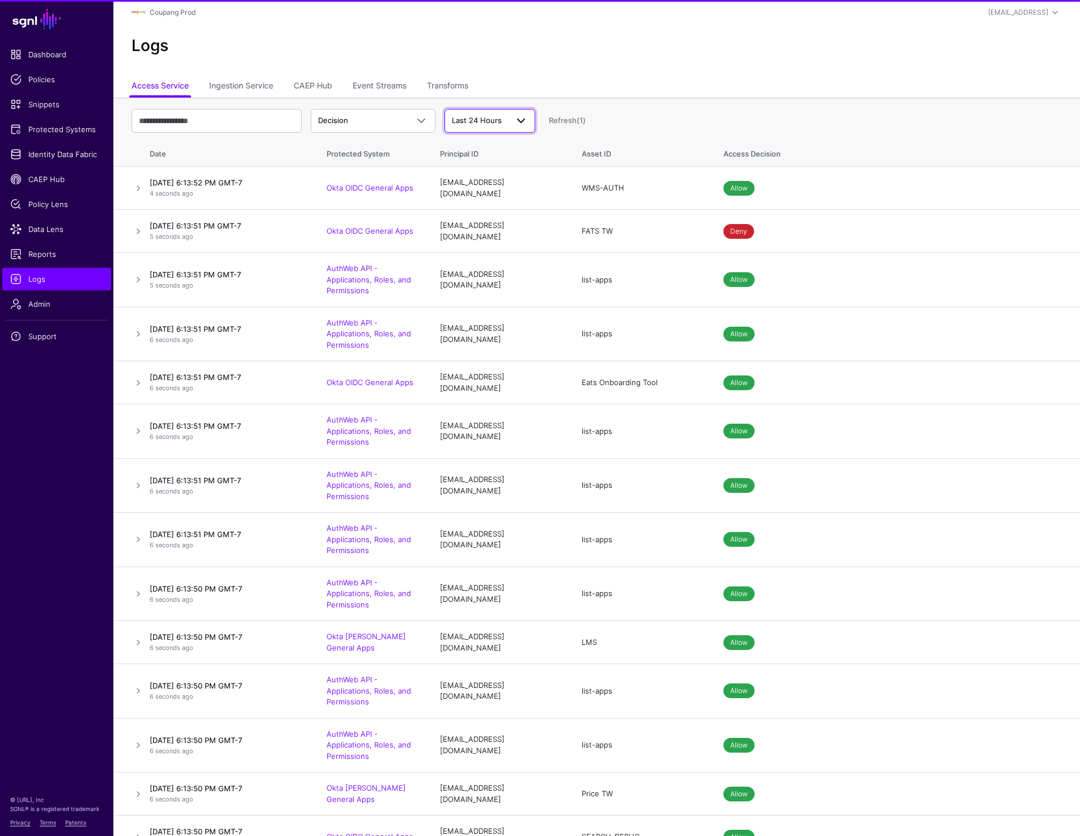
click at [484, 121] on span "Last 24 Hours" at bounding box center [477, 120] width 50 height 9
click at [472, 217] on span "Custom Range" at bounding box center [480, 218] width 52 height 9
click at [569, 122] on input "**********" at bounding box center [575, 121] width 62 height 24
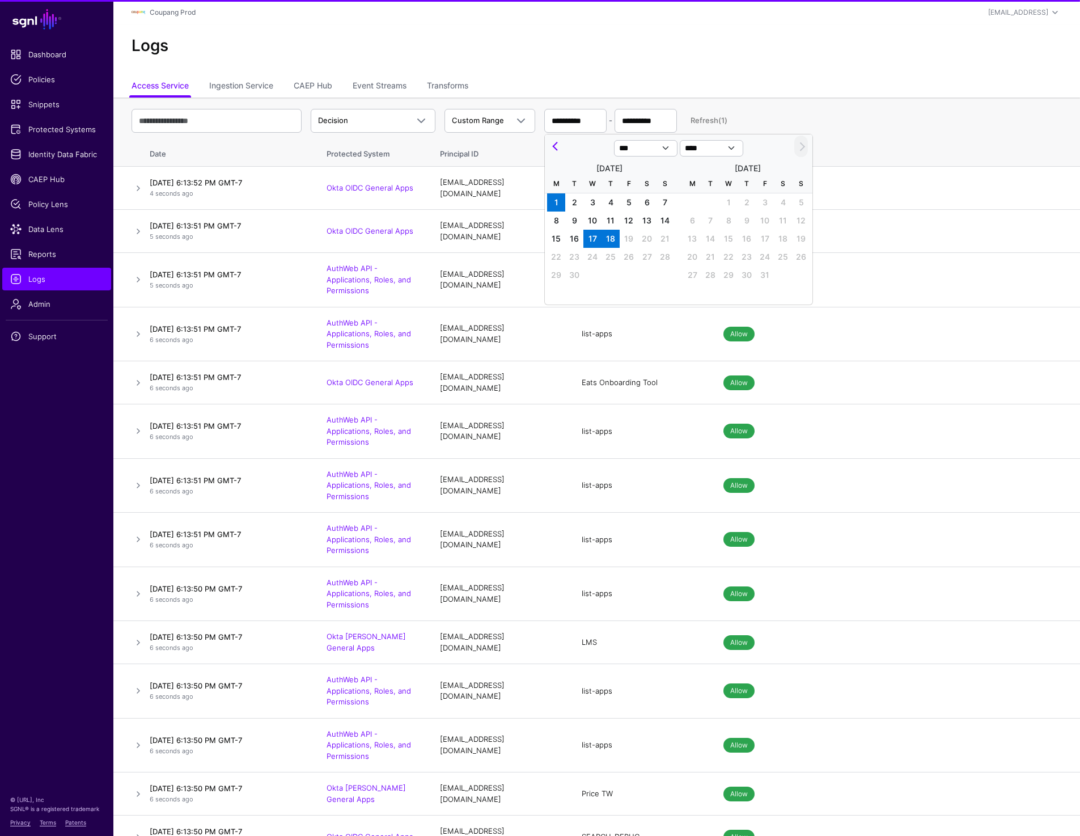
click at [554, 201] on span "1" at bounding box center [556, 202] width 18 height 18
type input "**********"
click at [576, 202] on span "2" at bounding box center [574, 202] width 18 height 18
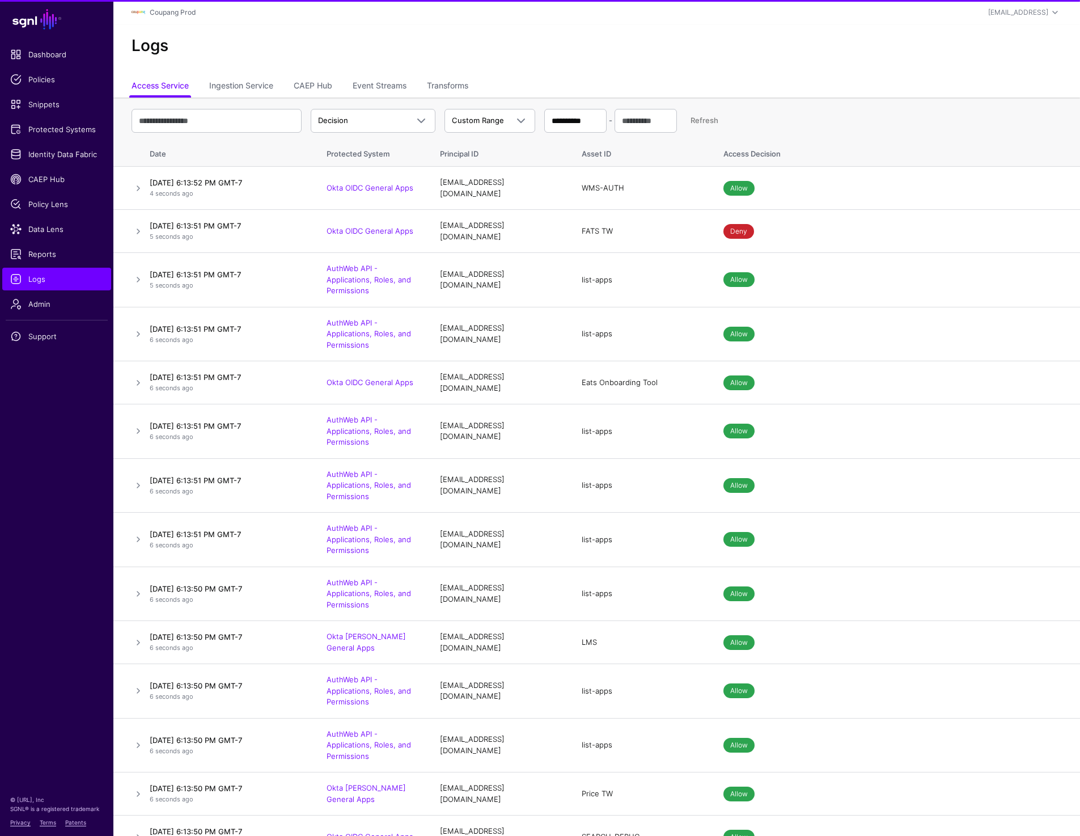
type input "**********"
click at [747, 117] on div "**********" at bounding box center [597, 120] width 930 height 33
click at [707, 120] on link "Refresh" at bounding box center [705, 120] width 28 height 9
click at [695, 120] on link "Refresh" at bounding box center [705, 120] width 28 height 9
click at [652, 119] on input "**********" at bounding box center [646, 121] width 62 height 24
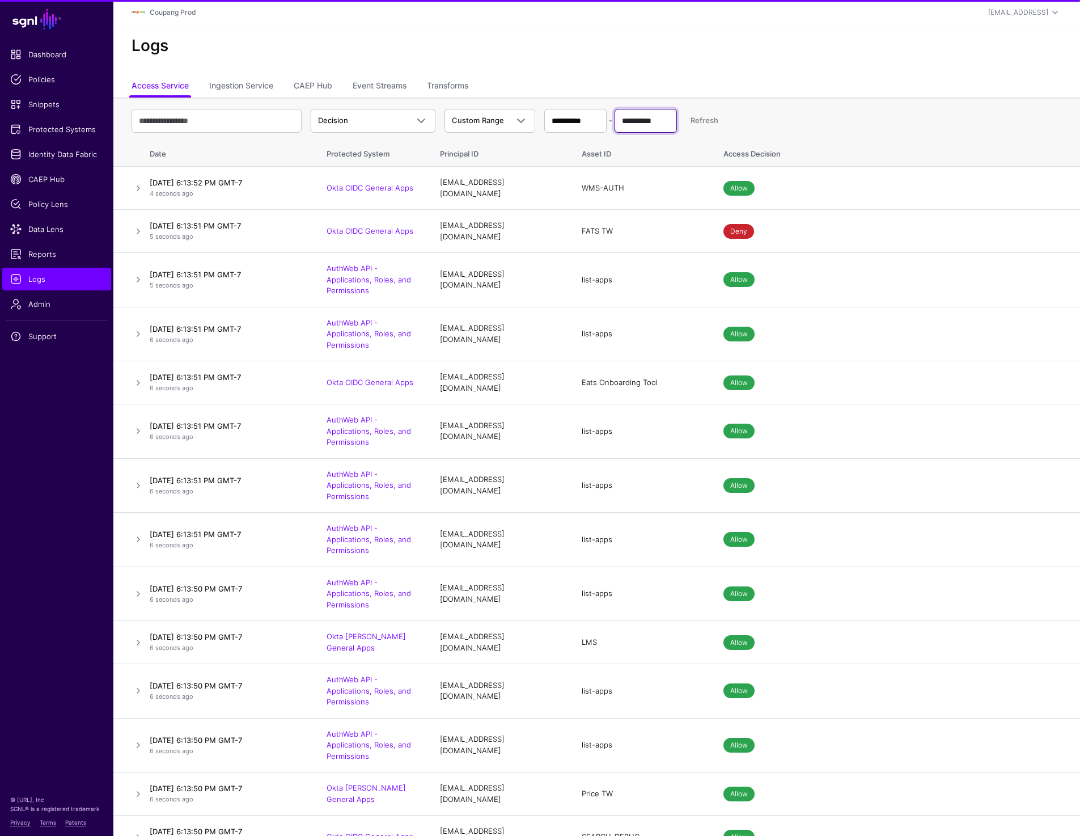
select select "*"
select select "****"
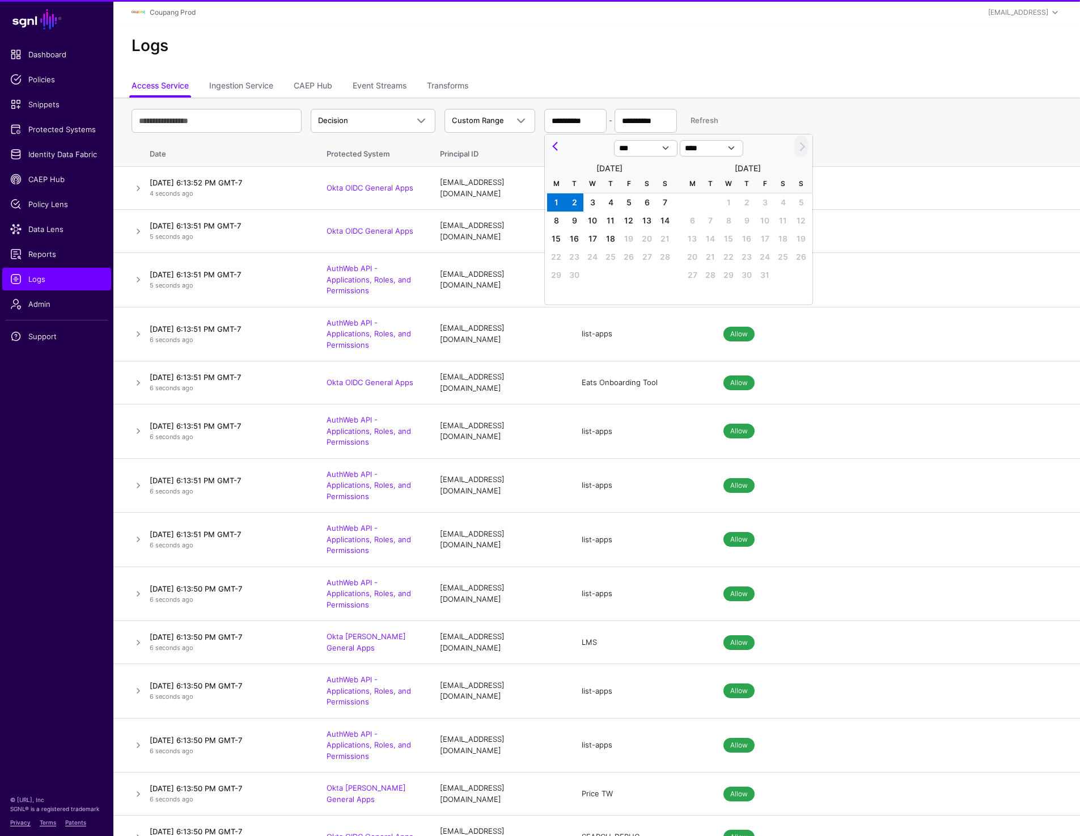
click at [788, 92] on ul "Access Service Ingestion Service CAEP Hub Event Streams Transforms" at bounding box center [597, 87] width 930 height 22
drag, startPoint x: 700, startPoint y: 80, endPoint x: 689, endPoint y: 81, distance: 10.8
click at [701, 80] on ul "Access Service Ingestion Service CAEP Hub Event Streams Transforms" at bounding box center [597, 87] width 930 height 22
click at [548, 152] on div at bounding box center [579, 146] width 68 height 18
click at [556, 150] on button "Previous month" at bounding box center [556, 147] width 14 height 22
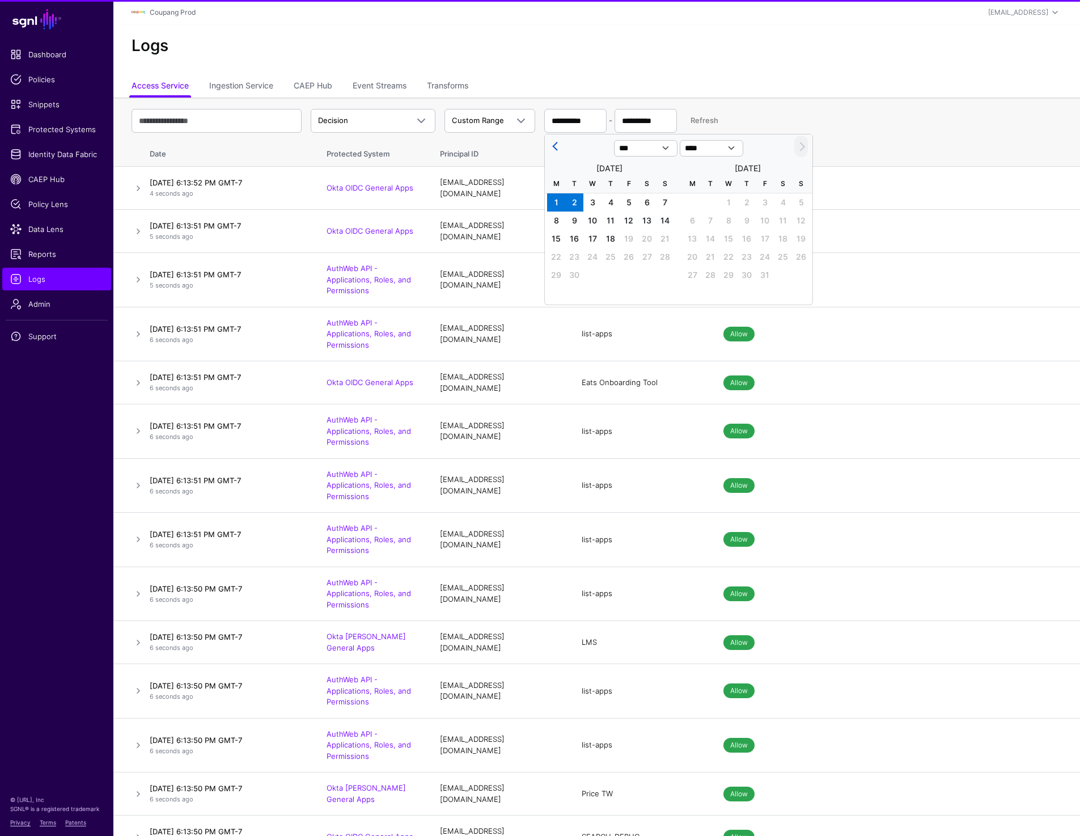
select select "*"
click at [727, 200] on span "3" at bounding box center [729, 202] width 18 height 18
type input "**********"
click at [756, 214] on span "12" at bounding box center [765, 220] width 18 height 18
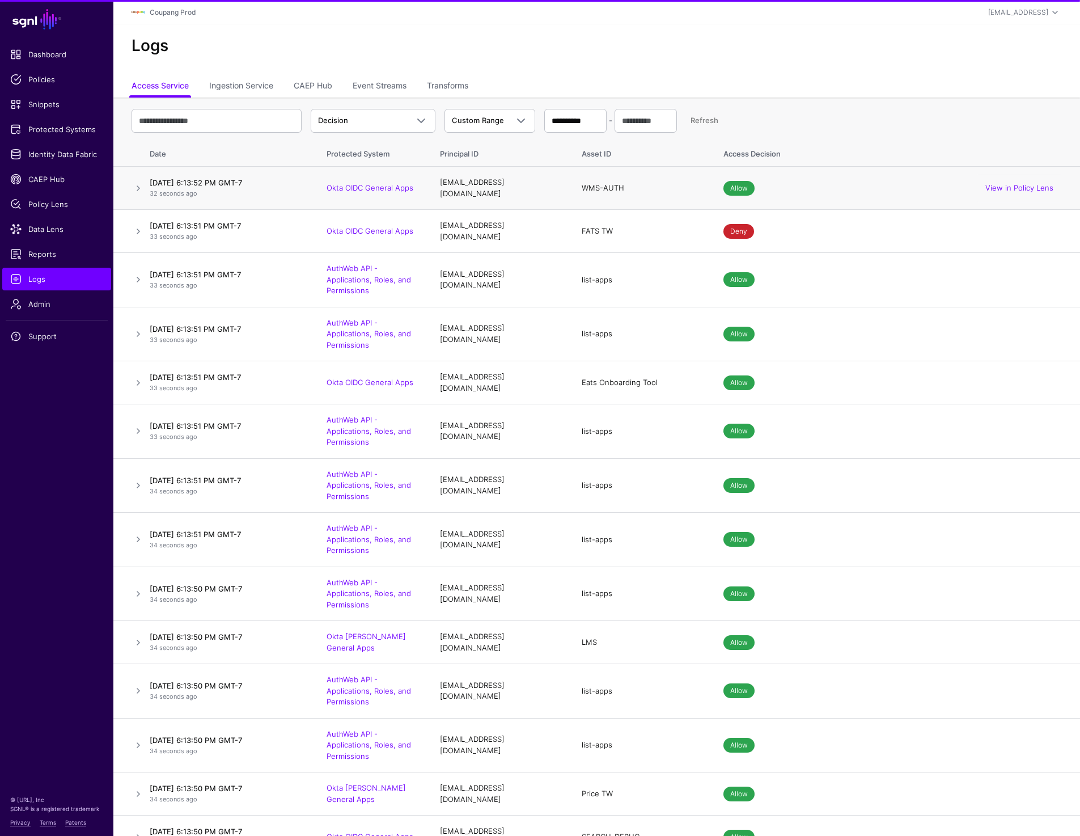
type input "**********"
click at [885, 102] on th "**********" at bounding box center [596, 118] width 967 height 40
click at [664, 120] on input "**********" at bounding box center [646, 121] width 62 height 24
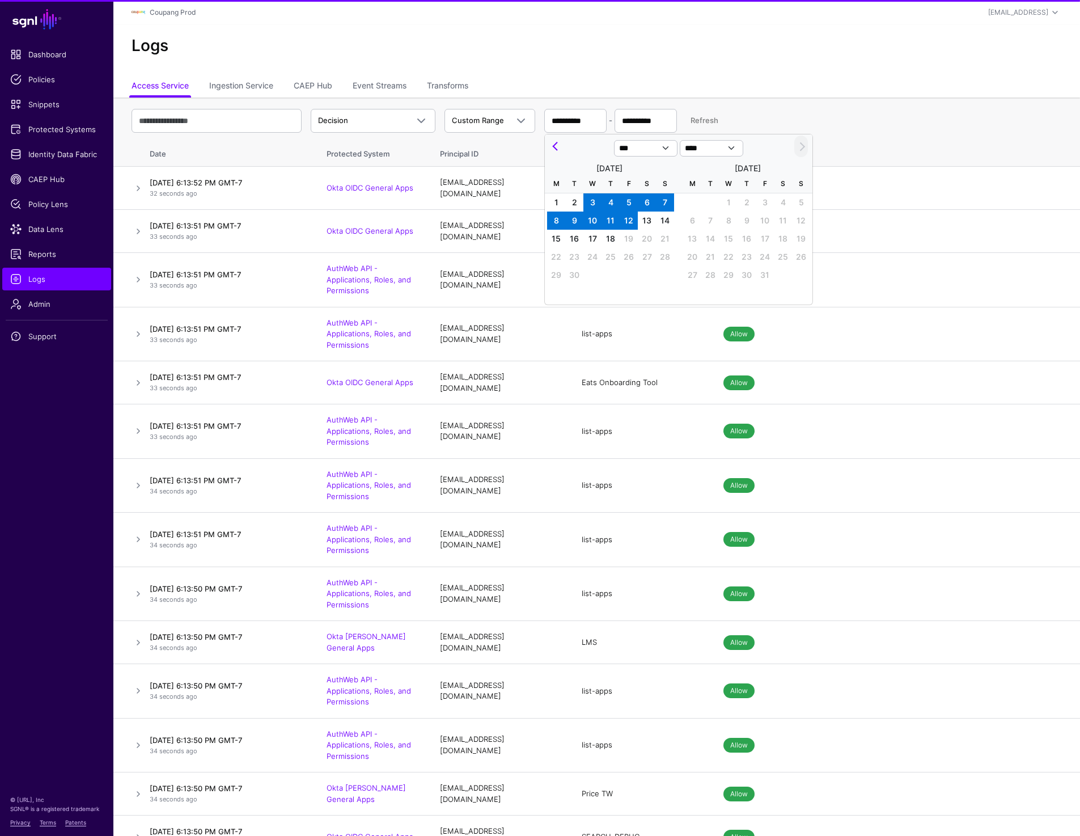
click at [784, 94] on ul "Access Service Ingestion Service CAEP Hub Event Streams Transforms" at bounding box center [597, 87] width 930 height 22
click at [701, 120] on link "Refresh" at bounding box center [705, 120] width 28 height 9
click at [958, 125] on div "**********" at bounding box center [597, 120] width 930 height 33
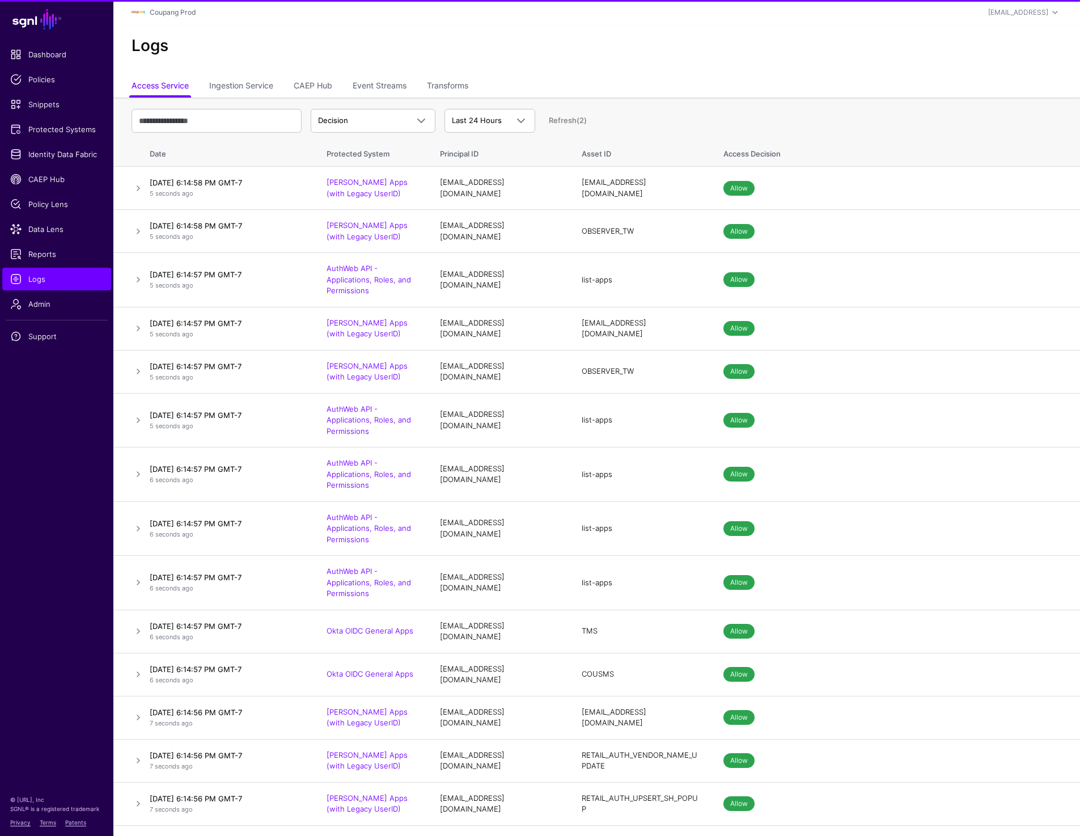
click at [214, 133] on div "Decision Decision Match Last 24 Hours Last 24 Hours Last 7 Days Last 30 Days La…" at bounding box center [597, 120] width 930 height 33
click at [214, 122] on input "text" at bounding box center [217, 121] width 170 height 24
type input "****"
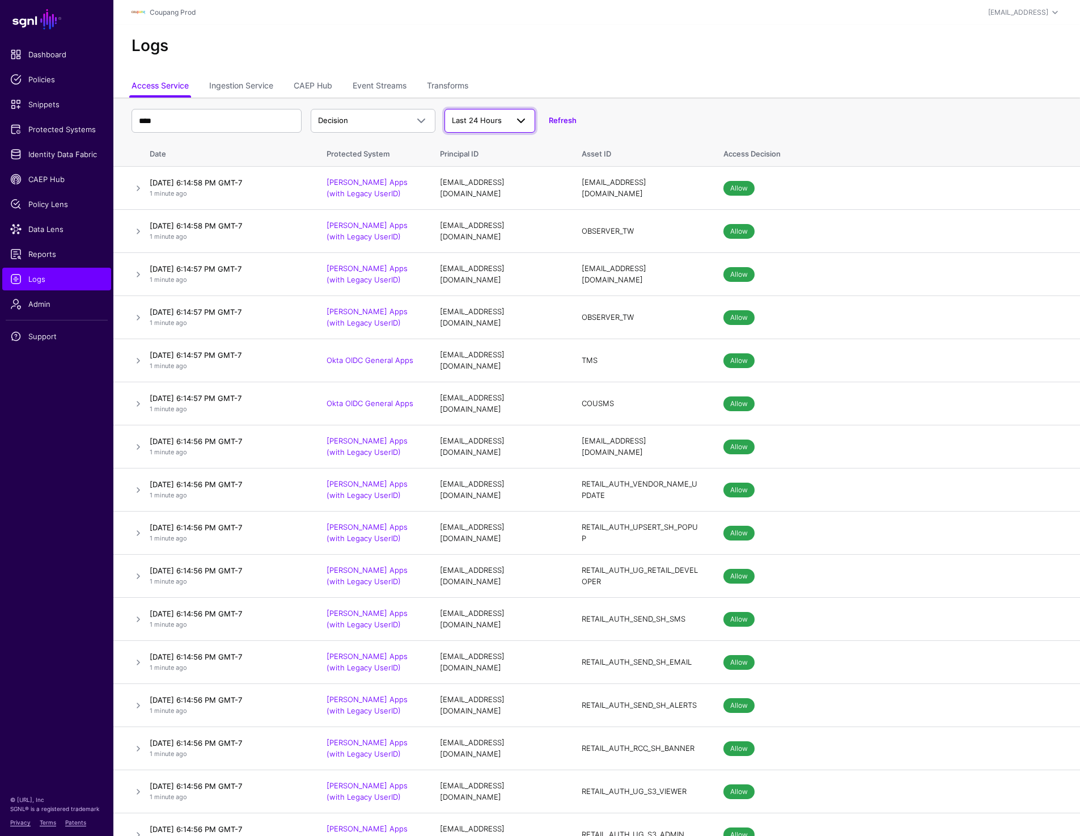
click at [501, 124] on span "Last 24 Hours" at bounding box center [480, 120] width 56 height 11
click at [645, 68] on div "Logs" at bounding box center [596, 50] width 967 height 51
click at [454, 32] on div "Logs" at bounding box center [596, 50] width 967 height 51
click at [460, 81] on link "Transforms" at bounding box center [447, 87] width 41 height 22
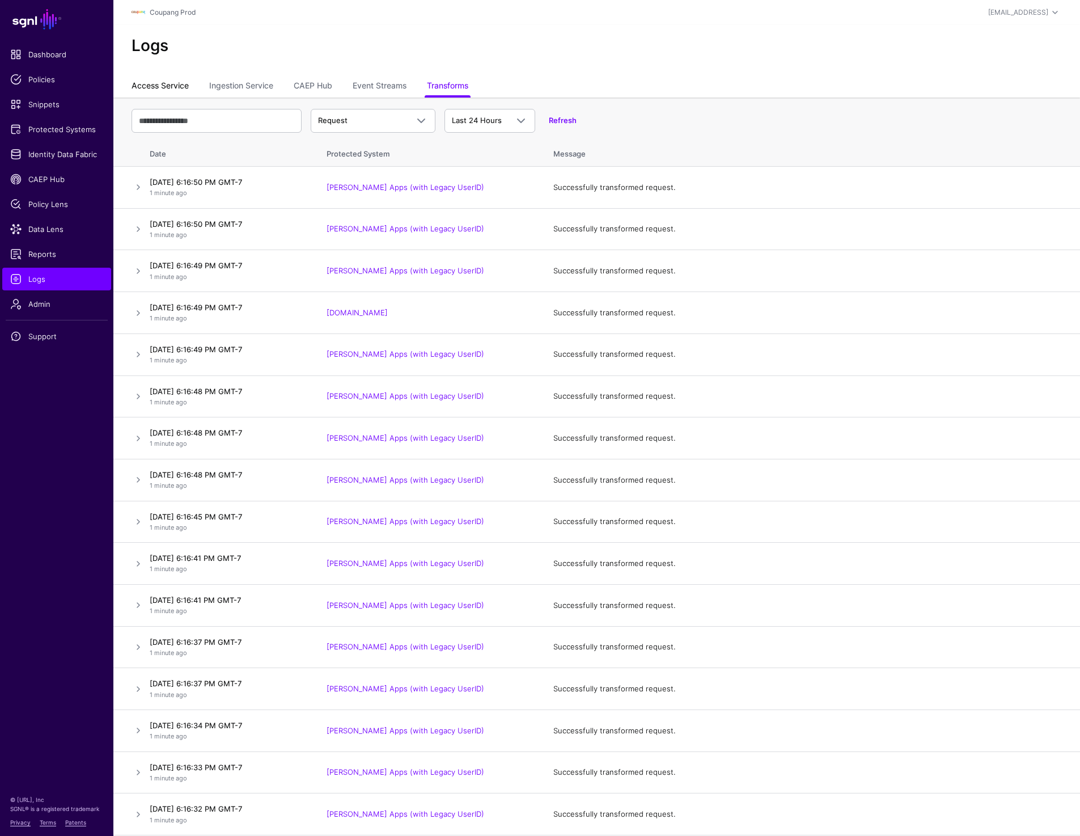
click at [164, 92] on link "Access Service" at bounding box center [160, 87] width 57 height 22
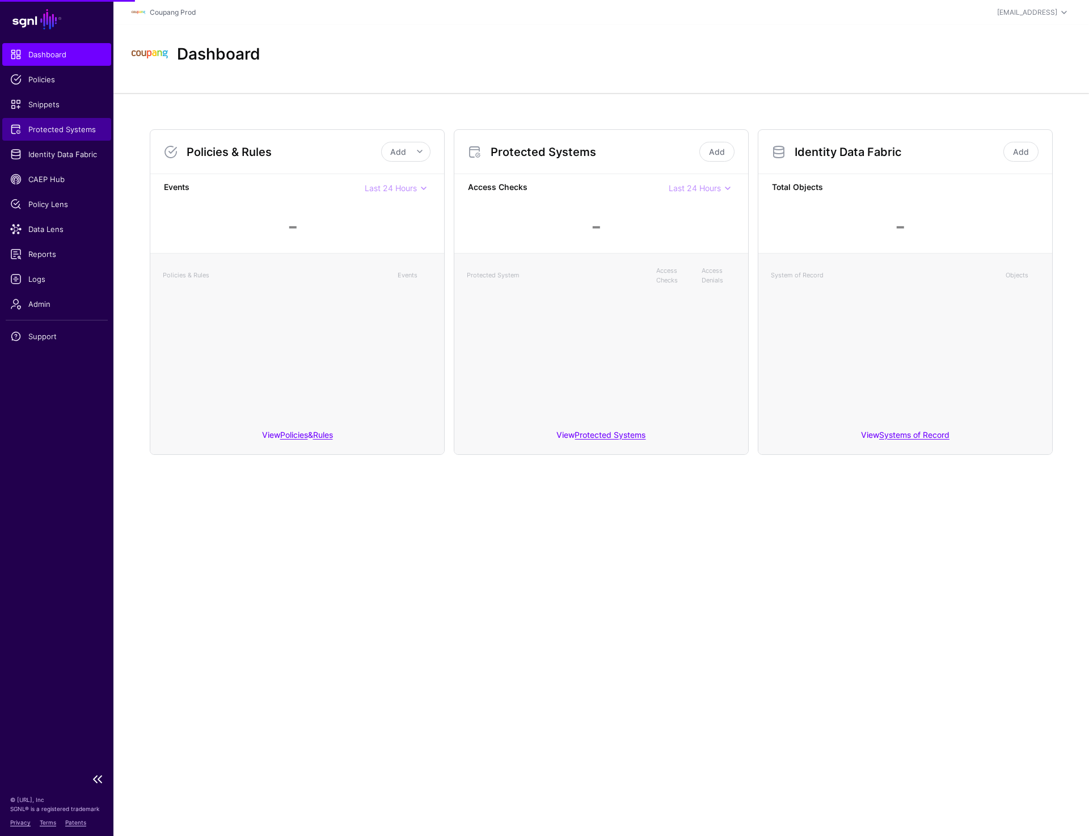
click at [41, 129] on span "Protected Systems" at bounding box center [56, 129] width 93 height 11
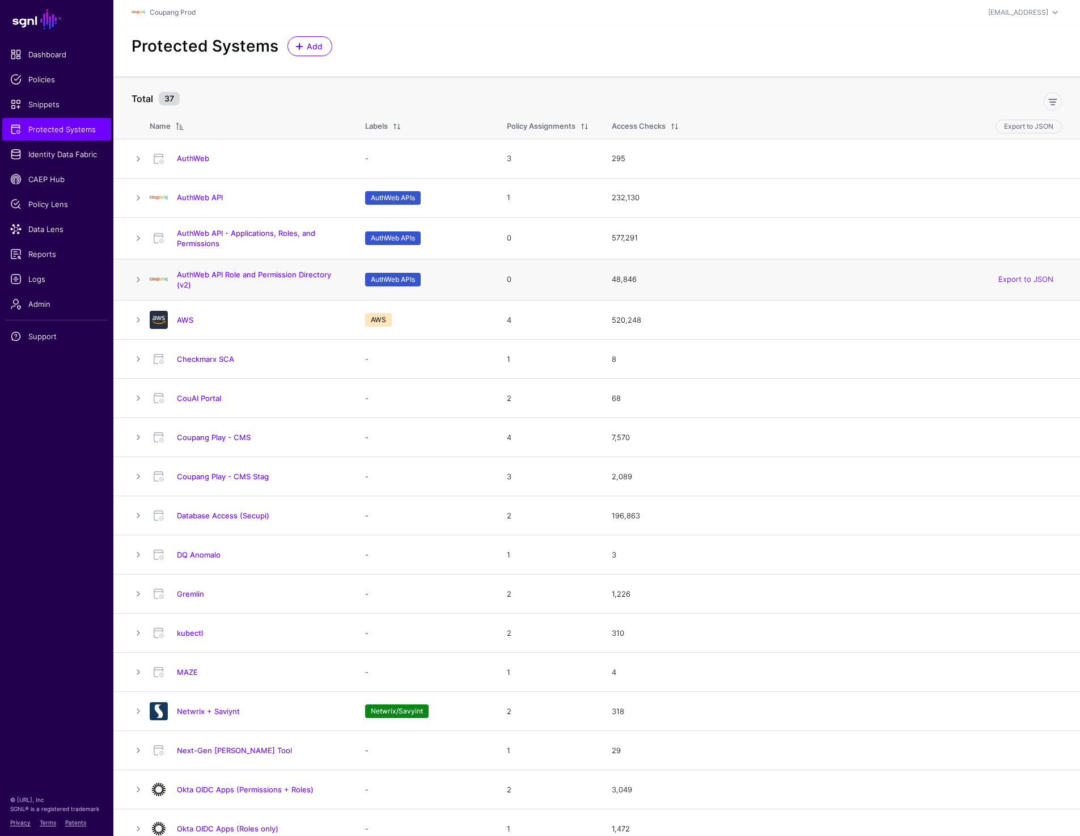
scroll to position [489, 0]
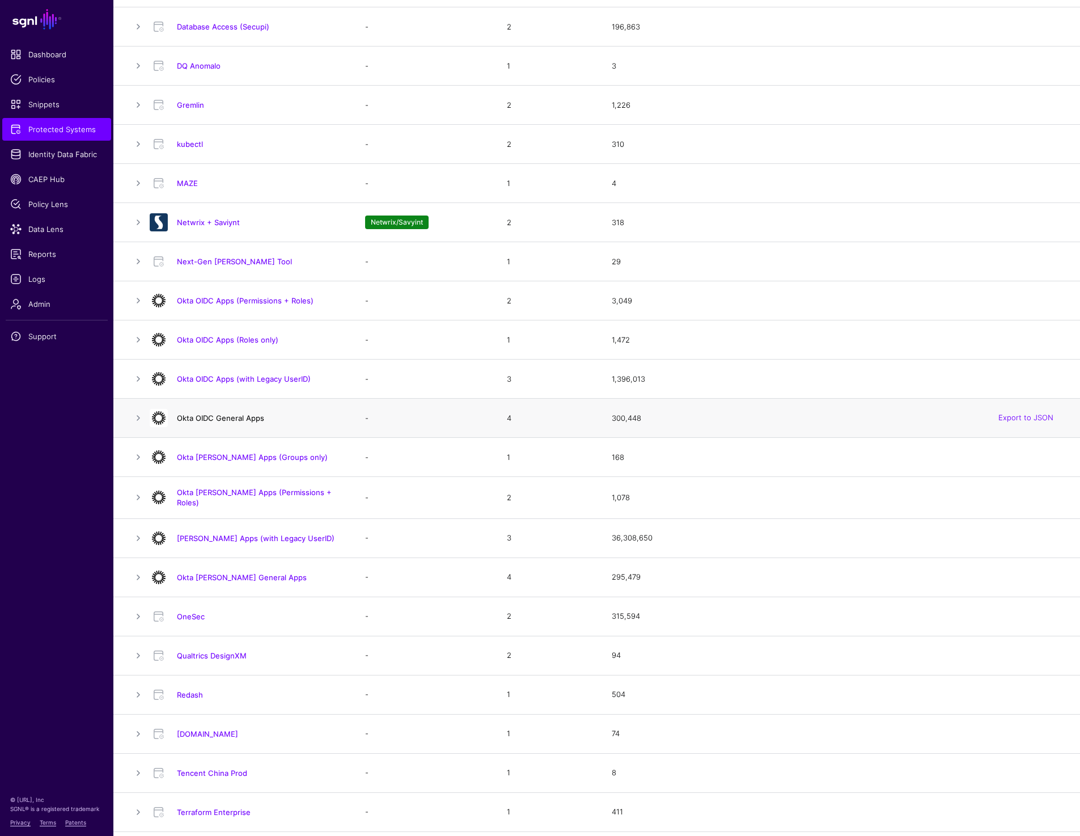
click at [215, 416] on link "Okta OIDC General Apps" at bounding box center [220, 417] width 87 height 9
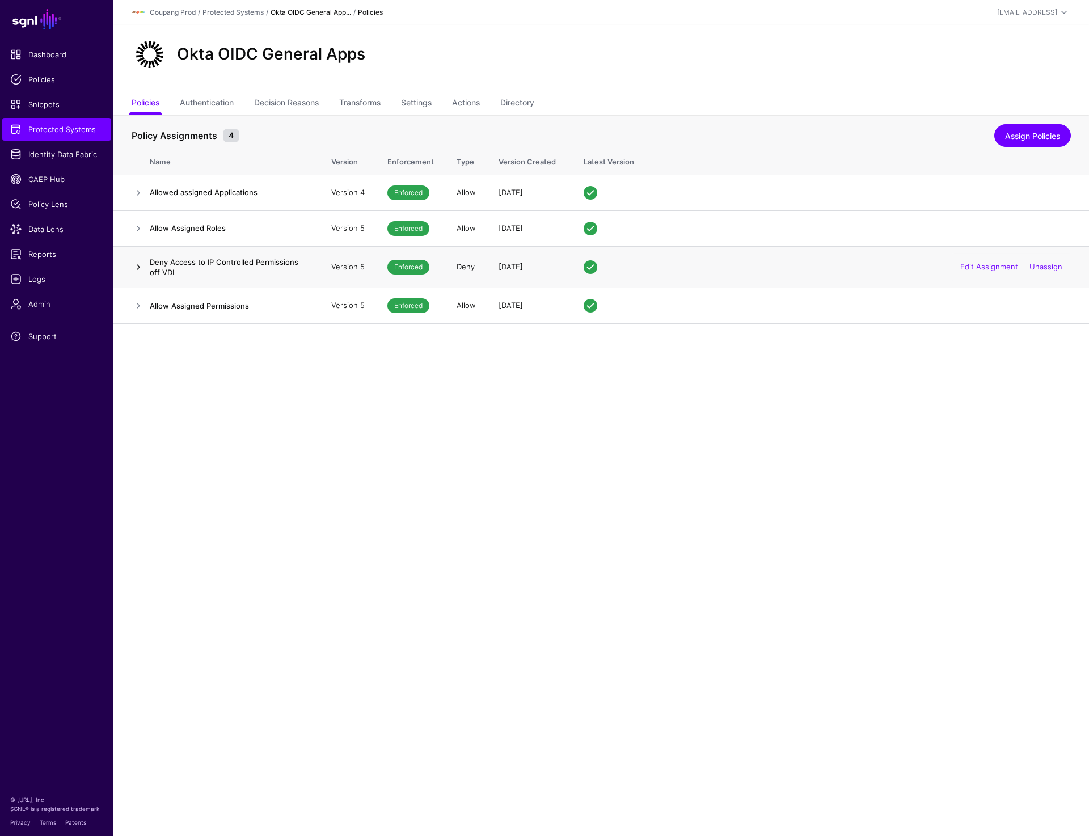
click at [139, 270] on link at bounding box center [139, 267] width 14 height 14
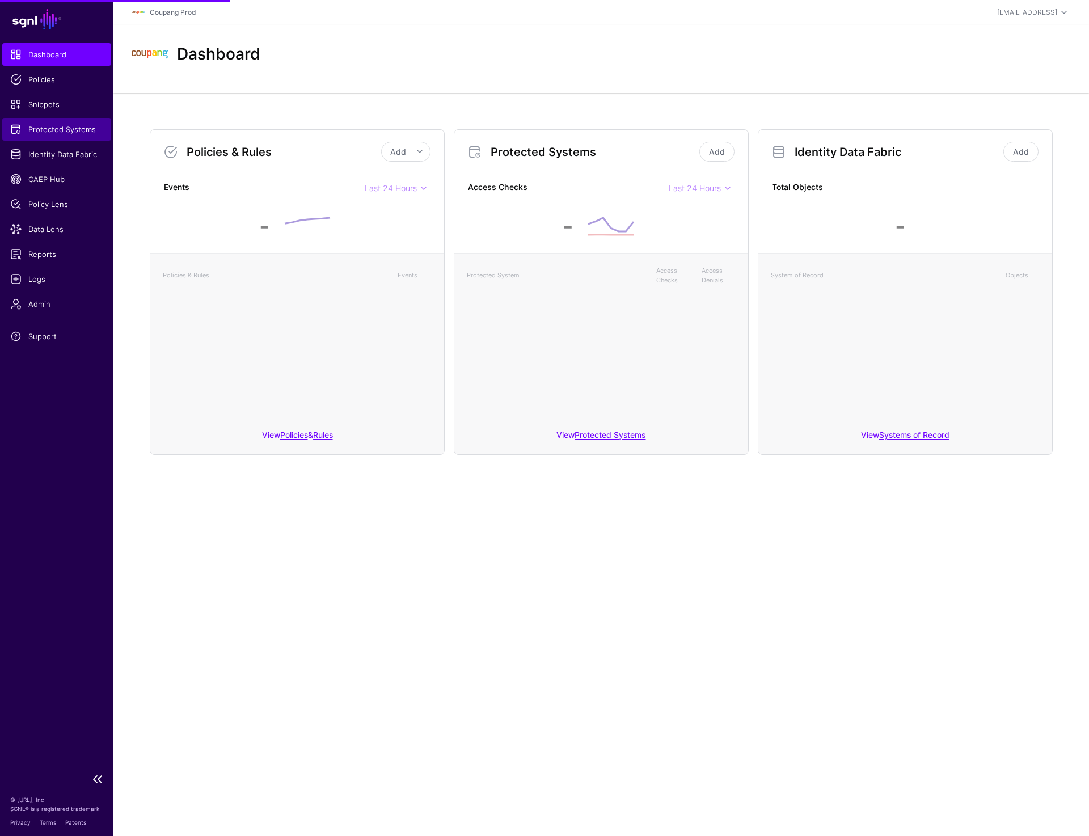
click at [39, 129] on span "Protected Systems" at bounding box center [56, 129] width 93 height 11
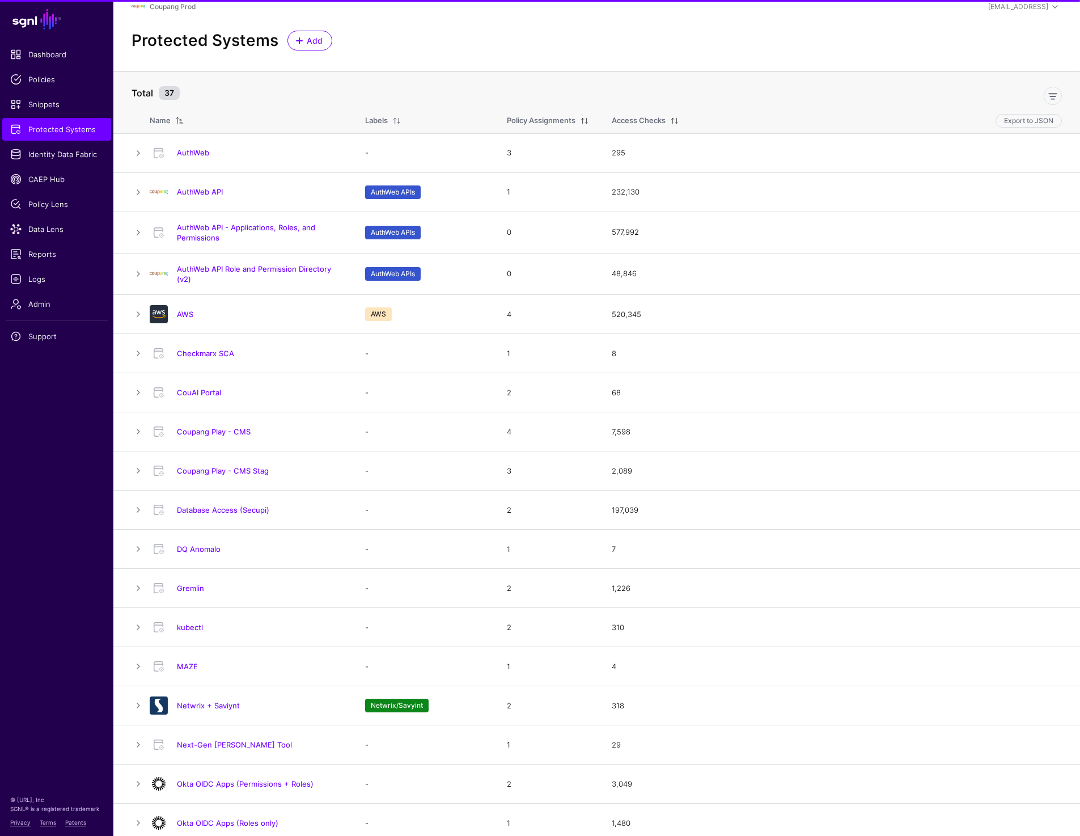
scroll to position [9, 0]
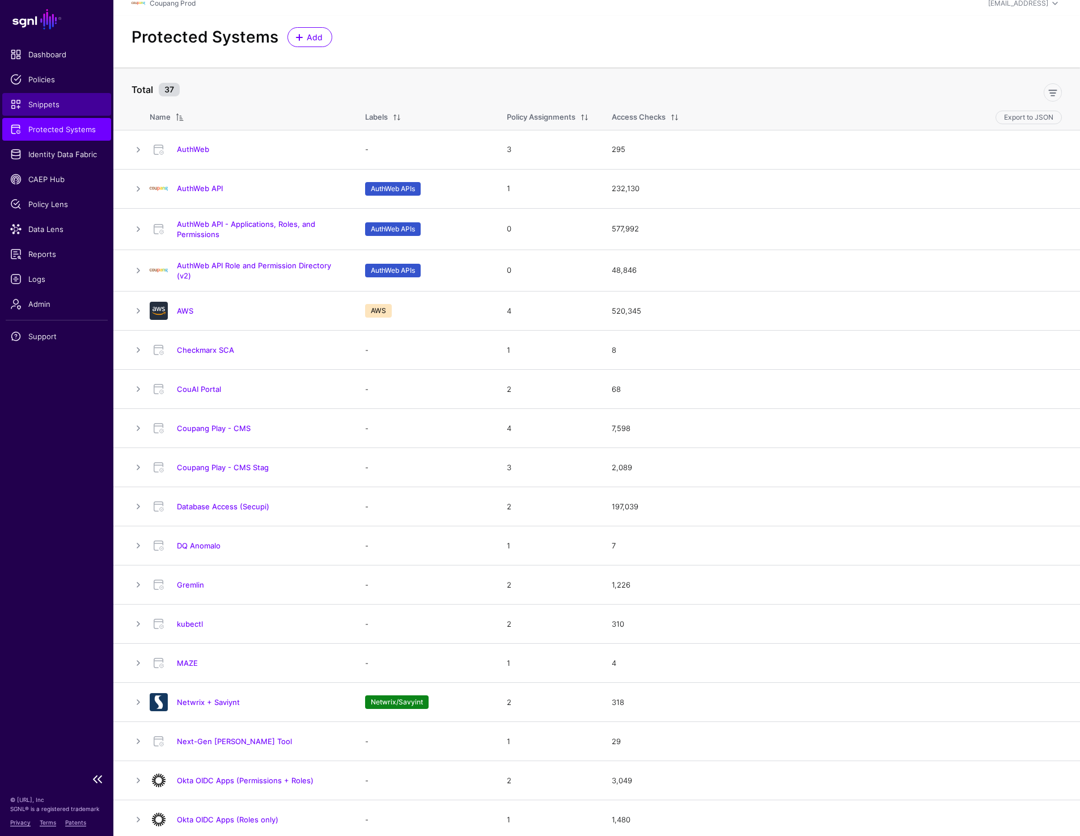
click at [31, 103] on span "Snippets" at bounding box center [56, 104] width 93 height 11
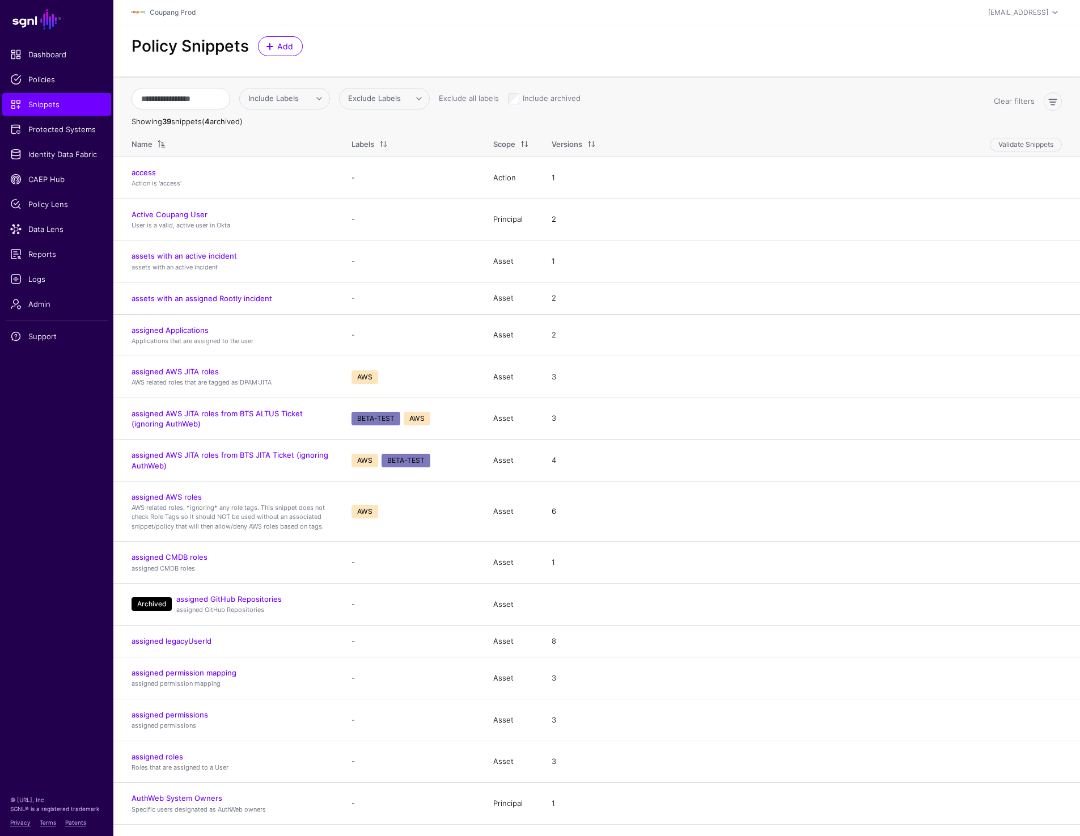
scroll to position [836, 0]
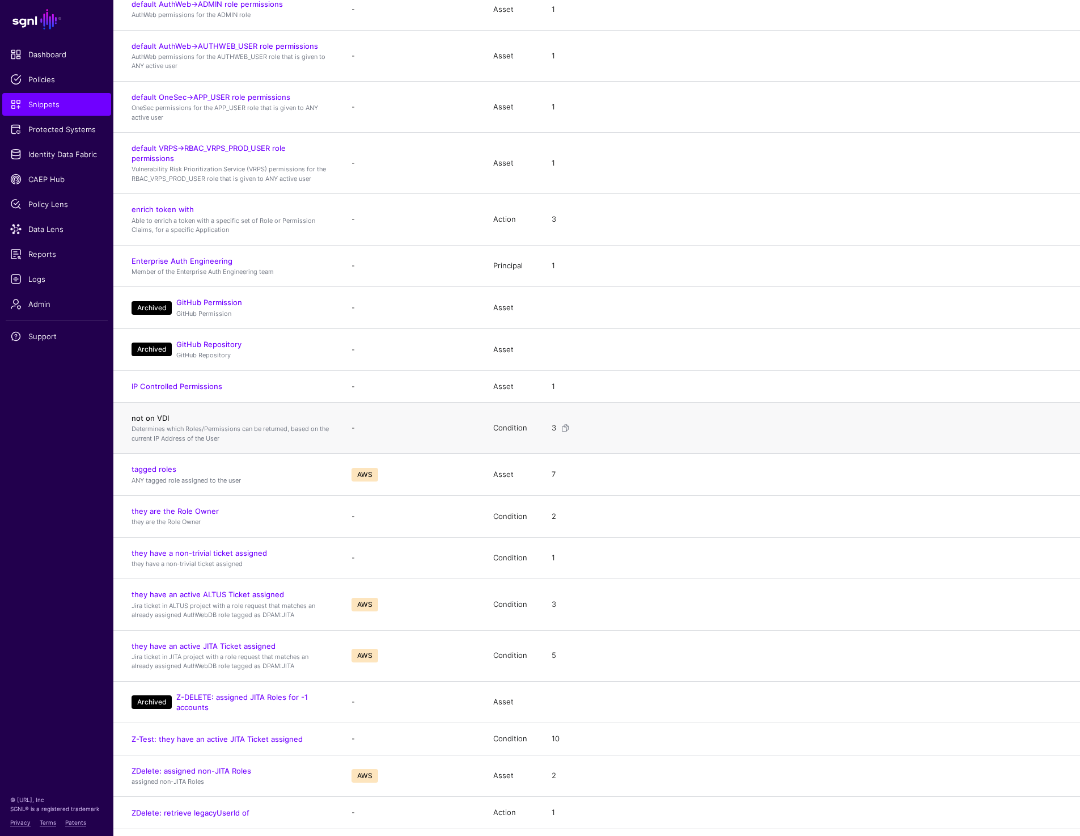
click at [154, 417] on link "not on VDI" at bounding box center [150, 417] width 37 height 9
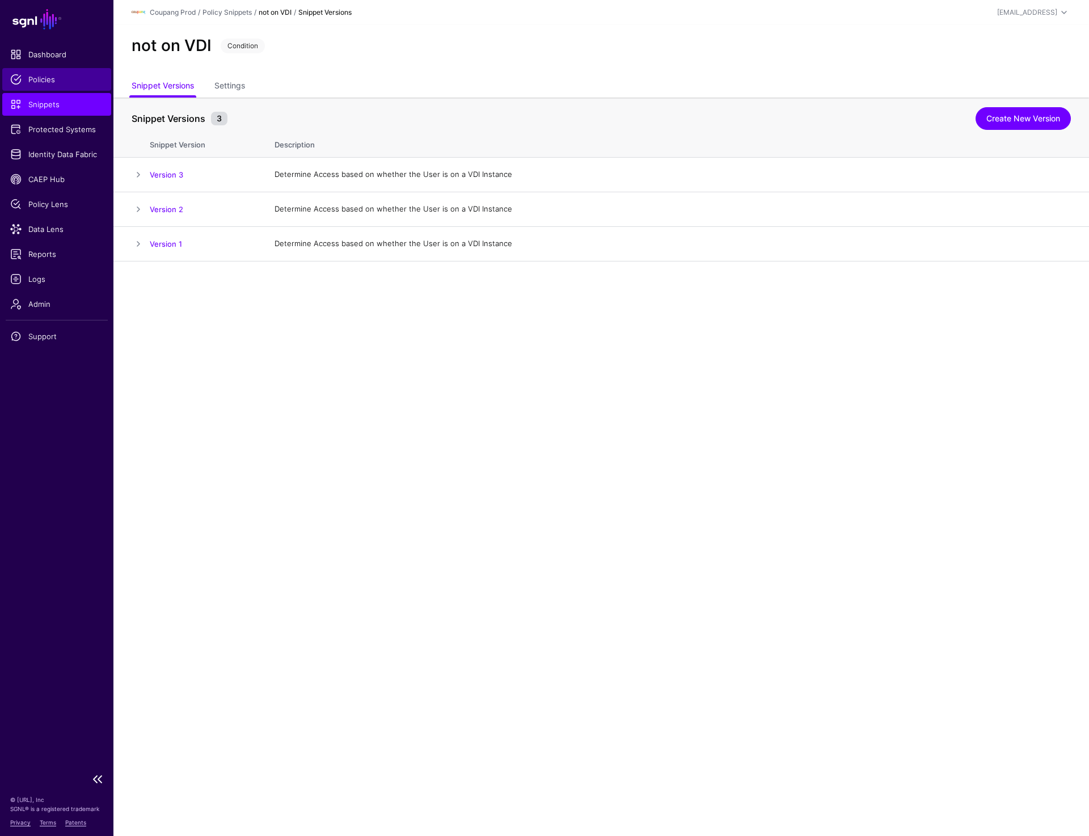
click at [48, 81] on span "Policies" at bounding box center [56, 79] width 93 height 11
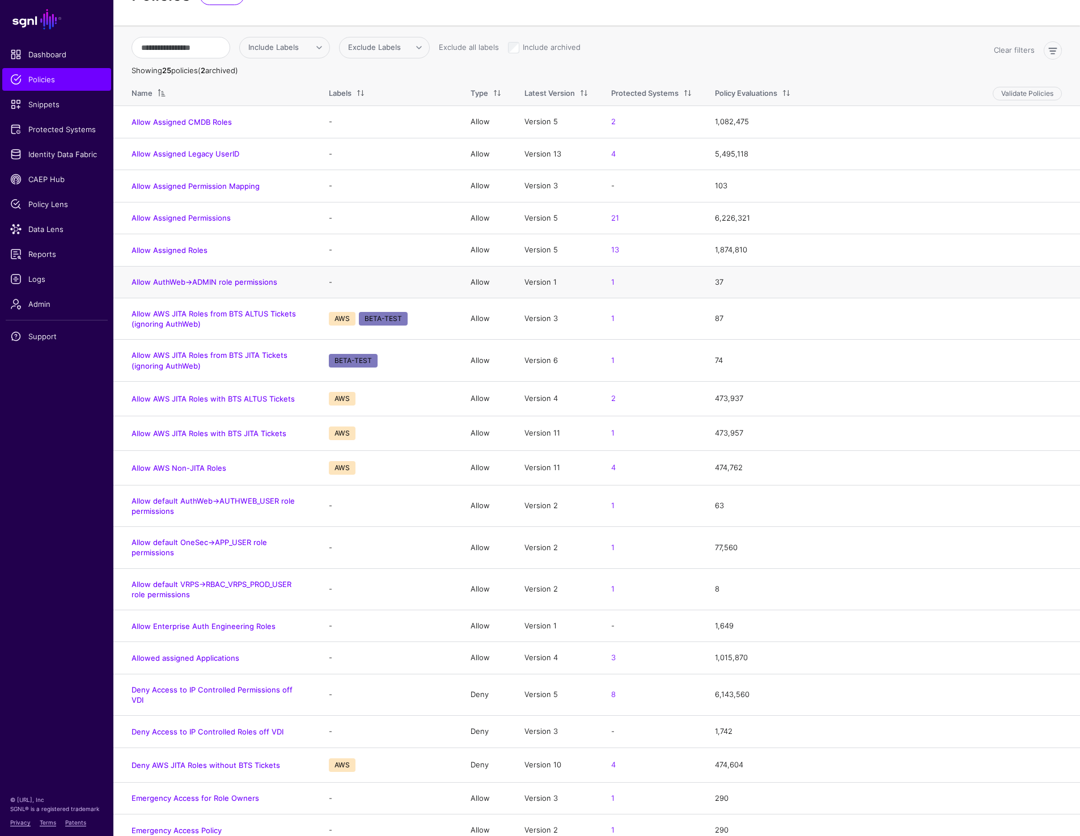
scroll to position [52, 0]
drag, startPoint x: 118, startPoint y: 687, endPoint x: 307, endPoint y: 686, distance: 188.8
click at [307, 686] on td "Deny Access to IP Controlled Permissions off VDI" at bounding box center [215, 692] width 204 height 41
copy link "Deny Access to IP Controlled Permissions off VDI"
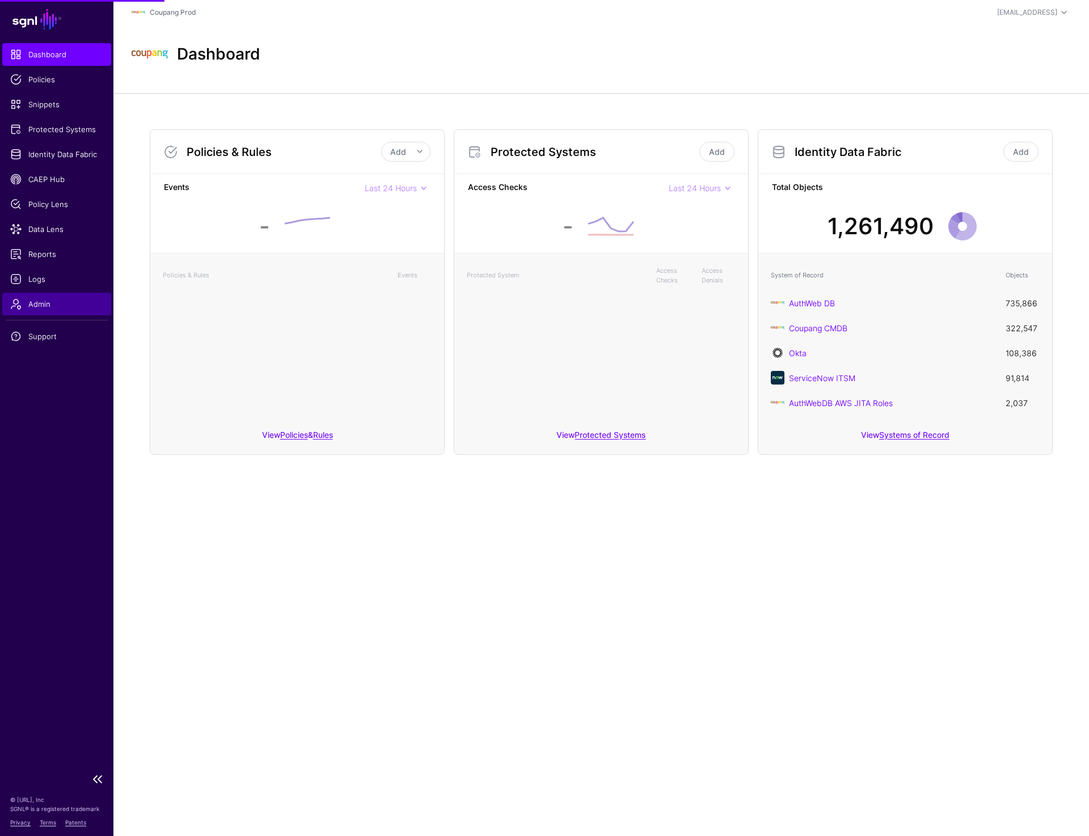
click at [47, 302] on span "Admin" at bounding box center [56, 303] width 93 height 11
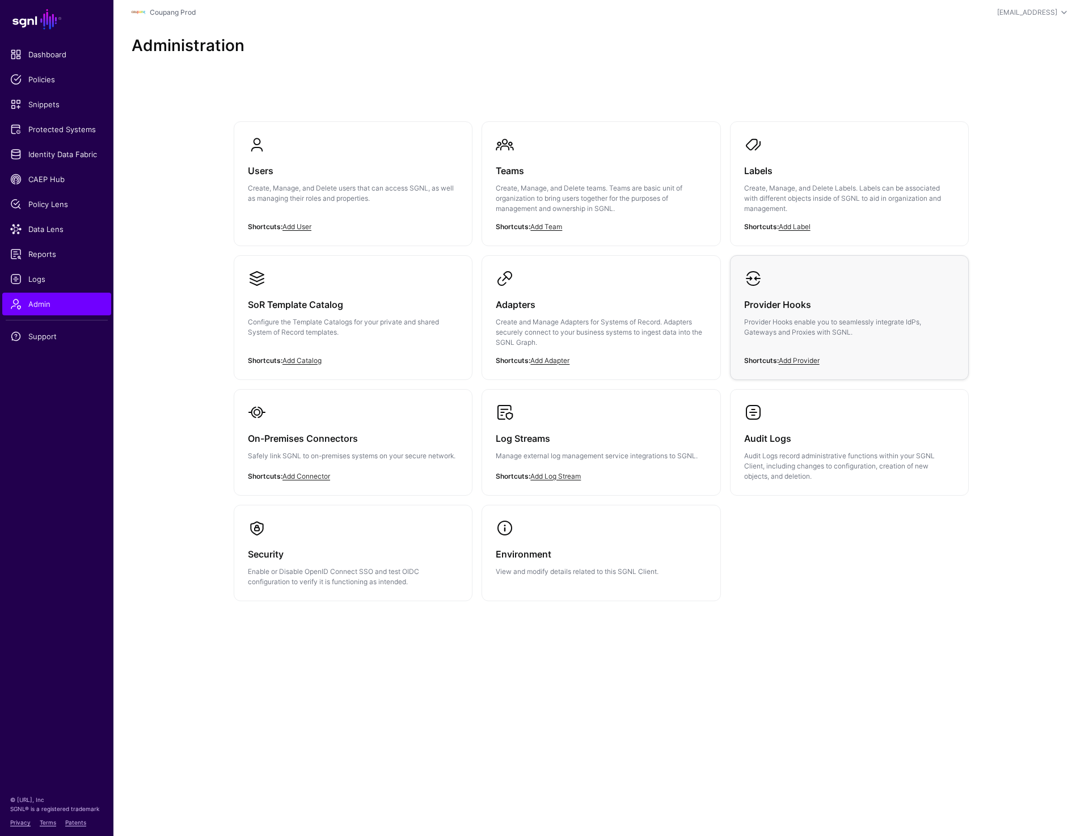
click at [841, 310] on h3 "Provider Hooks" at bounding box center [849, 305] width 210 height 16
